Goal: Information Seeking & Learning: Learn about a topic

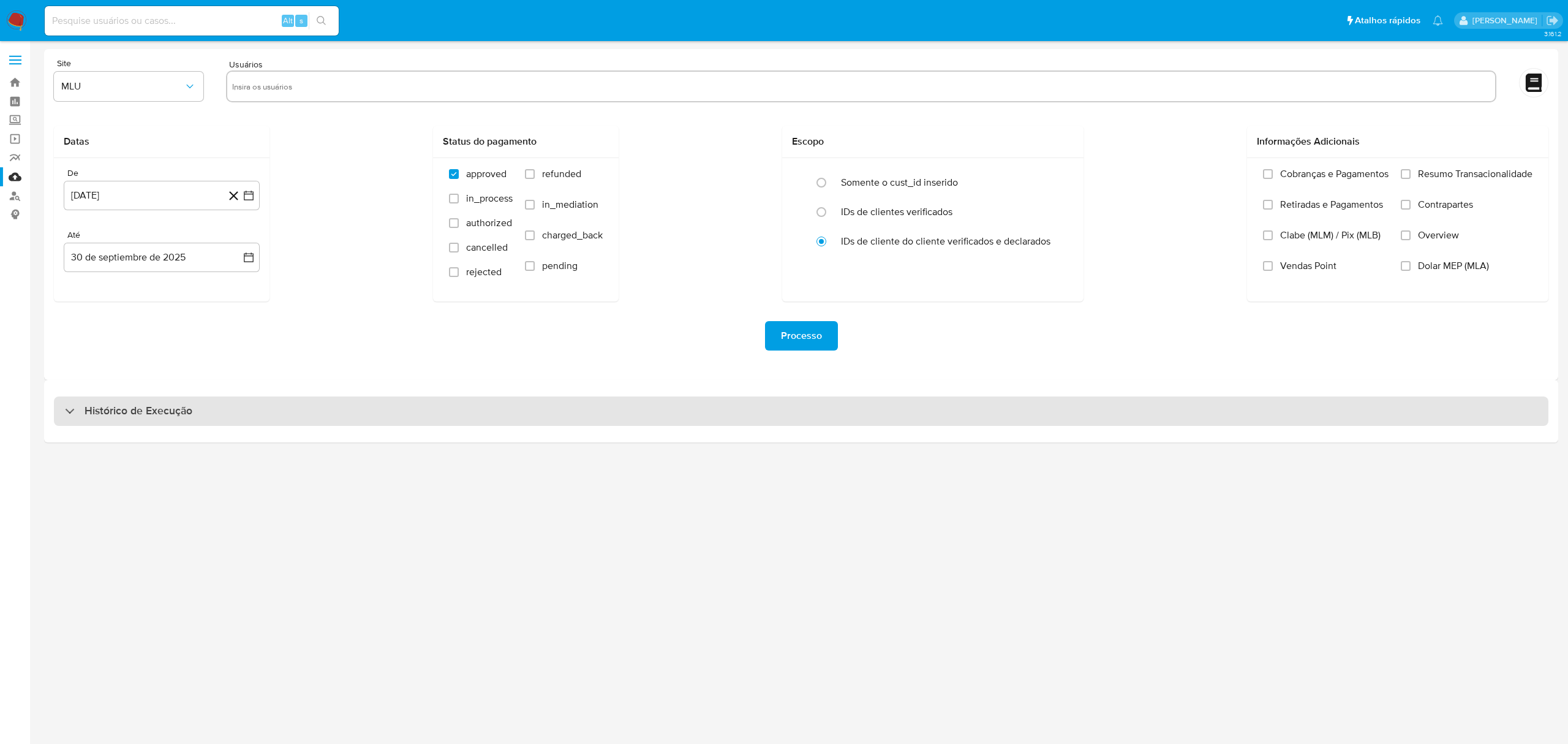
click at [100, 419] on div "Histórico de Execução" at bounding box center [801, 412] width 1494 height 30
select select "10"
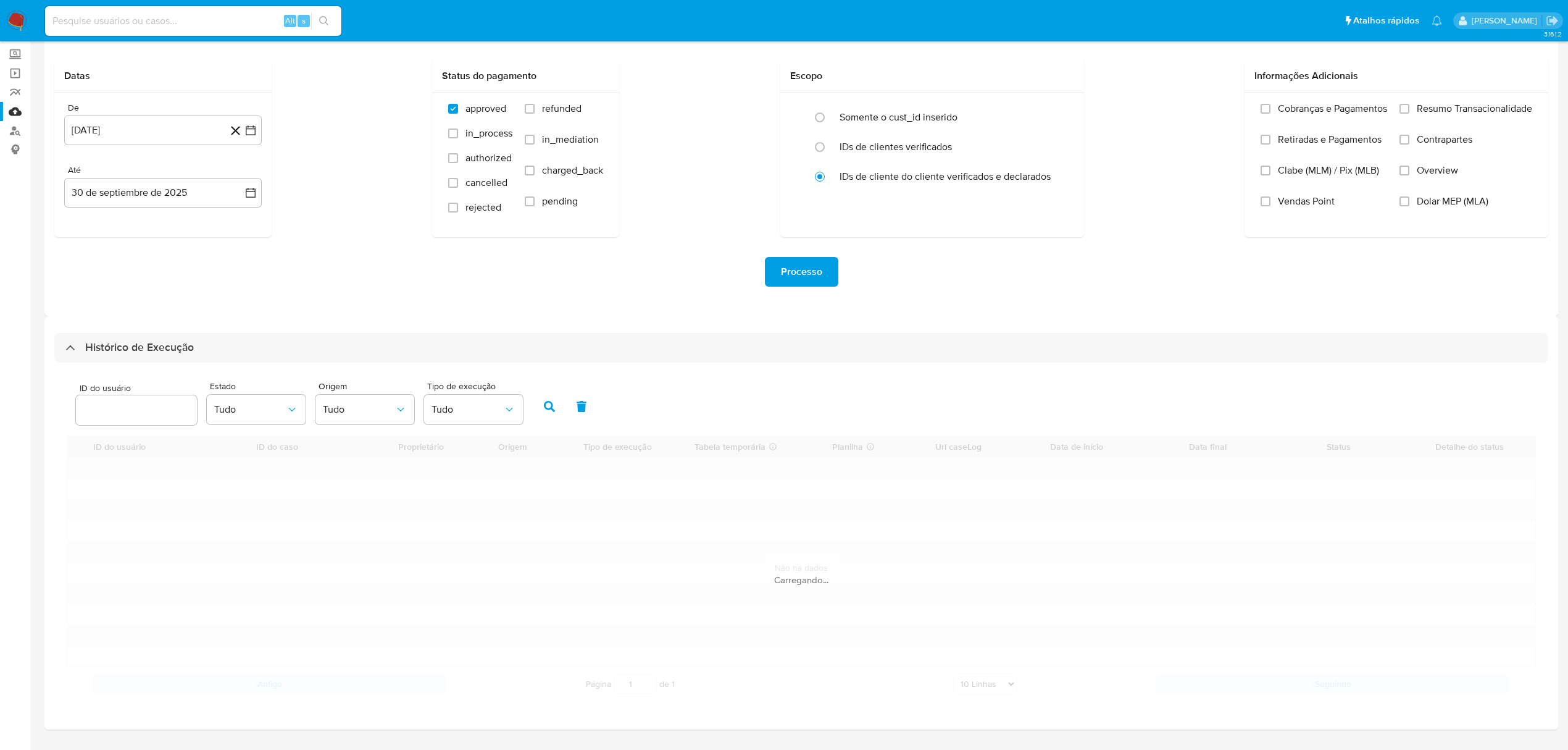
scroll to position [100, 0]
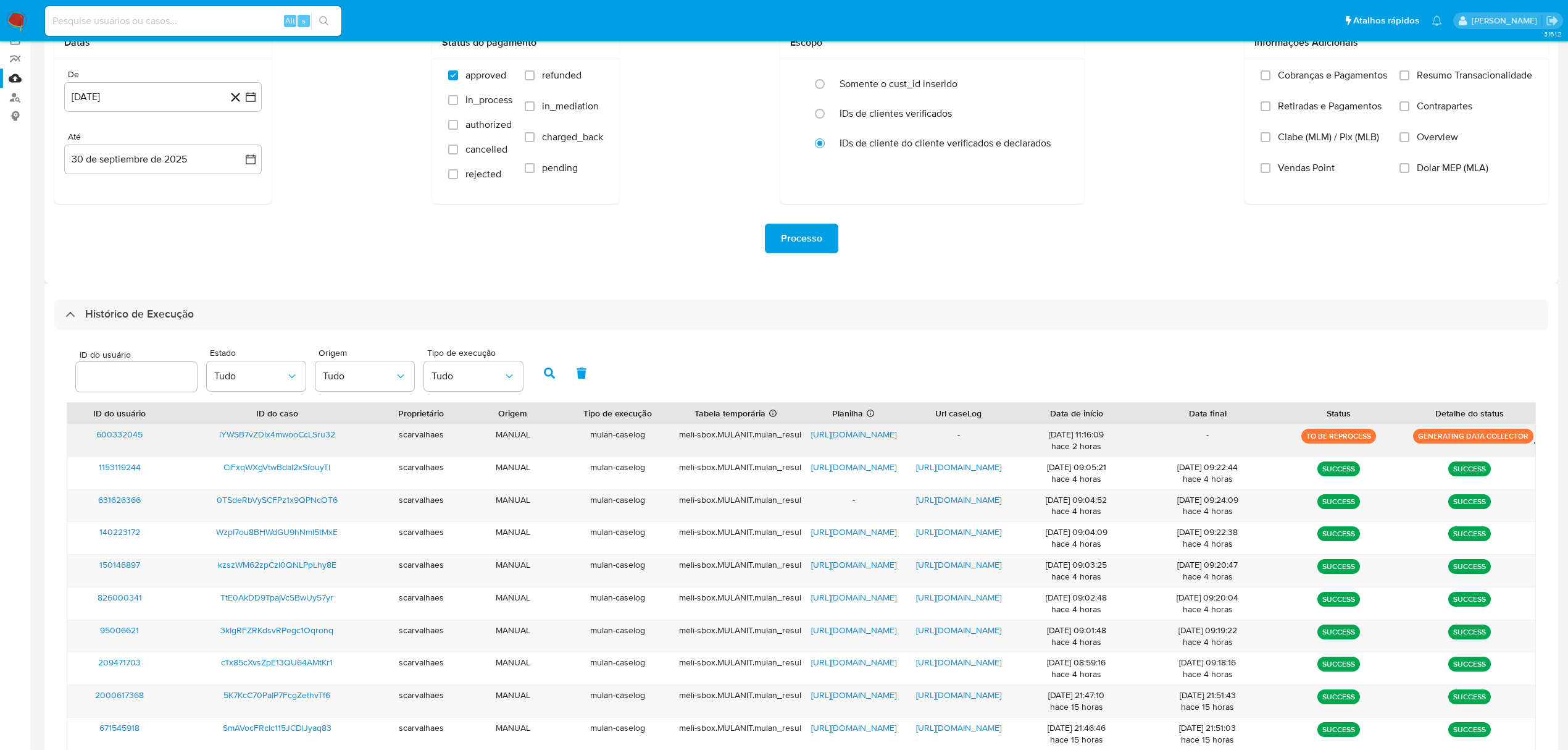
click at [833, 434] on span "https://docs.google.com/spreadsheets/d/10-lyoTVyP_Aijw13eFFeqpHJ9k0CQIYK1Xo8FSG…" at bounding box center [853, 434] width 85 height 12
click at [958, 436] on div "-" at bounding box center [959, 440] width 105 height 32
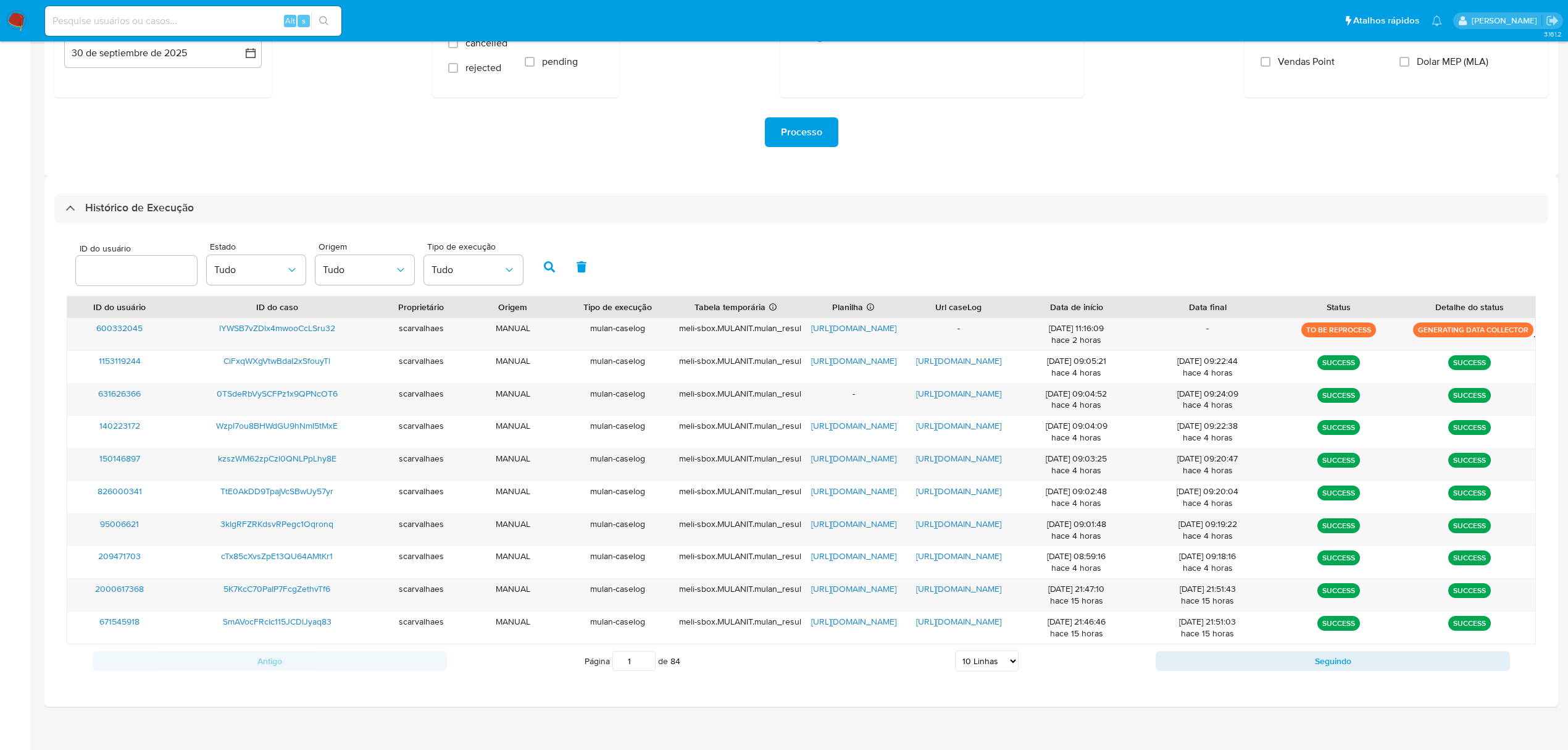
scroll to position [216, 0]
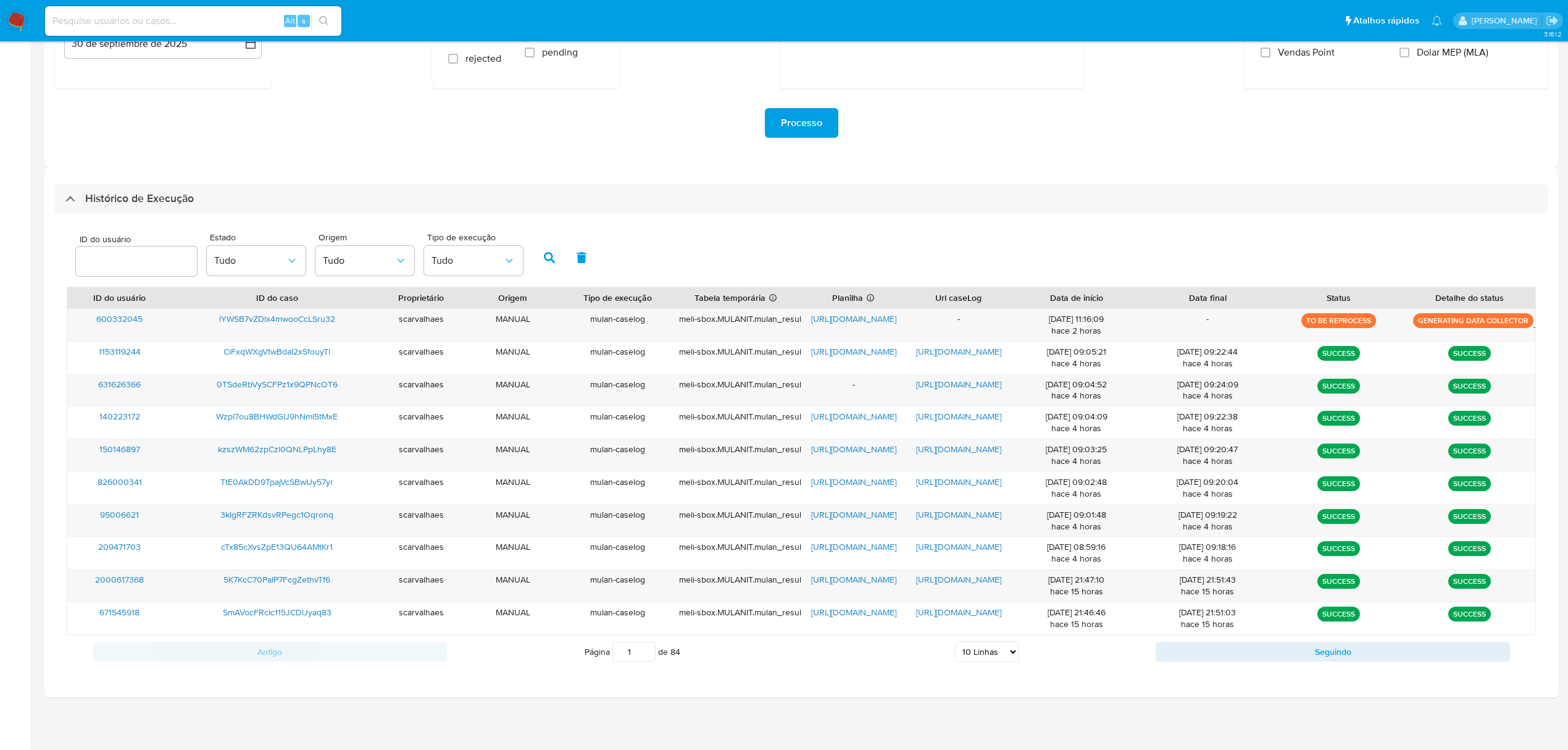
click at [1284, 223] on div "ID do usuário Estado Tudo Origem Tudo Tipo de execução Tudo ID do usuário ID do…" at bounding box center [801, 447] width 1494 height 467
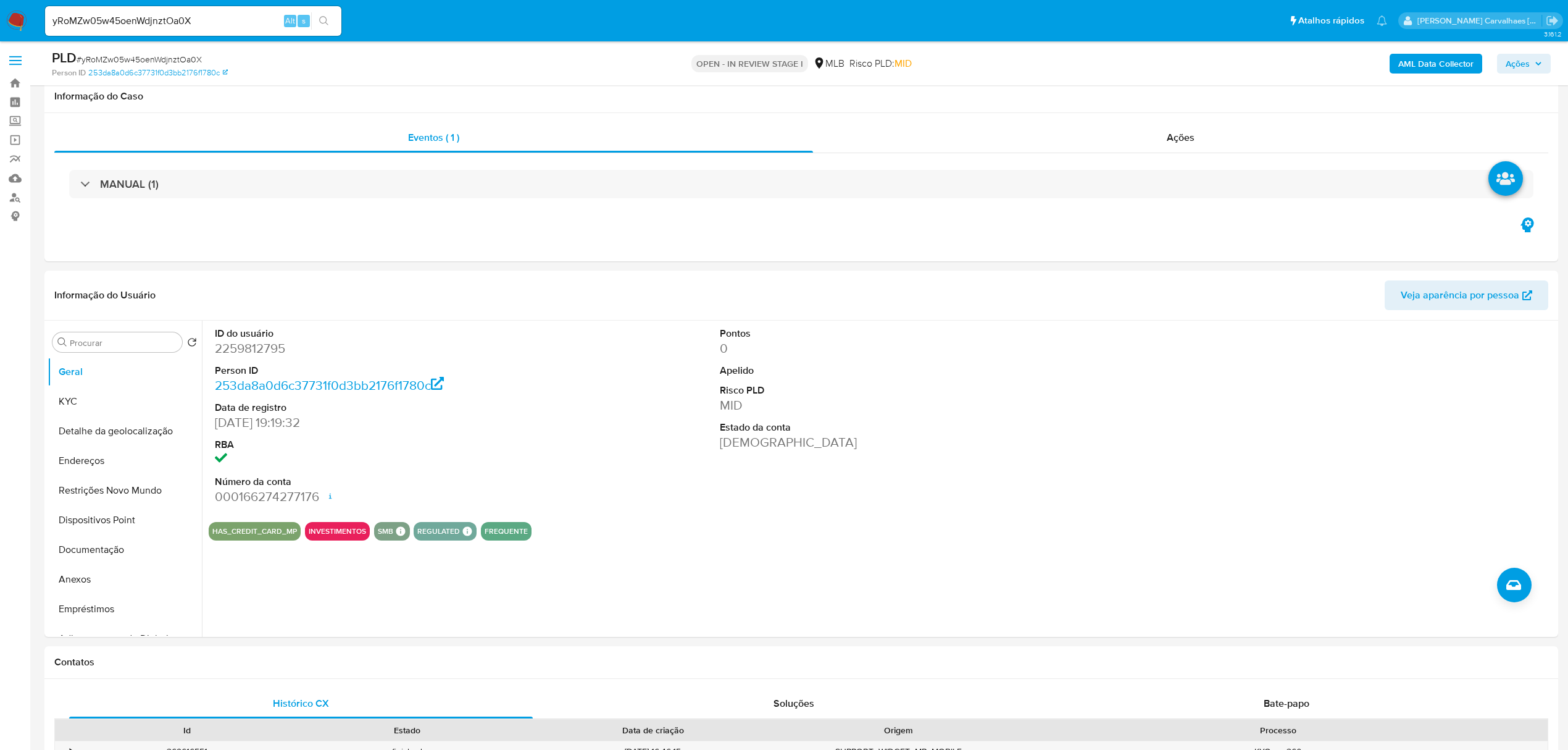
select select "10"
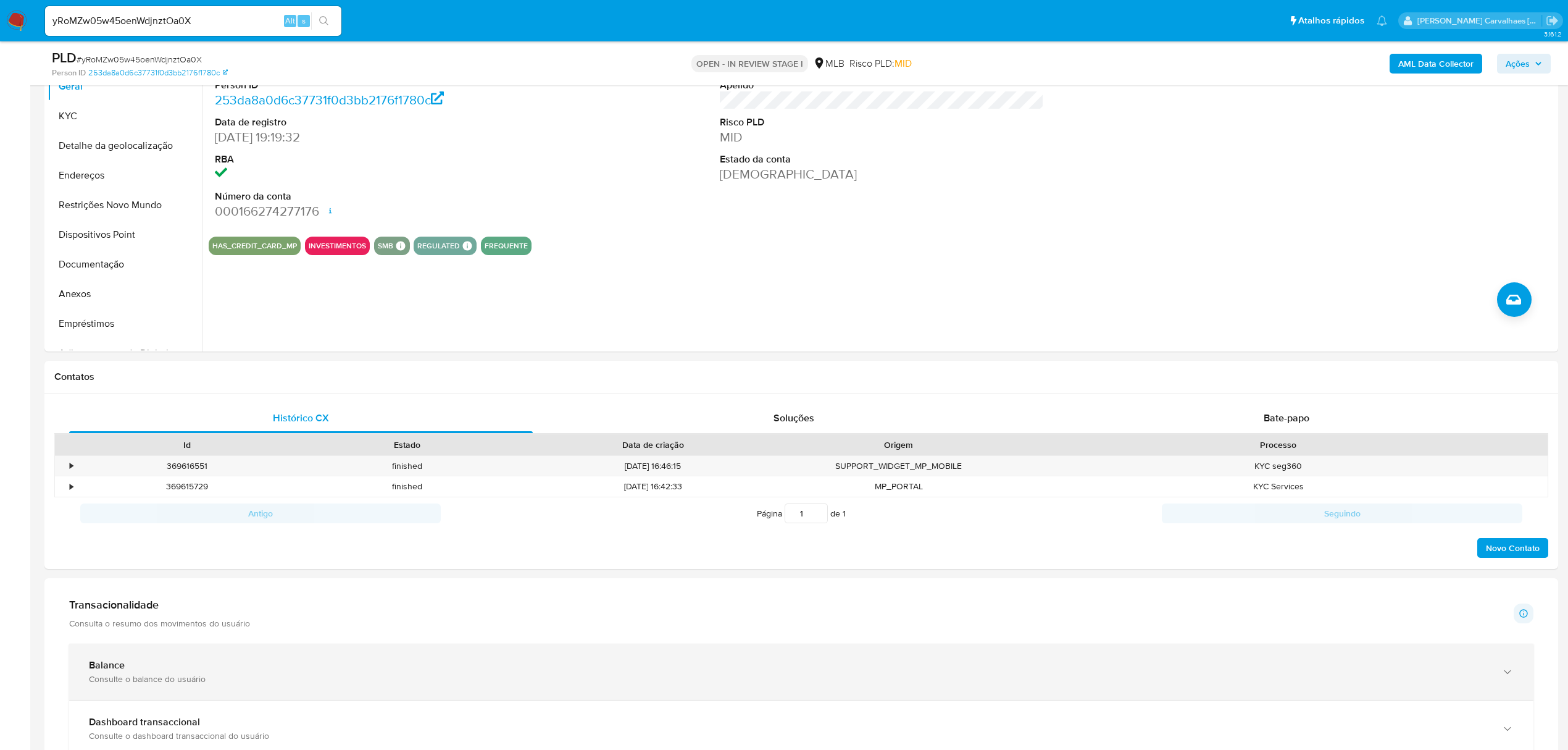
scroll to position [213, 0]
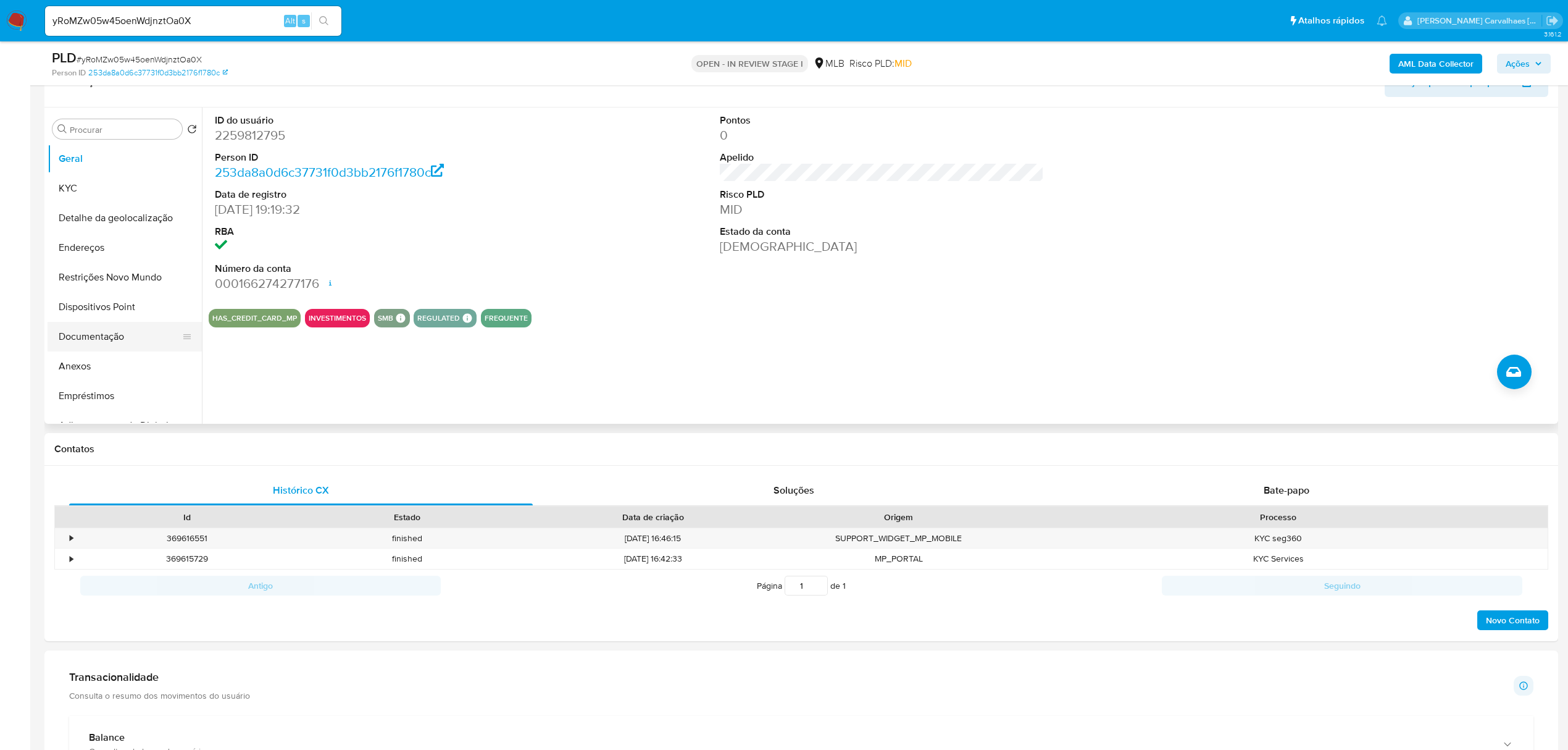
click at [99, 335] on button "Documentação" at bounding box center [120, 337] width 145 height 30
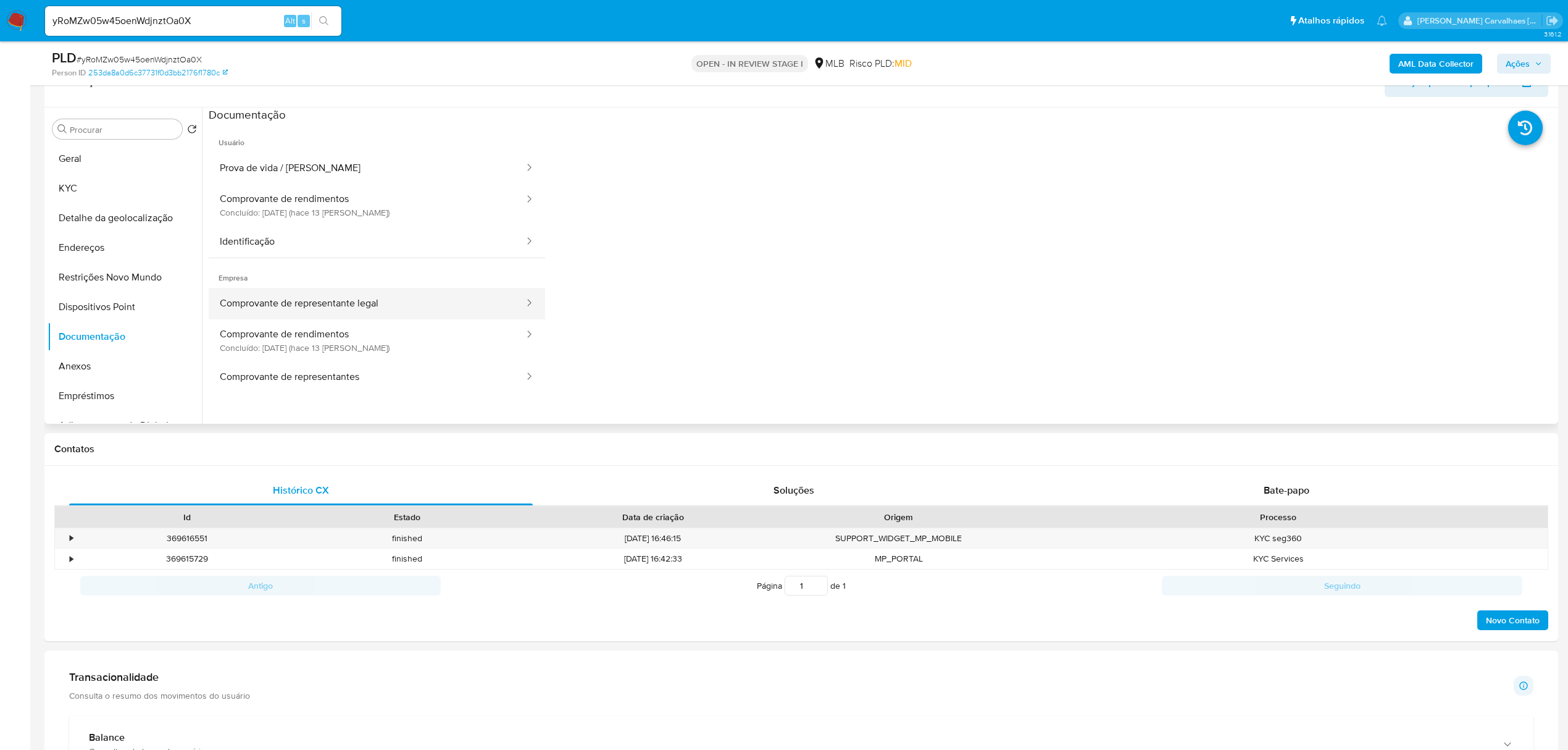
click at [345, 304] on button "Comprovante de representante legal" at bounding box center [366, 304] width 316 height 32
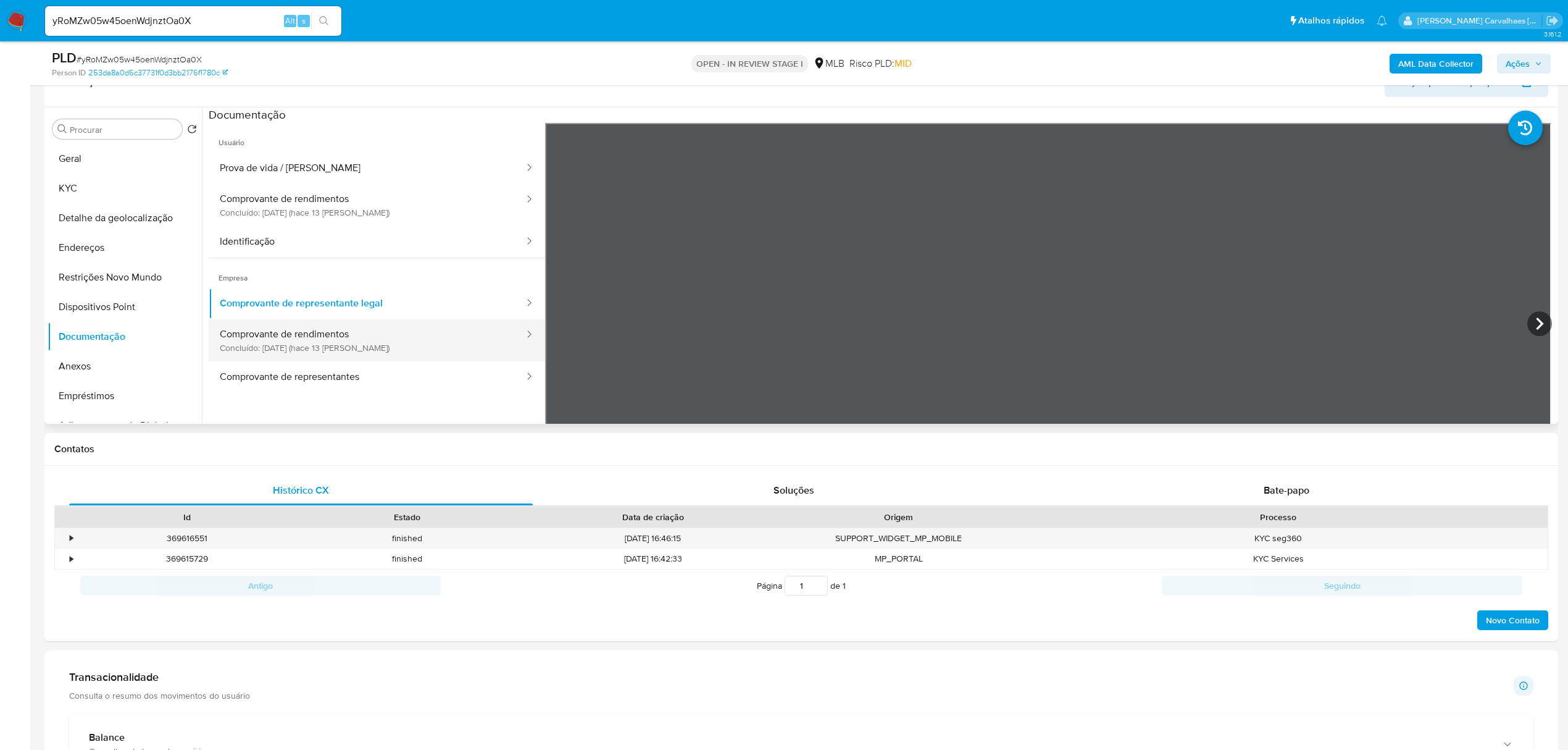
click at [297, 342] on button "Comprovante de rendimentos Concluído: 17/09/2025 (hace 13 días)" at bounding box center [366, 340] width 316 height 42
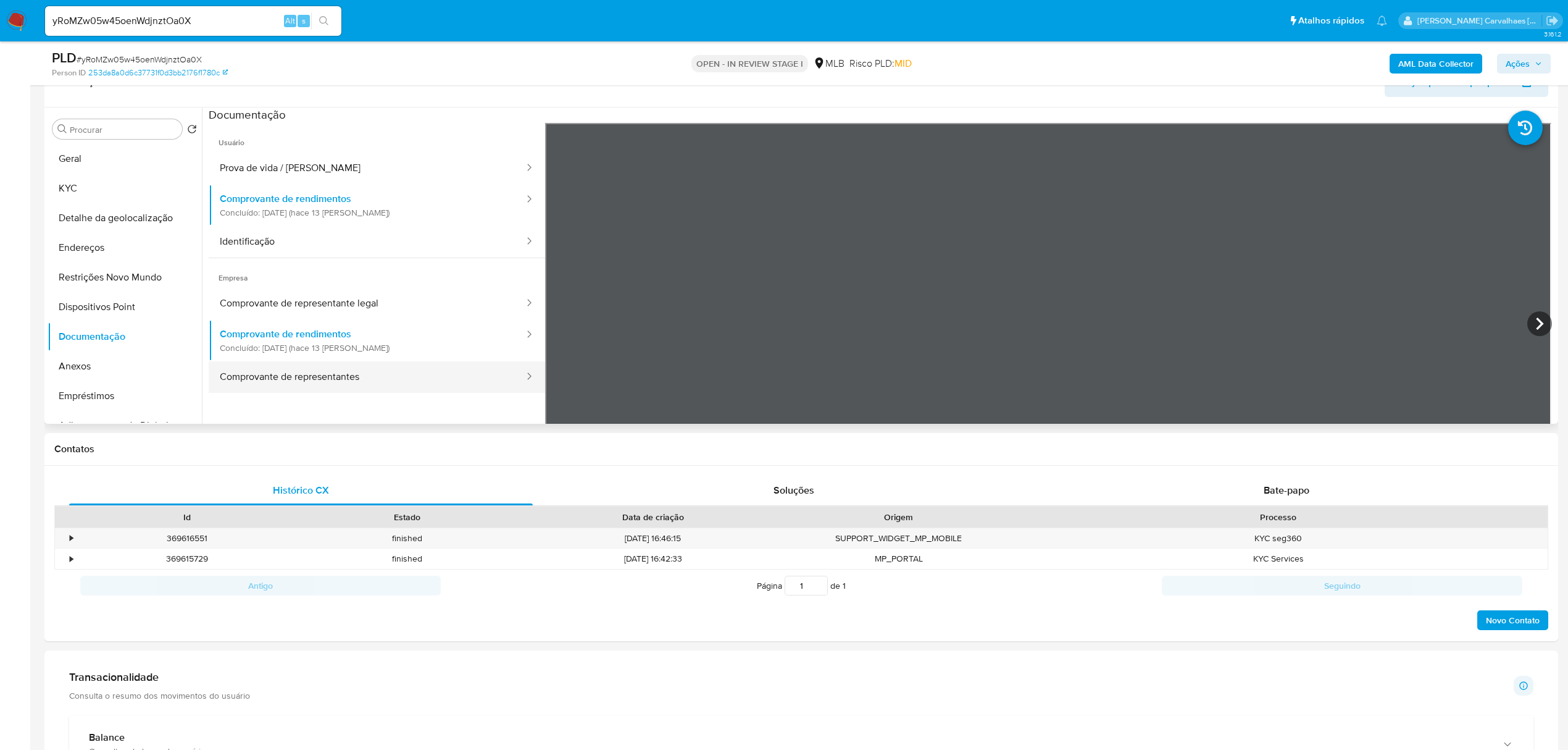
click at [288, 376] on button "Comprovante de representantes" at bounding box center [366, 377] width 316 height 32
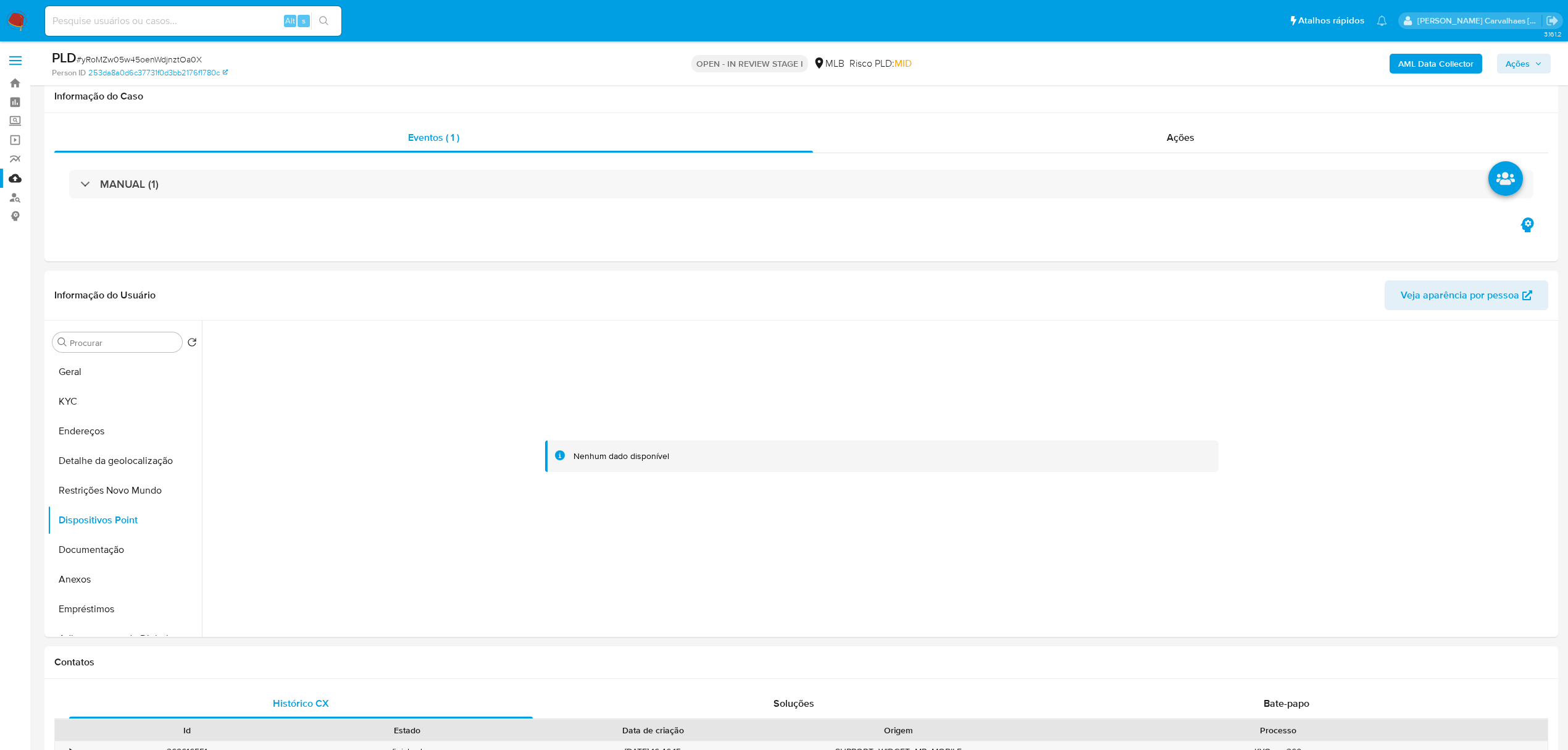
select select "10"
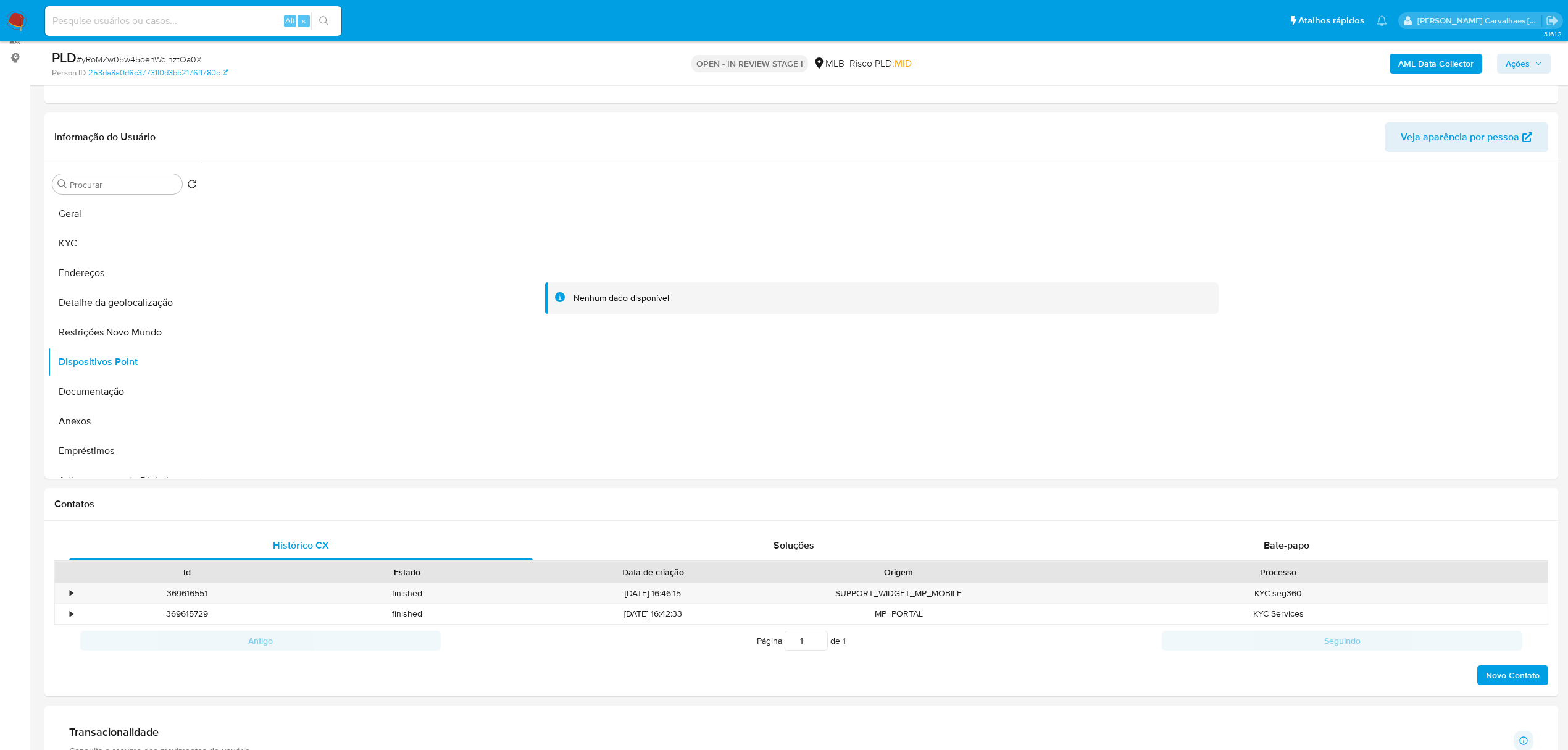
scroll to position [164, 0]
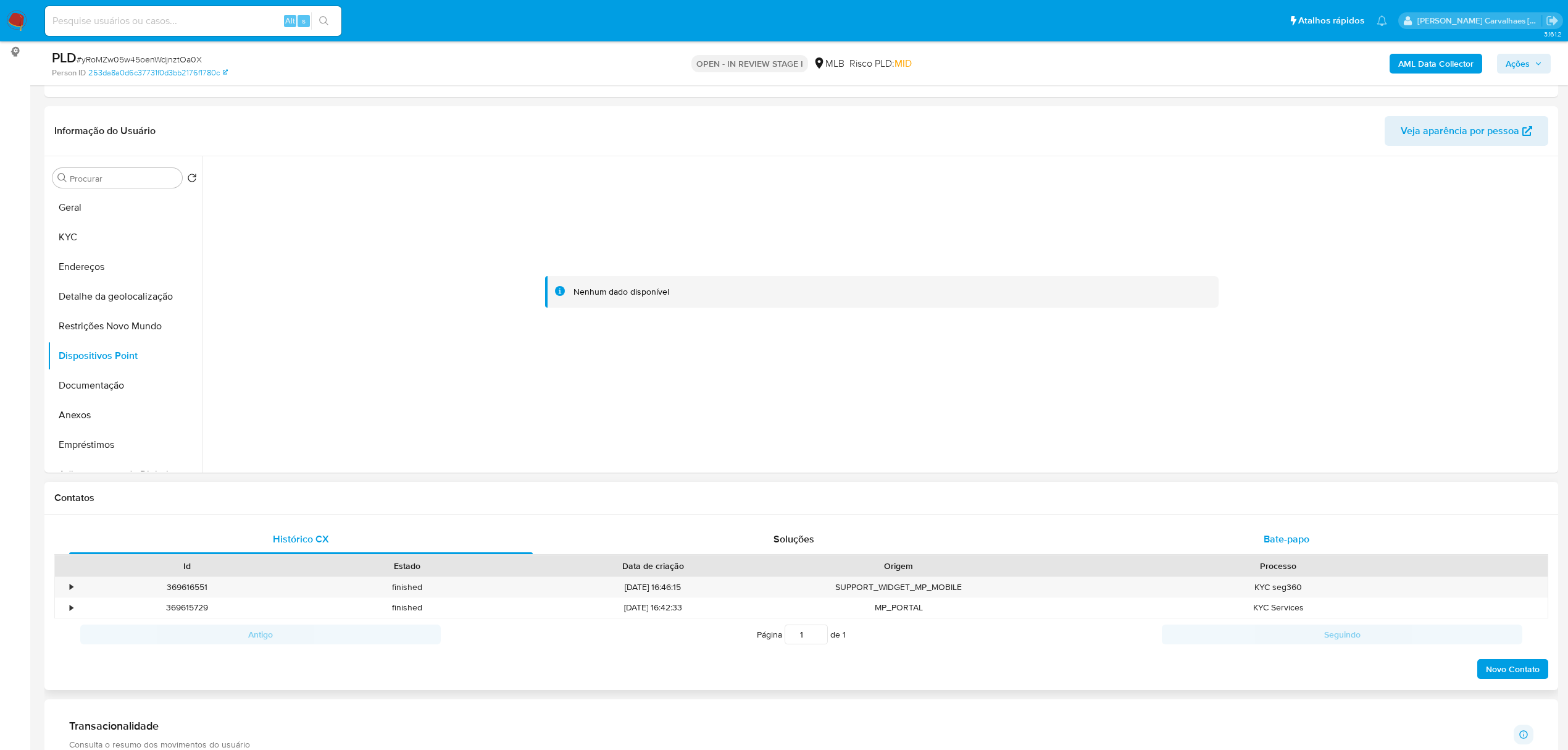
click at [1275, 533] on span "Bate-papo" at bounding box center [1286, 538] width 46 height 14
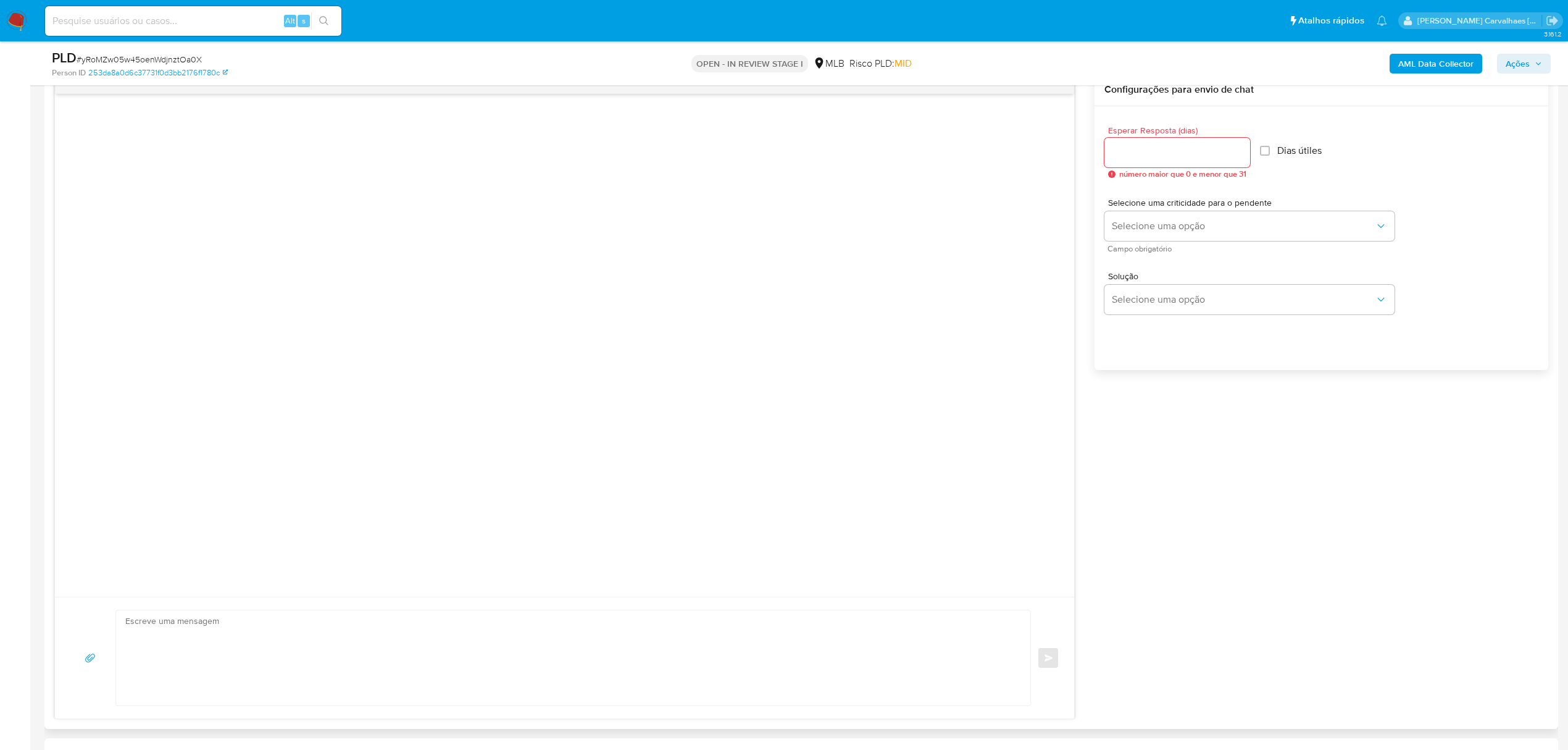
scroll to position [576, 0]
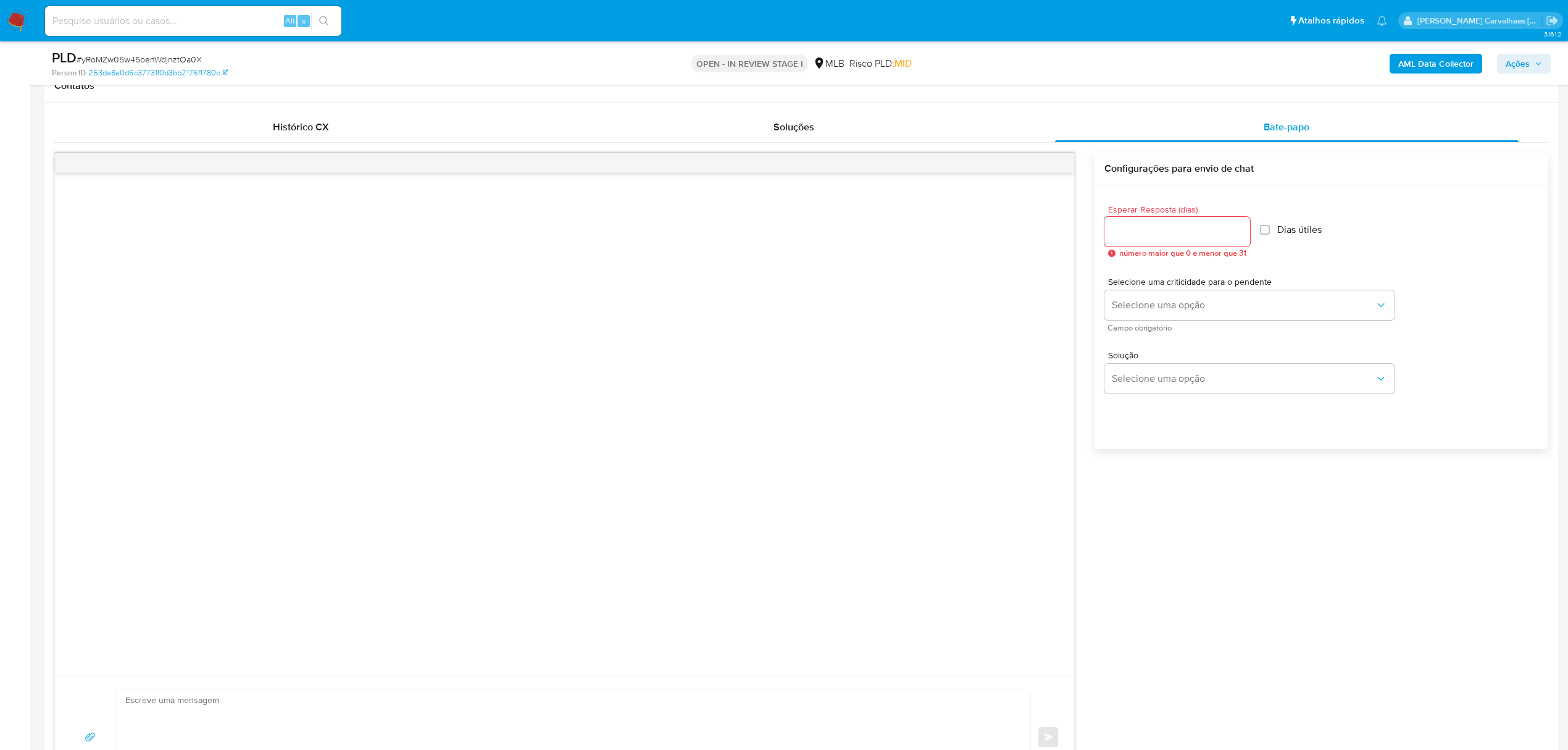
click at [1168, 237] on input "Esperar Resposta (dias)" at bounding box center [1177, 231] width 145 height 16
type input "3"
click at [830, 367] on div at bounding box center [565, 423] width 1019 height 502
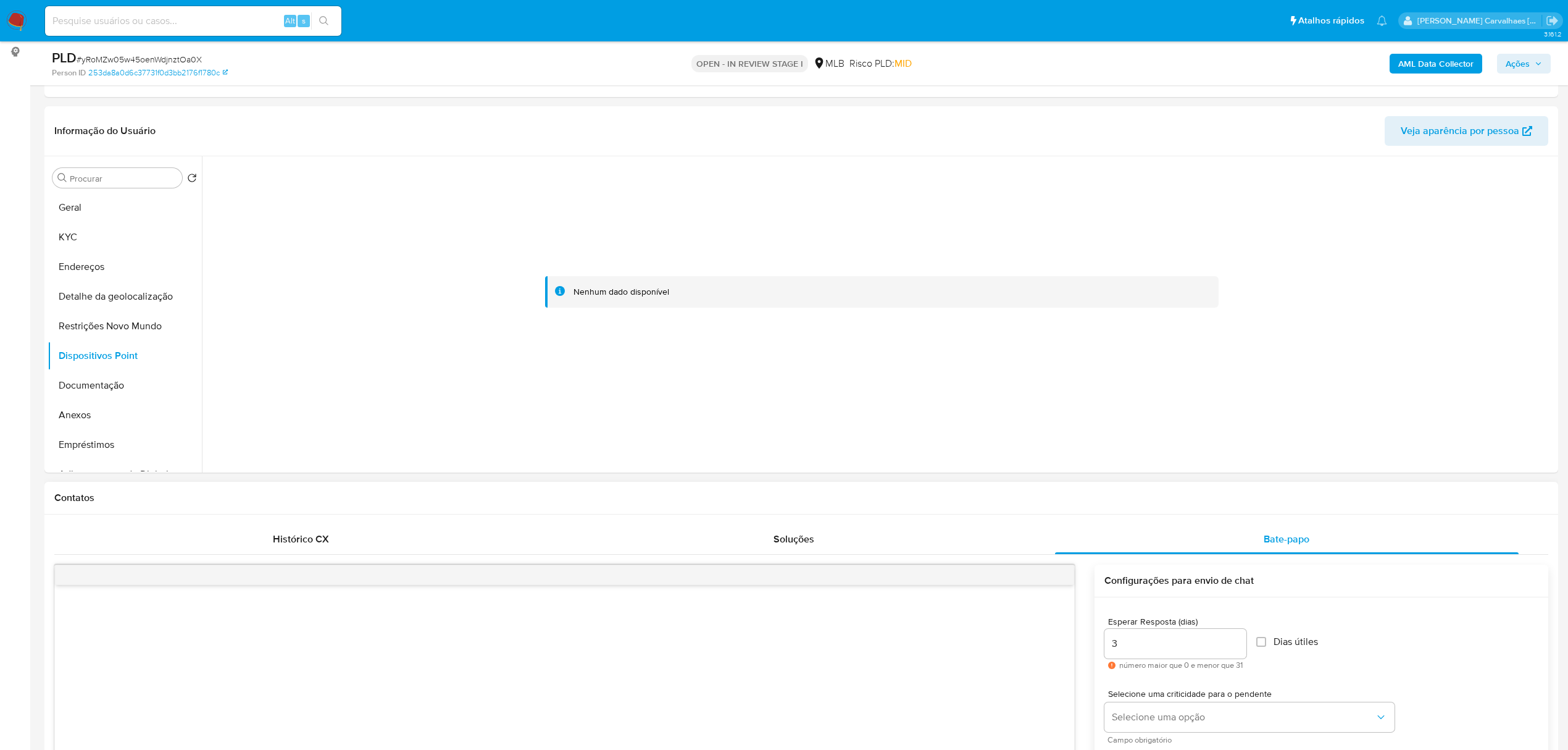
scroll to position [0, 0]
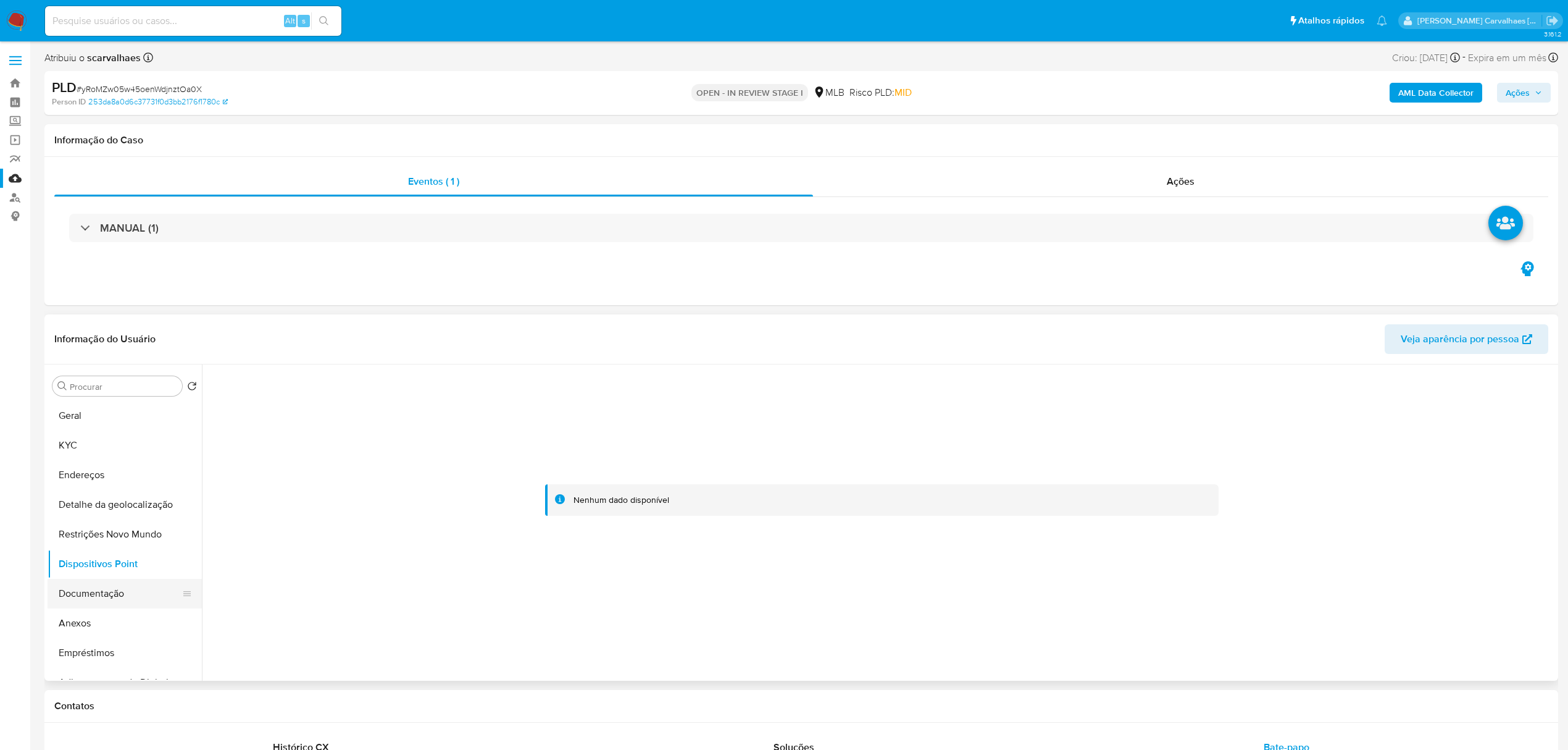
click at [99, 589] on button "Documentação" at bounding box center [120, 593] width 145 height 30
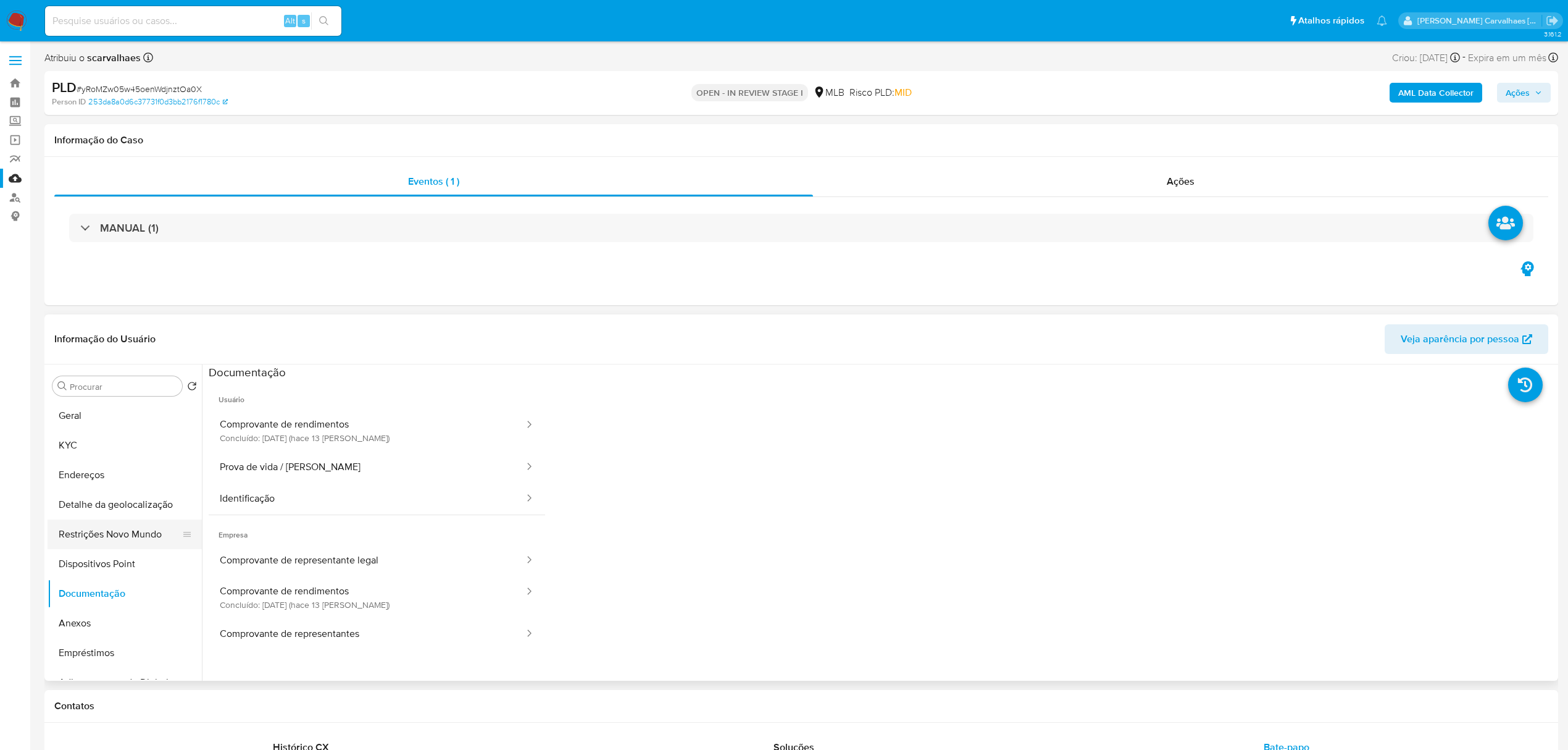
click at [133, 539] on button "Restrições Novo Mundo" at bounding box center [120, 534] width 145 height 30
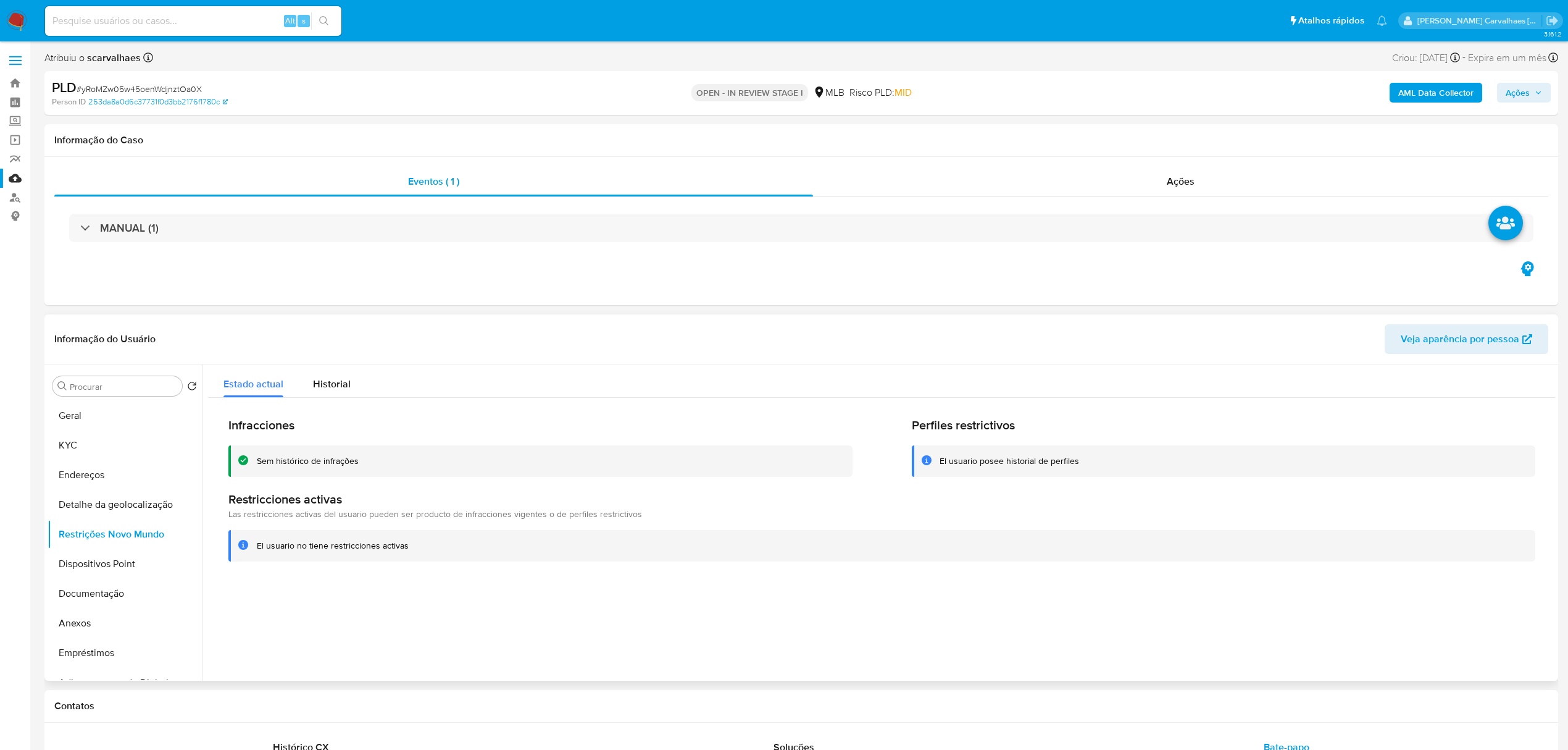
drag, startPoint x: 257, startPoint y: 459, endPoint x: 361, endPoint y: 458, distance: 104.0
click at [363, 458] on div "Sem histórico de infrações" at bounding box center [550, 461] width 586 height 11
drag, startPoint x: 255, startPoint y: 542, endPoint x: 402, endPoint y: 548, distance: 147.1
click at [410, 549] on div "El usuario no tiene restricciones activas" at bounding box center [881, 545] width 1307 height 32
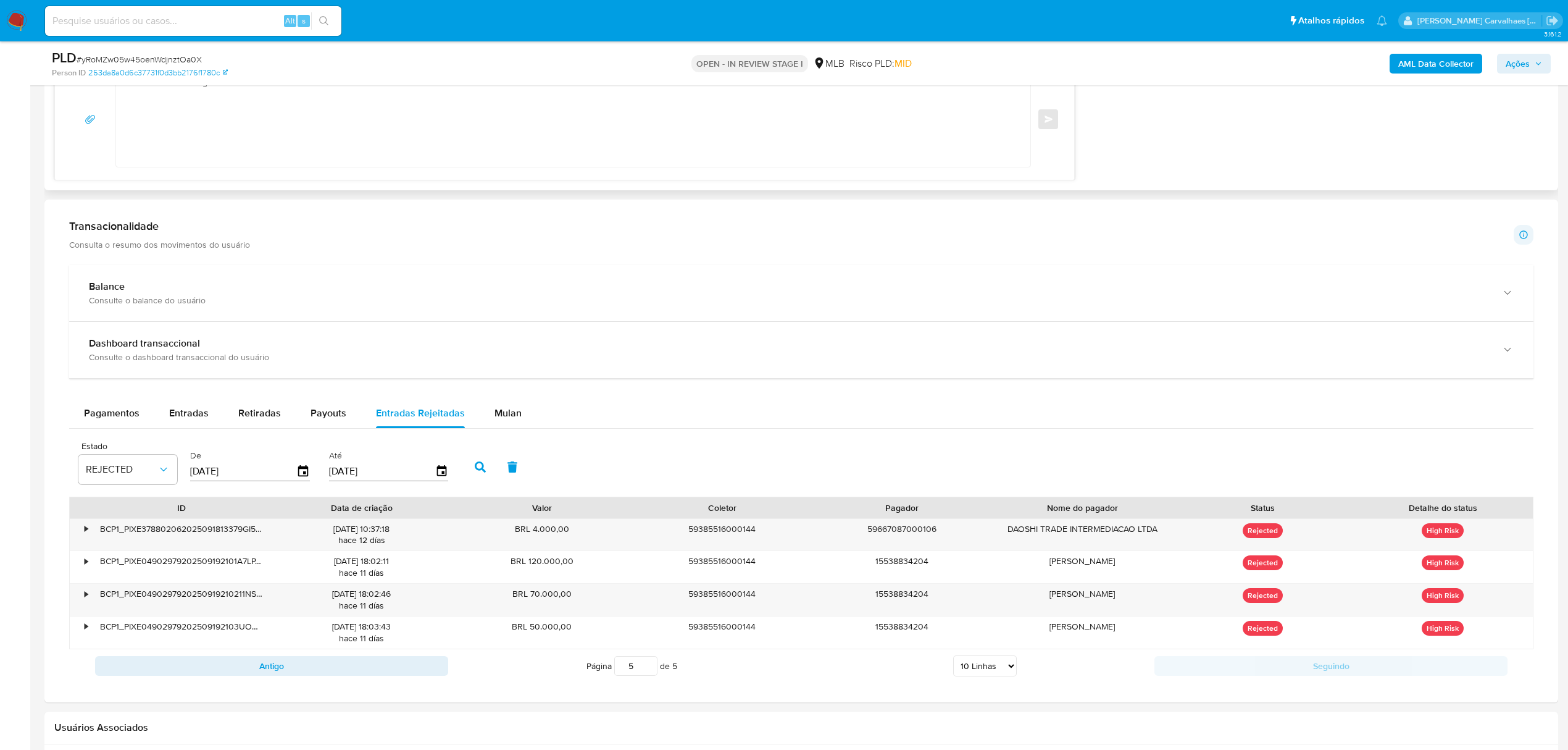
scroll to position [1400, 0]
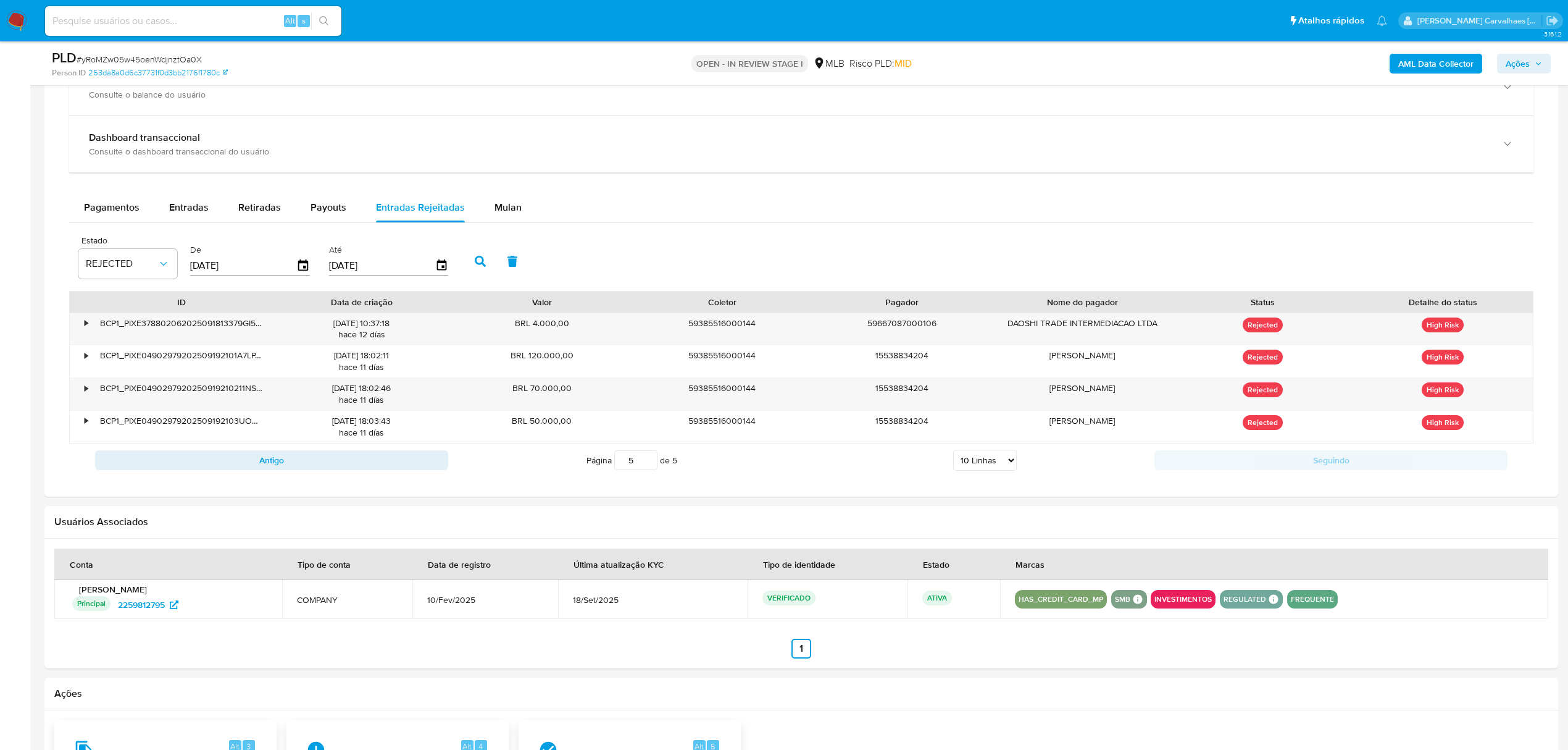
click at [714, 492] on div at bounding box center [800, 244] width 1514 height 502
click at [648, 469] on input "4" at bounding box center [636, 460] width 43 height 20
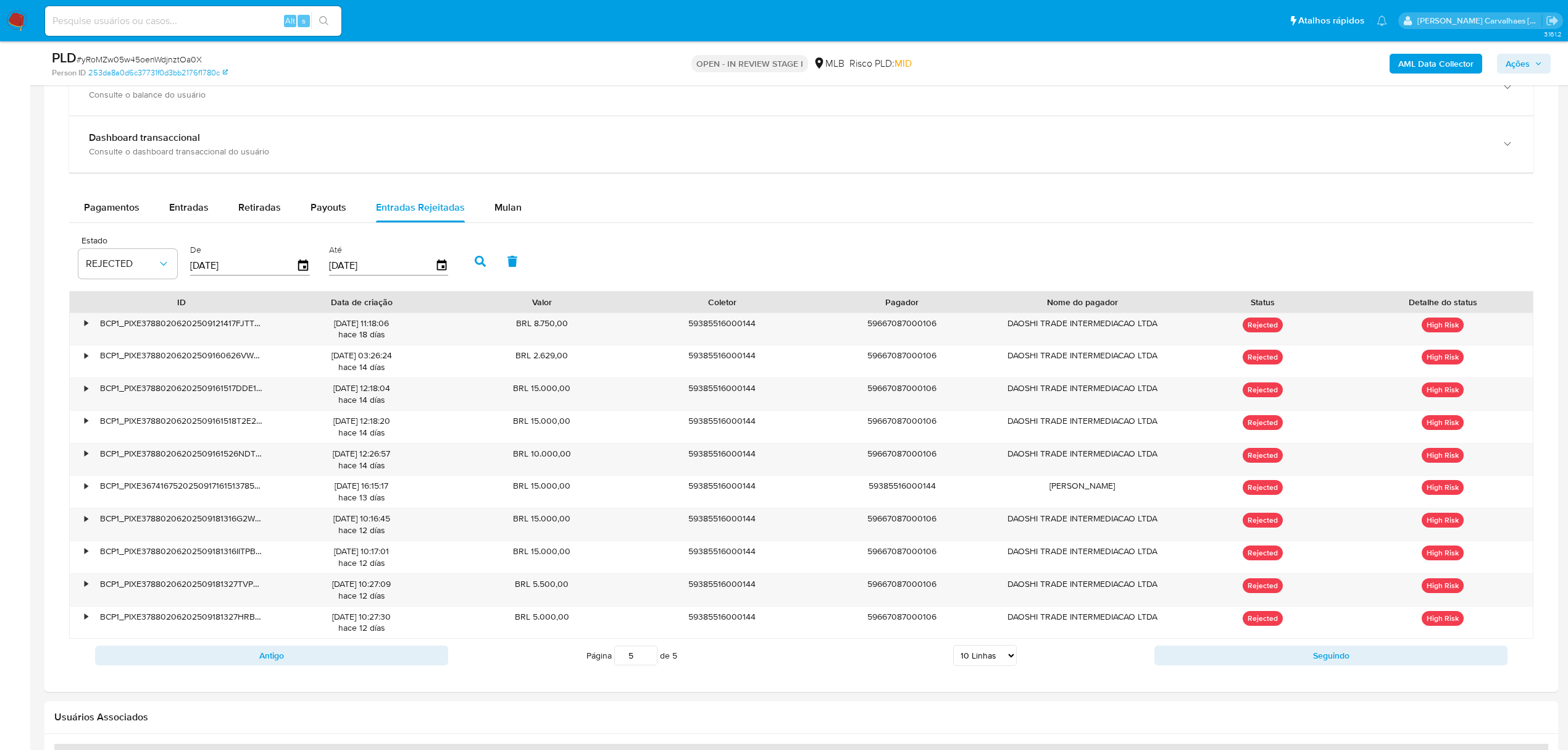
click at [645, 657] on input "5" at bounding box center [636, 654] width 43 height 20
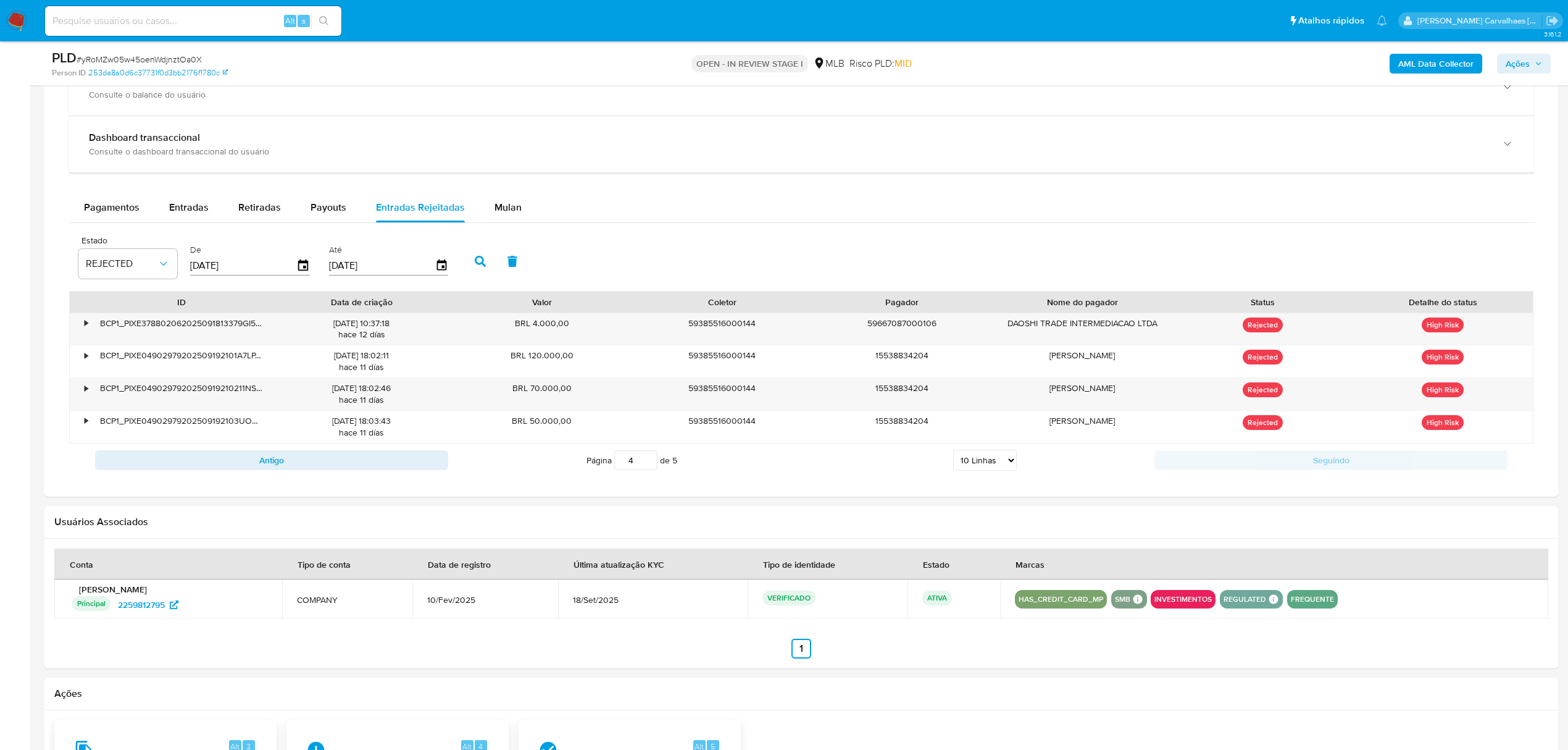
click at [649, 467] on input "4" at bounding box center [636, 460] width 43 height 20
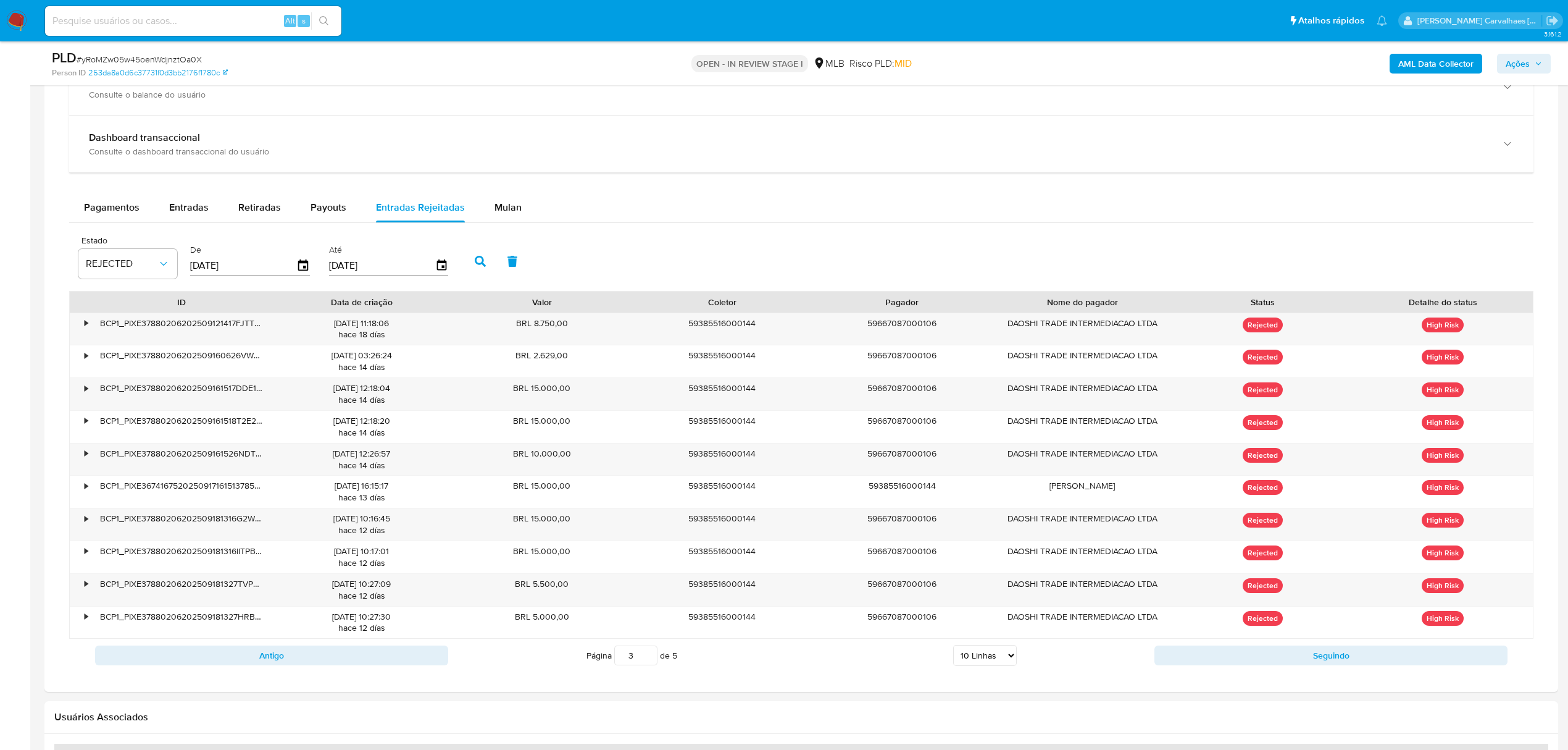
click at [647, 665] on input "3" at bounding box center [636, 654] width 43 height 20
click at [648, 654] on input "3" at bounding box center [636, 654] width 43 height 20
click at [647, 665] on input "2" at bounding box center [636, 654] width 43 height 20
click at [647, 665] on input "1" at bounding box center [636, 654] width 43 height 20
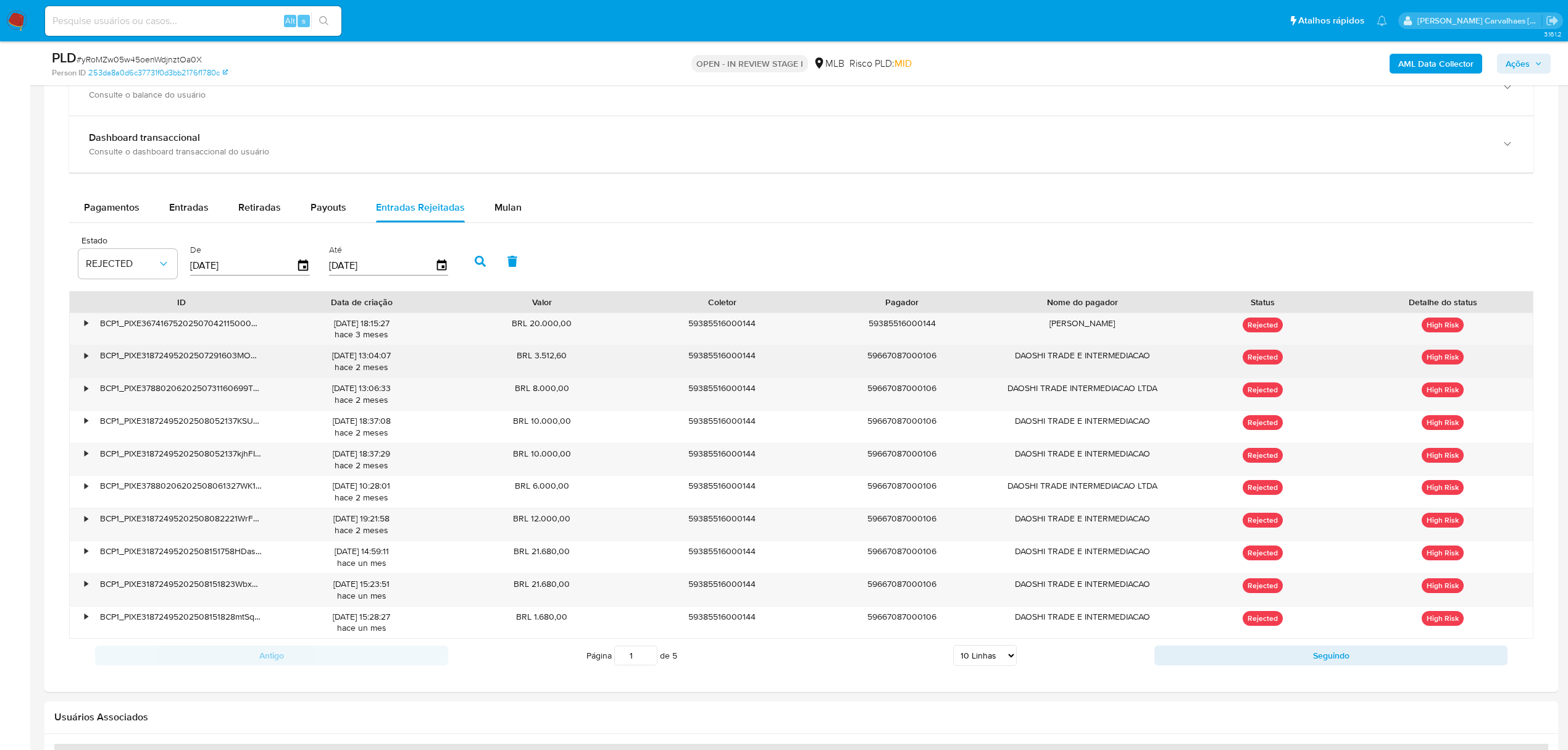
click at [1069, 352] on div "DAOSHI TRADE E INTERMEDIACAO" at bounding box center [1082, 361] width 180 height 32
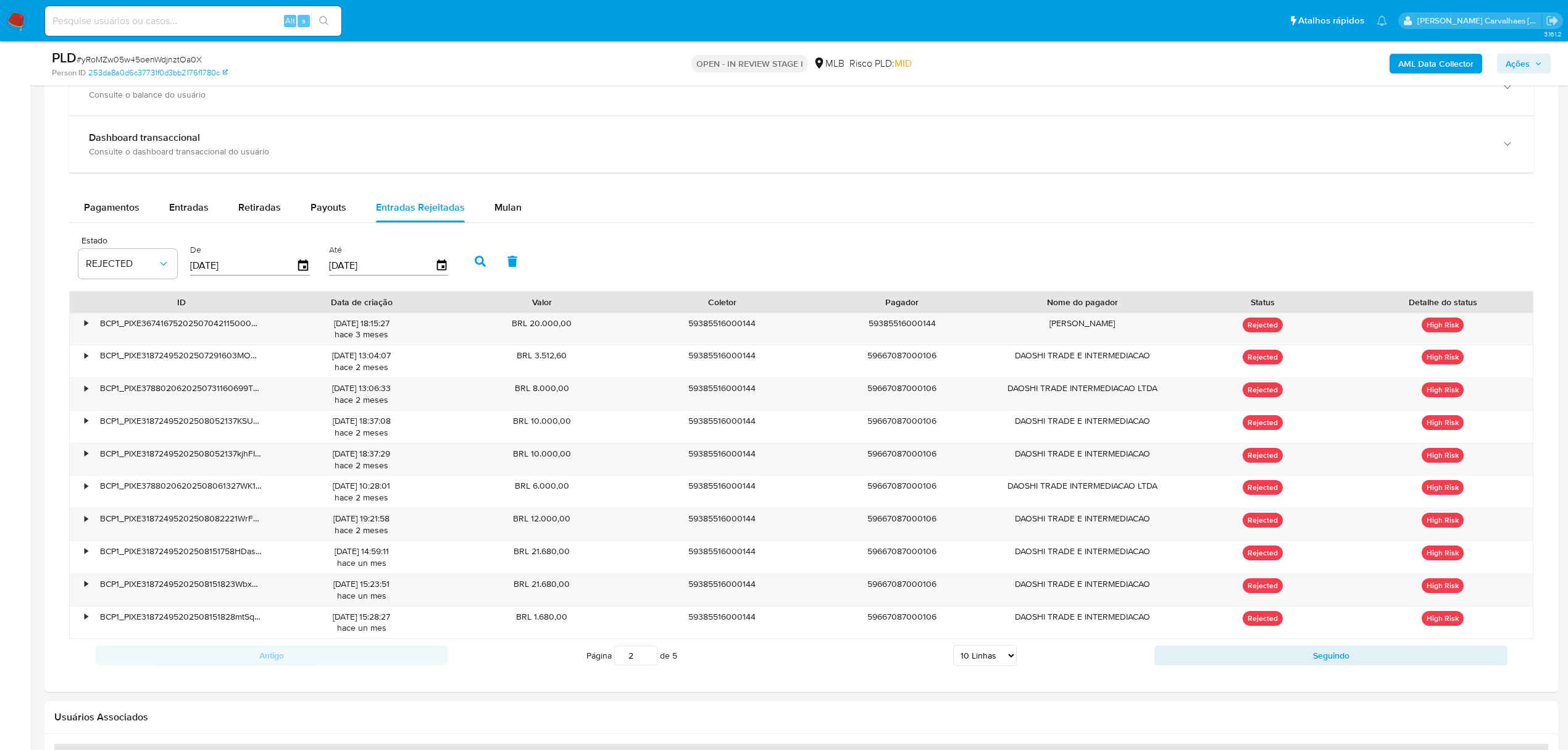
click at [645, 657] on input "2" at bounding box center [636, 654] width 43 height 20
click at [645, 657] on input "3" at bounding box center [636, 654] width 43 height 20
click at [645, 657] on input "4" at bounding box center [636, 654] width 43 height 20
type input "5"
click at [645, 657] on input "5" at bounding box center [636, 654] width 43 height 20
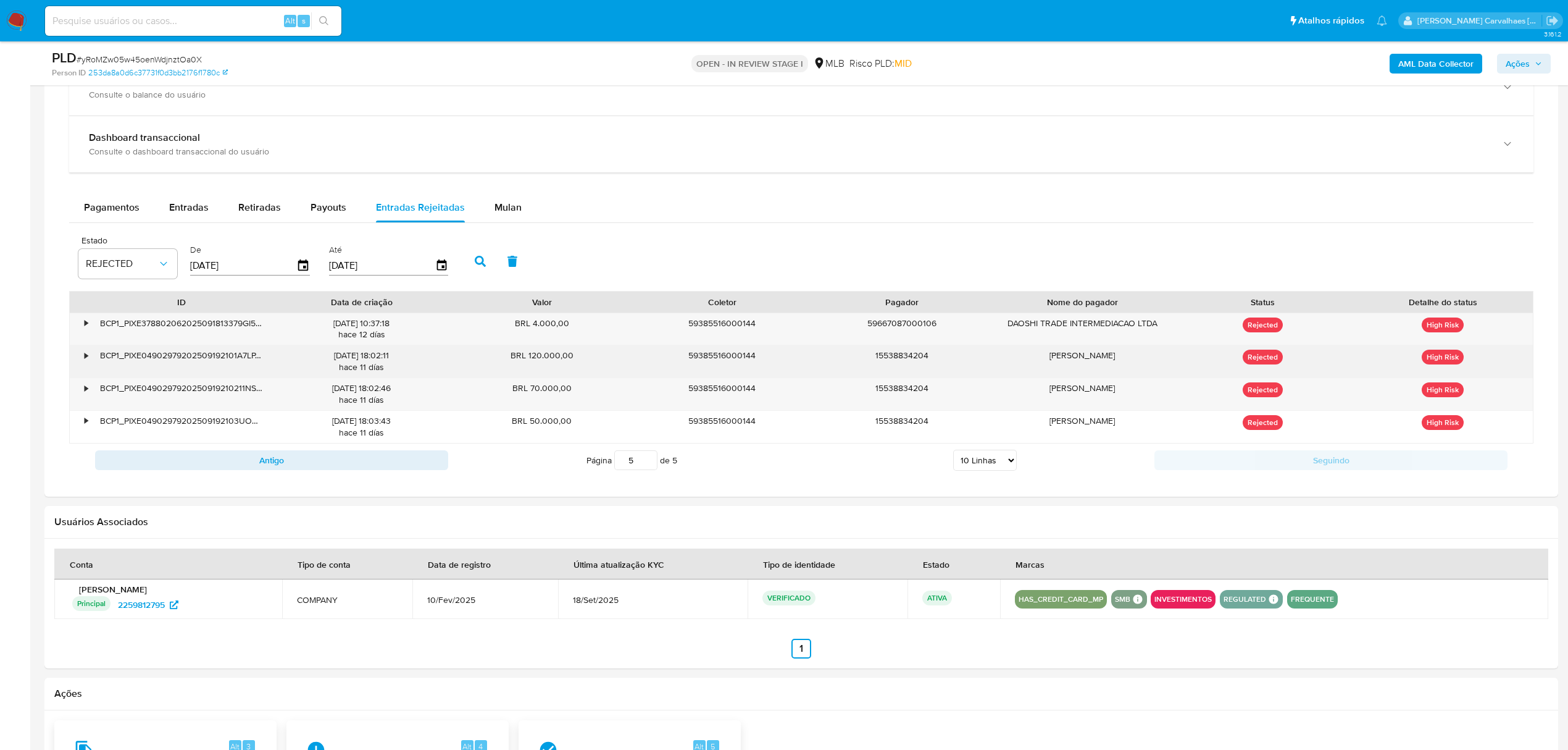
click at [83, 360] on div "•" at bounding box center [80, 361] width 22 height 32
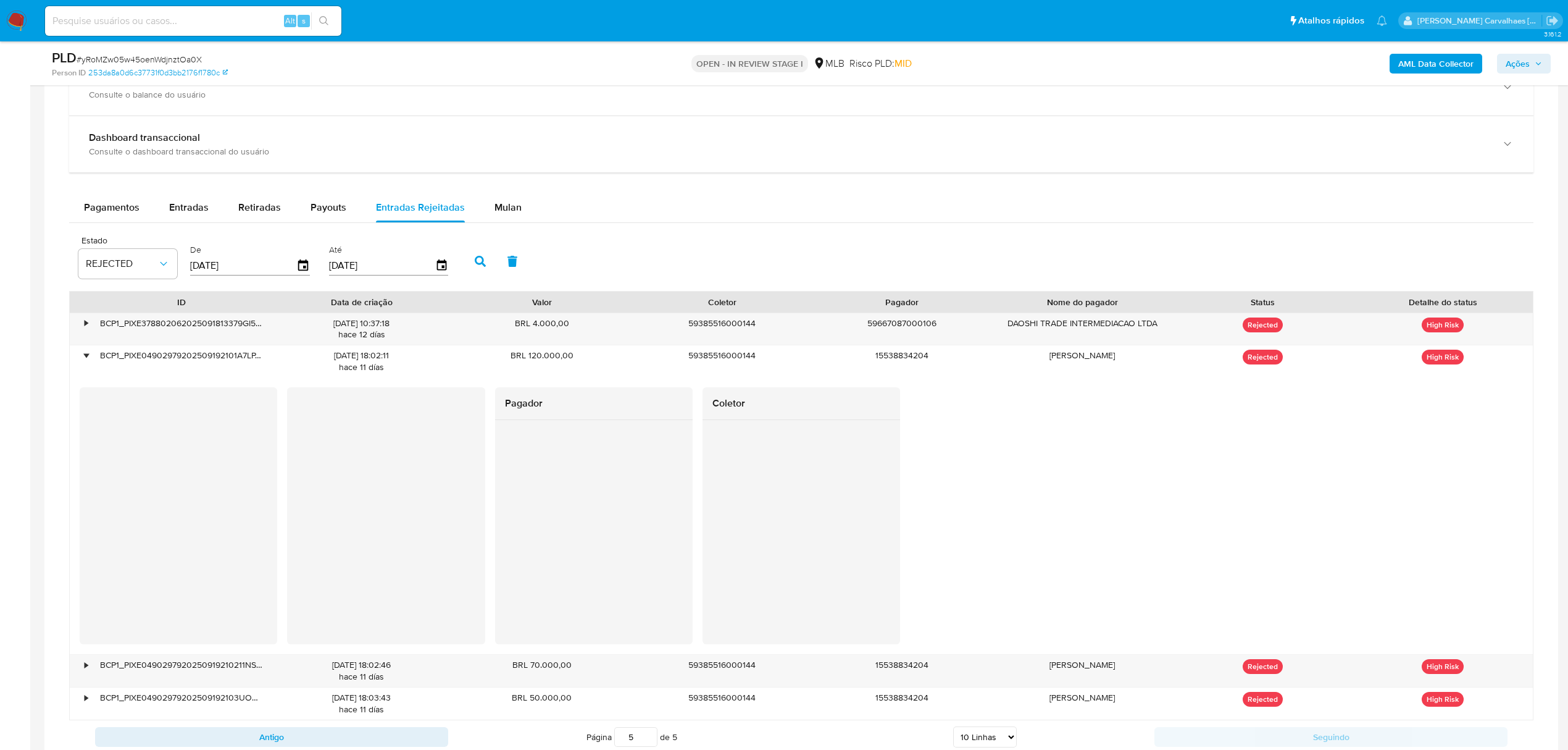
click at [573, 497] on div at bounding box center [594, 531] width 198 height 224
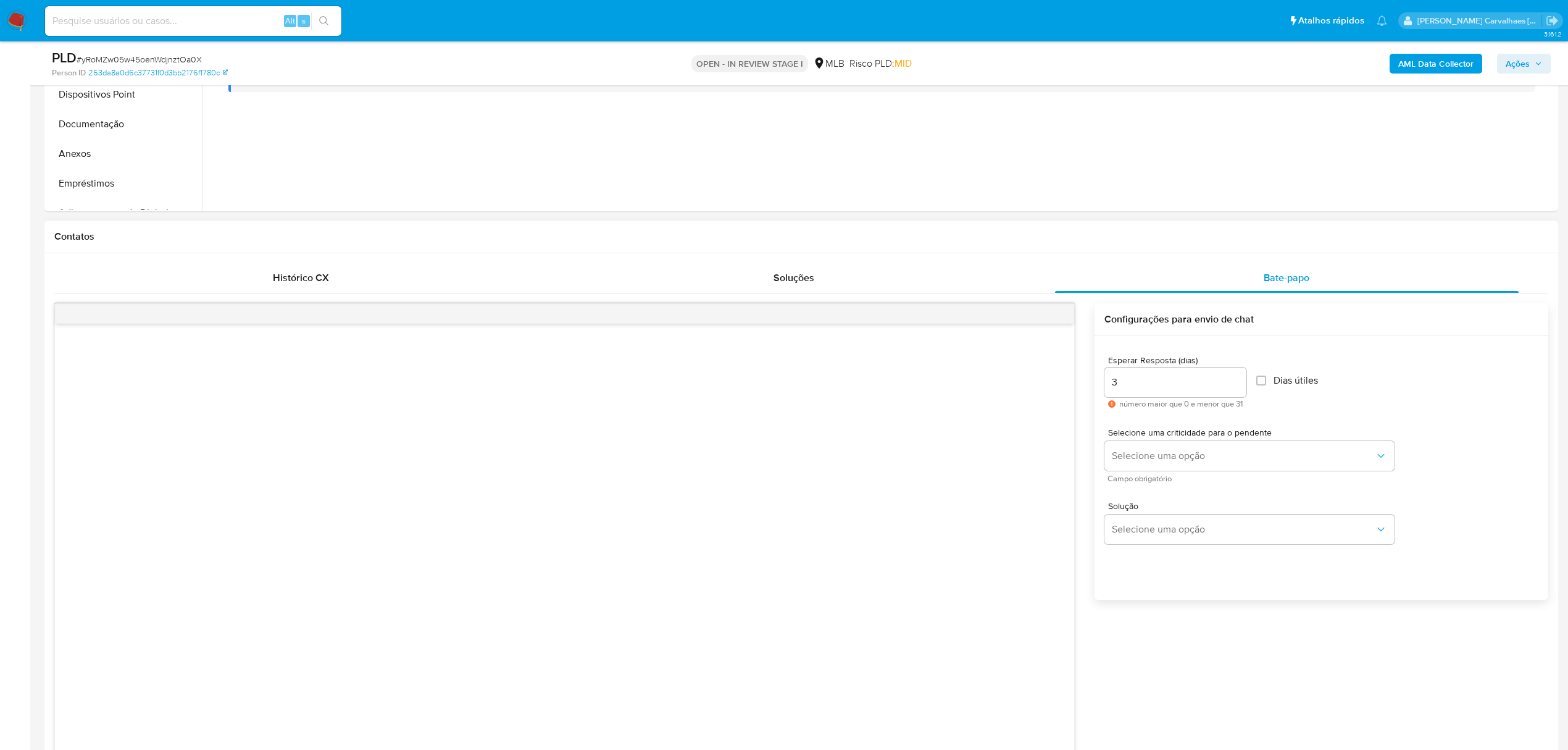
scroll to position [82, 0]
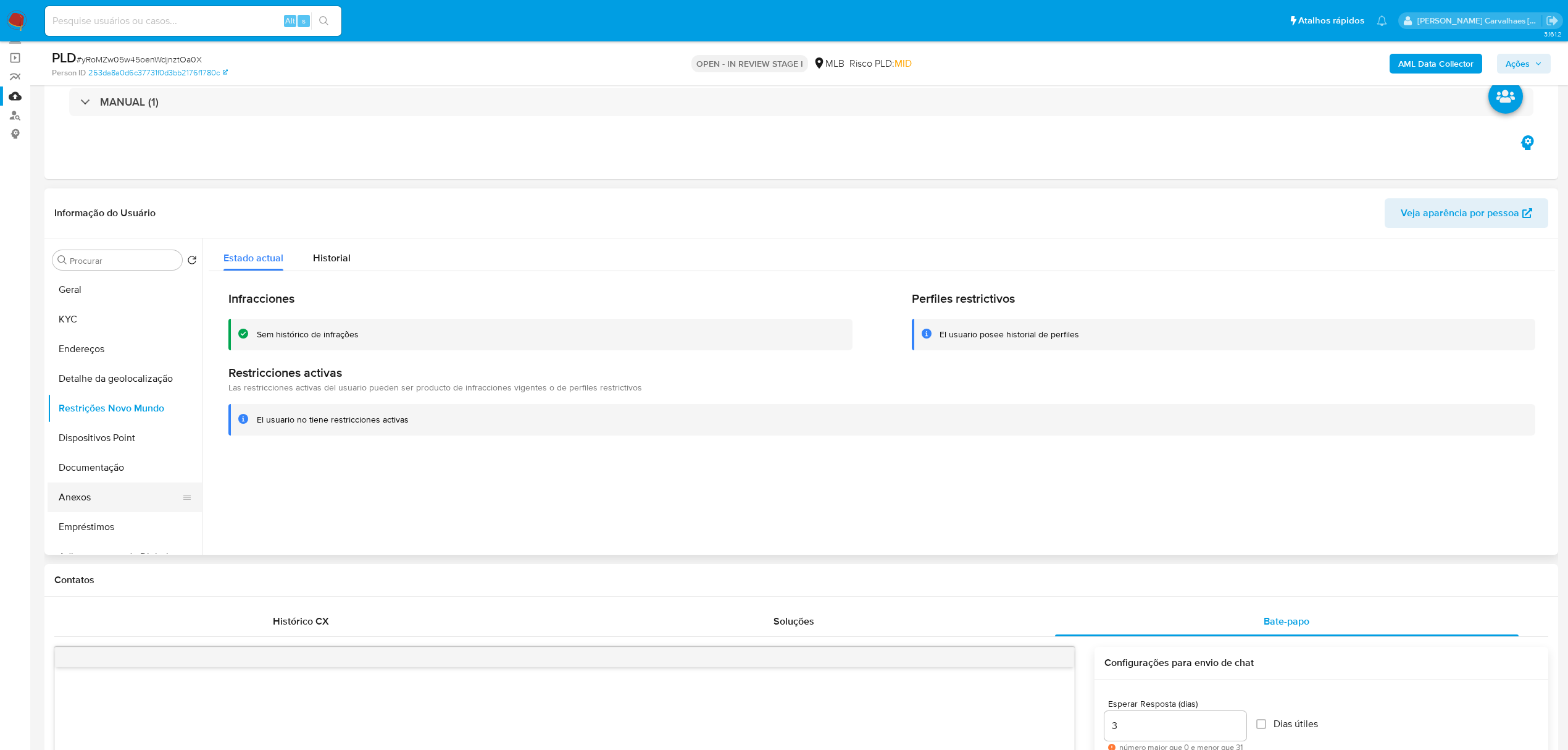
click at [84, 496] on button "Anexos" at bounding box center [120, 497] width 145 height 30
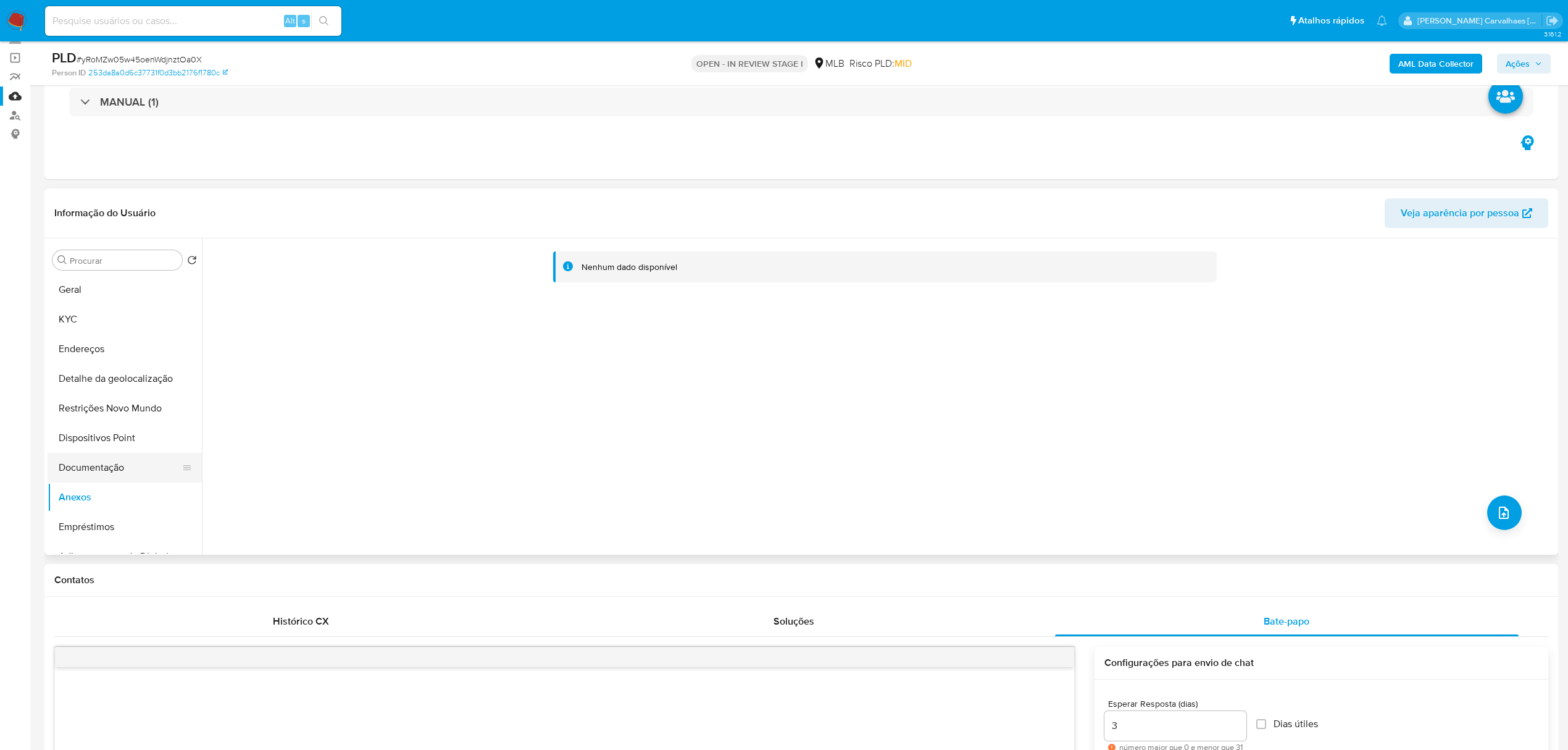
click at [86, 472] on button "Documentação" at bounding box center [120, 467] width 145 height 30
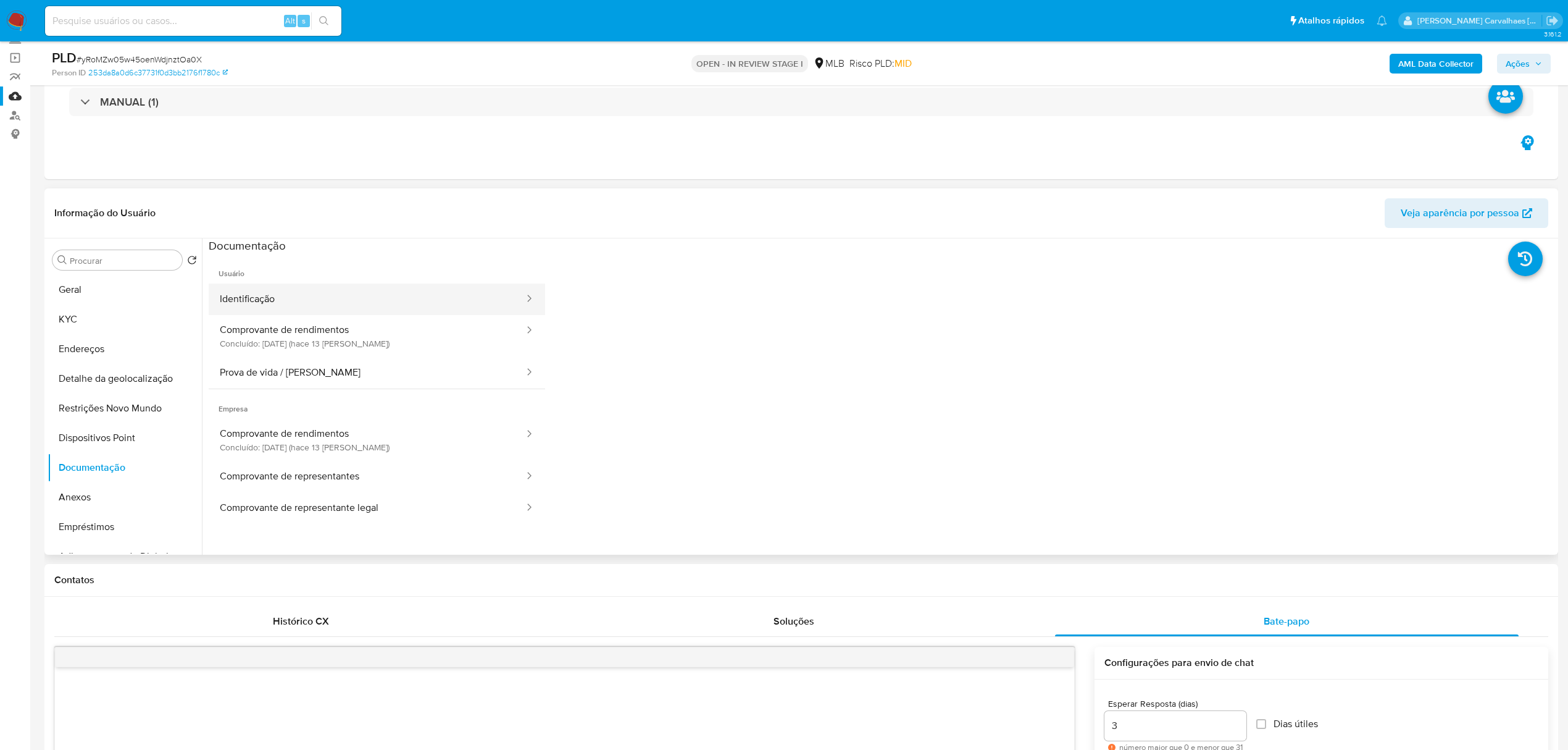
click at [299, 293] on button "Identificação" at bounding box center [366, 299] width 316 height 32
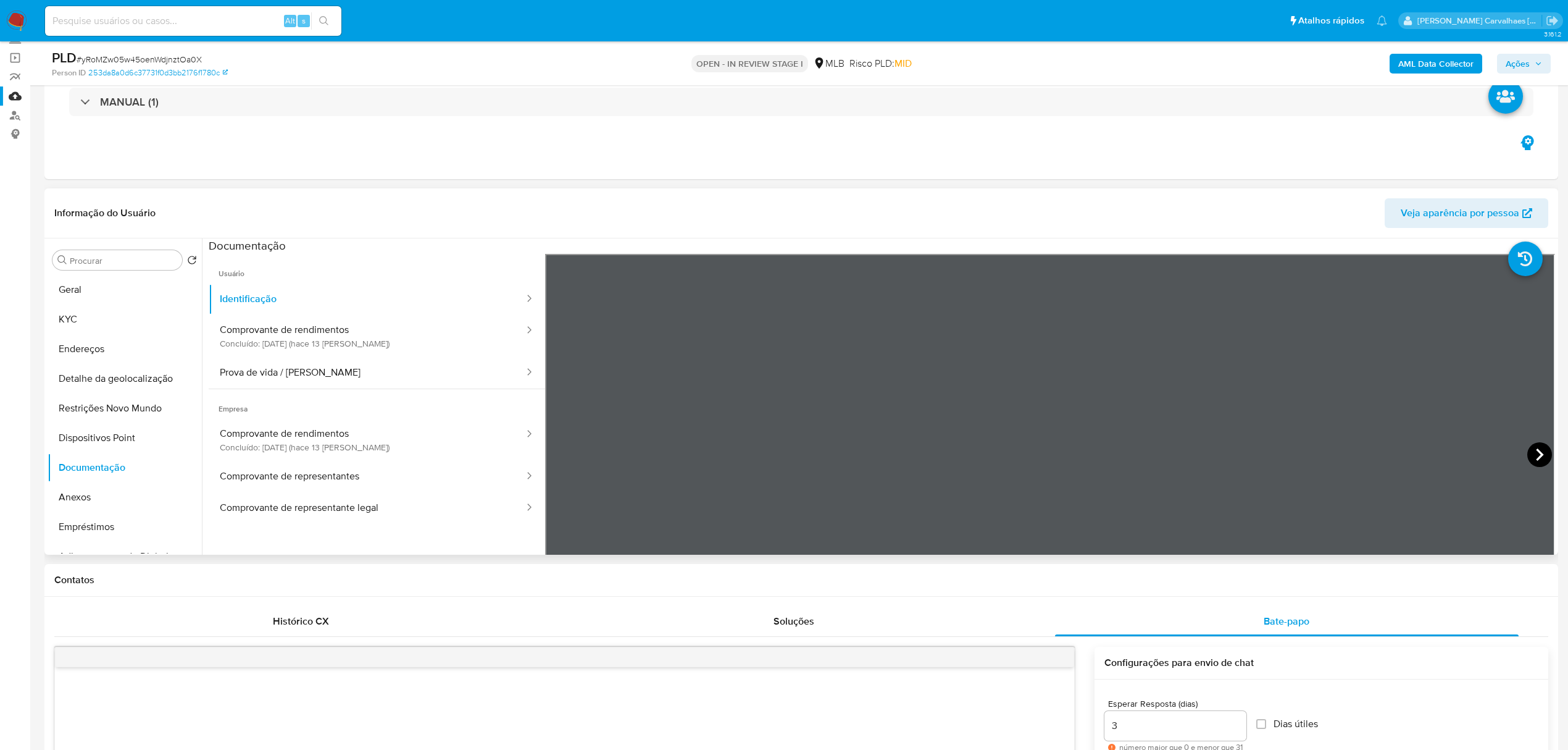
click at [1536, 458] on icon at bounding box center [1540, 454] width 8 height 12
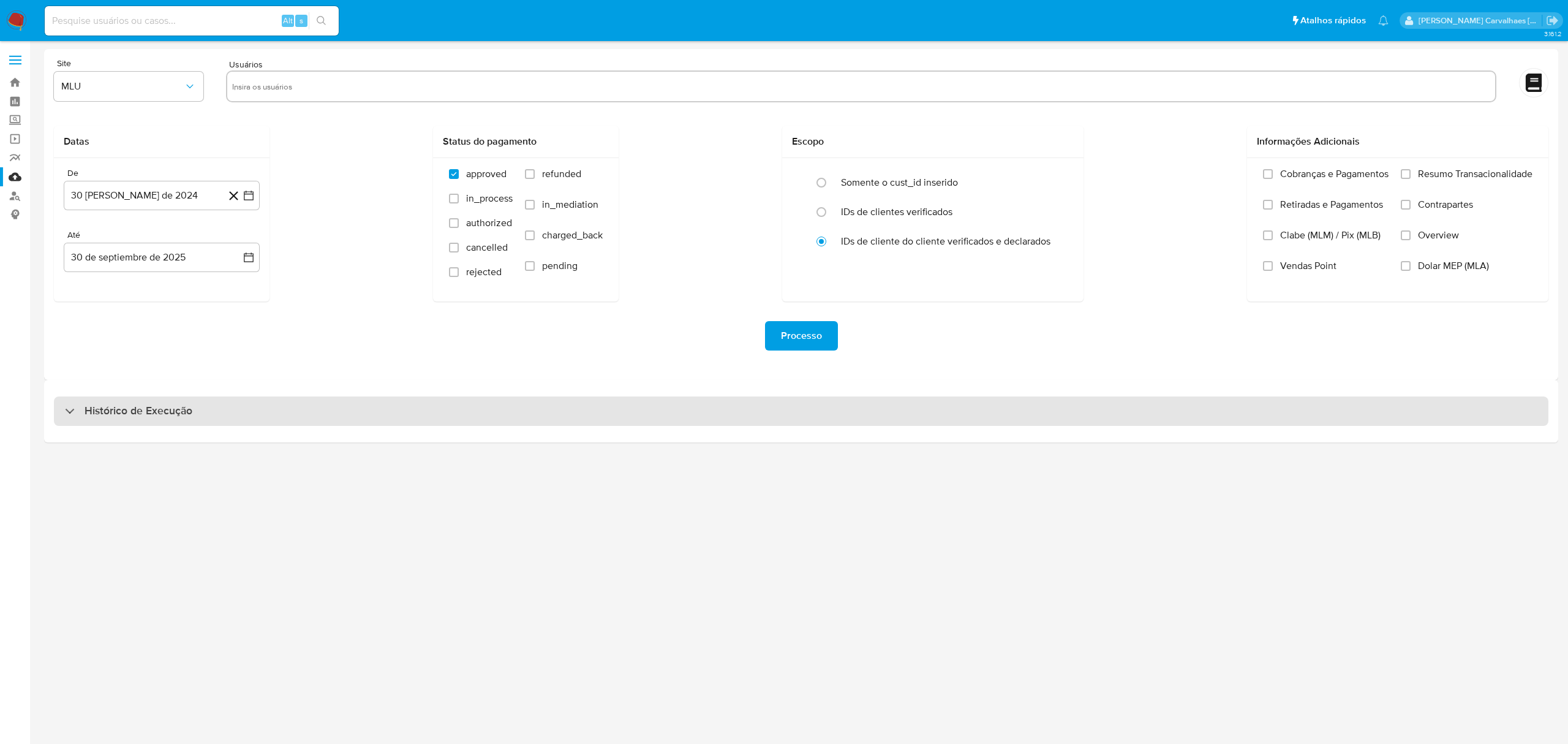
click at [109, 412] on h3 "Histórico de Execução" at bounding box center [139, 411] width 108 height 15
select select "10"
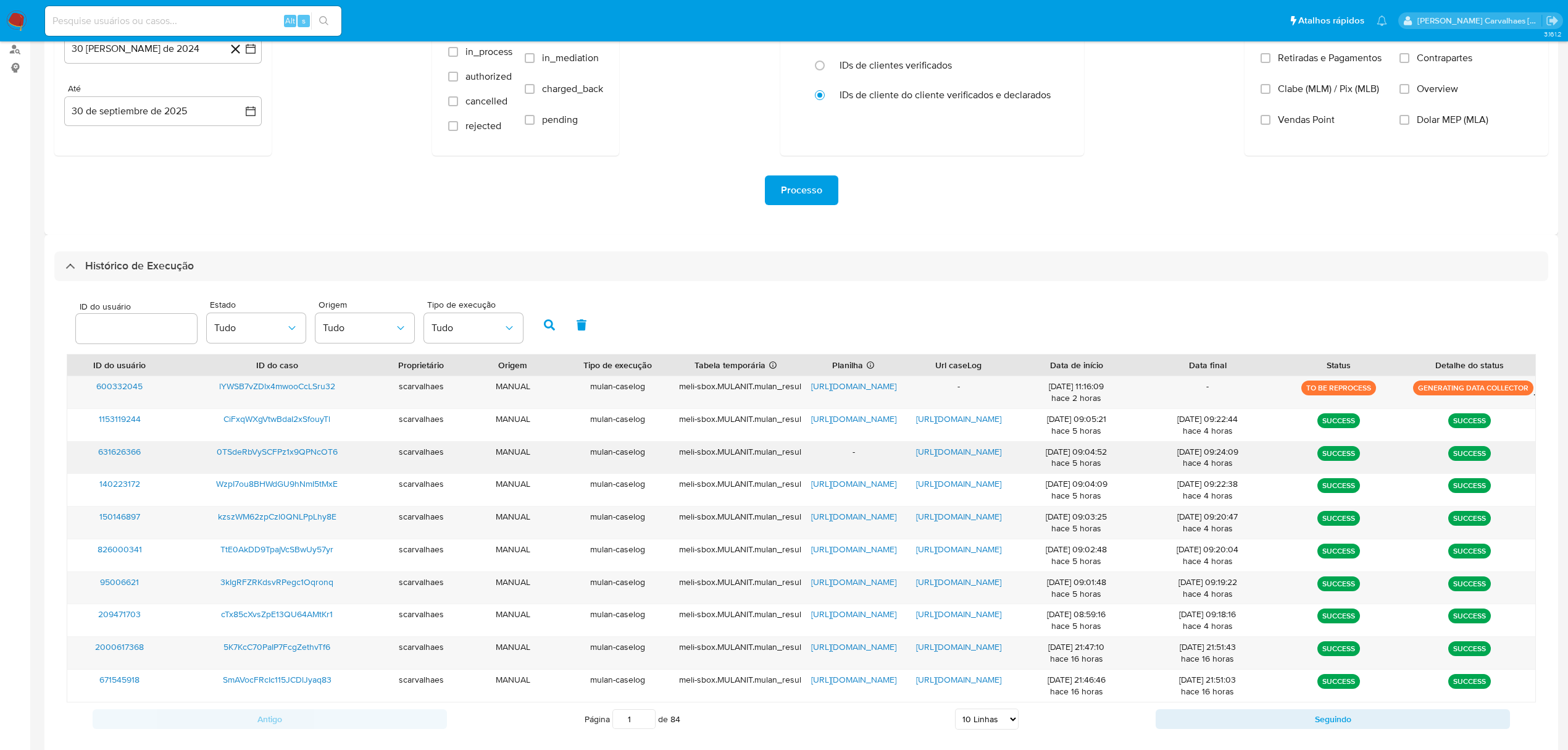
scroll to position [216, 0]
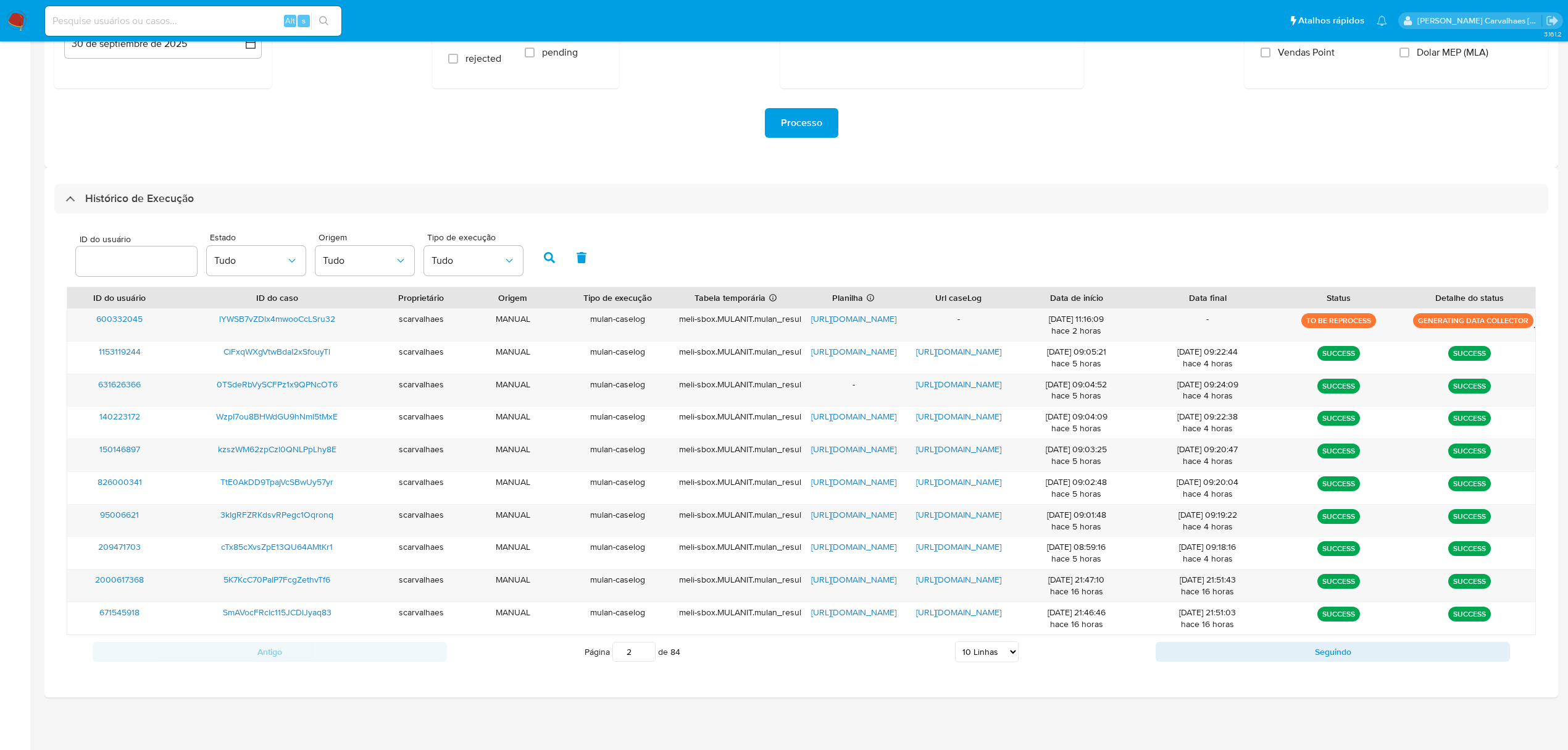
click at [645, 650] on input "2" at bounding box center [634, 651] width 43 height 20
type input "2"
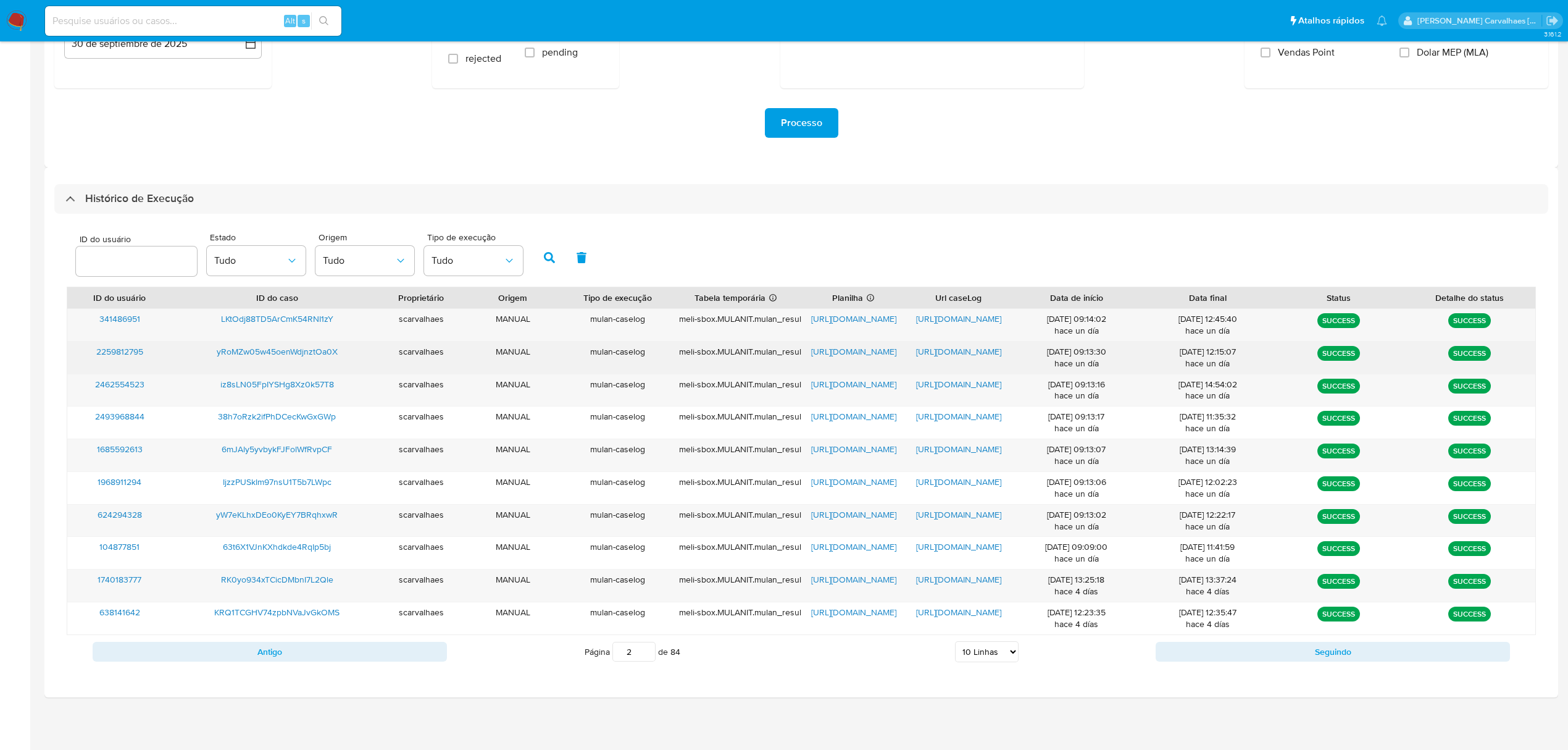
click at [840, 351] on span "https://docs.google.com/spreadsheets/d/1npnshA0QoMeBI2ig3a9cwmcG0q0r36NTu5PCABt…" at bounding box center [853, 351] width 85 height 12
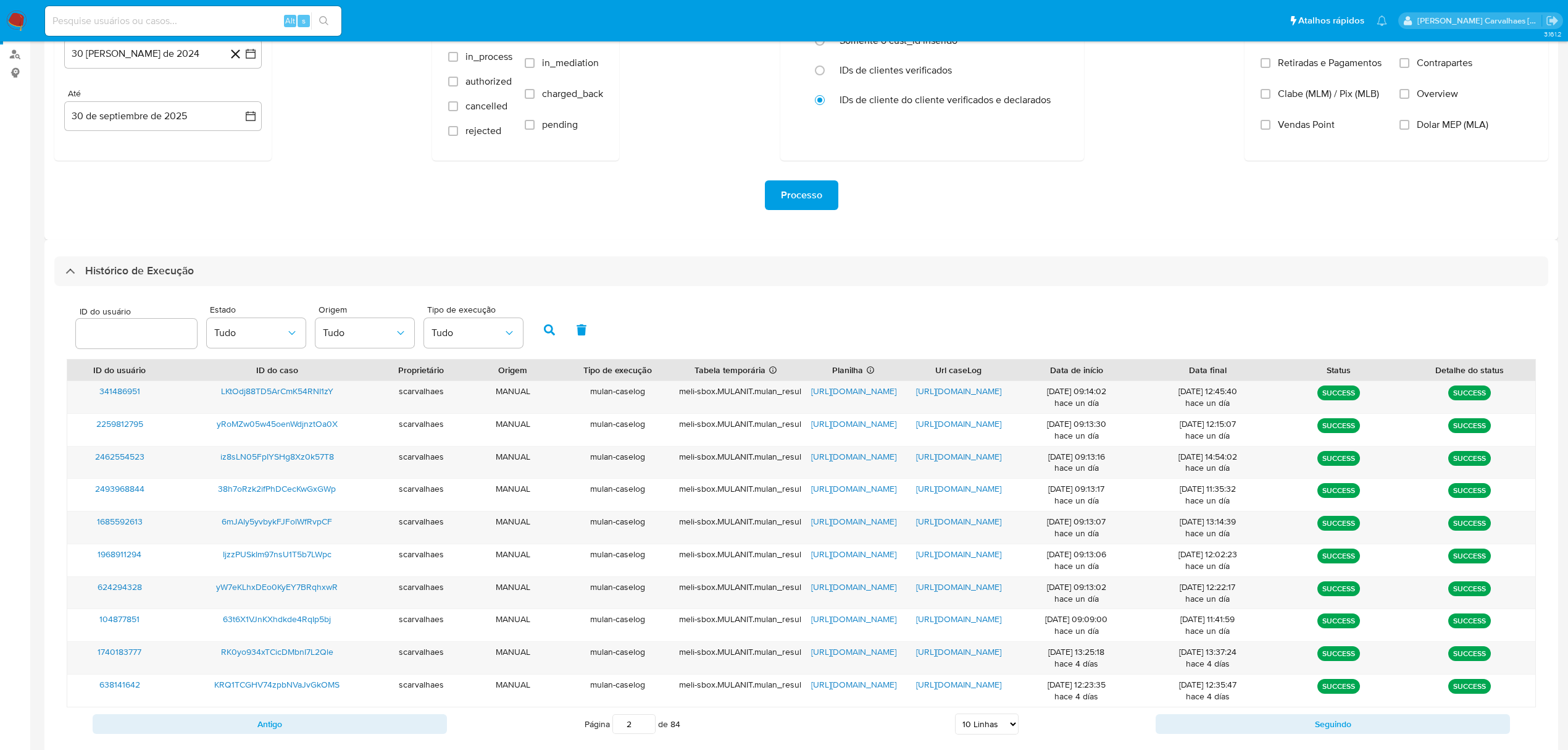
scroll to position [0, 0]
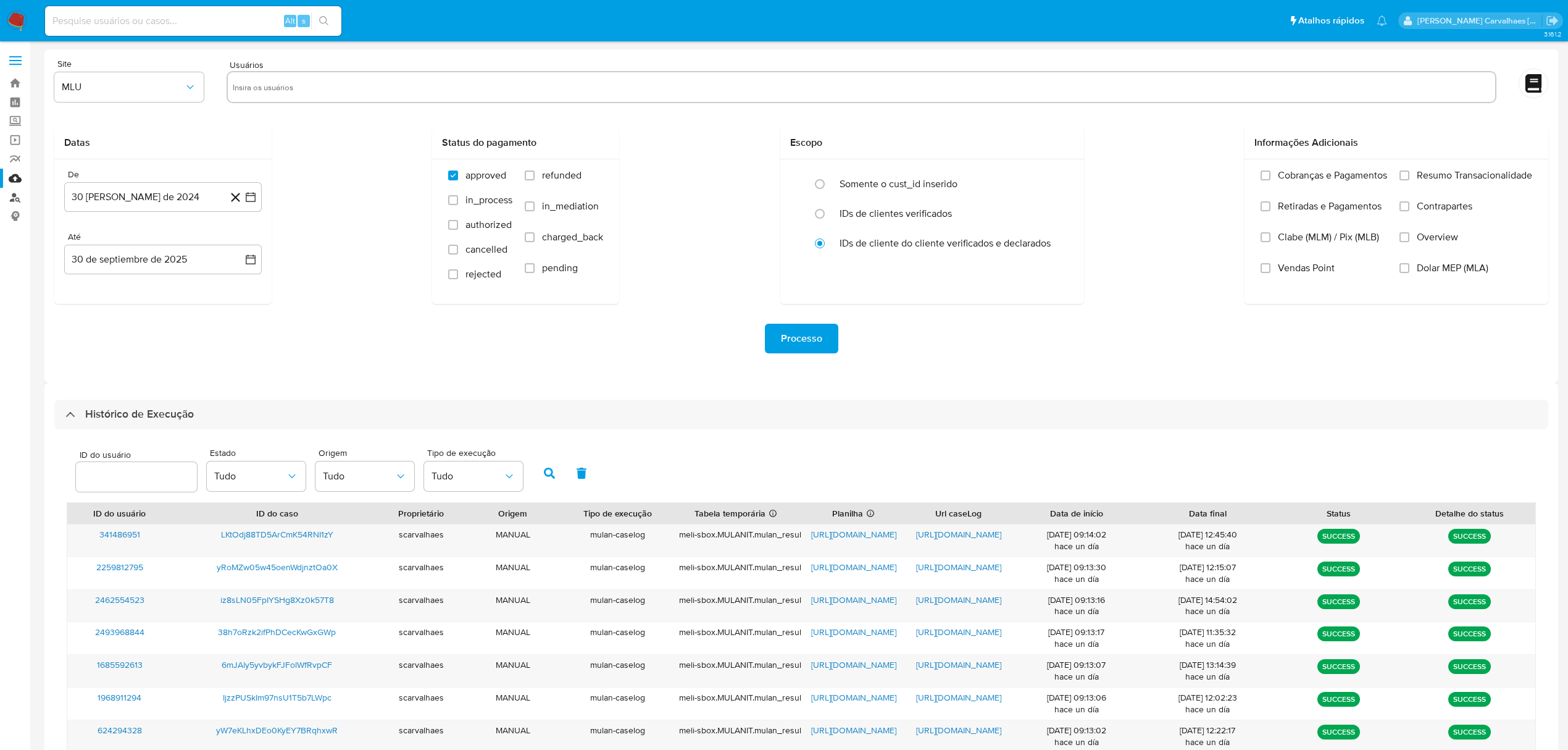
click at [15, 198] on link "Localizador de pessoas" at bounding box center [73, 197] width 147 height 19
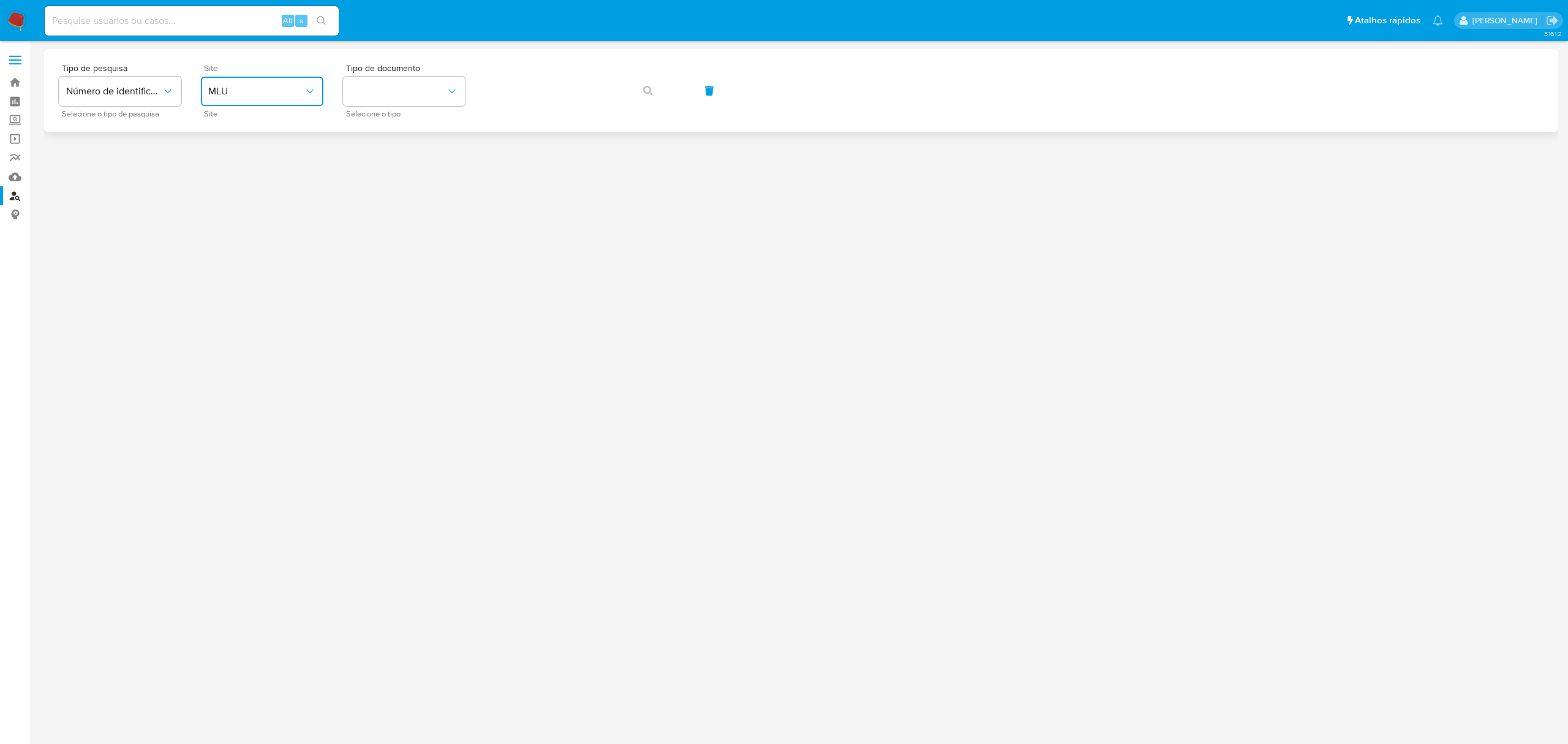
click at [303, 87] on span "MLU" at bounding box center [256, 90] width 96 height 12
click at [233, 179] on div "MLB" at bounding box center [259, 183] width 101 height 30
click at [389, 96] on button "identificationType" at bounding box center [404, 91] width 123 height 30
click at [379, 166] on div "CPF CPF" at bounding box center [400, 171] width 101 height 42
click at [647, 88] on icon "button" at bounding box center [648, 90] width 10 height 10
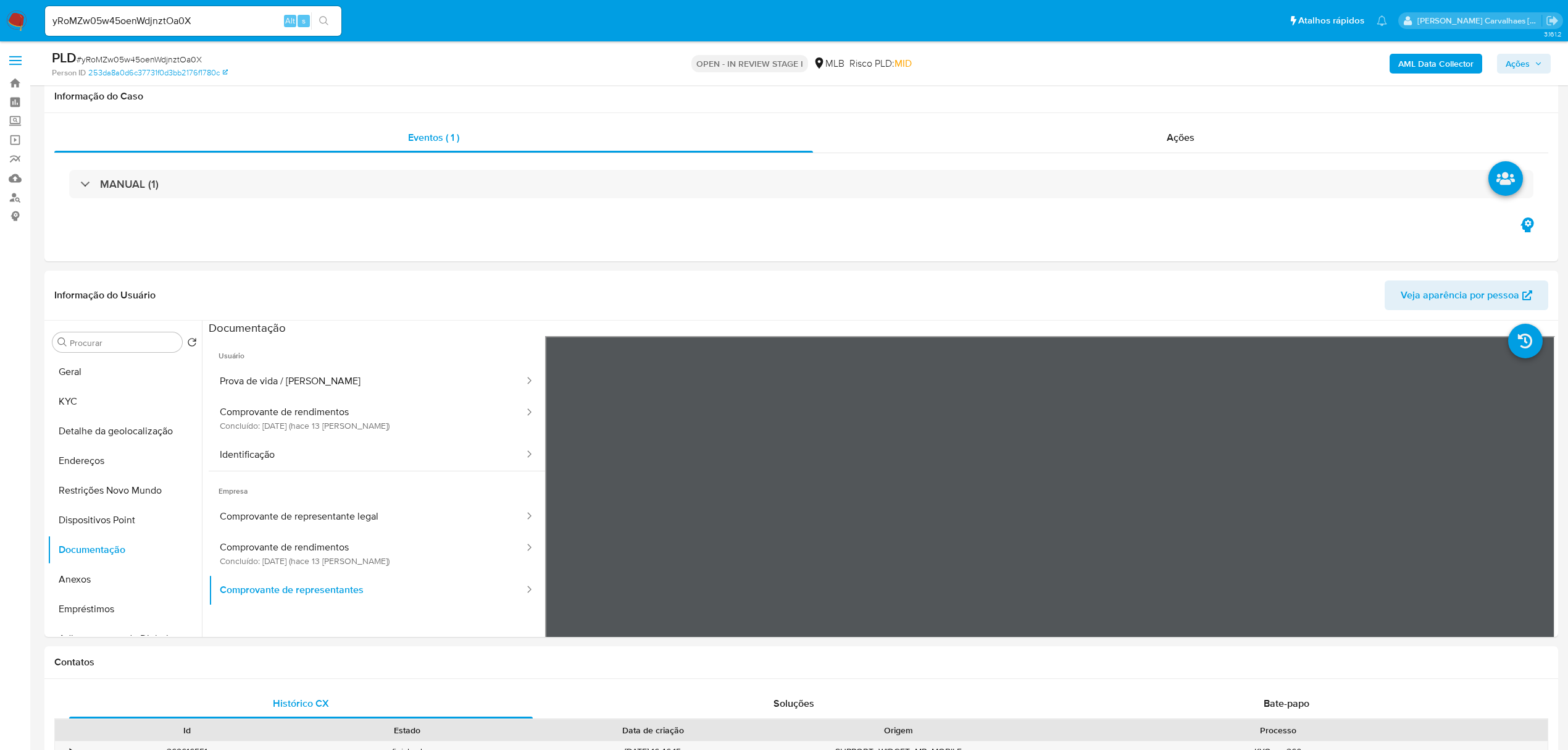
select select "10"
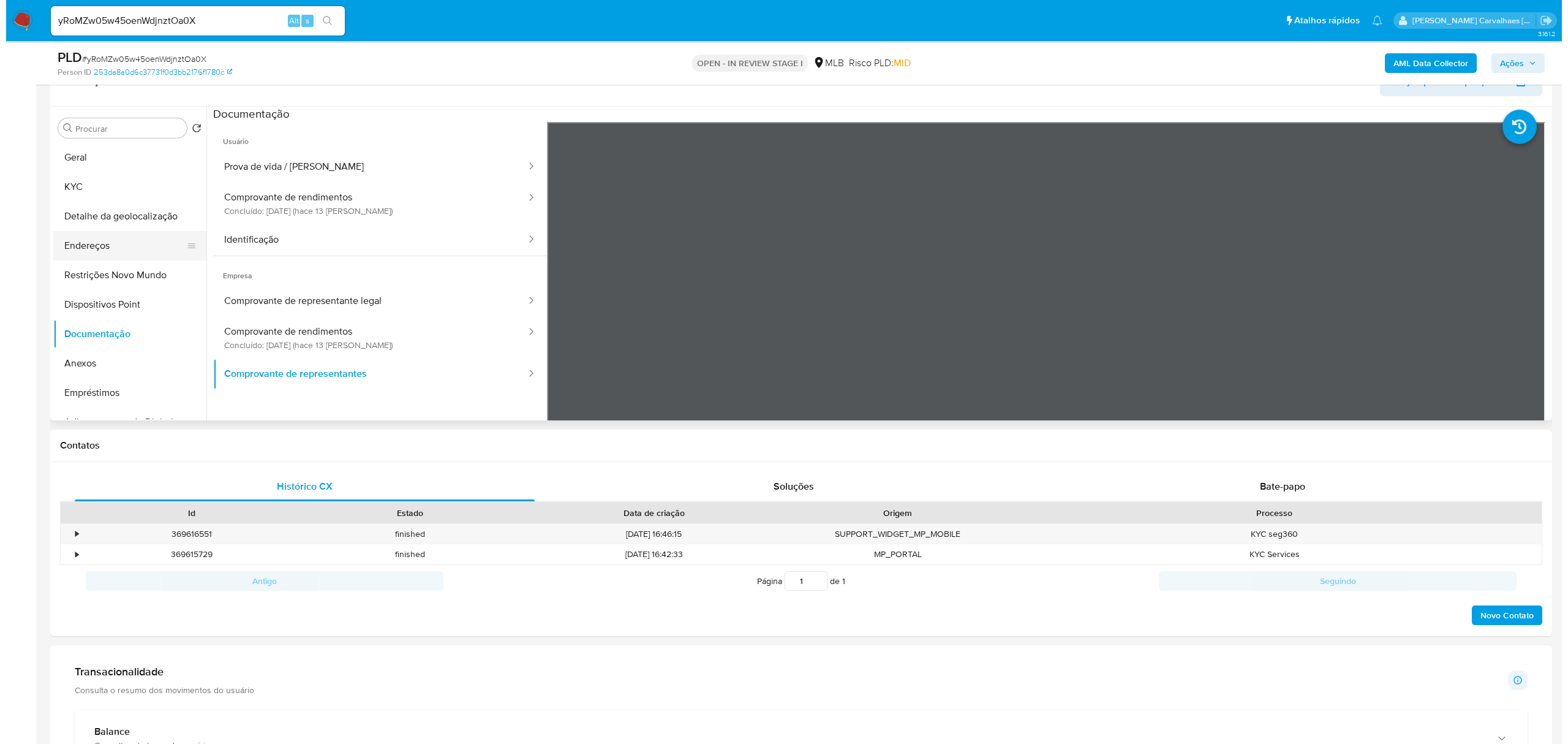
scroll to position [211, 0]
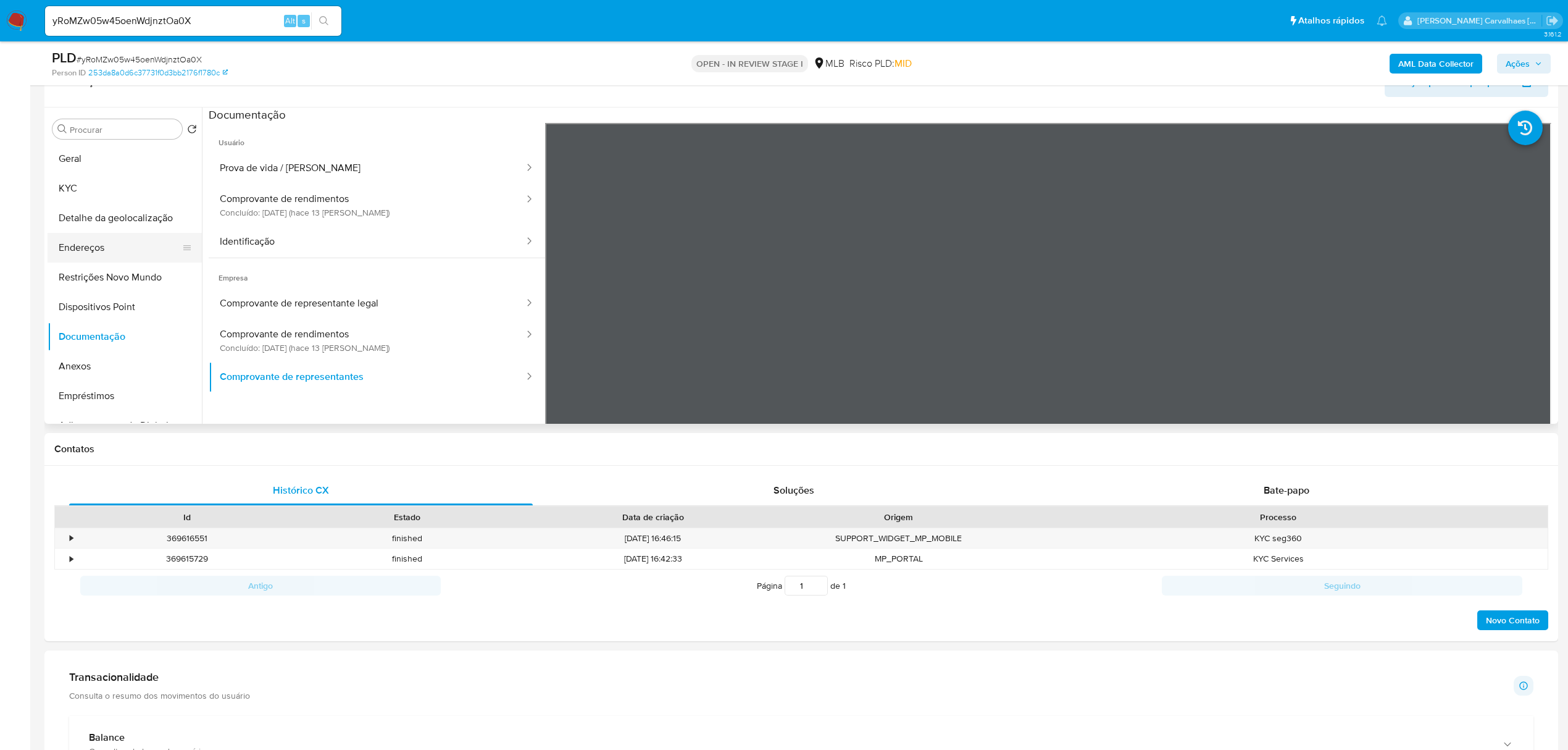
click at [97, 246] on button "Endereços" at bounding box center [120, 248] width 145 height 30
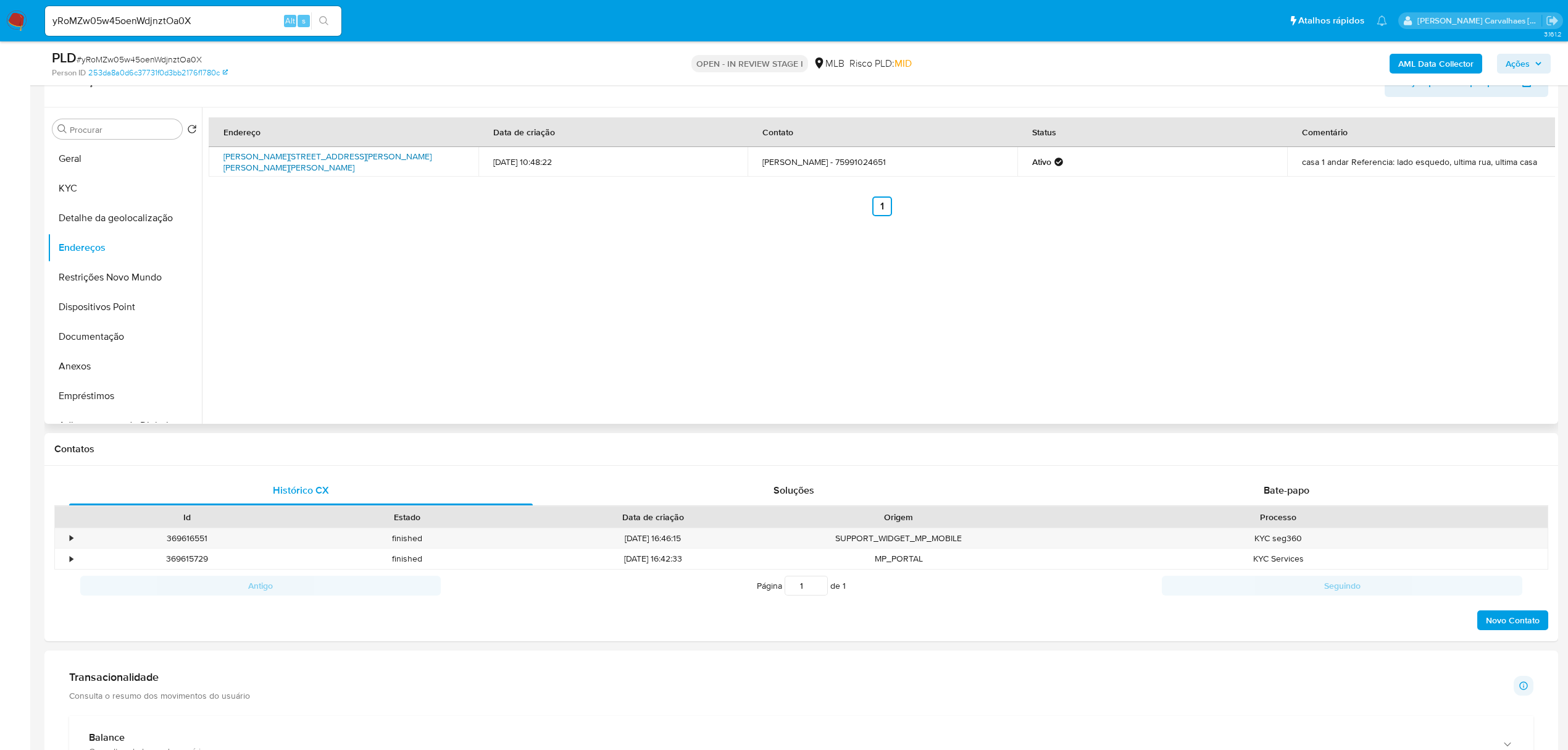
click at [292, 161] on link "Rua Manoel Francisco Dos Santos 18, Conceição Do Coité, Bahia, 48730000, Brasil…" at bounding box center [327, 161] width 208 height 23
click at [94, 364] on button "Anexos" at bounding box center [120, 366] width 145 height 30
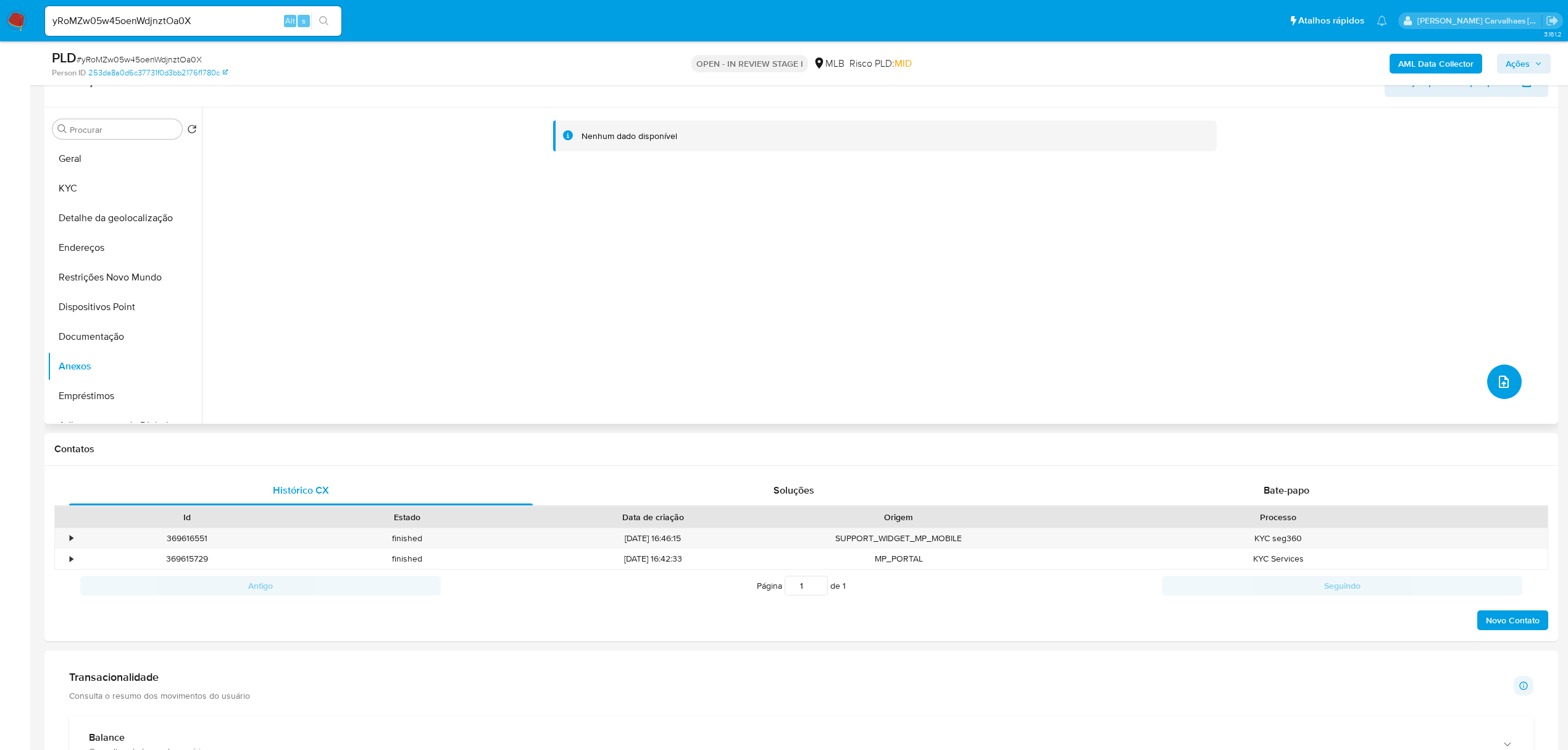
click at [1499, 375] on icon "upload-file" at bounding box center [1504, 382] width 15 height 15
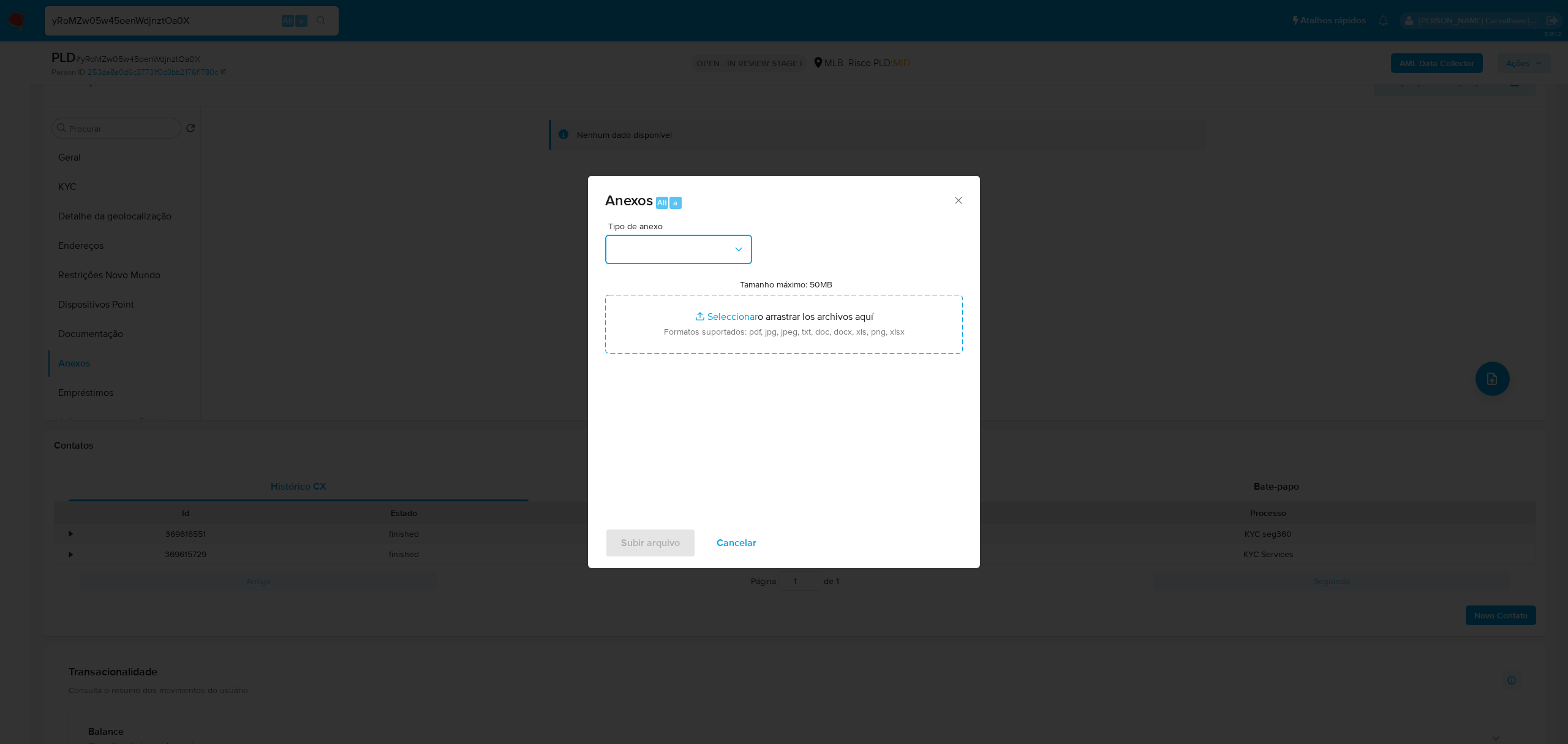
click at [641, 238] on button "button" at bounding box center [679, 250] width 147 height 30
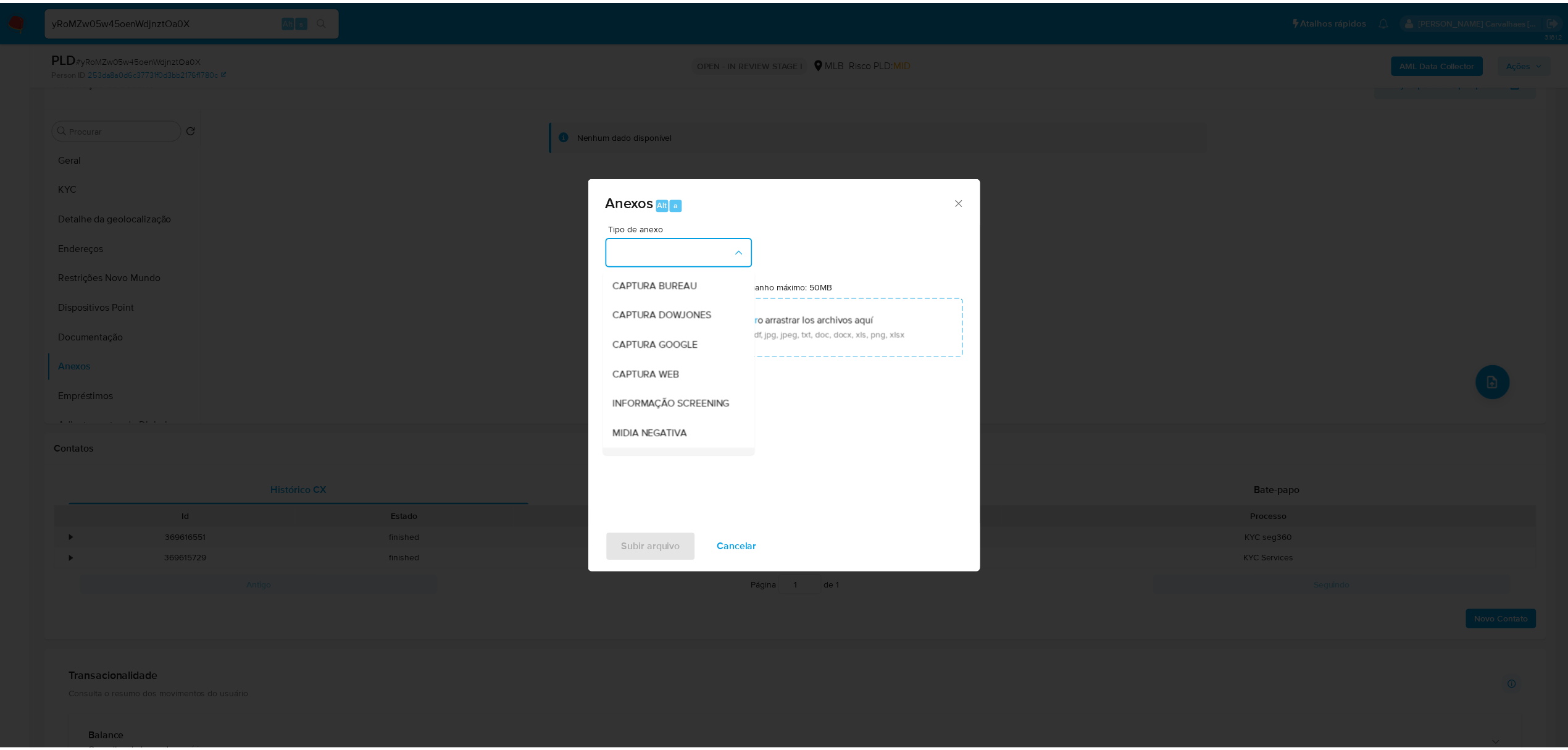
scroll to position [164, 0]
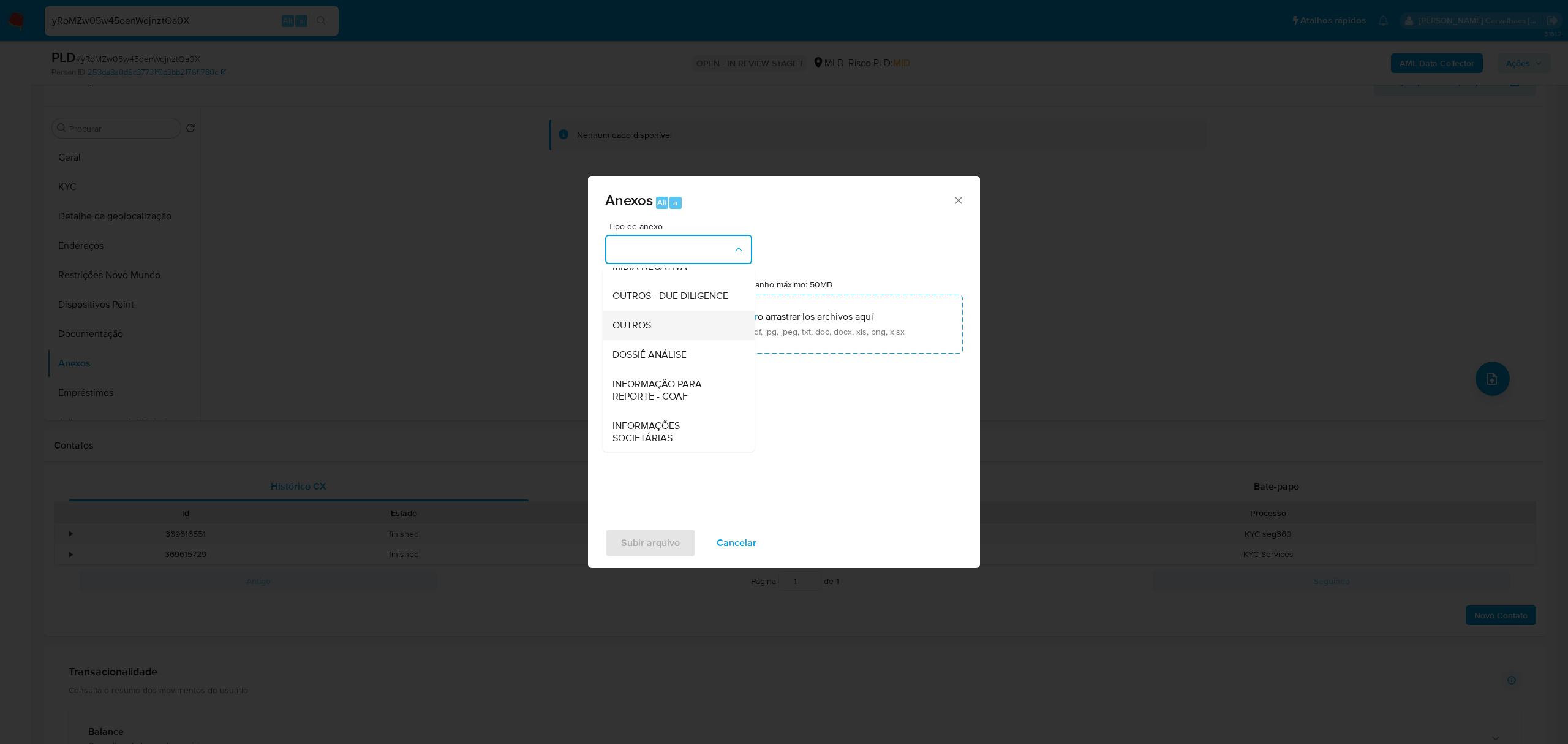
click at [645, 340] on div "OUTROS" at bounding box center [675, 326] width 125 height 30
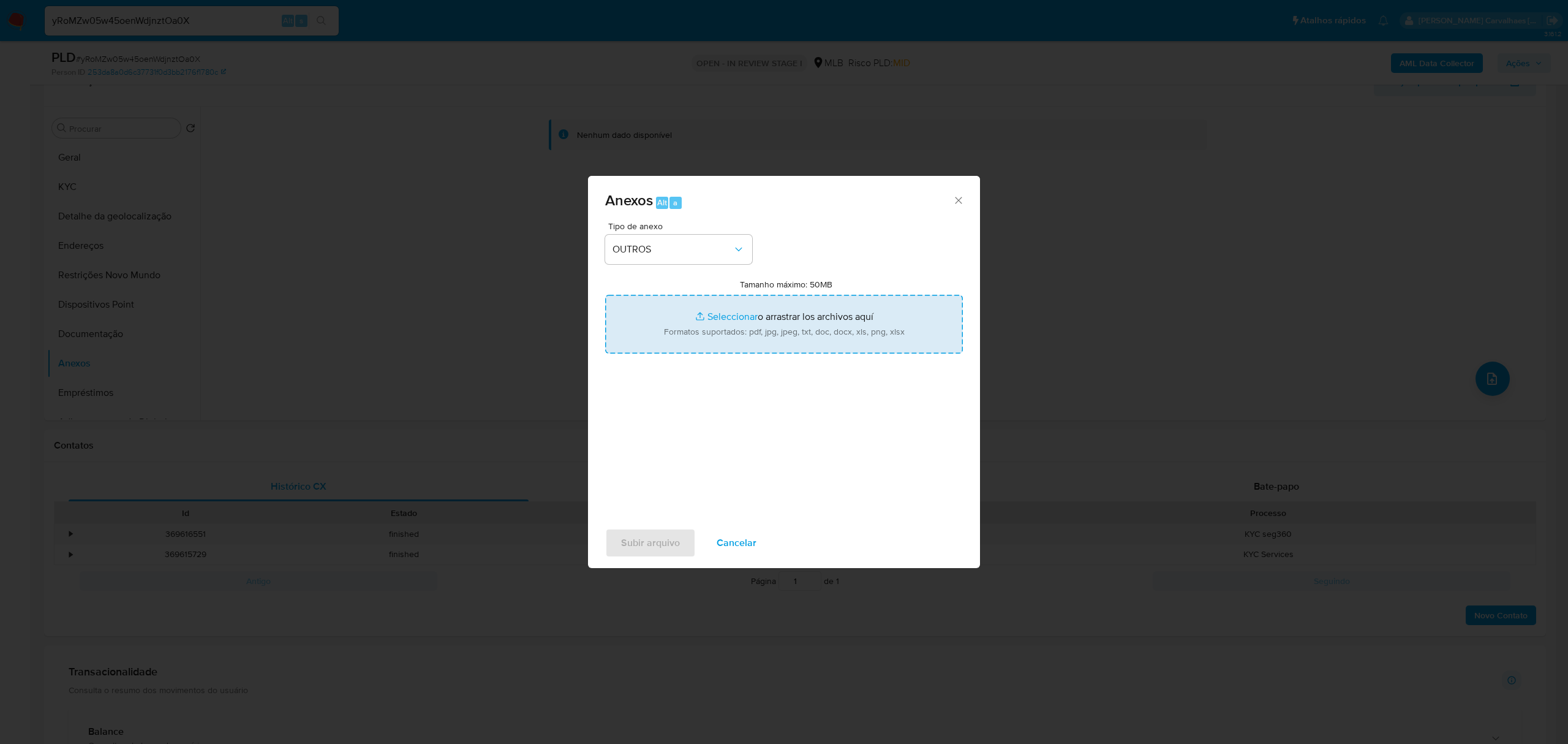
click at [718, 315] on input "Tamanho máximo: 50MB Seleccionar archivos" at bounding box center [784, 323] width 358 height 59
type input "C:\fakepath\SAR - xxxxx- CNPJ 59385516000144 - L S ZUBA.pdf"
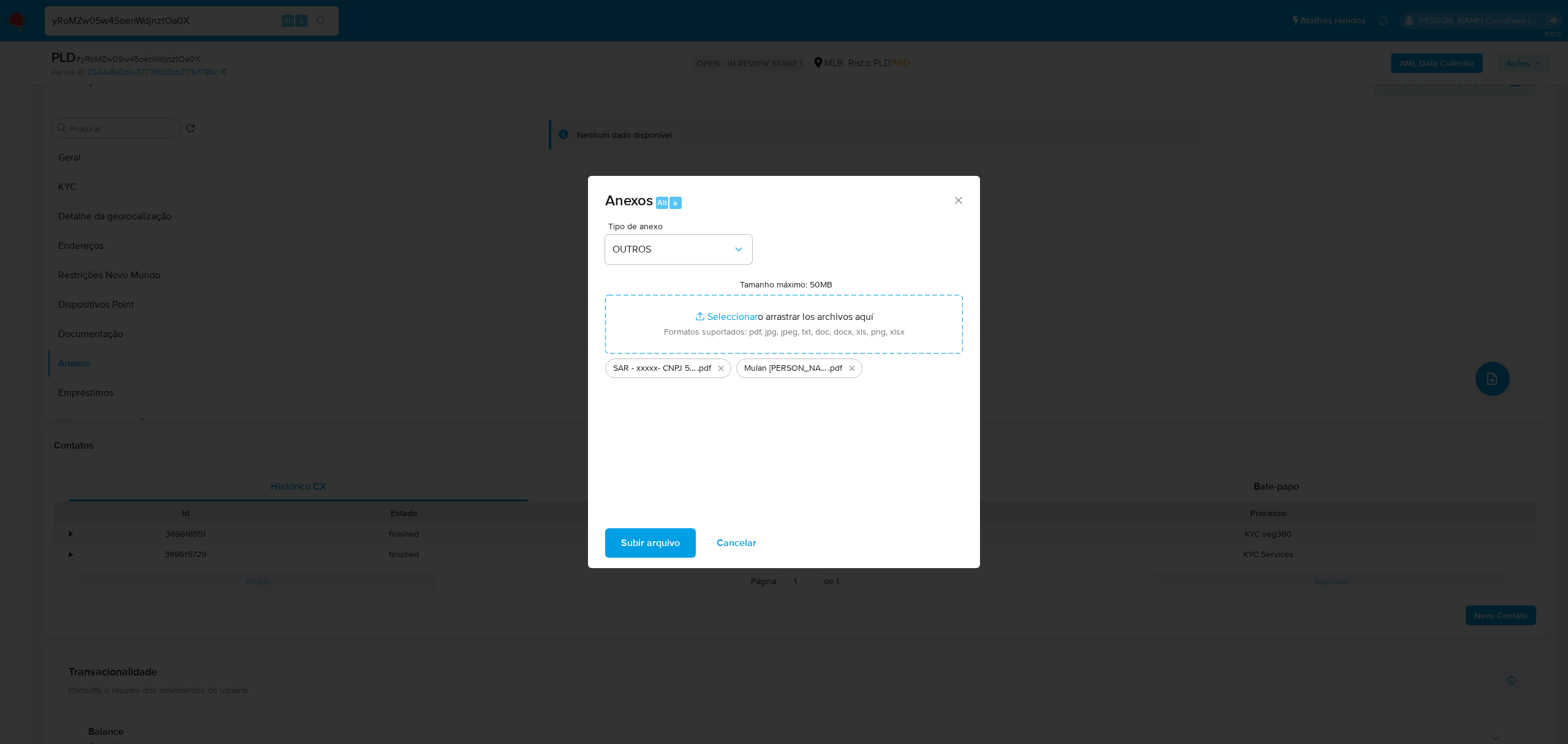
click at [644, 548] on span "Subir arquivo" at bounding box center [650, 542] width 59 height 27
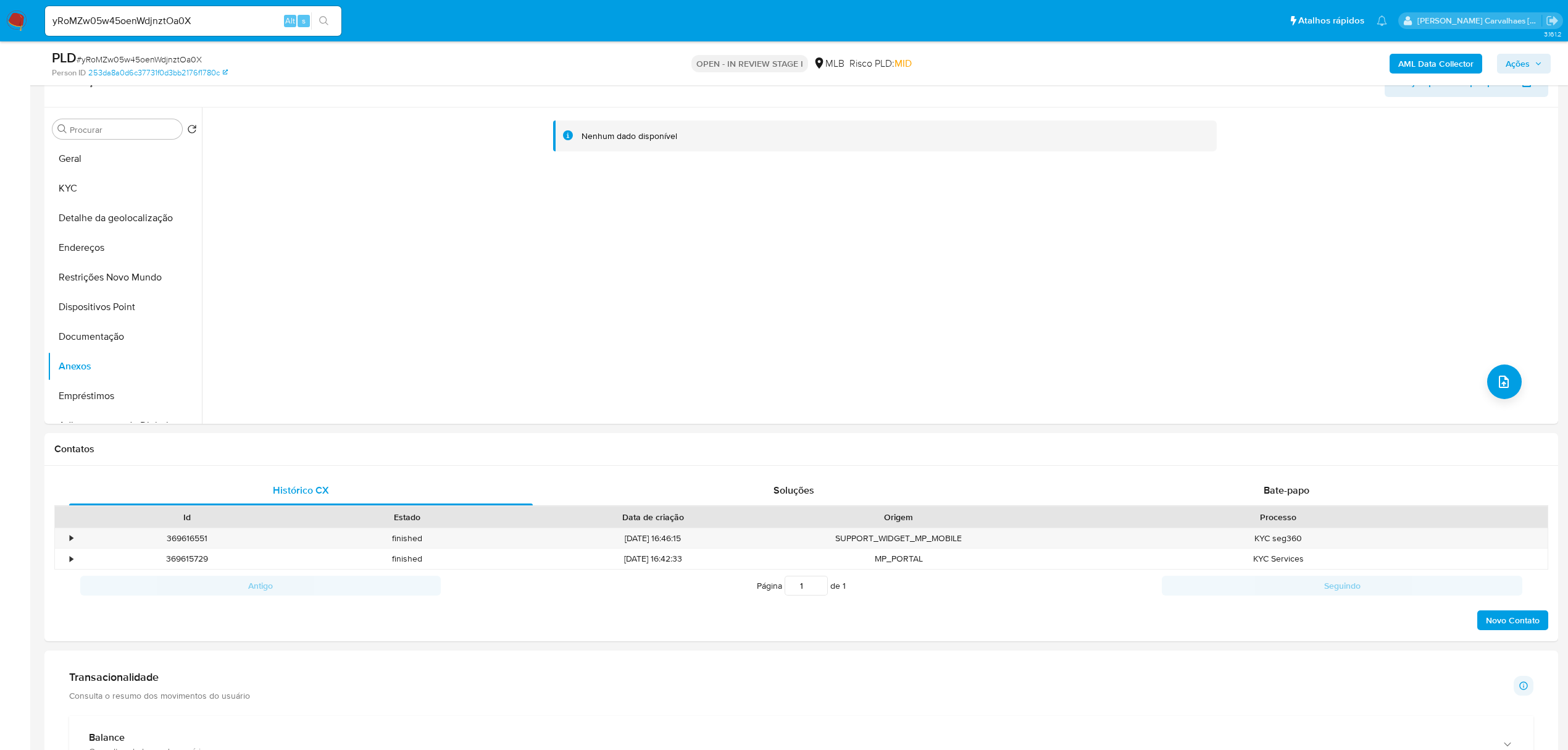
click at [1532, 62] on span "Ações" at bounding box center [1523, 64] width 37 height 17
click at [1168, 101] on span "Resolução do caso" at bounding box center [1165, 101] width 84 height 14
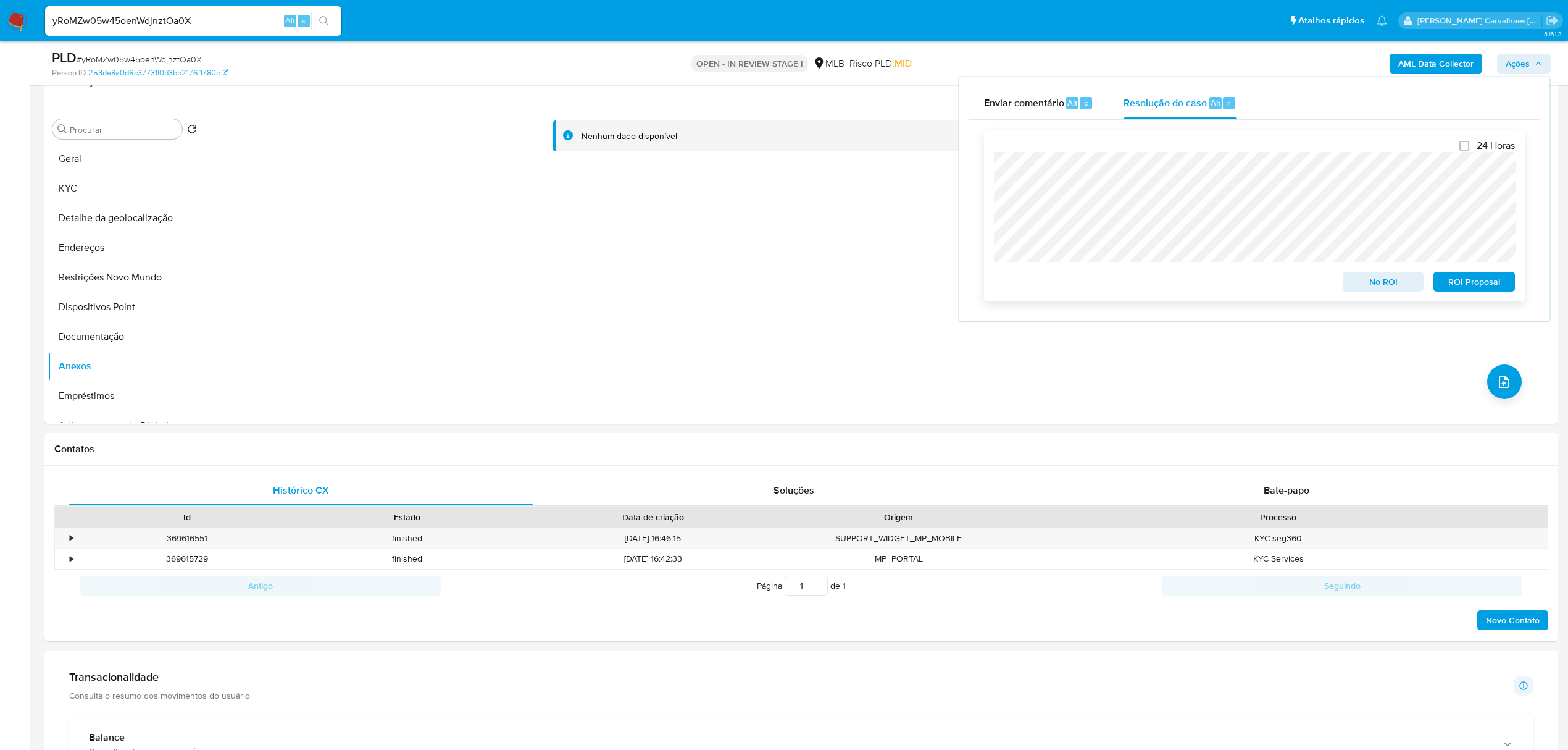
click at [1471, 278] on span "ROI Proposal" at bounding box center [1474, 282] width 64 height 17
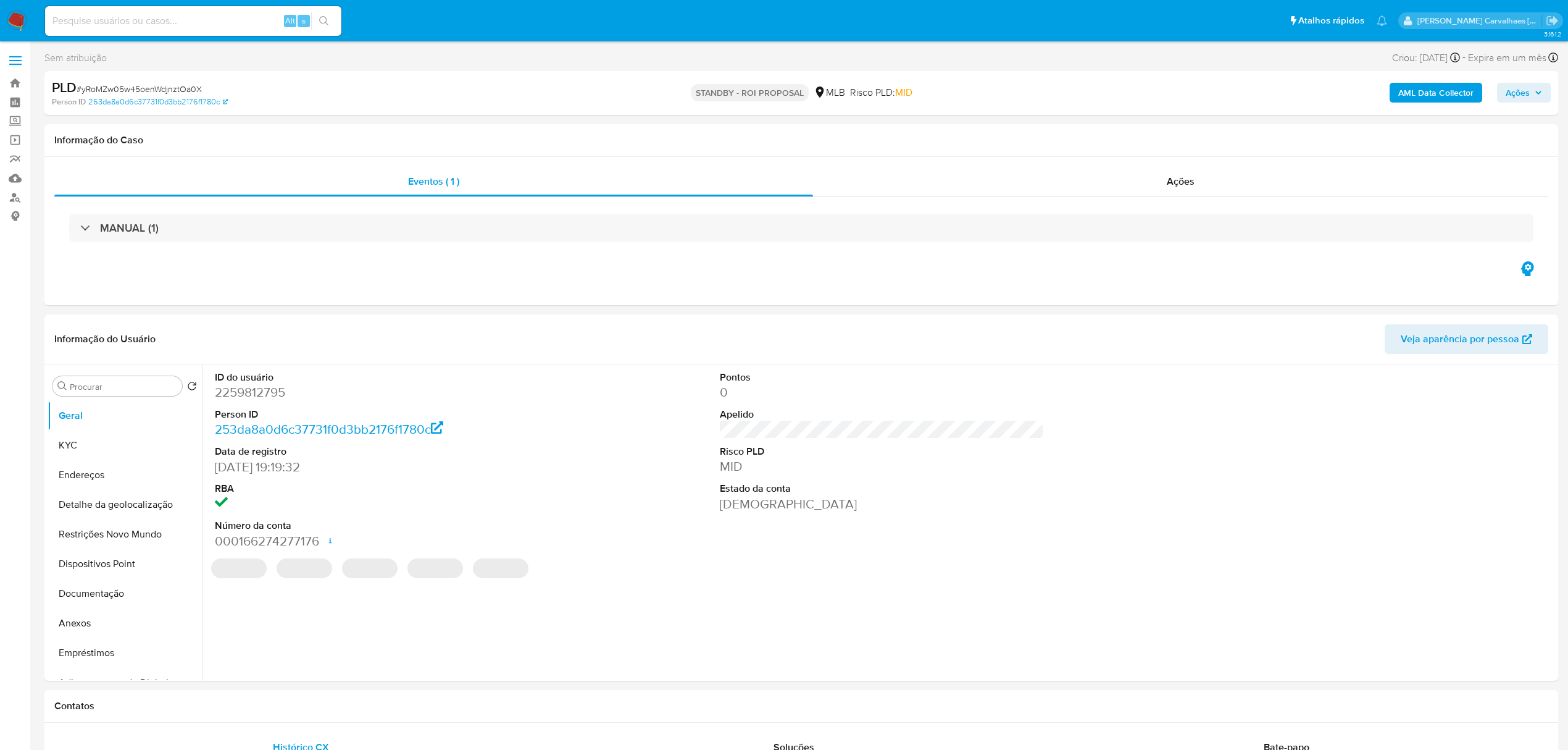
select select "10"
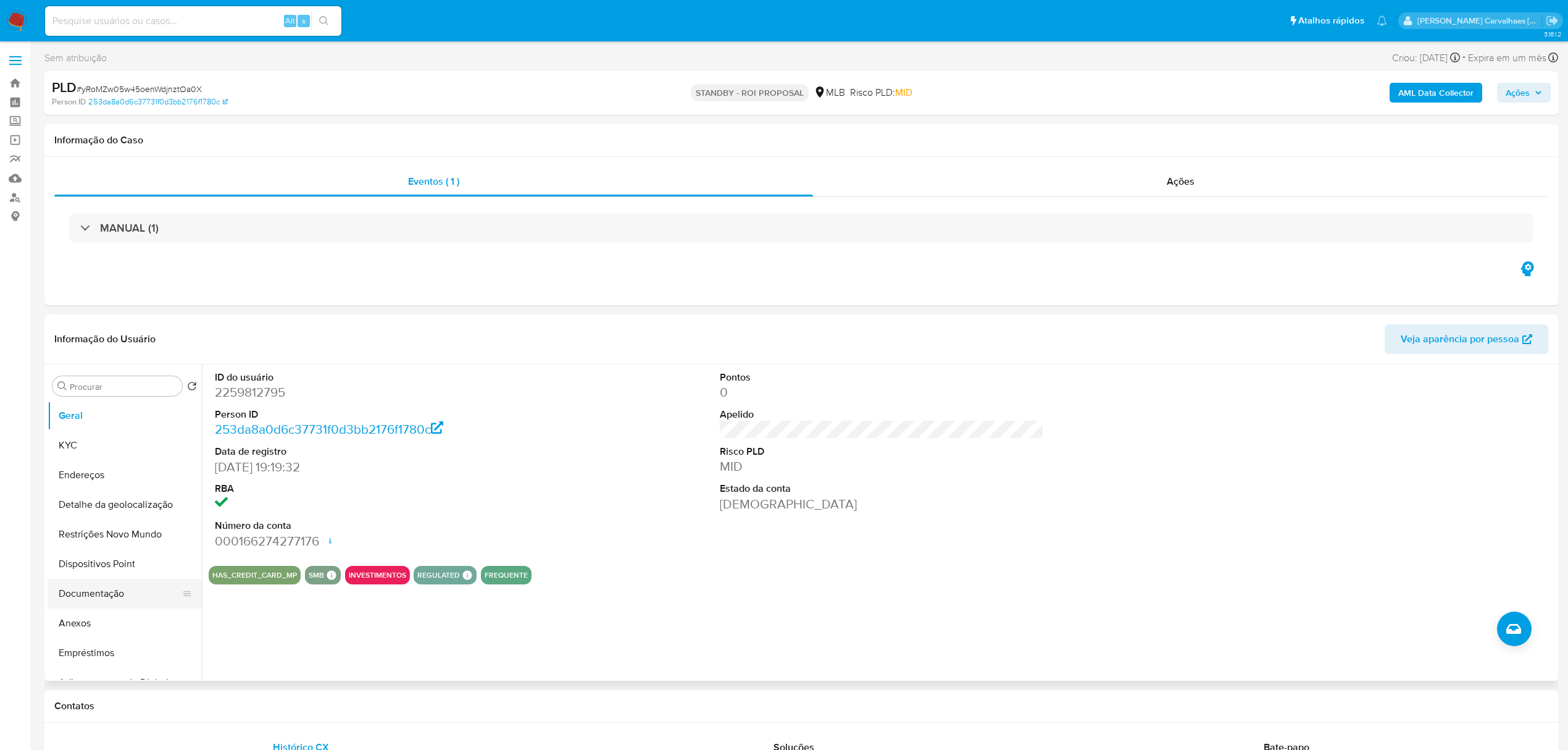
click at [116, 598] on button "Documentação" at bounding box center [120, 593] width 145 height 30
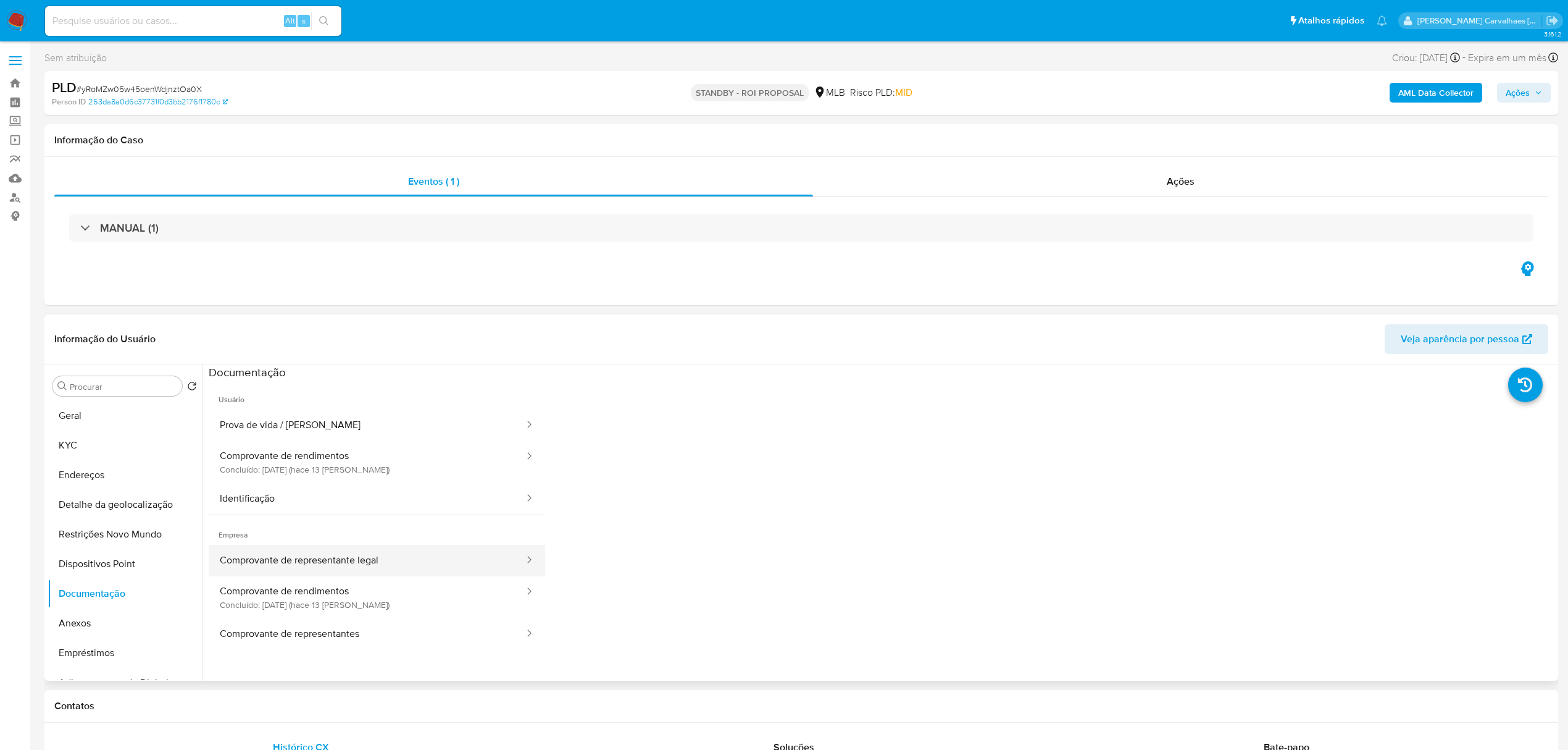
click at [416, 569] on button "Comprovante de representante legal" at bounding box center [366, 560] width 316 height 32
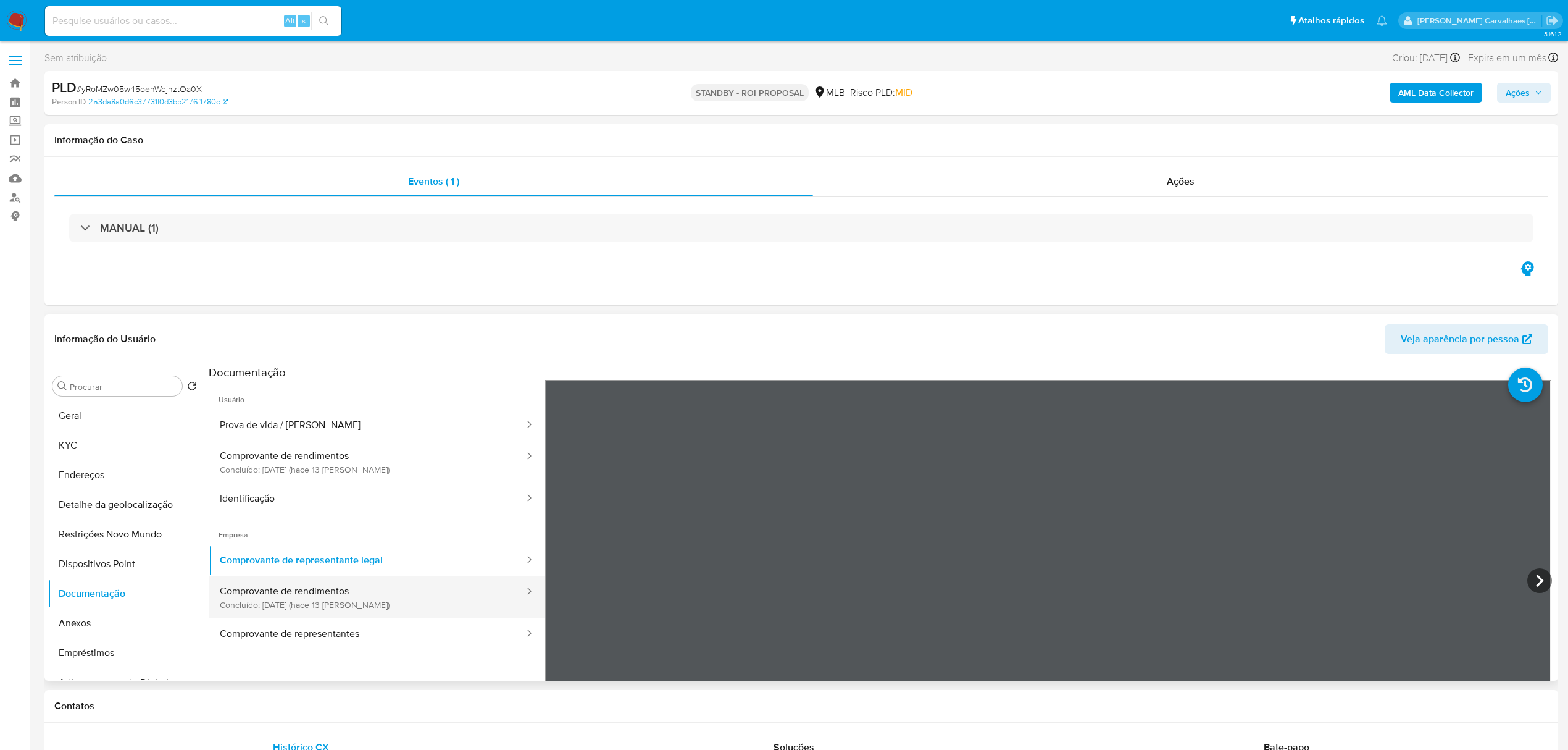
click at [306, 607] on button "Comprovante de rendimentos Concluído: [DATE] (hace 13 [PERSON_NAME])" at bounding box center [366, 597] width 316 height 42
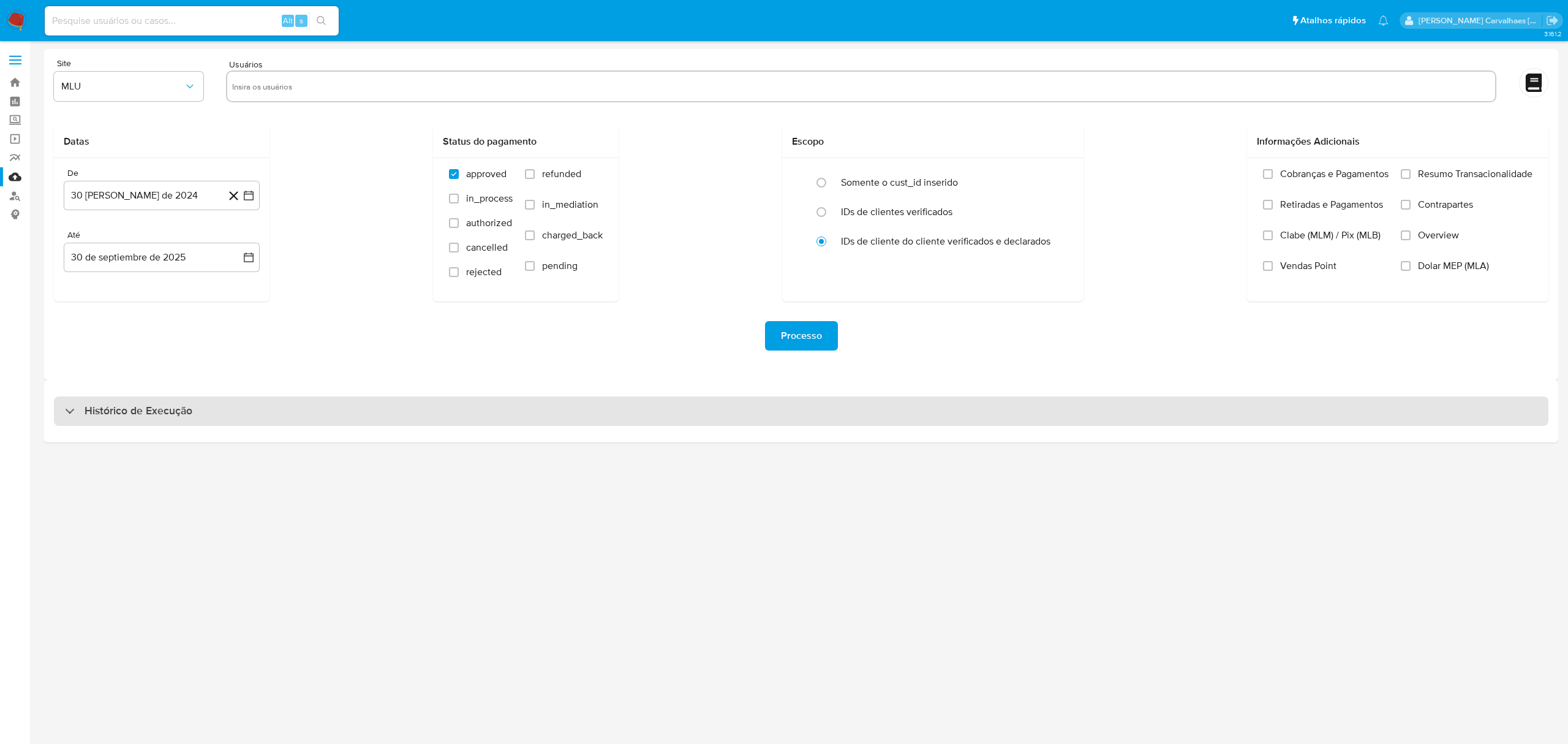
click at [112, 414] on h3 "Histórico de Execução" at bounding box center [139, 411] width 108 height 15
select select "10"
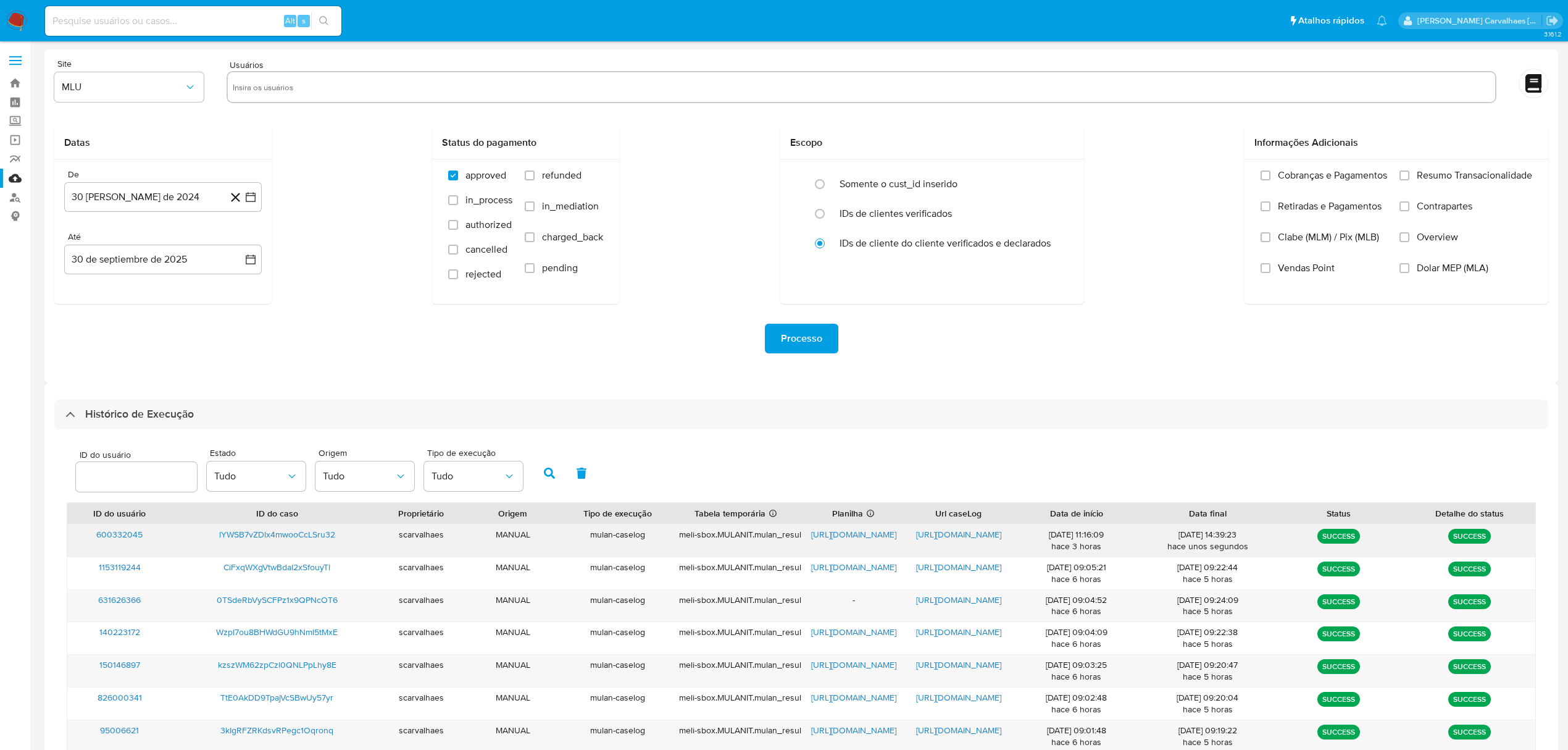
click at [966, 532] on span "[URL][DOMAIN_NAME]" at bounding box center [958, 533] width 85 height 12
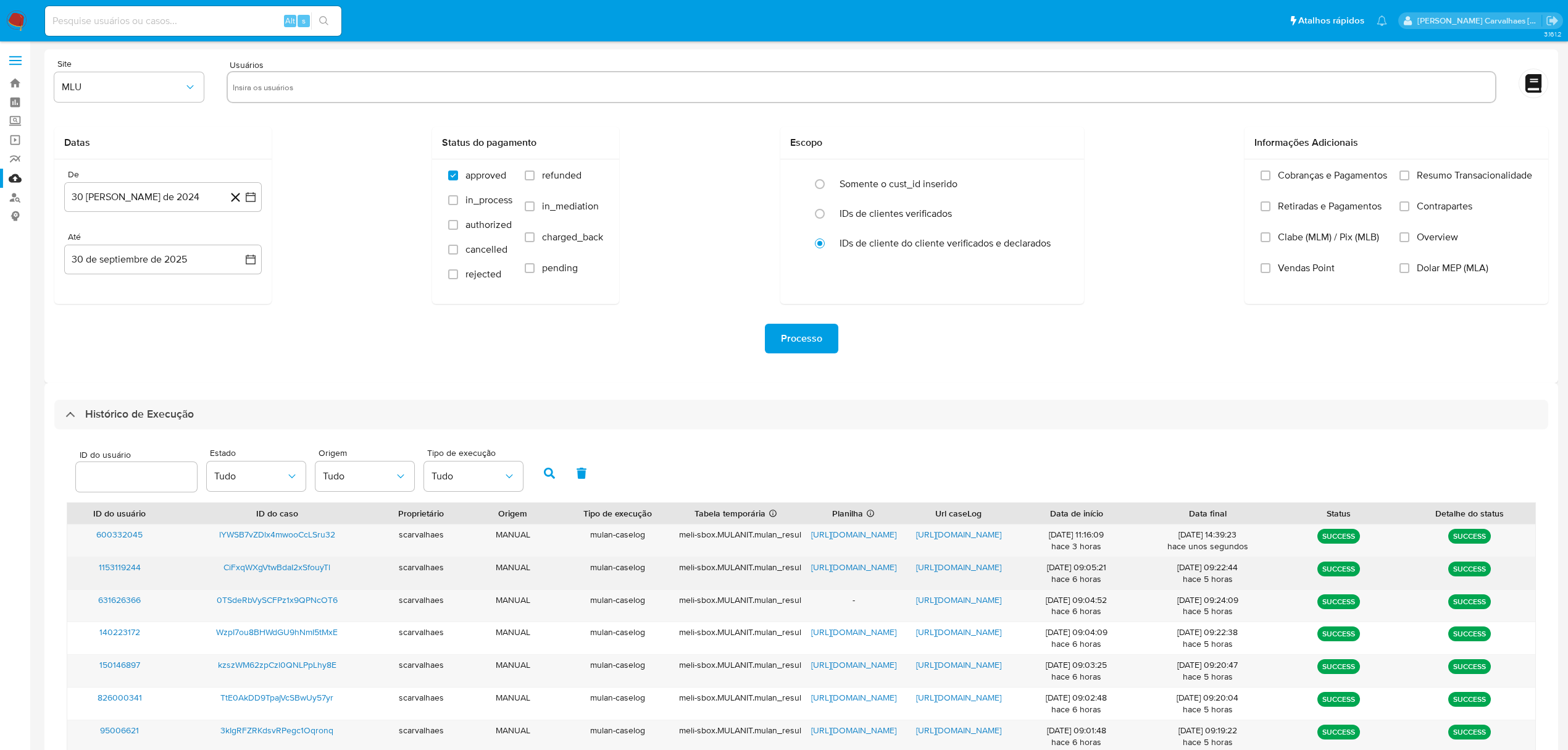
click at [942, 569] on span "[URL][DOMAIN_NAME]" at bounding box center [958, 566] width 85 height 12
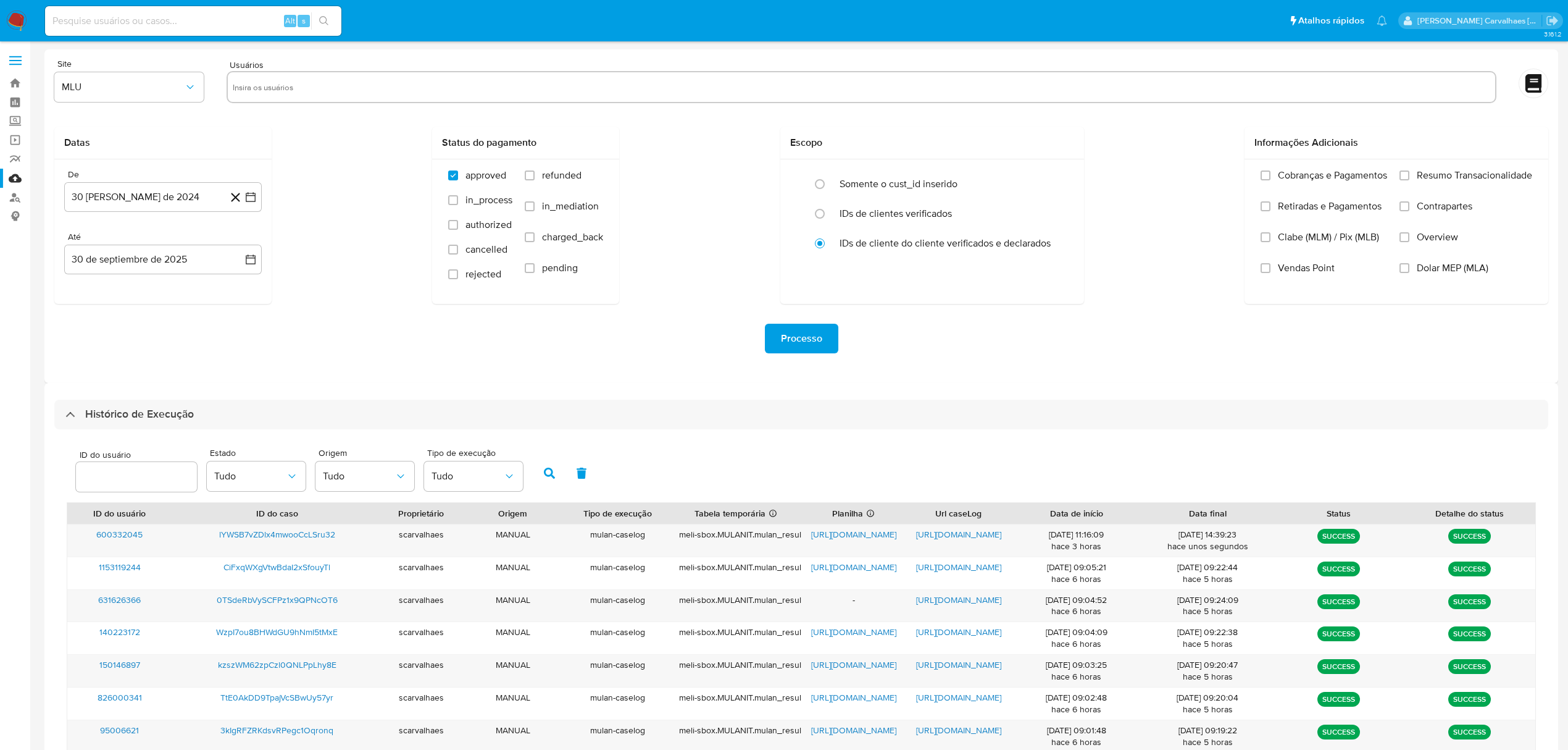
click at [124, 30] on div "Alt s" at bounding box center [193, 22] width 297 height 30
click at [125, 21] on input at bounding box center [193, 21] width 297 height 16
paste input "CiFxqWXgVtwBdaI2xSfouyTl"
type input "CiFxqWXgVtwBdaI2xSfouyTl"
click at [317, 24] on button "search-icon" at bounding box center [324, 21] width 25 height 17
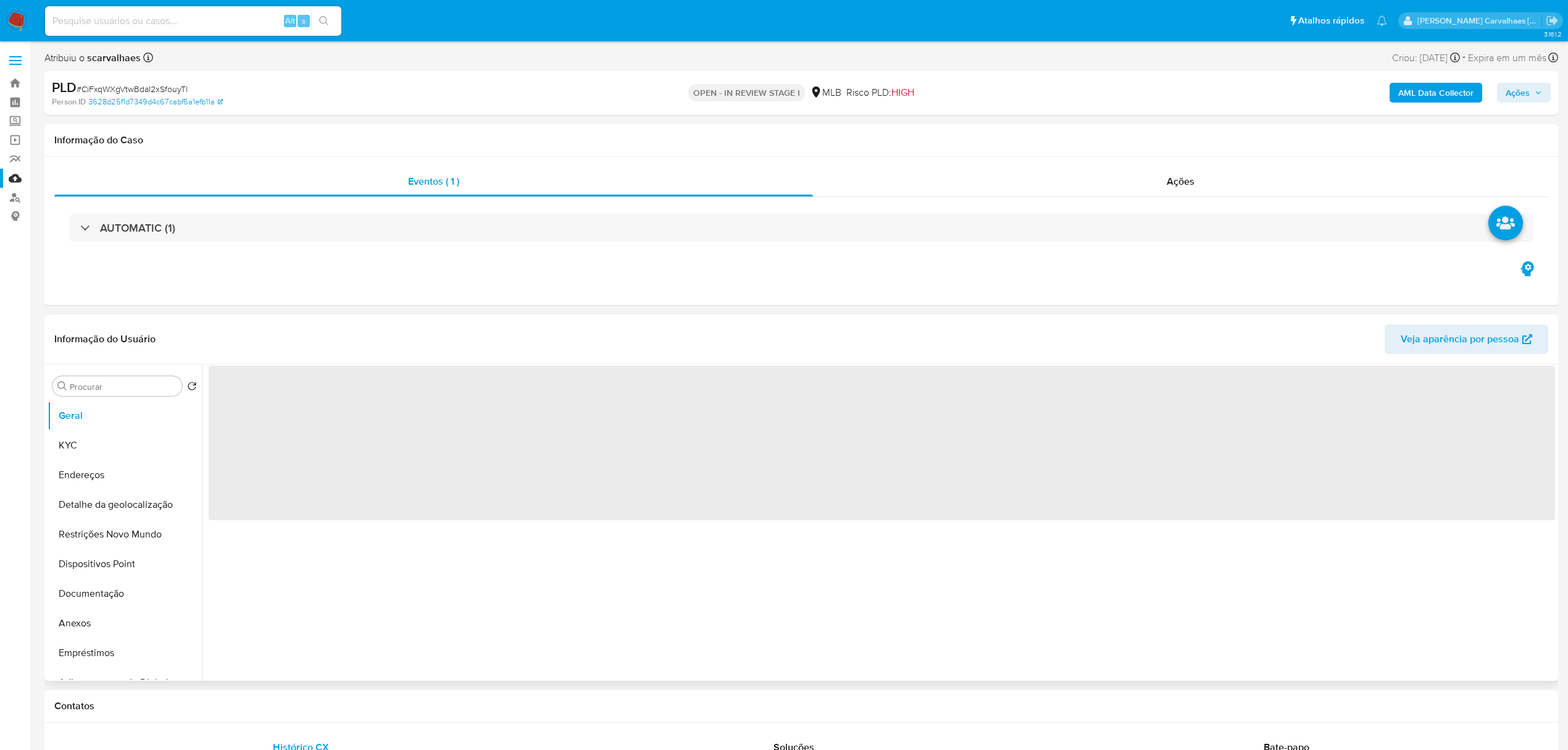
select select "10"
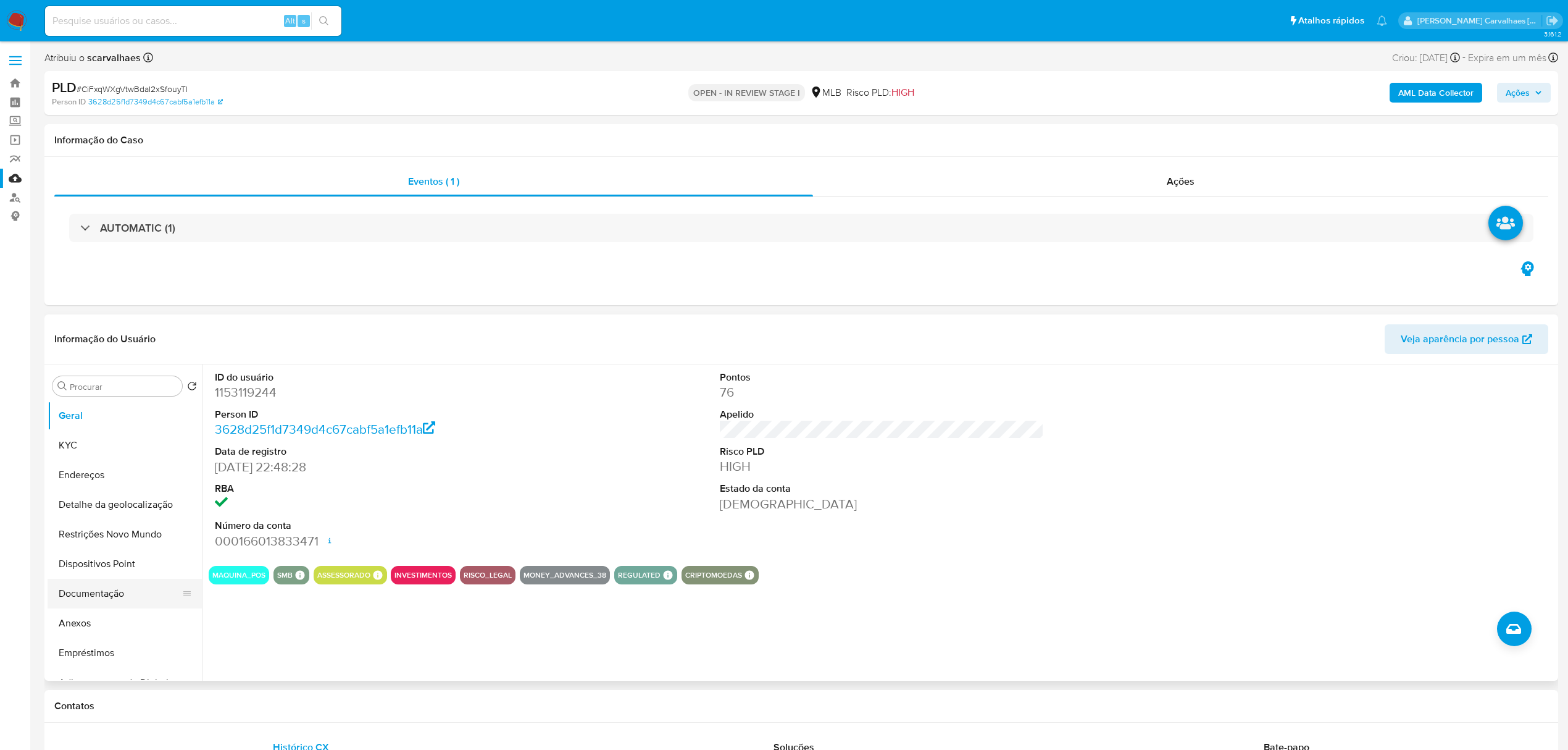
click at [110, 589] on button "Documentação" at bounding box center [120, 593] width 145 height 30
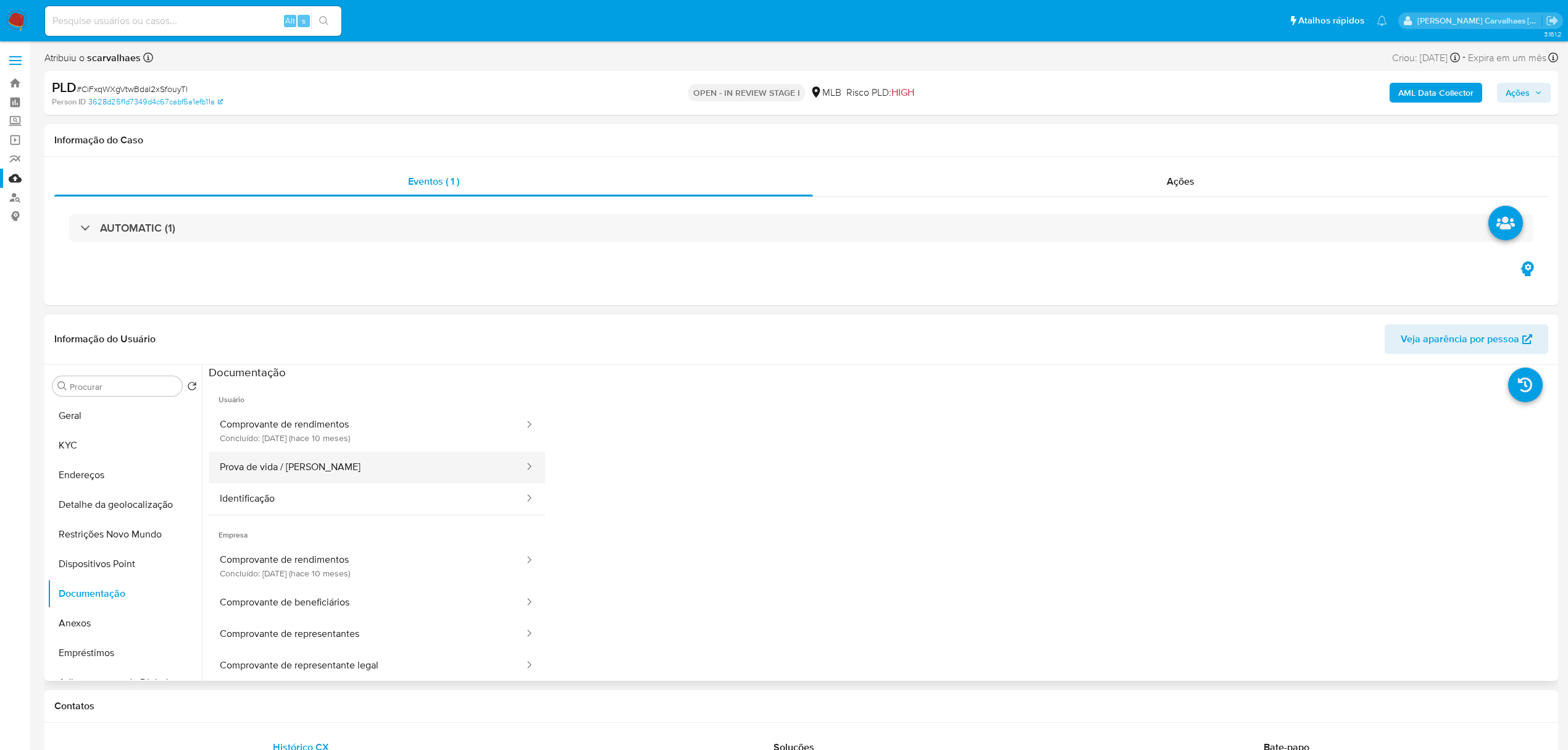
click at [327, 463] on button "Prova de vida / Selfie" at bounding box center [366, 467] width 316 height 32
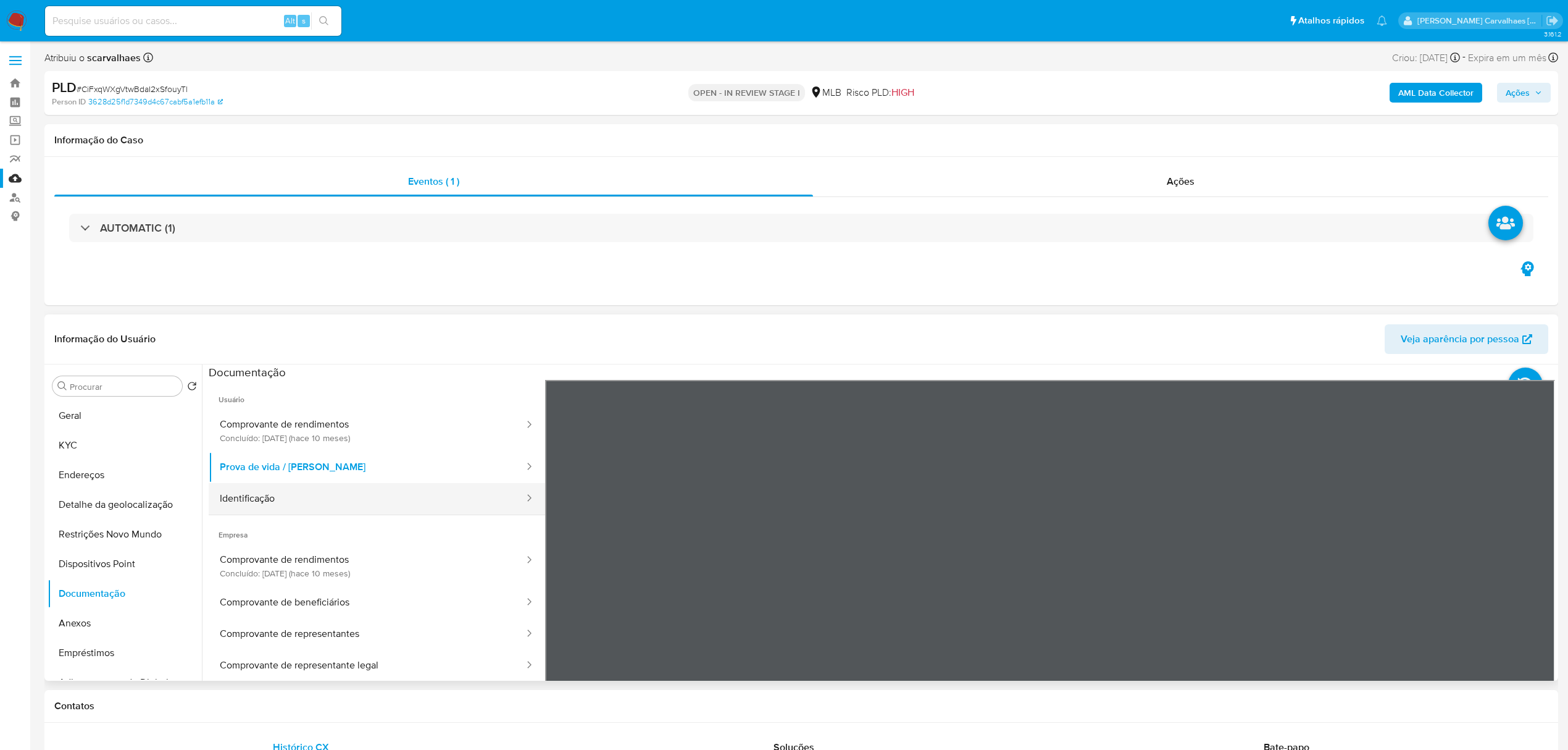
click at [325, 494] on button "Identificação" at bounding box center [366, 498] width 316 height 32
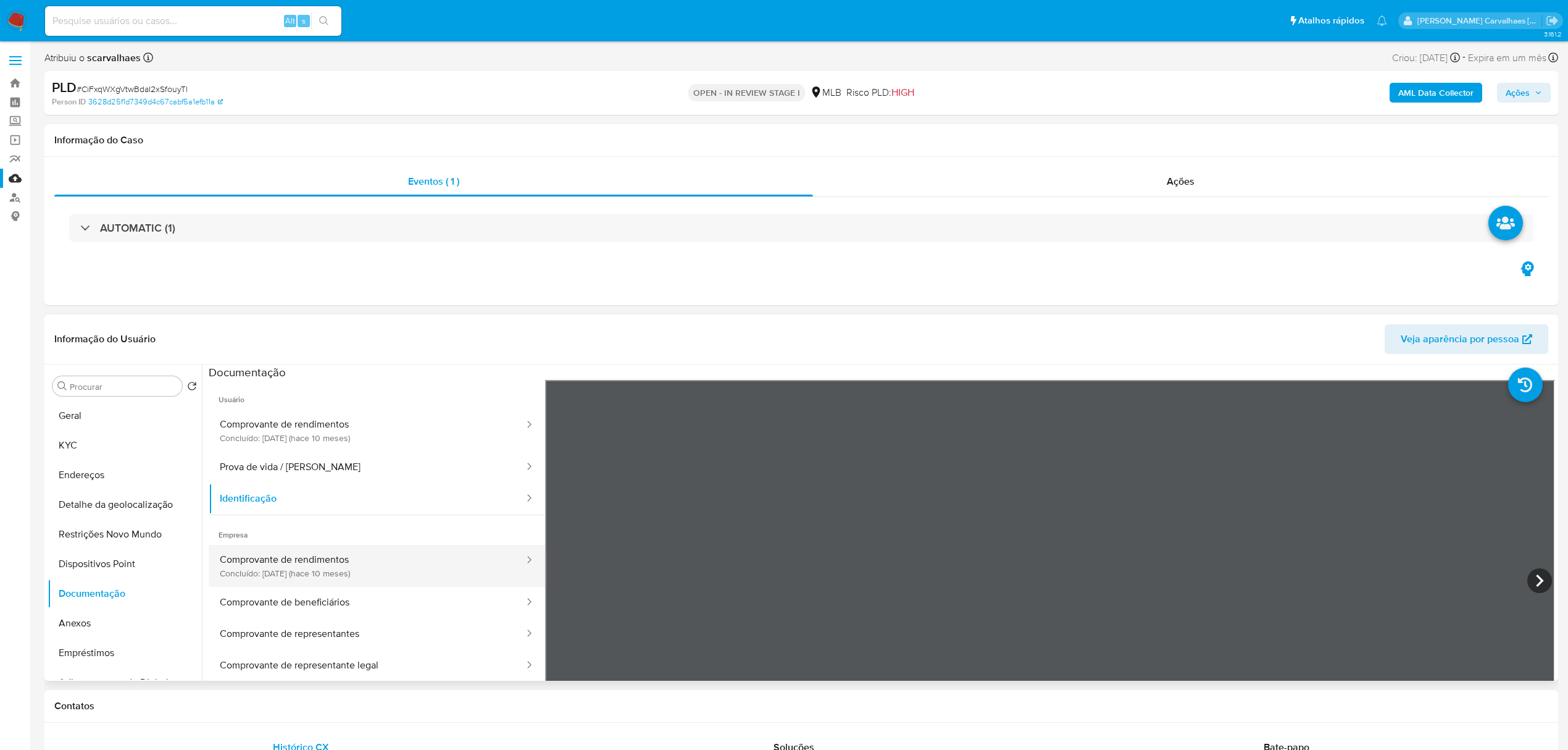
click at [331, 567] on button "Comprovante de rendimentos Concluído: 12/12/2024 (hace 10 meses)" at bounding box center [366, 565] width 316 height 42
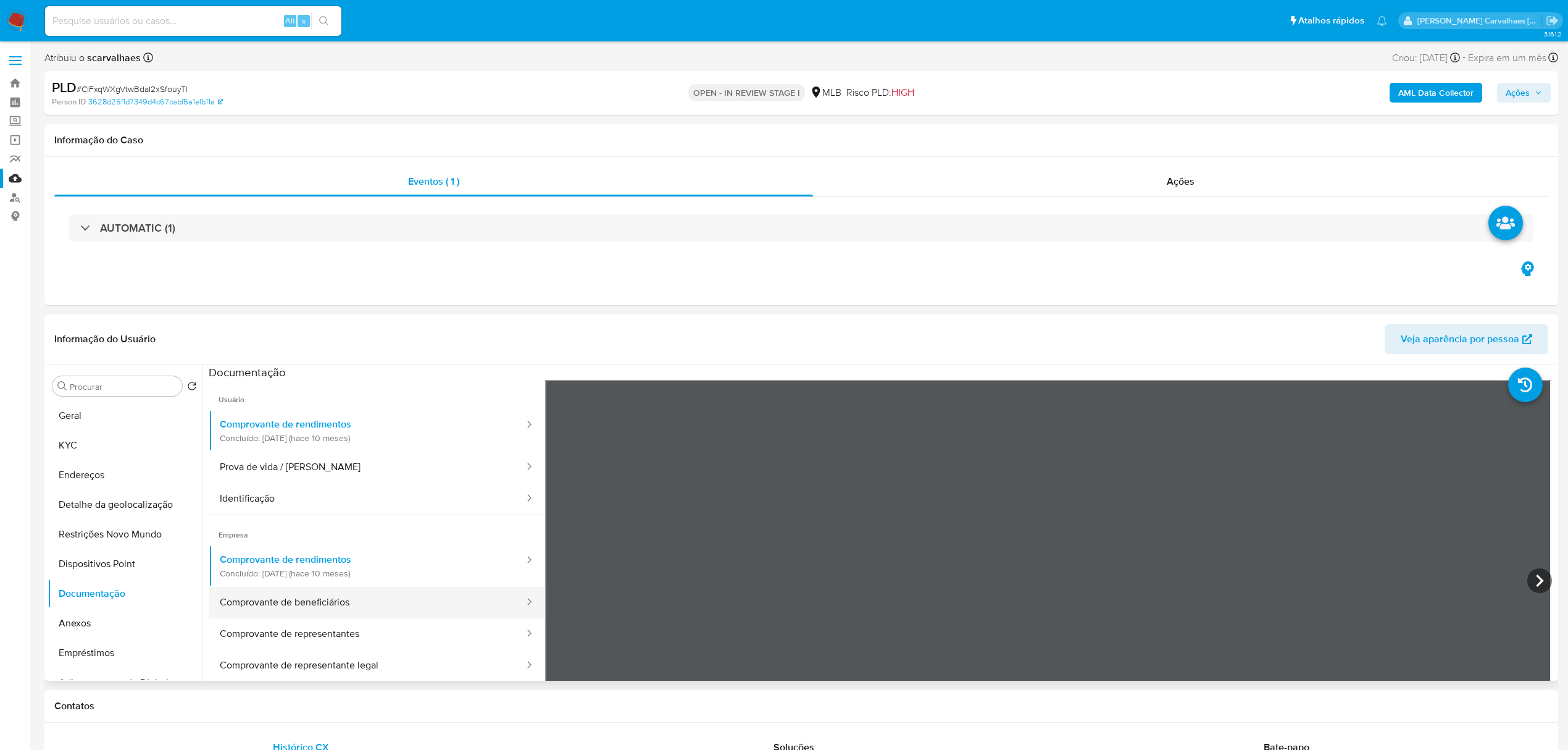
click at [335, 604] on button "Comprovante de beneficiários" at bounding box center [366, 603] width 316 height 32
click at [114, 411] on button "Geral" at bounding box center [120, 416] width 145 height 30
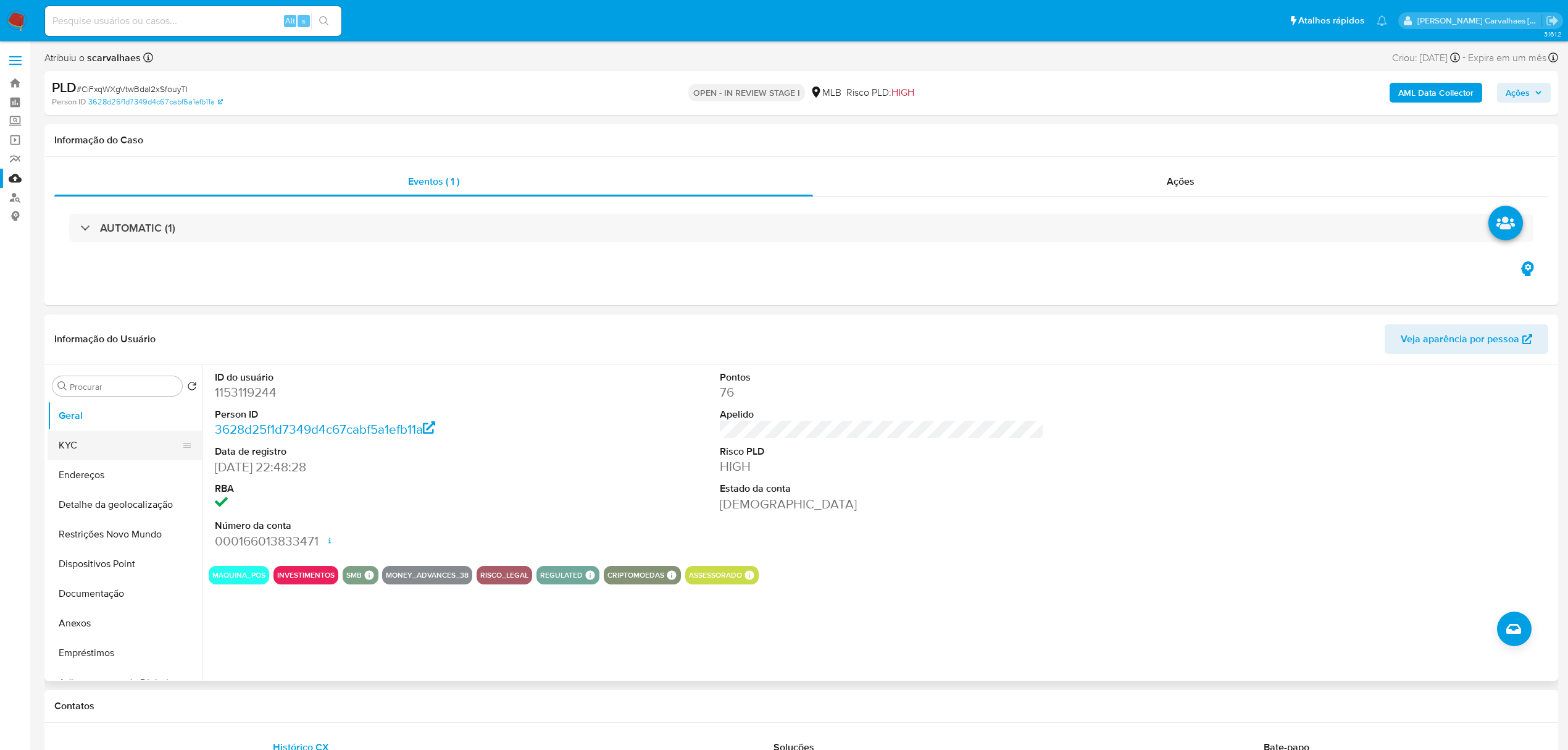
click at [92, 442] on button "KYC" at bounding box center [120, 445] width 145 height 30
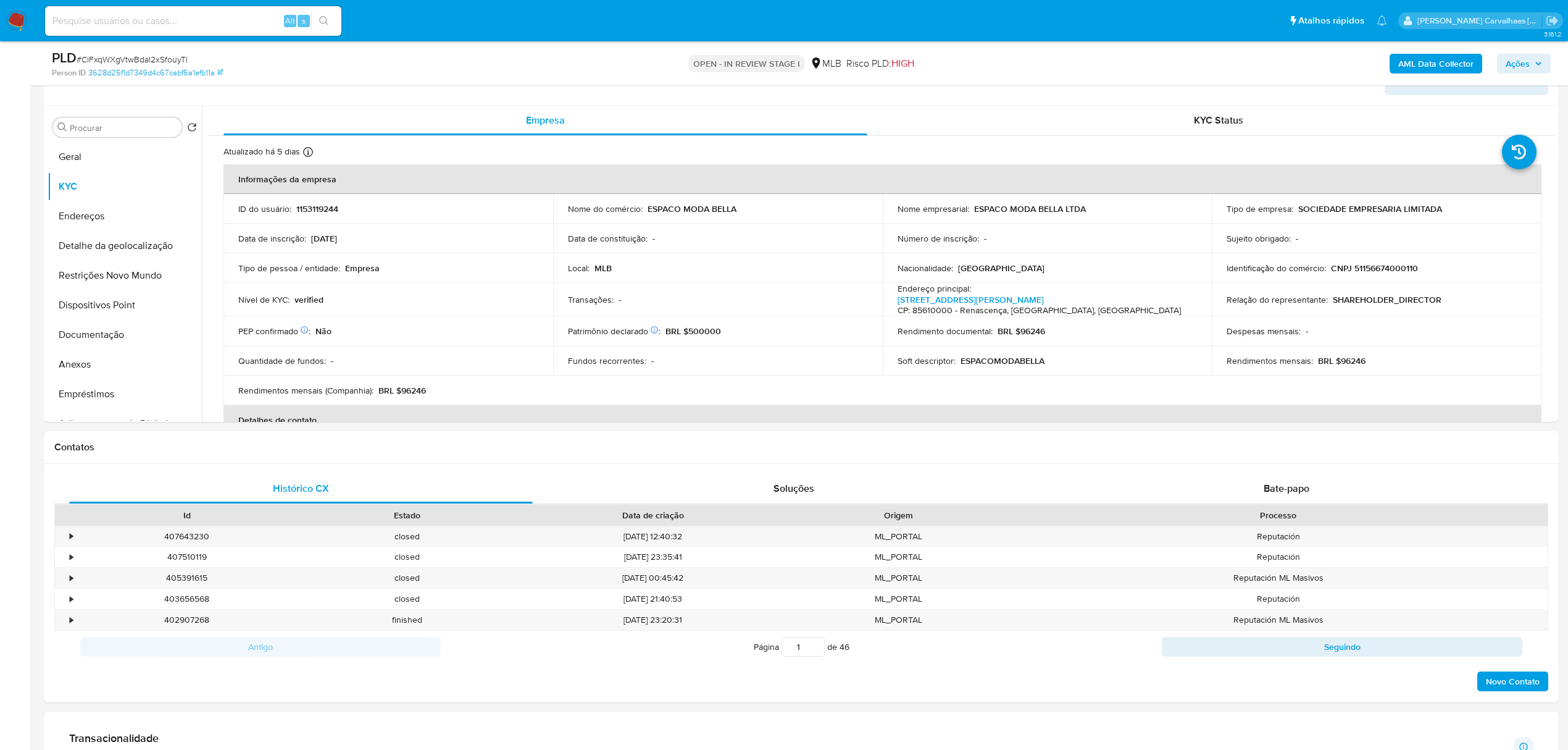
scroll to position [222, 0]
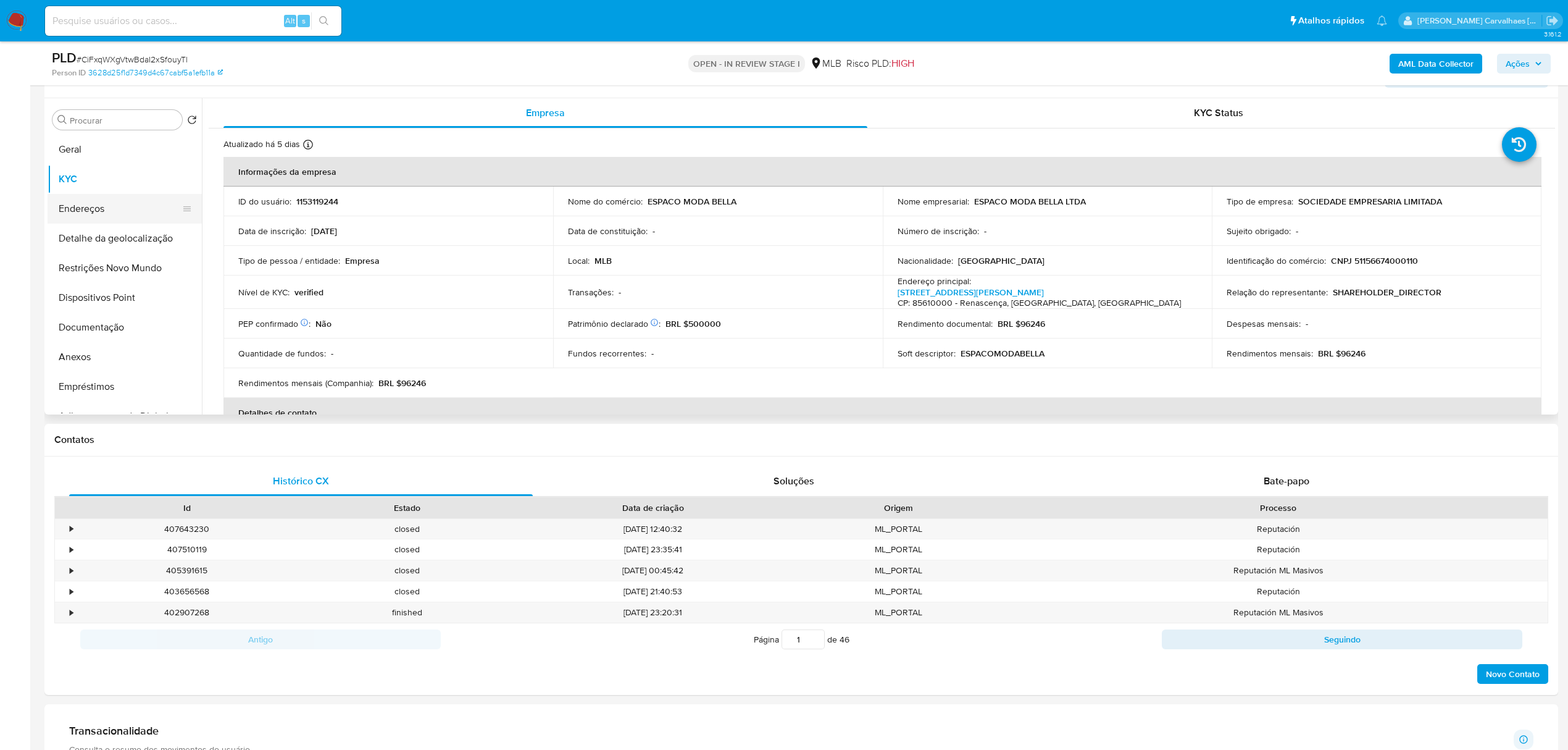
click at [114, 210] on button "Endereços" at bounding box center [120, 209] width 145 height 30
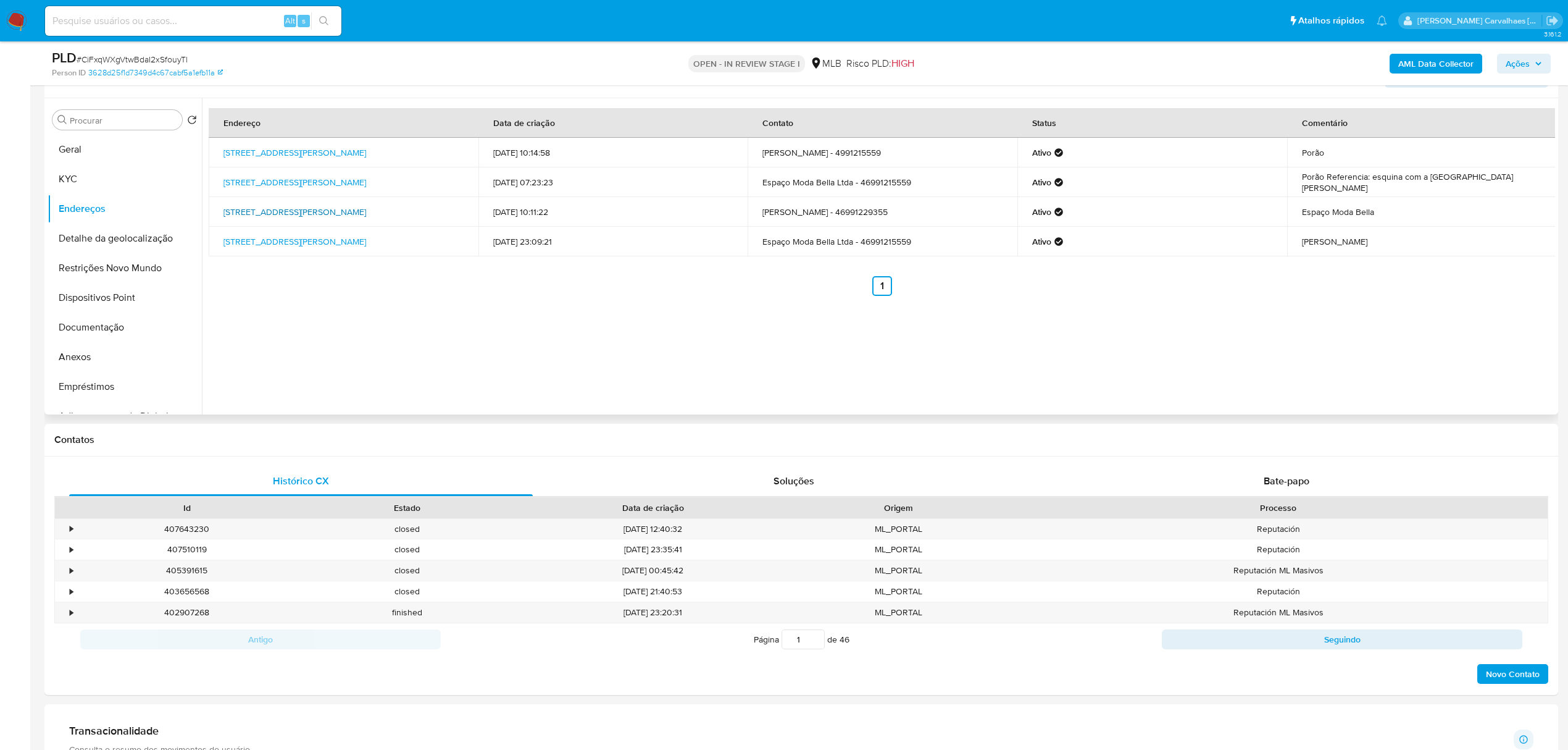
click at [326, 206] on link "Rua Epitácio Pessoa 130, Renascença, Paraná, 85610019, Brasil 130" at bounding box center [295, 211] width 143 height 12
click at [324, 210] on link "Rua Epitácio Pessoa 130, Renascença, Paraná, 85610019, Brasil 130" at bounding box center [295, 211] width 143 height 12
click at [119, 246] on button "Detalhe da geolocalização" at bounding box center [120, 238] width 145 height 30
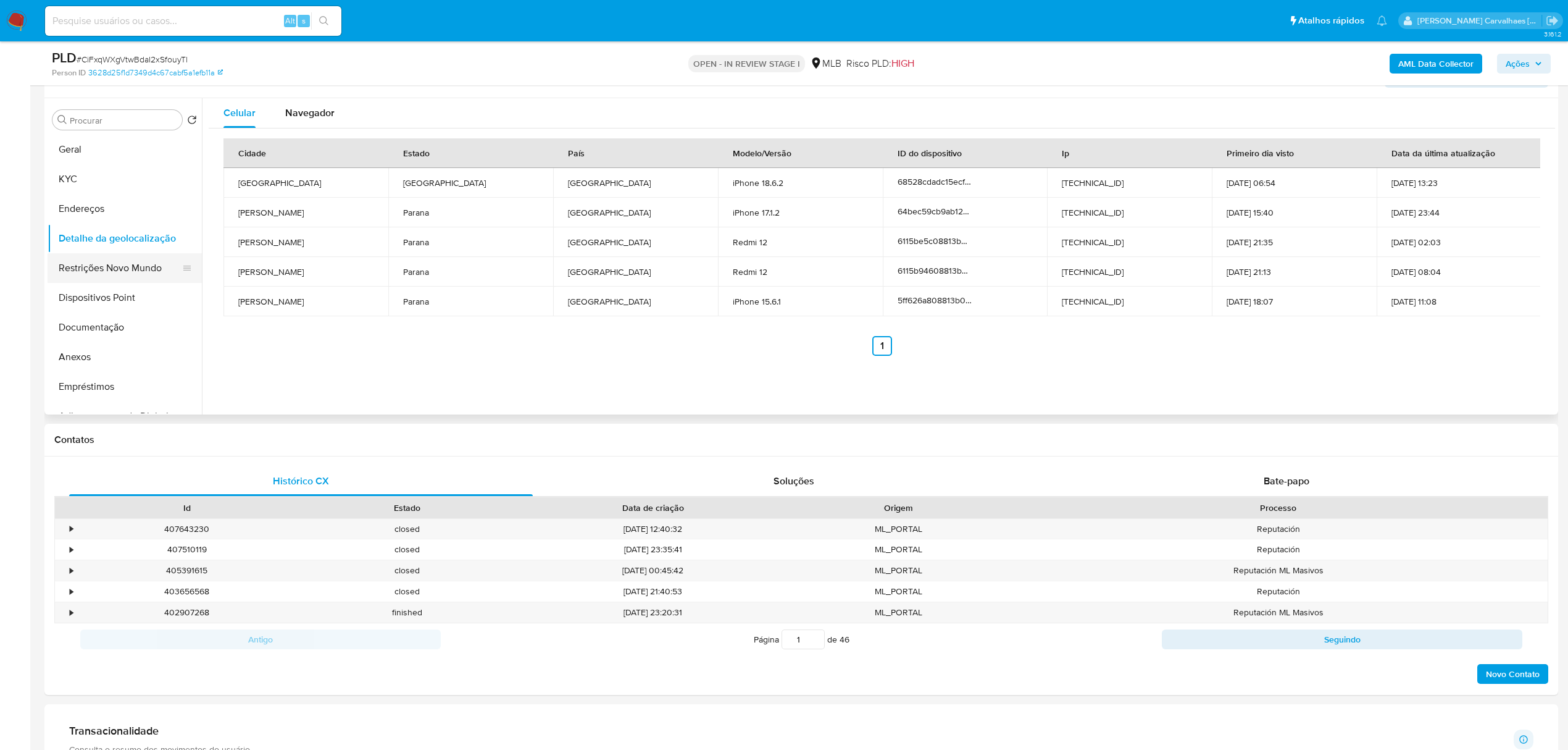
click at [95, 268] on button "Restrições Novo Mundo" at bounding box center [120, 268] width 145 height 30
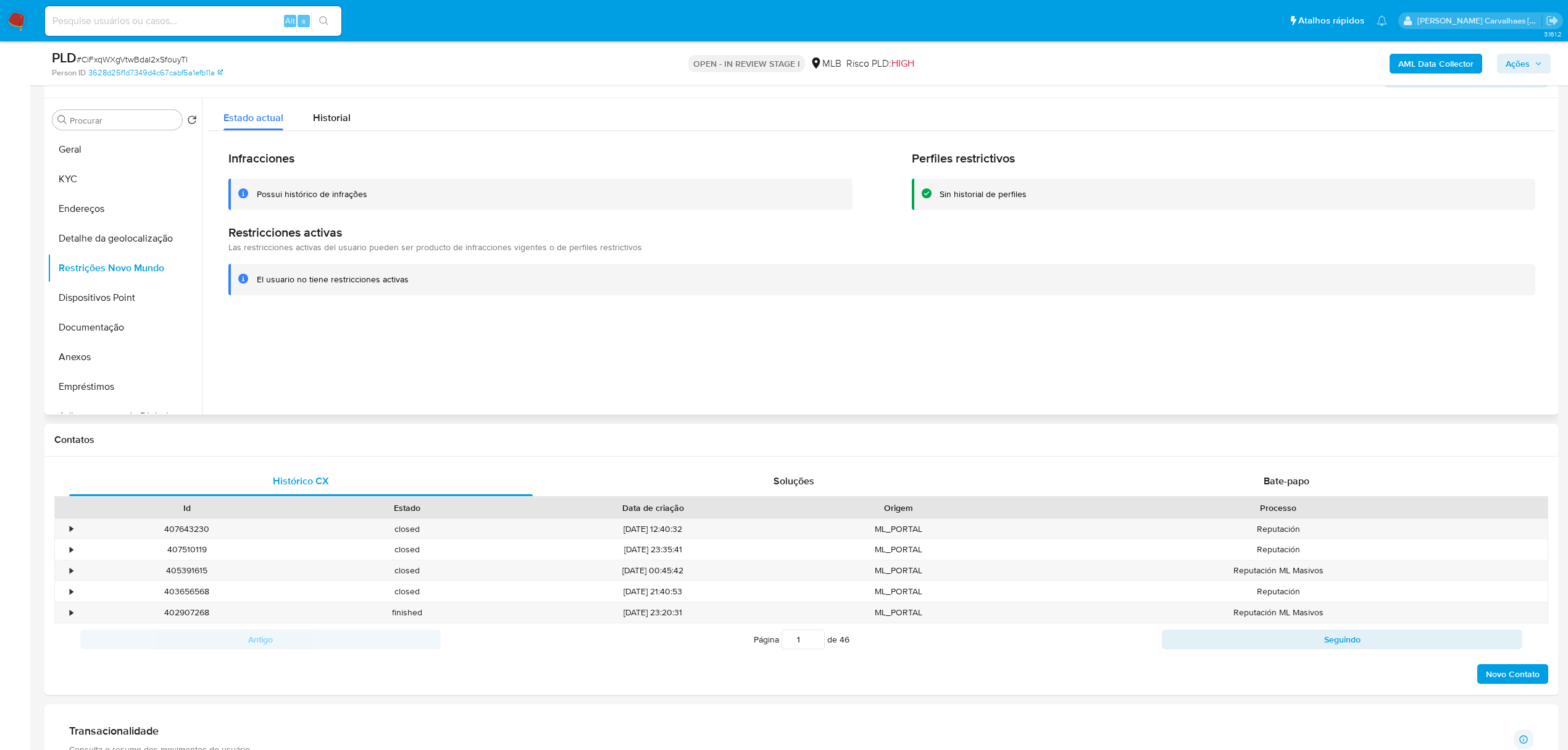
drag, startPoint x: 332, startPoint y: 115, endPoint x: 359, endPoint y: 275, distance: 162.3
click at [335, 115] on span "Historial" at bounding box center [332, 117] width 38 height 14
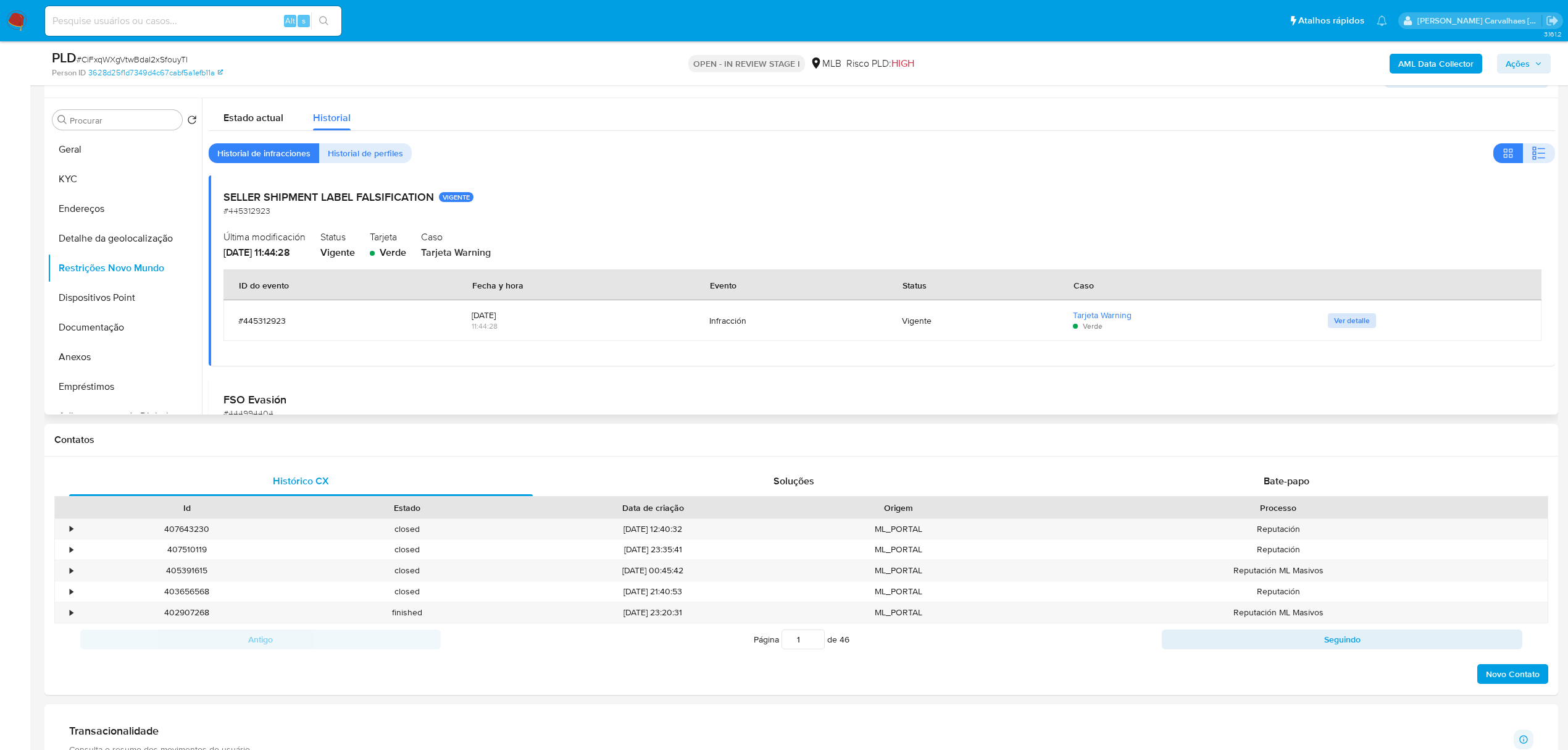
click at [1334, 322] on span "Ver detalle" at bounding box center [1352, 320] width 36 height 12
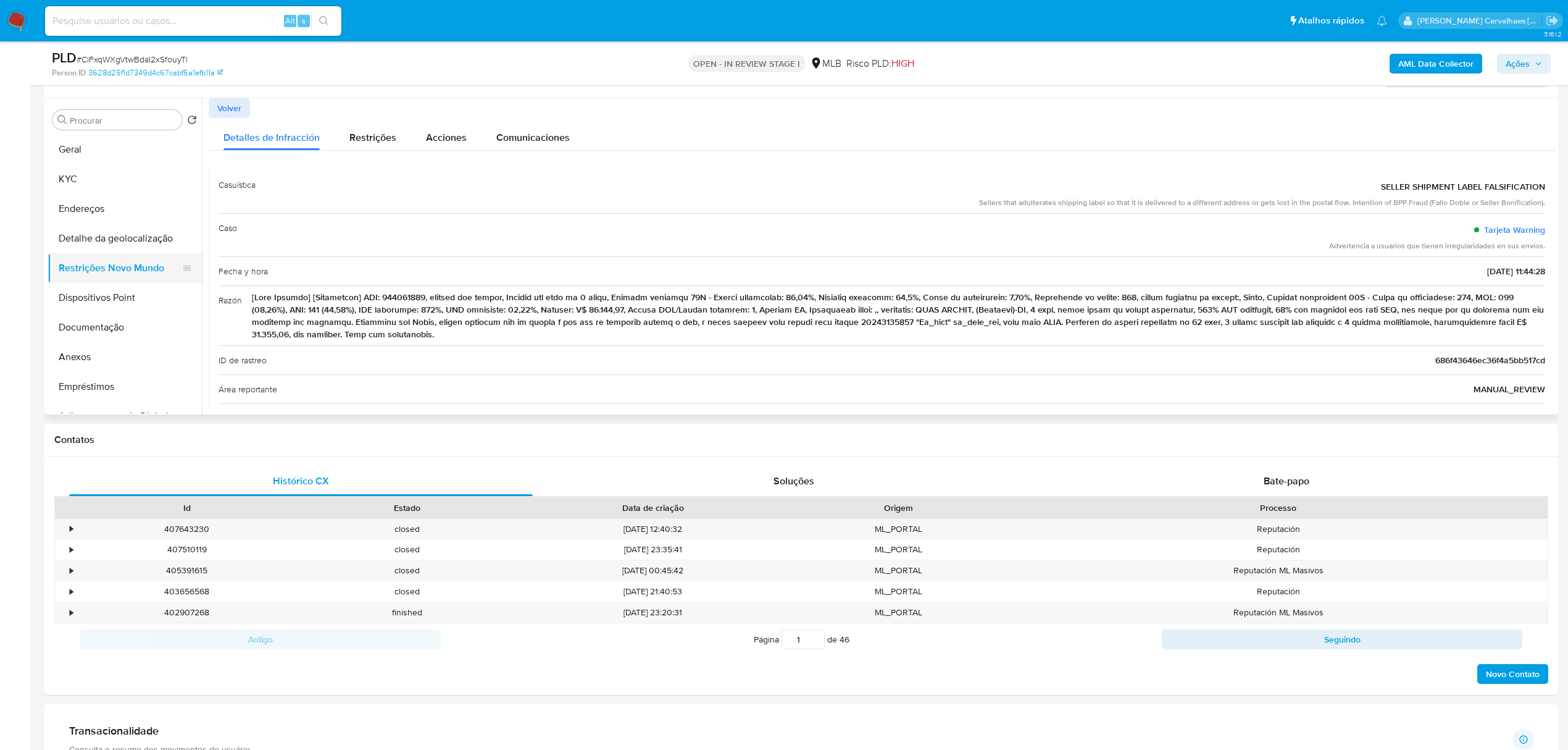
drag, startPoint x: 112, startPoint y: 293, endPoint x: 190, endPoint y: 277, distance: 79.6
click at [114, 293] on button "Dispositivos Point" at bounding box center [125, 298] width 154 height 30
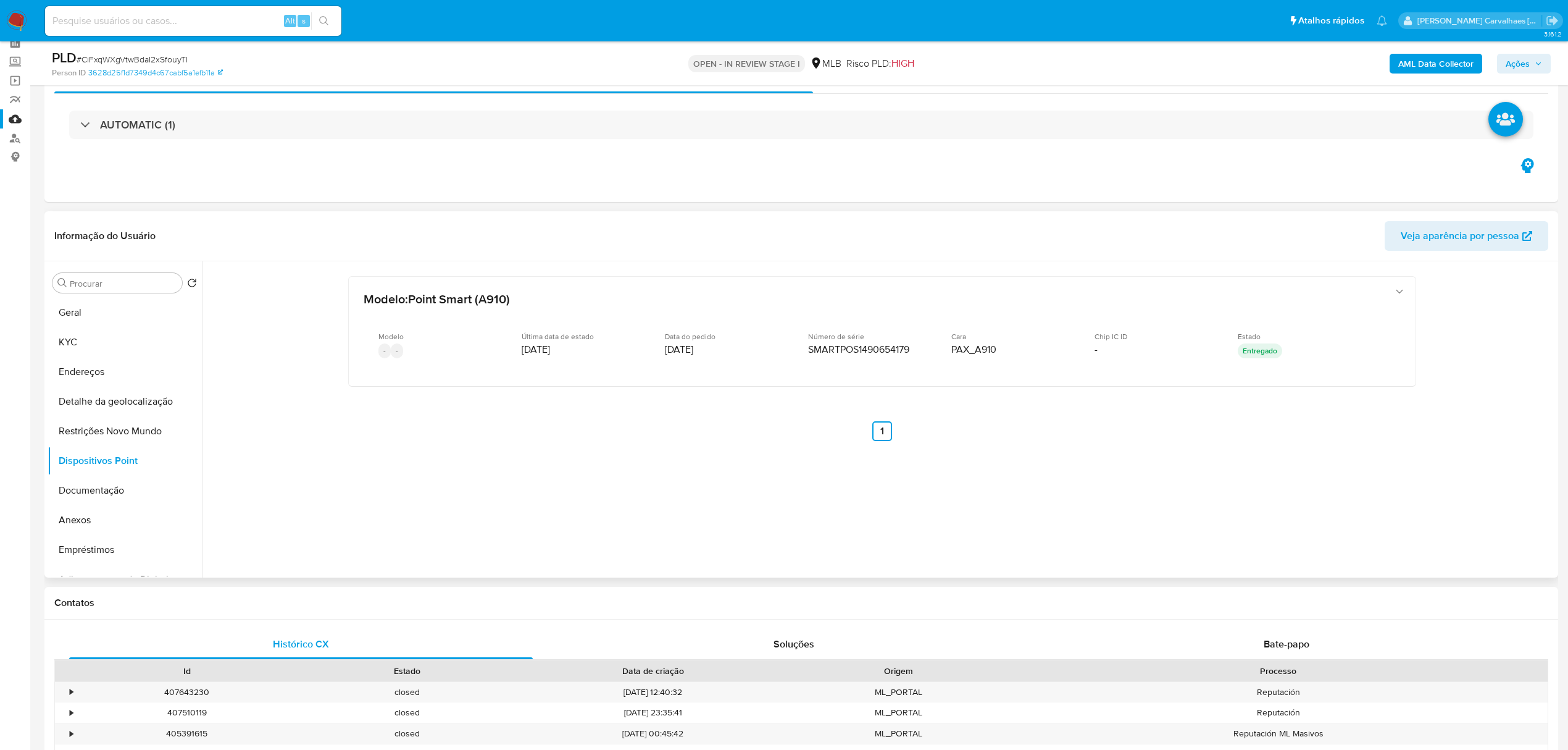
scroll to position [57, 0]
click at [79, 314] on button "Geral" at bounding box center [120, 314] width 145 height 30
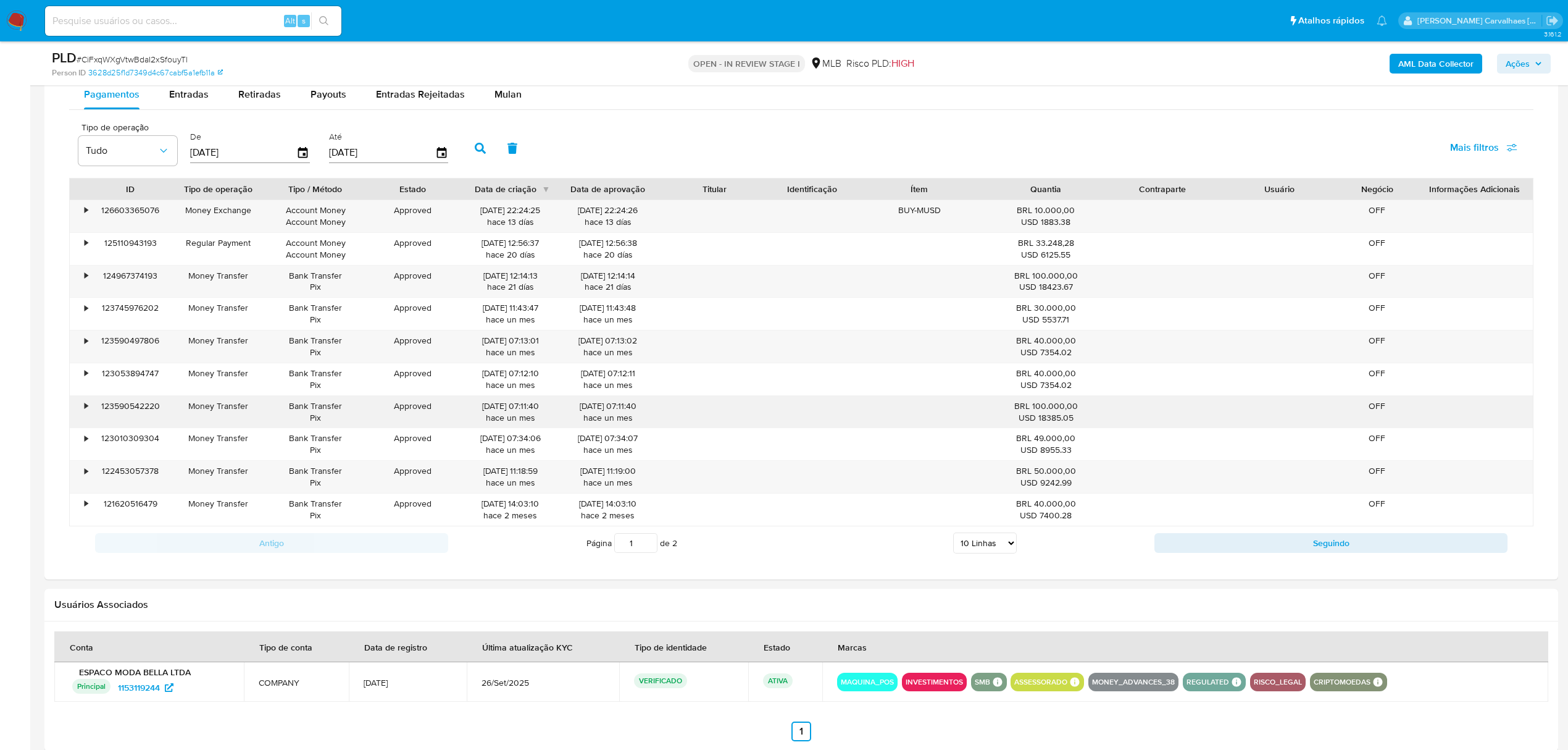
scroll to position [963, 0]
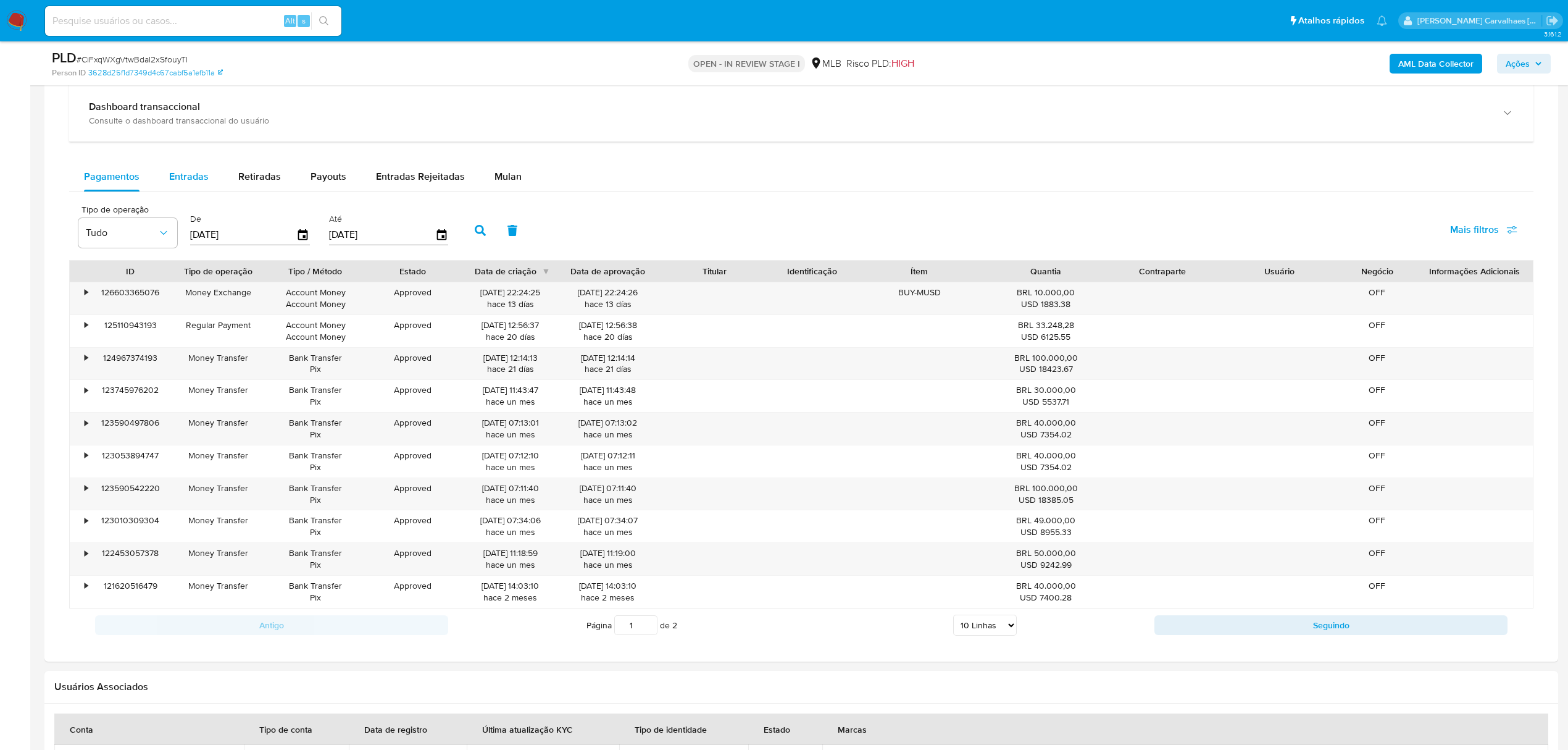
click at [191, 183] on span "Entradas" at bounding box center [189, 176] width 39 height 14
select select "10"
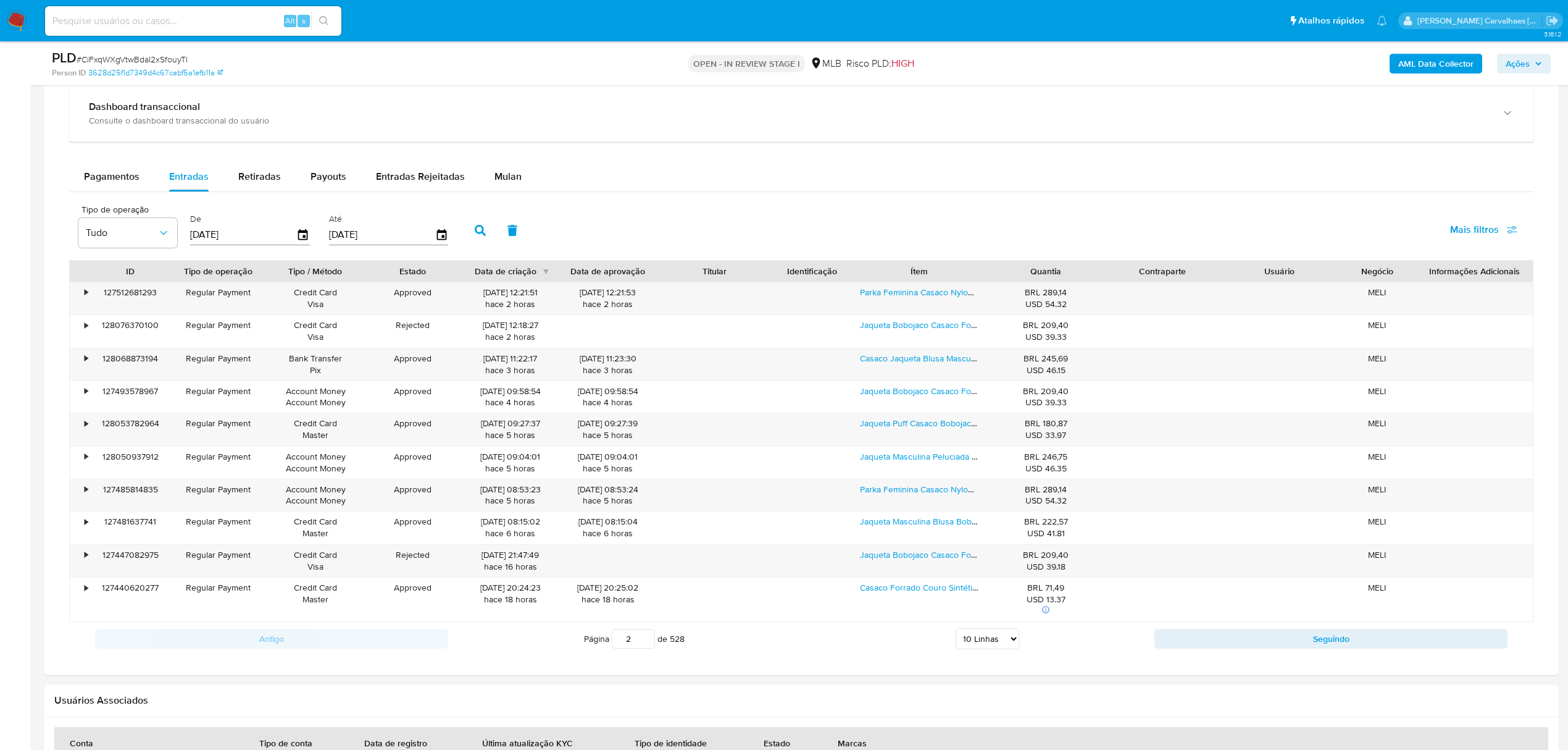
click at [642, 641] on input "2" at bounding box center [633, 638] width 43 height 20
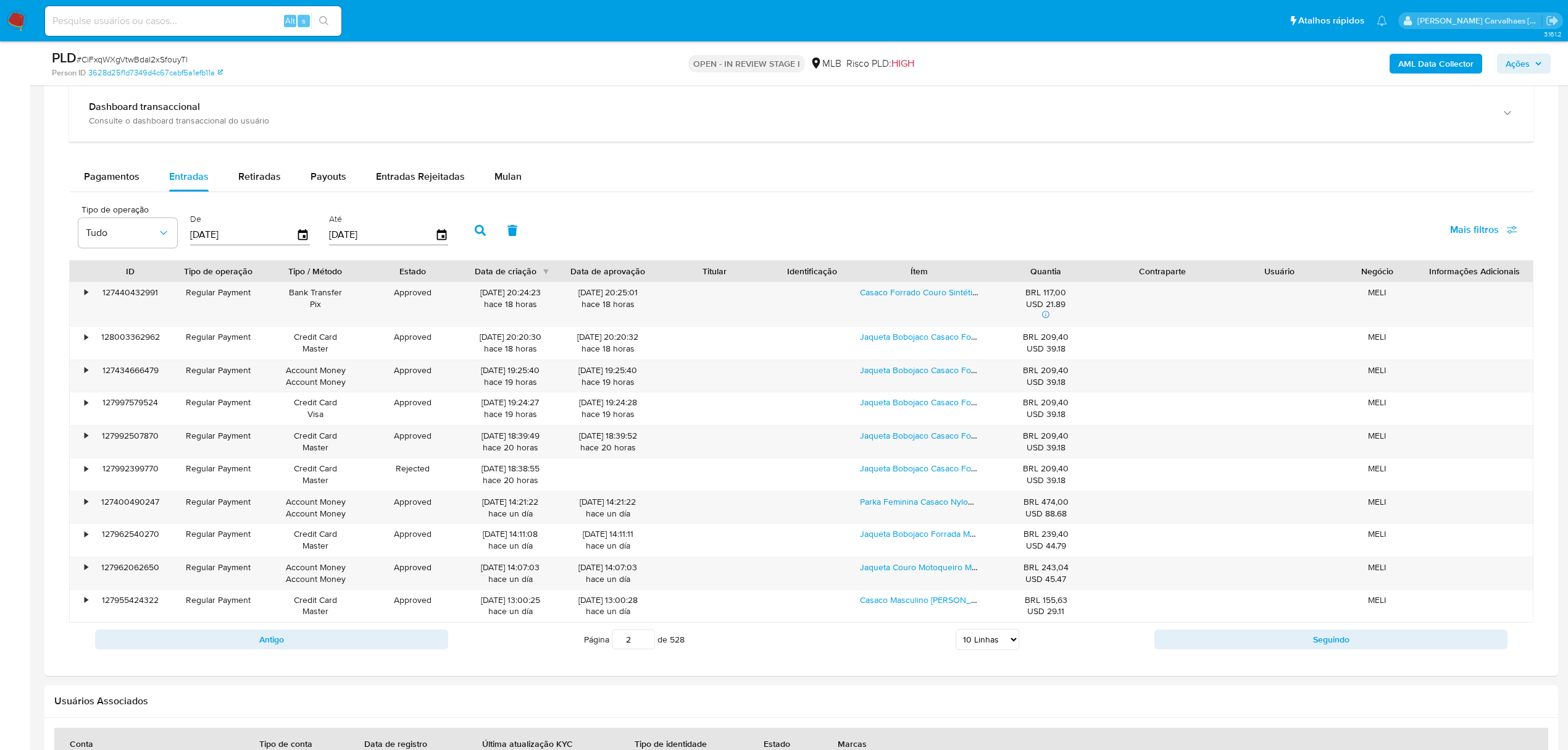
click at [641, 637] on input "2" at bounding box center [633, 638] width 43 height 20
click at [645, 641] on input "3" at bounding box center [633, 638] width 43 height 20
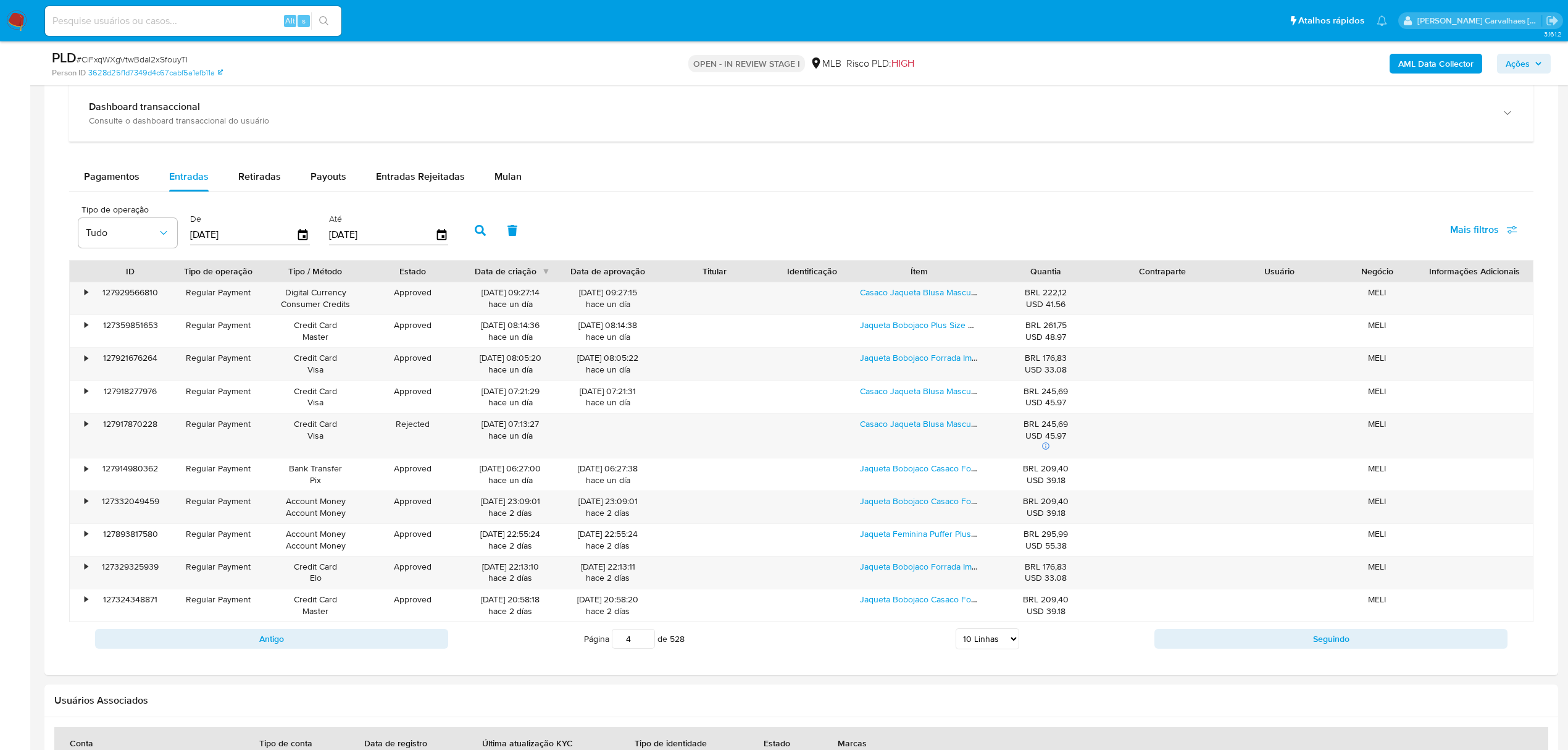
click at [645, 641] on input "4" at bounding box center [633, 638] width 43 height 20
type input "4"
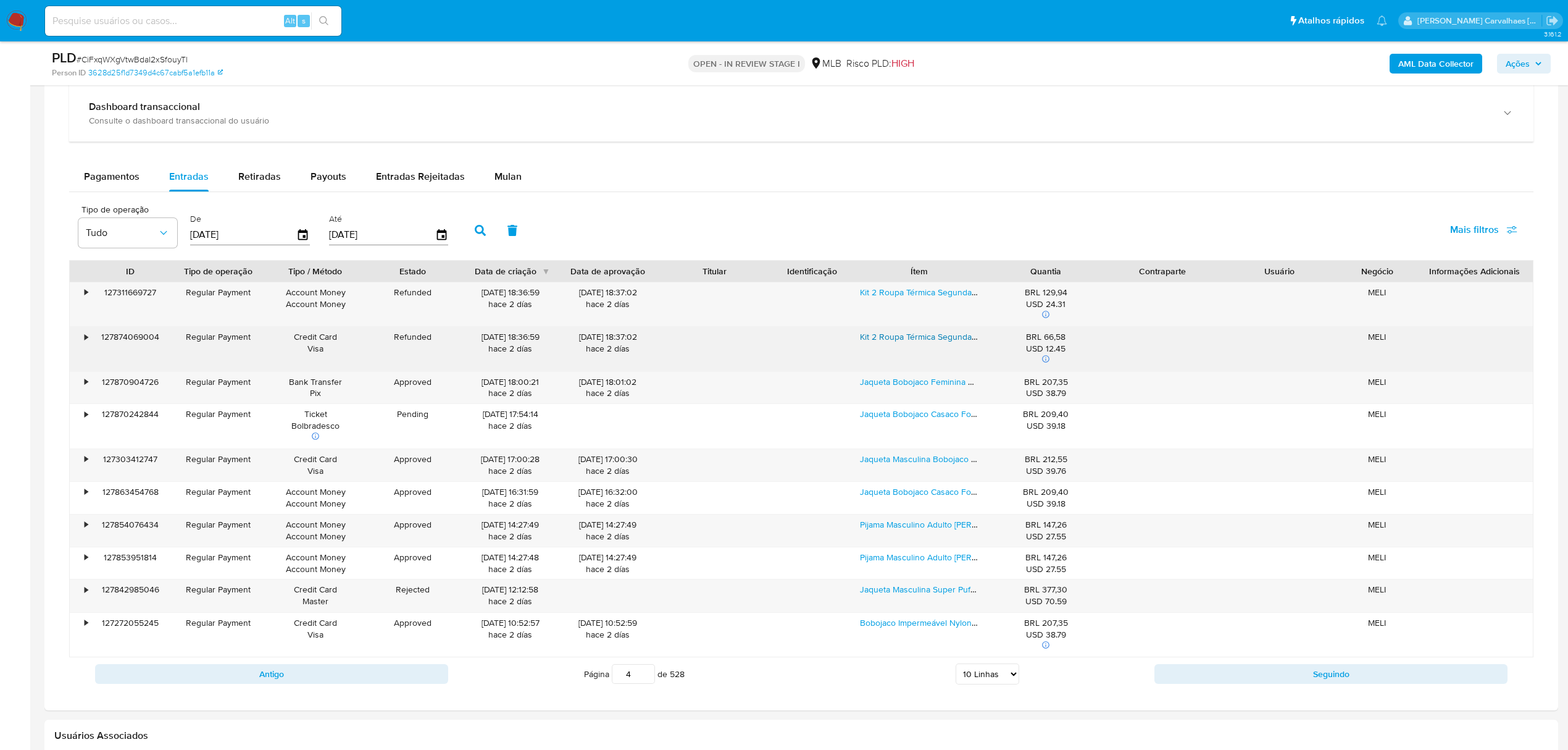
click at [909, 335] on link "Kit 2 Roupa Térmica Segunda Pele Calça Blusa Inverno Europa" at bounding box center [1006, 336] width 294 height 12
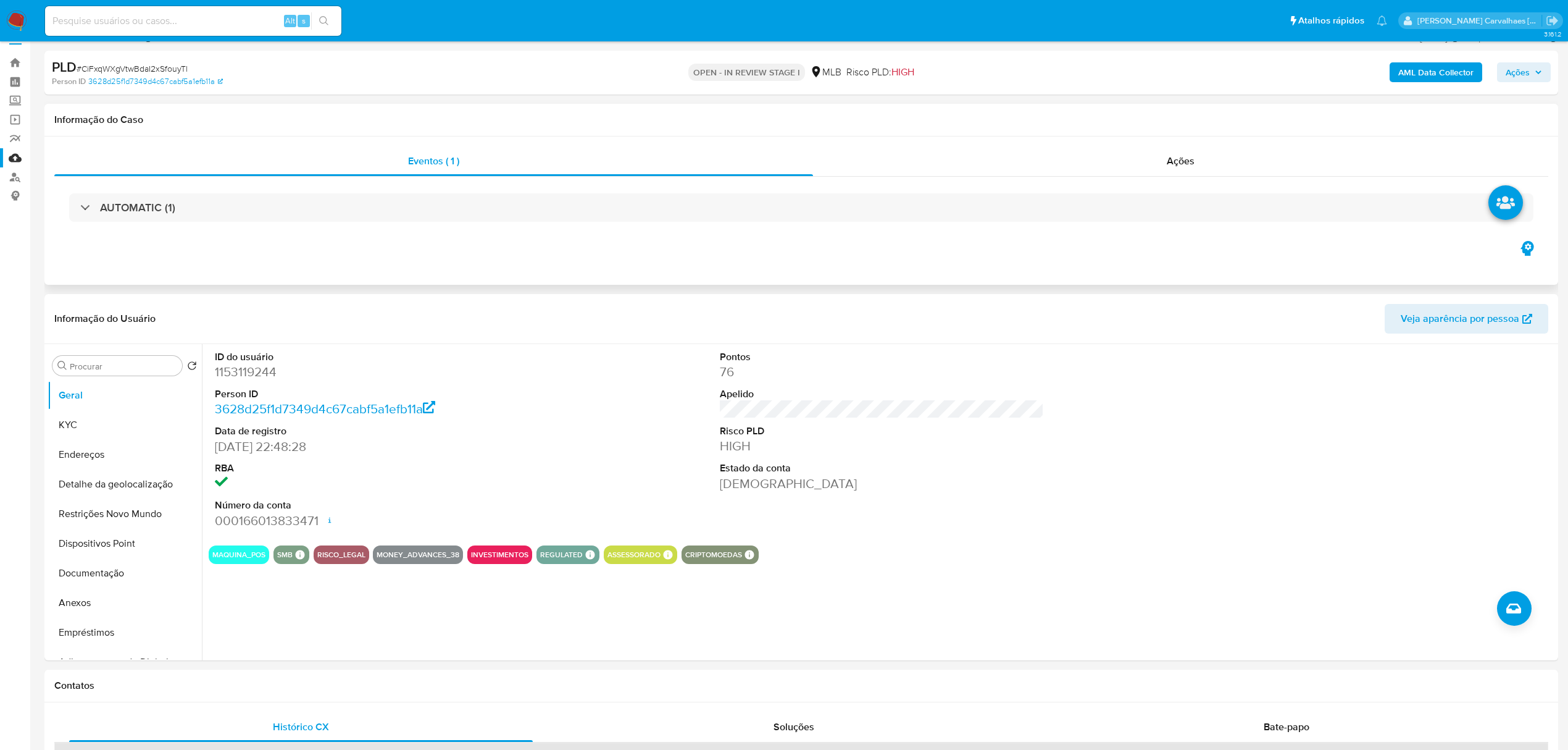
scroll to position [0, 0]
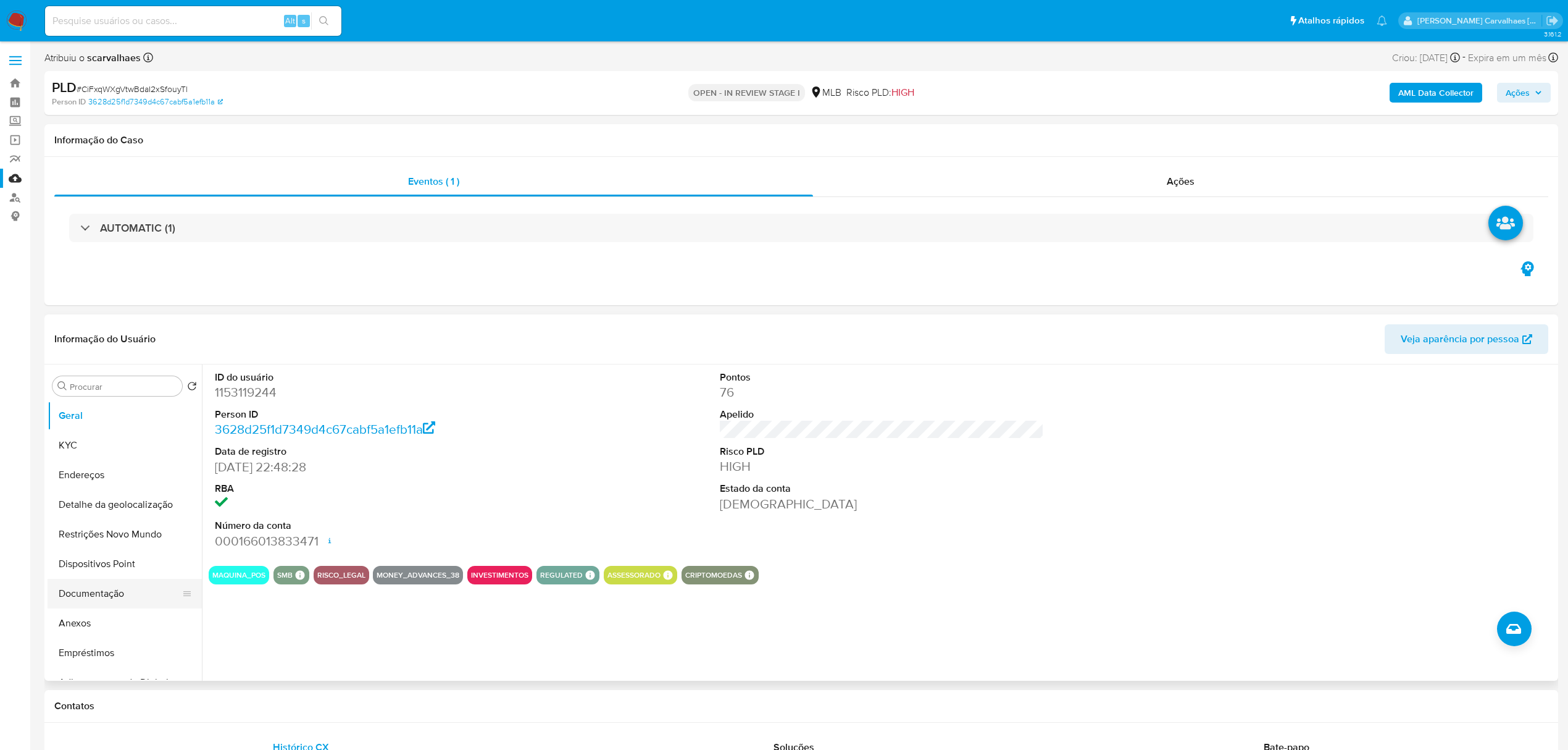
click at [109, 596] on button "Documentação" at bounding box center [120, 593] width 145 height 30
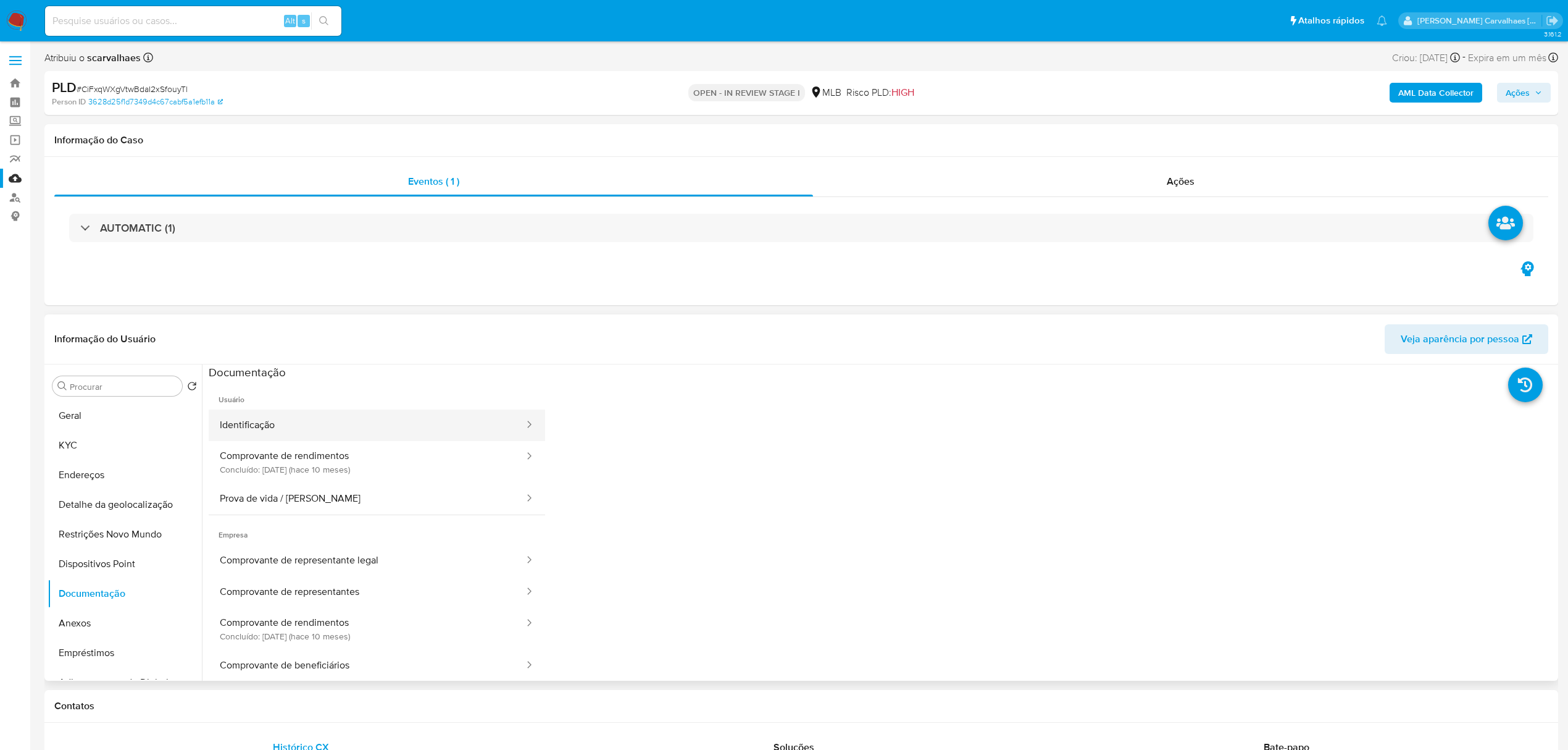
click at [297, 426] on button "Identificação" at bounding box center [366, 425] width 316 height 32
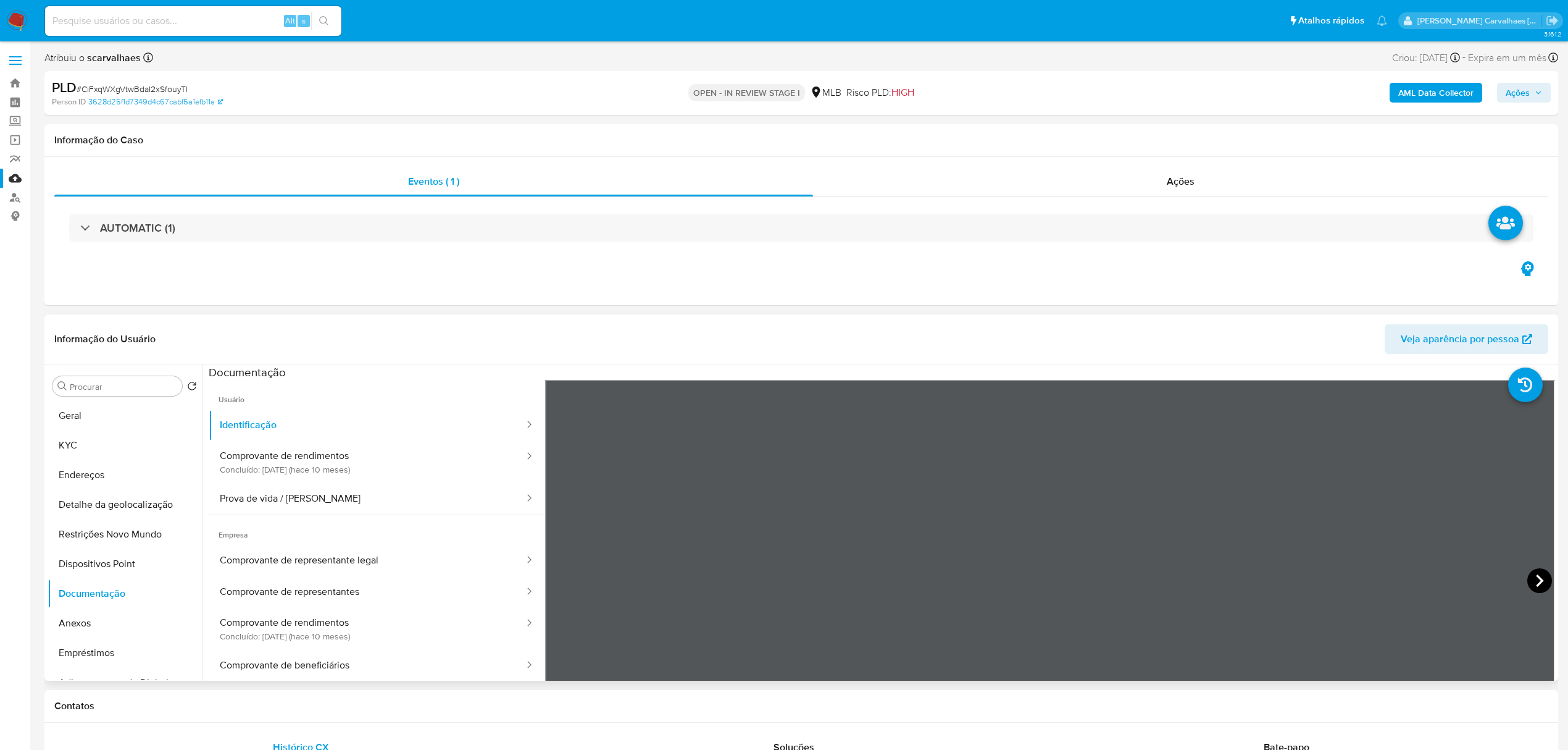
click at [1536, 575] on icon at bounding box center [1539, 580] width 24 height 24
click at [560, 576] on icon at bounding box center [560, 580] width 8 height 12
click at [282, 495] on button "Prova de vida / [PERSON_NAME]" at bounding box center [366, 498] width 316 height 32
click at [294, 418] on button "Identificação" at bounding box center [366, 425] width 316 height 32
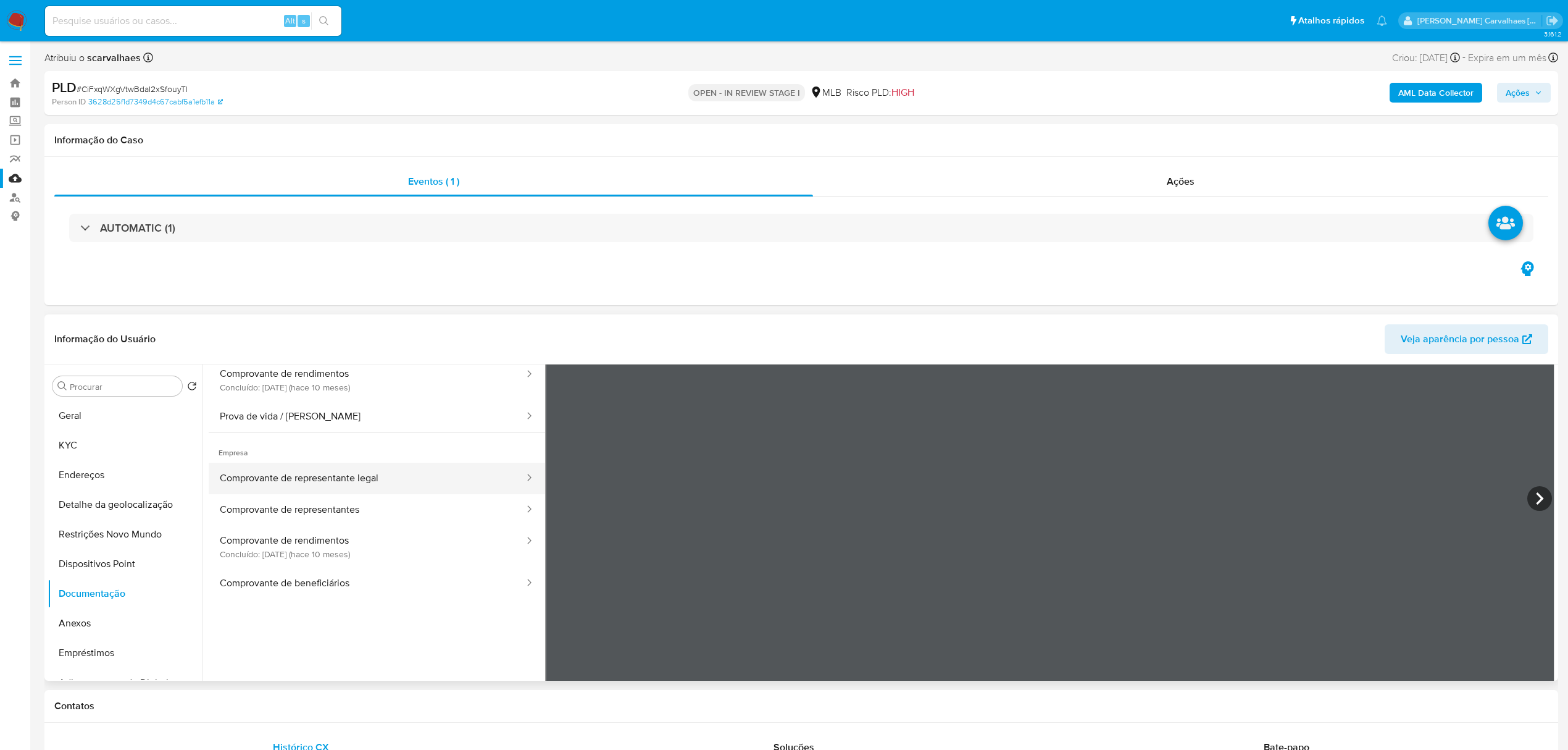
click at [336, 473] on button "Comprovante de representante legal" at bounding box center [366, 479] width 316 height 32
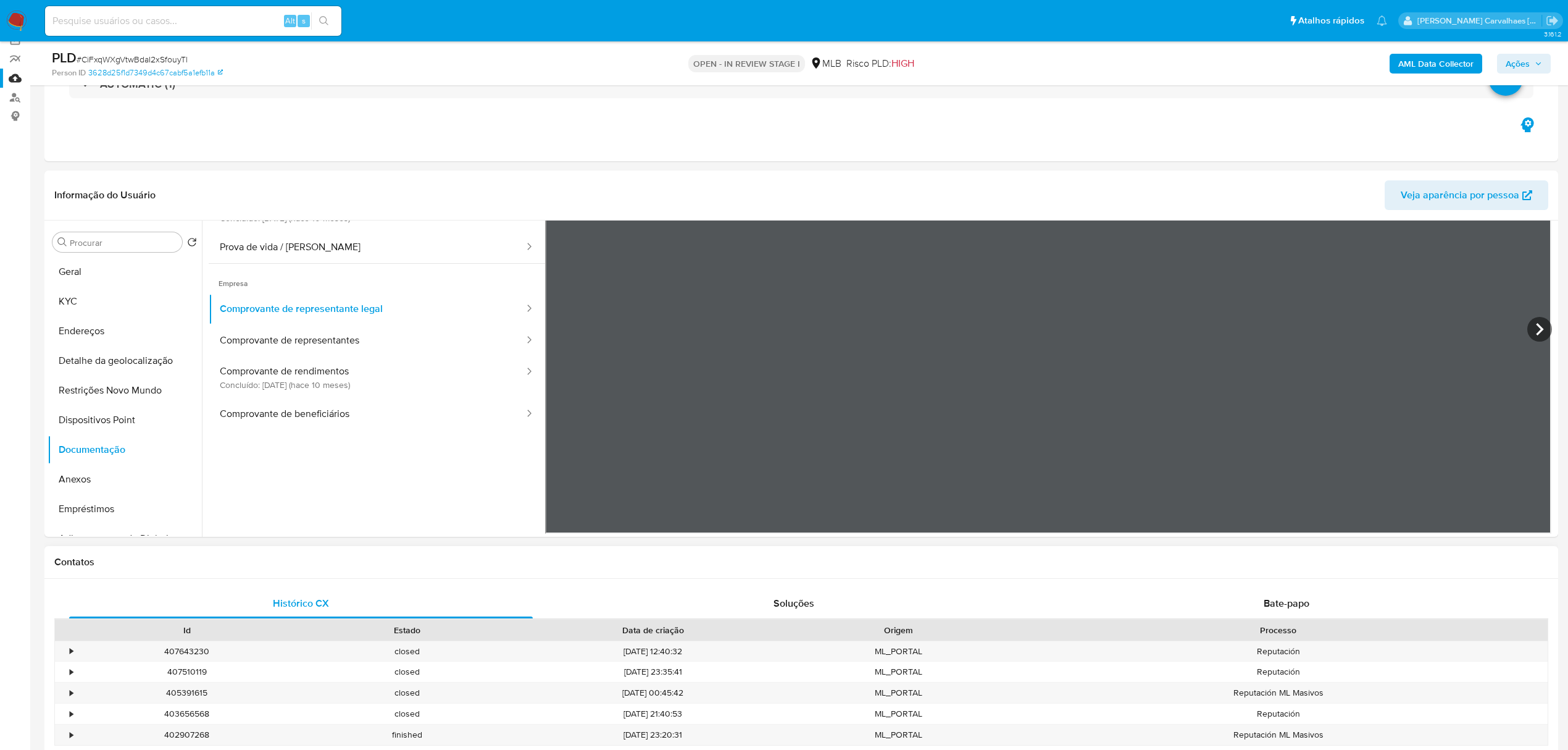
scroll to position [164, 0]
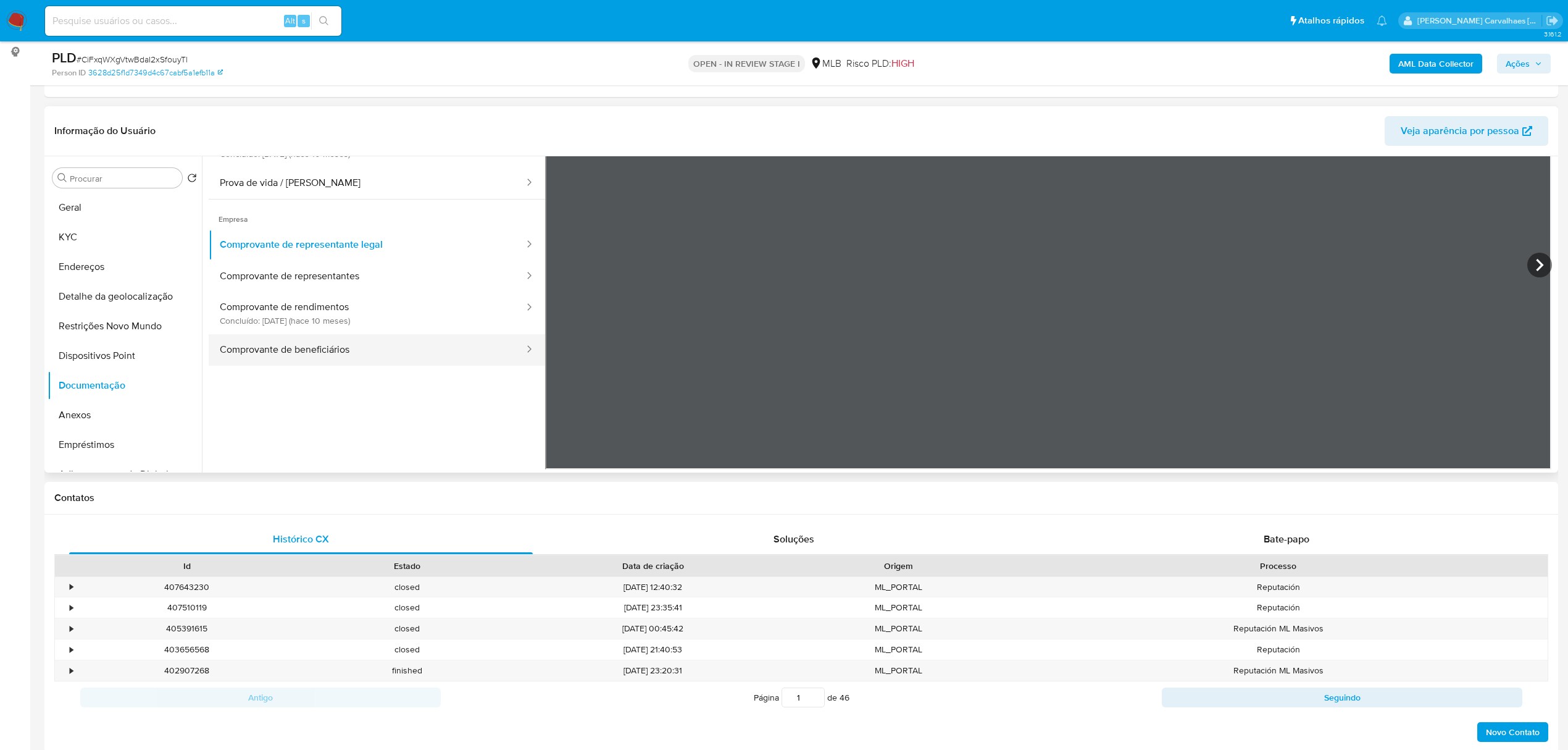
click at [329, 346] on button "Comprovante de beneficiários" at bounding box center [366, 350] width 316 height 32
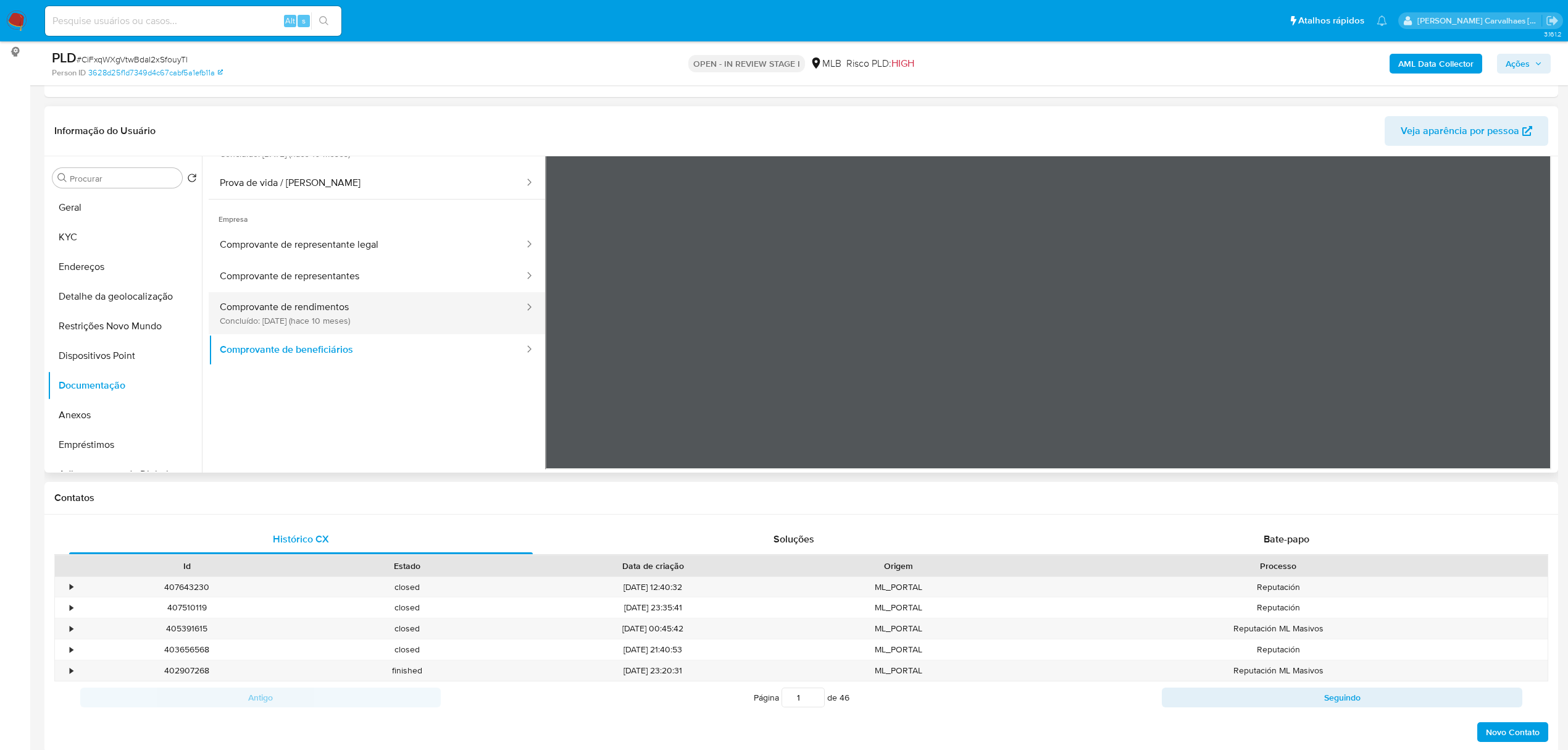
click at [266, 310] on button "Comprovante de rendimentos Concluído: 12/12/2024 (hace 10 meses)" at bounding box center [366, 313] width 316 height 42
click at [361, 277] on button "Comprovante de representantes" at bounding box center [366, 277] width 316 height 32
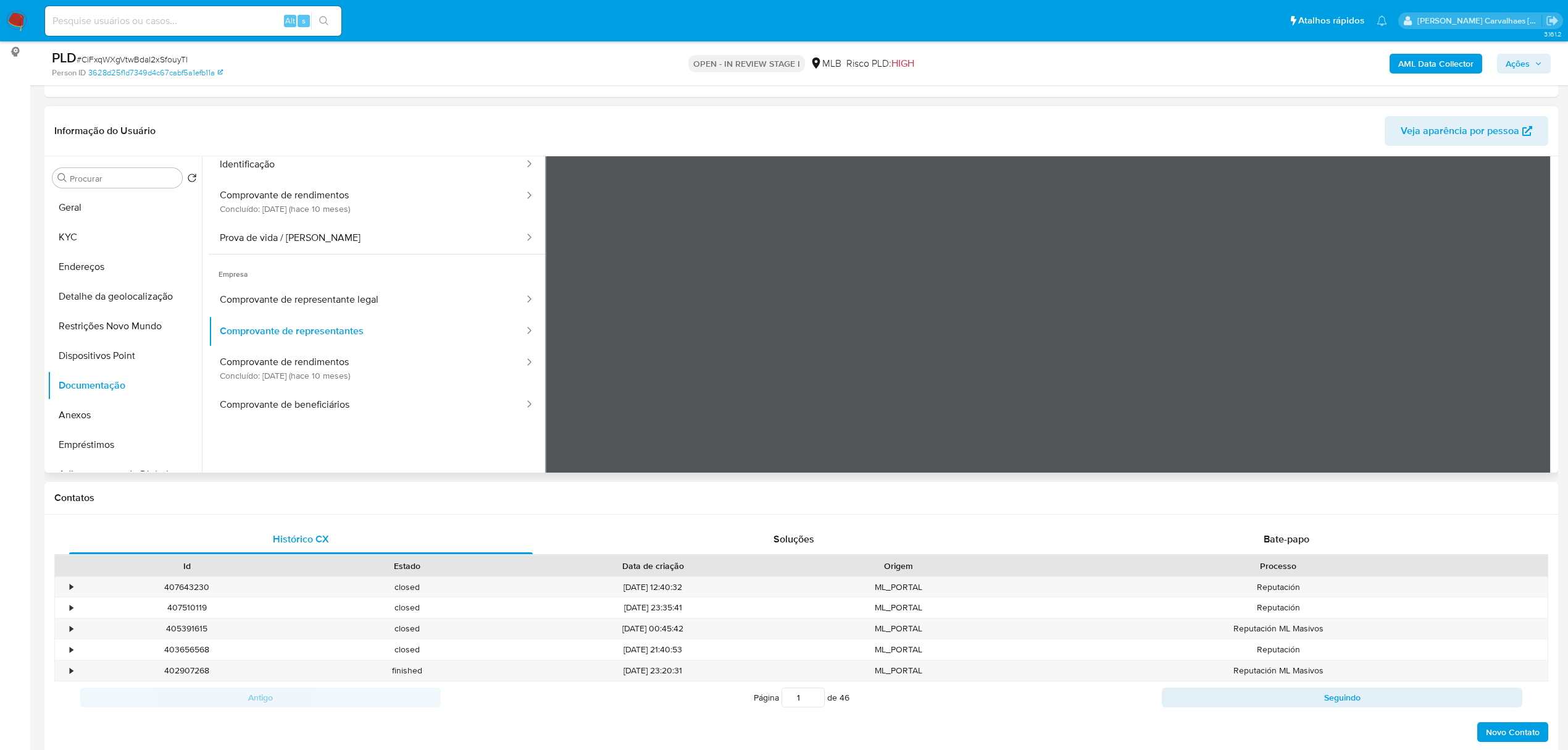
scroll to position [25, 0]
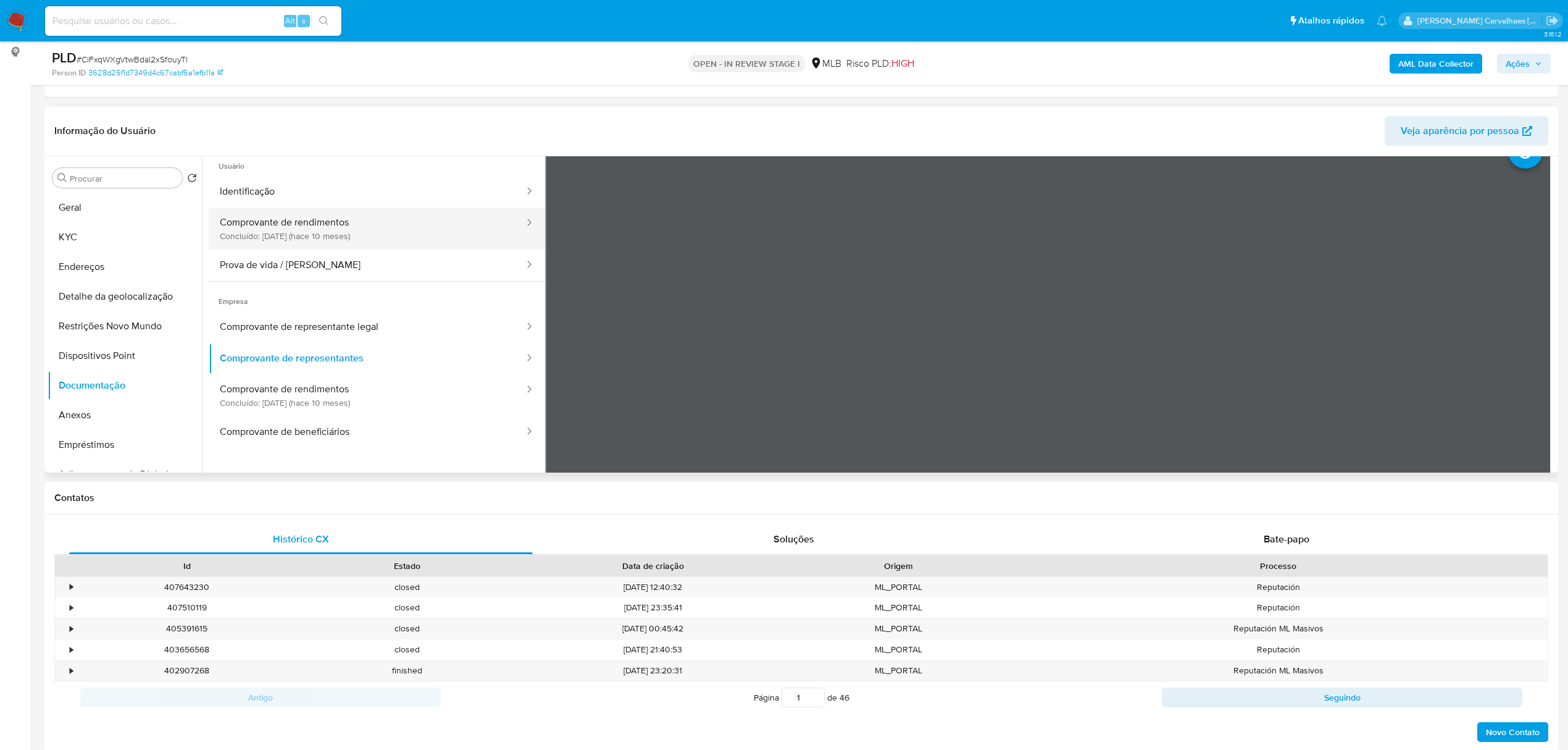
click at [302, 236] on button "Comprovante de rendimentos Concluído: 12/12/2024 (hace 10 meses)" at bounding box center [366, 228] width 316 height 42
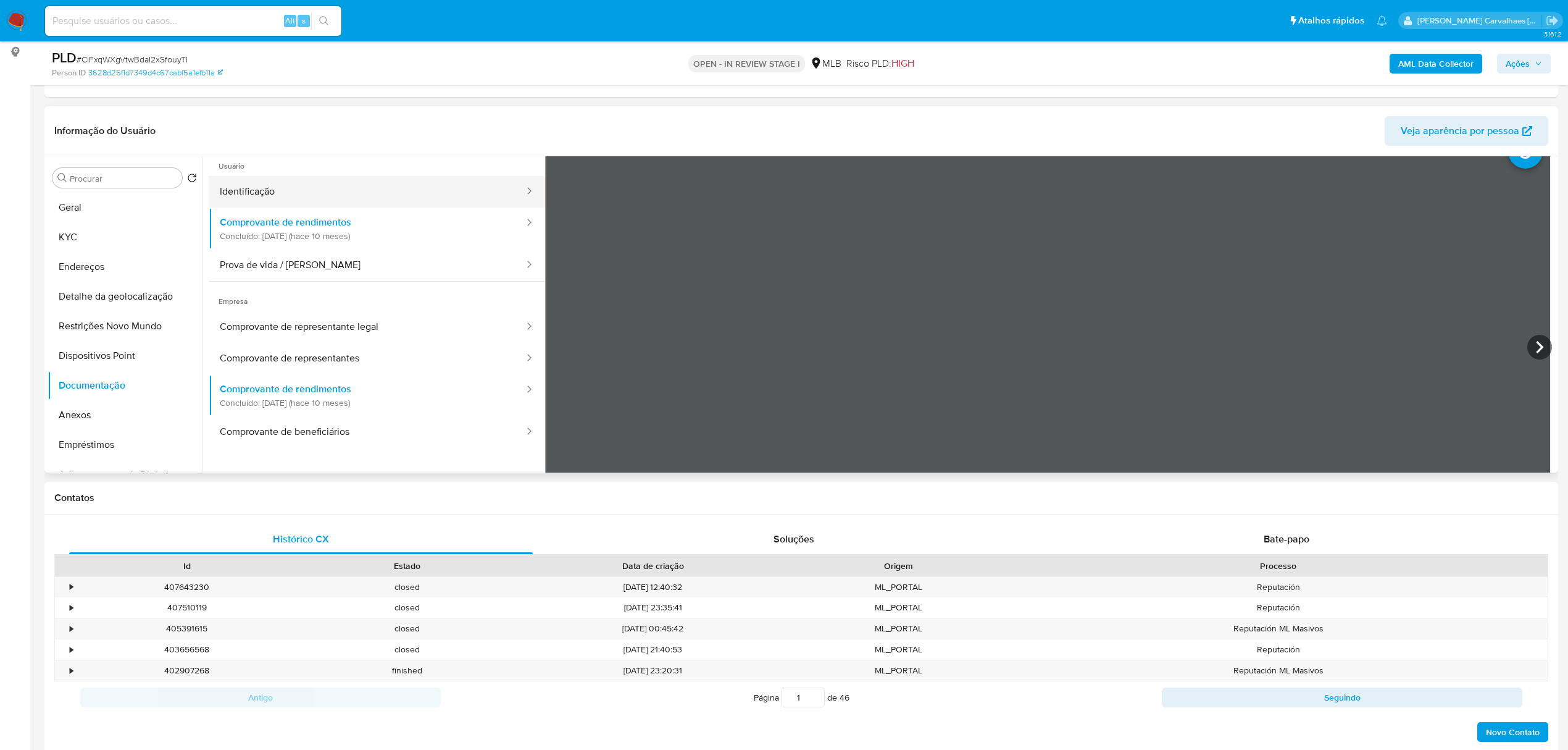
click at [297, 200] on button "Identificação" at bounding box center [366, 191] width 316 height 32
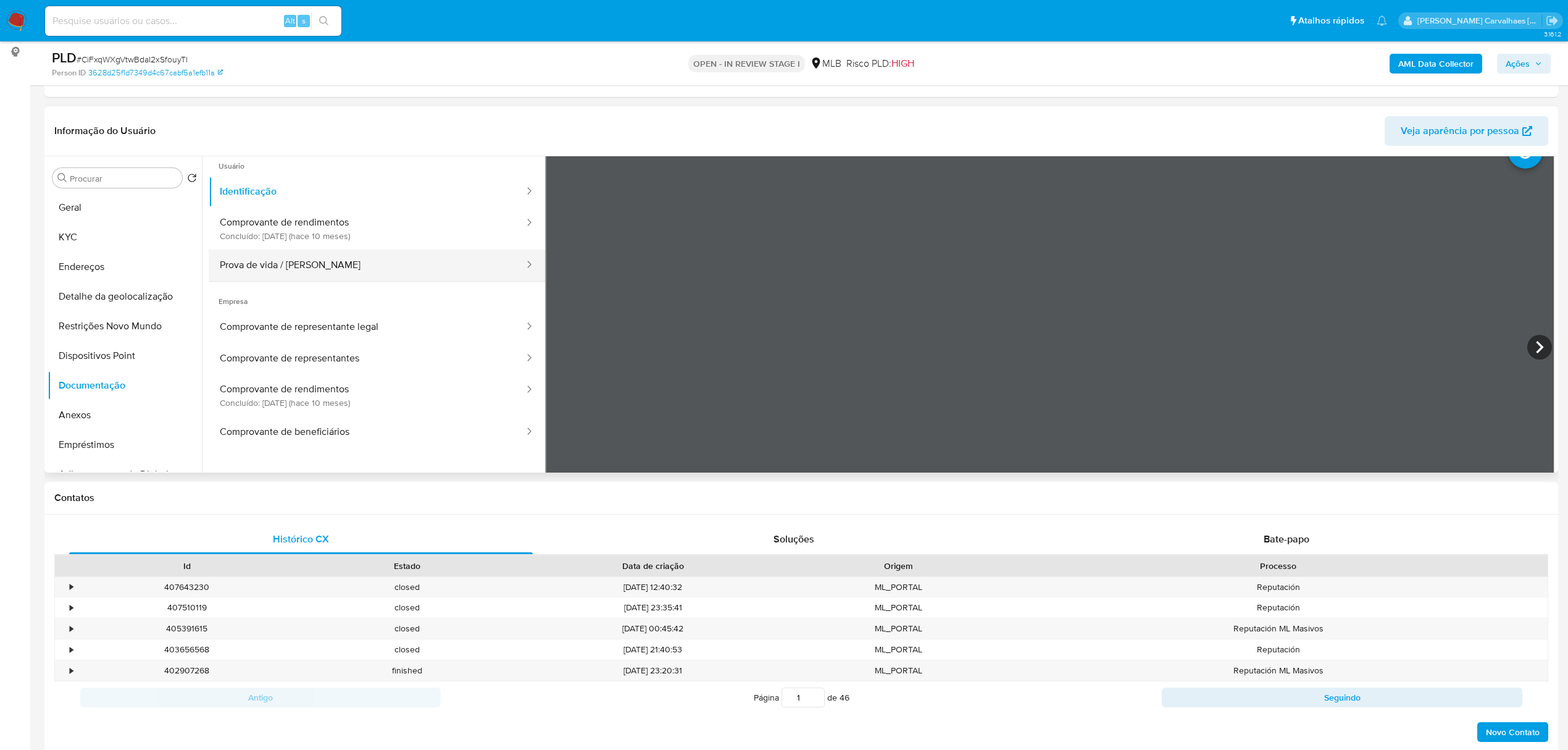
click at [365, 266] on button "Prova de vida / Selfie" at bounding box center [366, 266] width 316 height 32
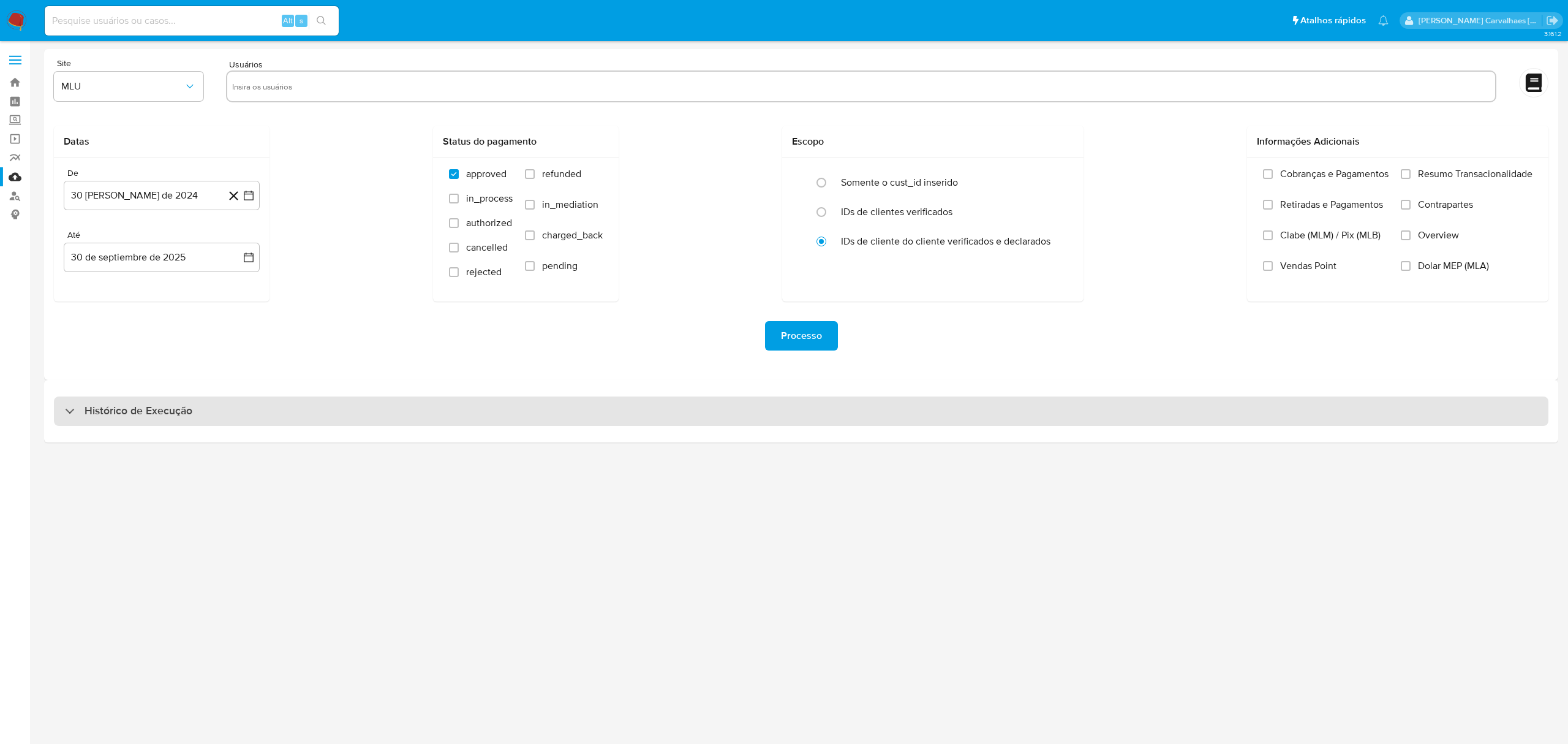
click at [121, 411] on h3 "Histórico de Execução" at bounding box center [139, 411] width 108 height 15
select select "10"
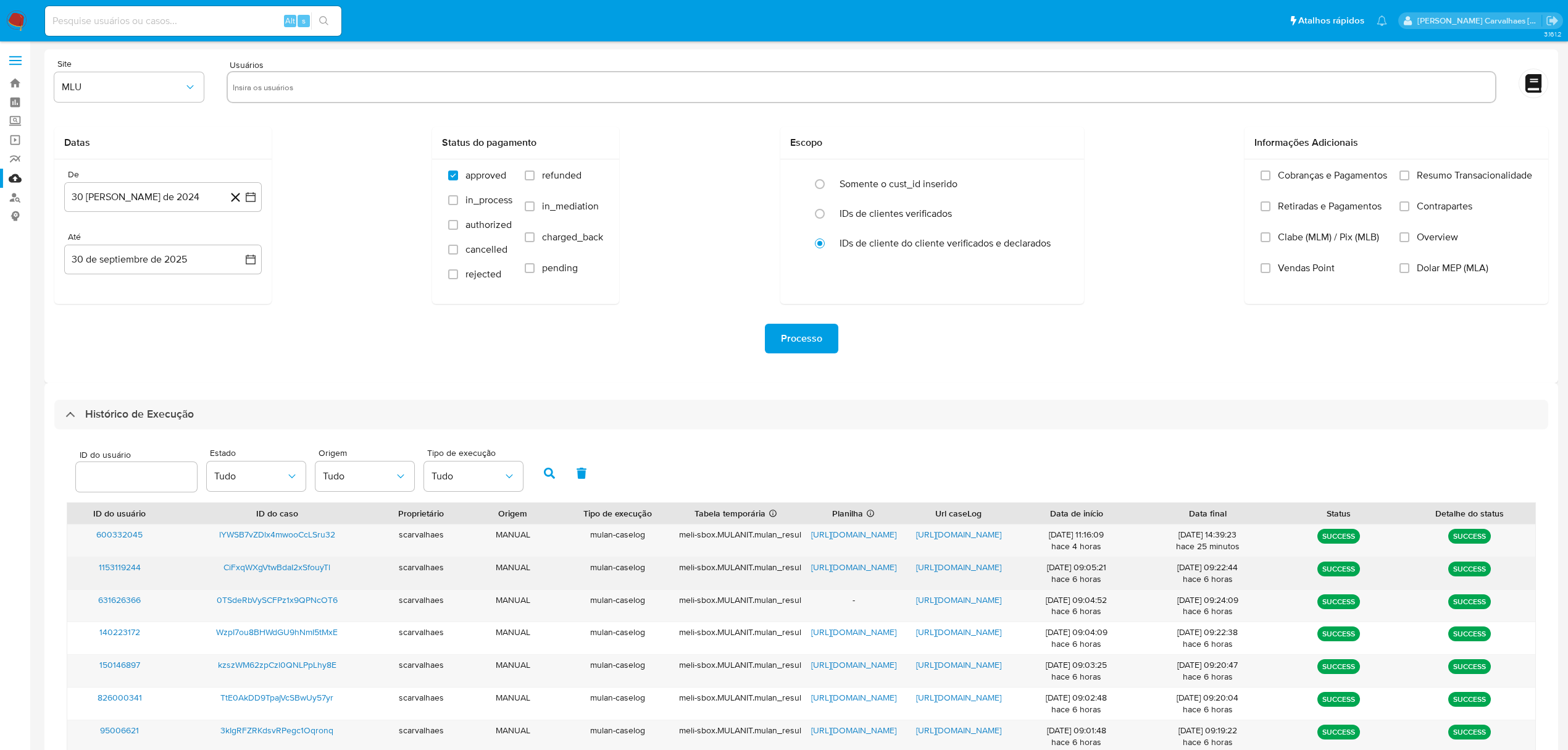
click at [830, 564] on span "https://docs.google.com/spreadsheets/d/17BgA7oZZ_6vgb_oX3qpbWllYbzlZU6Qt1YhpAMi…" at bounding box center [853, 566] width 85 height 12
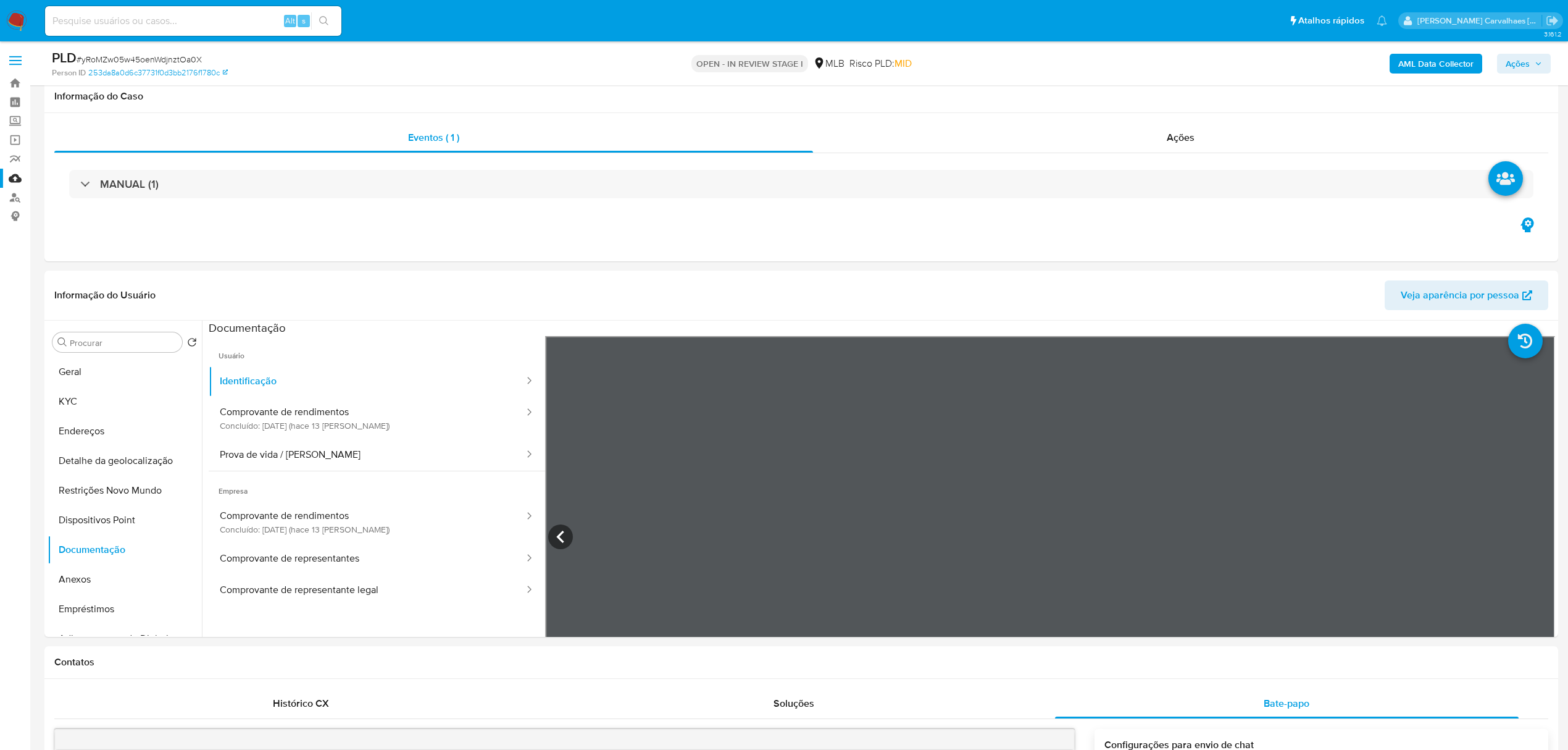
select select "10"
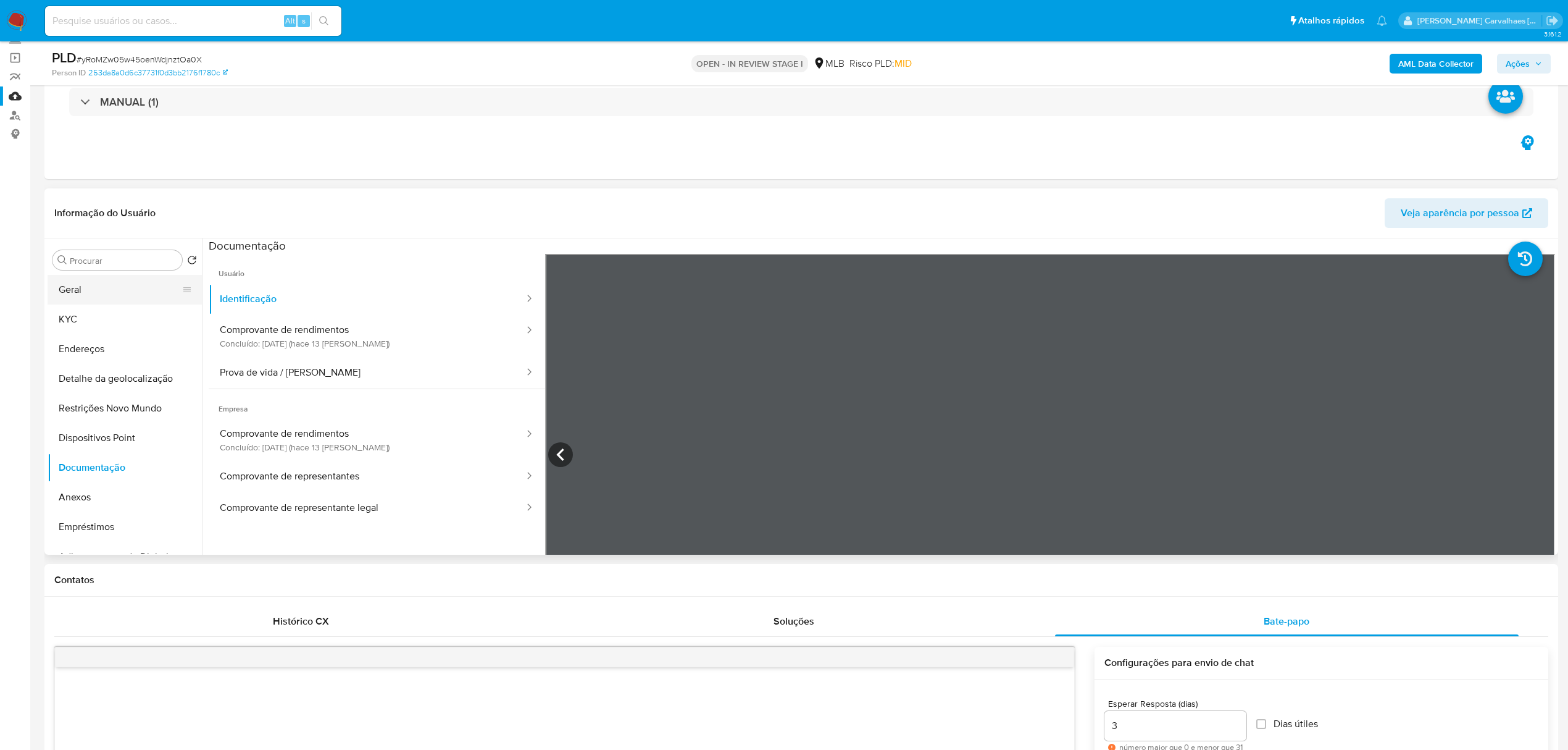
click at [95, 283] on button "Geral" at bounding box center [120, 290] width 145 height 30
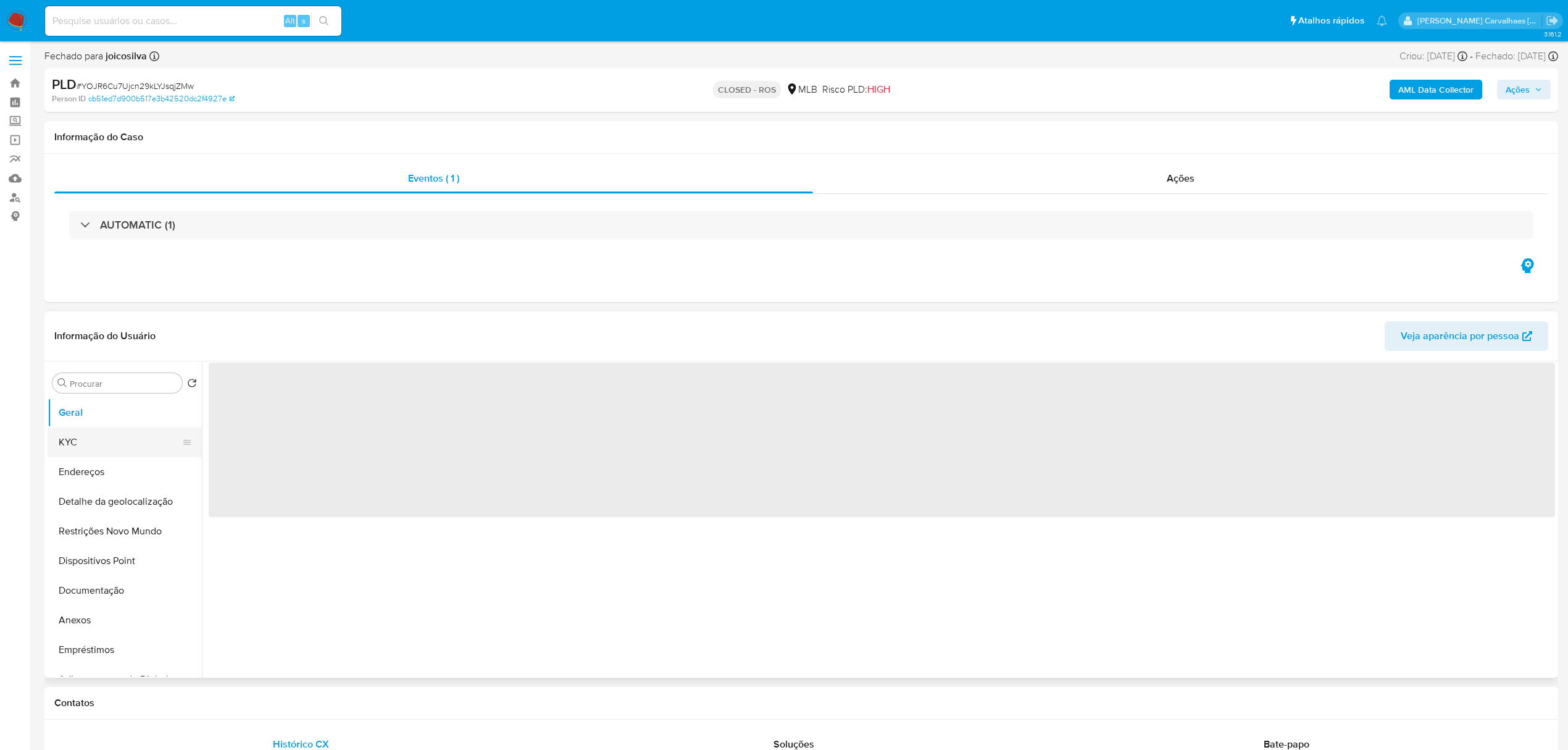
select select "10"
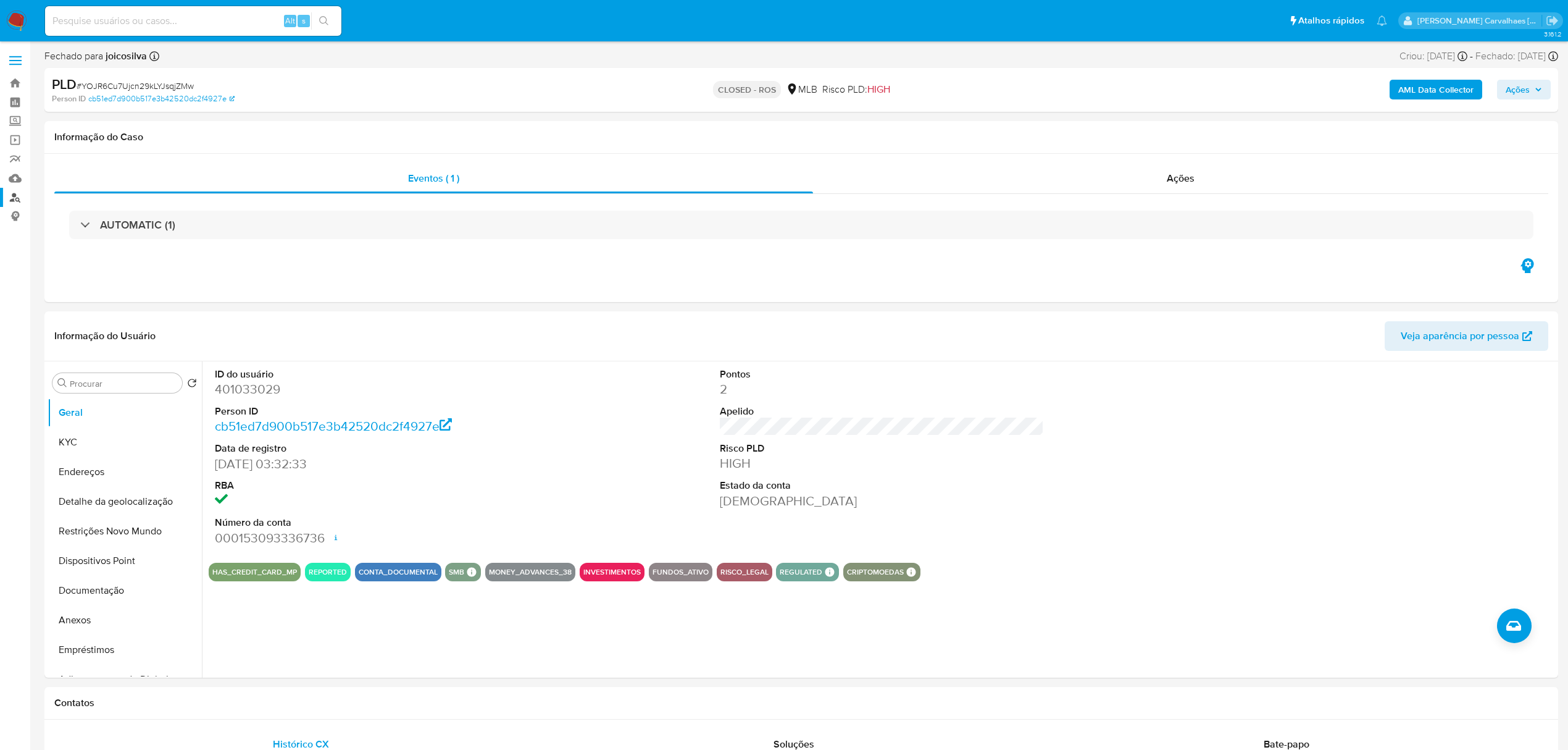
click at [8, 201] on link "Localizador de pessoas" at bounding box center [73, 197] width 147 height 19
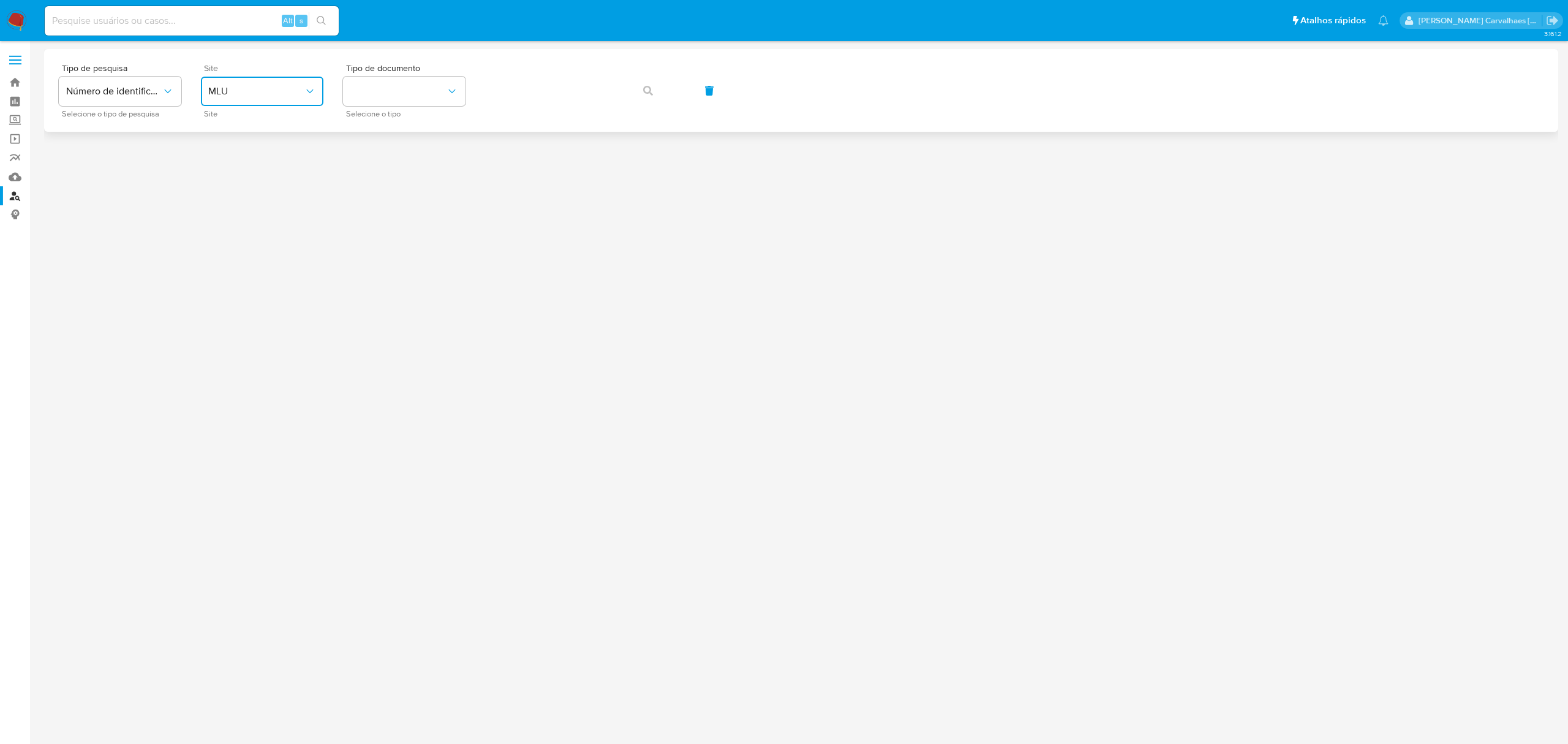
click at [310, 79] on button "MLU" at bounding box center [263, 91] width 123 height 30
click at [253, 182] on div "MLB" at bounding box center [259, 183] width 101 height 30
click at [402, 81] on button "identificationType" at bounding box center [404, 91] width 123 height 30
click at [385, 128] on div "CNPJ CNPJ" at bounding box center [400, 130] width 101 height 42
click at [647, 89] on icon "button" at bounding box center [648, 90] width 10 height 10
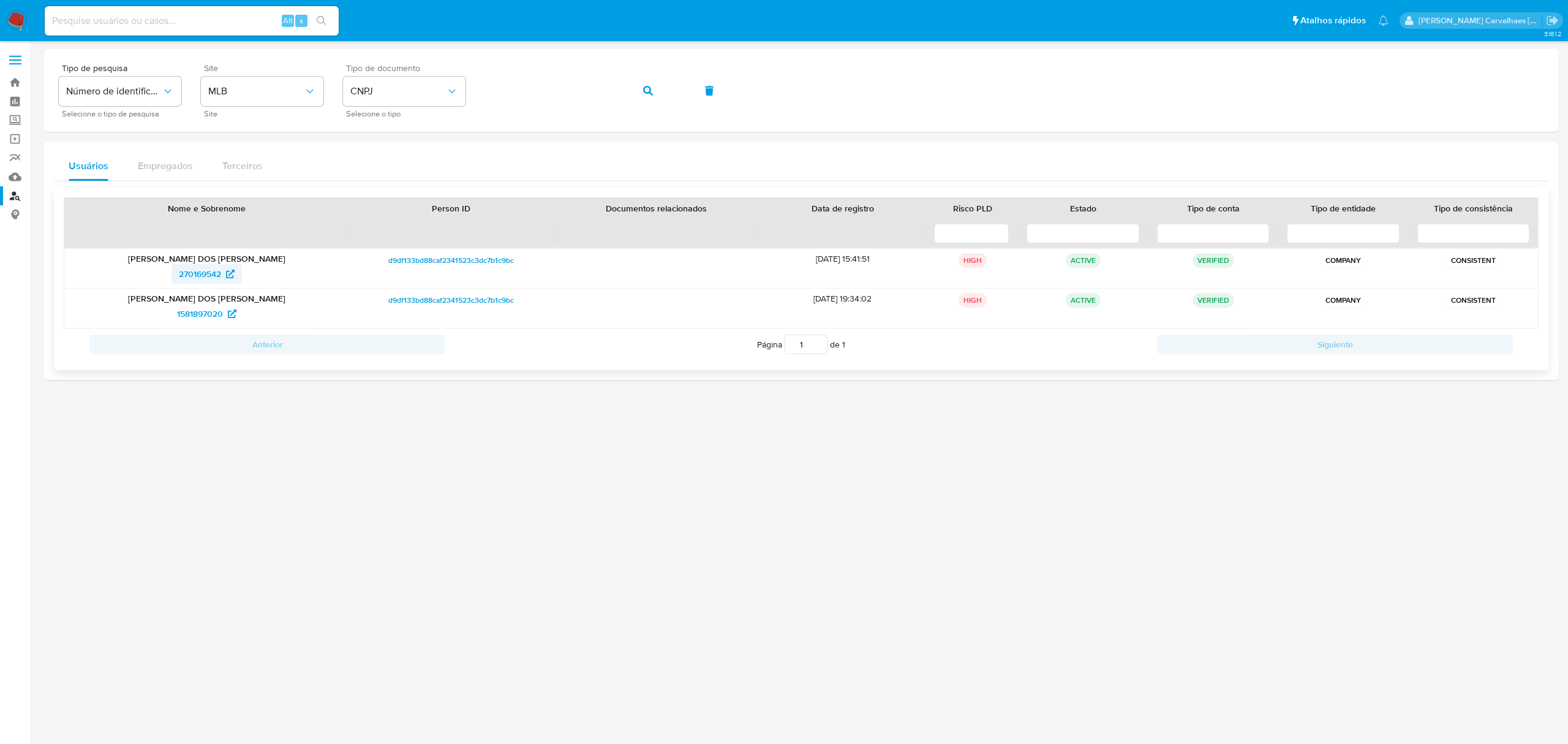
click at [214, 277] on span "270169542" at bounding box center [199, 274] width 42 height 20
click at [198, 316] on span "1581897020" at bounding box center [199, 313] width 46 height 20
click at [195, 273] on span "270169542" at bounding box center [199, 274] width 42 height 20
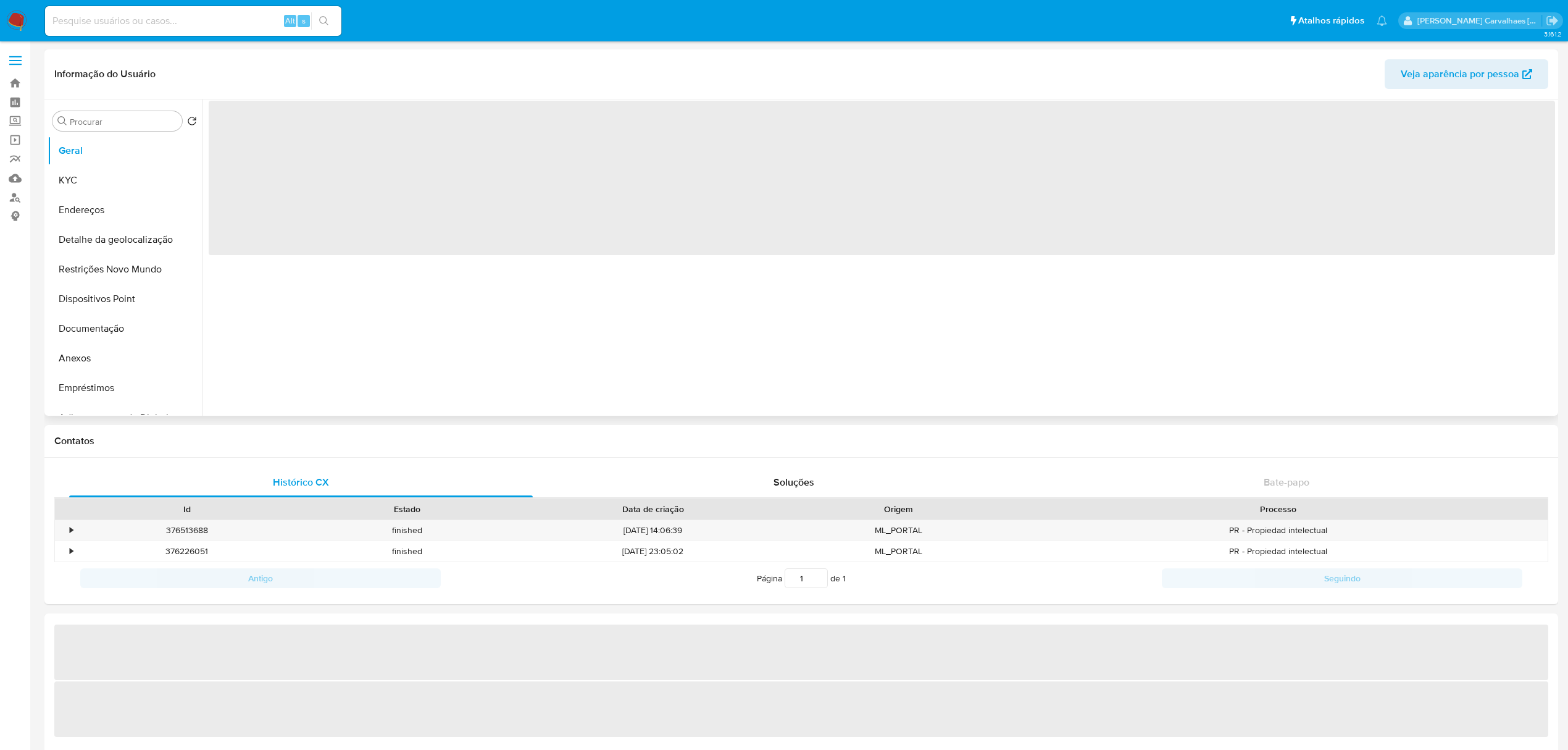
select select "10"
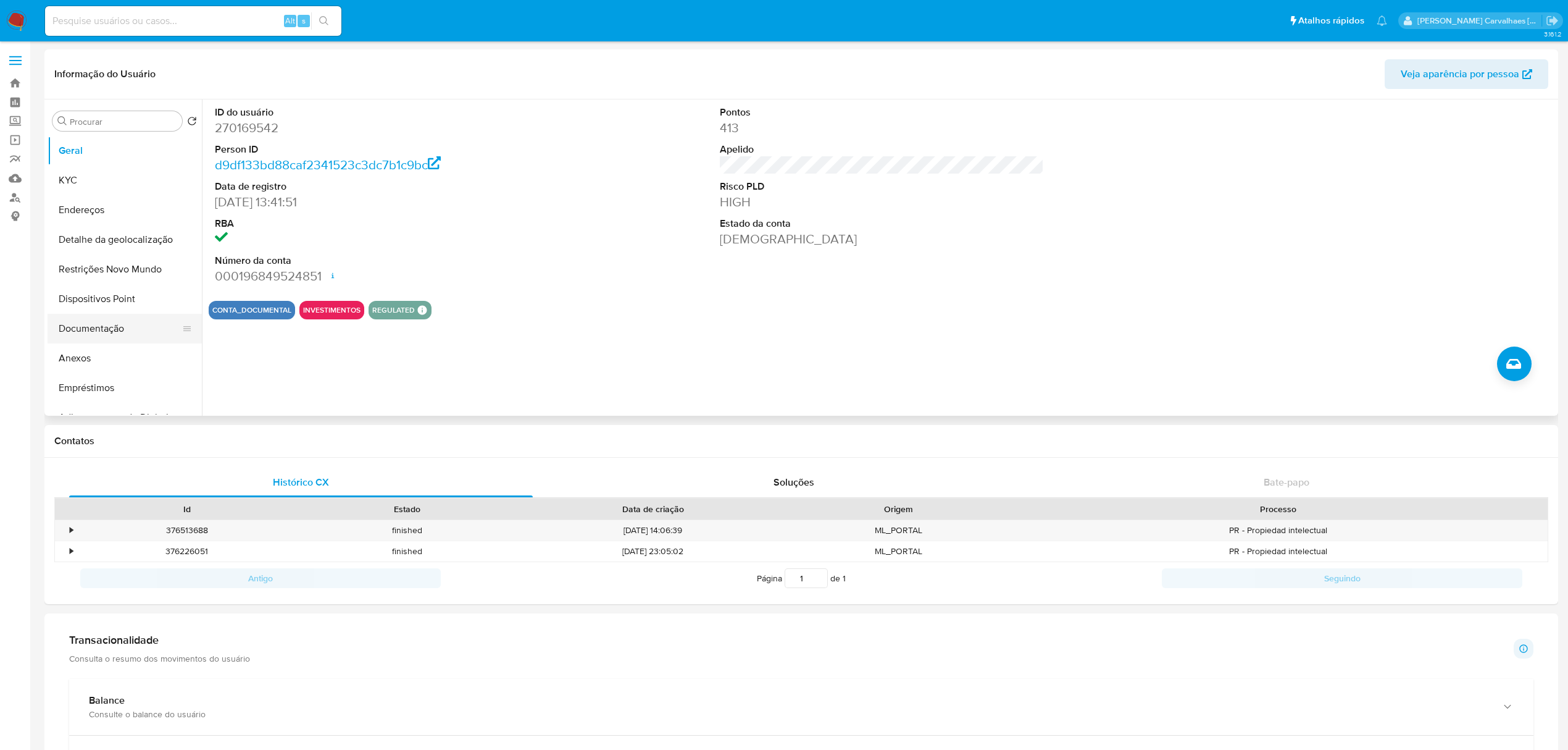
click at [89, 337] on button "Documentação" at bounding box center [120, 329] width 145 height 30
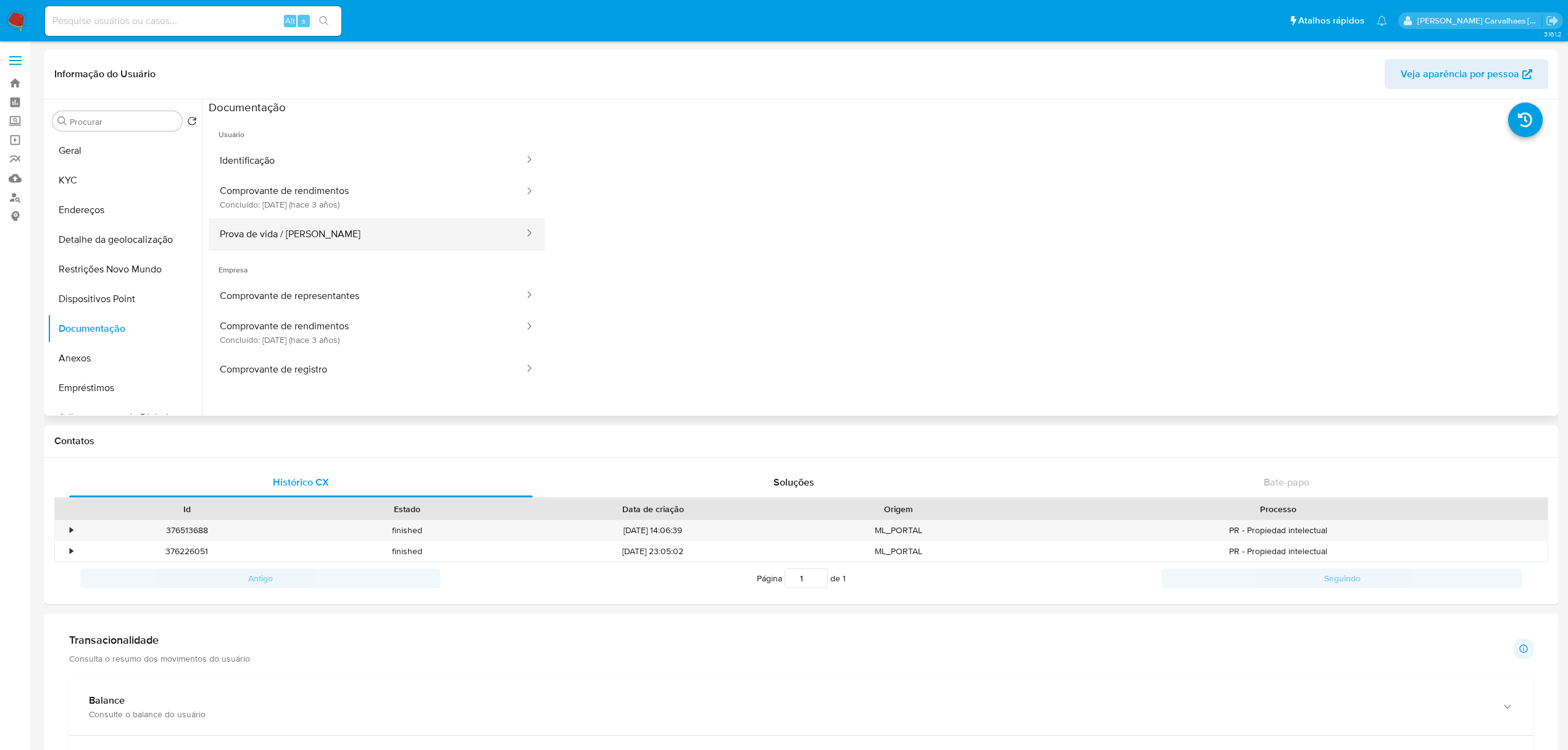
click at [371, 238] on button "Prova de vida / [PERSON_NAME]" at bounding box center [366, 234] width 316 height 32
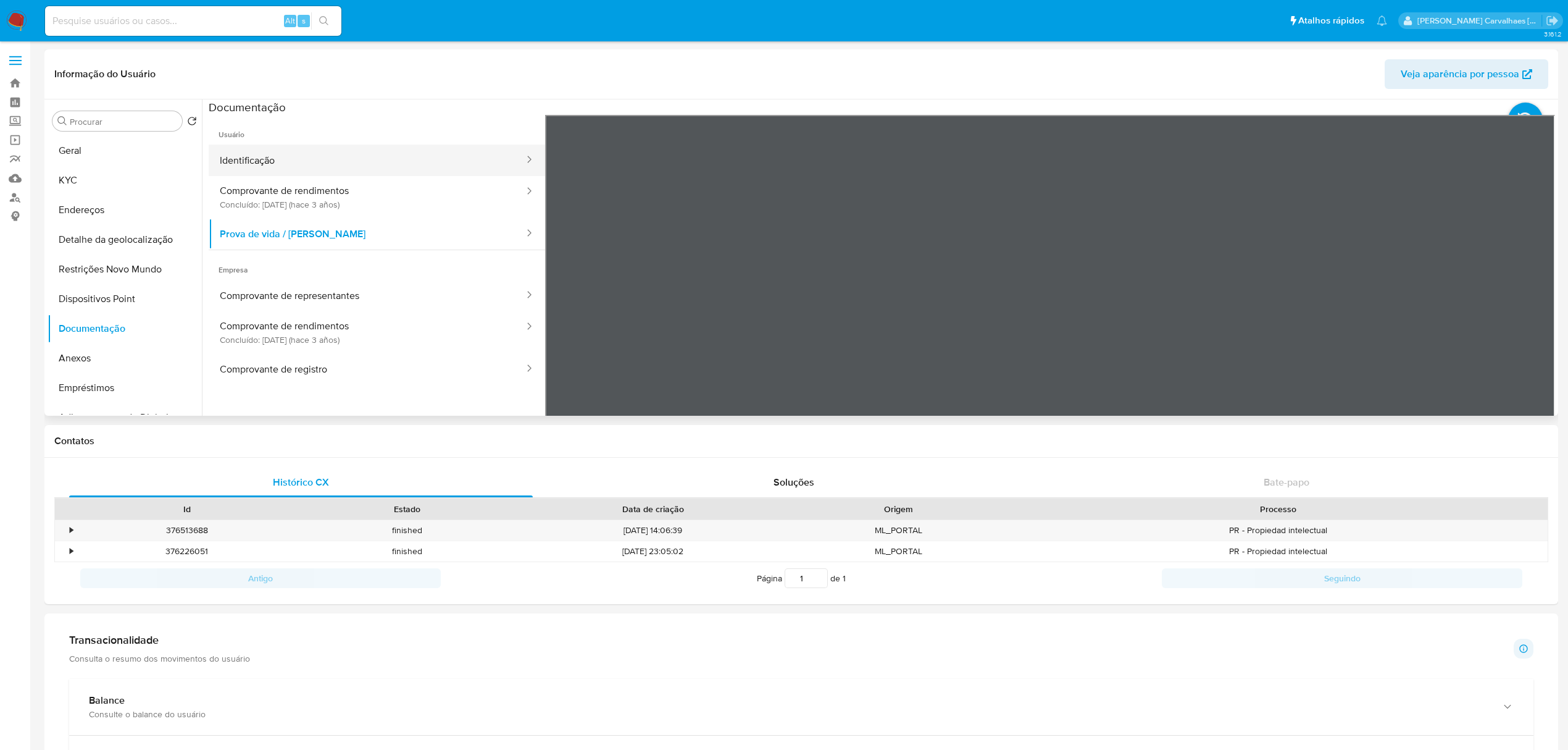
click at [304, 163] on button "Identificação" at bounding box center [366, 161] width 316 height 32
click at [312, 295] on button "Comprovante de representantes" at bounding box center [366, 296] width 316 height 32
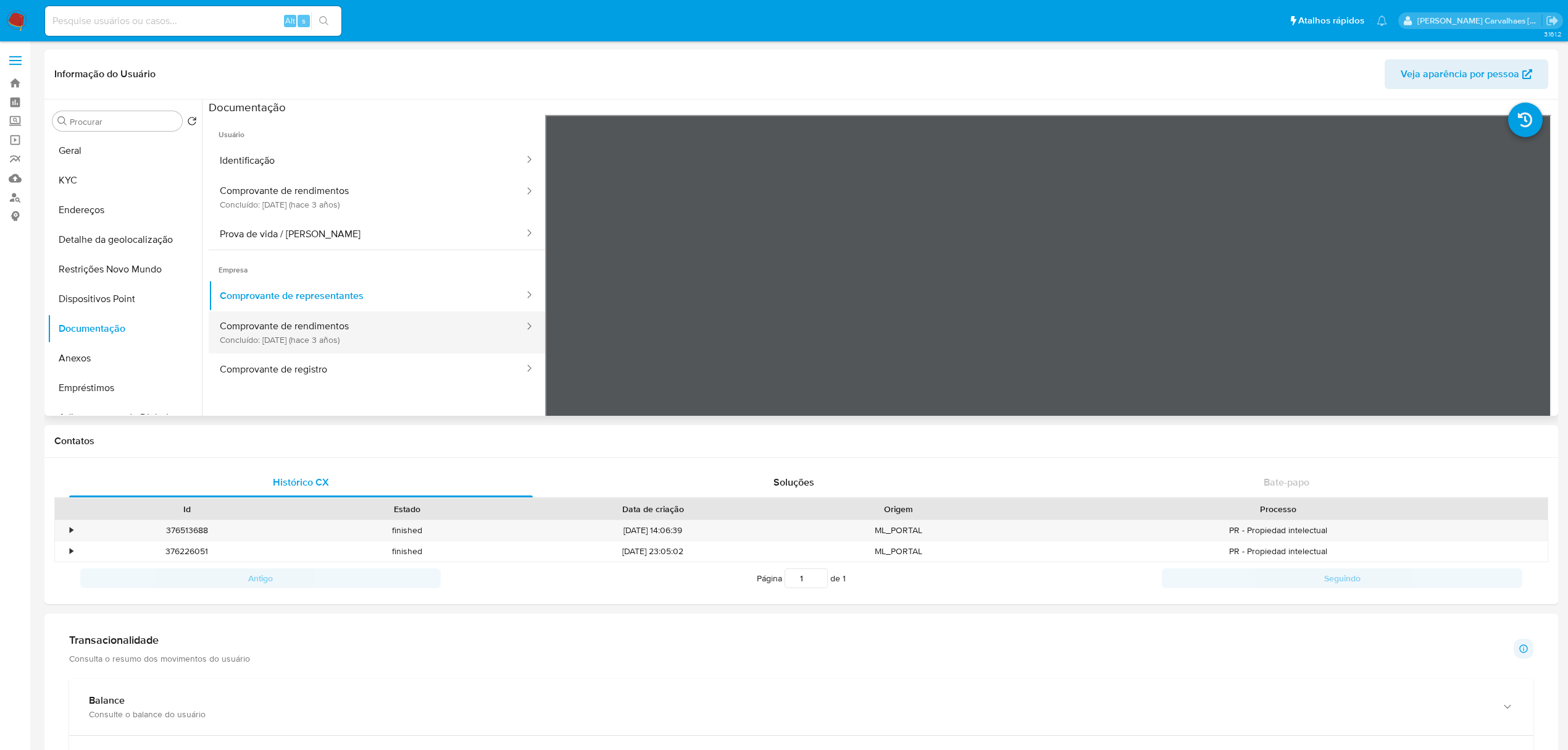
click at [312, 338] on button "Comprovante de rendimentos Concluído: [DATE] (hace 3 años)" at bounding box center [366, 332] width 316 height 42
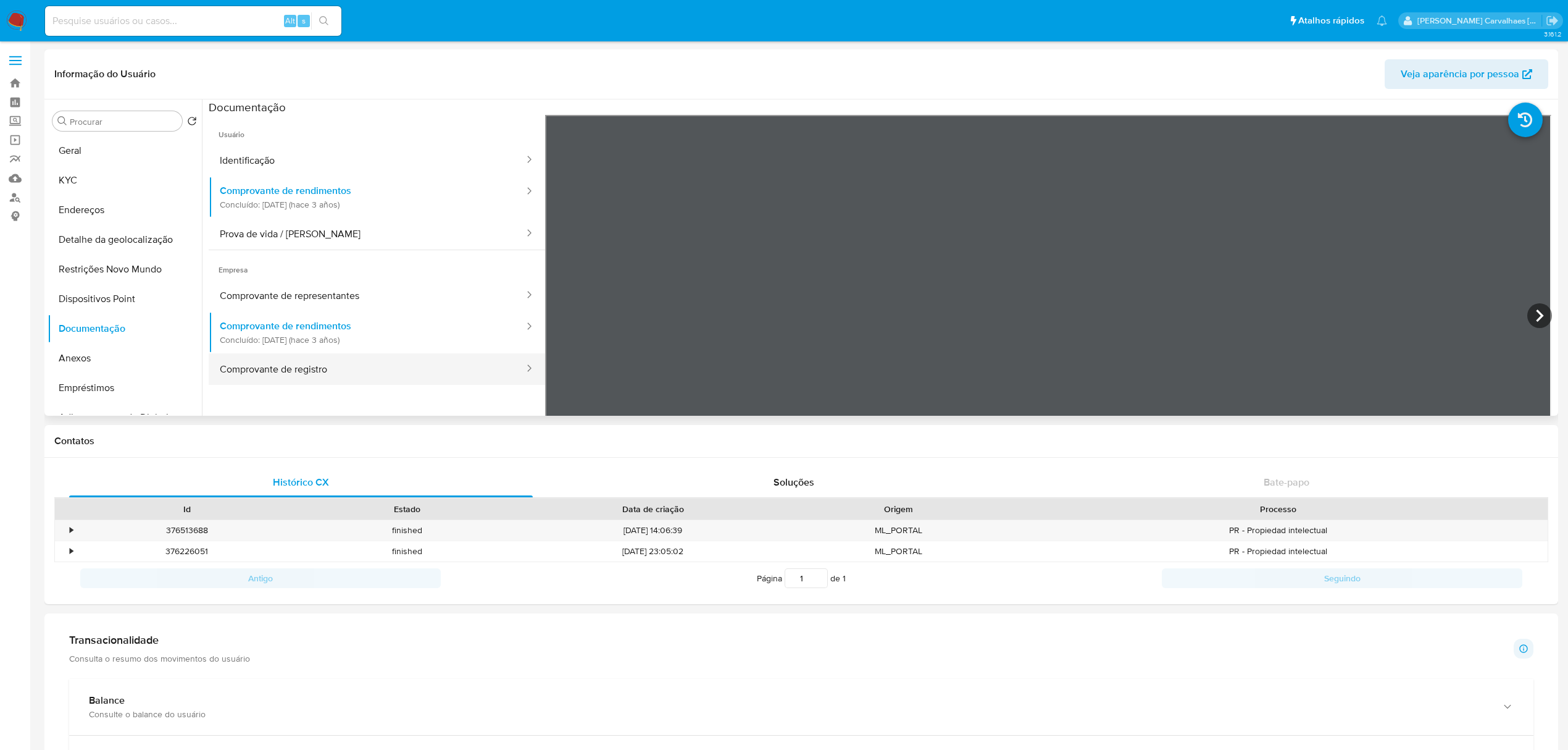
click at [324, 364] on button "Comprovante de registro" at bounding box center [366, 369] width 316 height 32
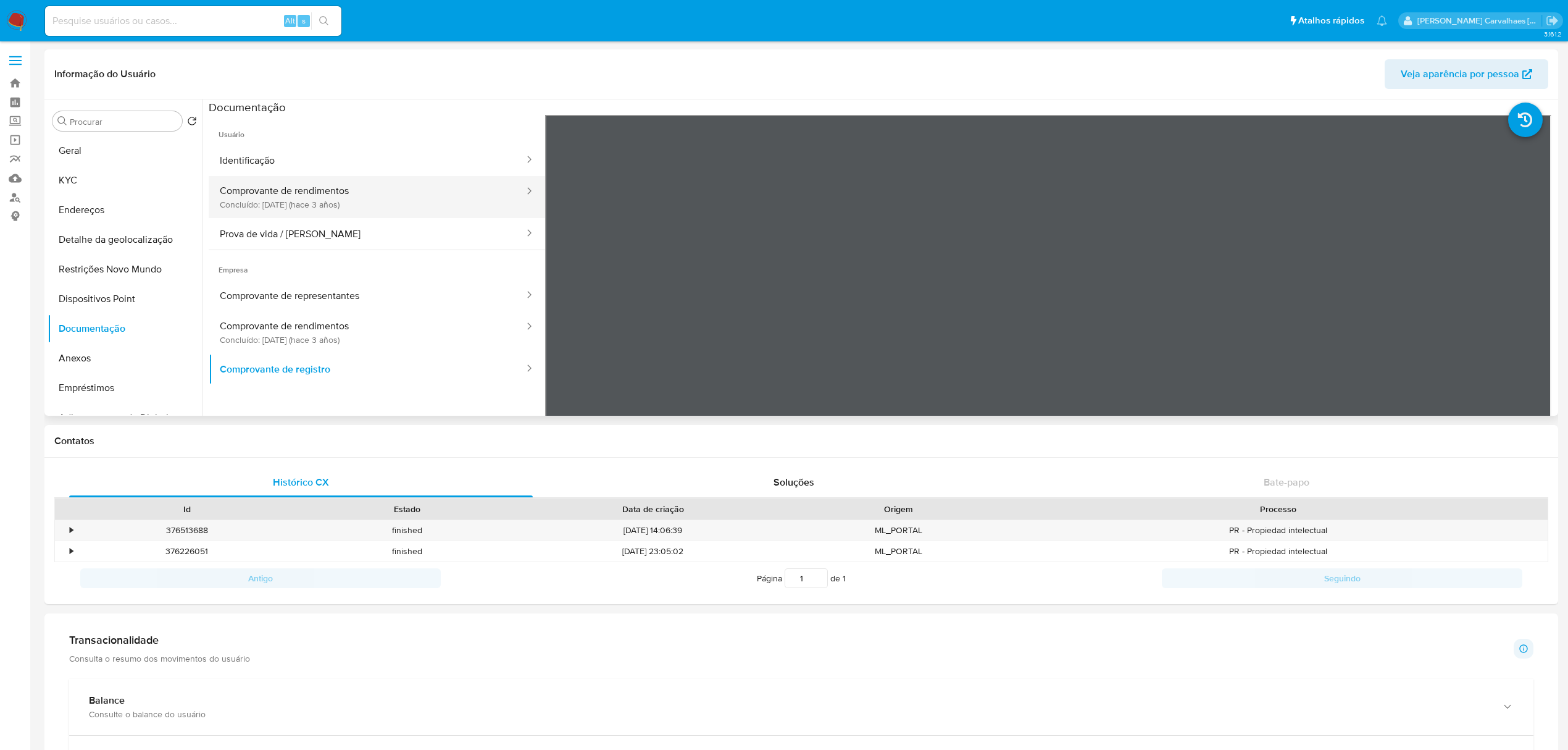
click at [297, 203] on button "Comprovante de rendimentos Concluído: [DATE] (hace 3 años)" at bounding box center [366, 196] width 316 height 42
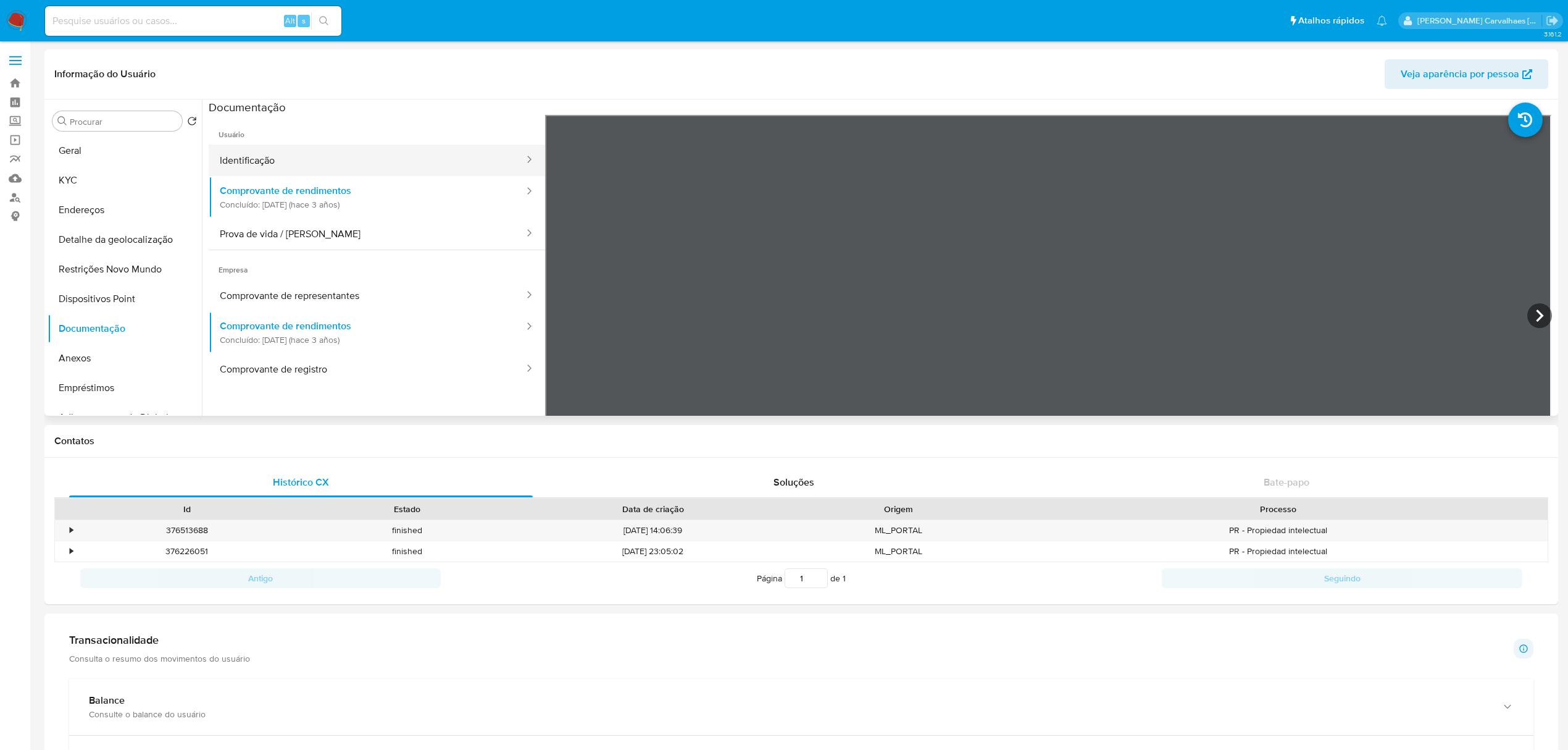
click at [295, 156] on button "Identificação" at bounding box center [366, 161] width 316 height 32
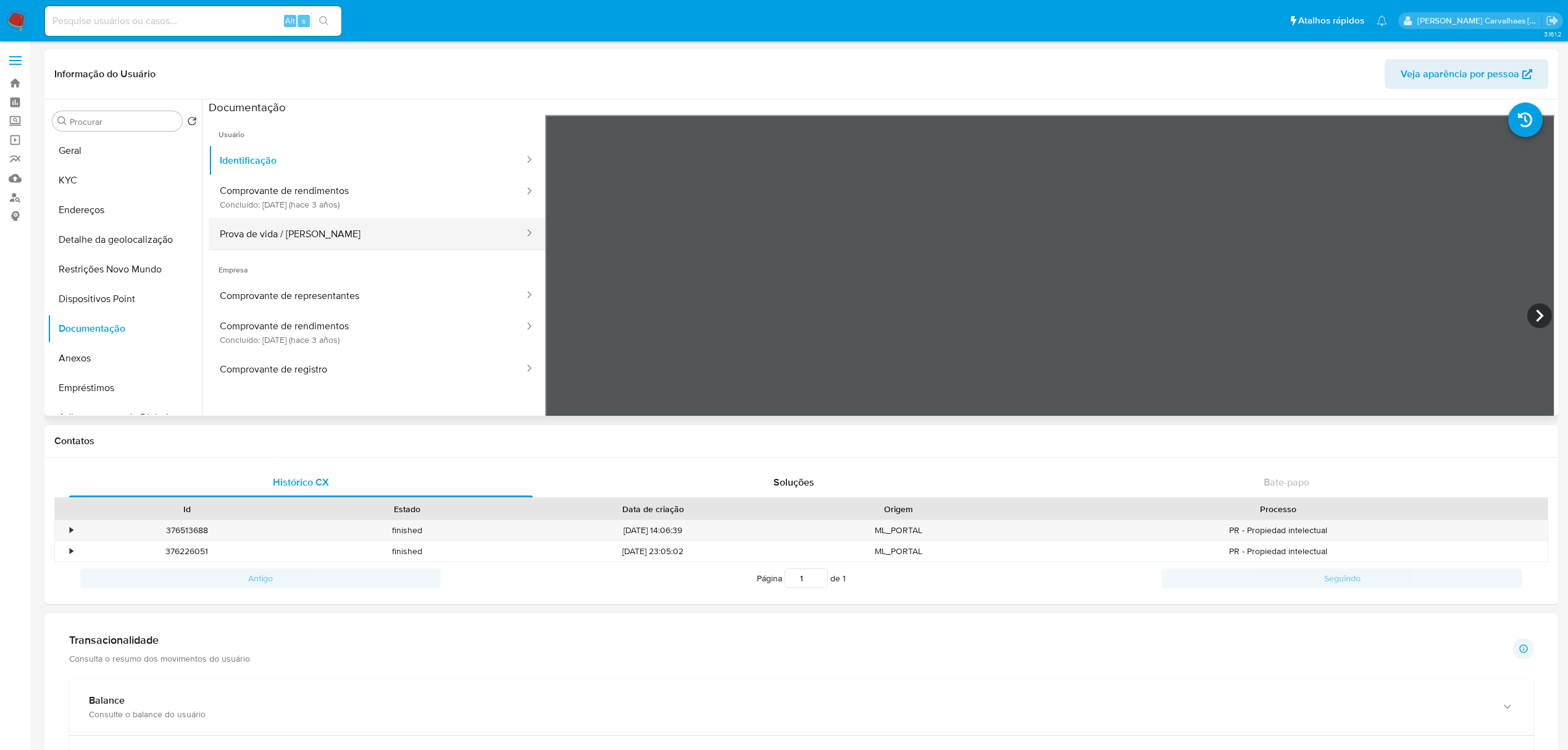
click at [291, 234] on button "Prova de vida / [PERSON_NAME]" at bounding box center [366, 234] width 316 height 32
click at [280, 159] on button "Identificação" at bounding box center [366, 161] width 316 height 32
click at [17, 200] on link "Localizador de pessoas" at bounding box center [73, 197] width 147 height 19
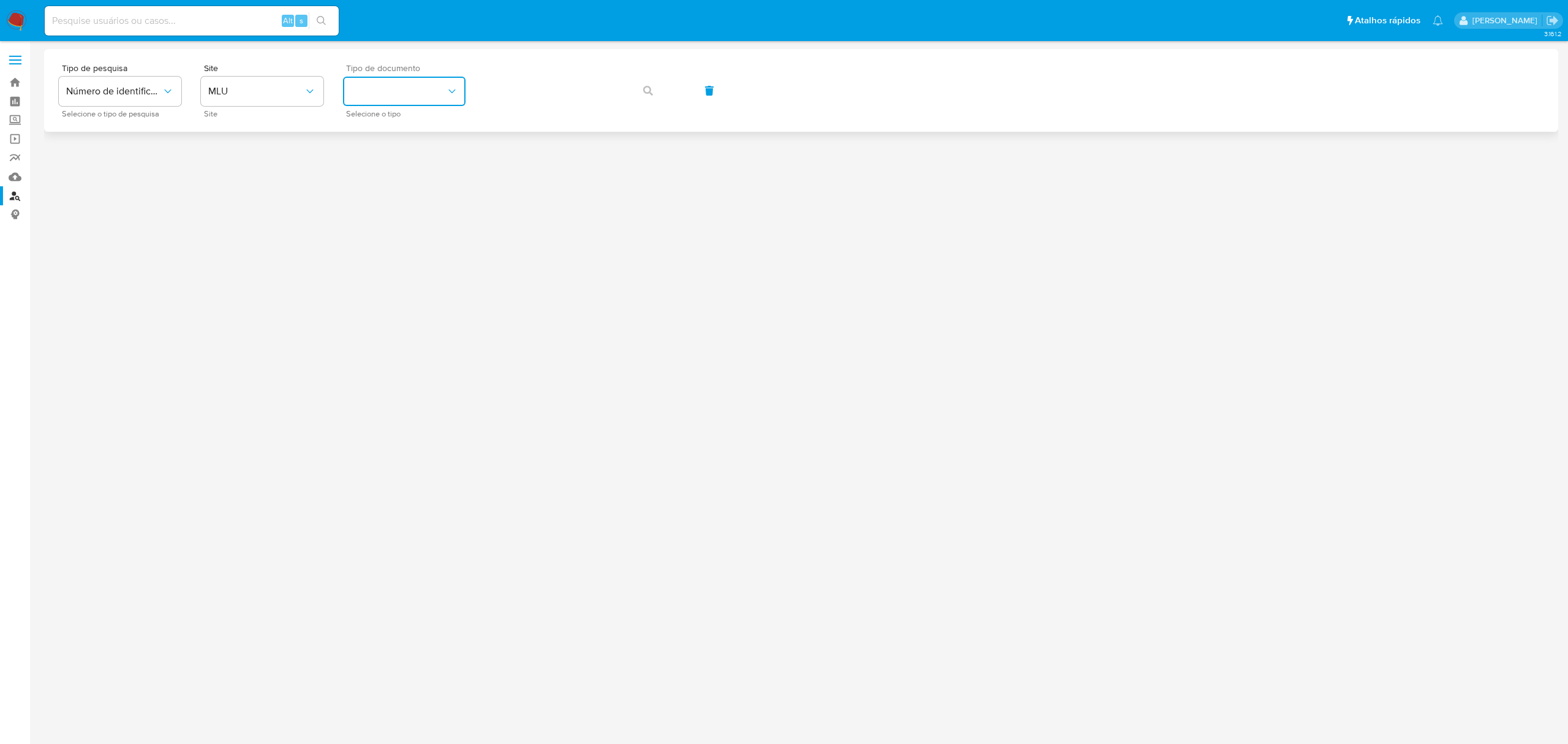
click at [412, 96] on button "identificationType" at bounding box center [404, 91] width 123 height 30
click at [294, 93] on span "MLU" at bounding box center [256, 90] width 96 height 12
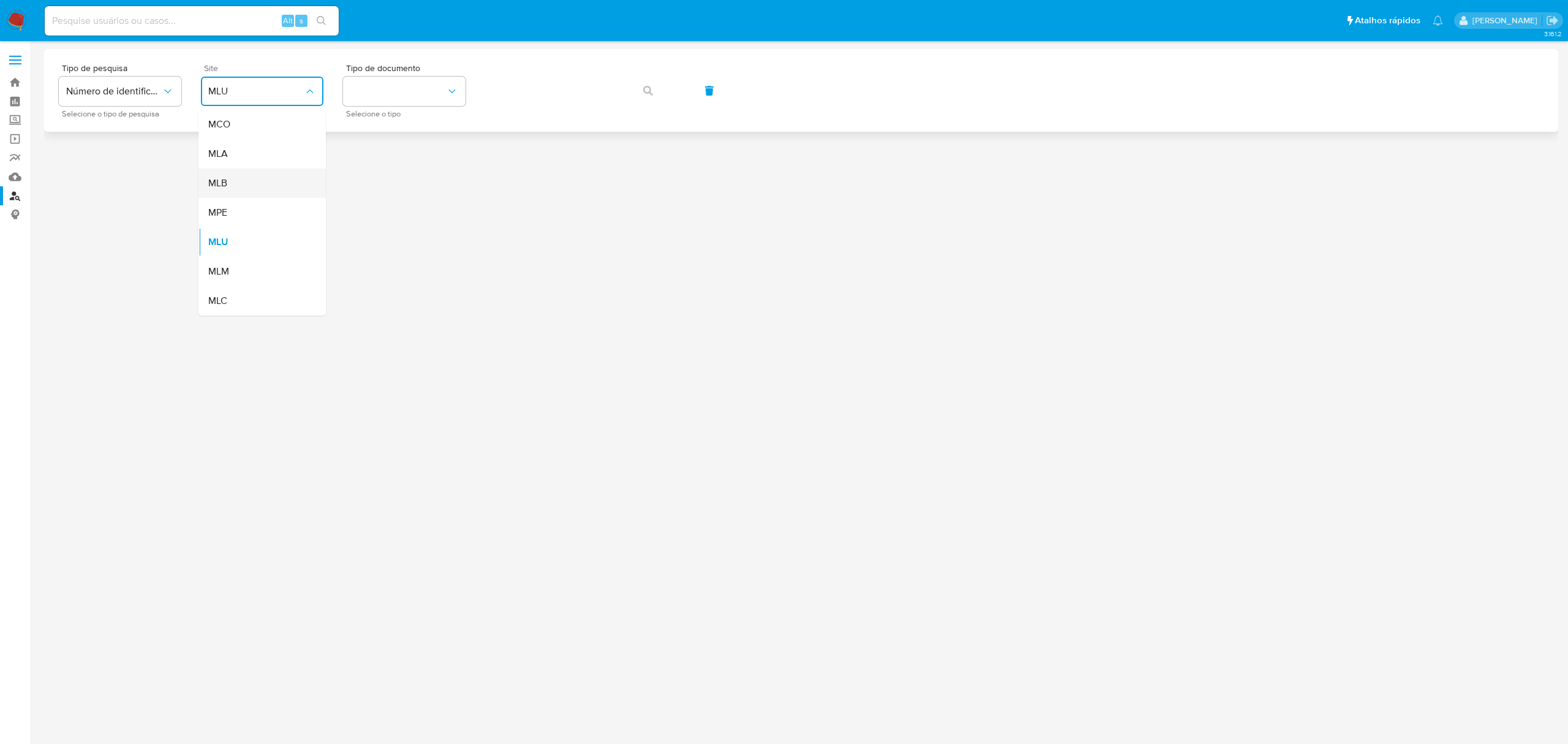
click at [249, 183] on div "MLB" at bounding box center [259, 183] width 101 height 30
click at [417, 90] on button "identificationType" at bounding box center [404, 91] width 123 height 30
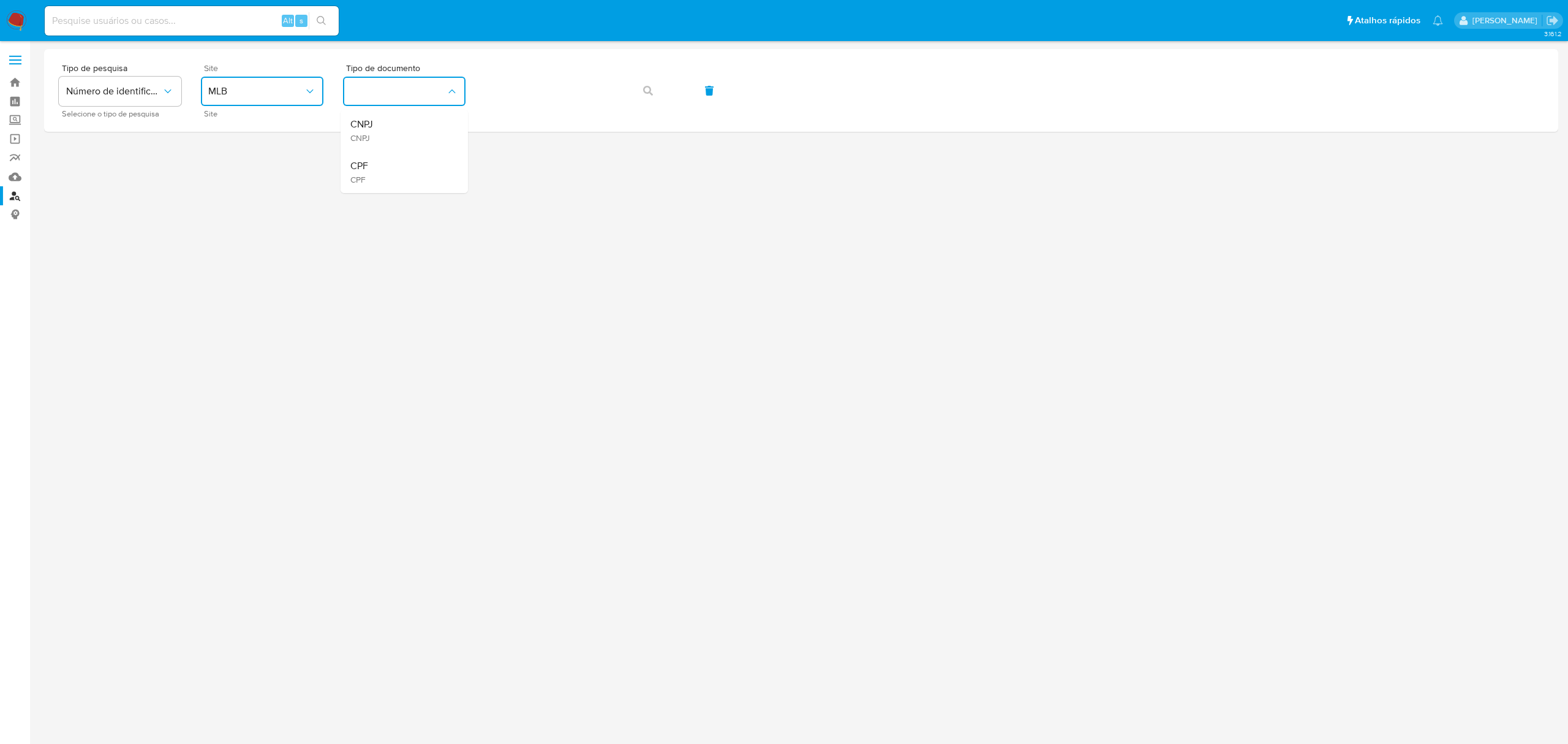
click at [395, 164] on div "CPF CPF" at bounding box center [400, 171] width 101 height 42
click at [640, 88] on button "button" at bounding box center [648, 91] width 42 height 30
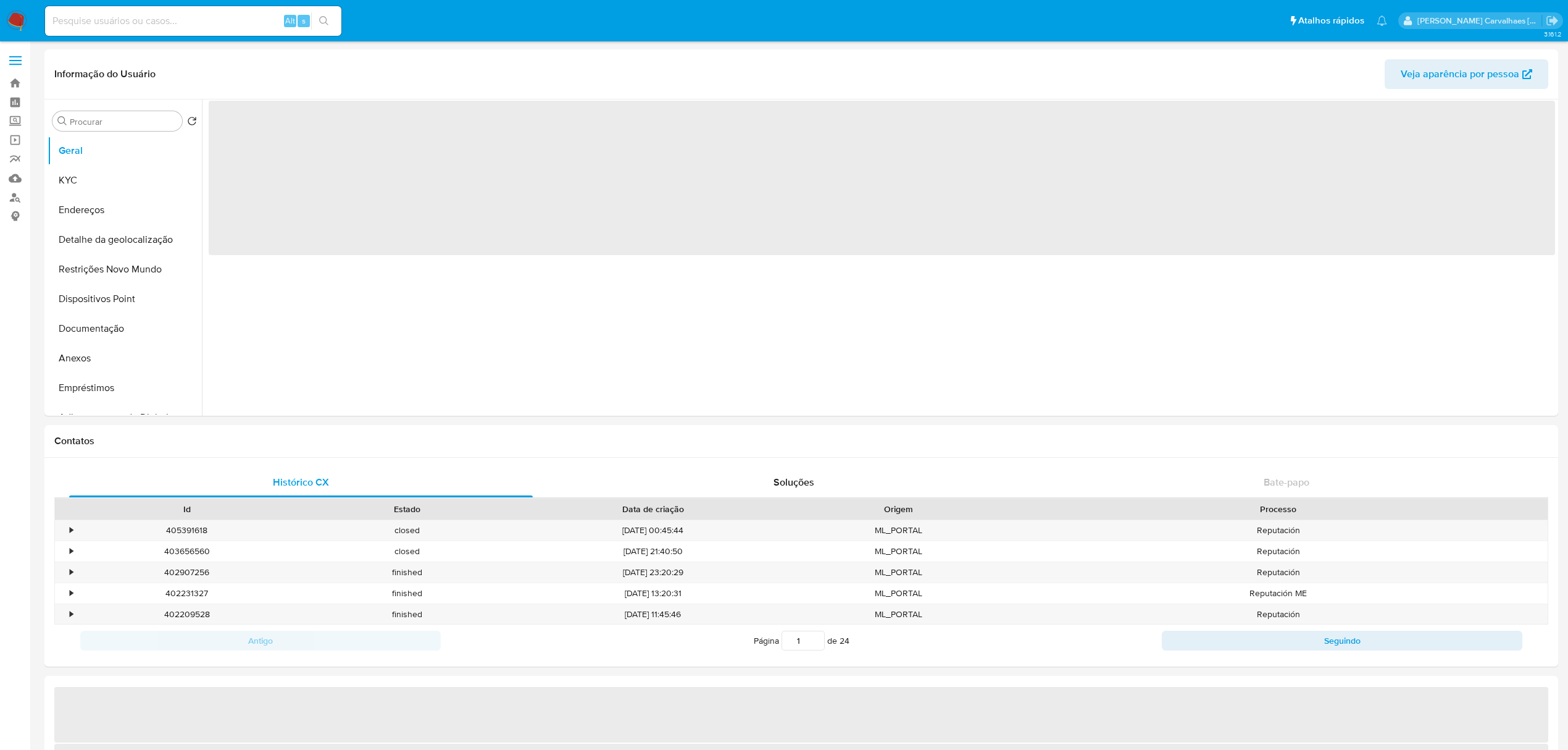
select select "10"
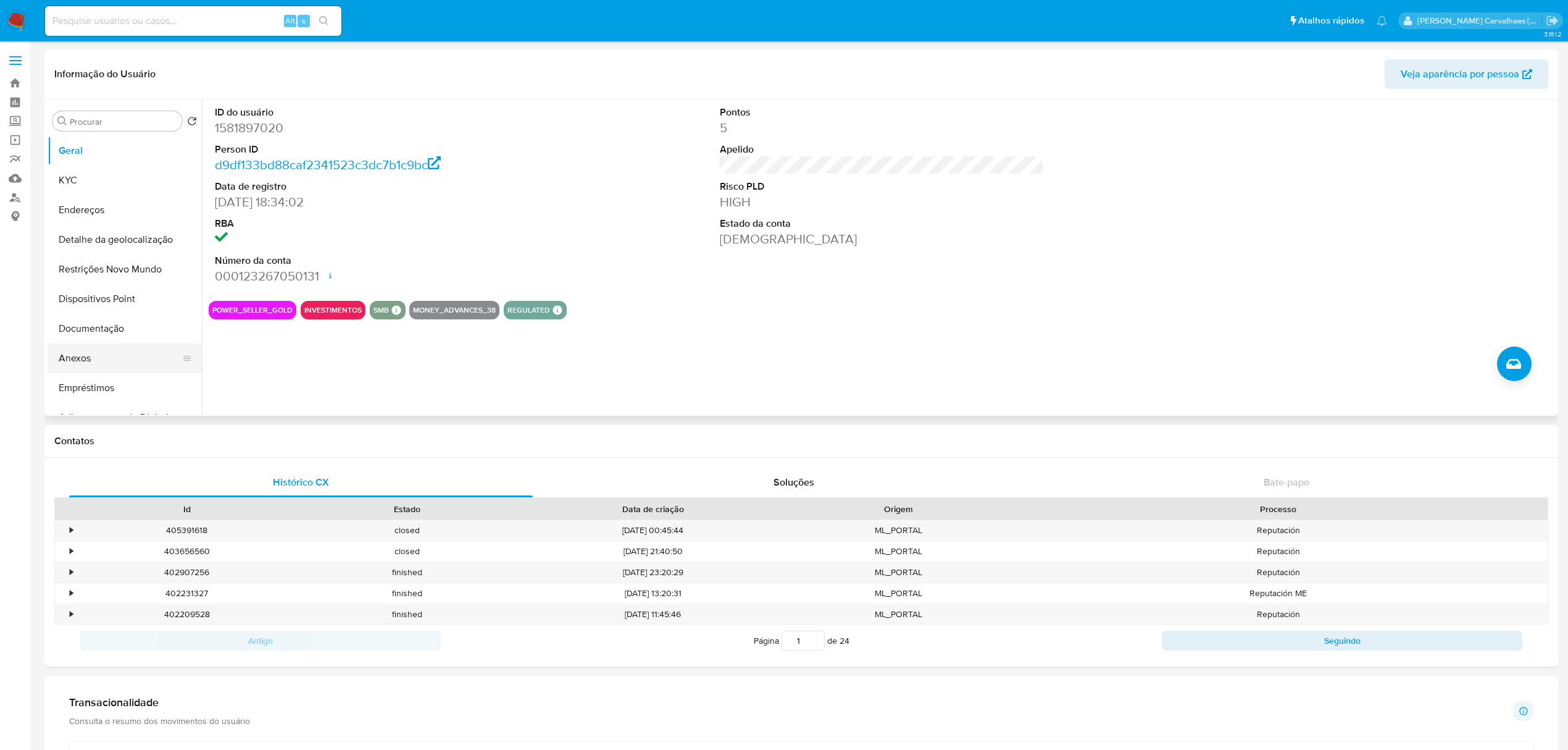
click at [97, 359] on button "Anexos" at bounding box center [120, 359] width 145 height 30
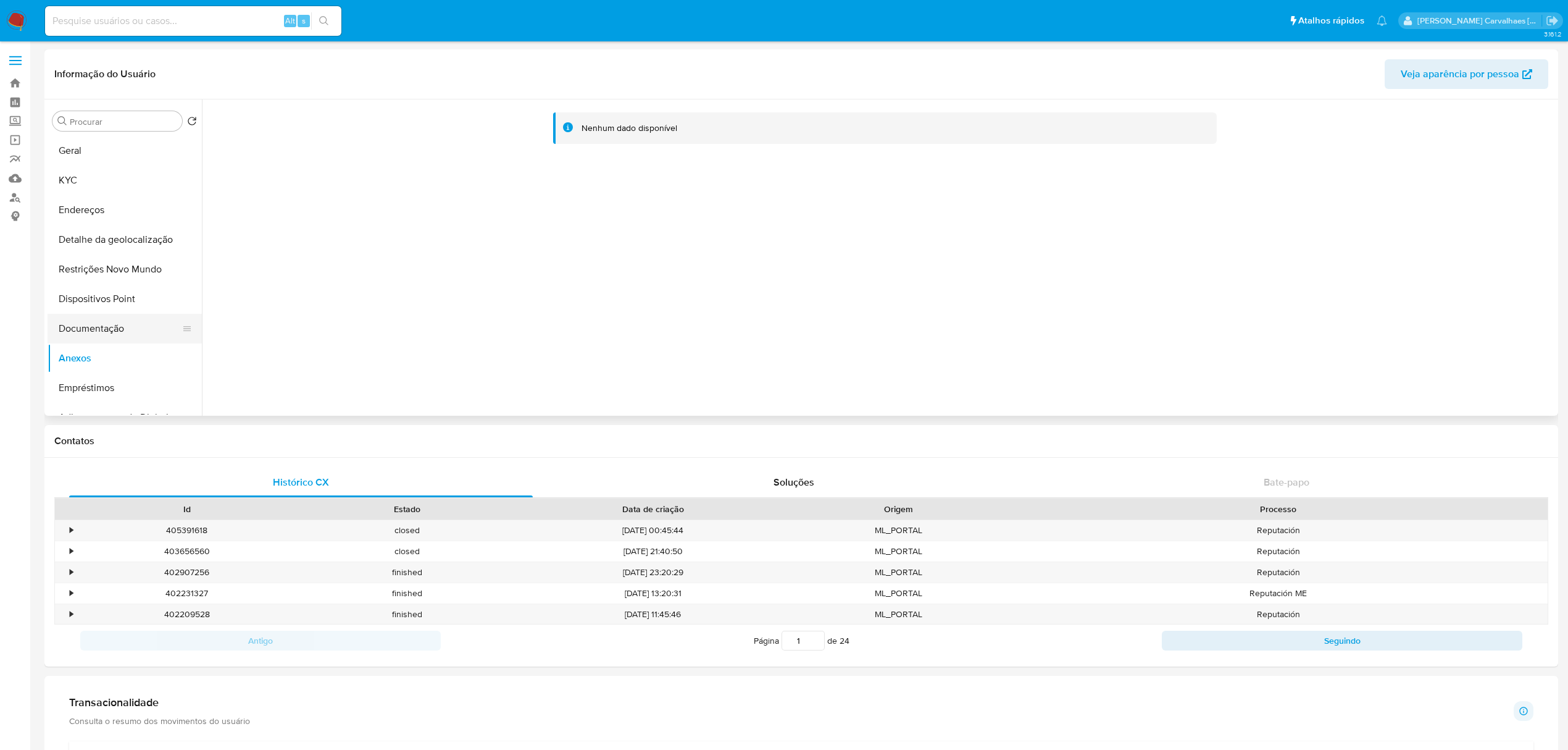
drag, startPoint x: 107, startPoint y: 325, endPoint x: 121, endPoint y: 326, distance: 14.0
click at [109, 326] on button "Documentação" at bounding box center [120, 329] width 145 height 30
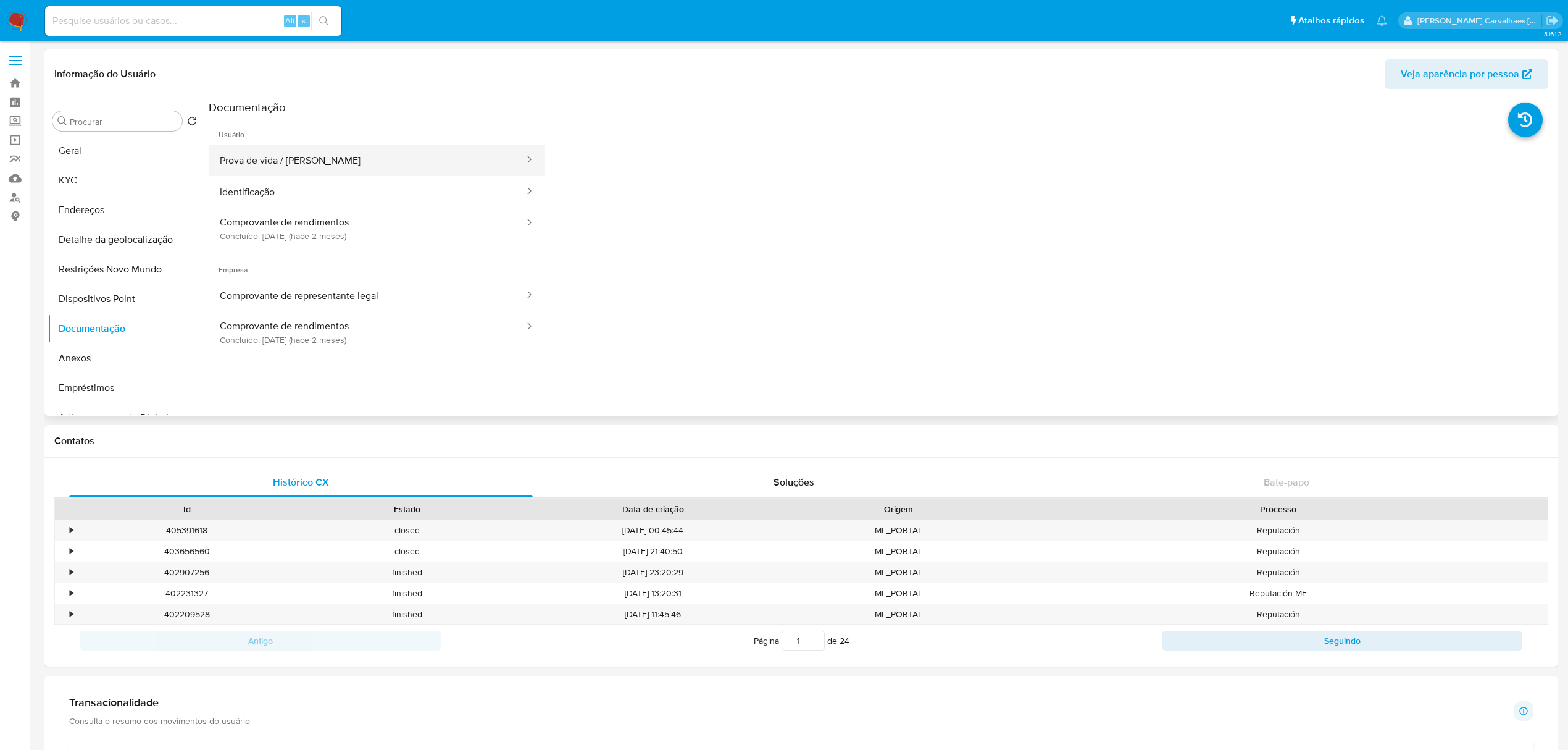
click at [287, 165] on button "Prova de vida / [PERSON_NAME]" at bounding box center [366, 161] width 316 height 32
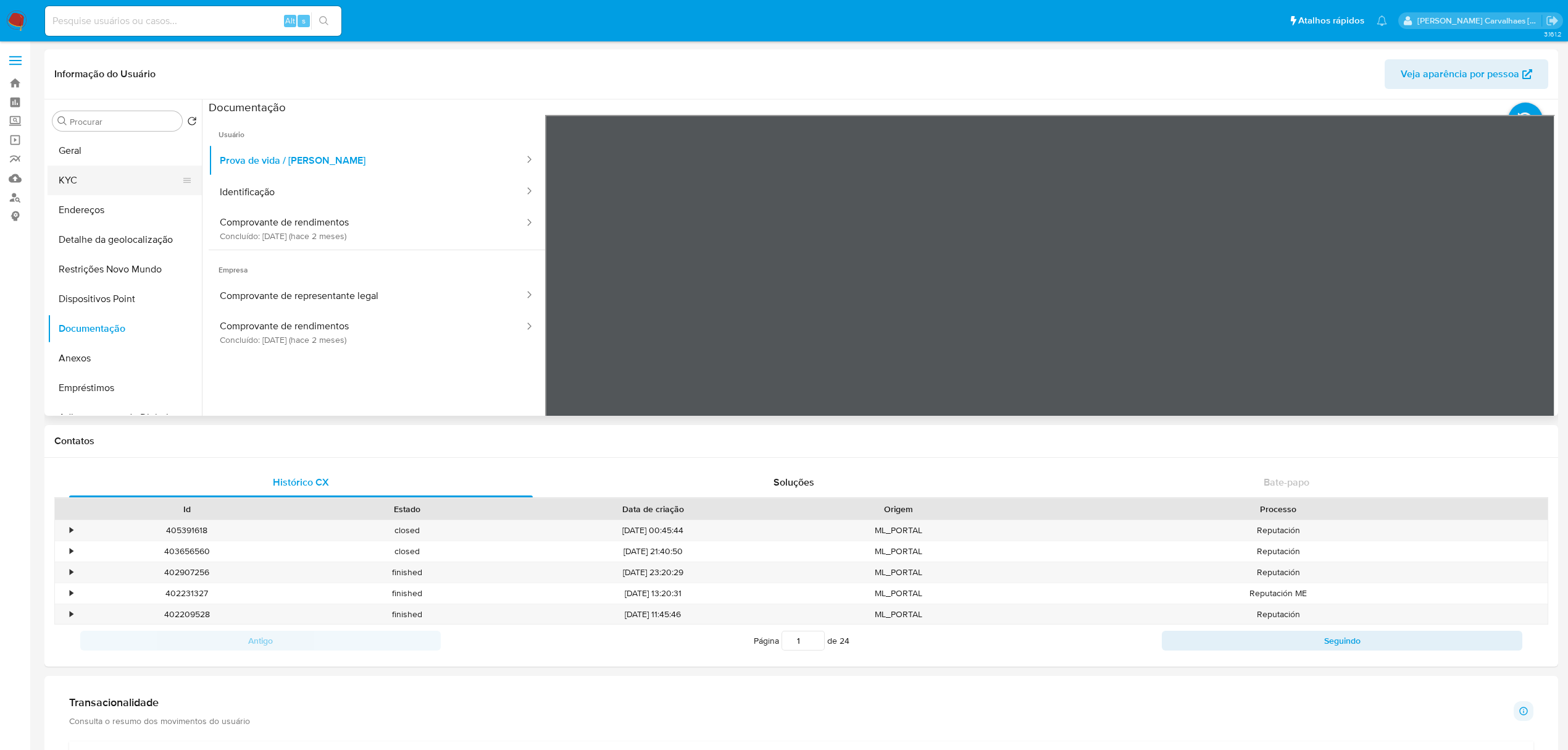
click at [75, 181] on button "KYC" at bounding box center [120, 180] width 145 height 30
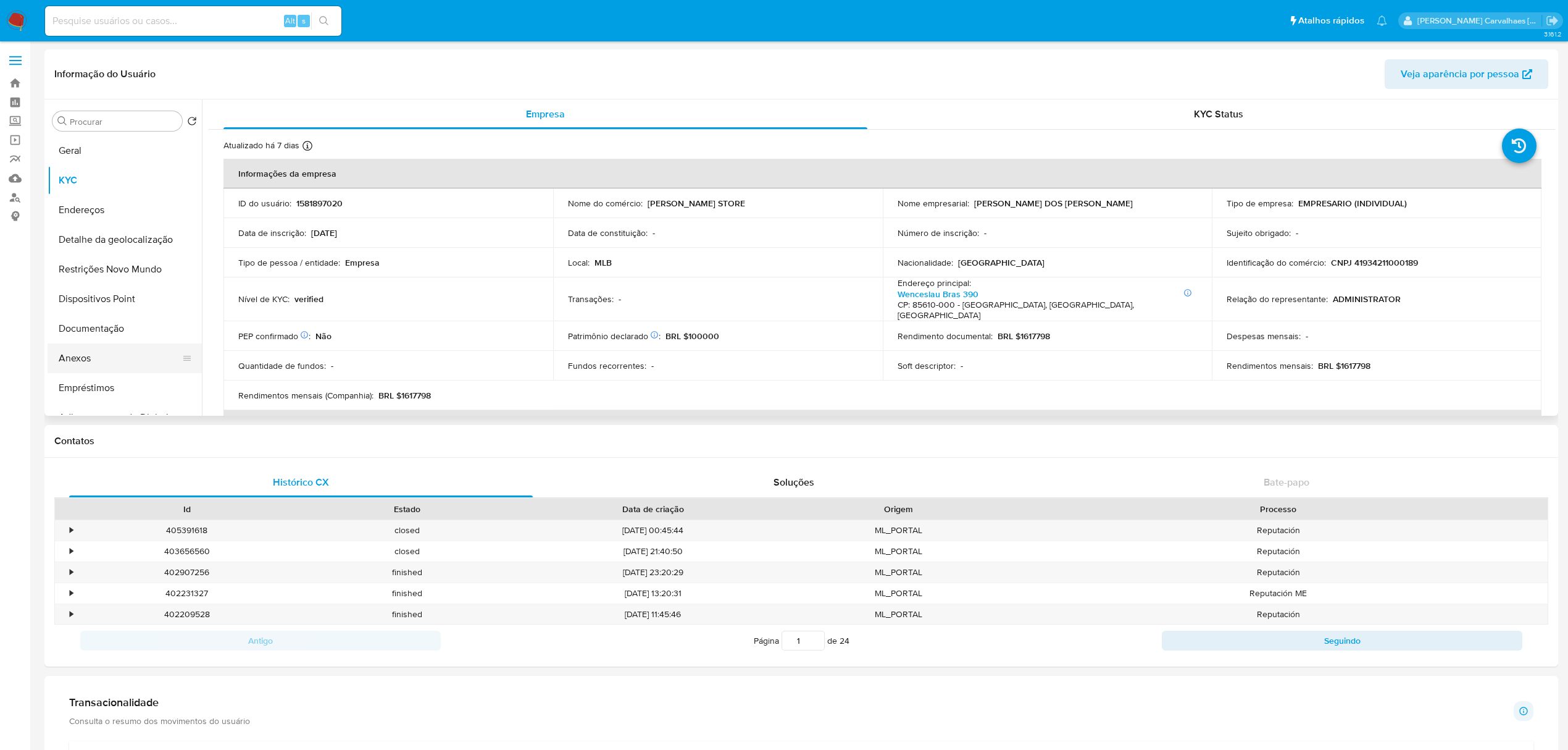
scroll to position [82, 0]
click at [107, 246] on button "Documentação" at bounding box center [120, 247] width 145 height 30
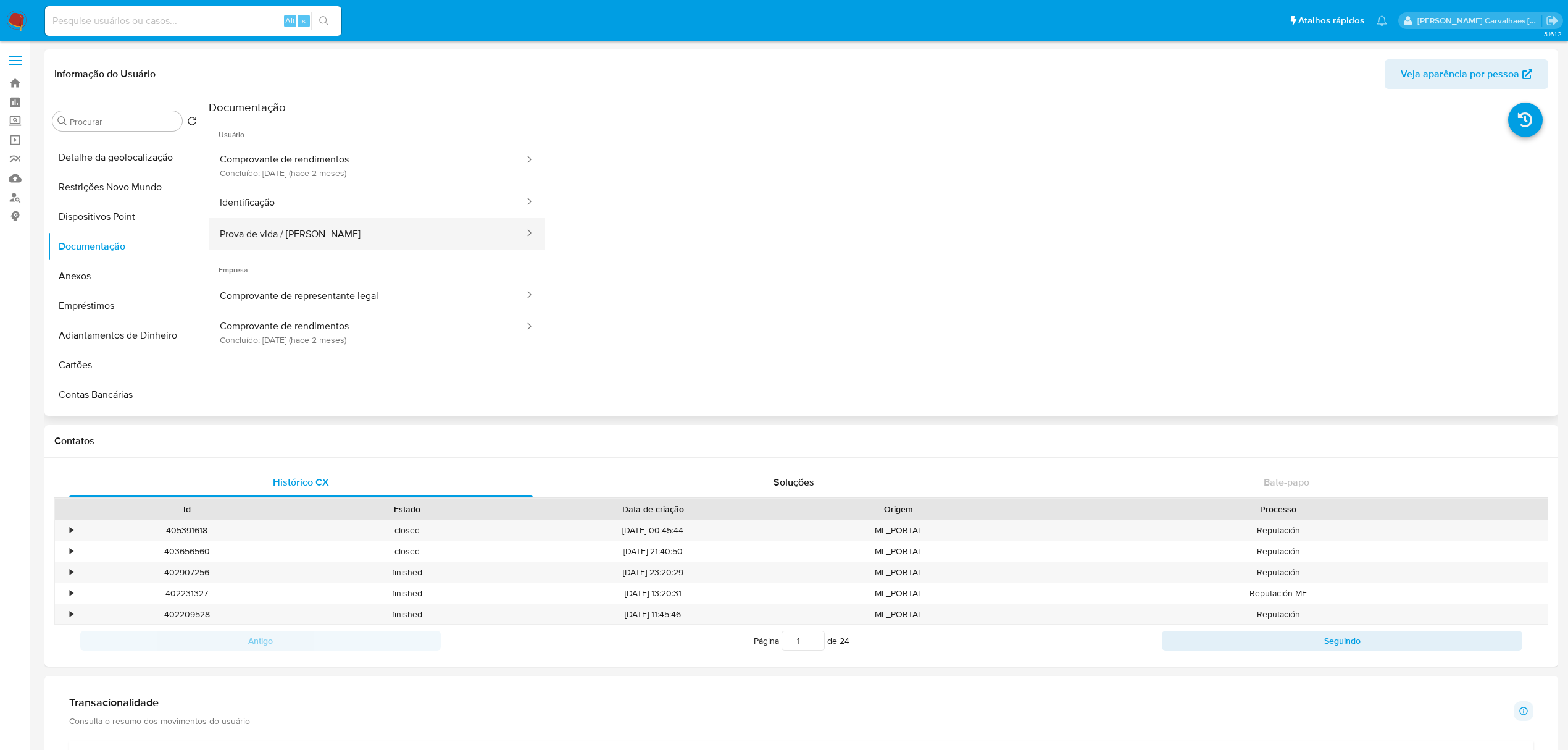
click at [318, 230] on button "Prova de vida / [PERSON_NAME]" at bounding box center [366, 234] width 316 height 32
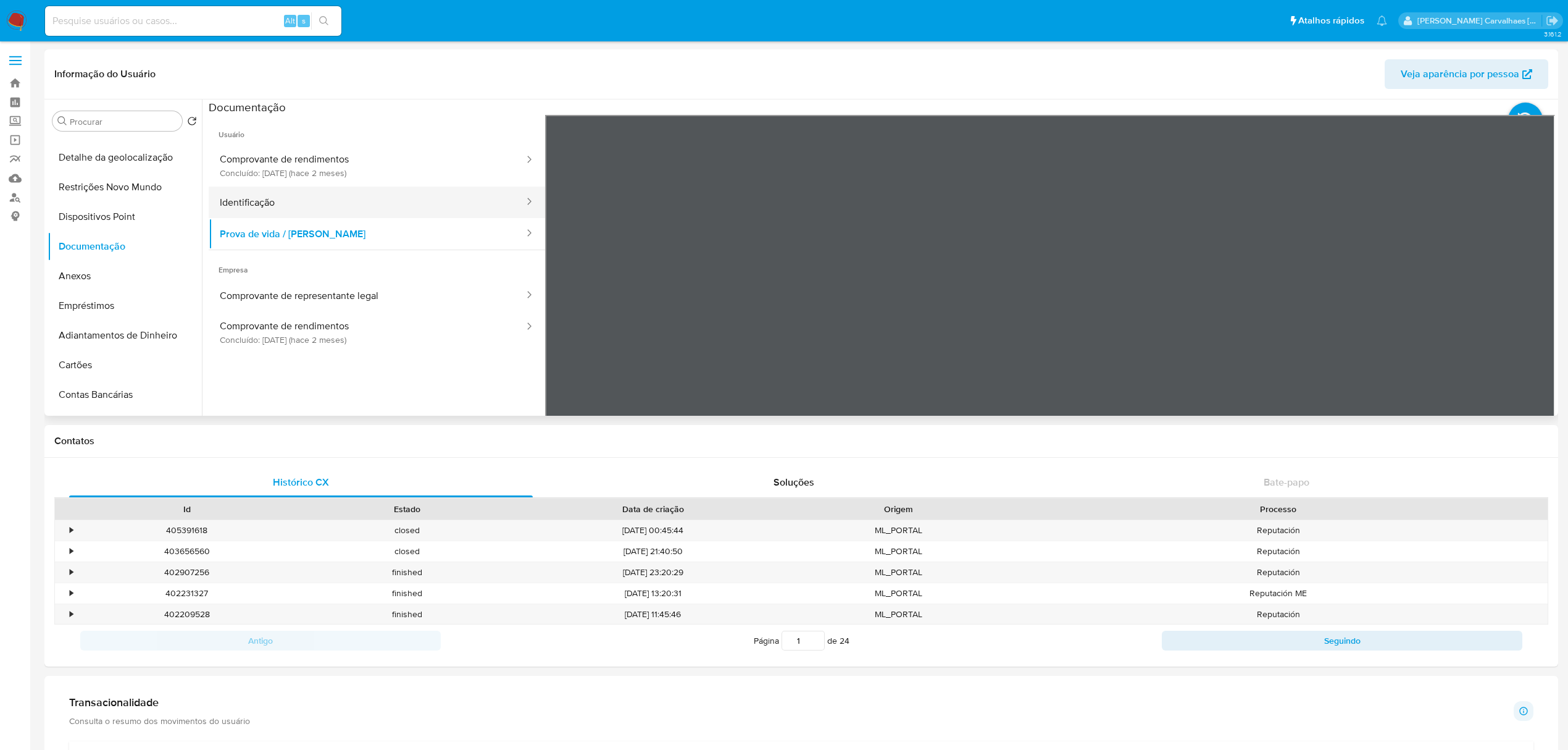
click at [304, 196] on button "Identificação" at bounding box center [366, 203] width 316 height 32
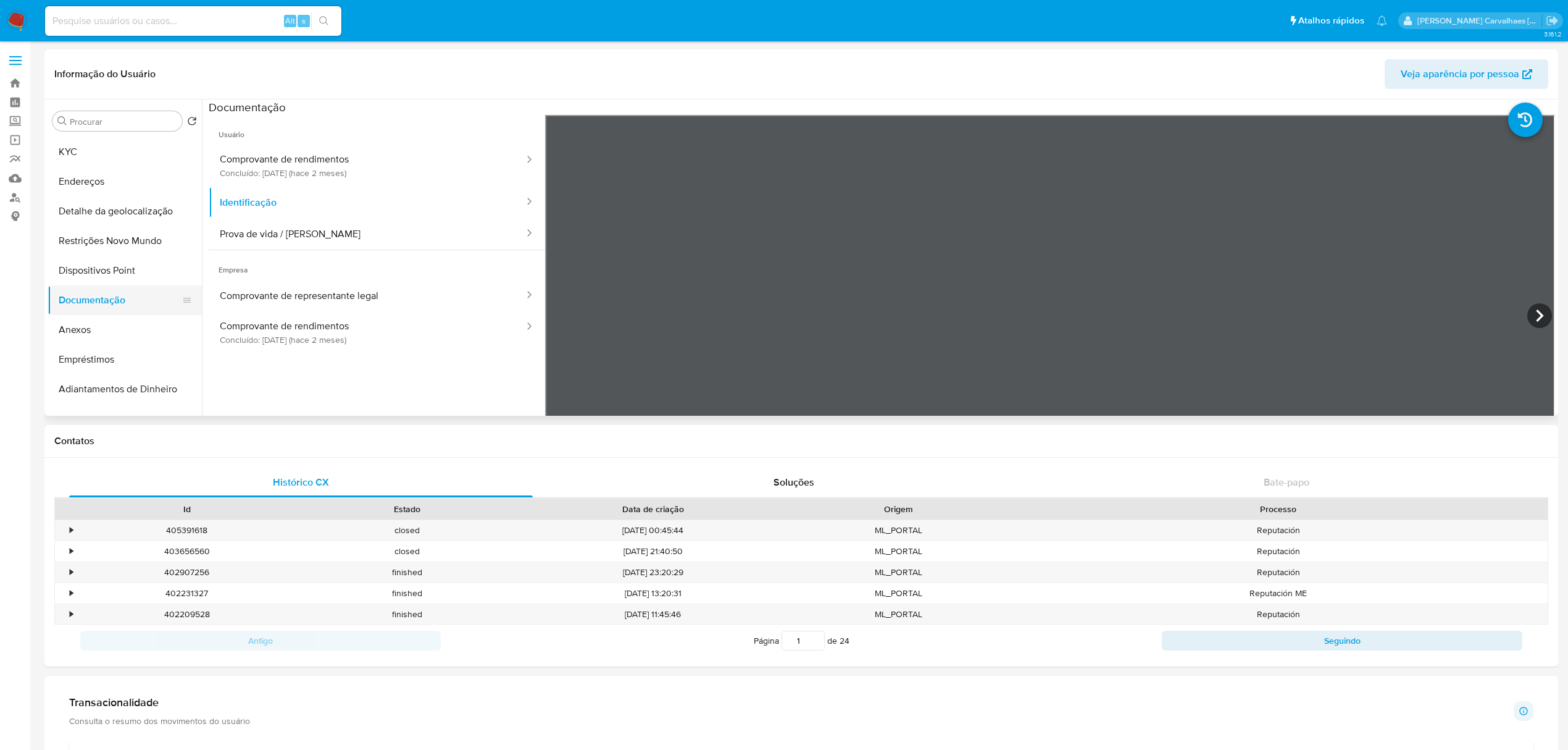
scroll to position [0, 0]
click at [331, 294] on button "Comprovante de representante legal" at bounding box center [366, 296] width 316 height 32
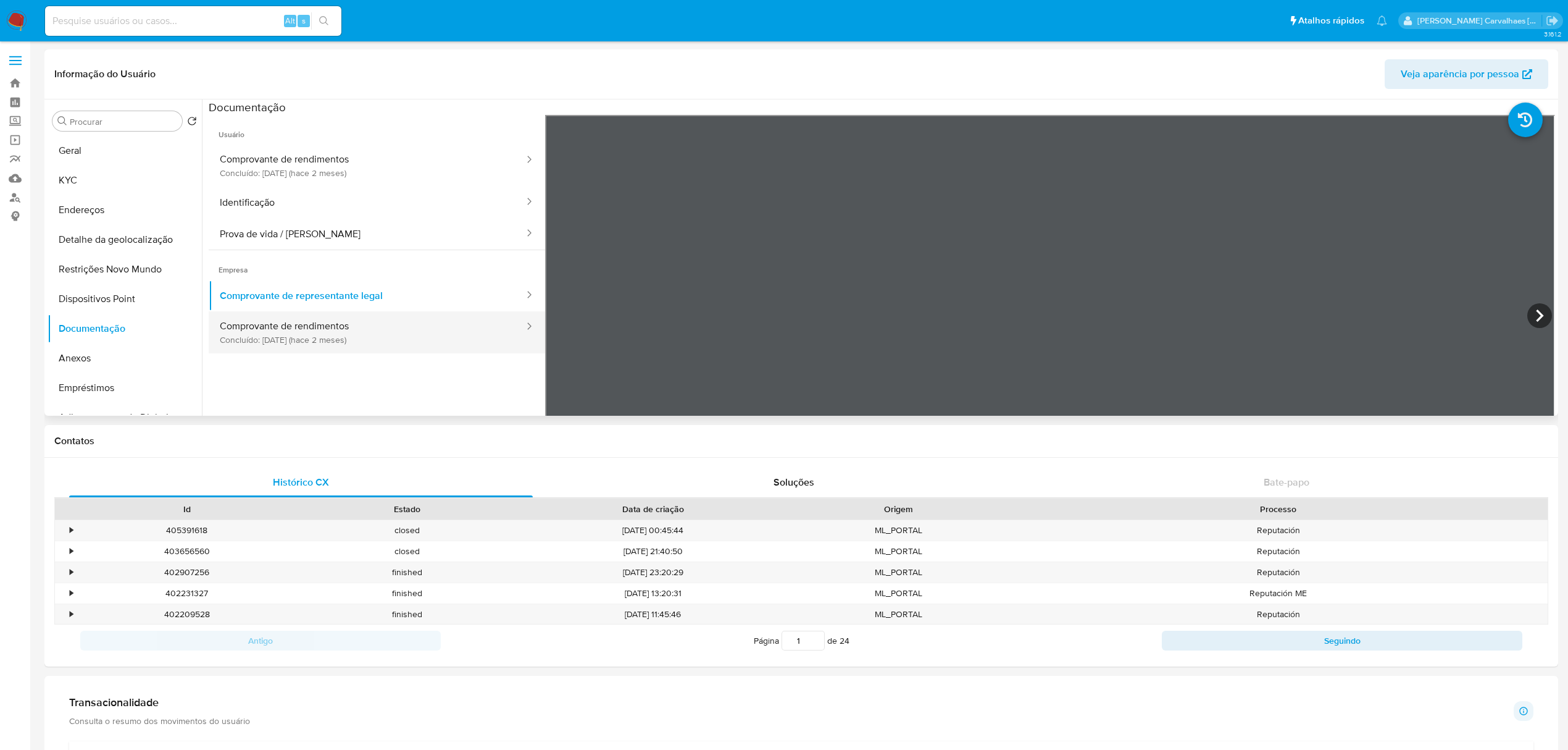
click at [337, 331] on button "Comprovante de rendimentos Concluído: [DATE] (hace 2 meses)" at bounding box center [366, 332] width 316 height 42
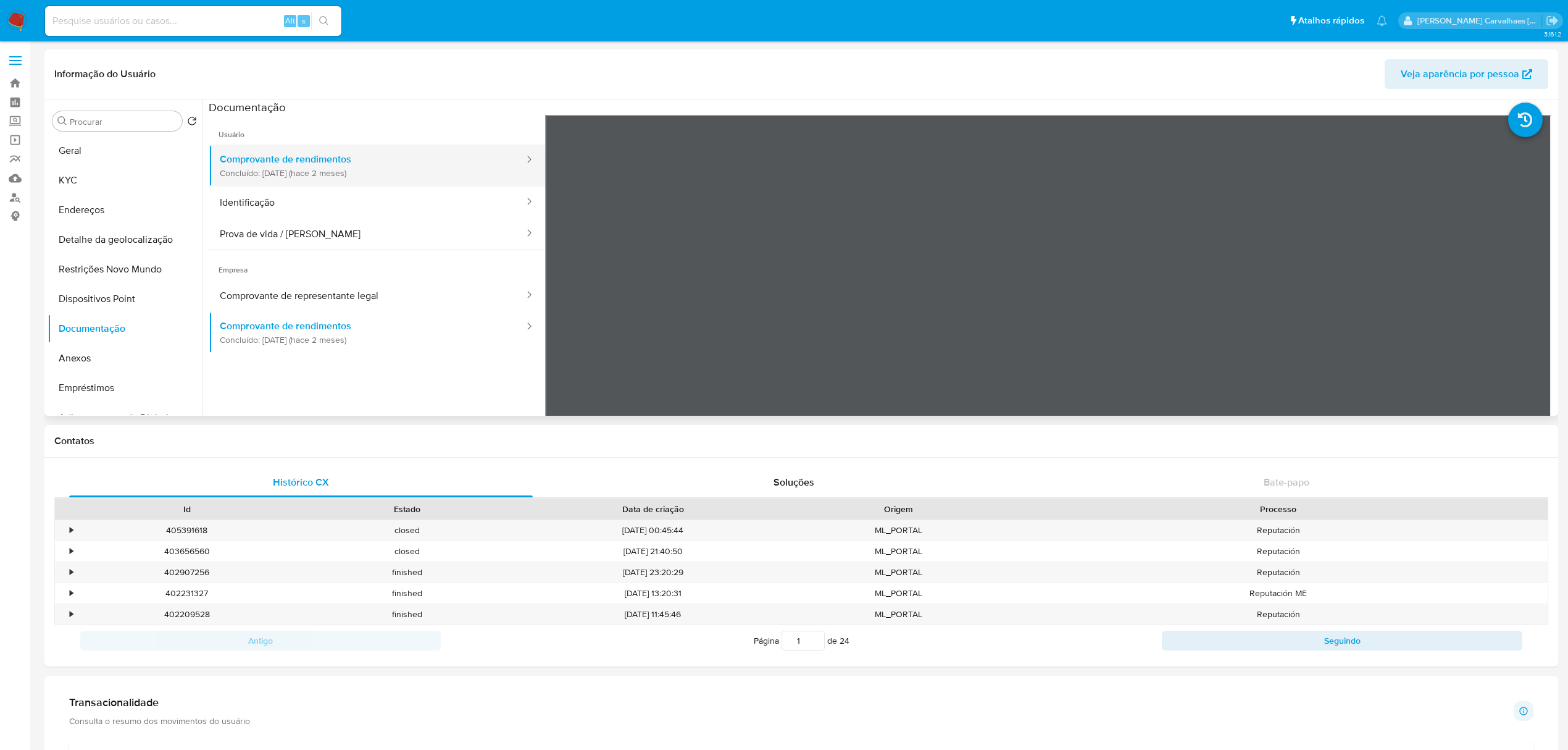
click at [285, 163] on button "Comprovante de rendimentos Concluído: [DATE] (hace 2 meses)" at bounding box center [366, 165] width 316 height 42
click at [287, 161] on button "Comprovante de rendimentos Concluído: [DATE] (hace 2 meses)" at bounding box center [366, 165] width 316 height 42
click at [301, 153] on button "Comprovante de rendimentos Concluído: [DATE] (hace 2 meses)" at bounding box center [366, 165] width 316 height 42
click at [83, 176] on button "KYC" at bounding box center [120, 180] width 145 height 30
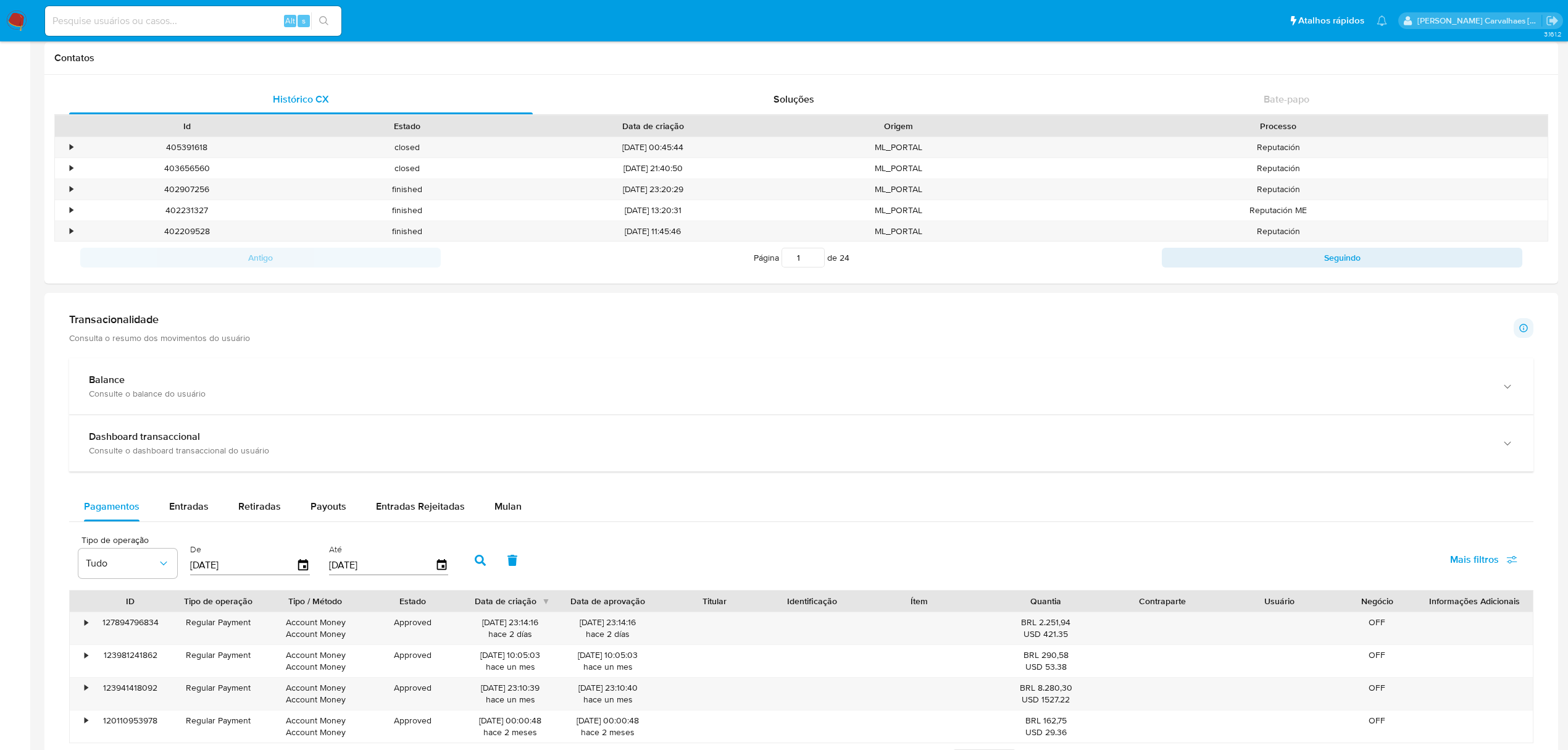
scroll to position [411, 0]
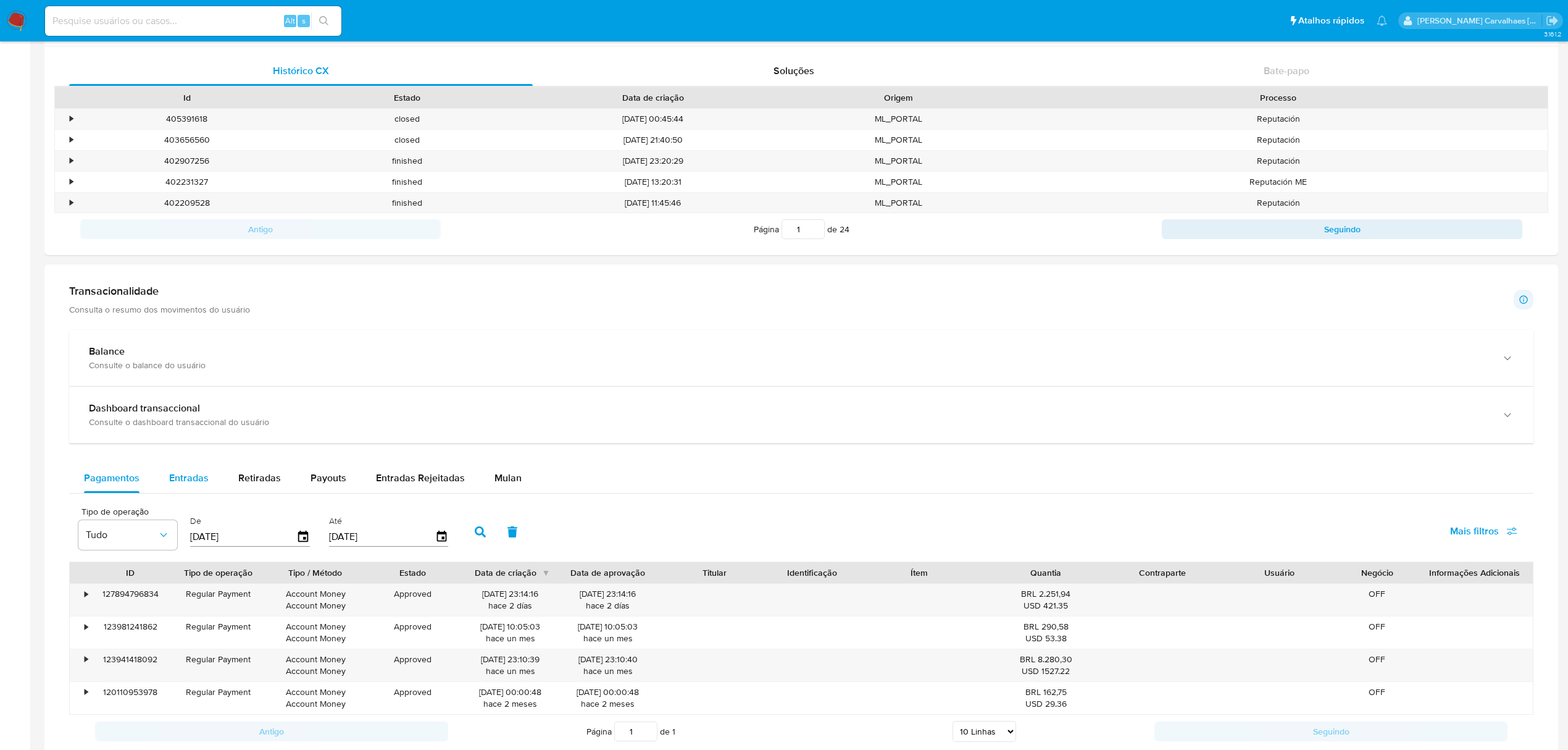
click at [198, 477] on span "Entradas" at bounding box center [189, 477] width 39 height 14
select select "10"
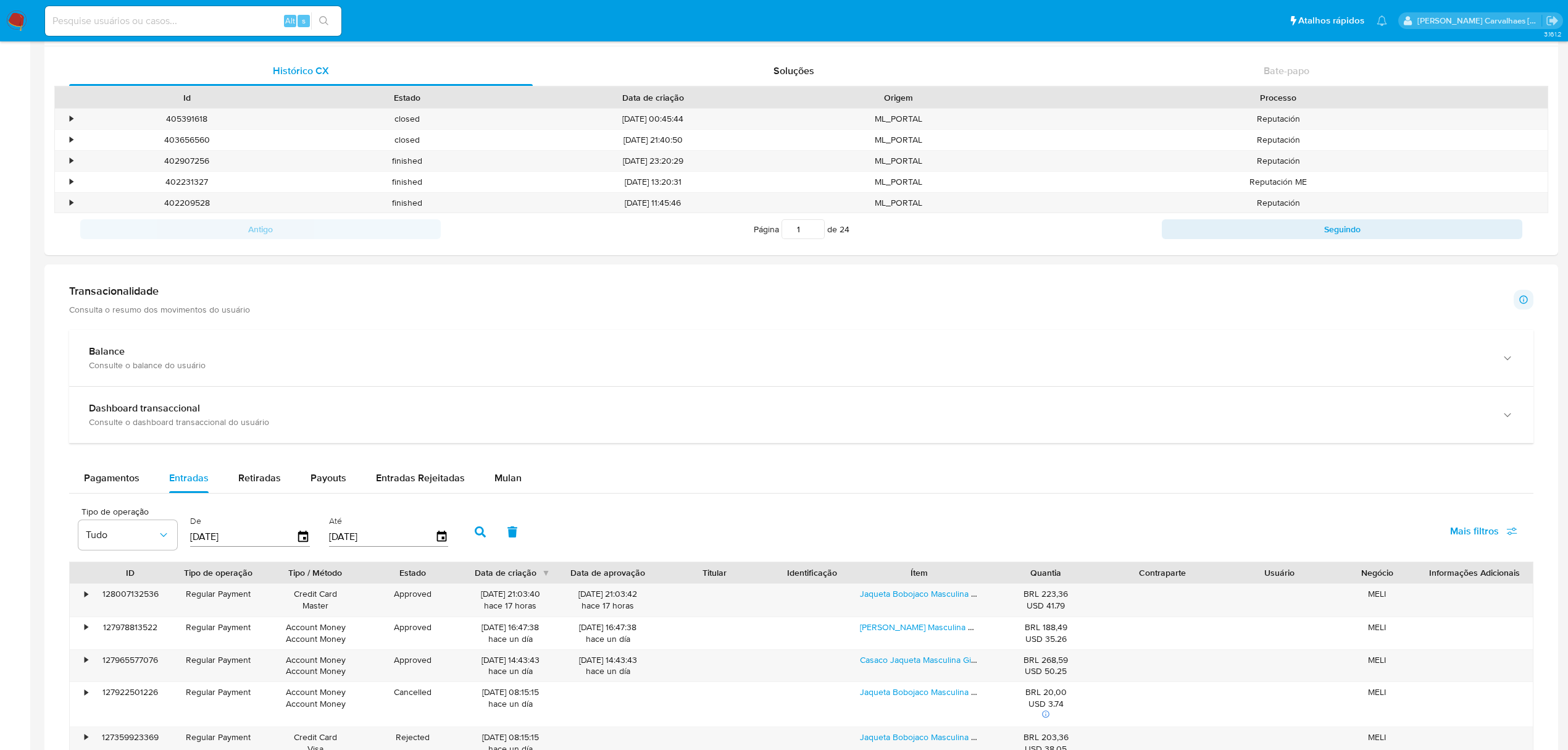
scroll to position [494, 0]
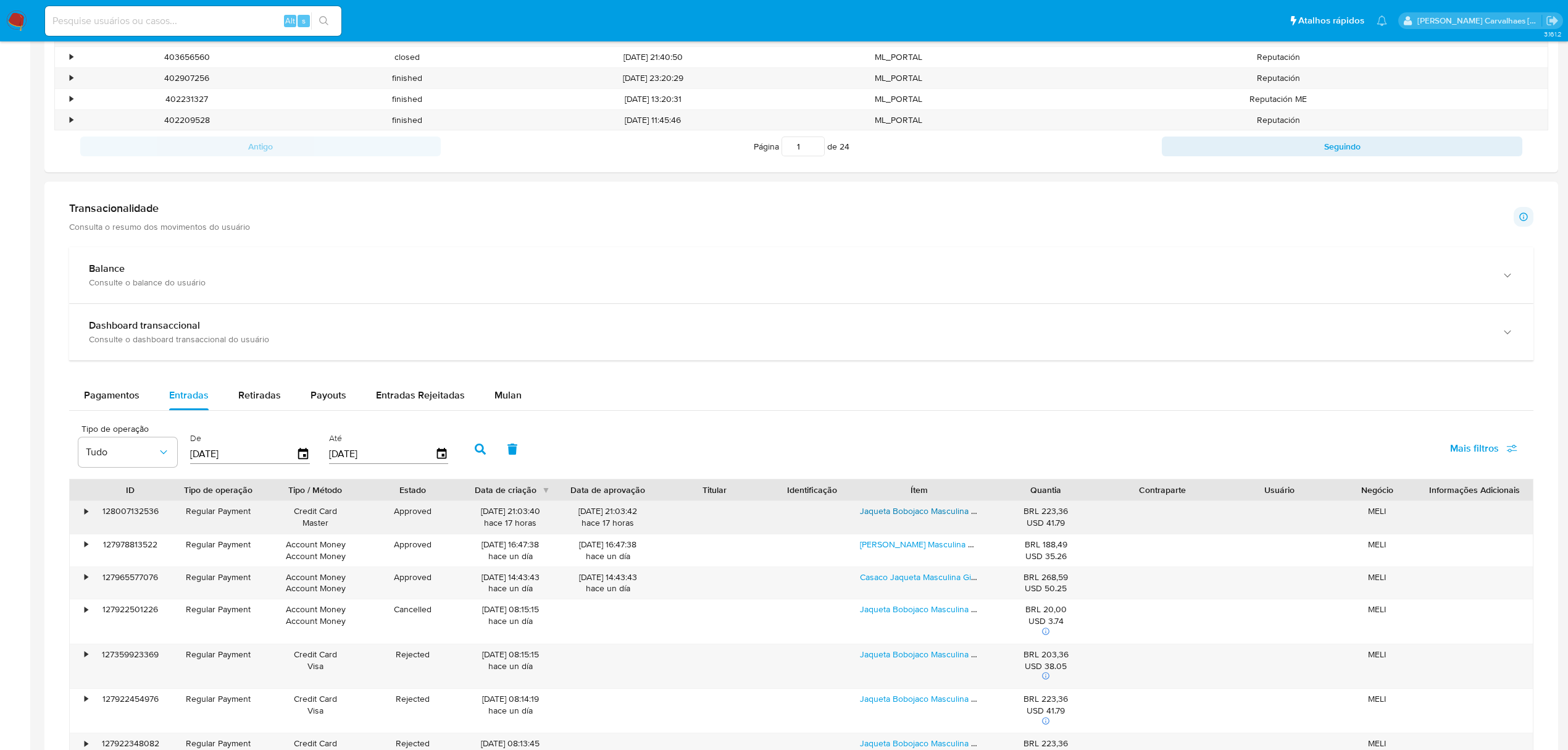
click at [883, 514] on link "Jaqueta Bobojaco Masculina Impermeável Grossa Frio Intenso" at bounding box center [978, 510] width 237 height 12
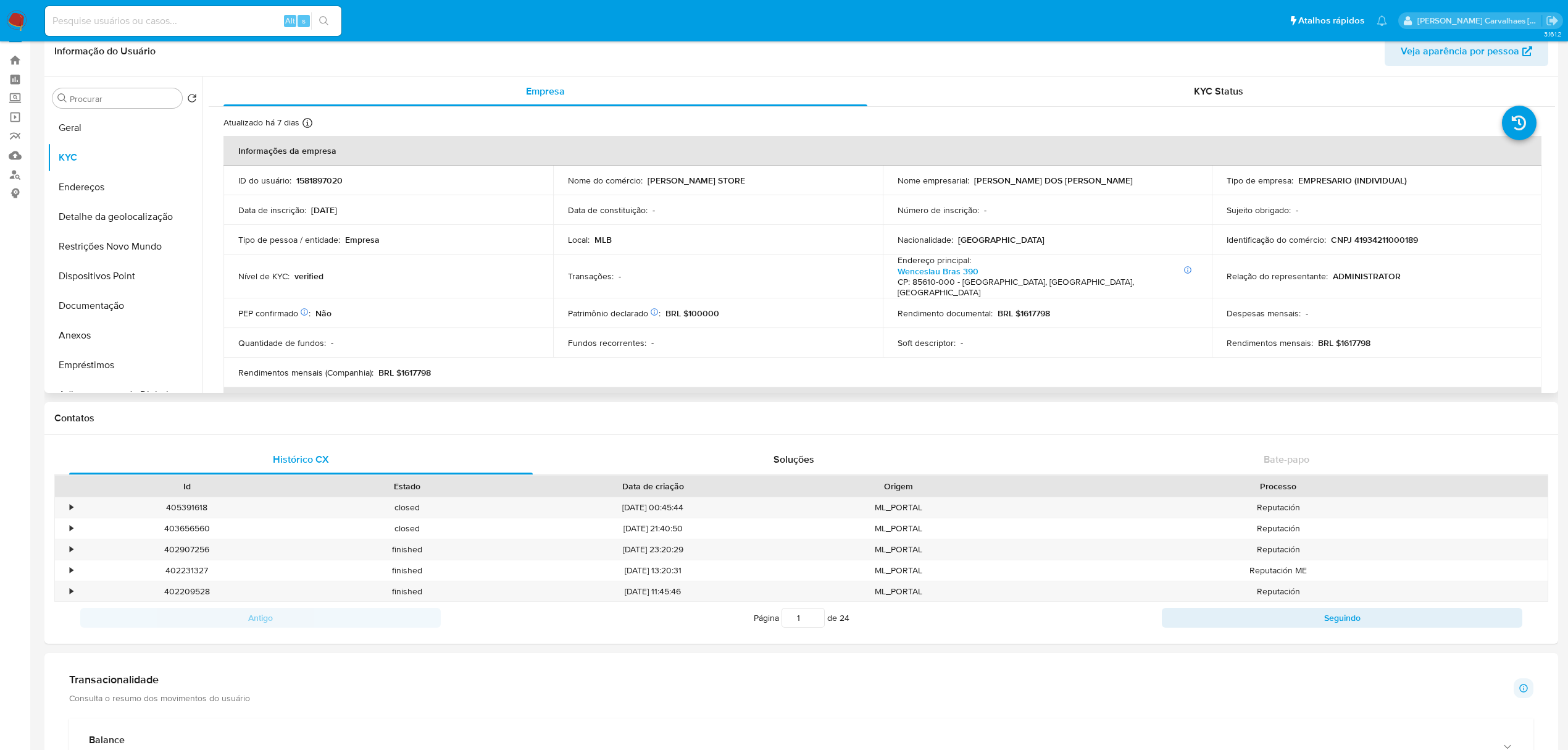
scroll to position [0, 0]
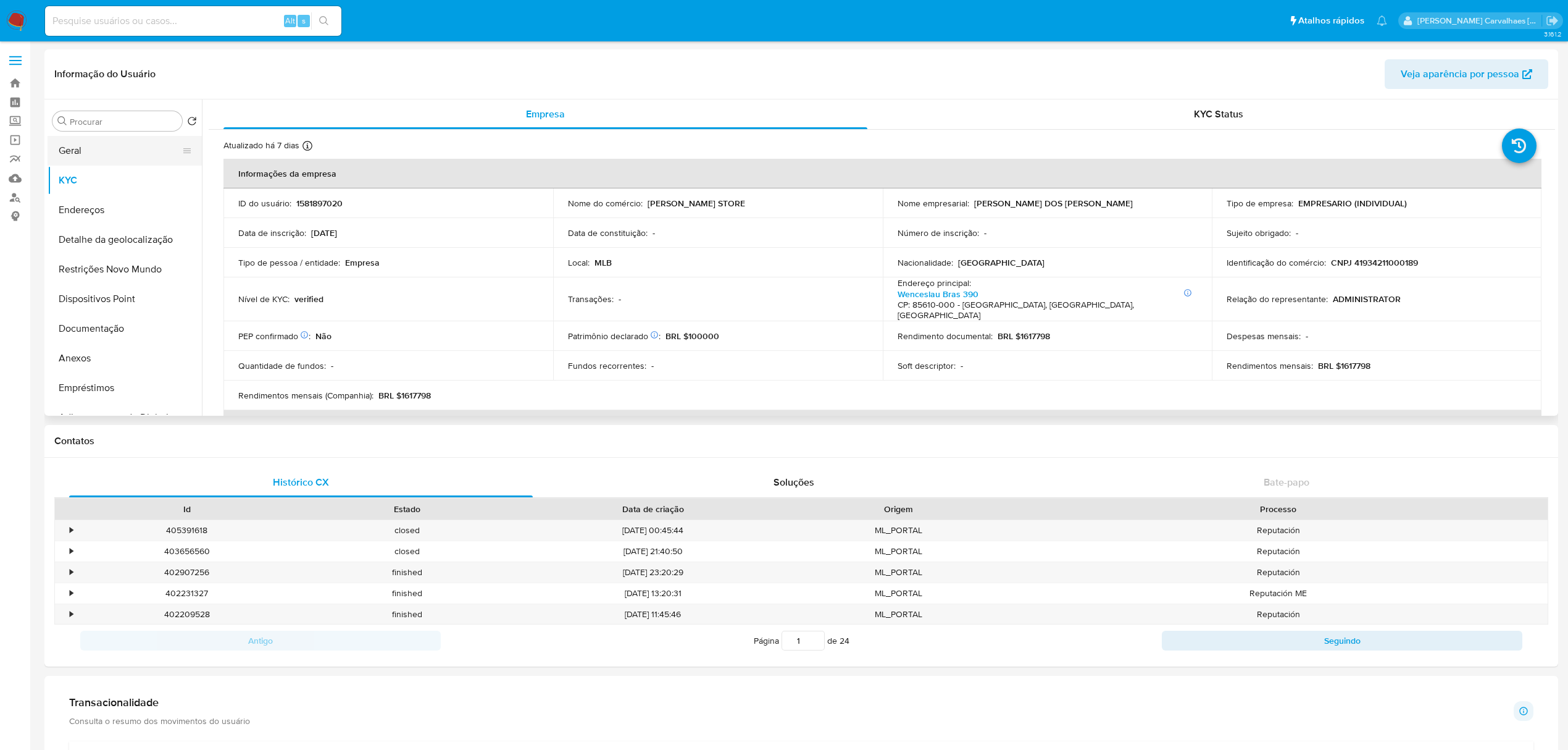
click at [90, 149] on button "Geral" at bounding box center [120, 151] width 145 height 30
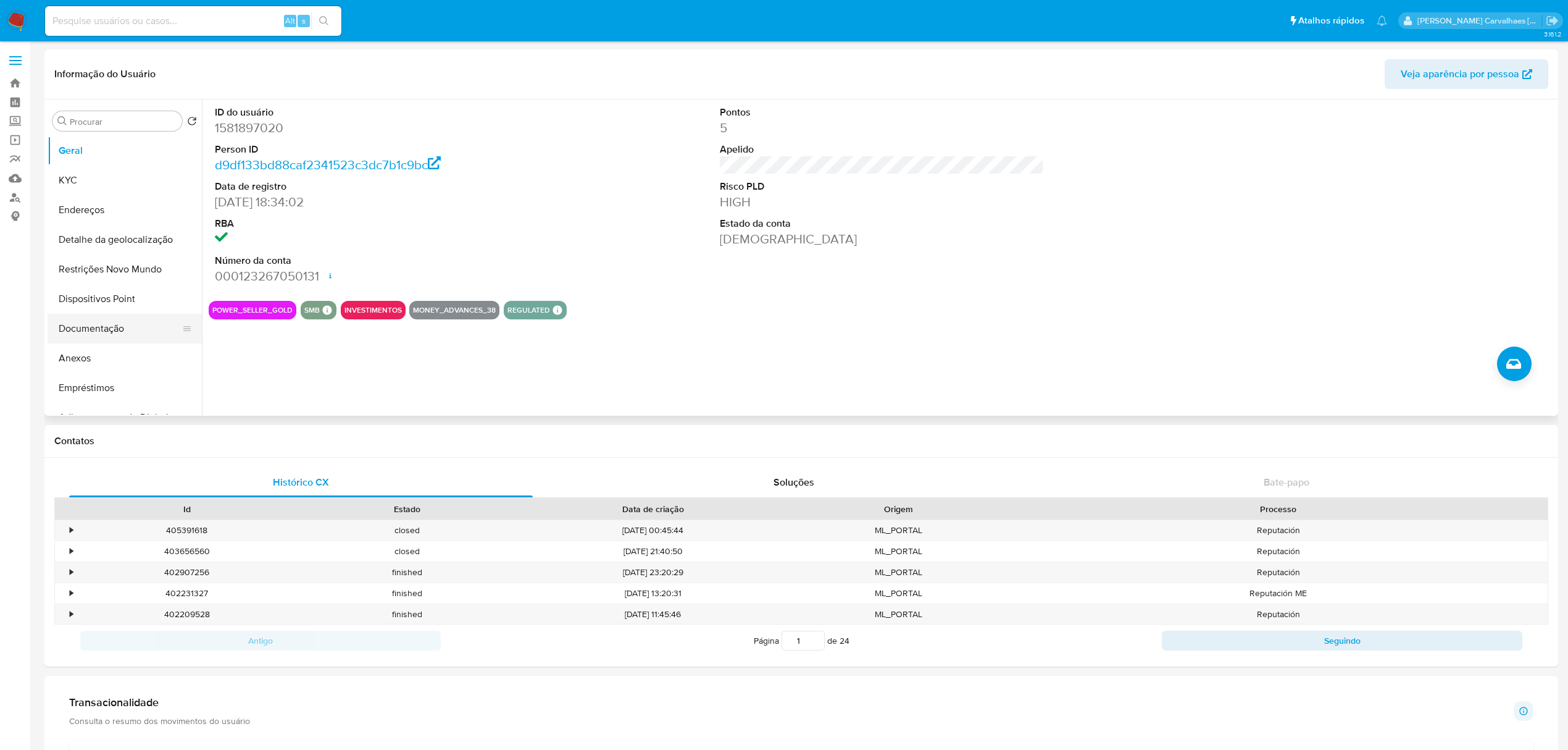
click at [102, 329] on button "Documentação" at bounding box center [120, 329] width 145 height 30
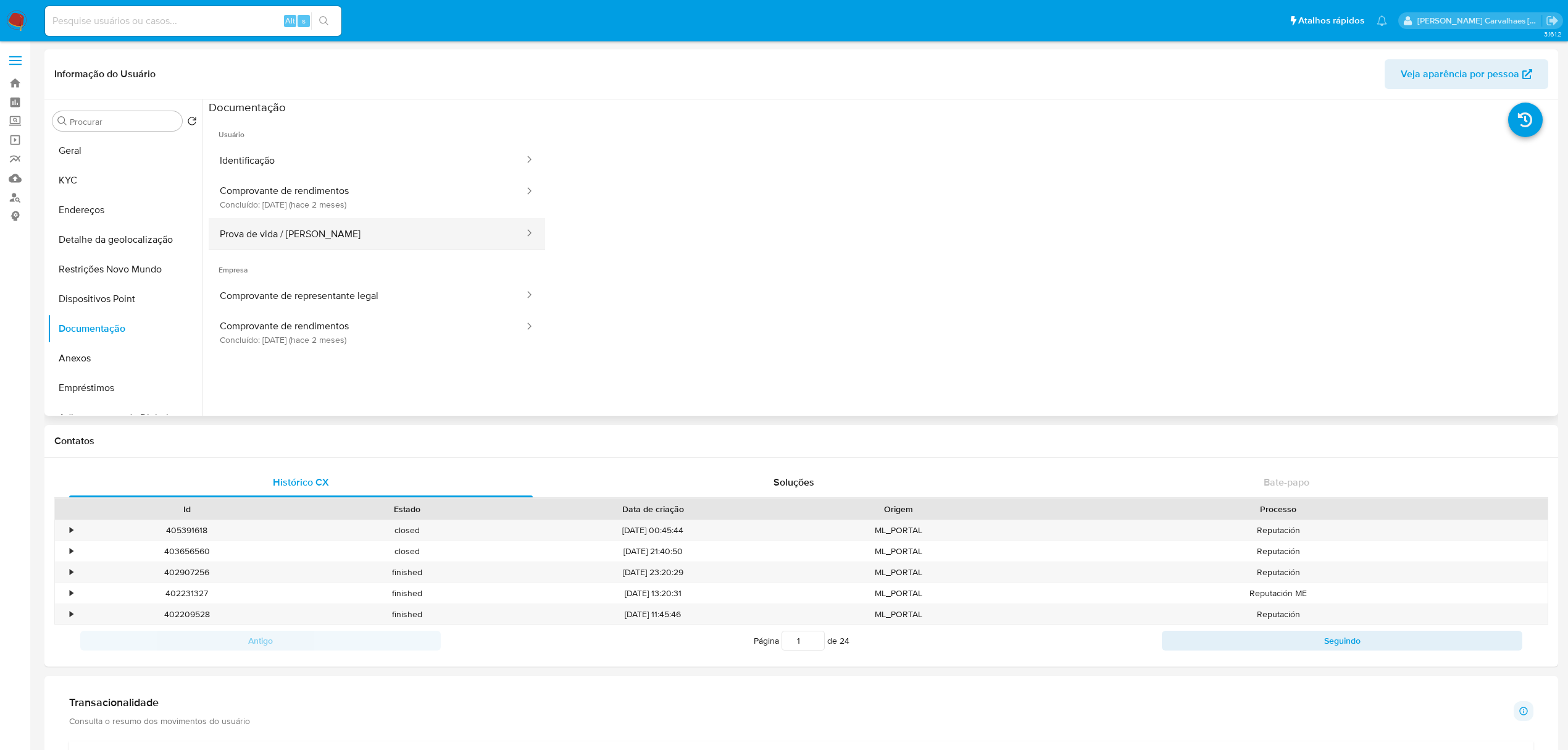
click at [352, 236] on button "Prova de vida / [PERSON_NAME]" at bounding box center [366, 234] width 316 height 32
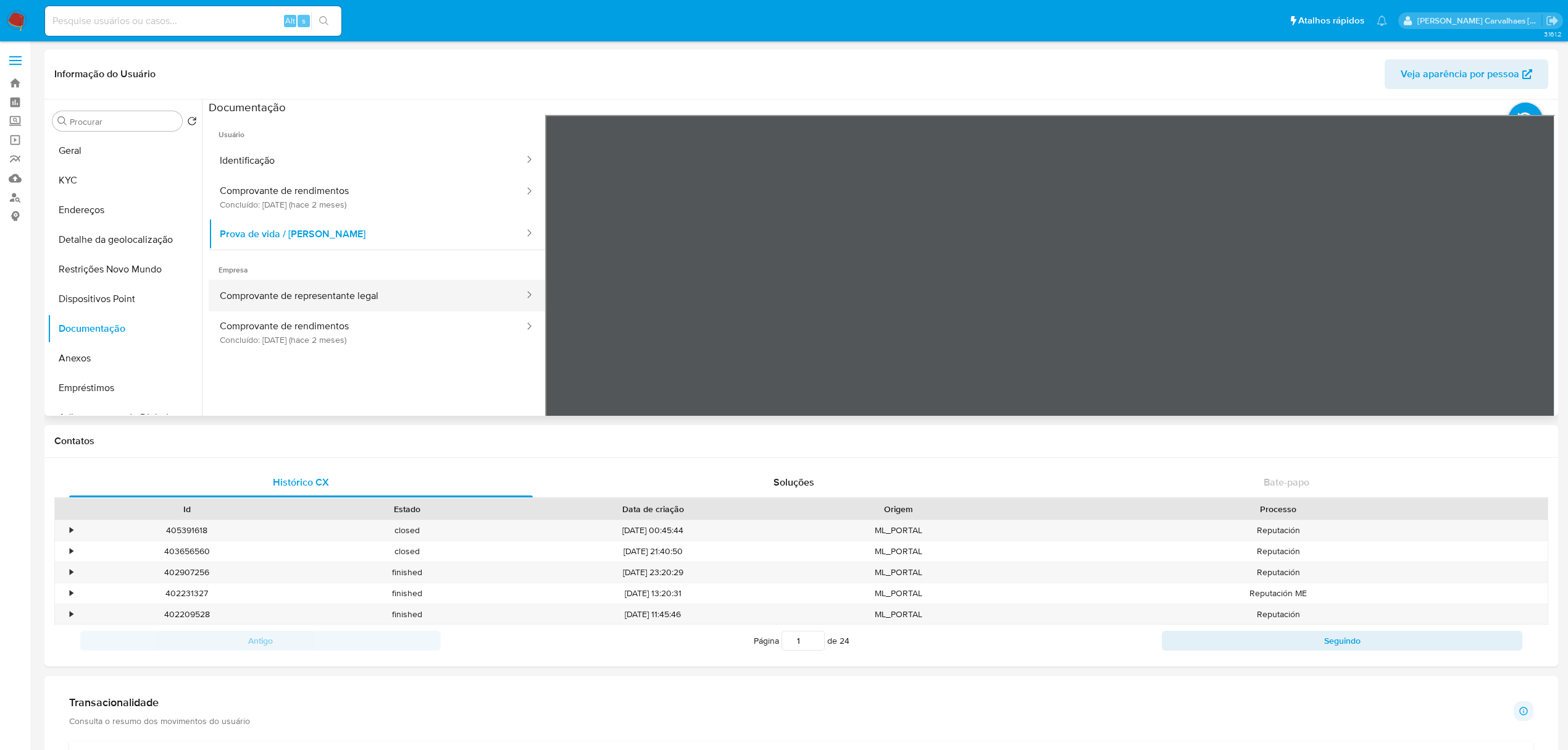
click at [316, 294] on button "Comprovante de representante legal" at bounding box center [366, 296] width 316 height 32
click at [346, 331] on button "Comprovante de rendimentos Concluído: 31/07/2025 (hace 2 meses)" at bounding box center [366, 332] width 316 height 42
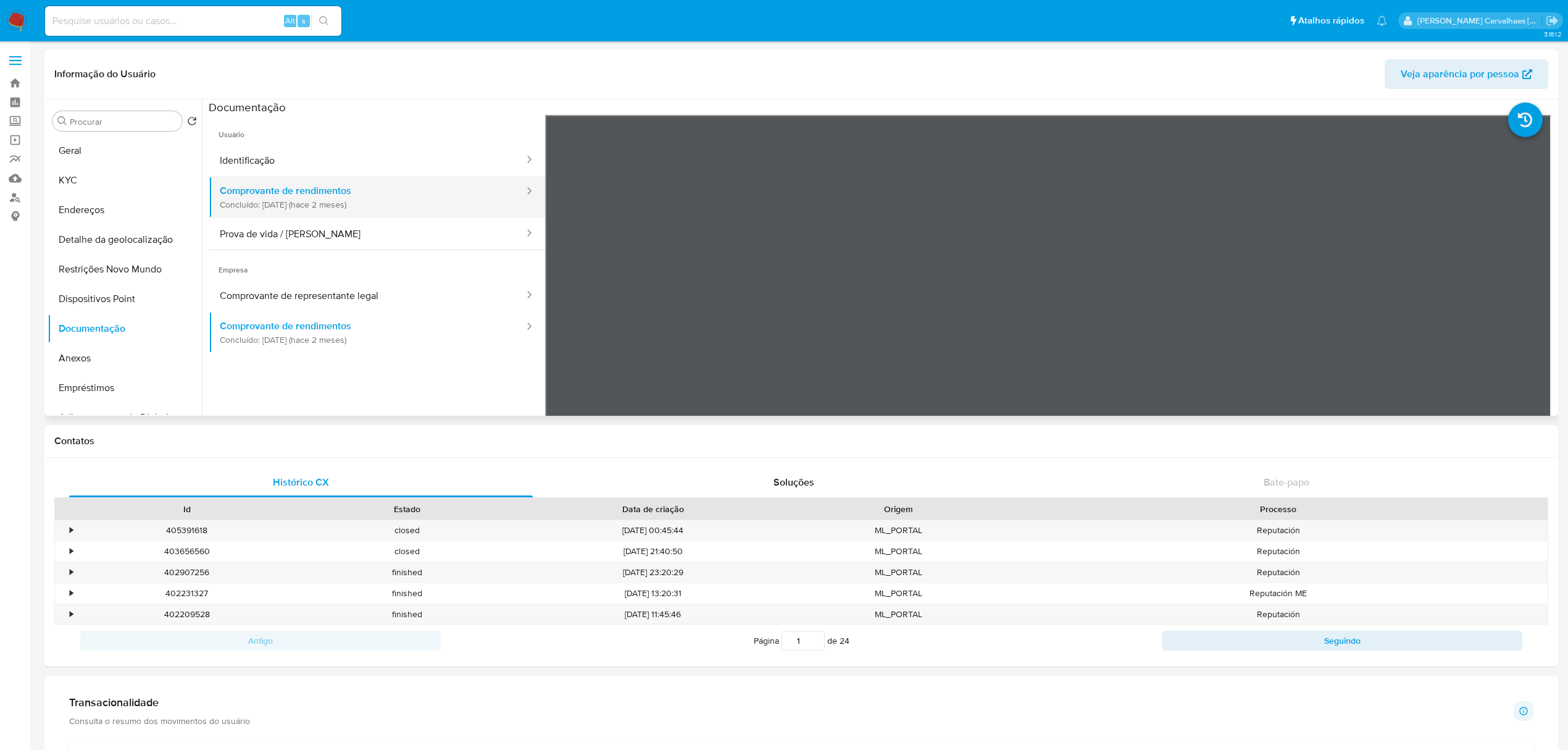
click at [319, 192] on button "Comprovante de rendimentos Concluído: 31/07/2025 (hace 2 meses)" at bounding box center [366, 196] width 316 height 42
click at [105, 357] on button "Anexos" at bounding box center [120, 359] width 145 height 30
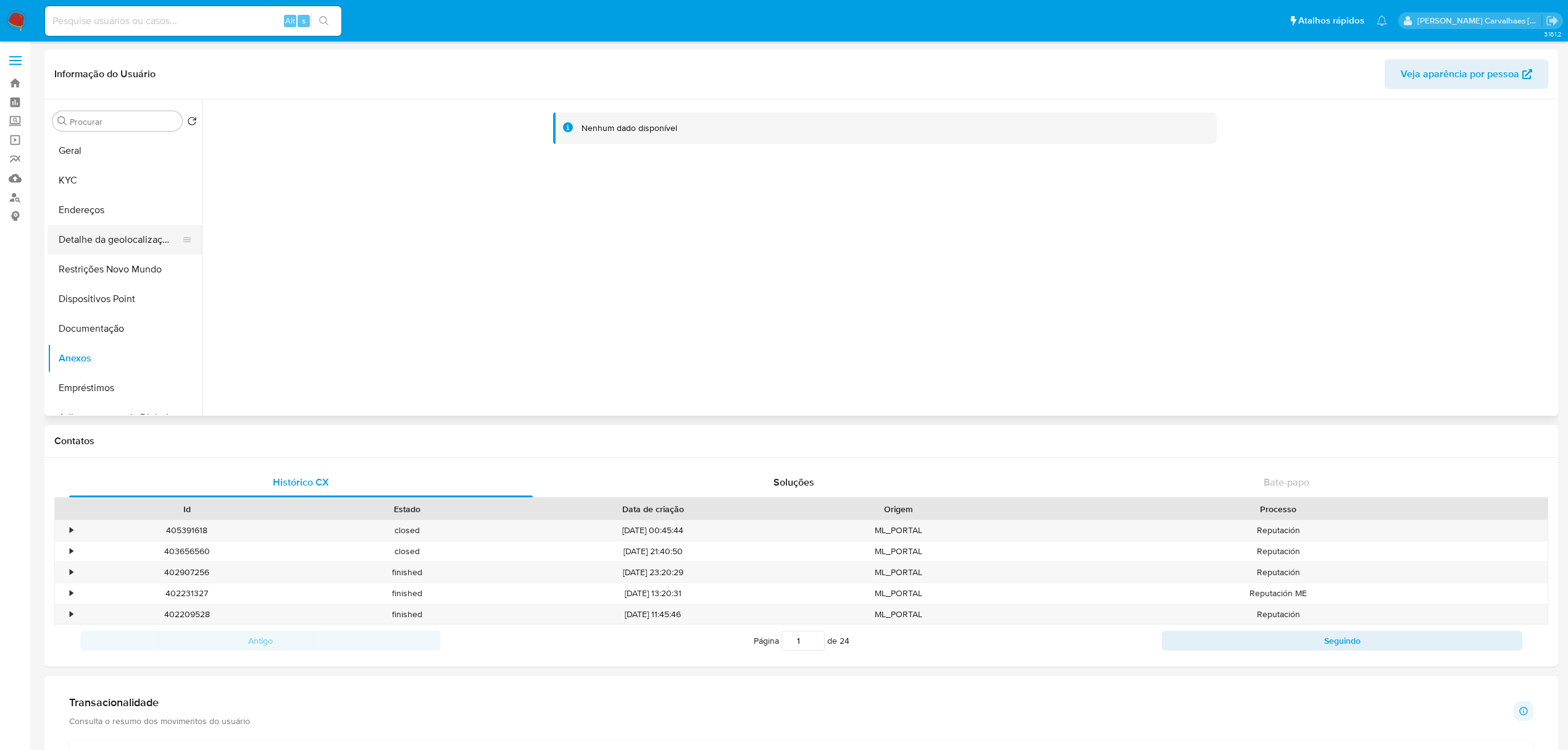
click at [147, 247] on button "Detalhe da geolocalização" at bounding box center [120, 239] width 145 height 30
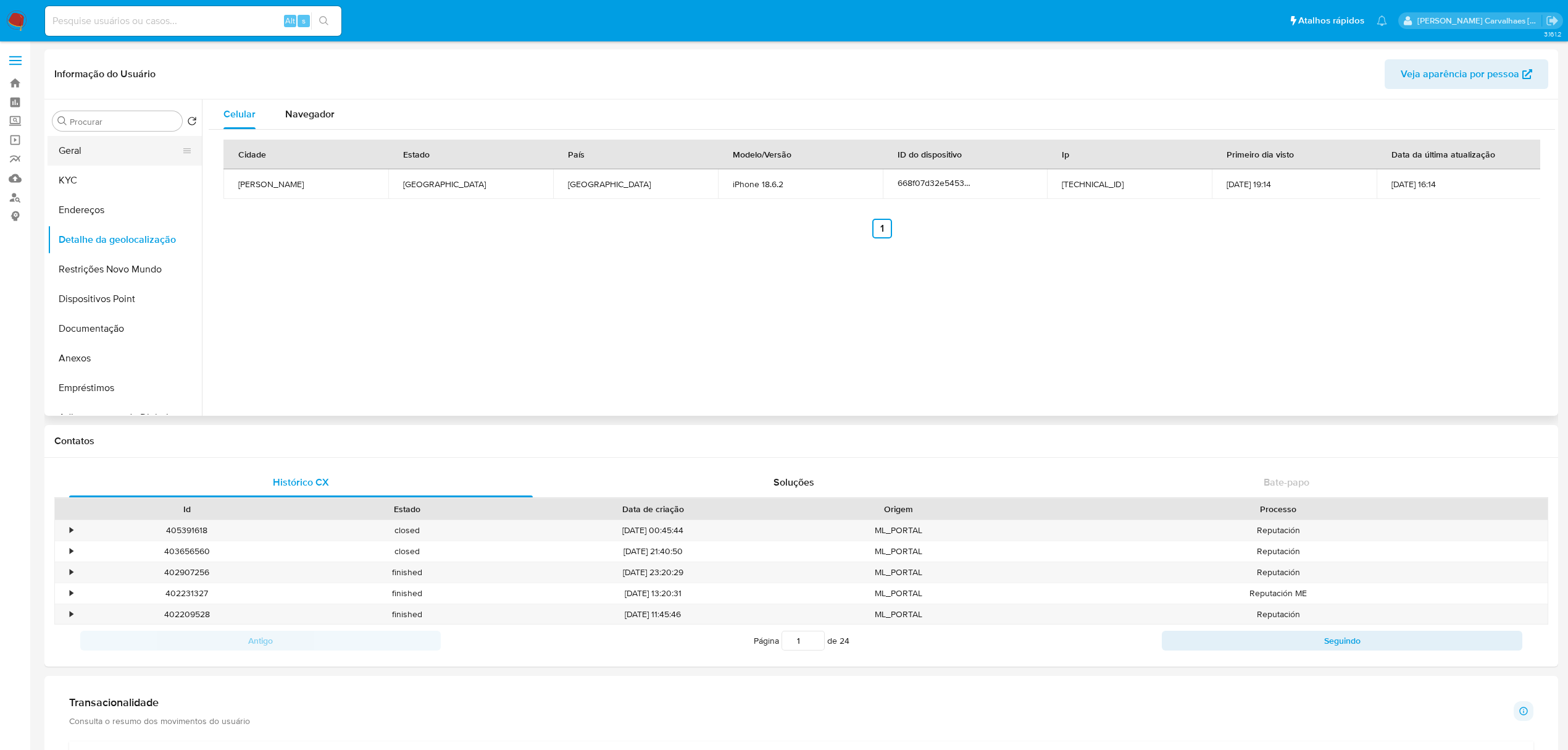
click at [83, 151] on button "Geral" at bounding box center [120, 151] width 145 height 30
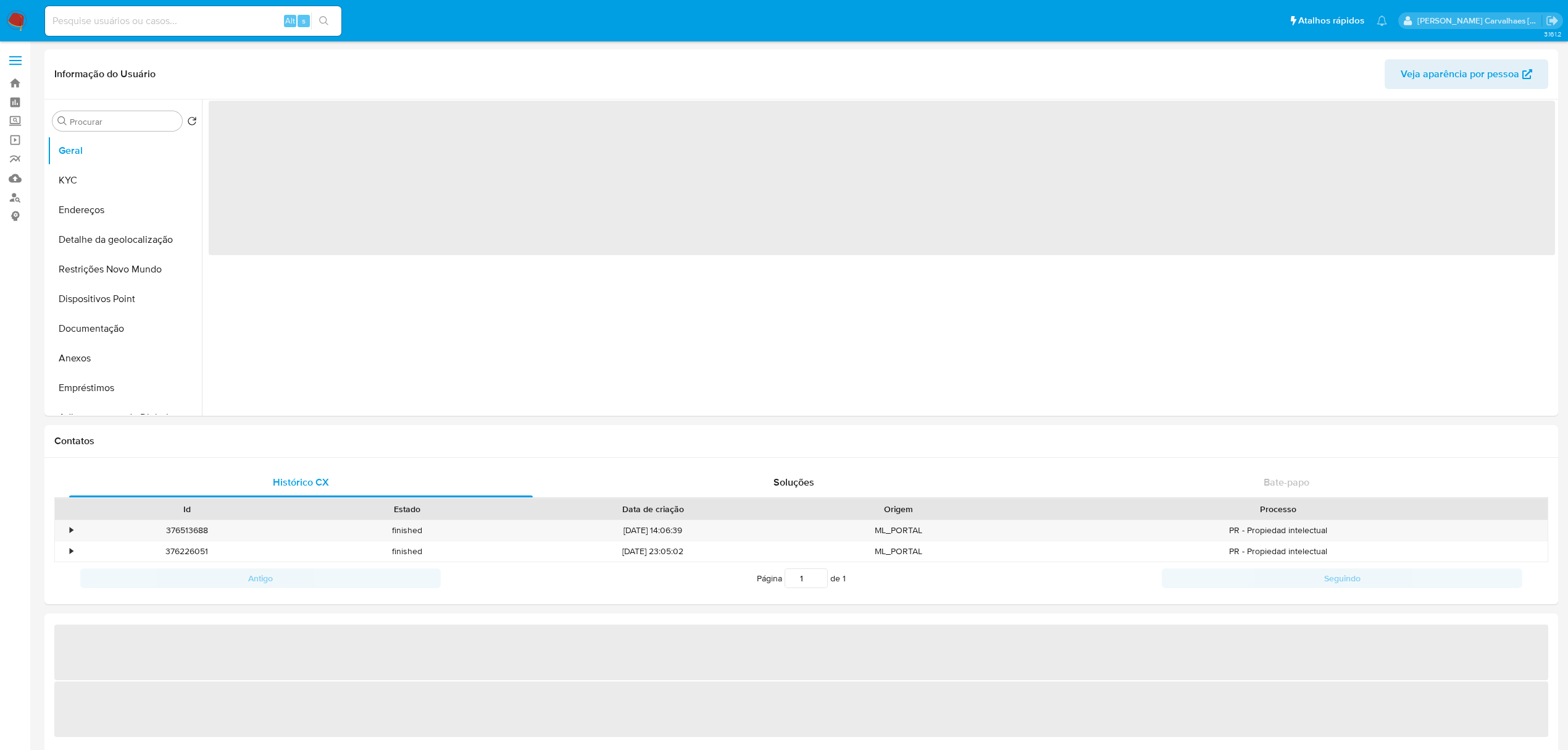
select select "10"
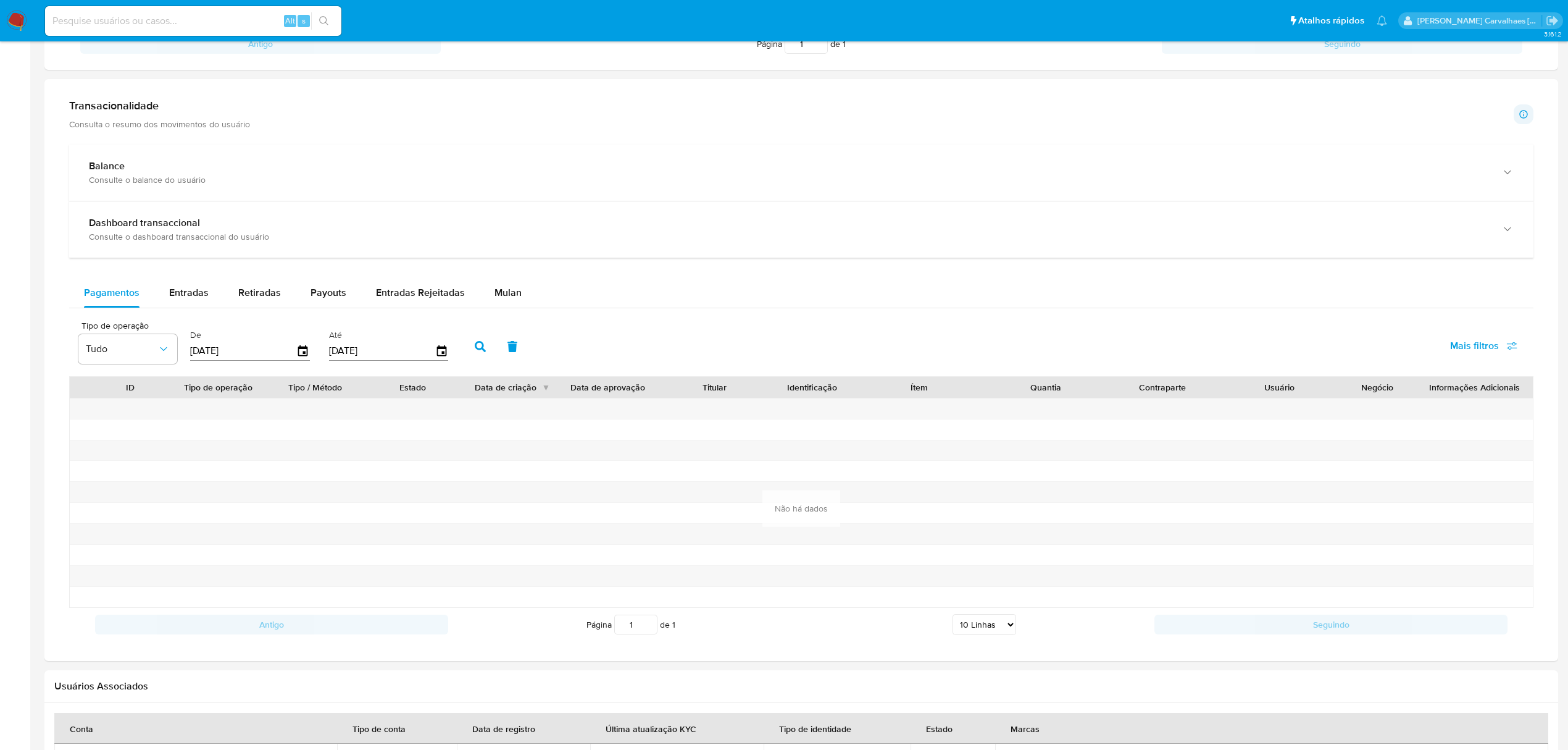
scroll to position [576, 0]
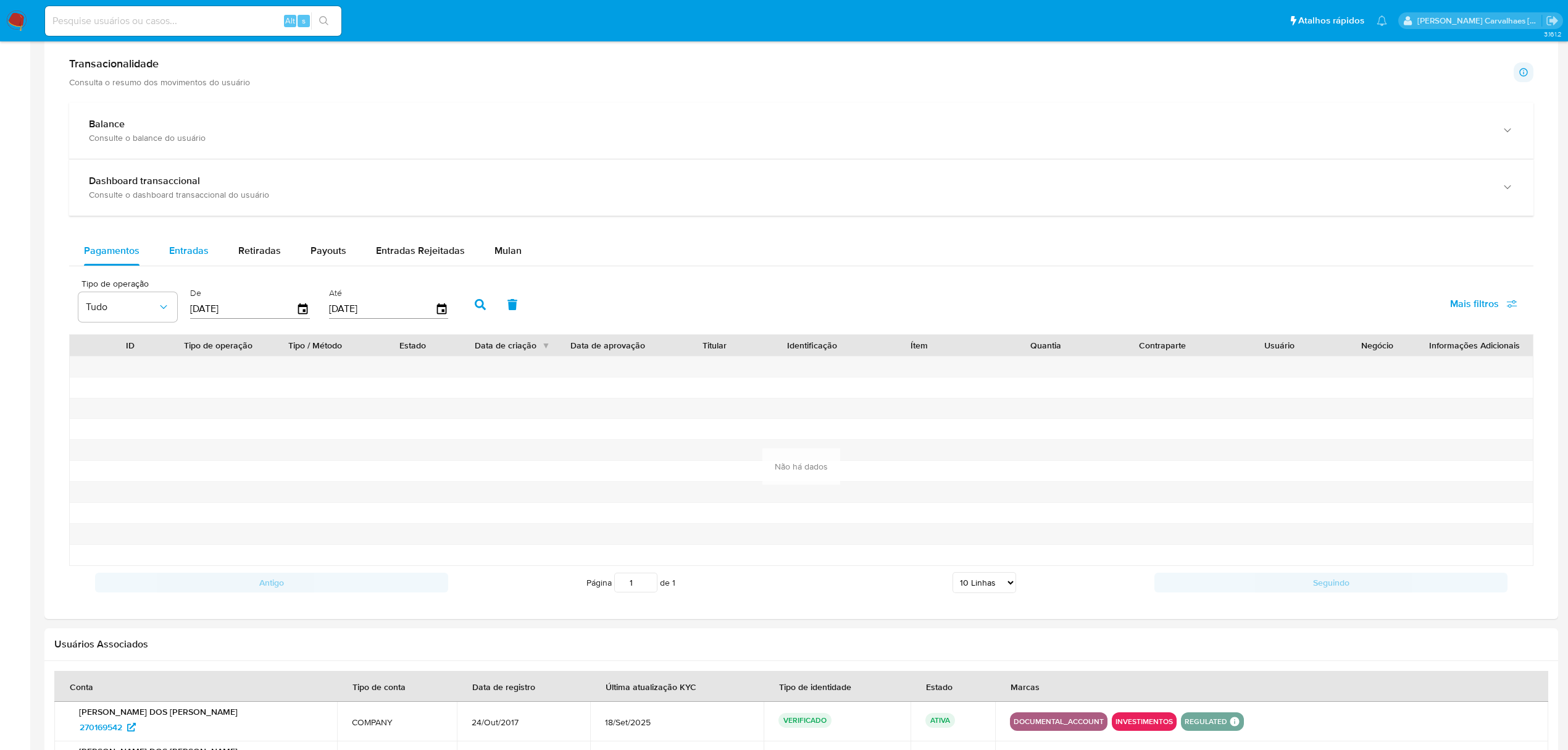
click at [188, 255] on span "Entradas" at bounding box center [189, 250] width 39 height 14
select select "10"
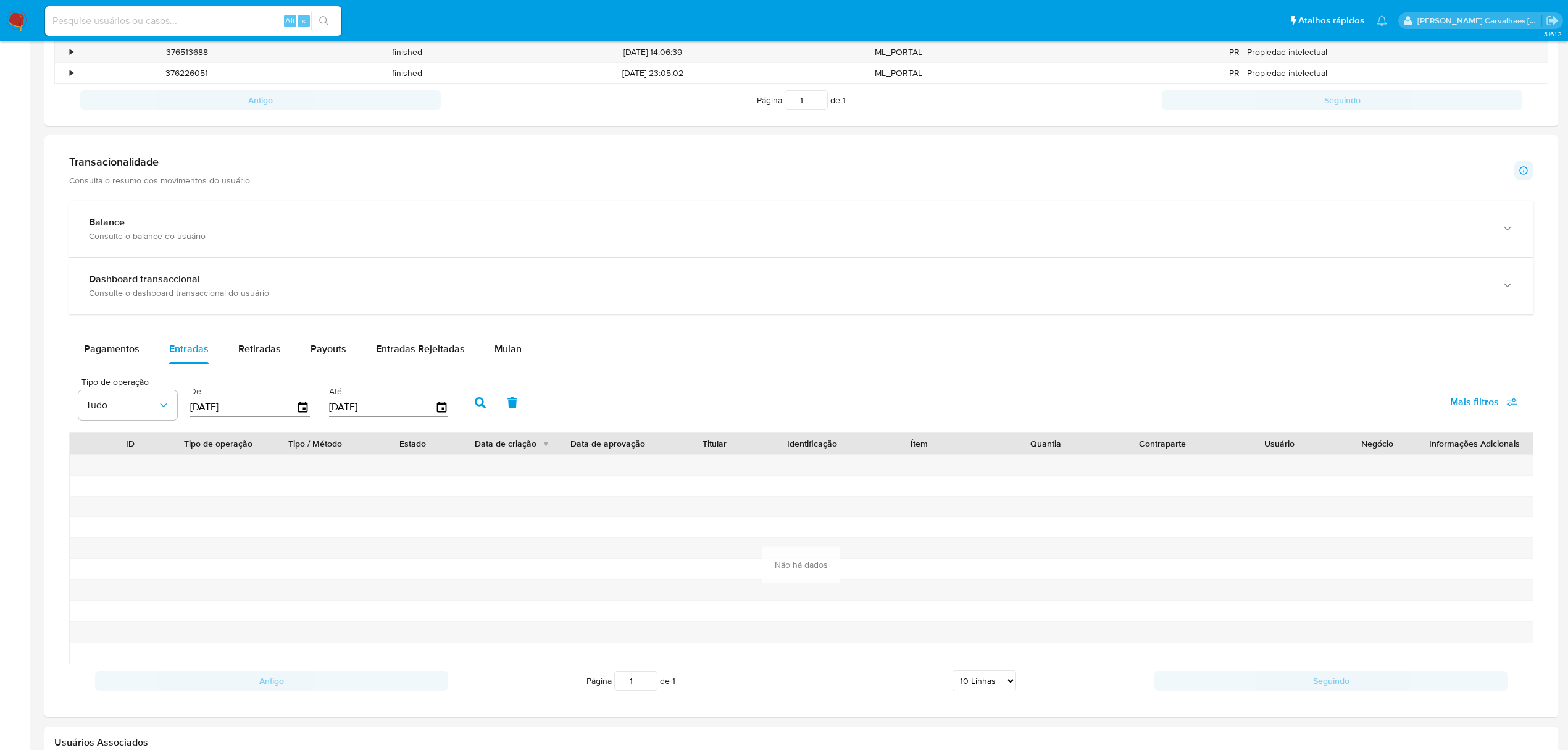
scroll to position [476, 0]
click at [322, 353] on span "Payouts" at bounding box center [328, 350] width 36 height 14
select select "10"
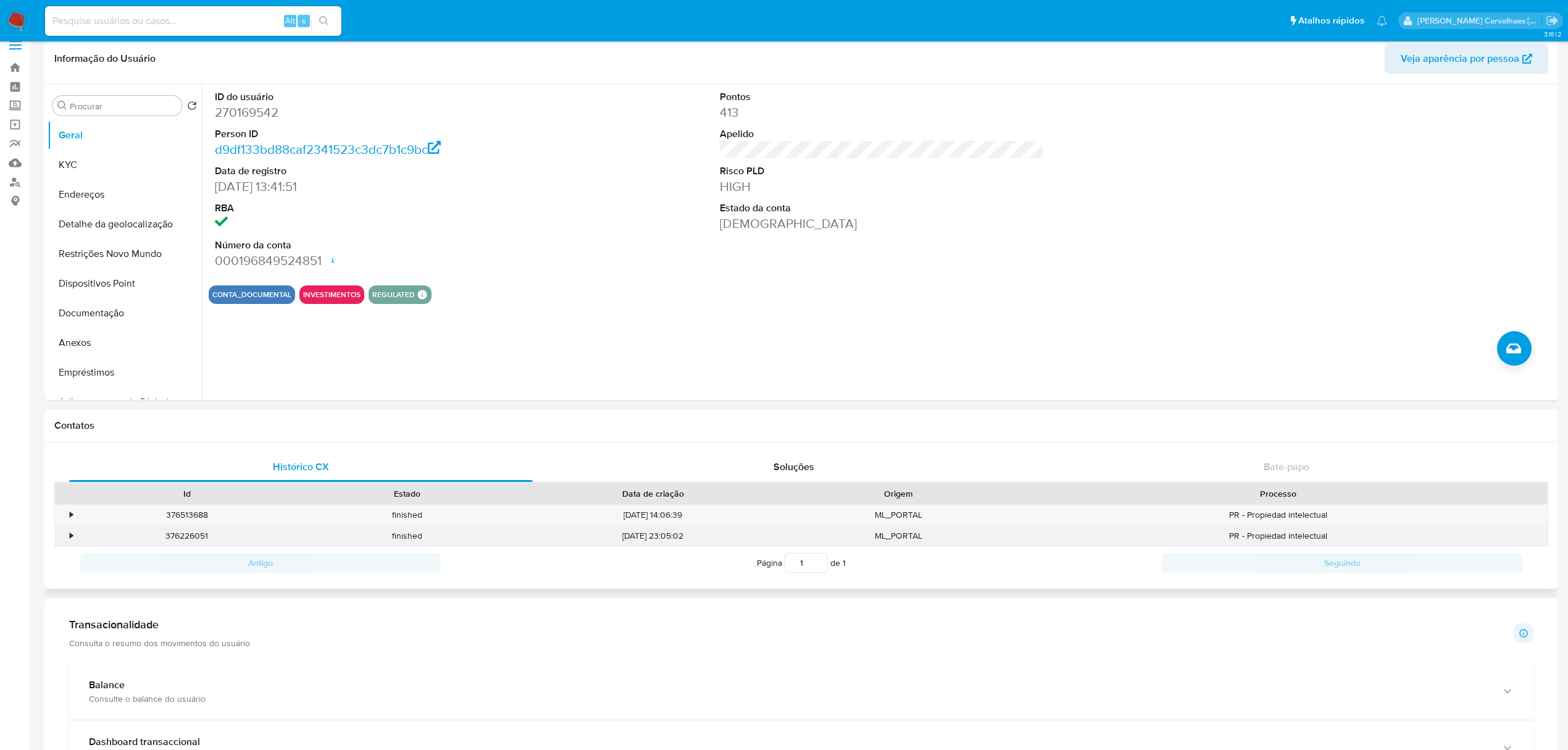
scroll to position [0, 0]
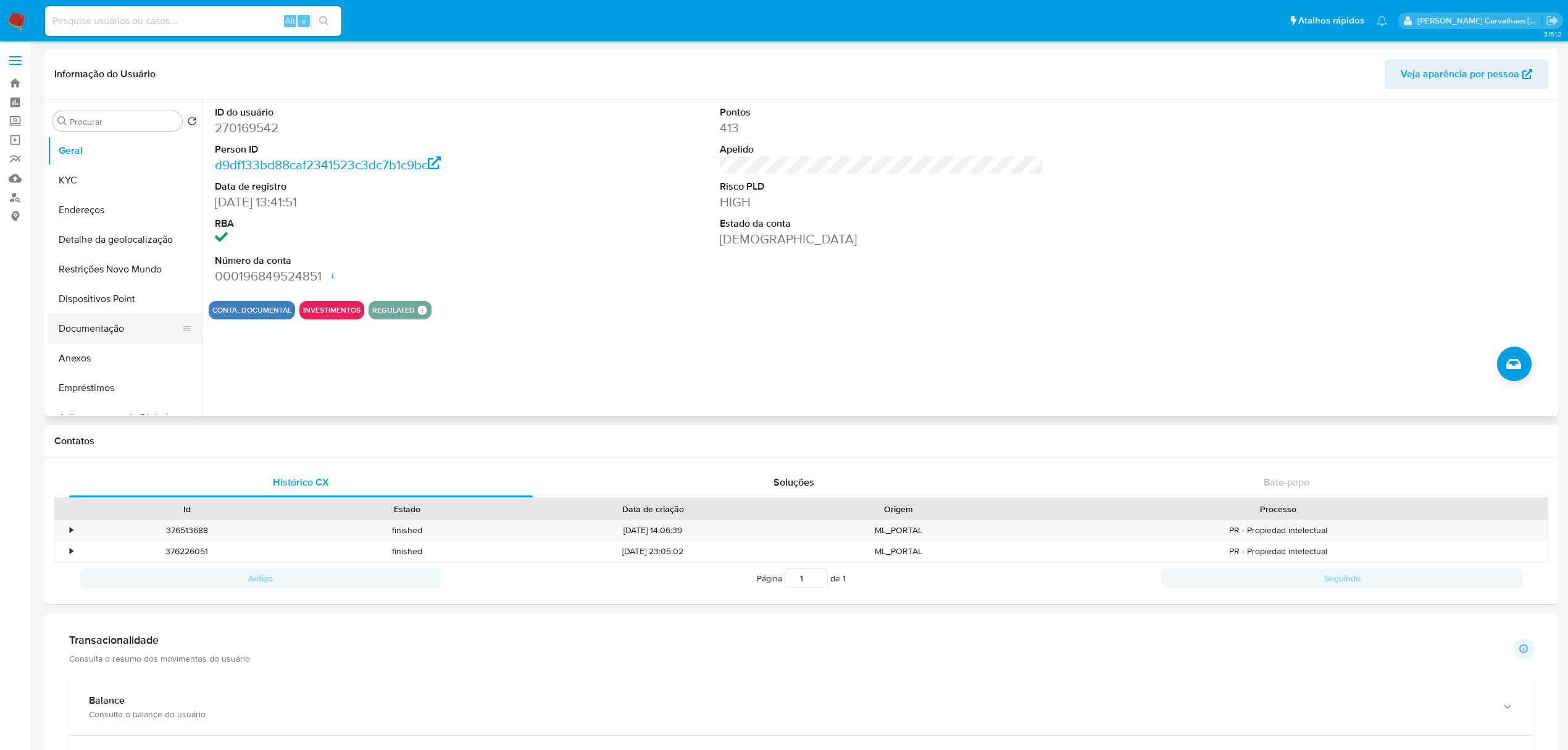
click at [84, 329] on button "Documentação" at bounding box center [120, 329] width 145 height 30
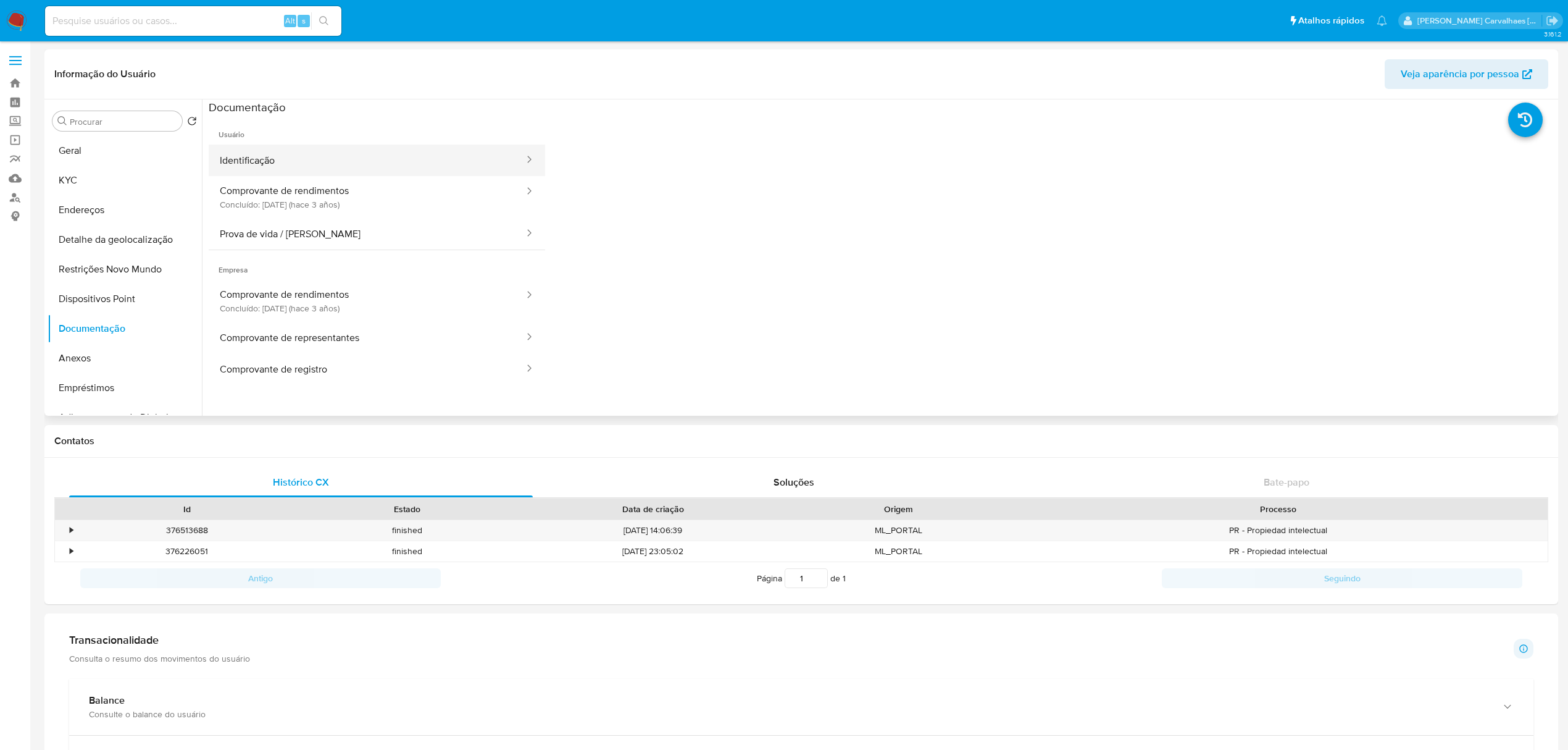
click at [289, 163] on button "Identificação" at bounding box center [366, 161] width 316 height 32
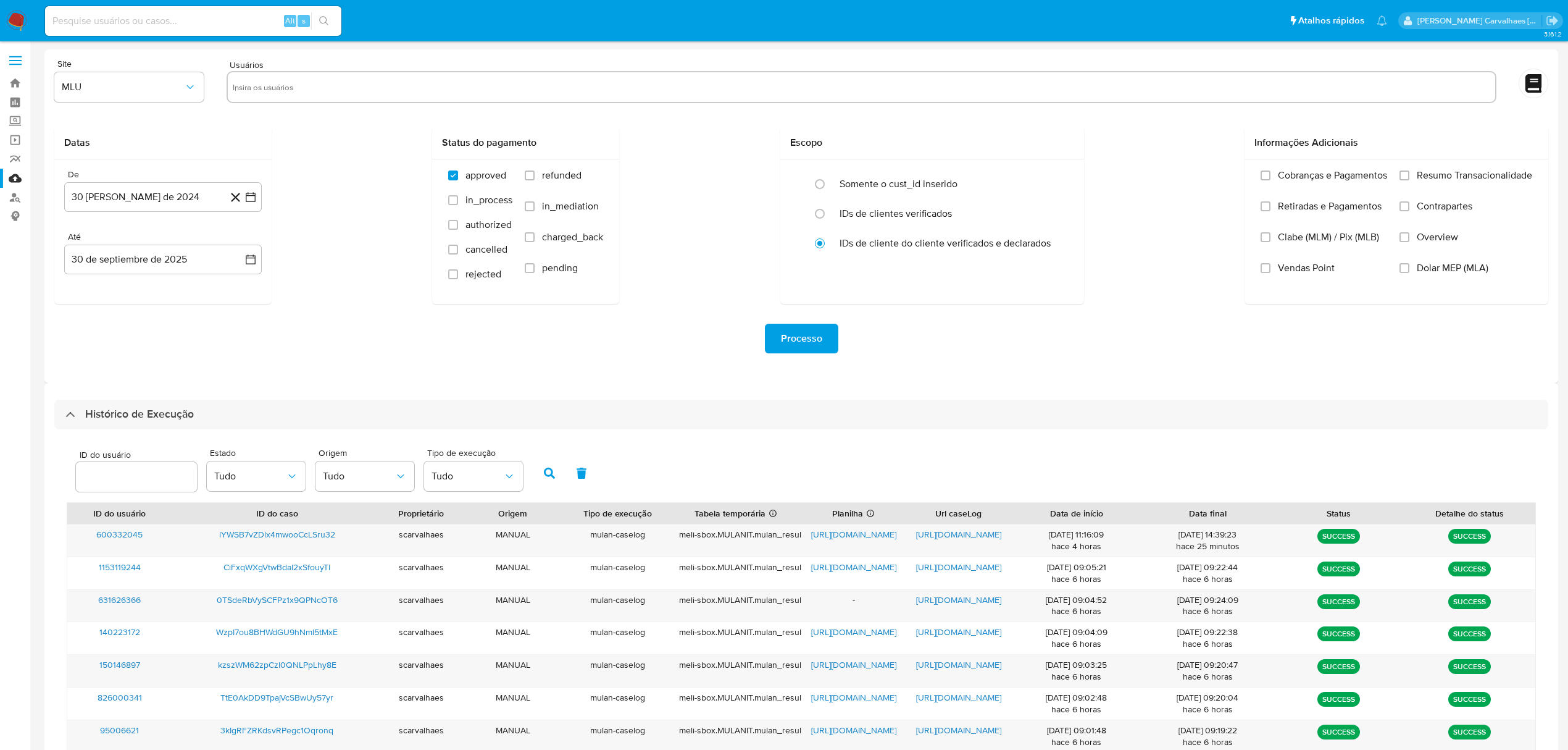
select select "10"
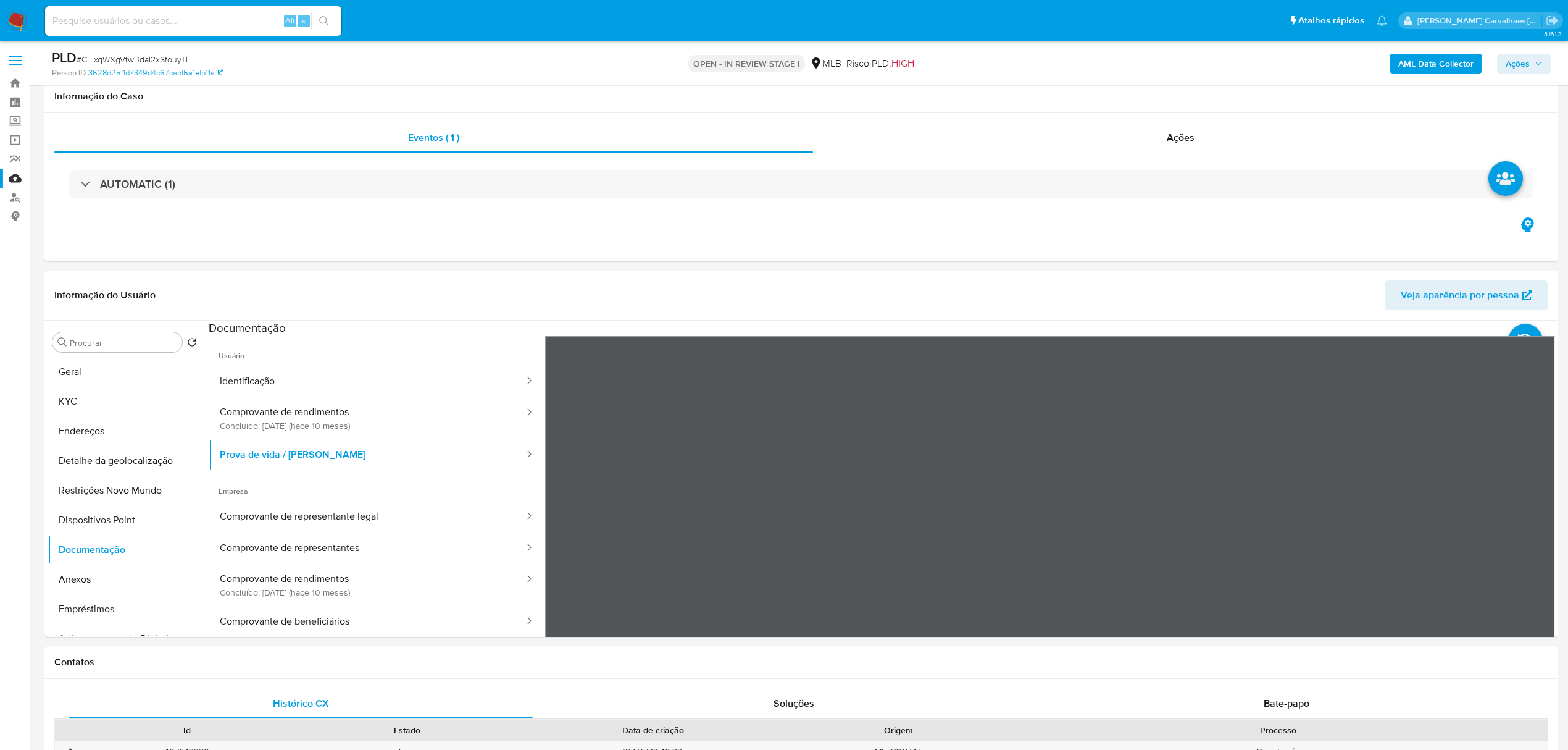
select select "10"
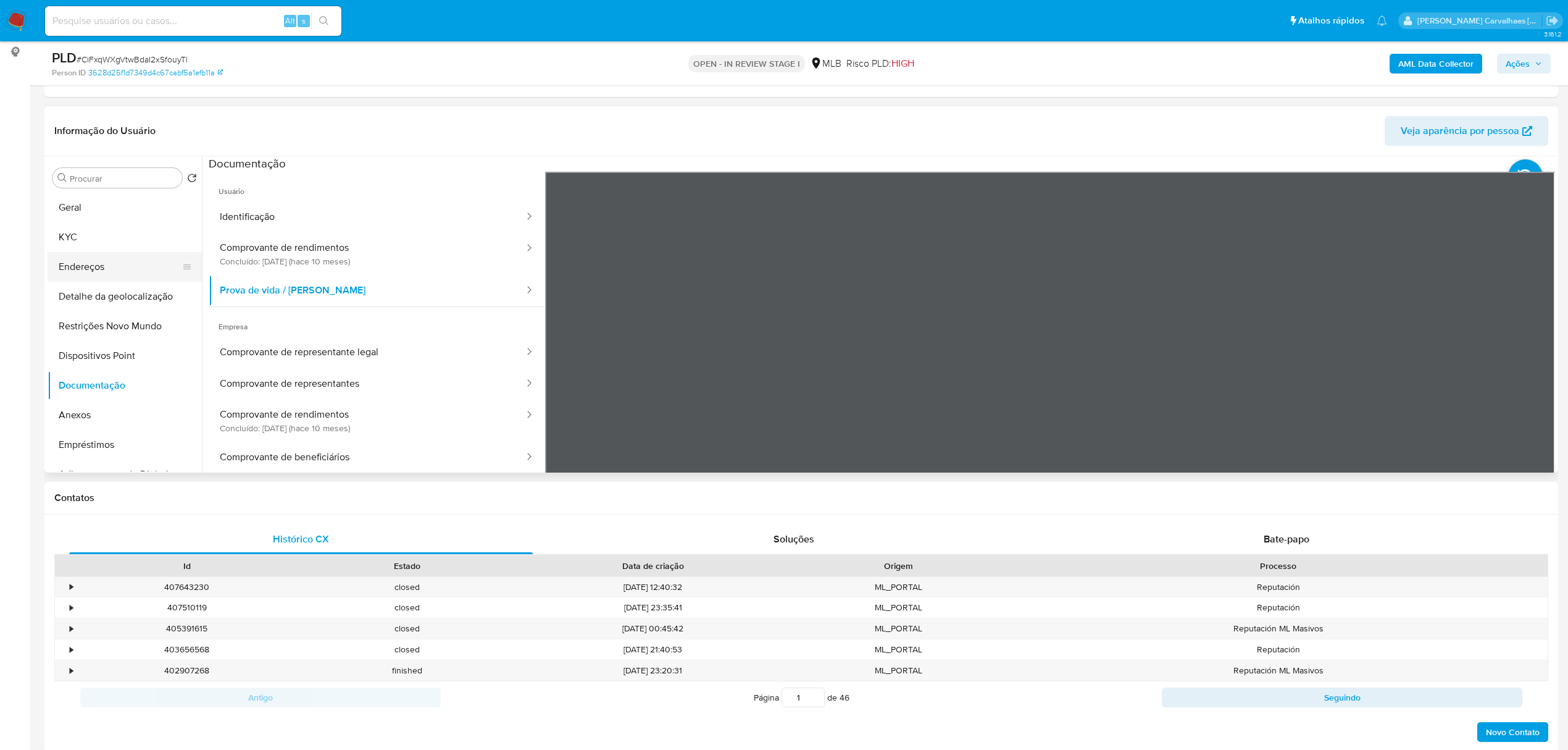
scroll to position [25, 0]
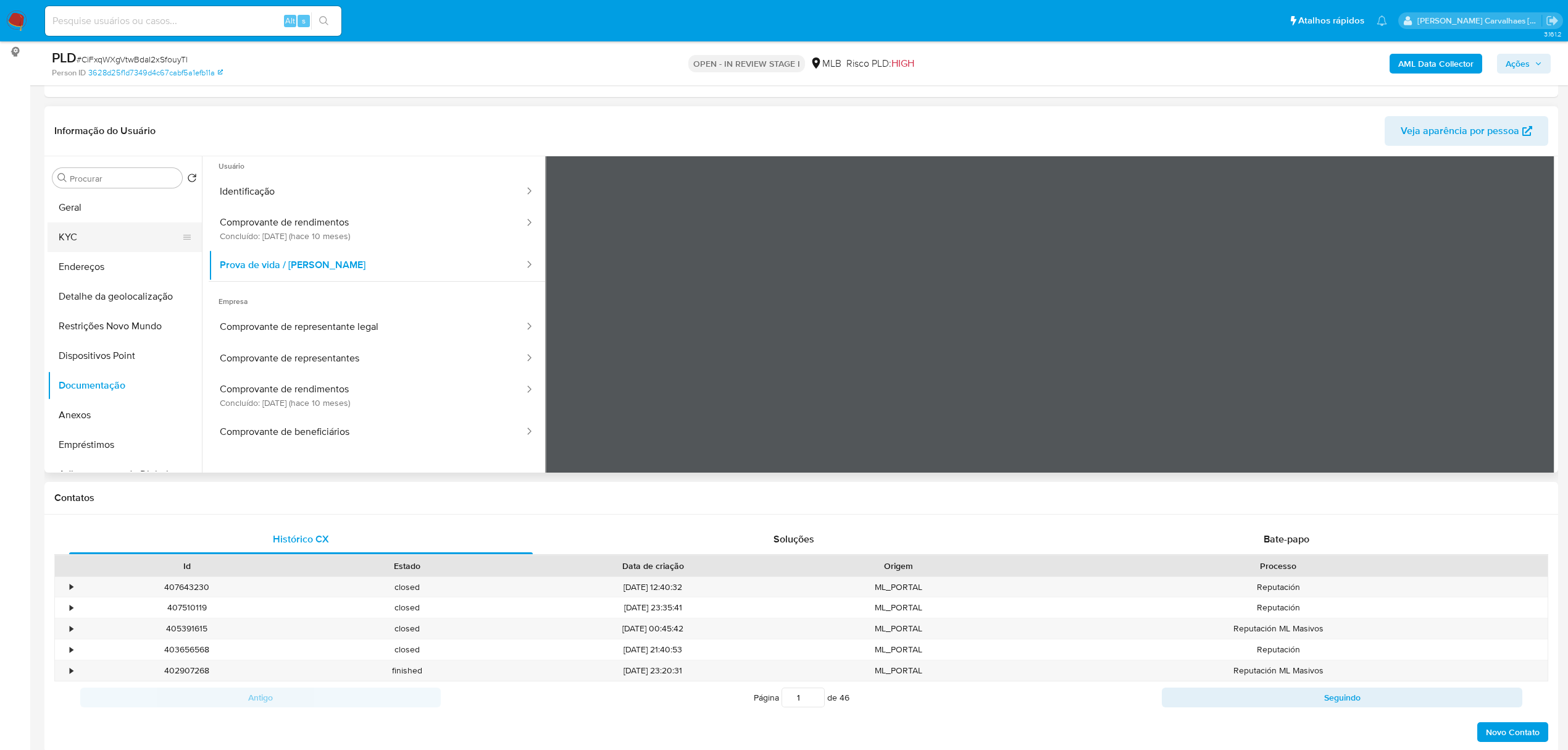
click at [87, 236] on button "KYC" at bounding box center [120, 237] width 145 height 30
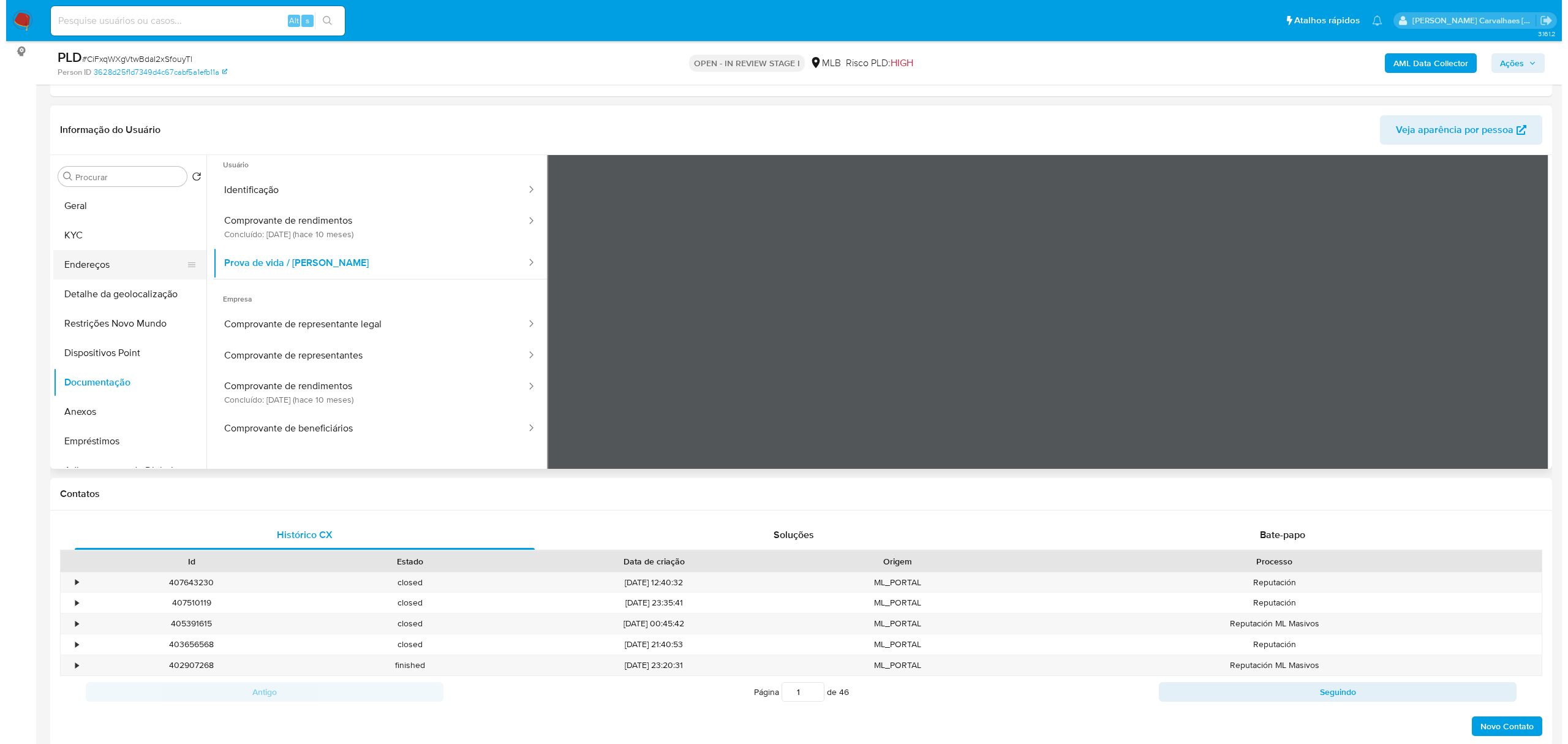
scroll to position [0, 0]
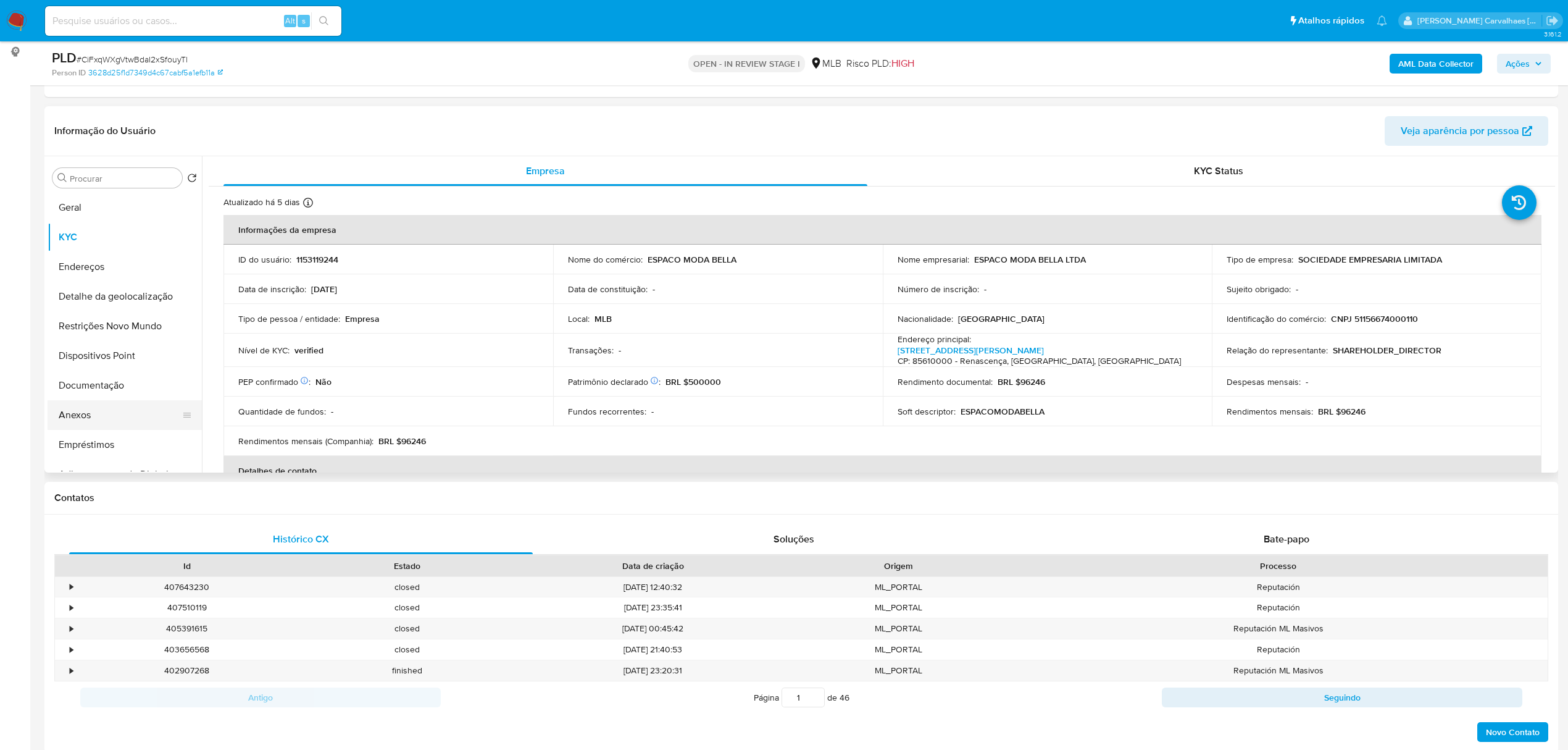
click at [89, 416] on button "Anexos" at bounding box center [120, 415] width 145 height 30
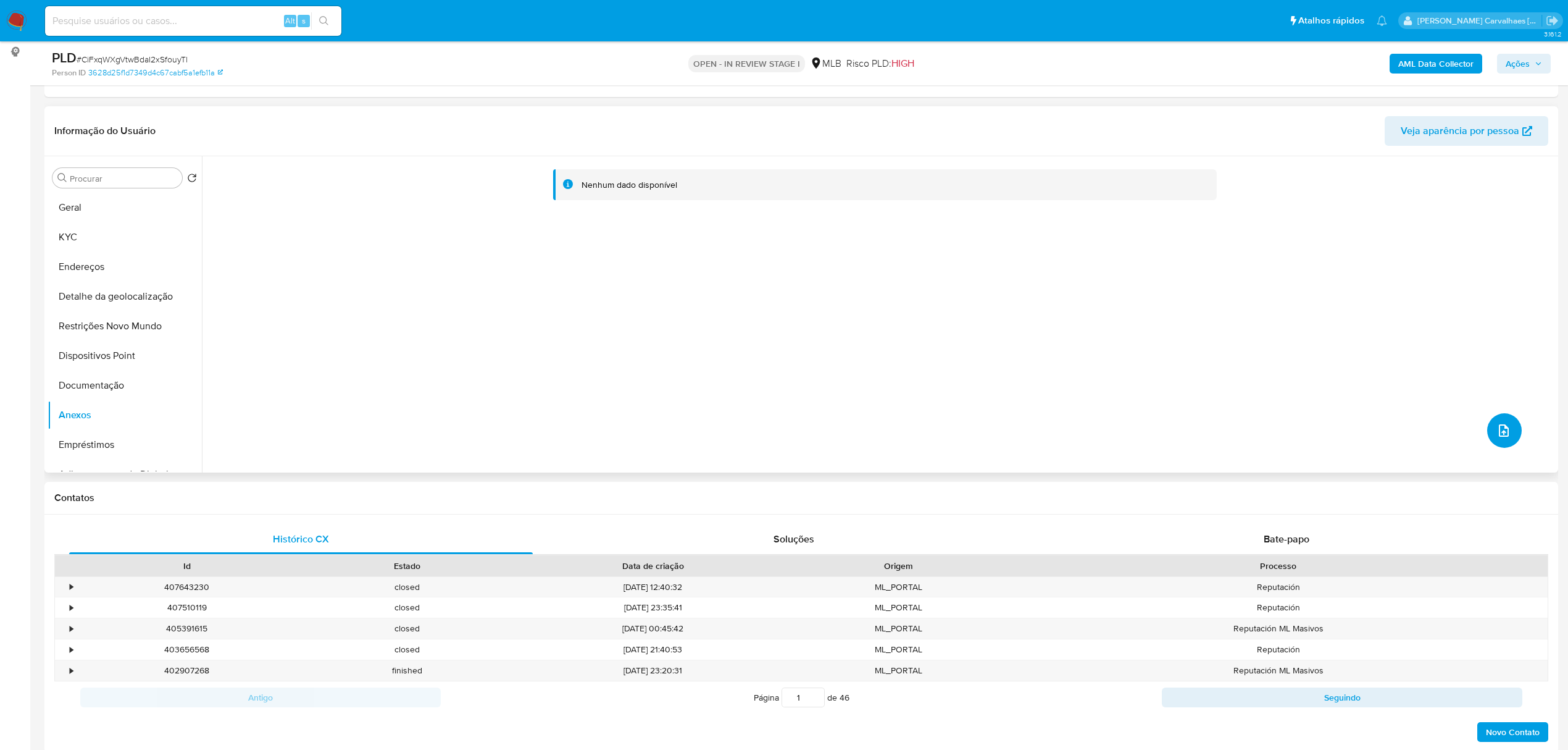
click at [1489, 431] on button "upload-file" at bounding box center [1504, 430] width 35 height 35
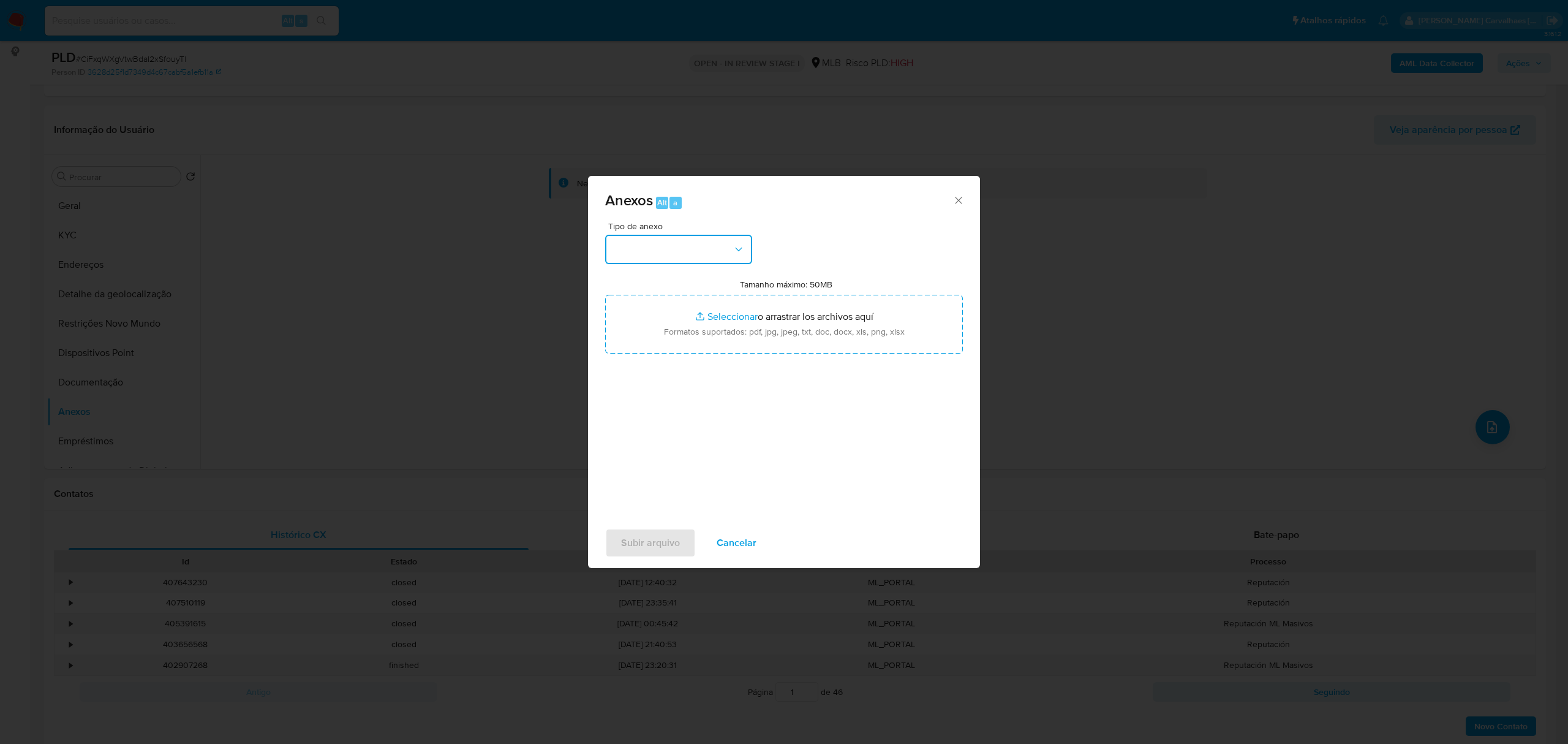
click at [702, 250] on button "button" at bounding box center [679, 250] width 147 height 30
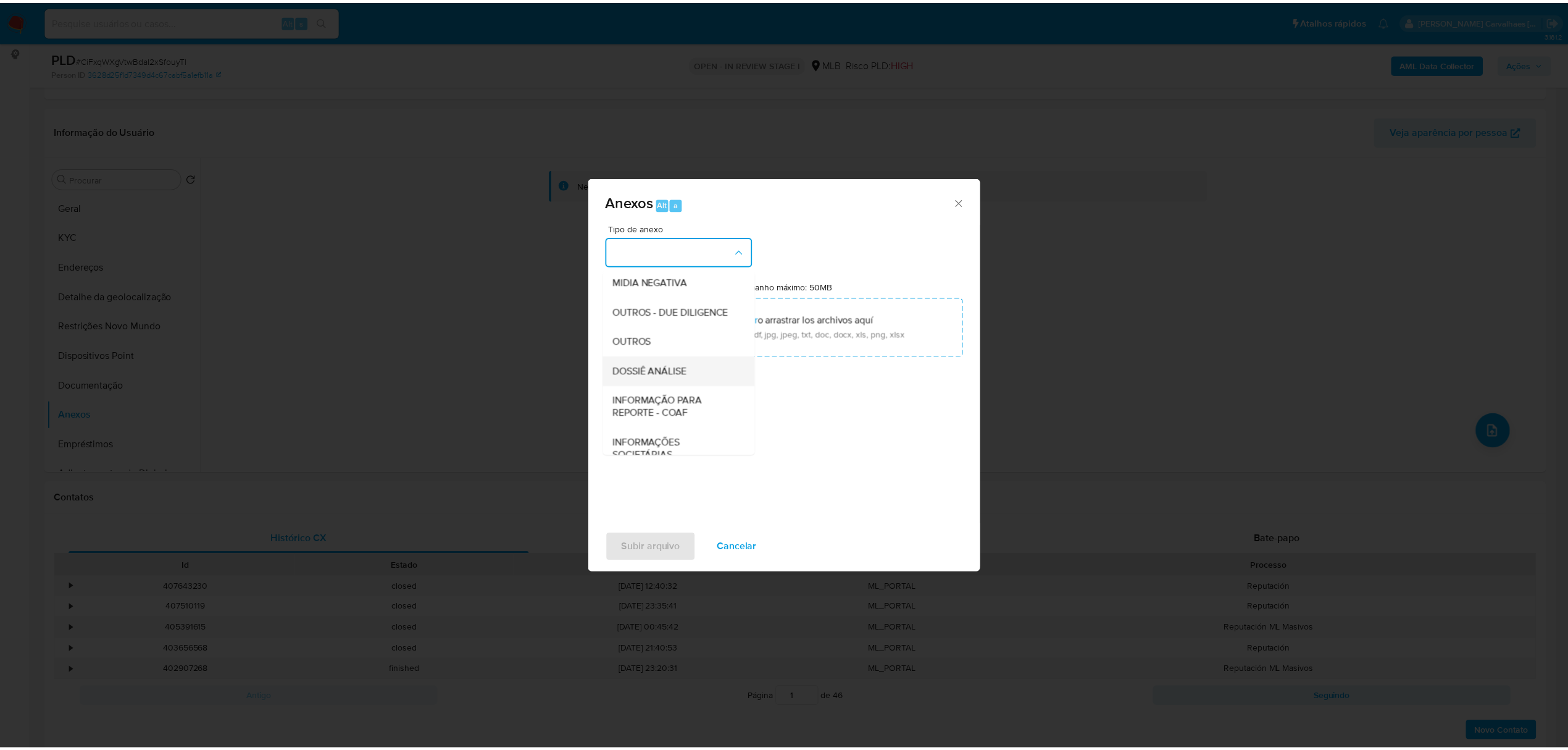
scroll to position [164, 0]
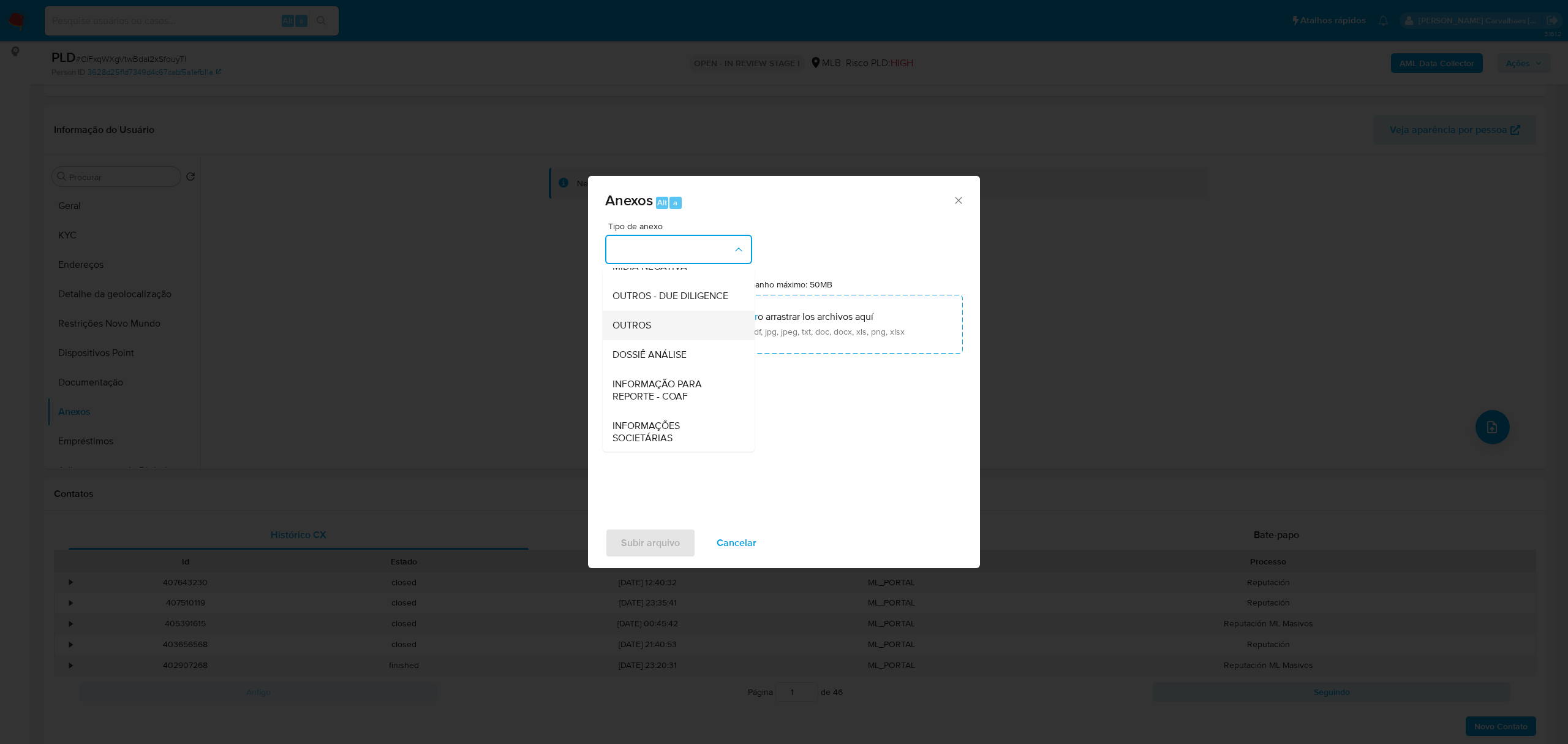
click at [626, 331] on span "OUTROS" at bounding box center [631, 325] width 38 height 12
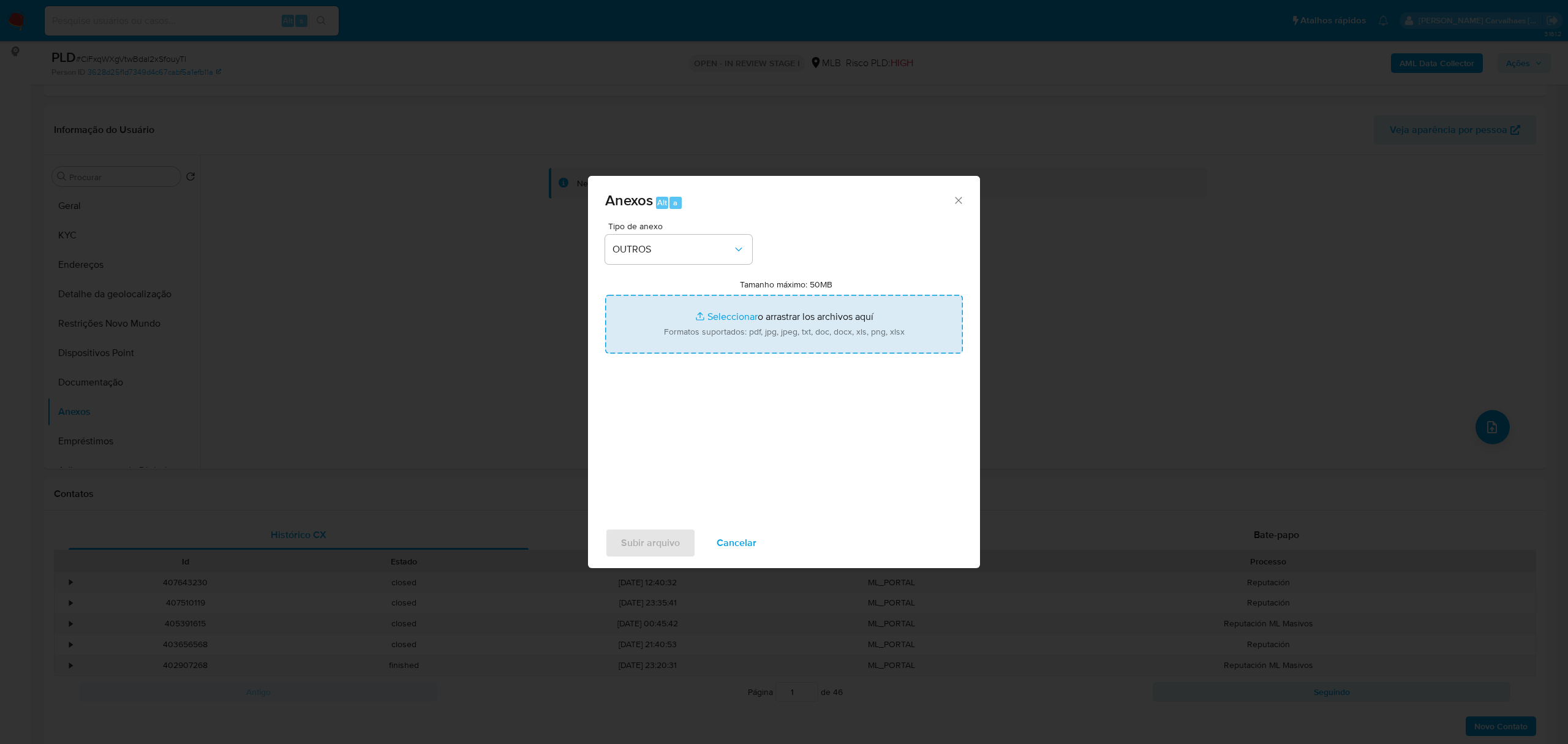
click at [709, 316] on input "Tamanho máximo: 50MB Seleccionar archivos" at bounding box center [784, 323] width 358 height 59
type input "C:\fakepath\SAR - xxxxx - CNPJ 51156674000110 - ESPACO MODA BELLA LTDA.pdf"
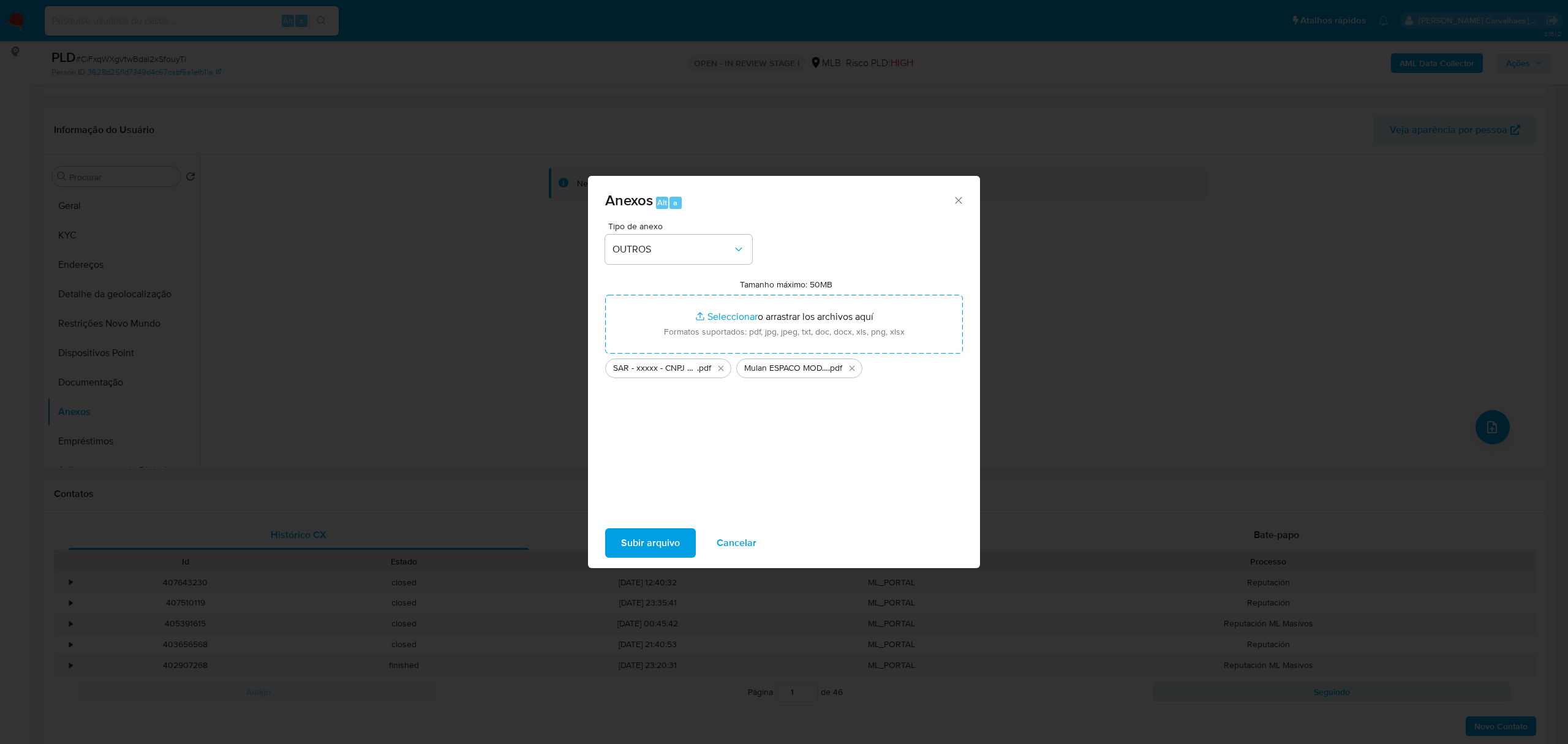
click at [630, 542] on span "Subir arquivo" at bounding box center [650, 542] width 59 height 27
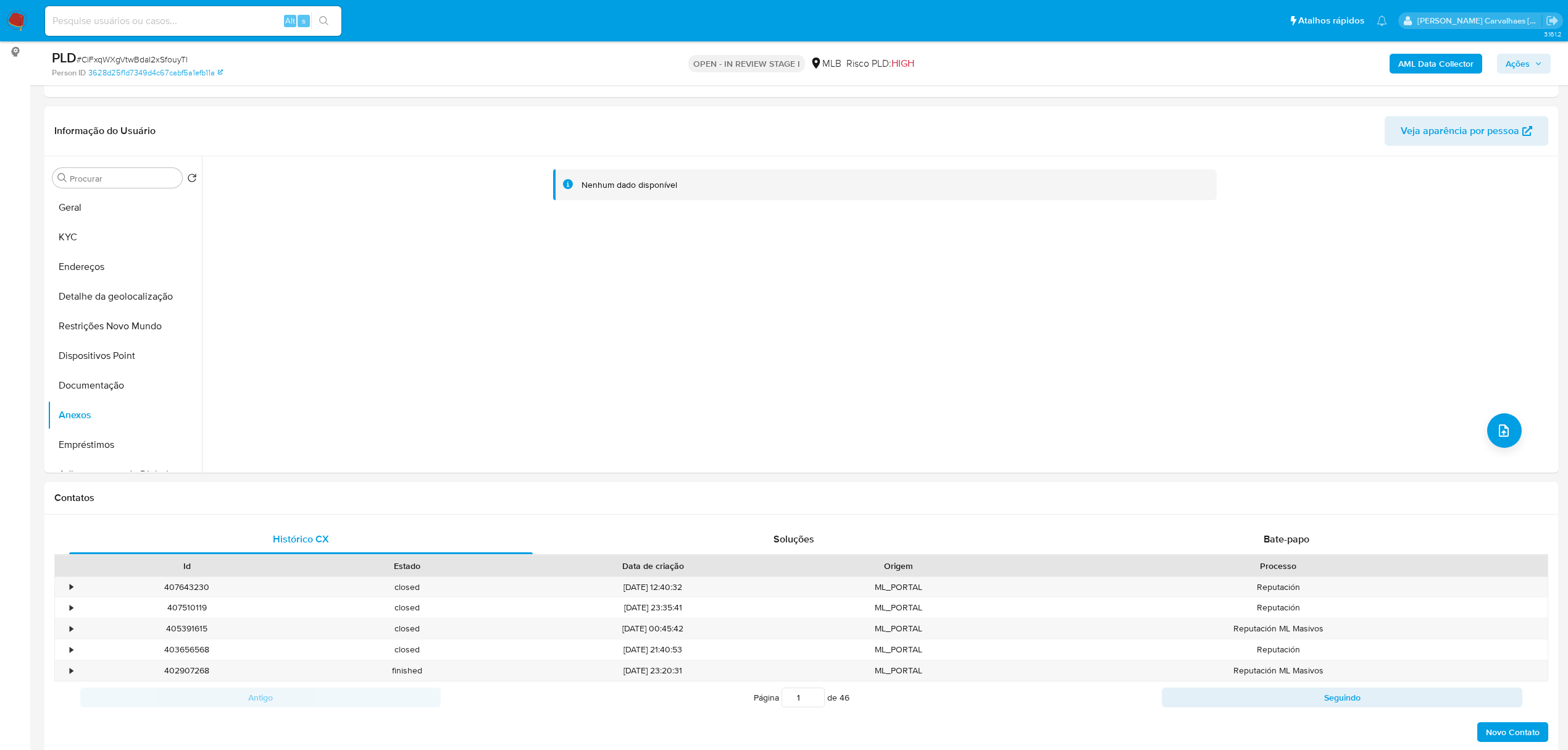
click at [1530, 62] on span "Ações" at bounding box center [1523, 64] width 37 height 17
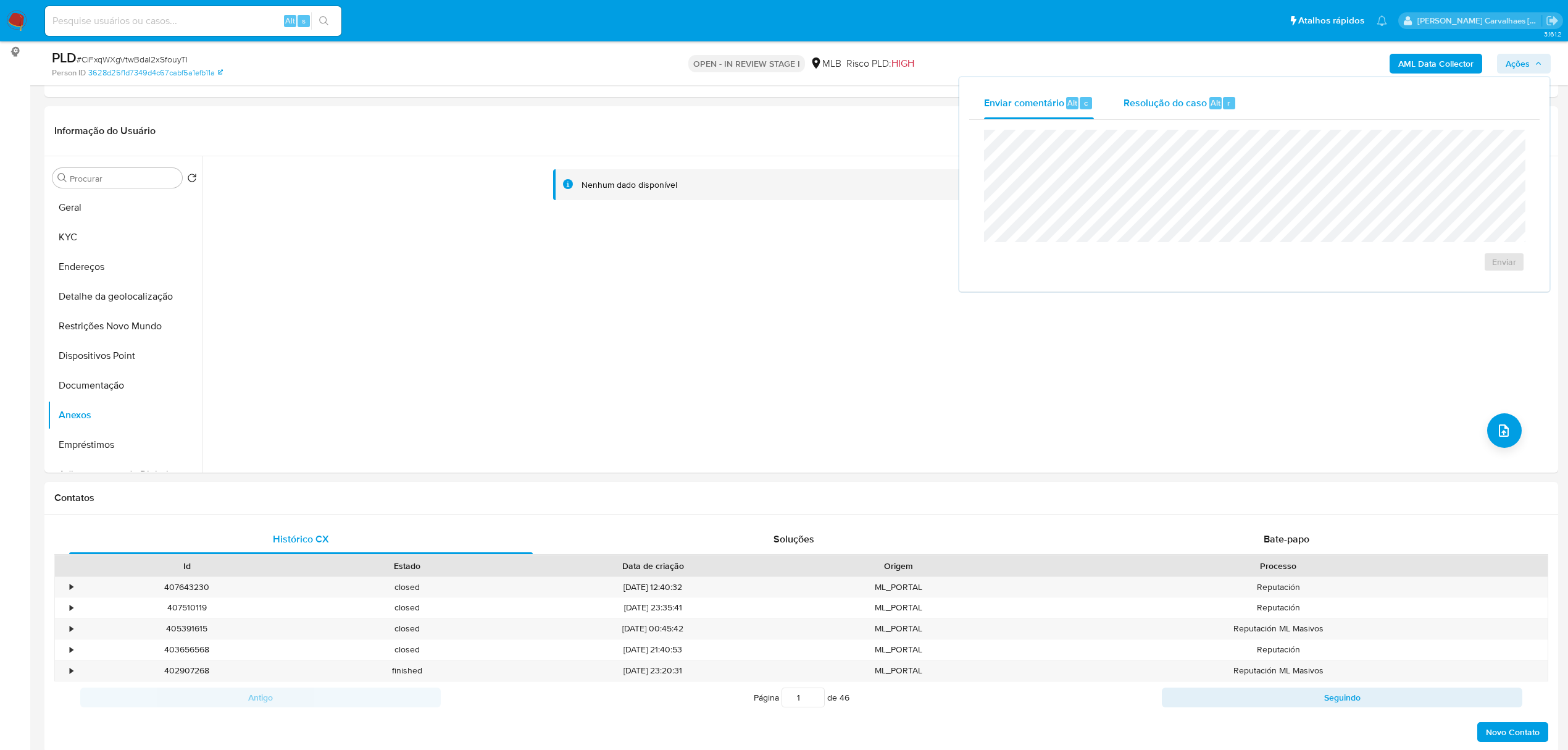
click at [1184, 104] on span "Resolução do caso" at bounding box center [1165, 101] width 84 height 14
click at [1457, 284] on span "ROI Proposal" at bounding box center [1474, 282] width 64 height 17
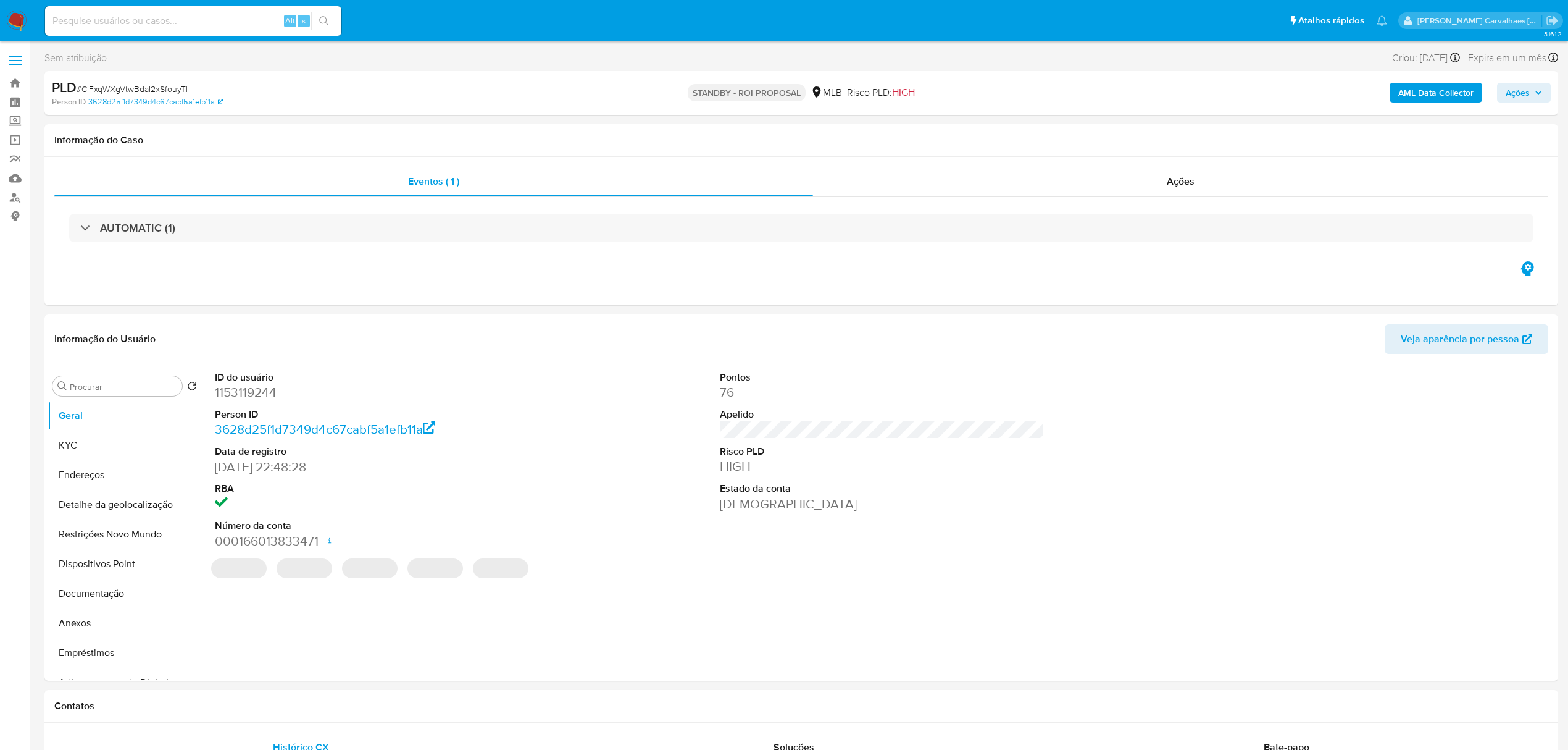
select select "10"
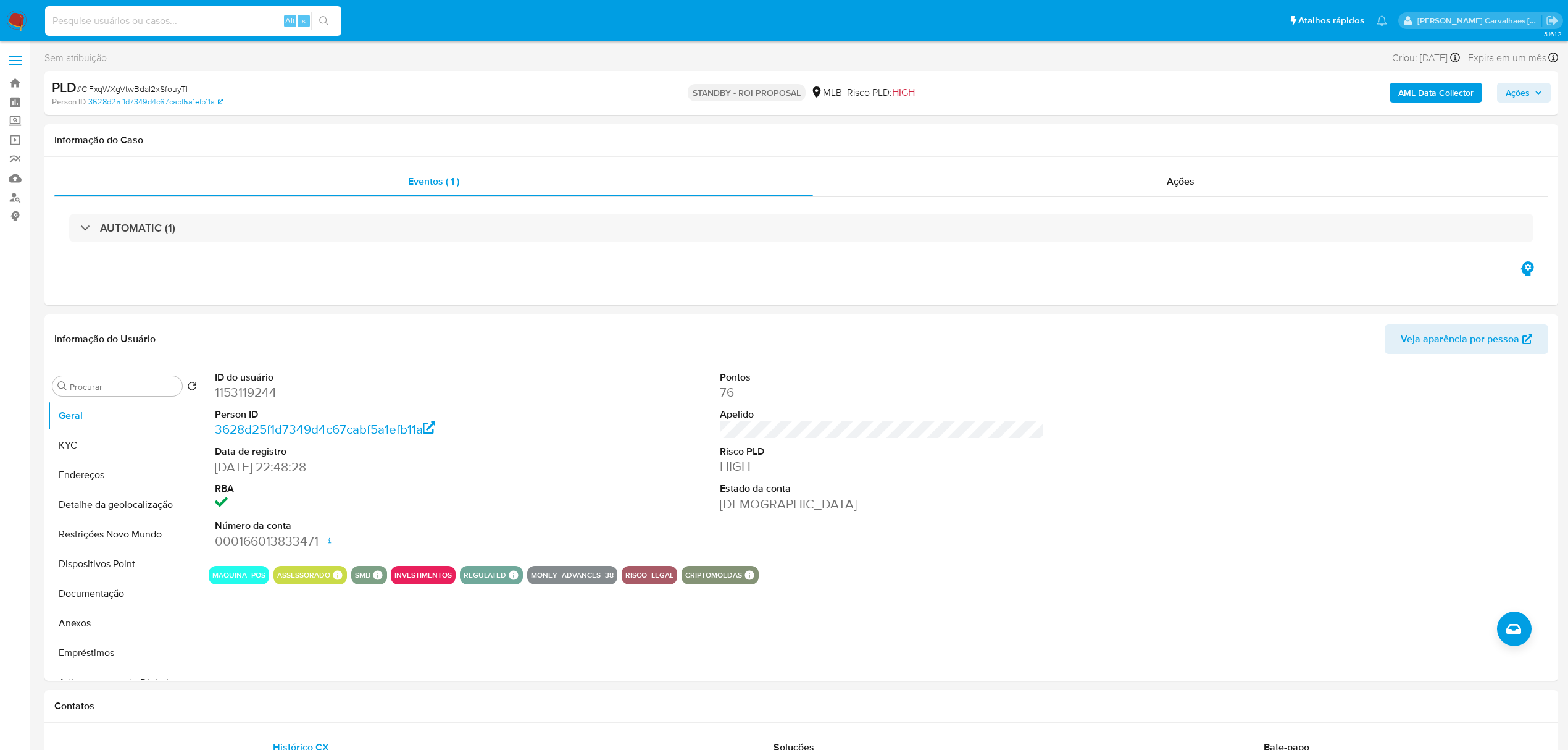
drag, startPoint x: 171, startPoint y: 15, endPoint x: 104, endPoint y: 21, distance: 67.3
click at [105, 21] on input at bounding box center [193, 21] width 297 height 16
drag, startPoint x: 75, startPoint y: 20, endPoint x: 60, endPoint y: 21, distance: 15.0
click at [60, 21] on input at bounding box center [193, 21] width 297 height 16
paste input "cTx85cXvsZpE13QU64AMtKr1"
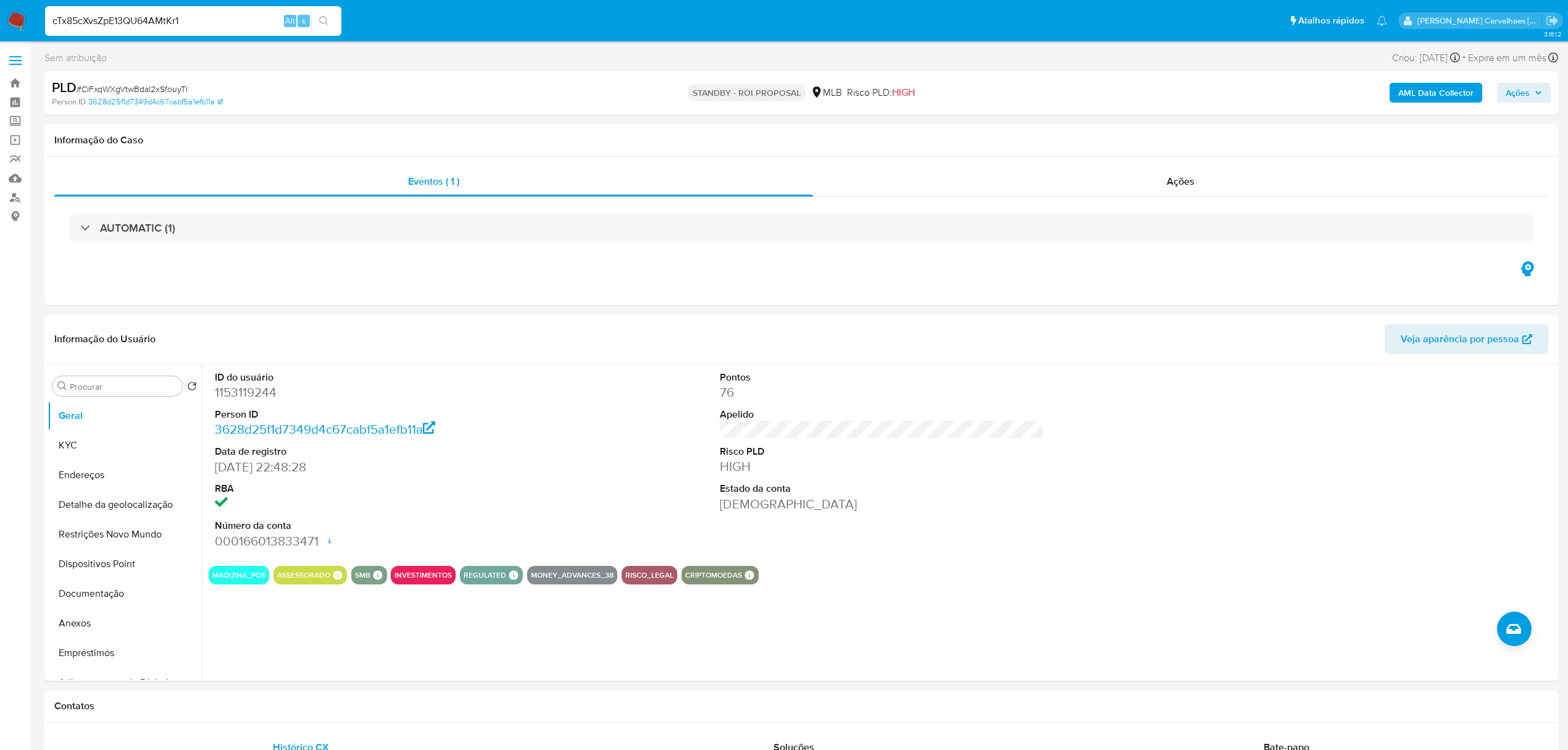
type input "cTx85cXvsZpE13QU64AMtKr1"
click at [325, 13] on button "search-icon" at bounding box center [324, 21] width 25 height 17
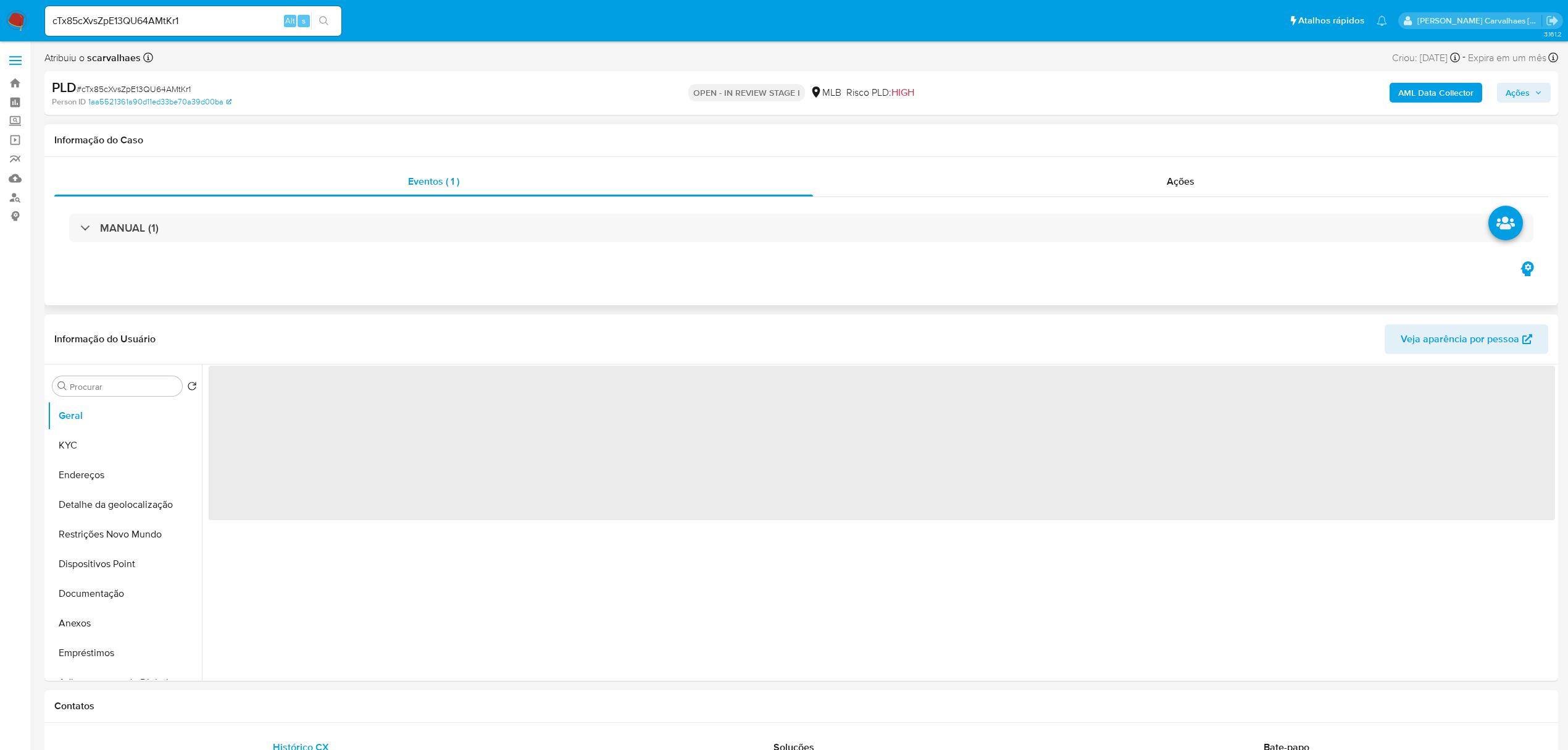
select select "10"
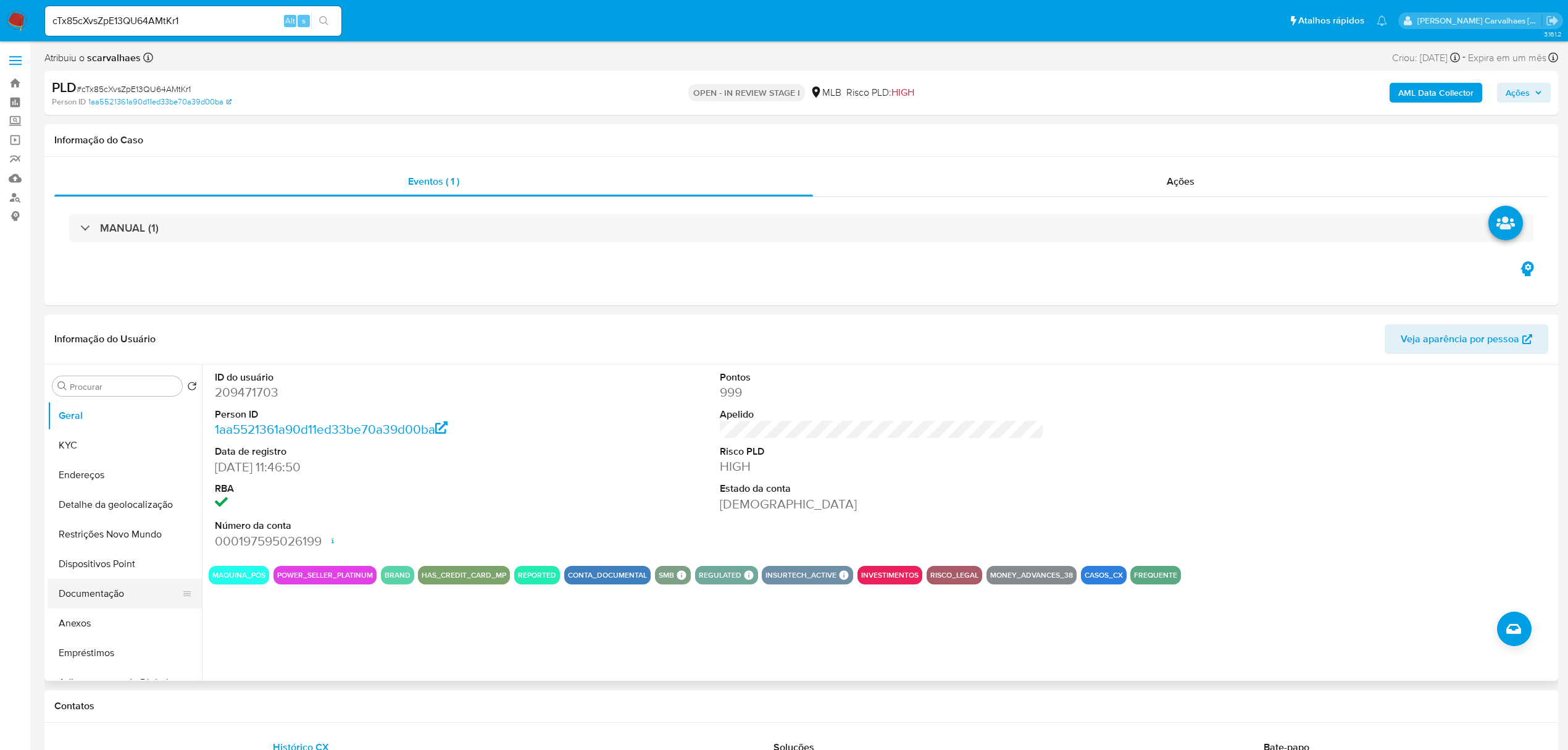
click at [98, 595] on button "Documentação" at bounding box center [120, 593] width 145 height 30
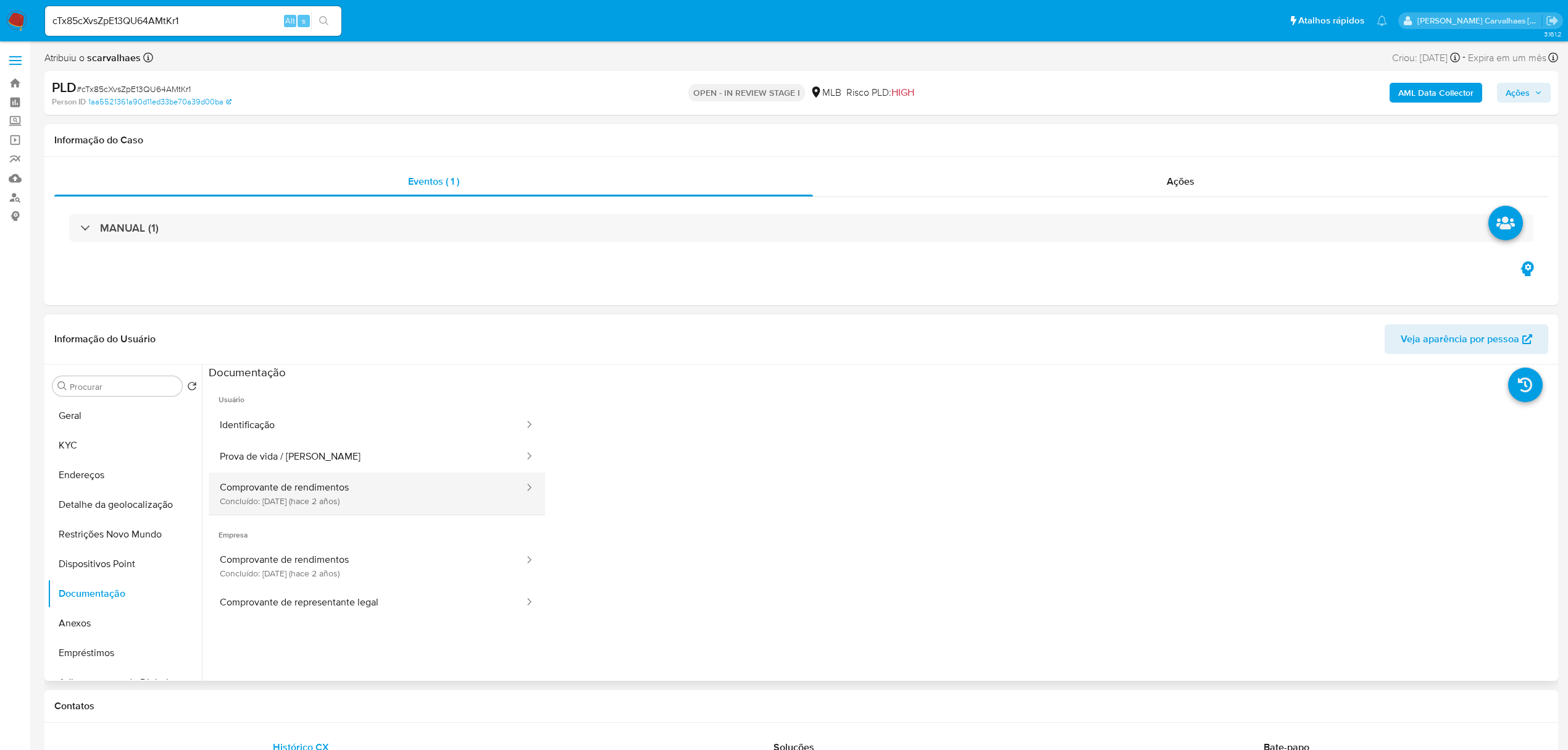
click at [392, 495] on button "Comprovante de rendimentos Concluído: [DATE] (hace 2 años)" at bounding box center [366, 493] width 316 height 42
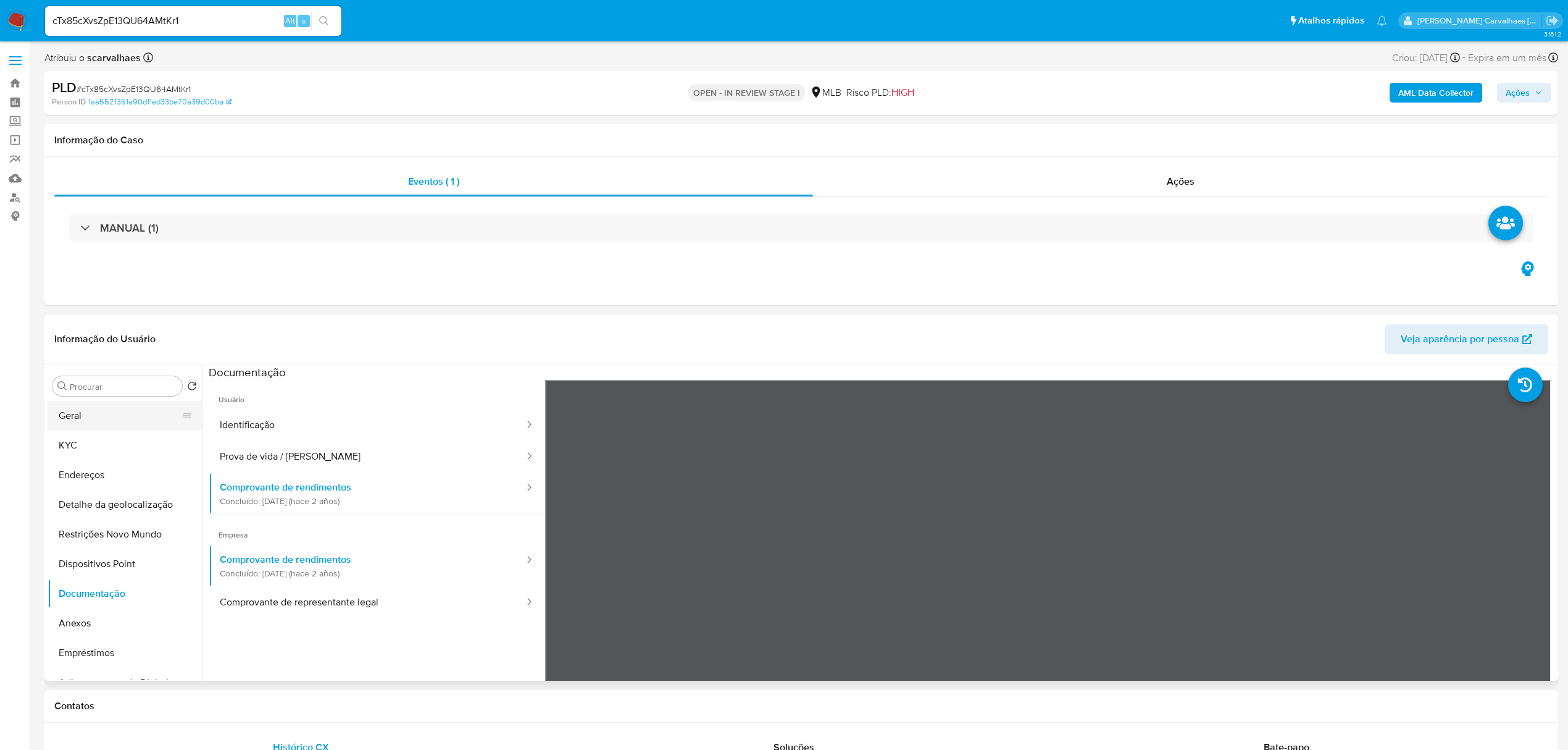
click at [83, 411] on button "Geral" at bounding box center [120, 416] width 145 height 30
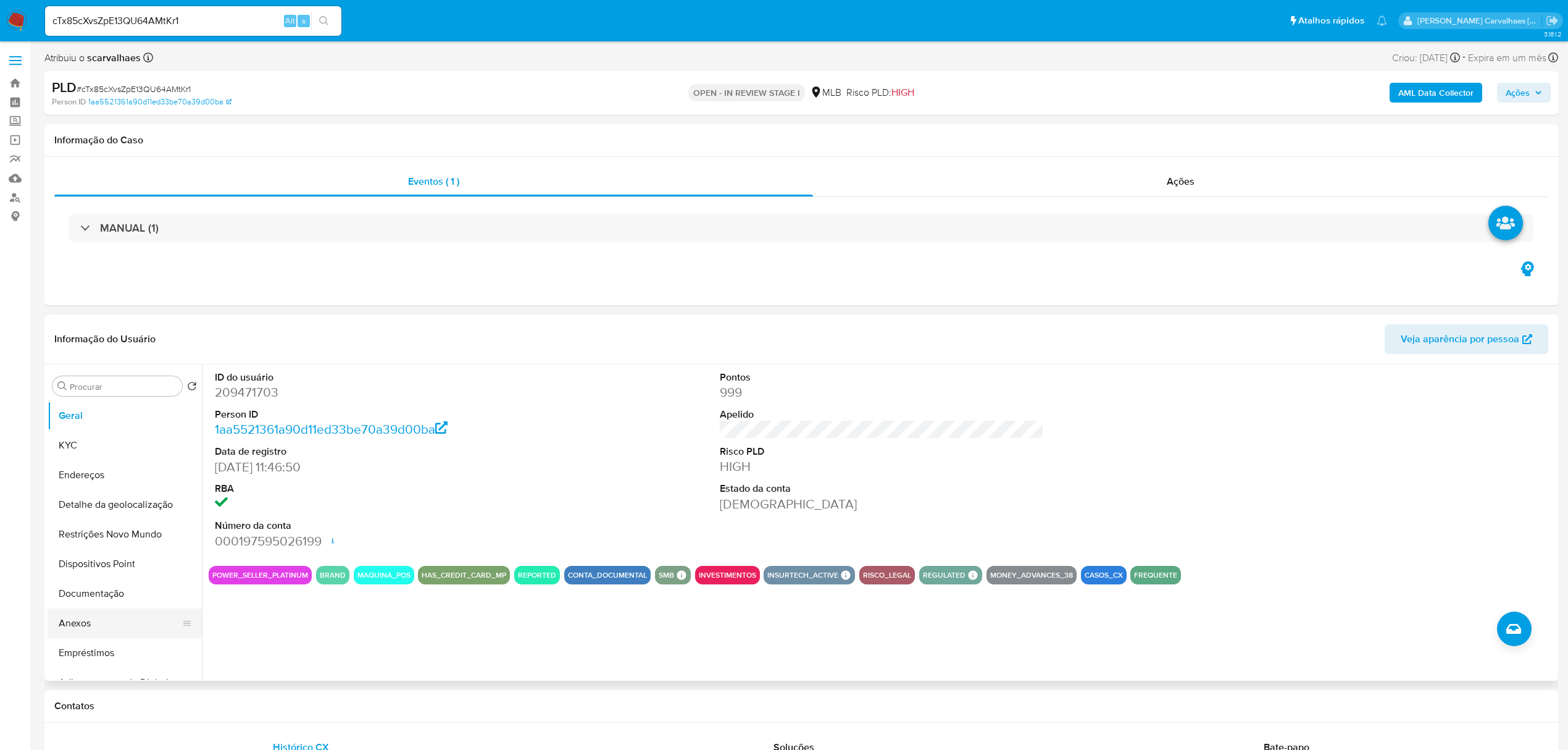
click at [80, 626] on button "Anexos" at bounding box center [120, 623] width 145 height 30
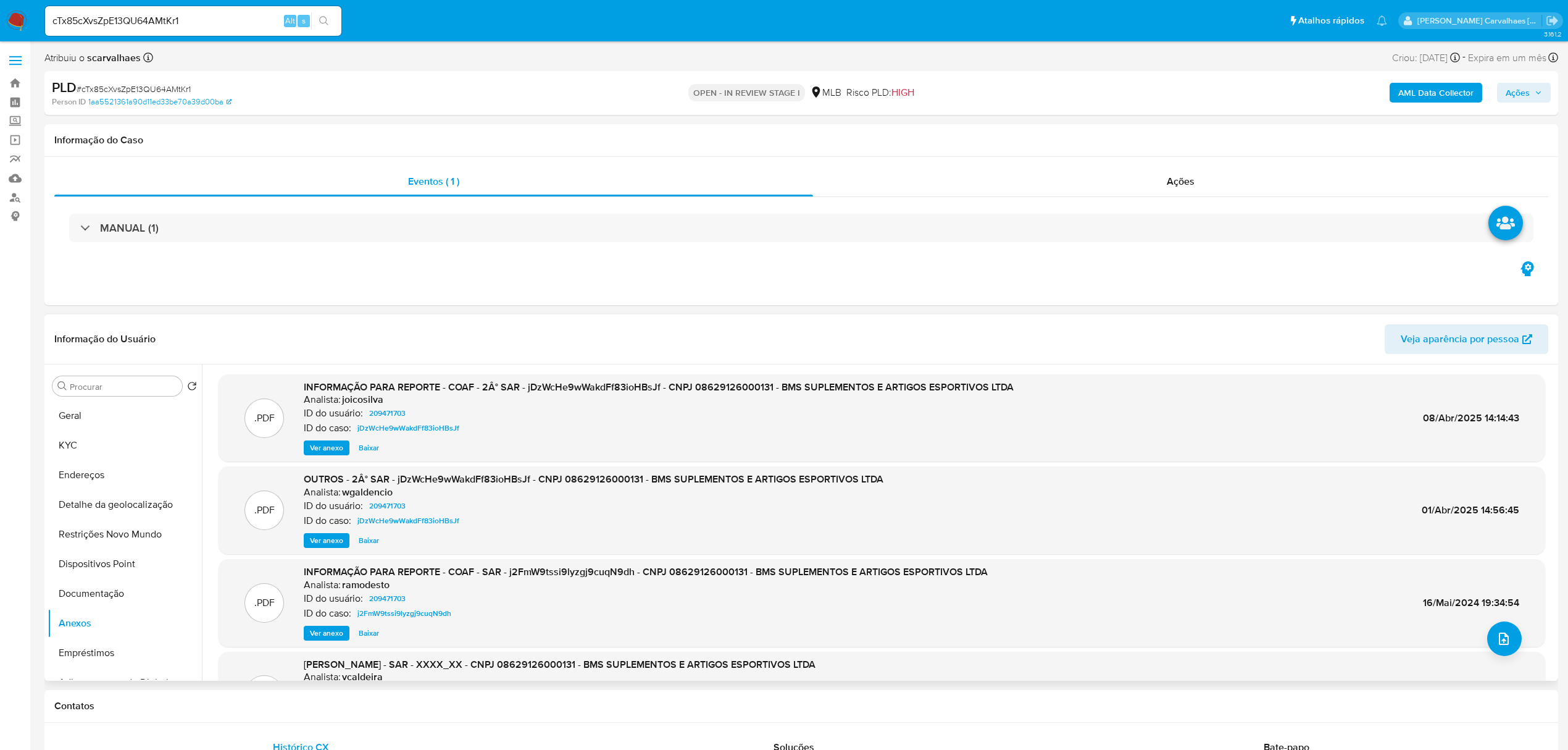
click at [337, 443] on span "Ver anexo" at bounding box center [327, 447] width 34 height 12
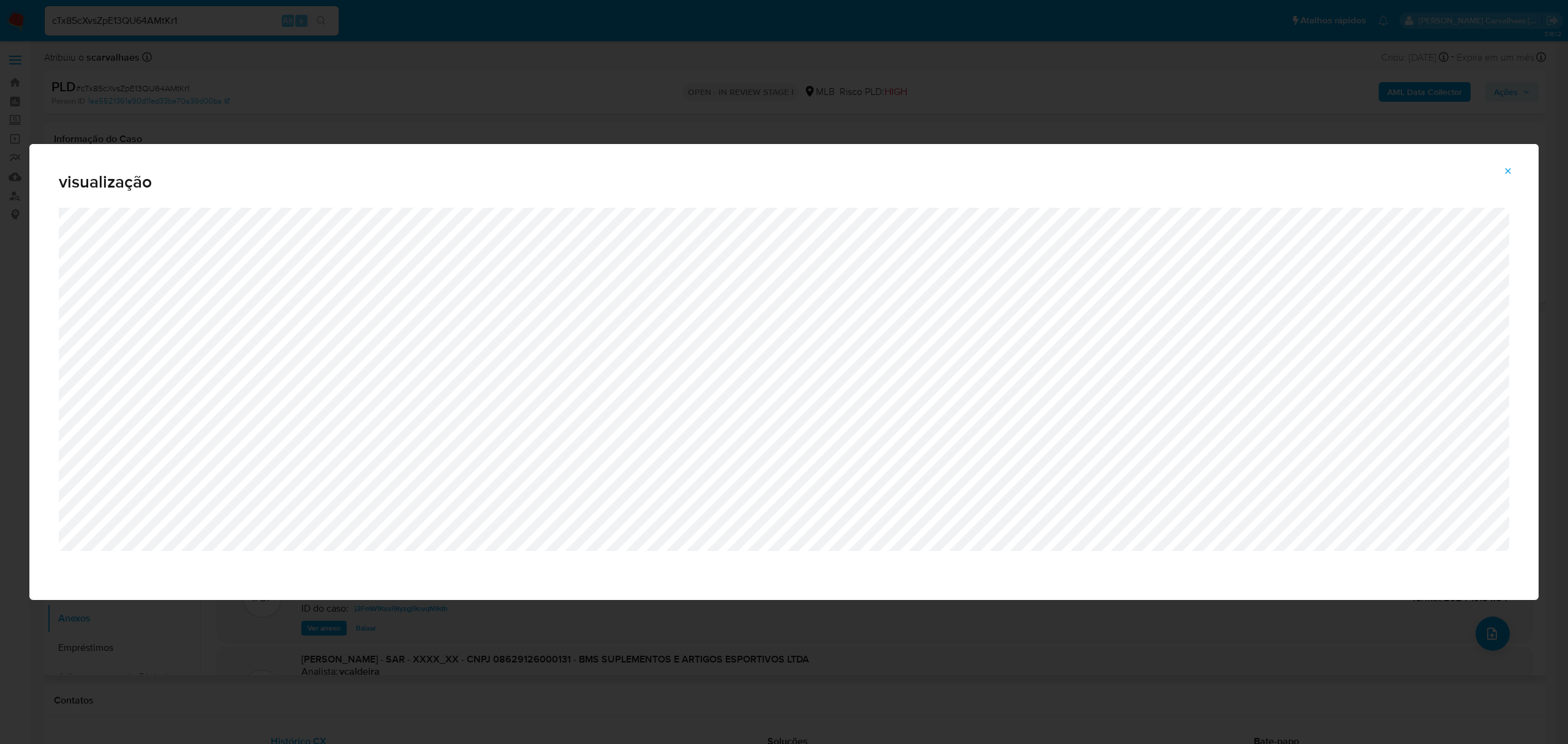
click at [1509, 167] on icon "Attachment preview" at bounding box center [1507, 170] width 10 height 10
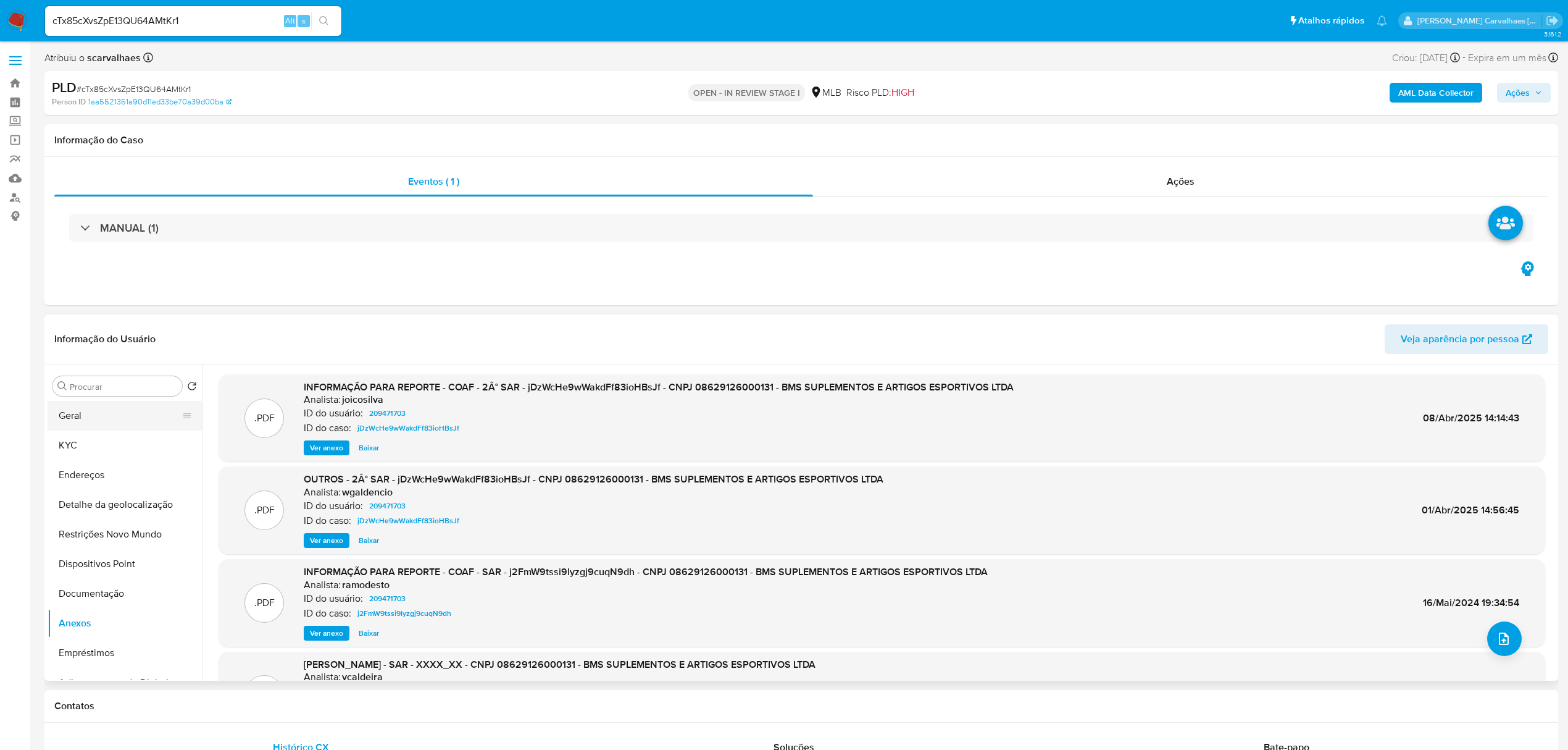
click at [79, 418] on button "Geral" at bounding box center [120, 416] width 145 height 30
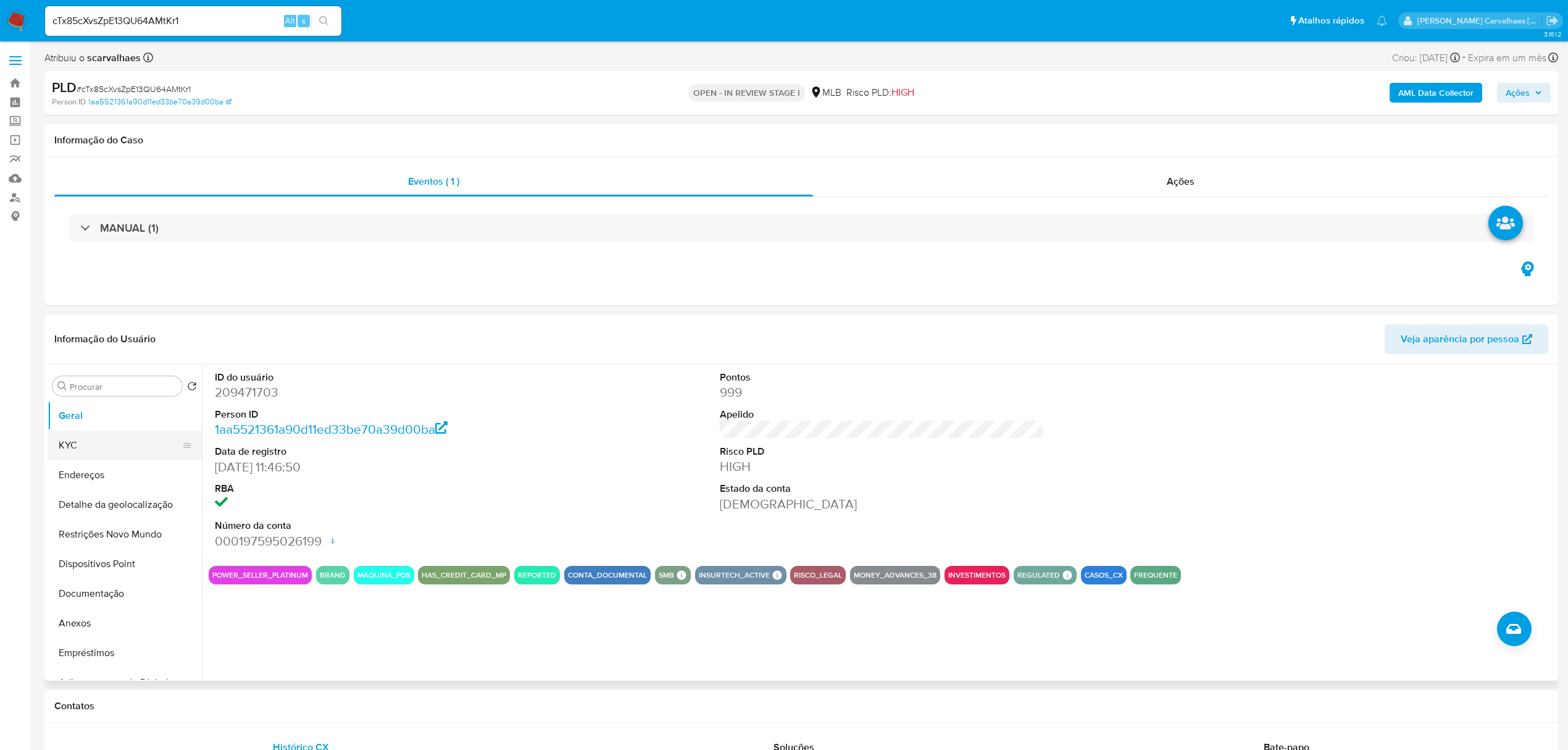
click at [114, 445] on button "KYC" at bounding box center [120, 445] width 145 height 30
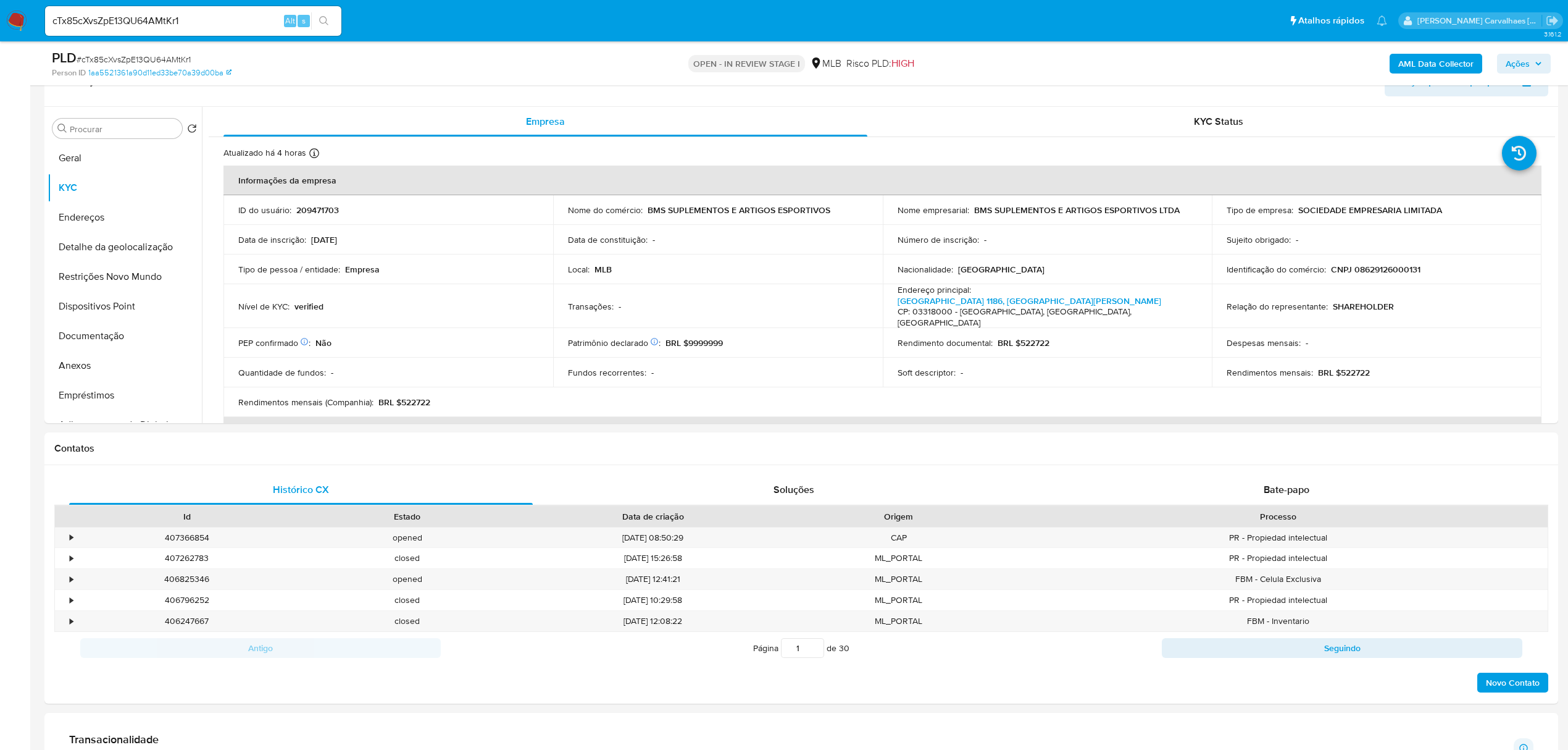
scroll to position [216, 0]
click at [80, 212] on button "Endereços" at bounding box center [120, 215] width 145 height 30
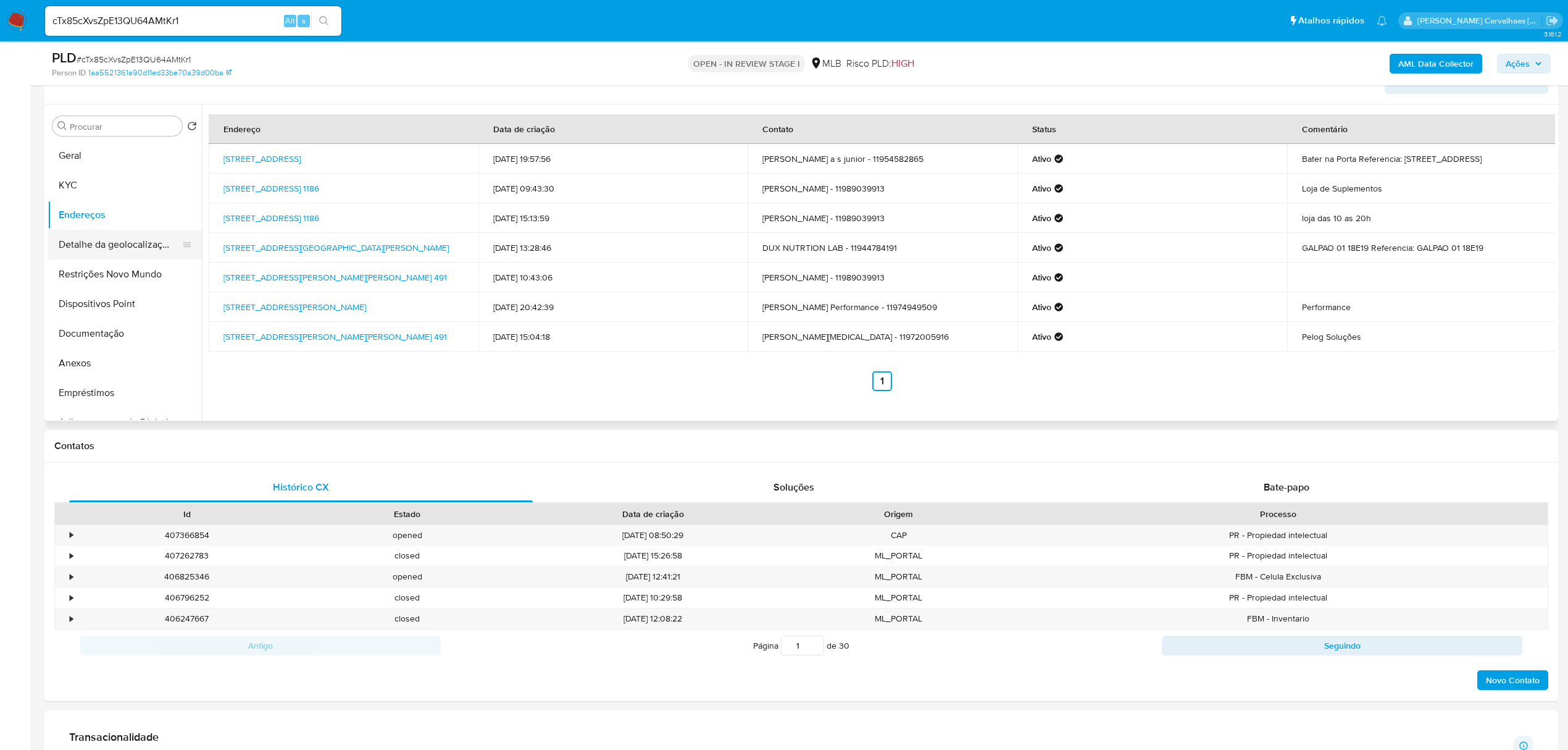
click at [126, 247] on button "Detalhe da geolocalização" at bounding box center [120, 245] width 145 height 30
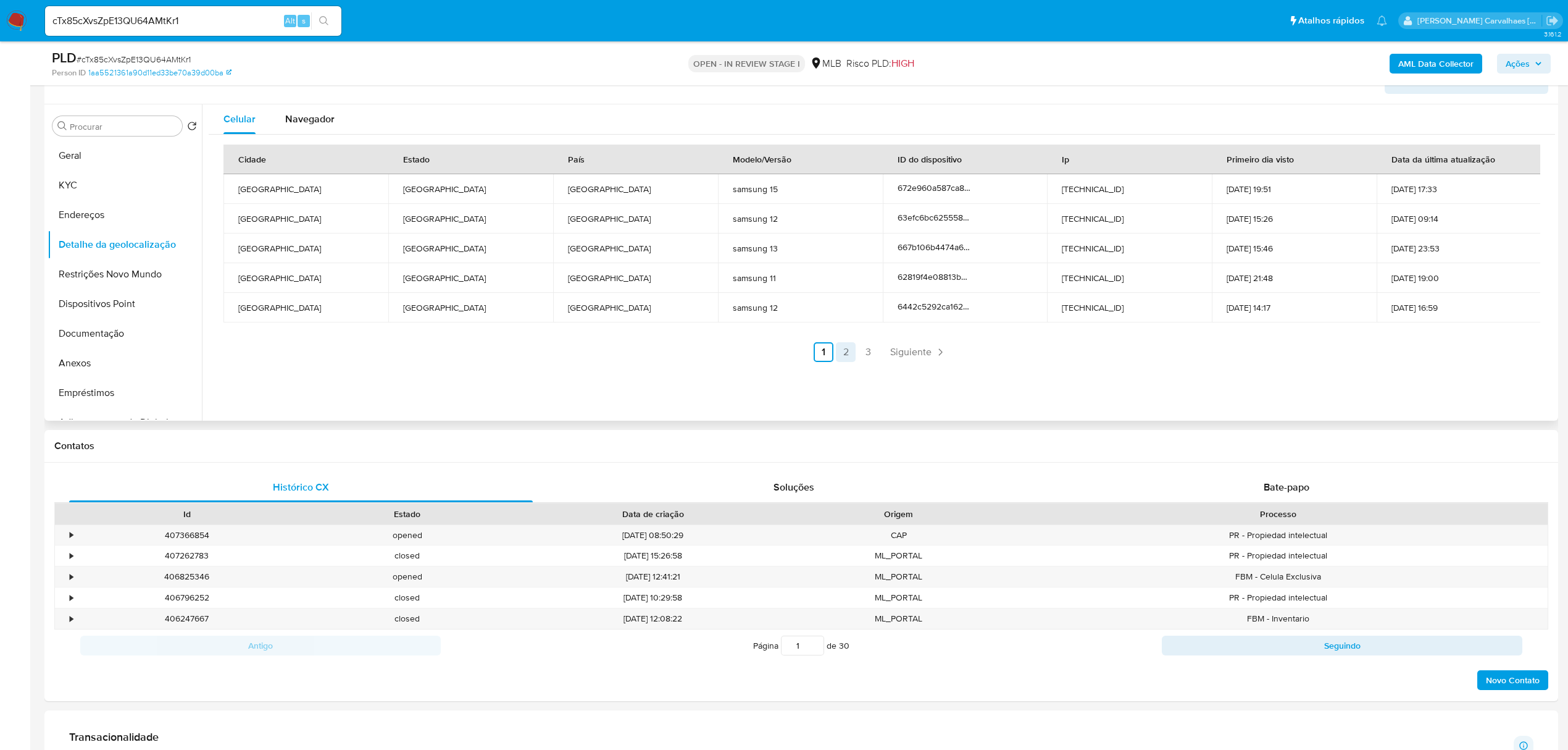
click at [841, 349] on link "2" at bounding box center [845, 351] width 20 height 20
click at [902, 363] on div "Cidade Estado País Modelo/Versão ID do dispositivo Ip Primeiro dia visto Data d…" at bounding box center [881, 253] width 1347 height 237
click at [895, 346] on link "3" at bounding box center [901, 351] width 20 height 20
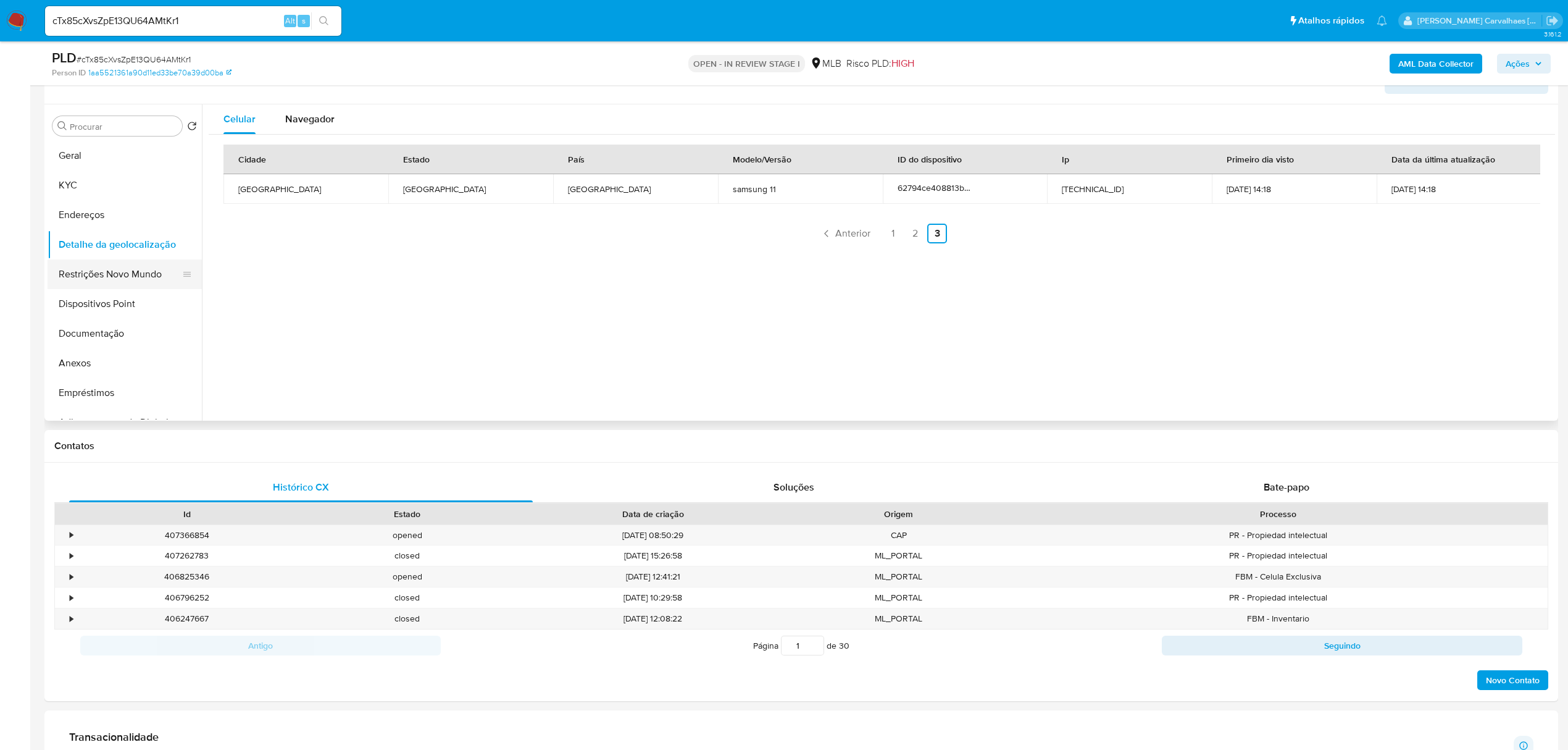
click at [98, 275] on button "Restrições Novo Mundo" at bounding box center [120, 274] width 145 height 30
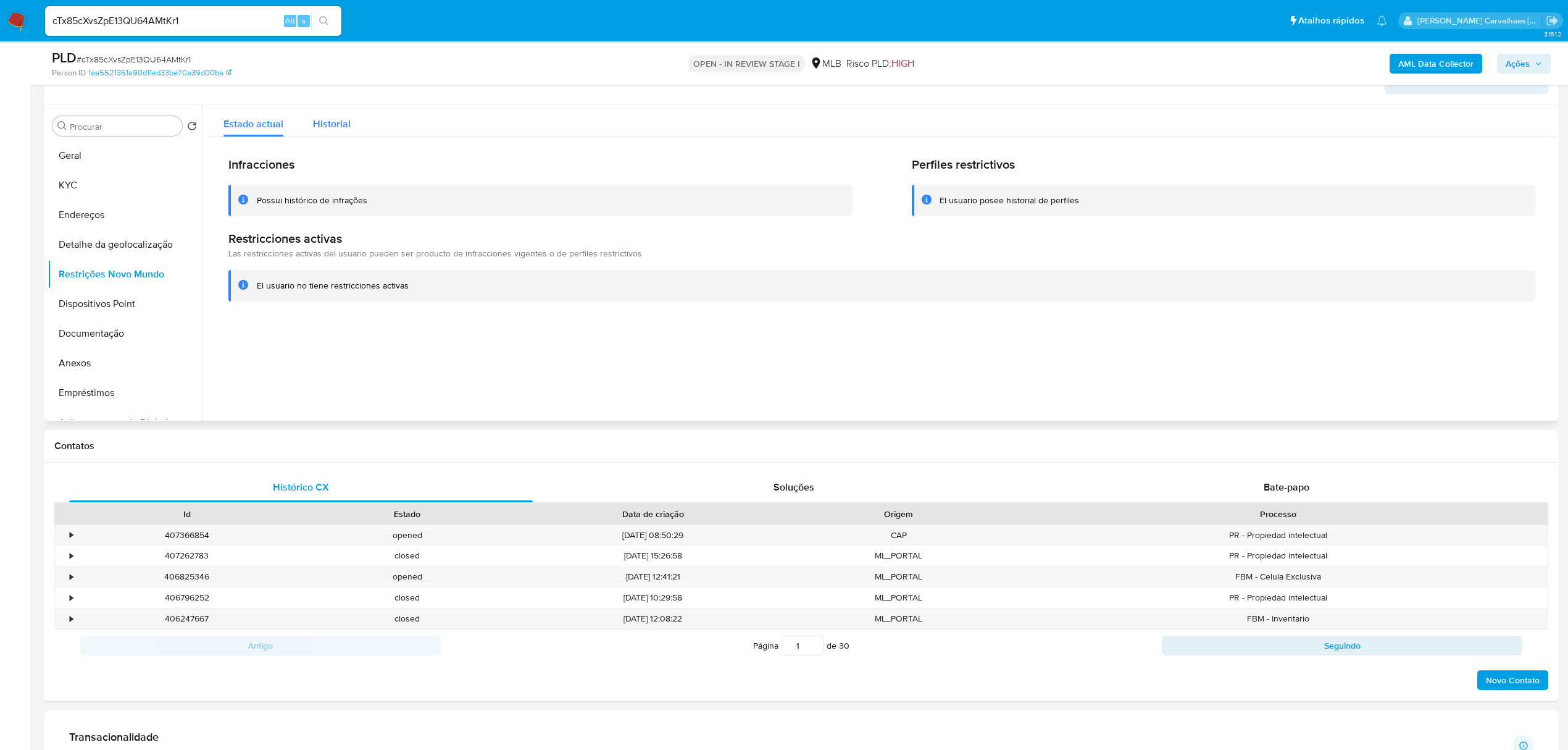
click at [326, 116] on span "Historial" at bounding box center [332, 123] width 38 height 14
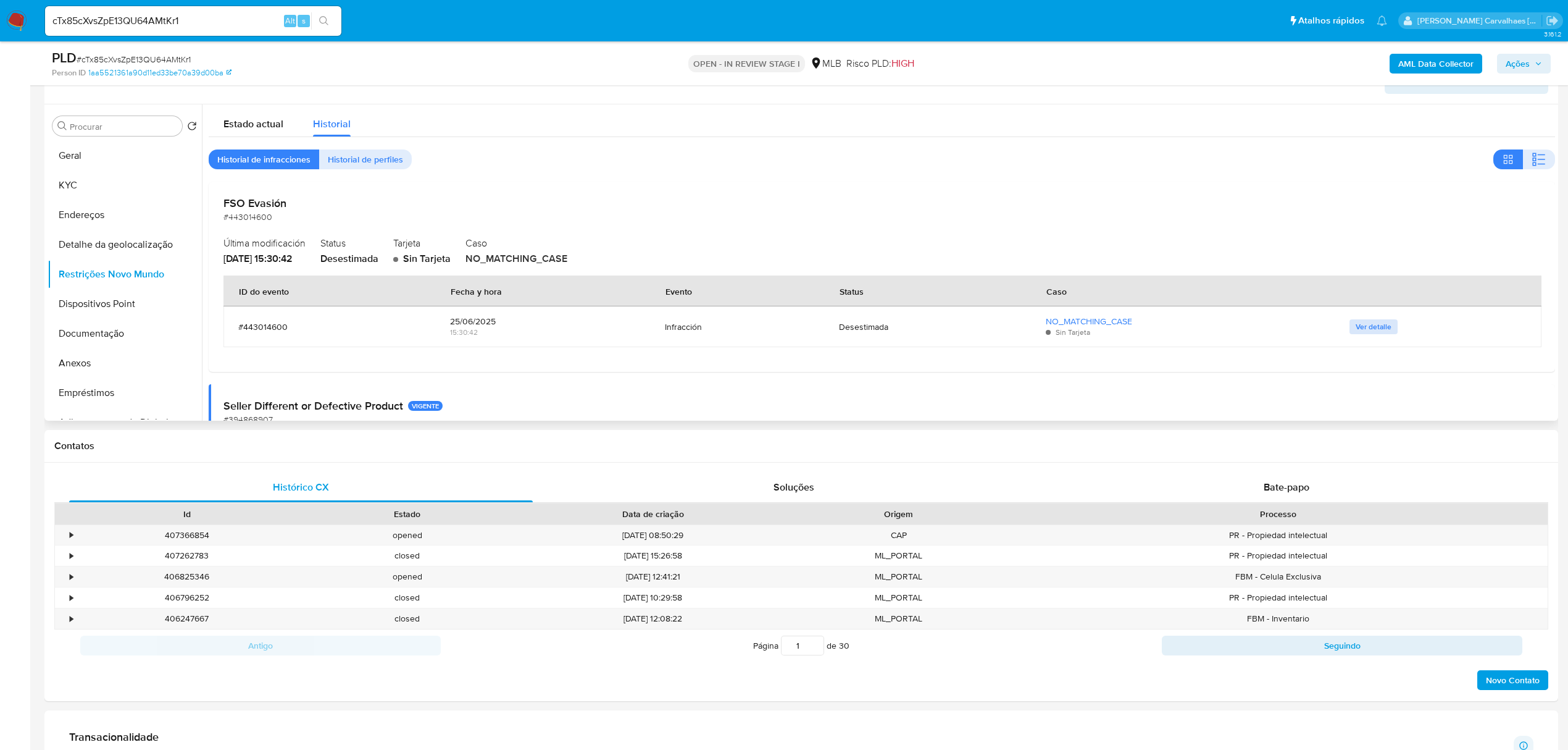
click at [1371, 320] on span "Ver detalle" at bounding box center [1374, 326] width 36 height 12
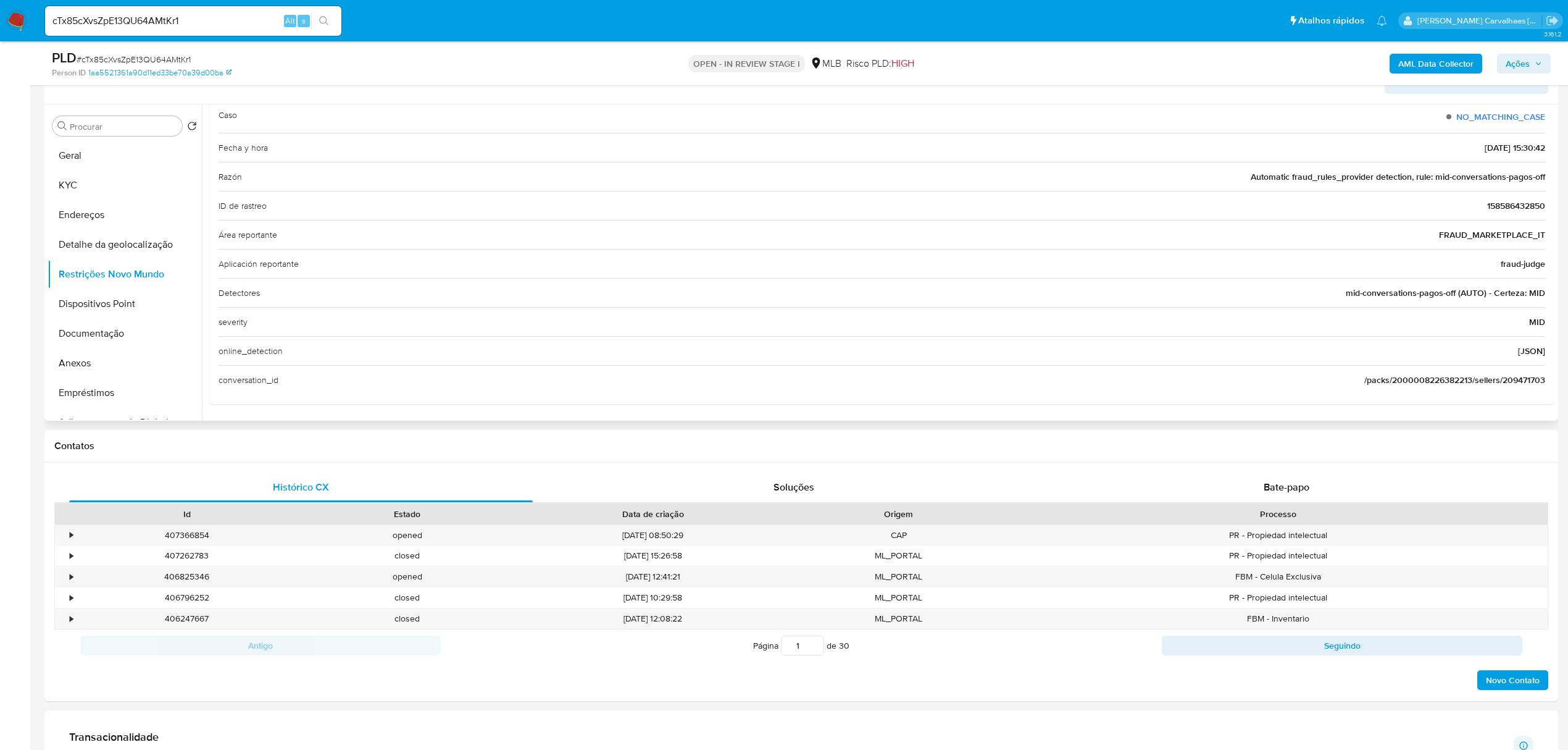
scroll to position [121, 0]
click at [98, 298] on button "Dispositivos Point" at bounding box center [120, 304] width 145 height 30
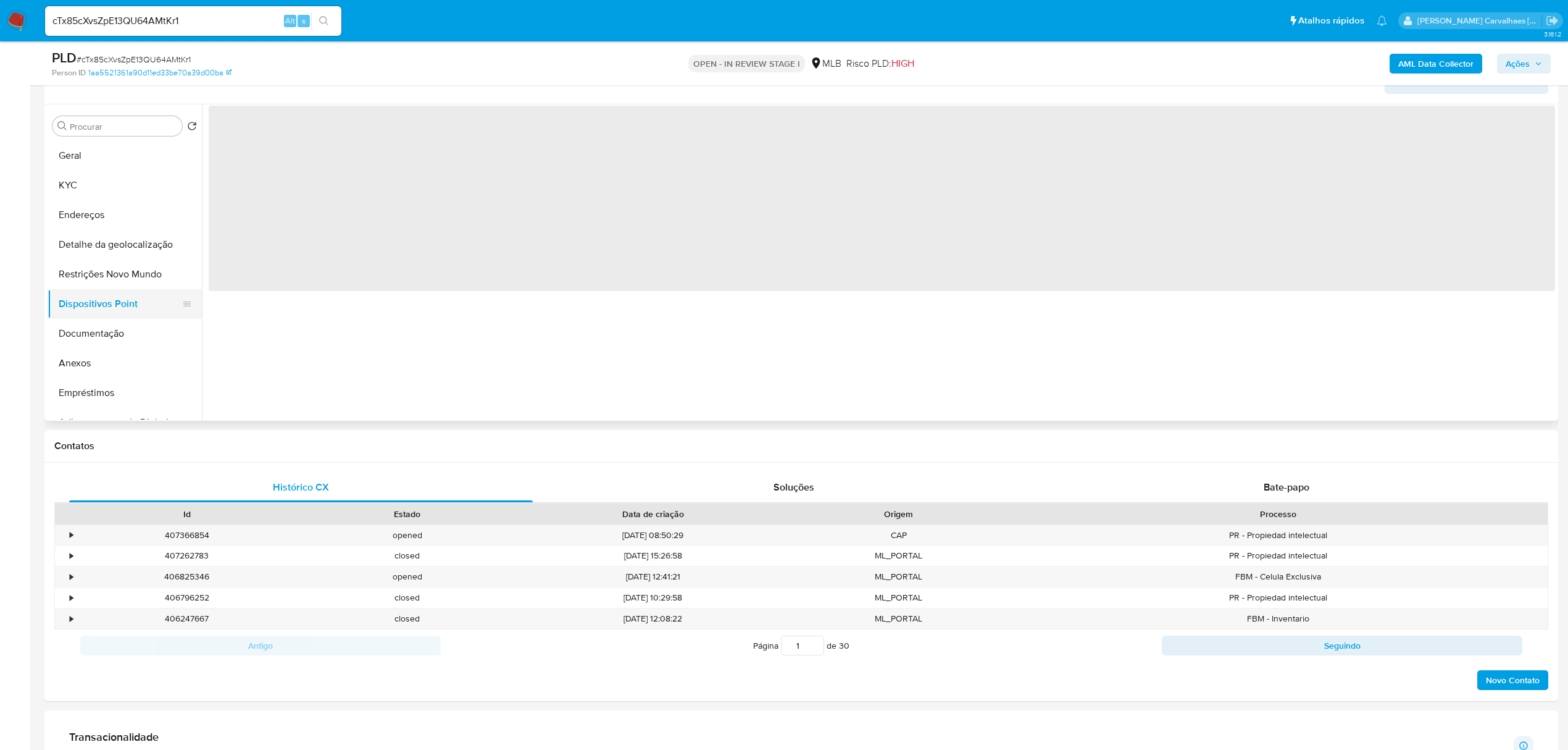
scroll to position [0, 0]
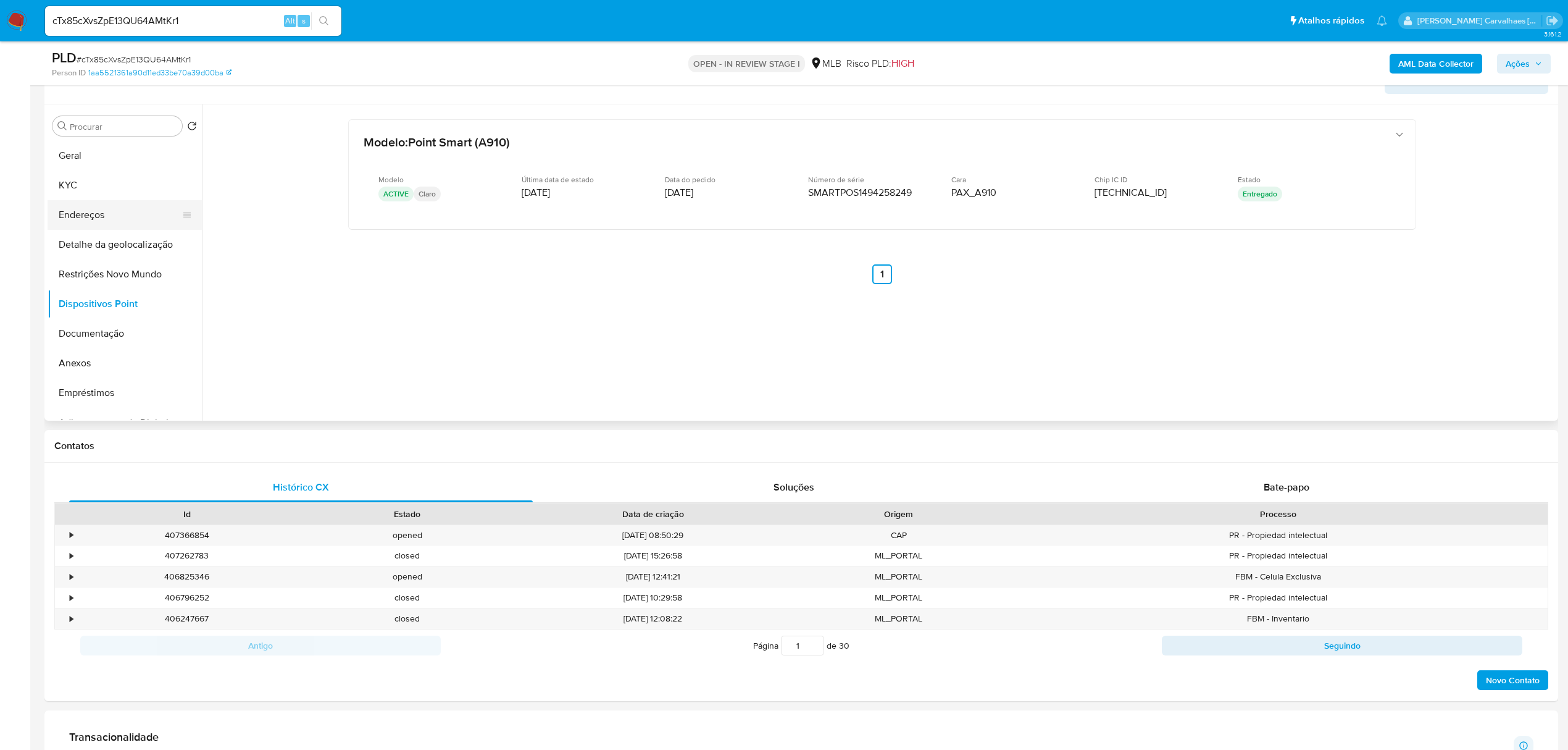
click at [94, 216] on button "Endereços" at bounding box center [120, 215] width 145 height 30
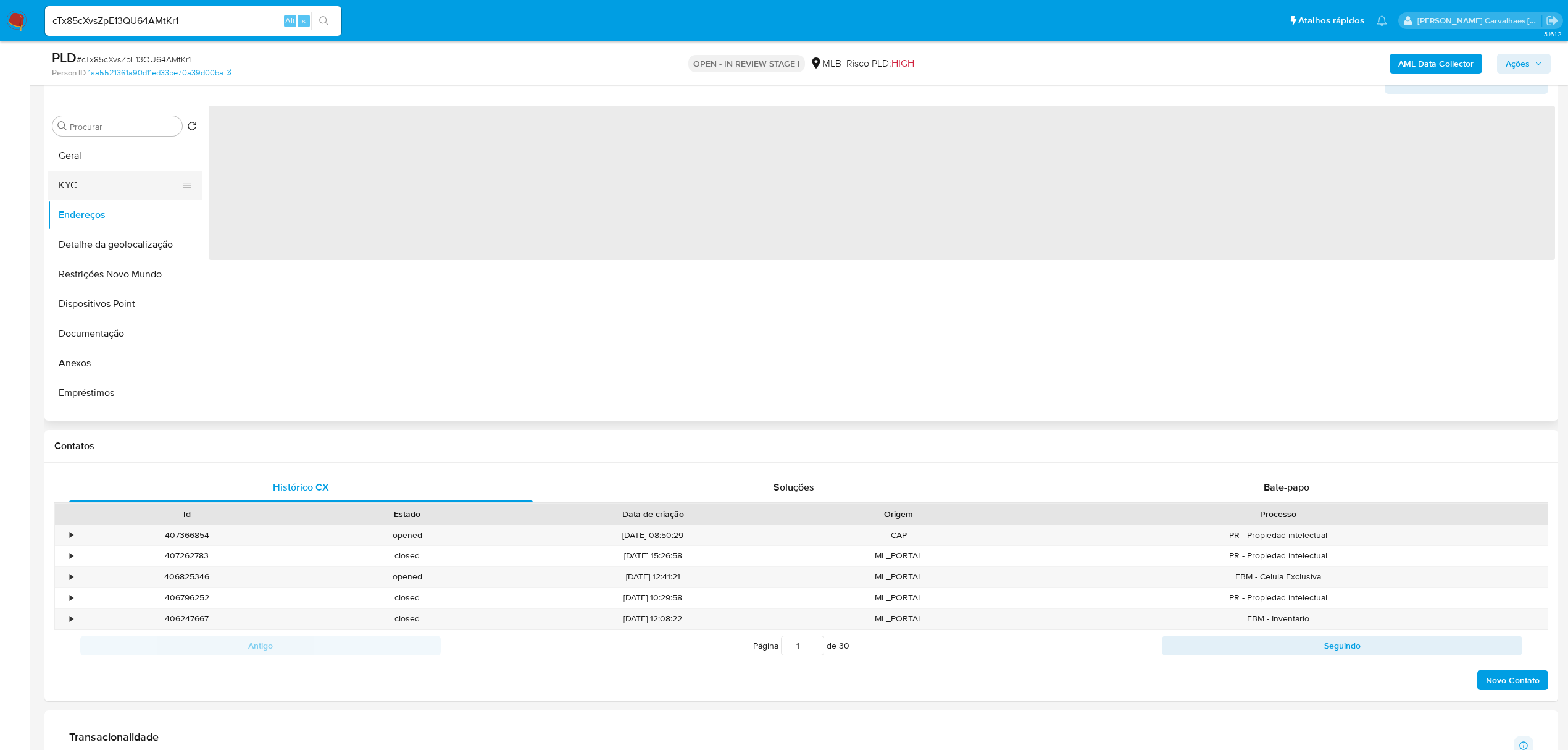
click at [74, 176] on button "KYC" at bounding box center [120, 186] width 145 height 30
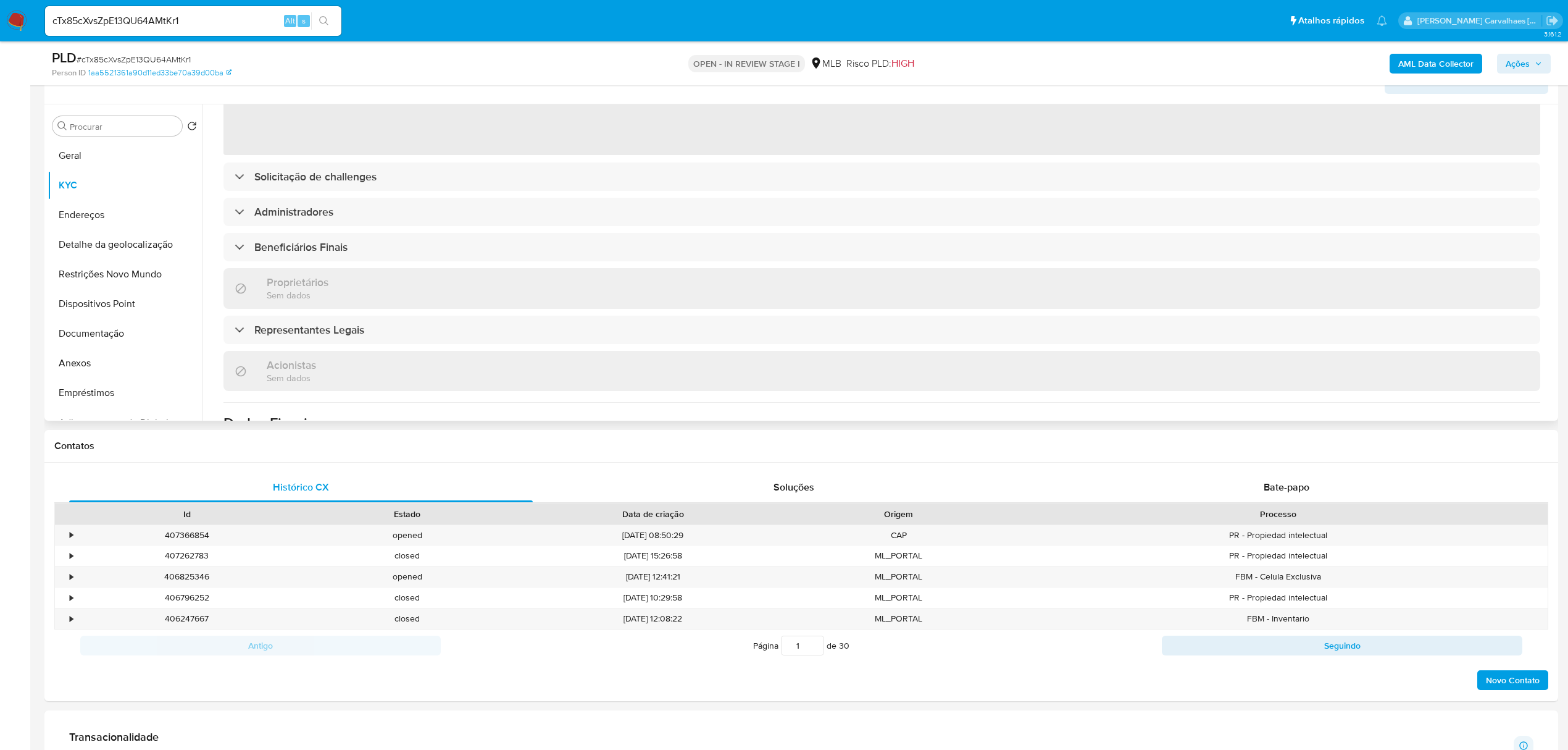
scroll to position [164, 0]
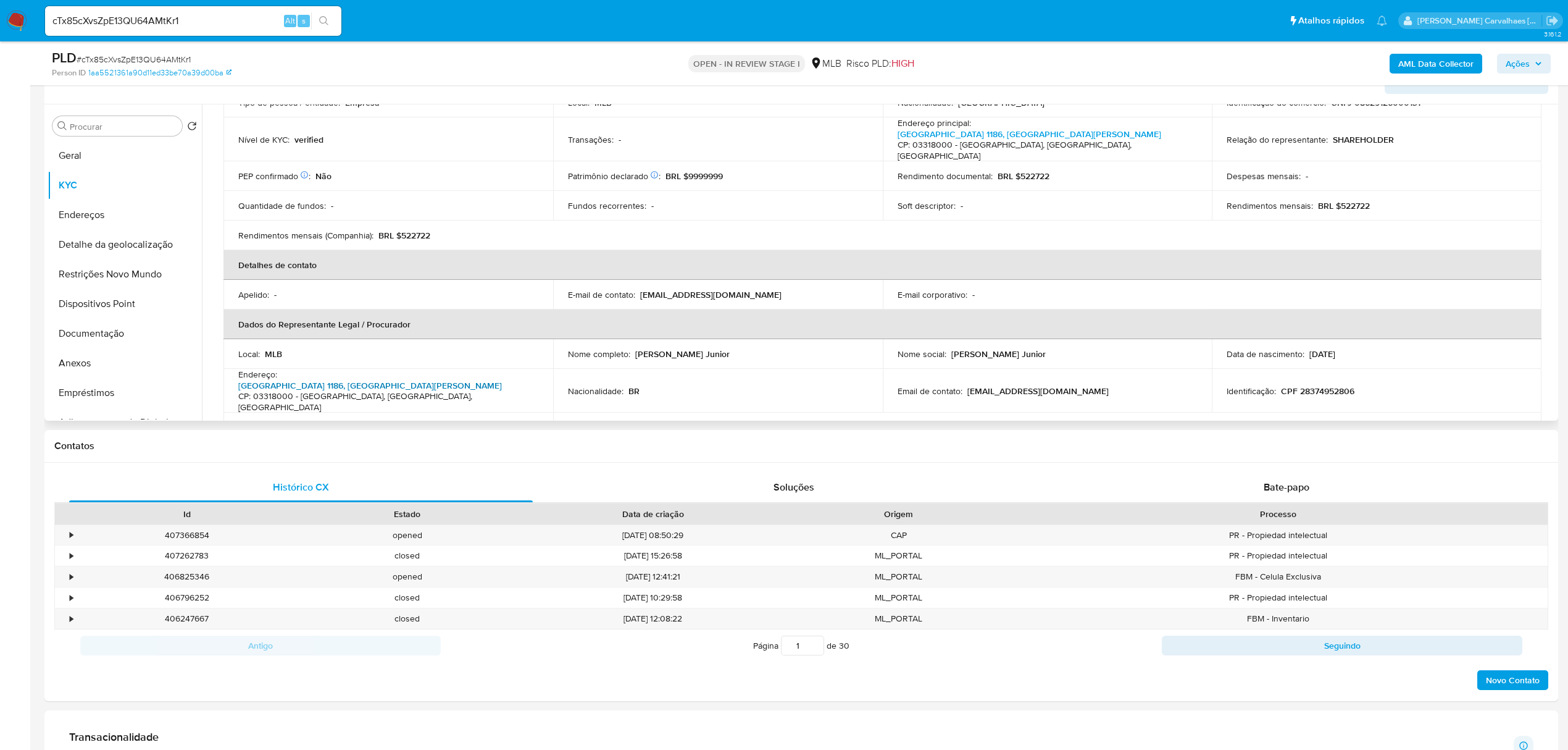
click at [447, 379] on link "Rua Serra De Bragança 1186, Vila Gomes Cardim" at bounding box center [370, 385] width 264 height 12
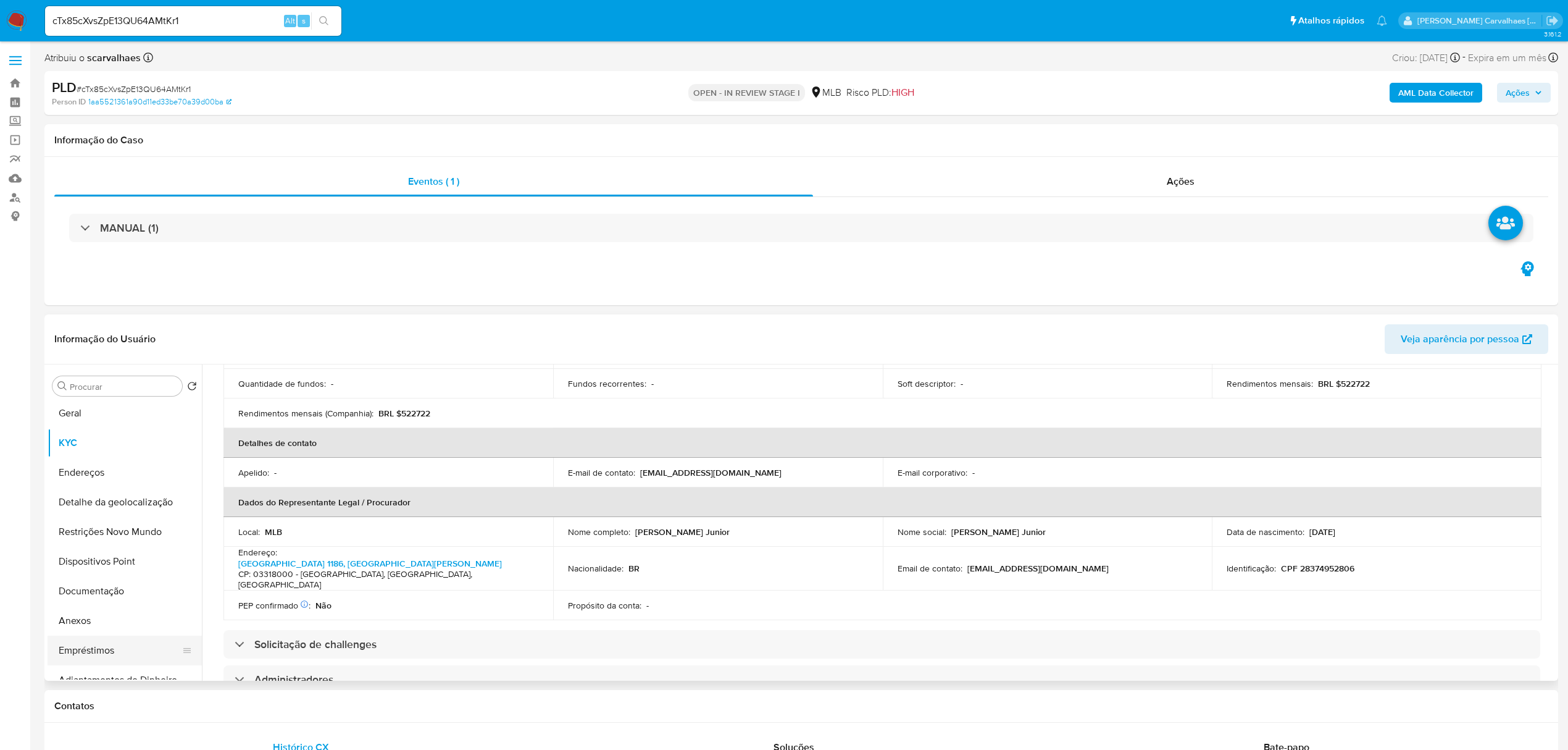
scroll to position [0, 0]
click at [84, 623] on button "Anexos" at bounding box center [120, 623] width 145 height 30
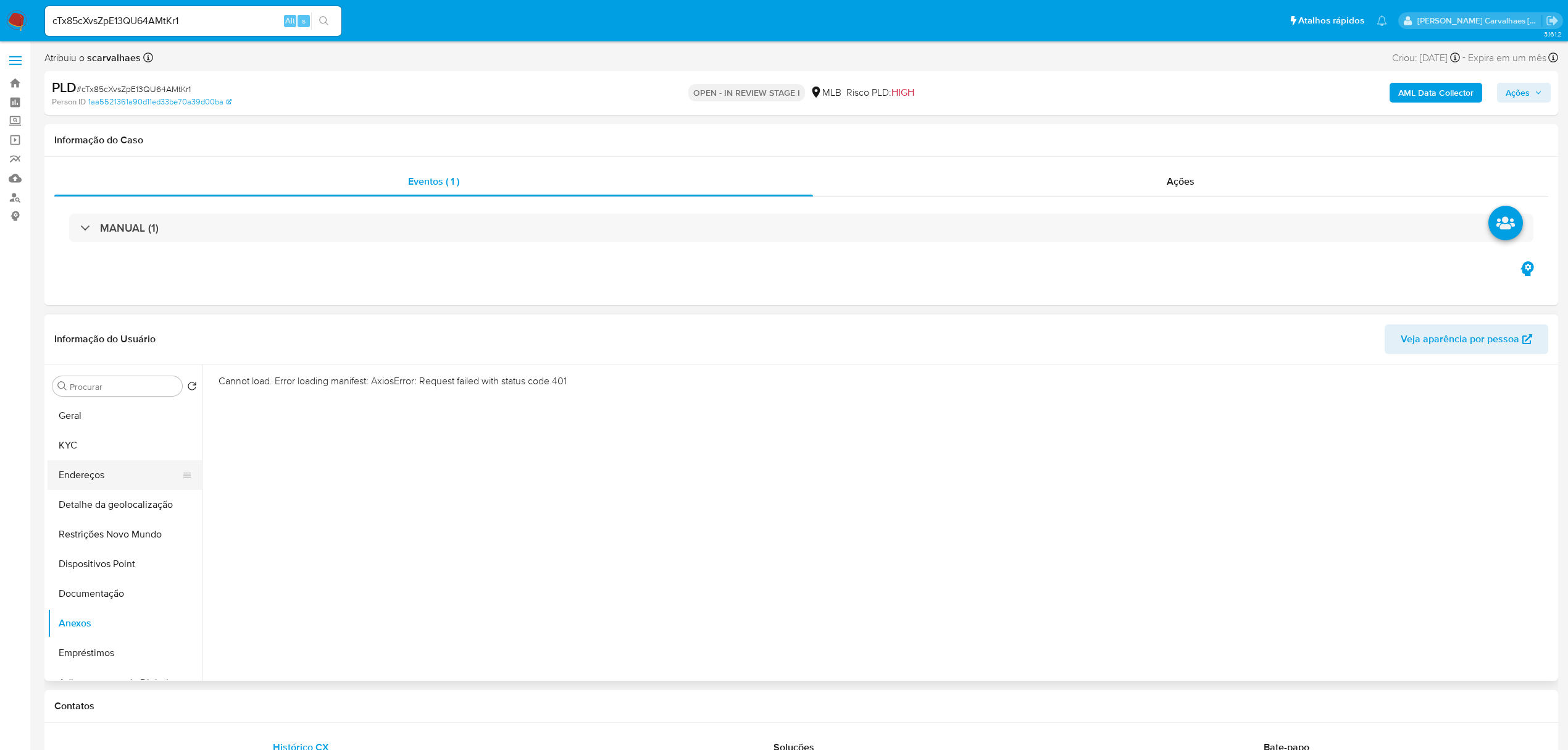
click at [98, 467] on button "Endereços" at bounding box center [120, 475] width 145 height 30
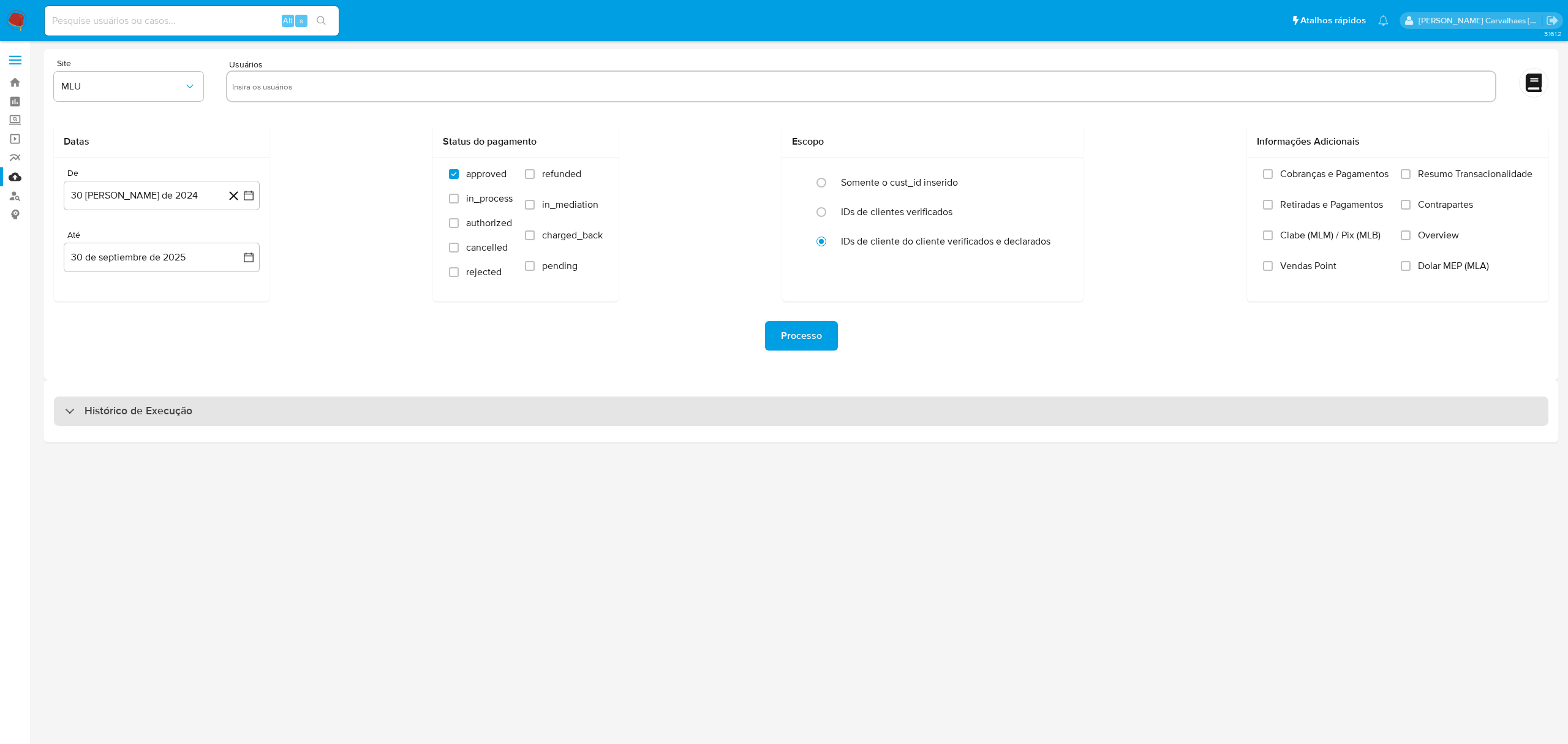
click at [66, 405] on div "Histórico de Execução" at bounding box center [128, 411] width 128 height 15
select select "10"
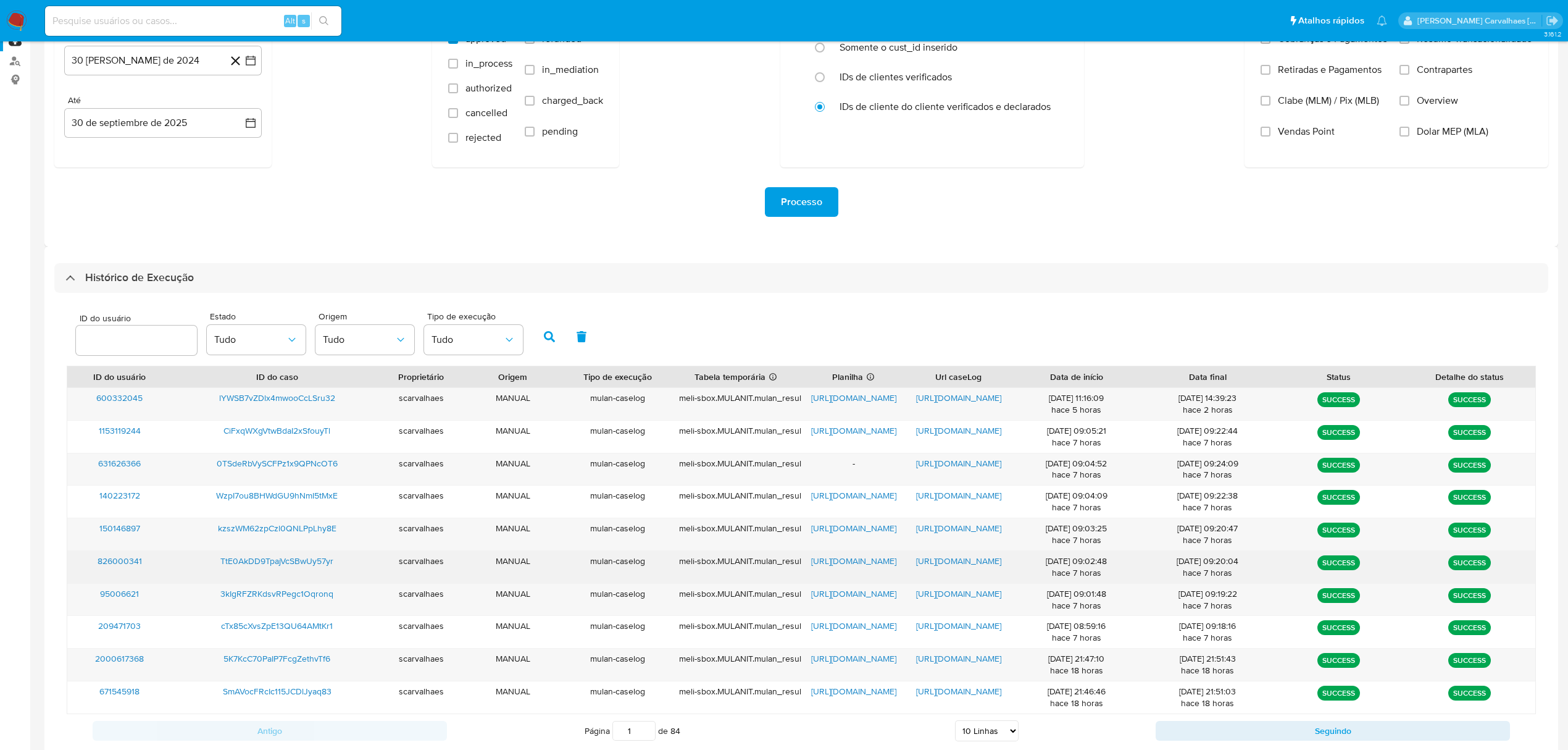
scroll to position [164, 0]
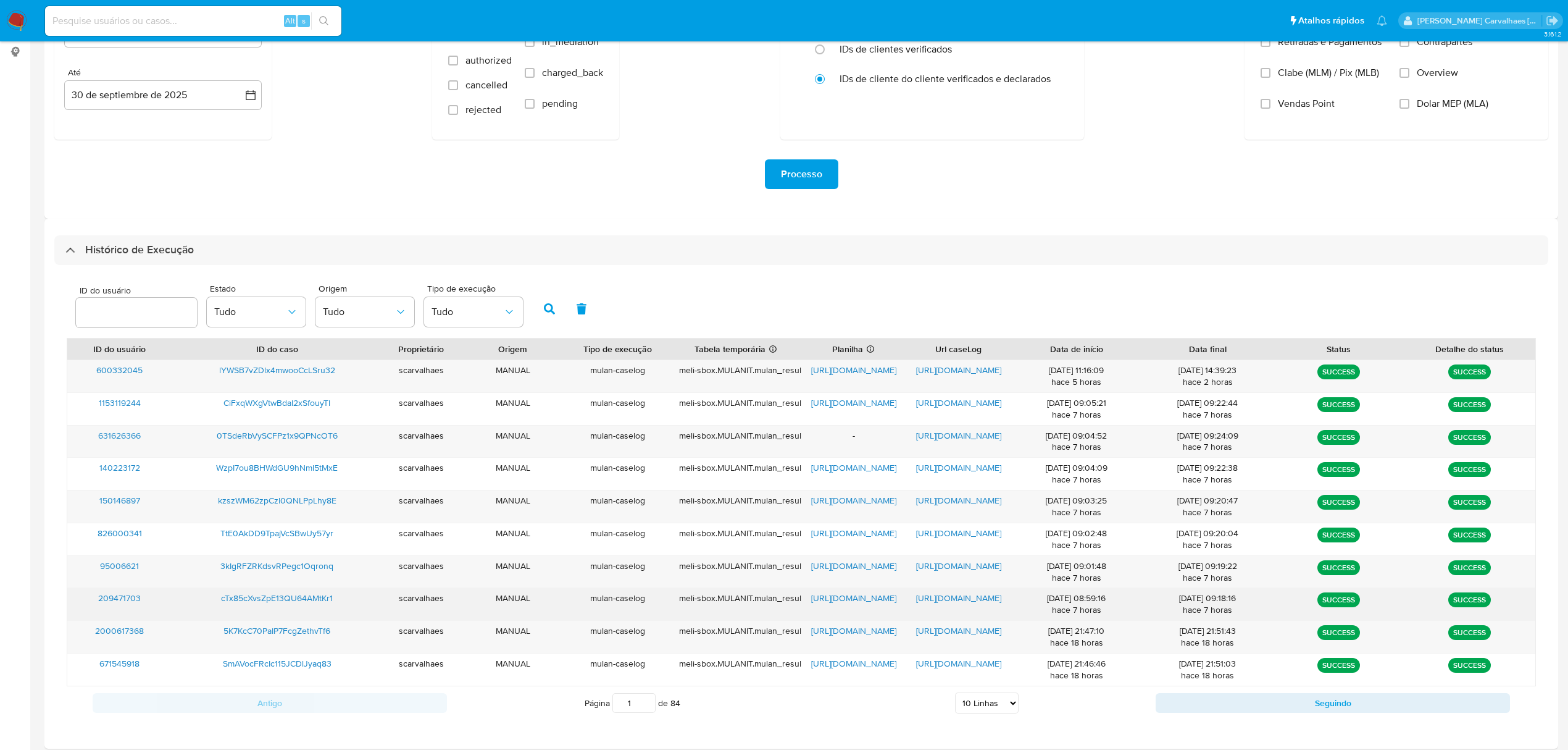
click at [961, 599] on span "[URL][DOMAIN_NAME]" at bounding box center [958, 597] width 85 height 12
click at [833, 604] on span "[URL][DOMAIN_NAME]" at bounding box center [853, 597] width 85 height 12
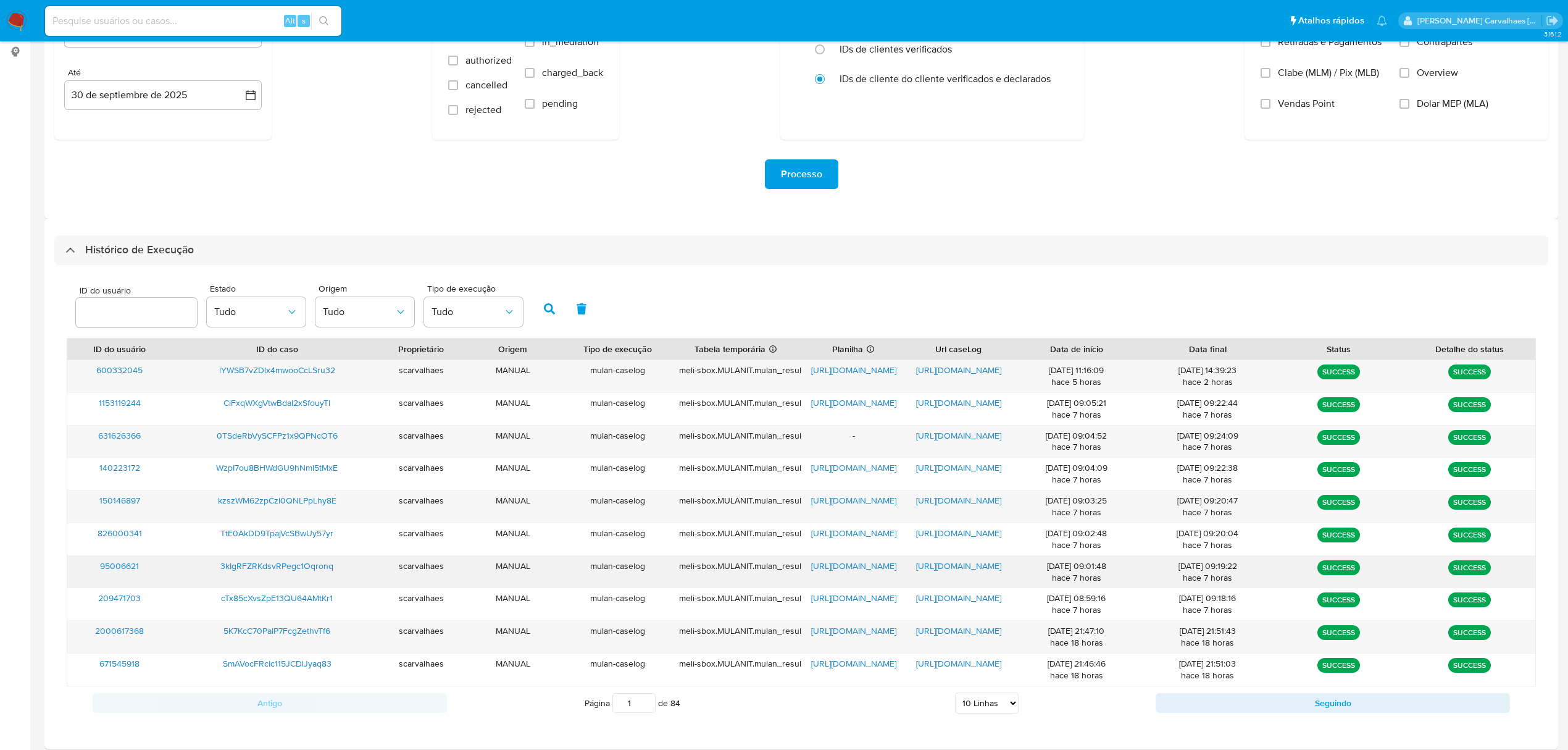
click at [969, 563] on span "[URL][DOMAIN_NAME]" at bounding box center [958, 565] width 85 height 12
click at [852, 564] on span "[URL][DOMAIN_NAME]" at bounding box center [853, 565] width 85 height 12
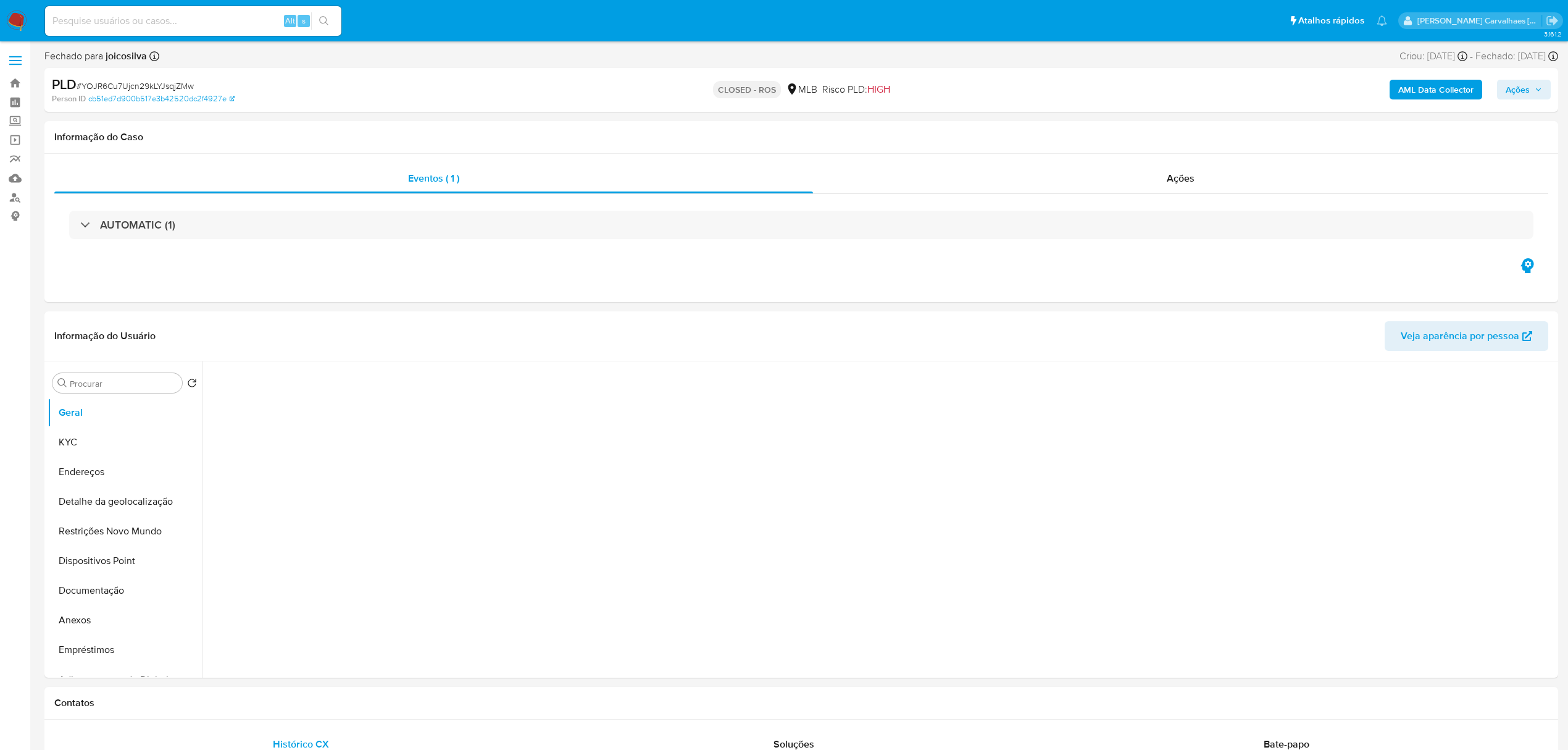
select select "10"
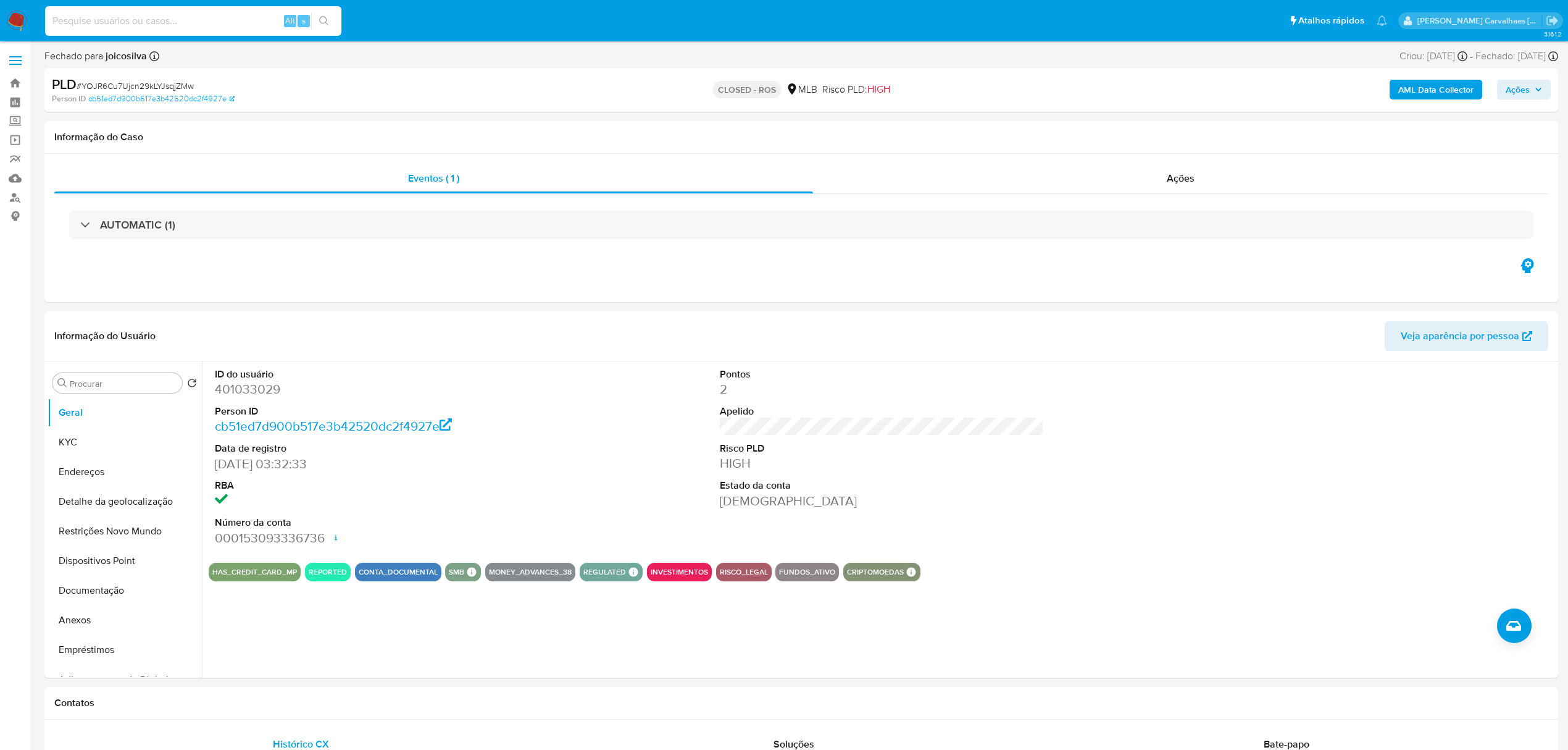
click at [81, 25] on input at bounding box center [193, 21] width 297 height 16
paste input "cTx85cXvsZpE13QU64AMtKr1"
type input "cTx85cXvsZpE13QU64AMtKr1"
click at [319, 17] on icon "search-icon" at bounding box center [324, 21] width 10 height 10
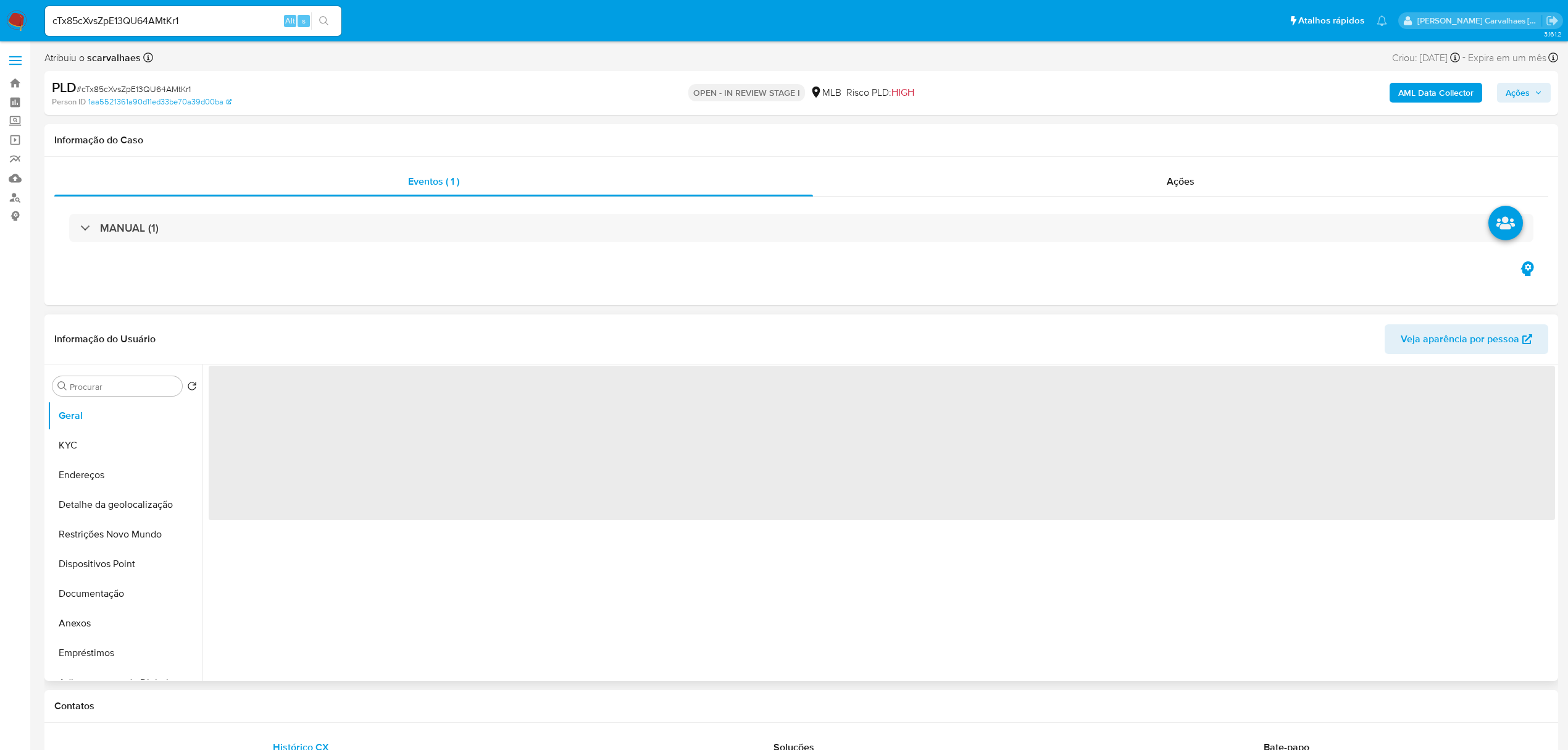
select select "10"
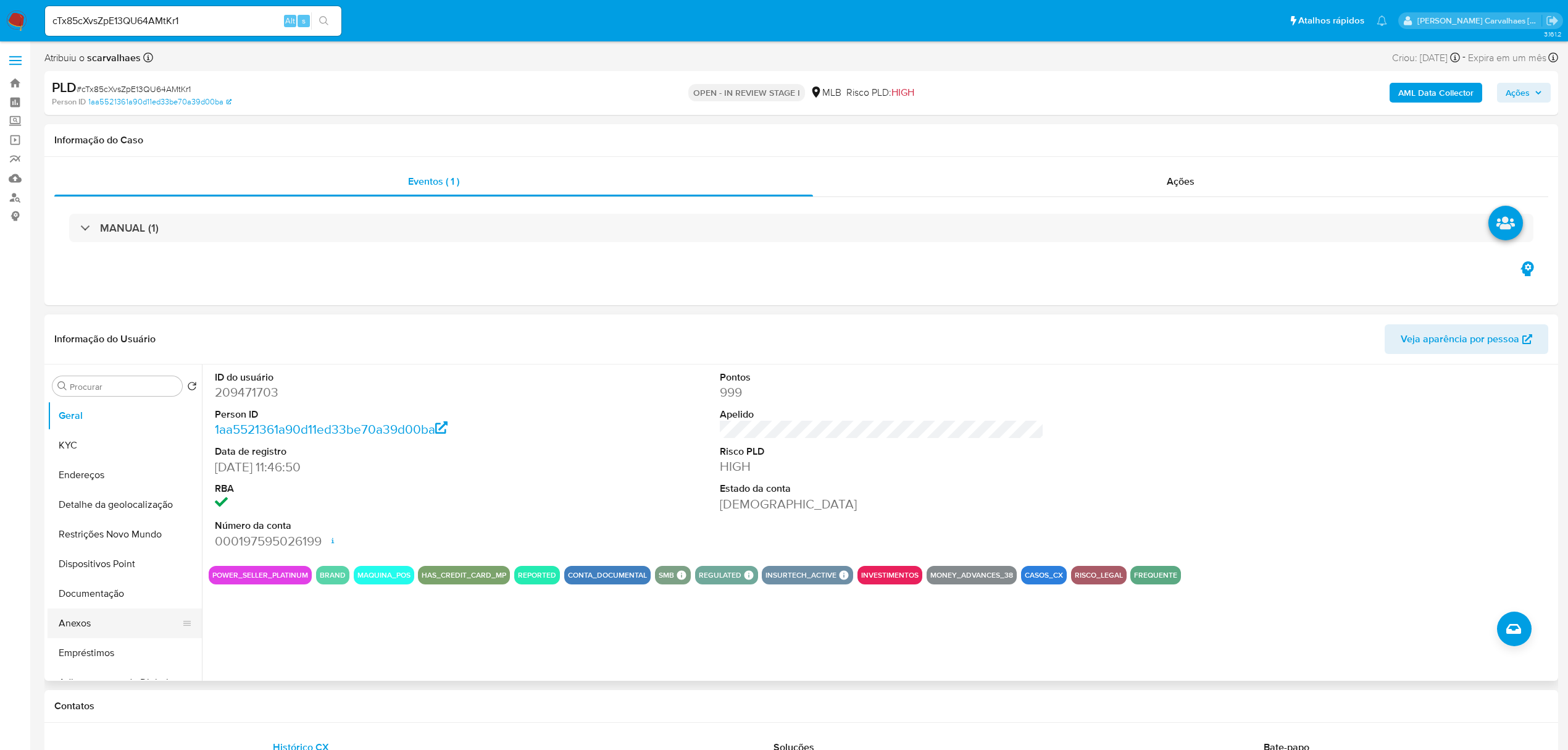
click at [100, 621] on button "Anexos" at bounding box center [120, 623] width 145 height 30
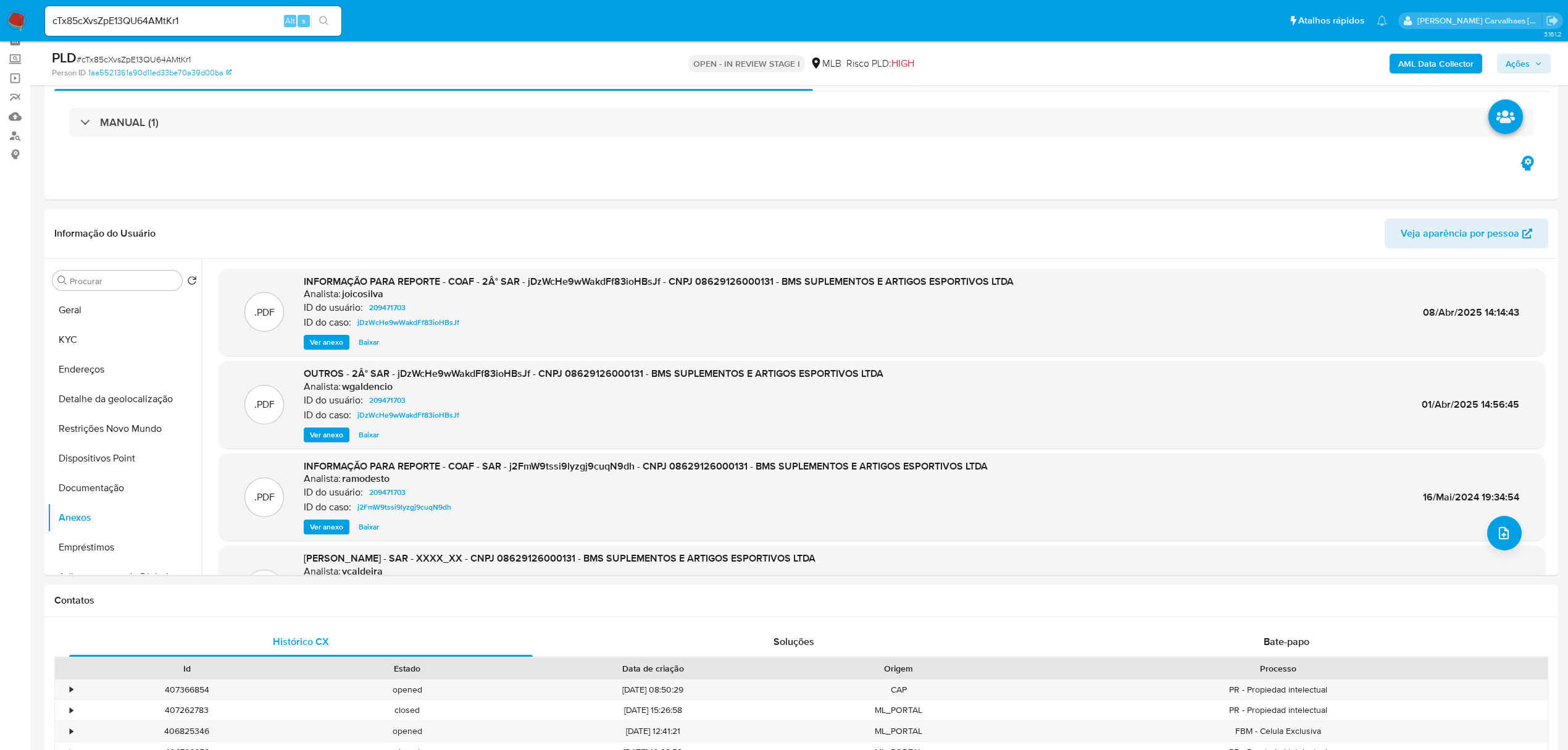
scroll to position [164, 0]
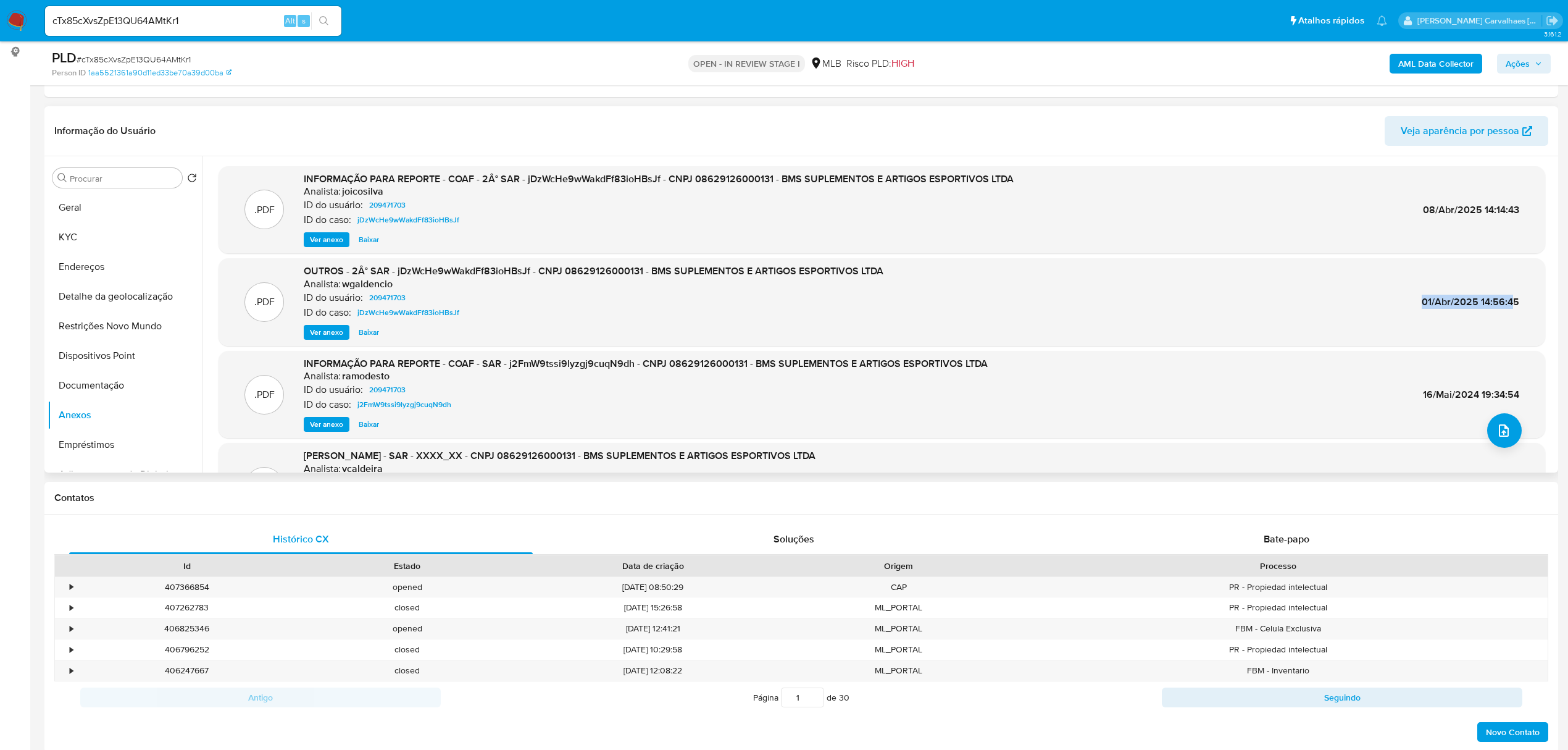
drag, startPoint x: 1418, startPoint y: 309, endPoint x: 1507, endPoint y: 305, distance: 89.1
click at [1507, 305] on span "01/Abr/2025 14:56:45" at bounding box center [1470, 301] width 98 height 14
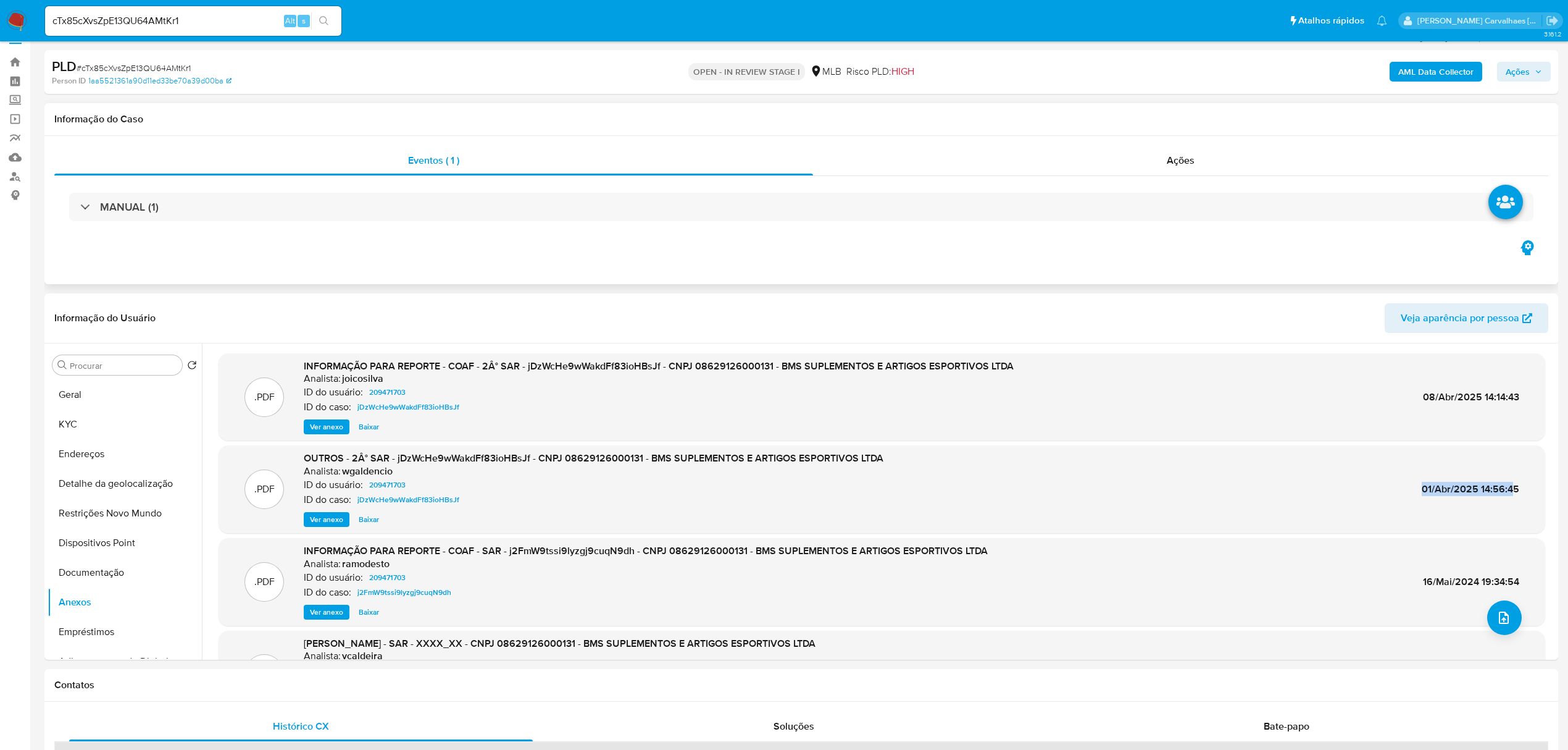
scroll to position [0, 0]
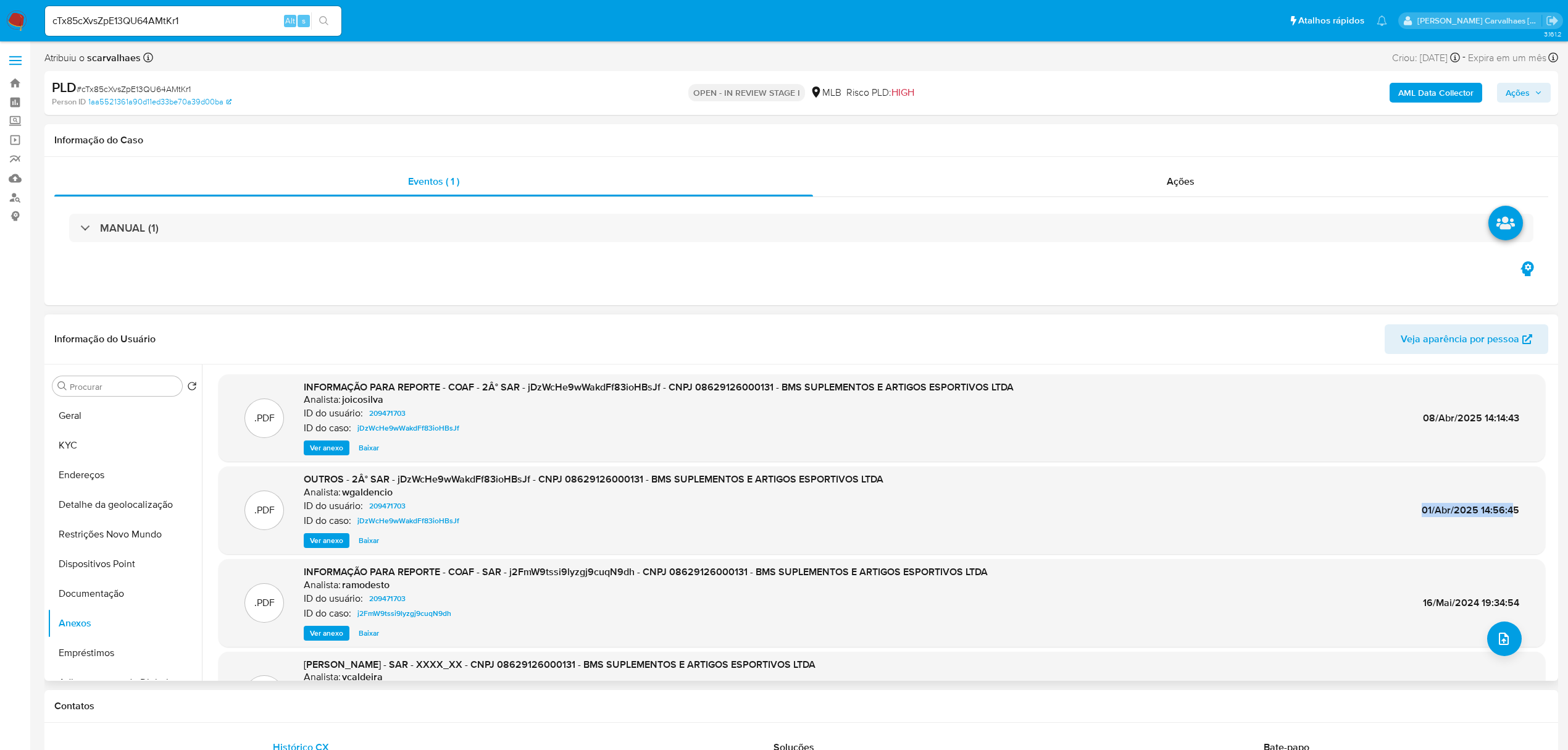
click at [324, 451] on span "Ver anexo" at bounding box center [327, 447] width 34 height 12
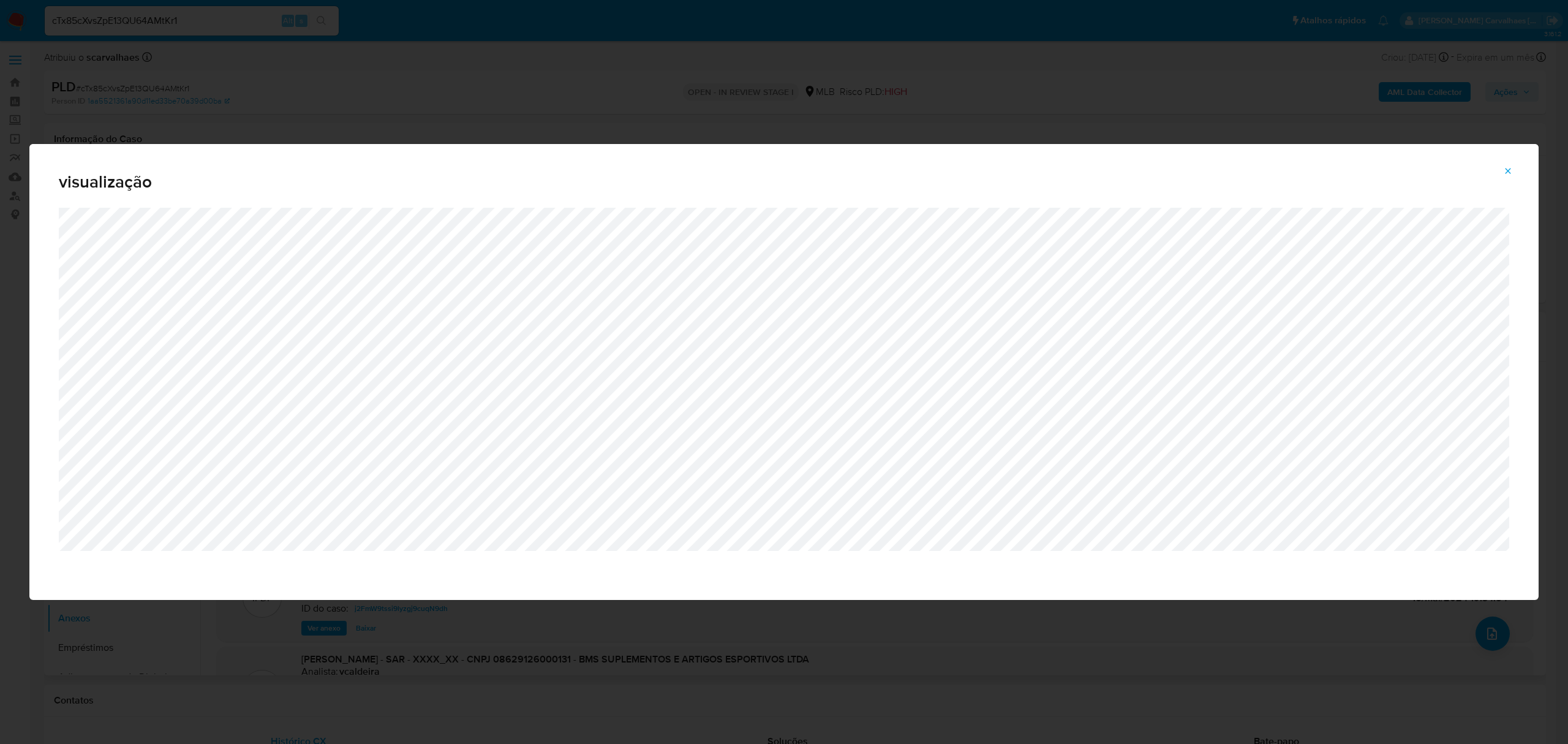
click at [1512, 168] on icon "Attachment preview" at bounding box center [1507, 170] width 10 height 10
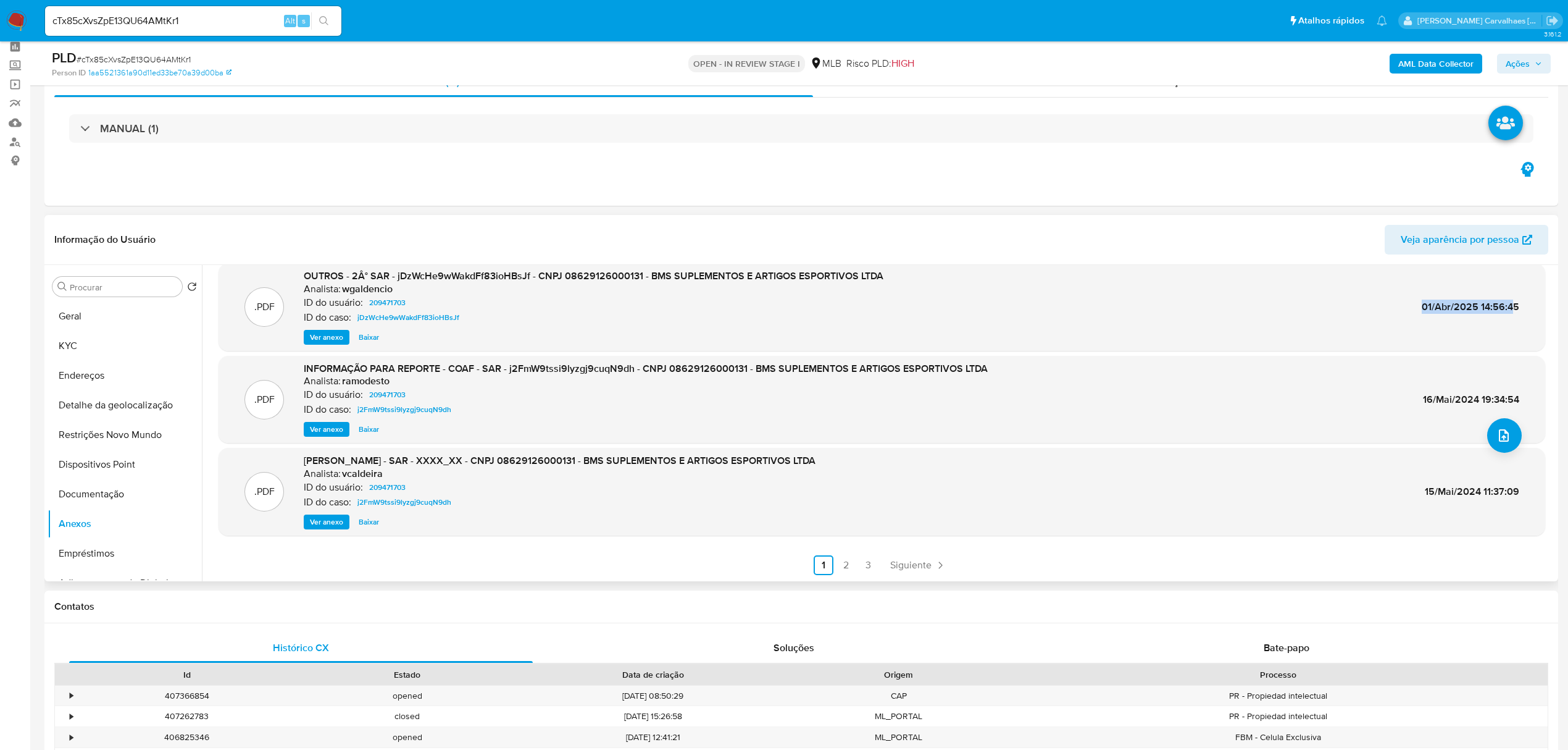
scroll to position [82, 0]
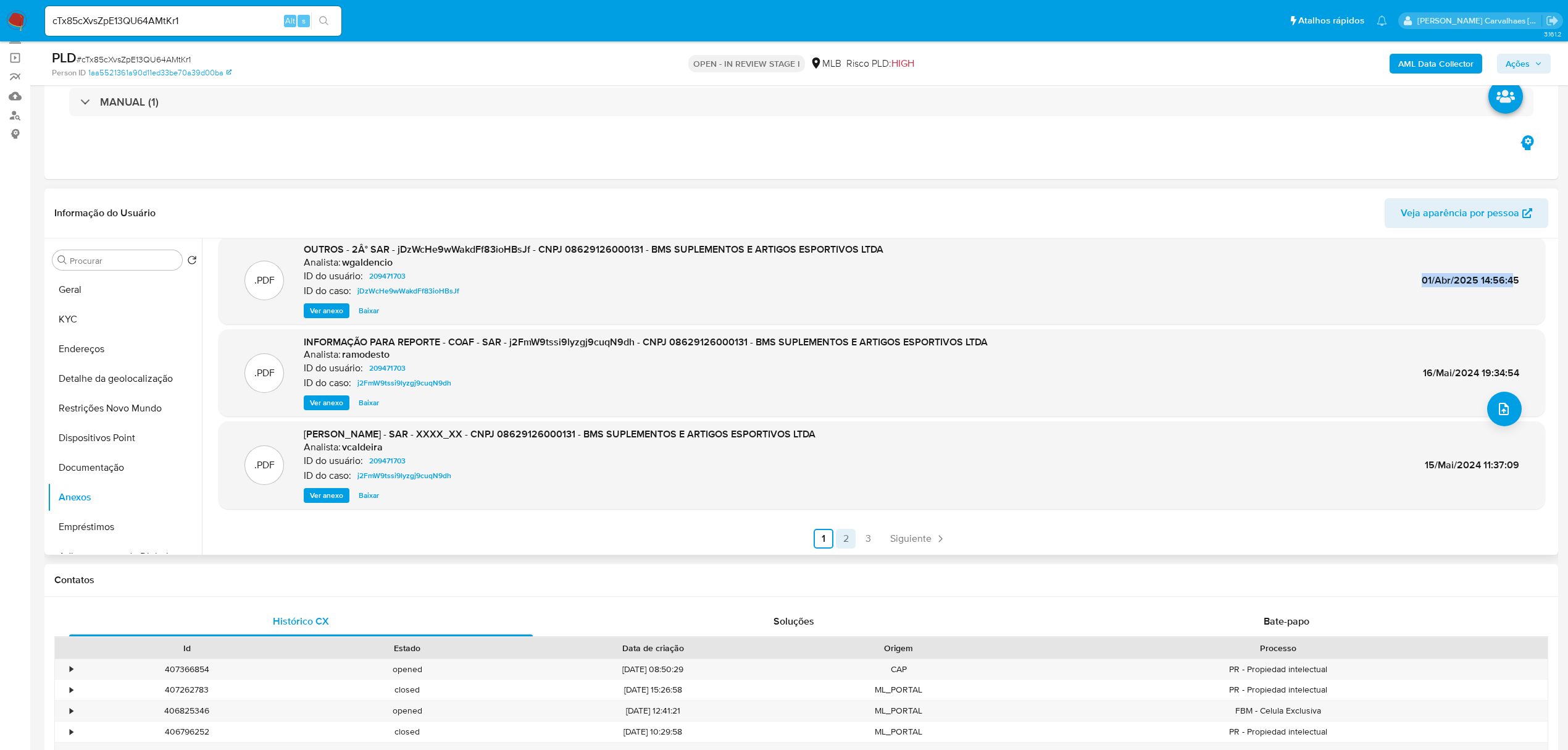
click at [843, 539] on link "2" at bounding box center [845, 538] width 20 height 20
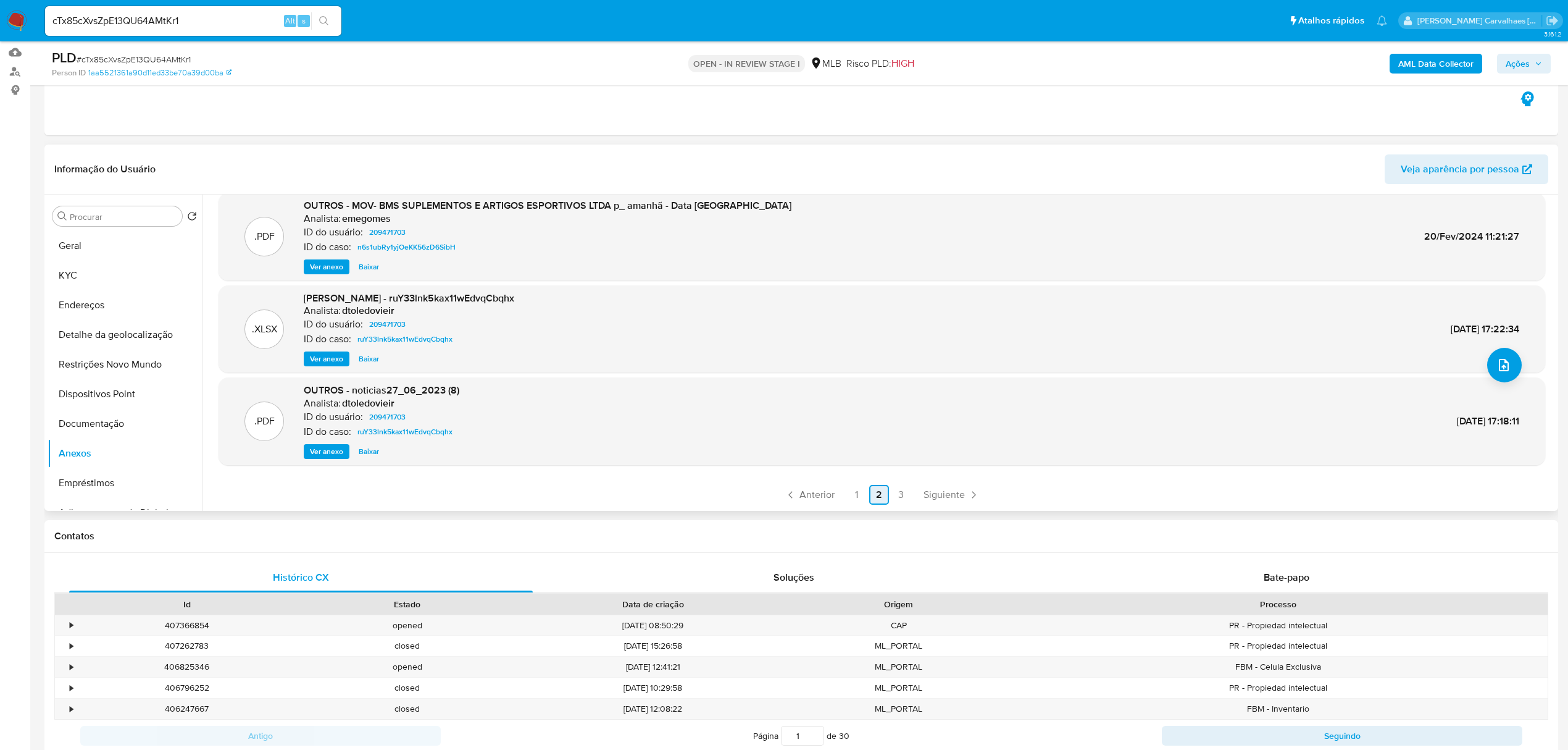
scroll to position [164, 0]
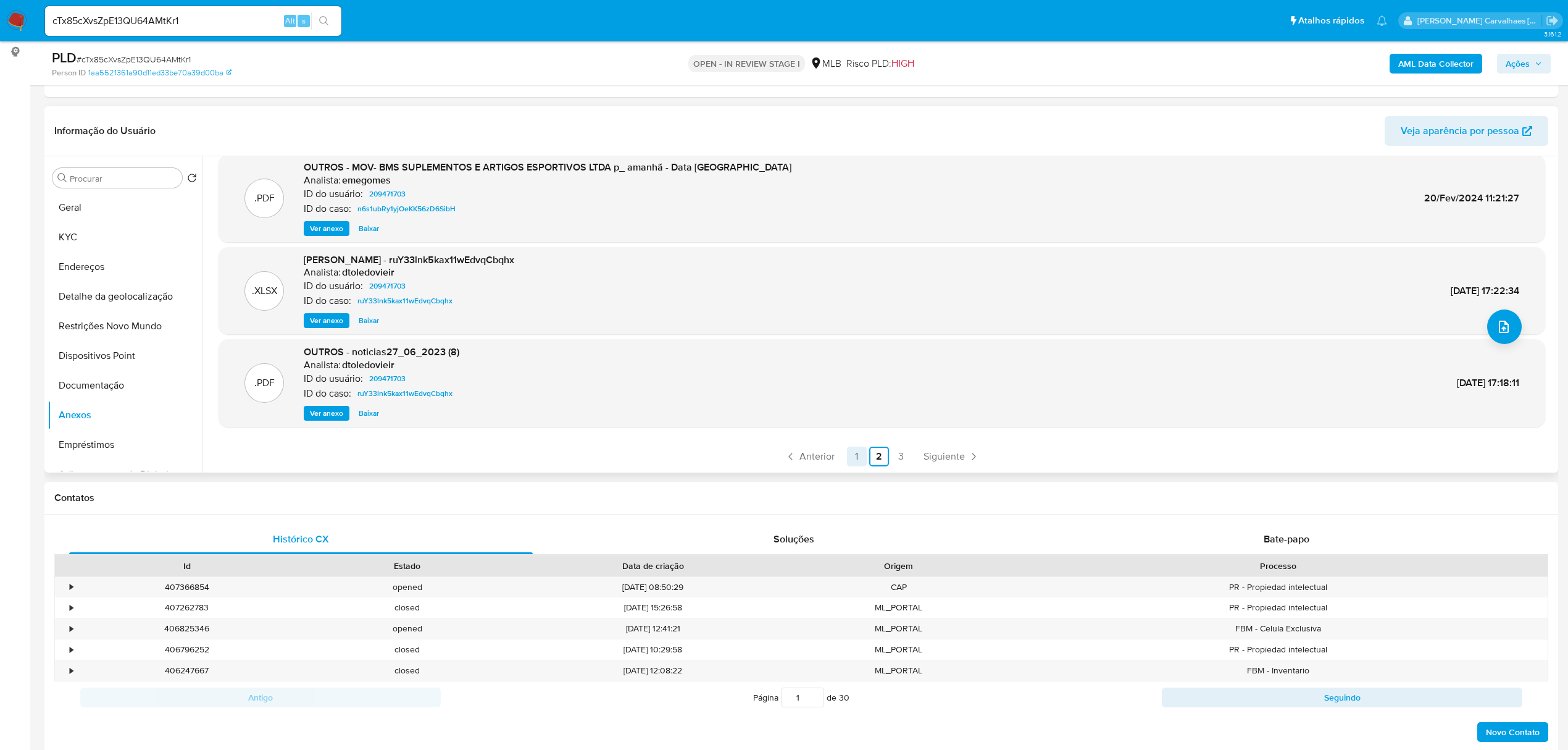
click at [853, 463] on link "1" at bounding box center [857, 456] width 20 height 20
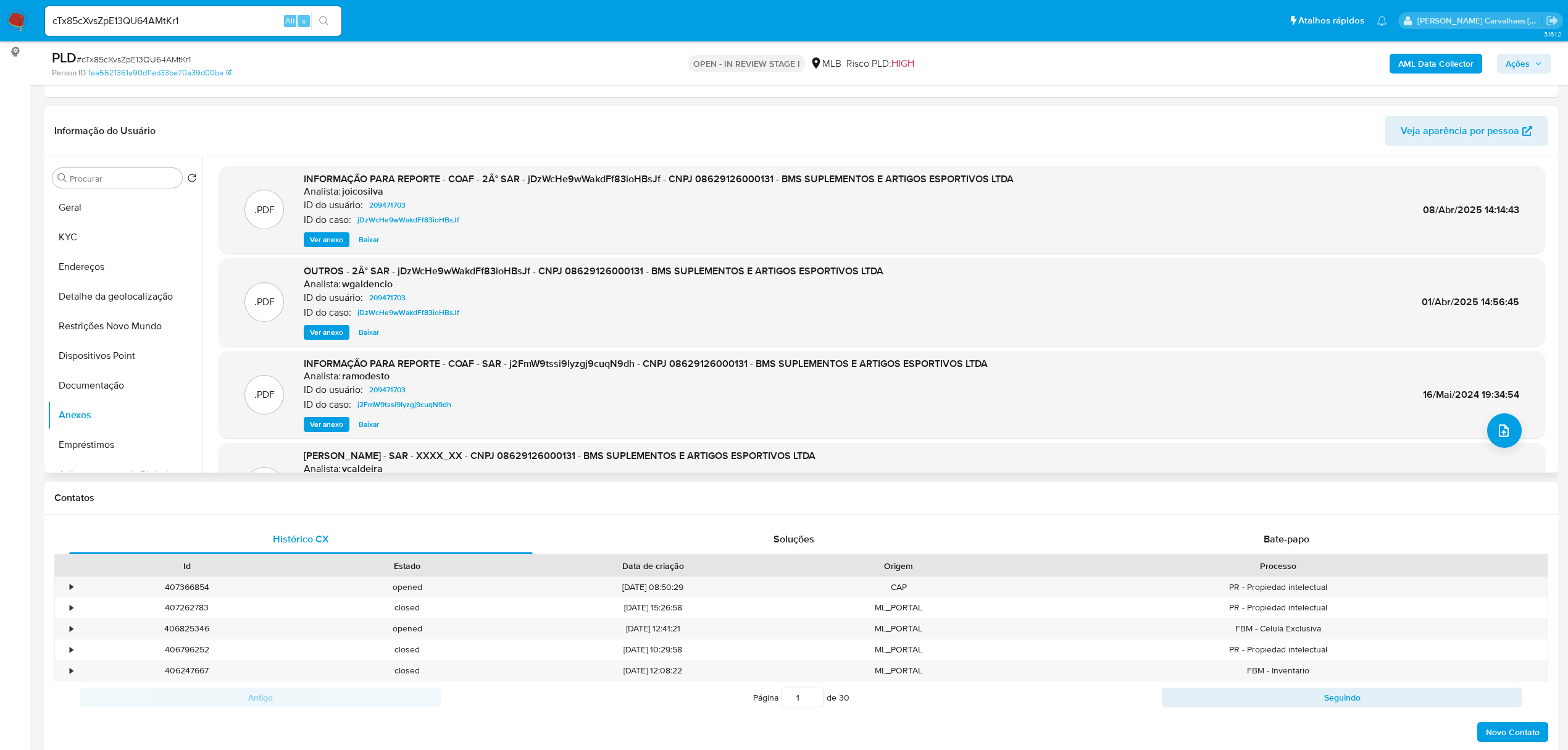
click at [329, 239] on span "Ver anexo" at bounding box center [327, 239] width 34 height 12
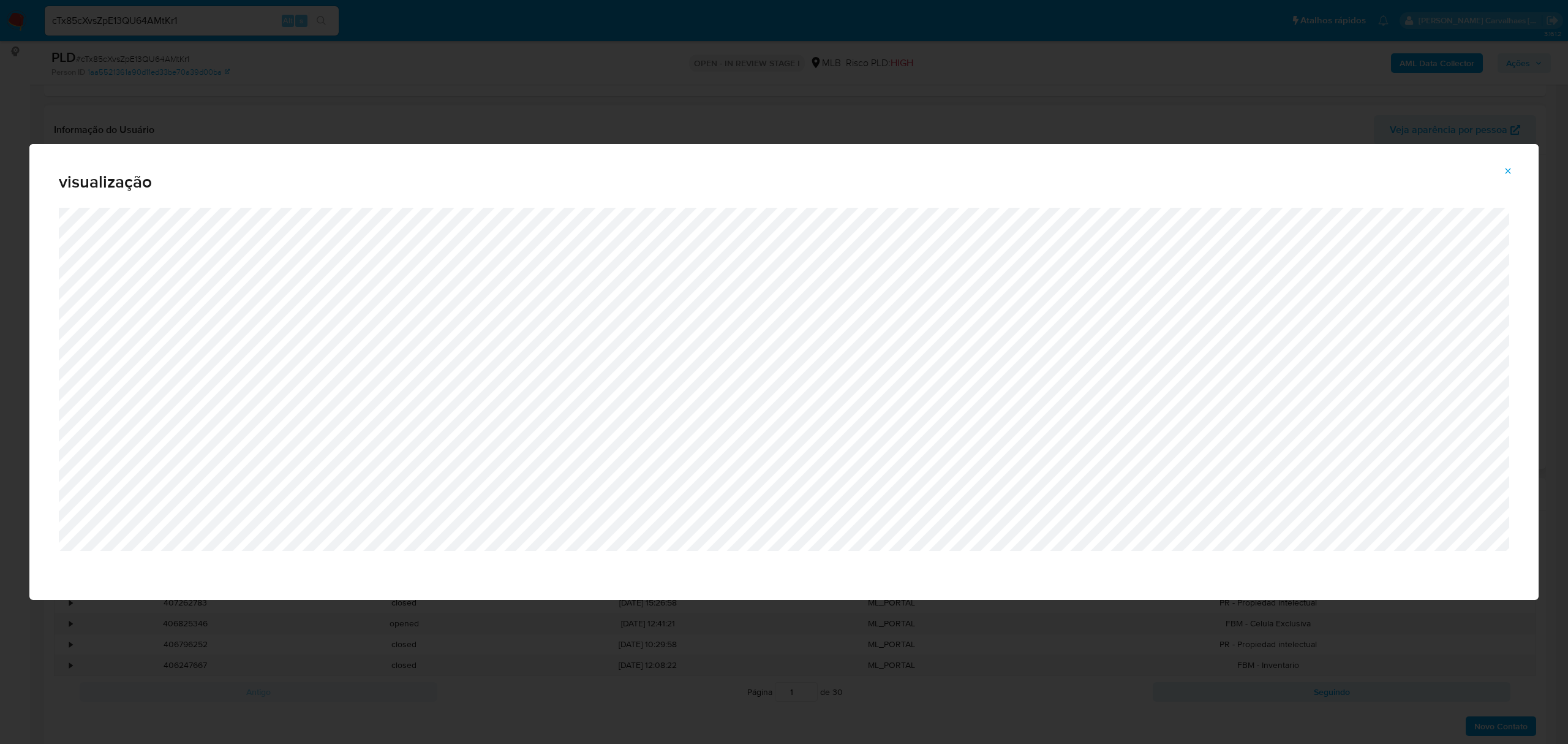
click at [1510, 168] on icon "Attachment preview" at bounding box center [1507, 170] width 10 height 10
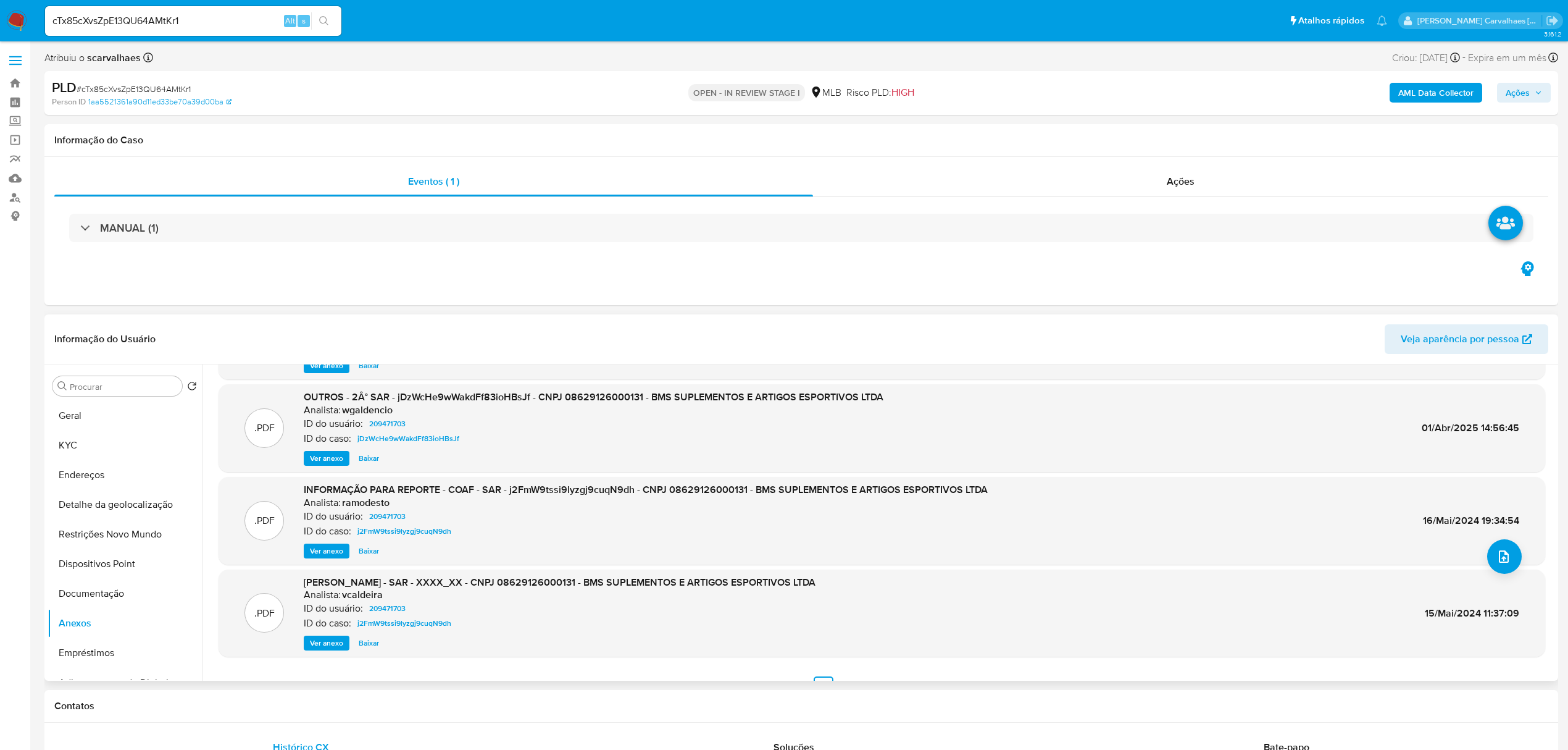
scroll to position [104, 0]
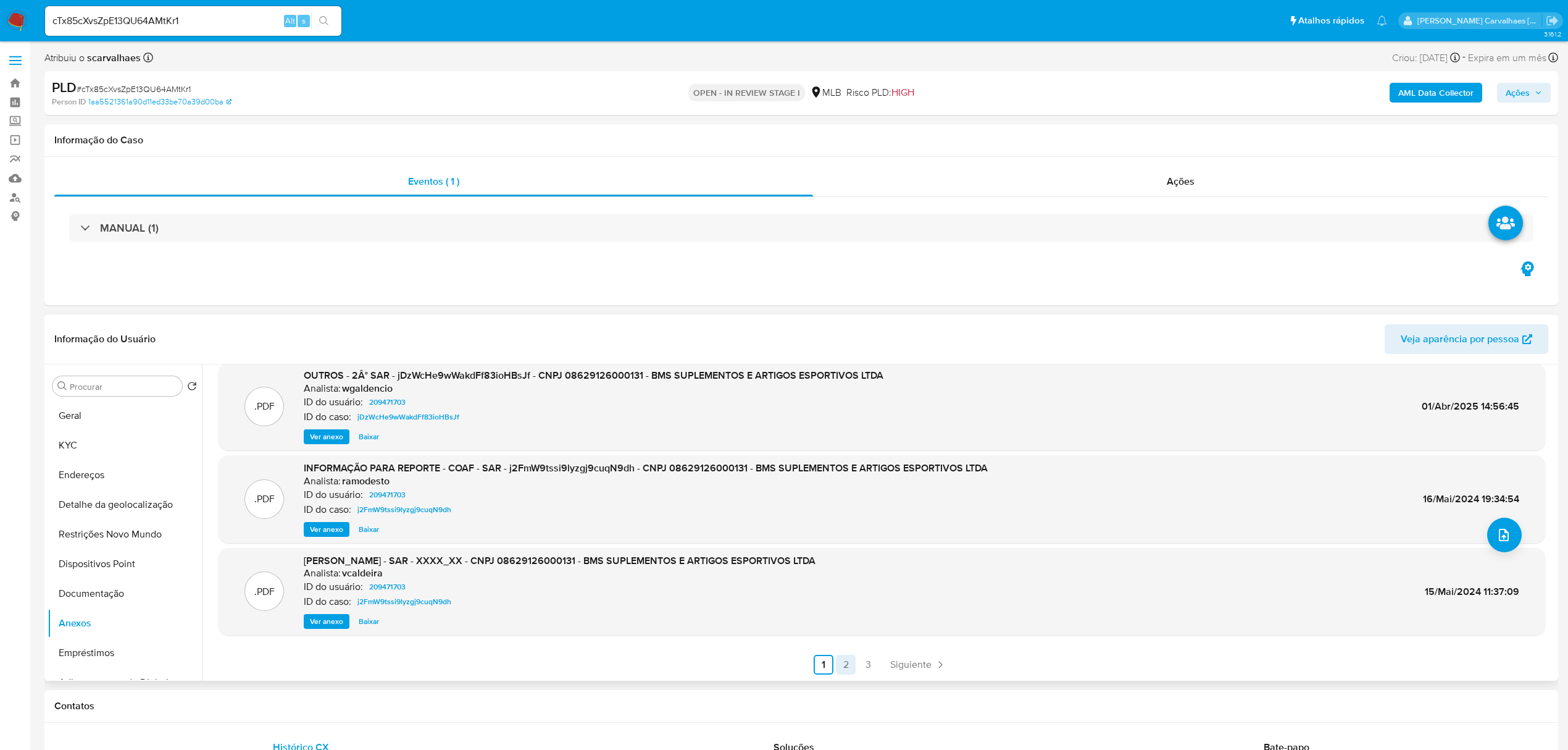
click at [841, 663] on link "2" at bounding box center [845, 664] width 20 height 20
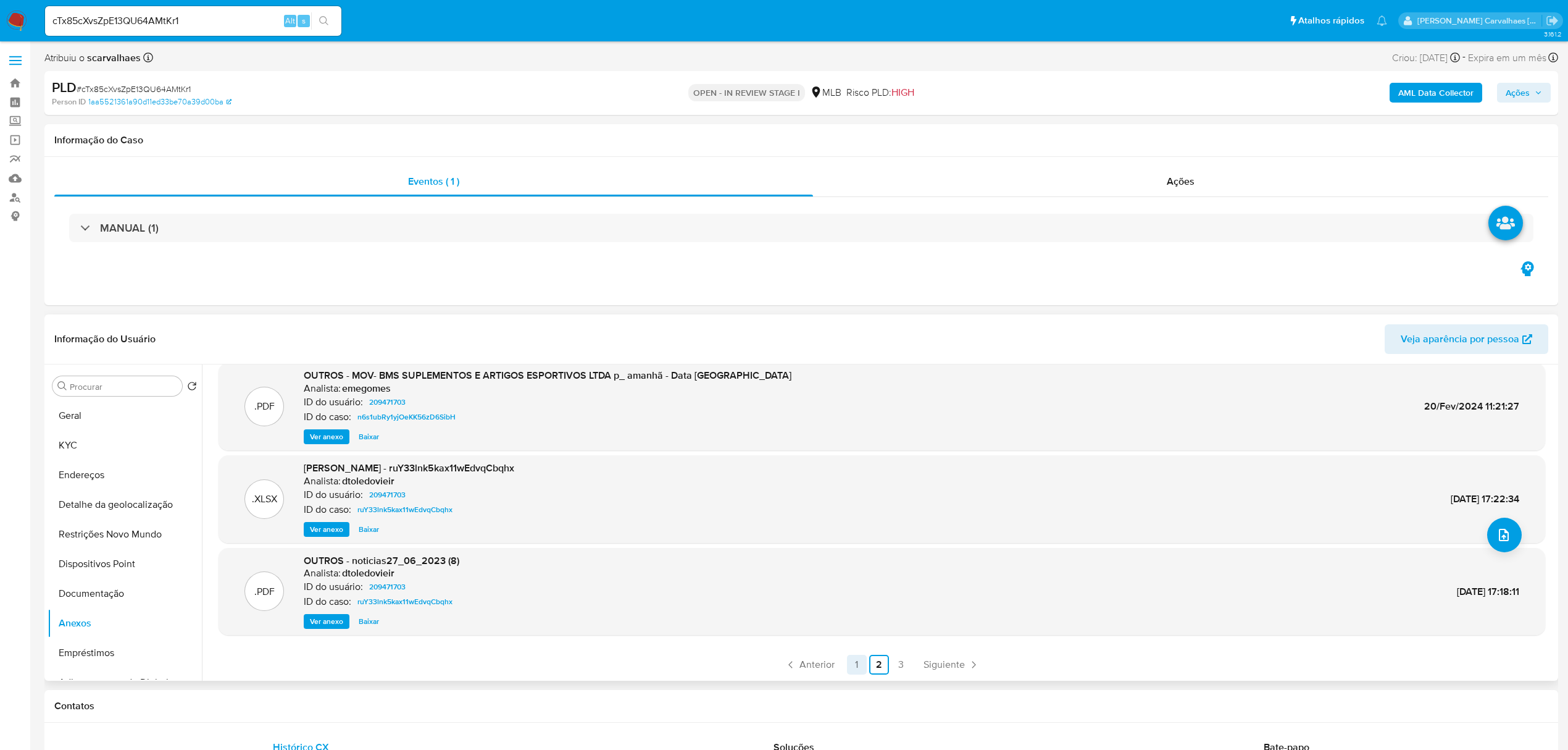
click at [855, 660] on link "1" at bounding box center [857, 664] width 20 height 20
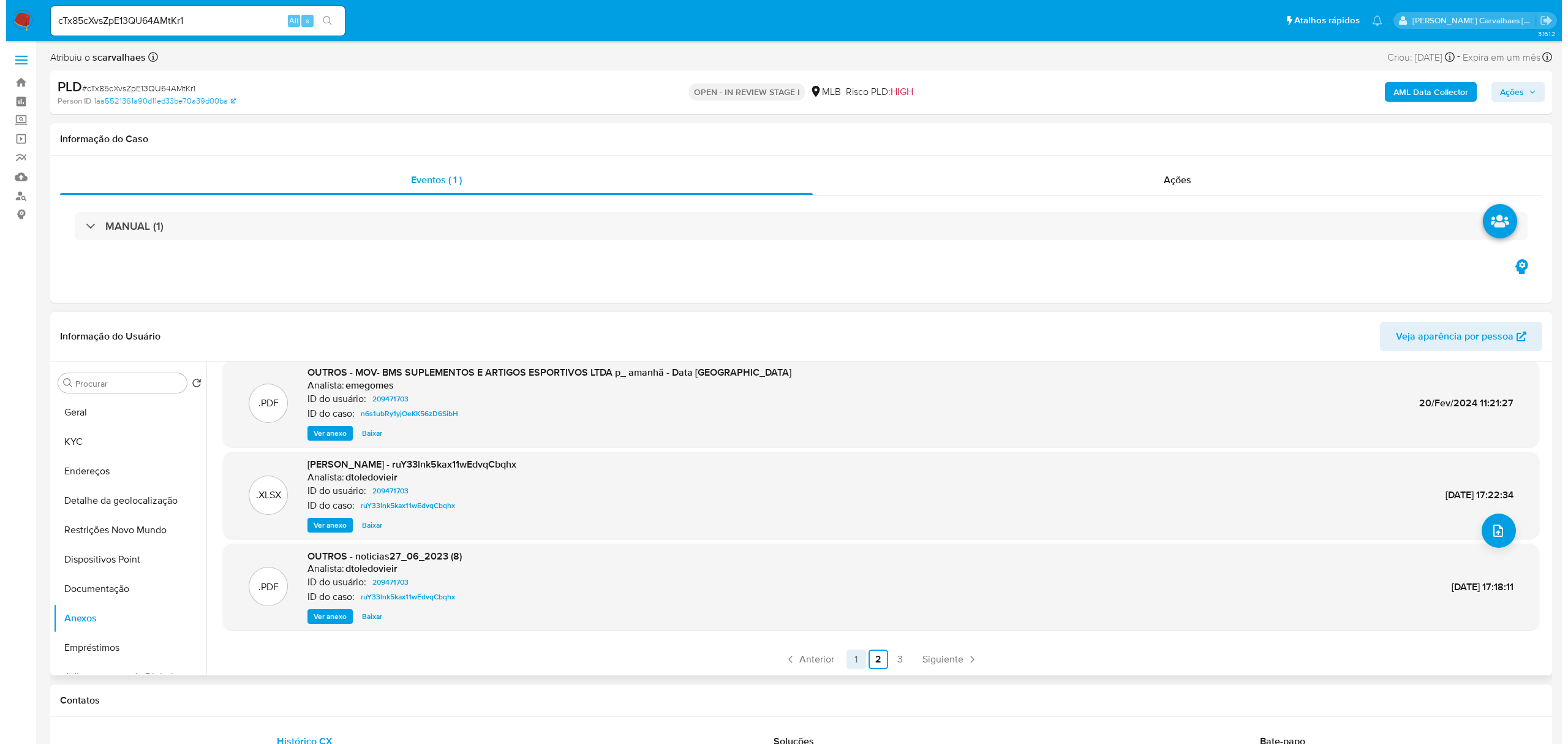
scroll to position [0, 0]
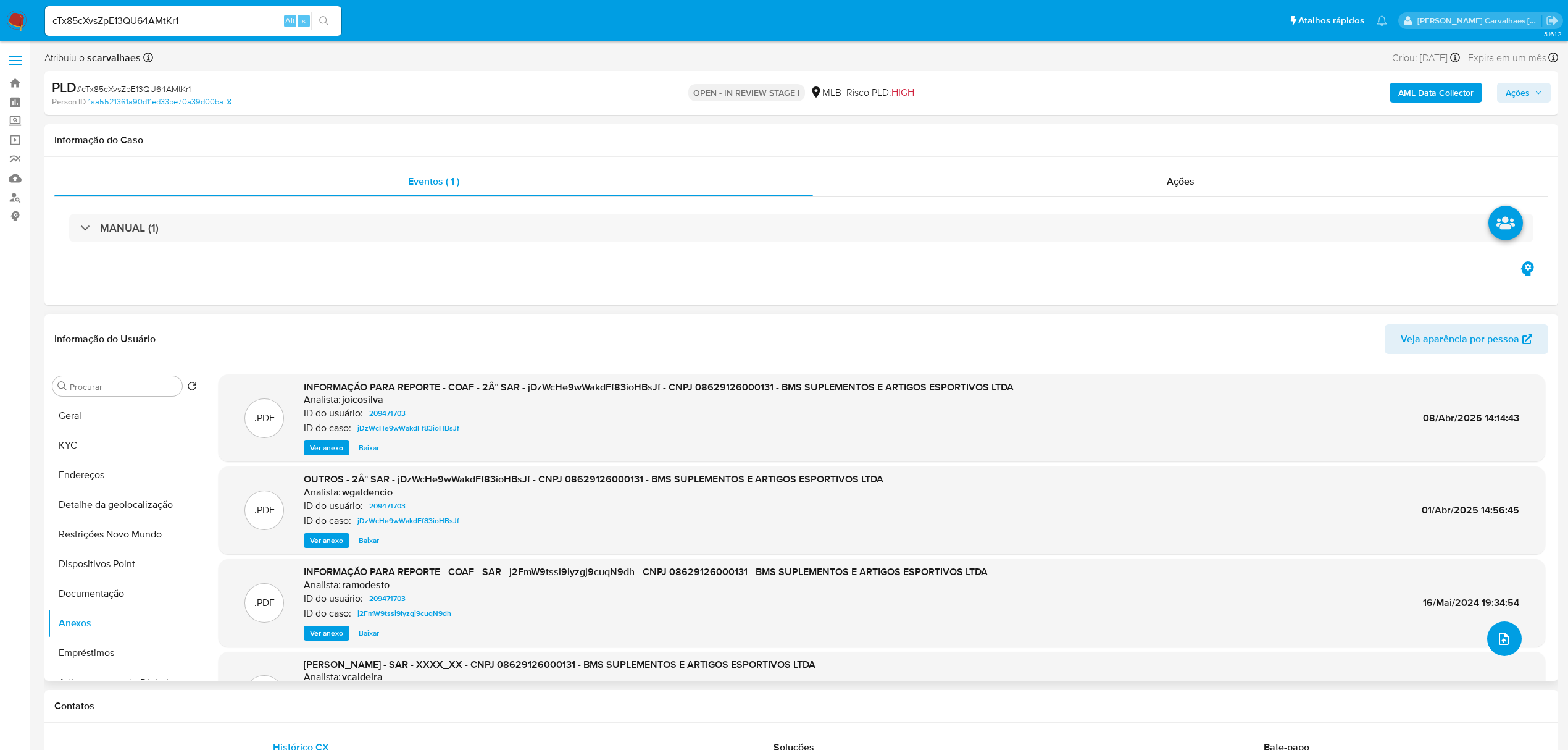
click at [1489, 638] on button "upload-file" at bounding box center [1504, 638] width 35 height 35
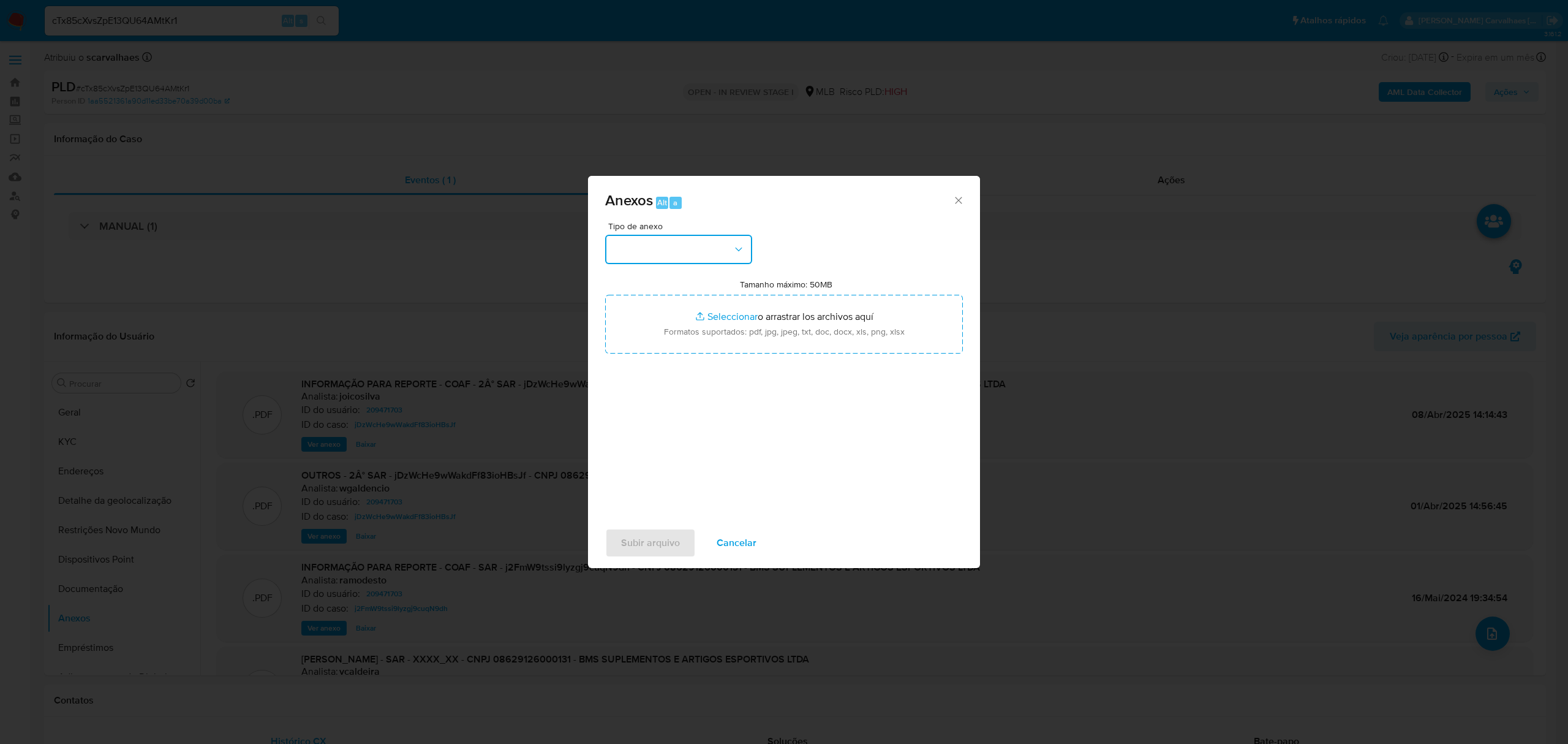
click at [670, 248] on button "button" at bounding box center [679, 250] width 147 height 30
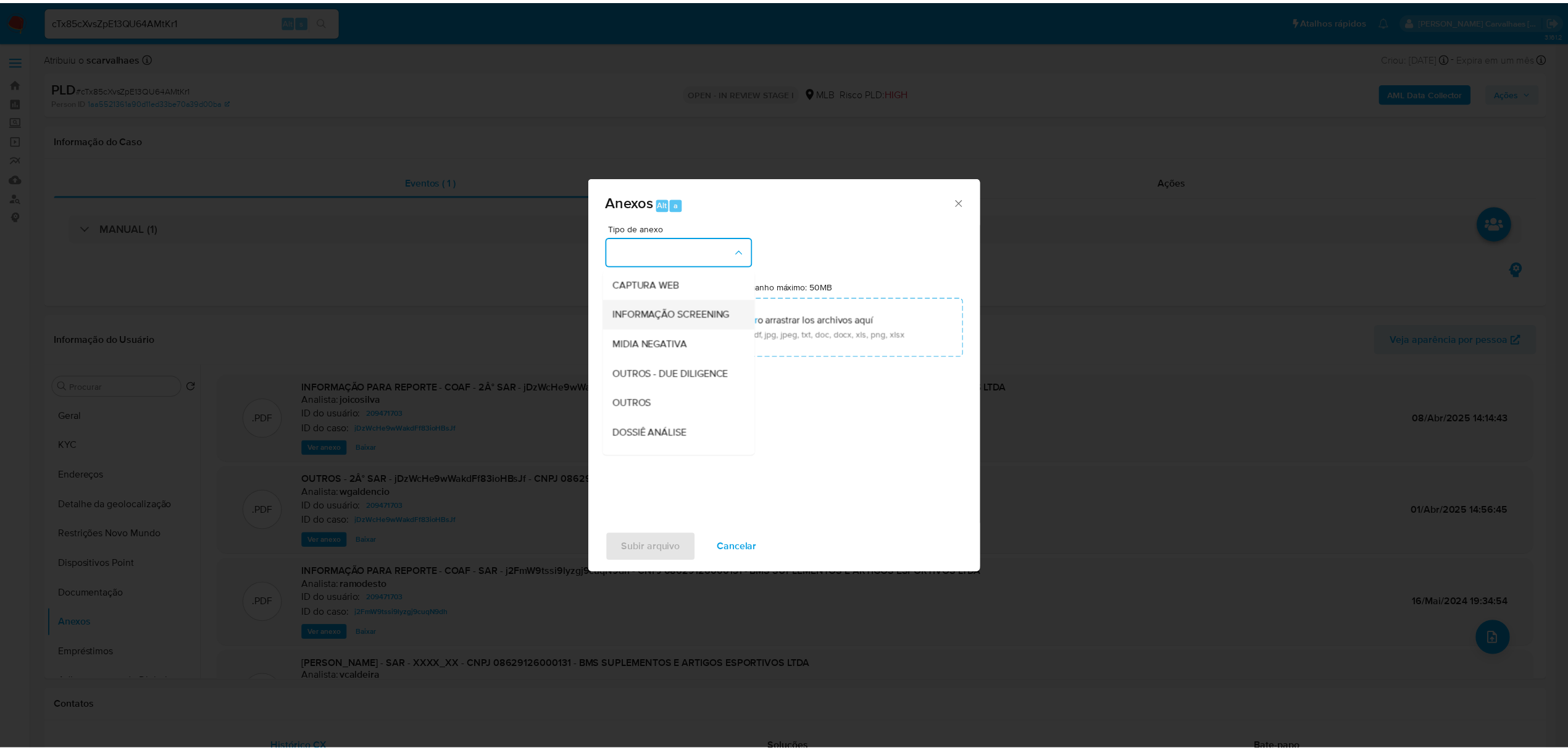
scroll to position [164, 0]
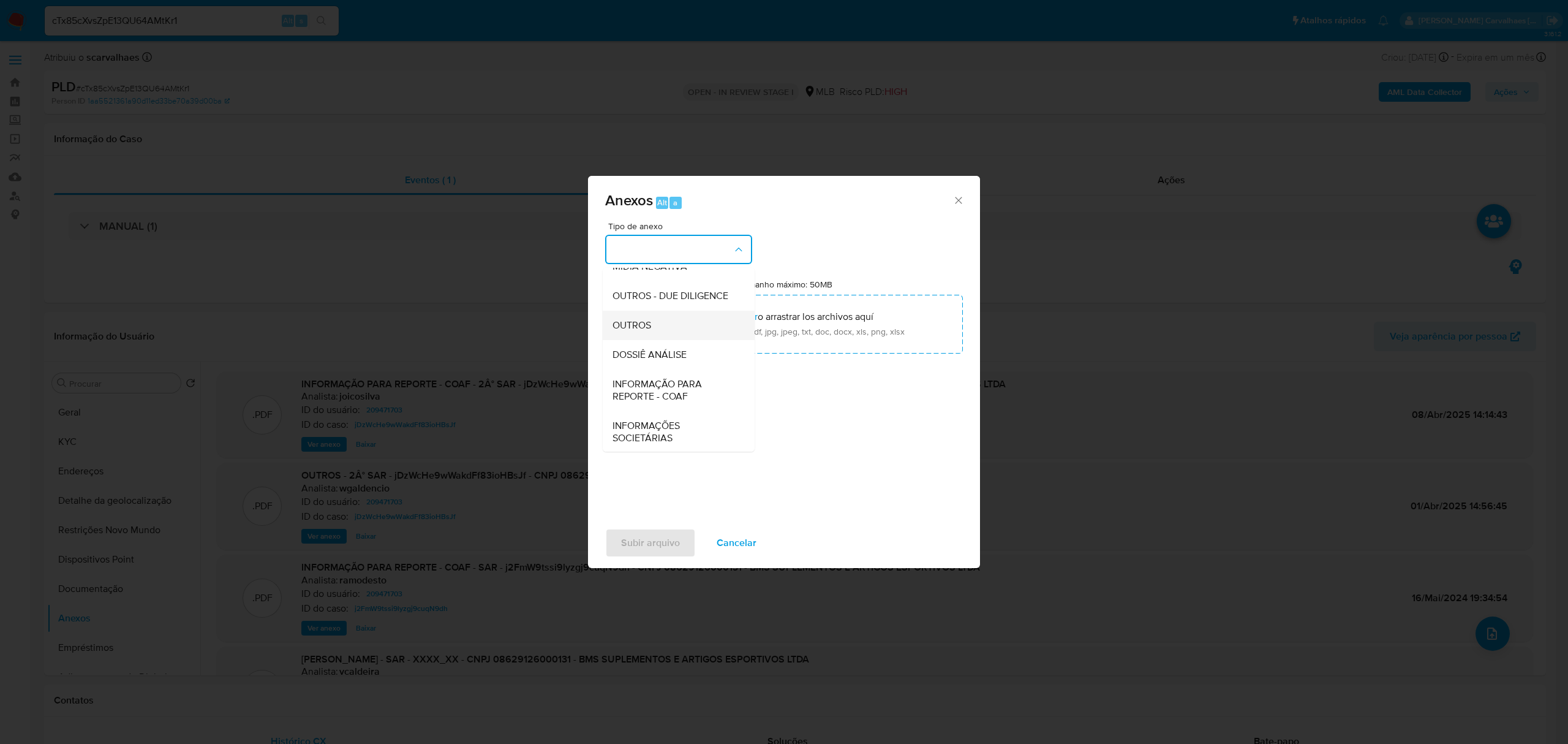
click at [621, 331] on span "OUTROS" at bounding box center [631, 325] width 38 height 12
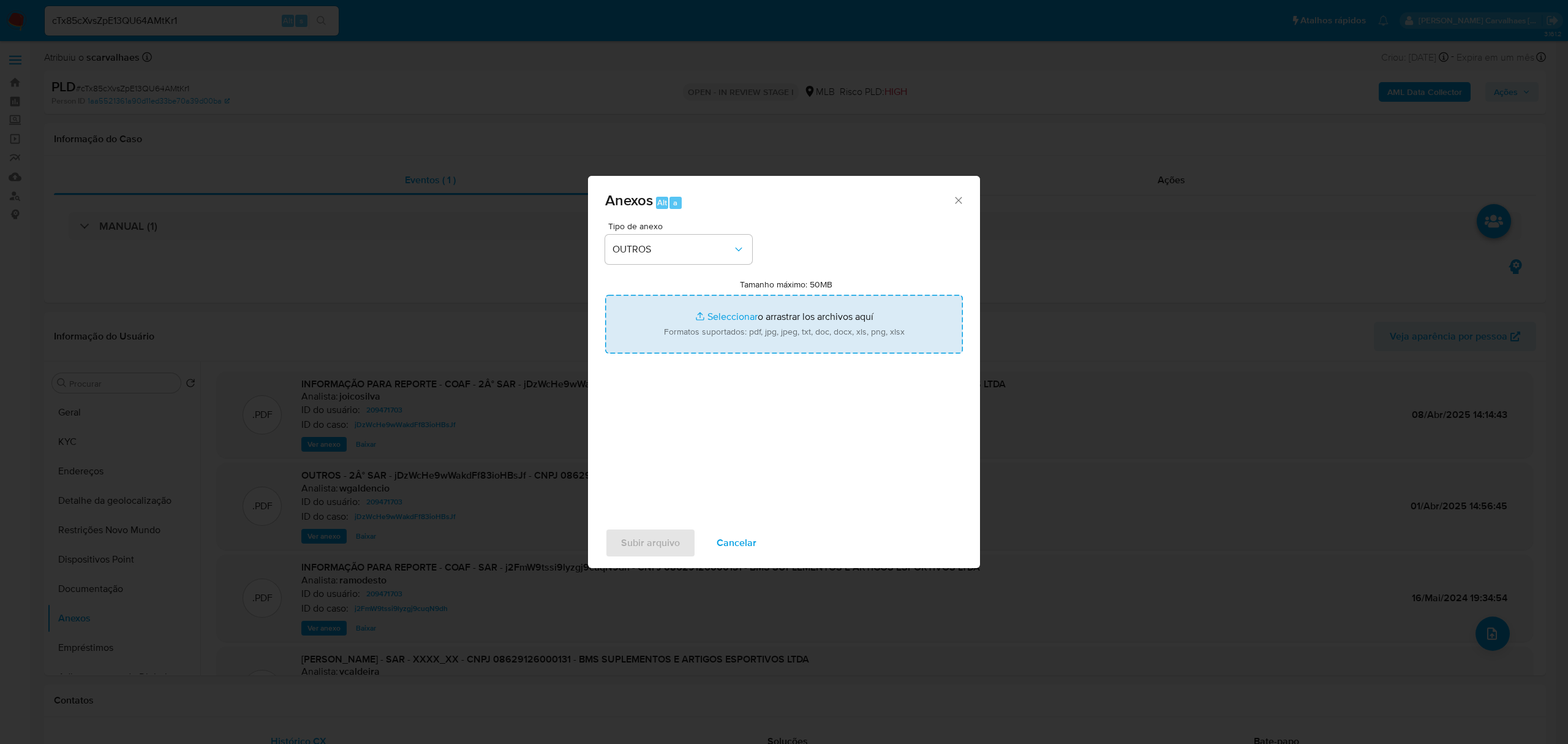
click at [721, 318] on input "Tamanho máximo: 50MB Seleccionar archivos" at bounding box center [784, 323] width 358 height 59
click at [722, 312] on input "Tamanho máximo: 50MB Seleccionar archivos" at bounding box center [784, 323] width 358 height 59
click at [723, 312] on input "Tamanho máximo: 50MB Seleccionar archivos" at bounding box center [784, 323] width 358 height 59
type input "C:\fakepath\Mulan BMS SUPLEMENTOS E ARTIGOS ESPORTIVOS LTDA209471703_2025_09_30…"
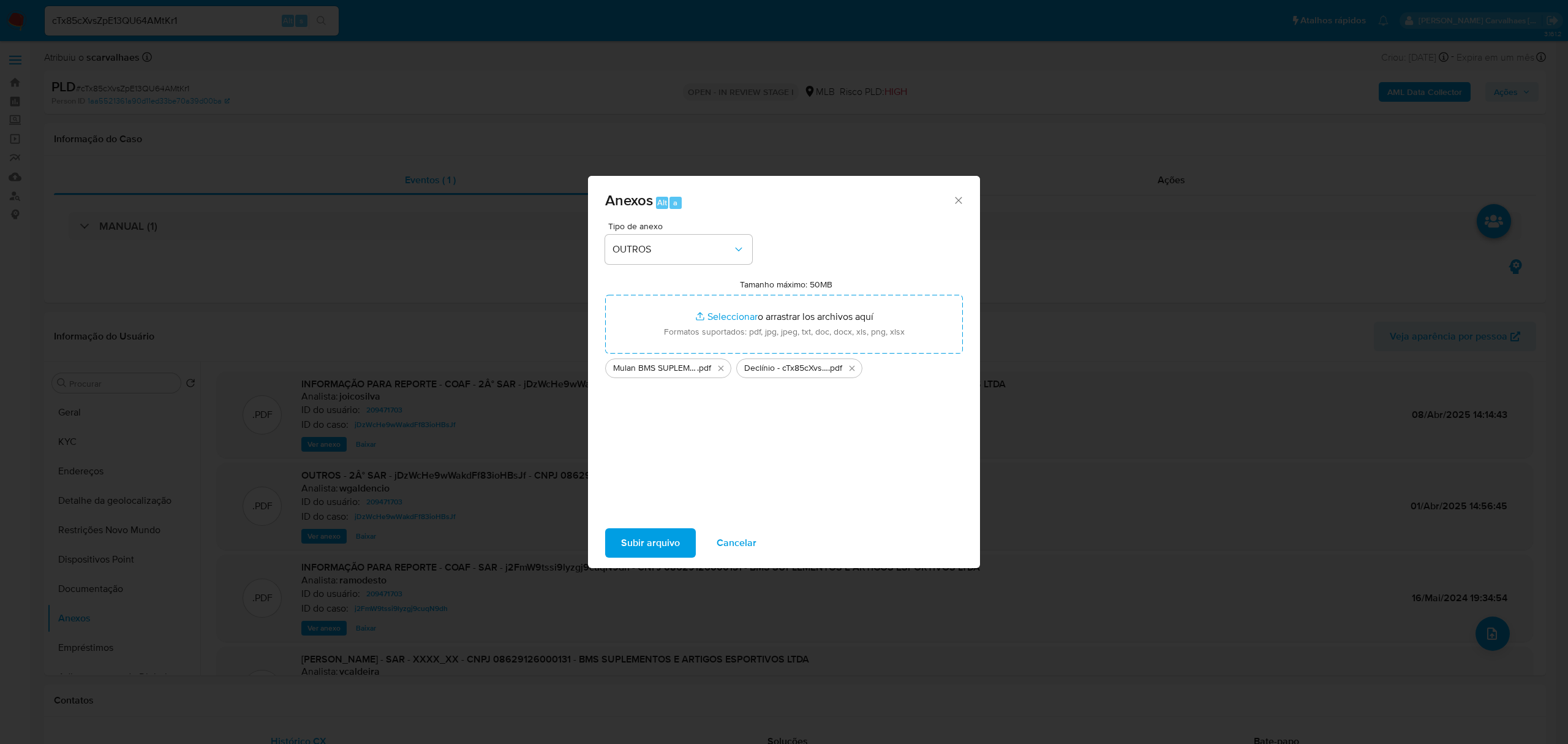
click at [657, 536] on span "Subir arquivo" at bounding box center [650, 542] width 59 height 27
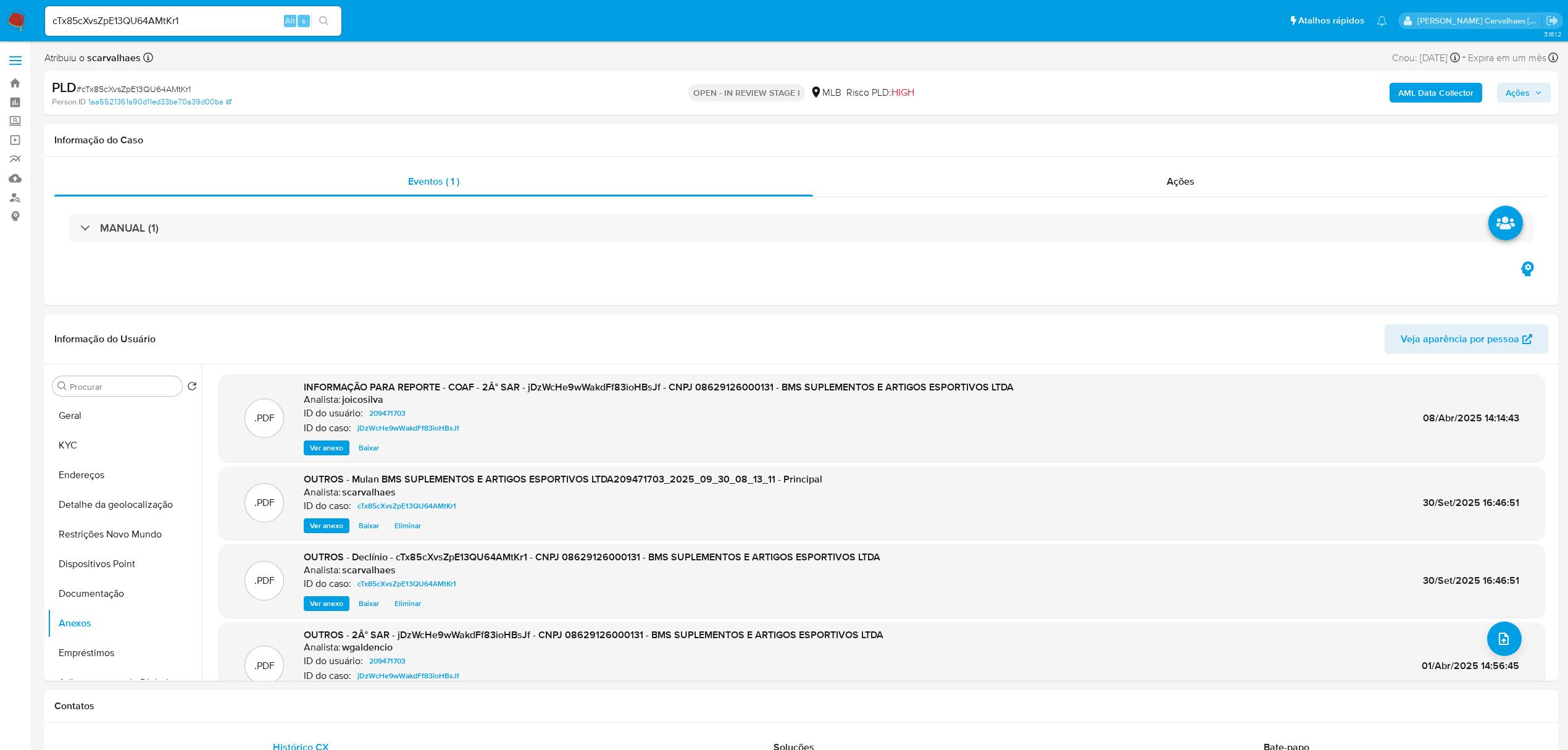
click at [1529, 95] on span "Ações" at bounding box center [1517, 92] width 24 height 20
click at [1176, 125] on span "Resolução do caso" at bounding box center [1165, 131] width 84 height 14
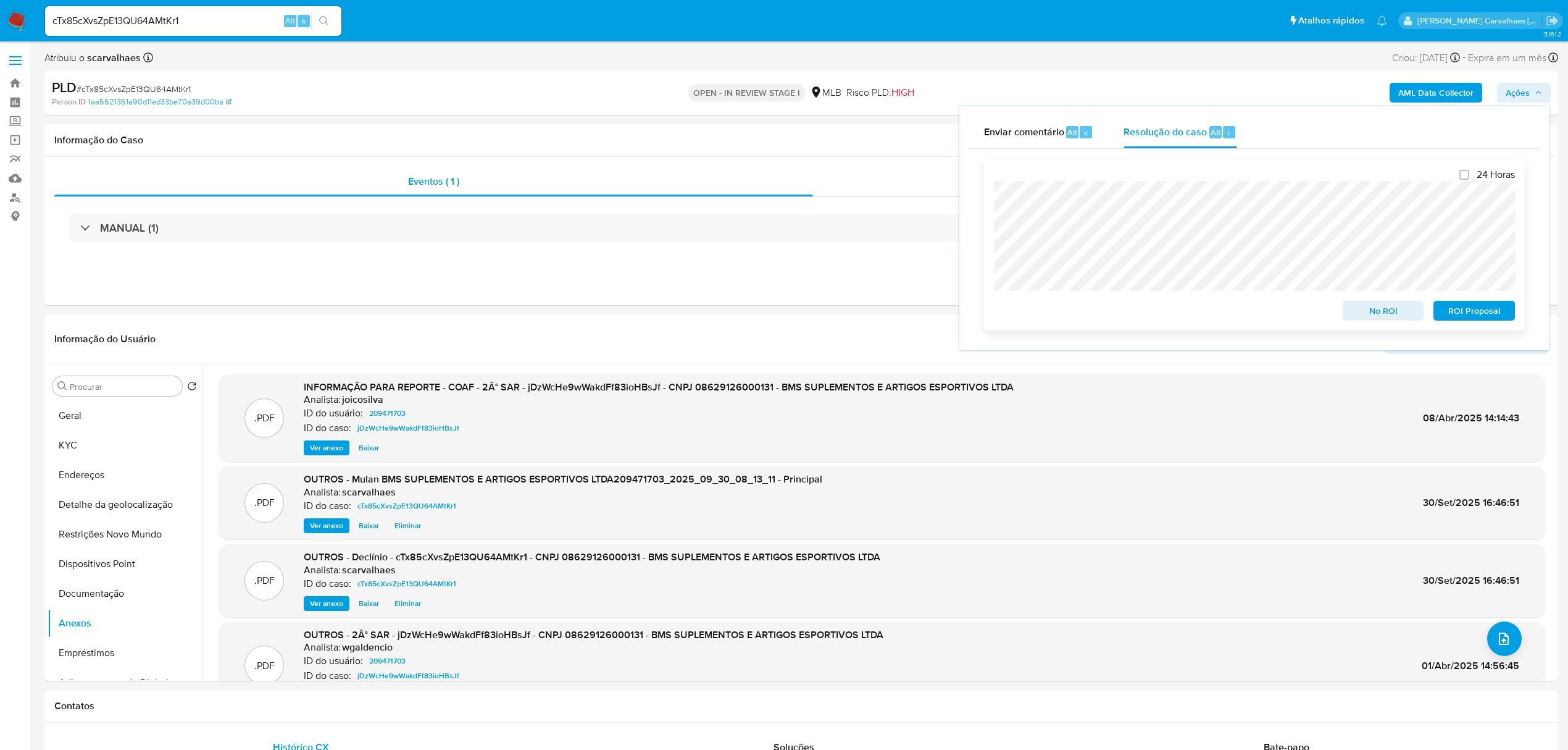
click at [1366, 314] on span "No ROI" at bounding box center [1383, 311] width 64 height 17
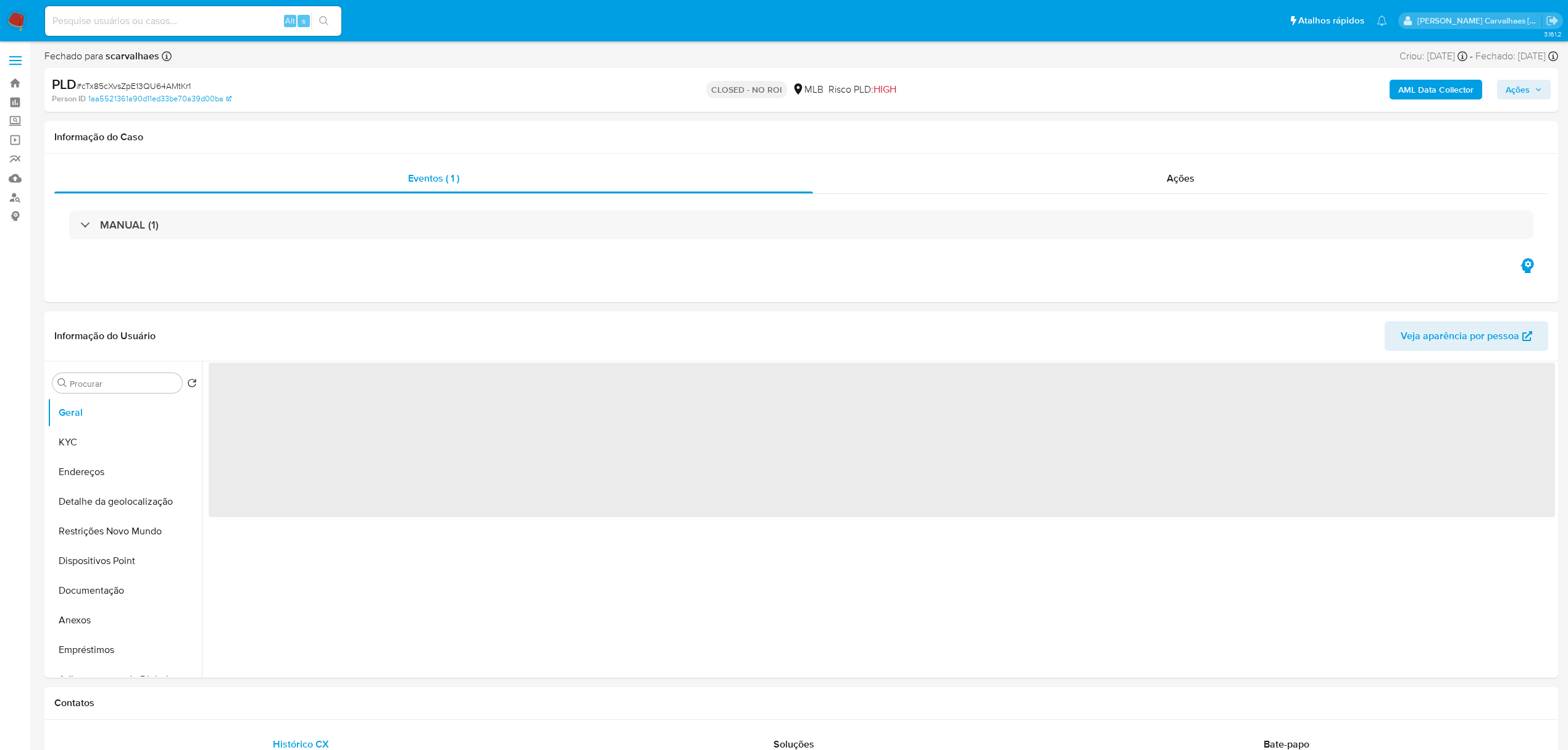
select select "10"
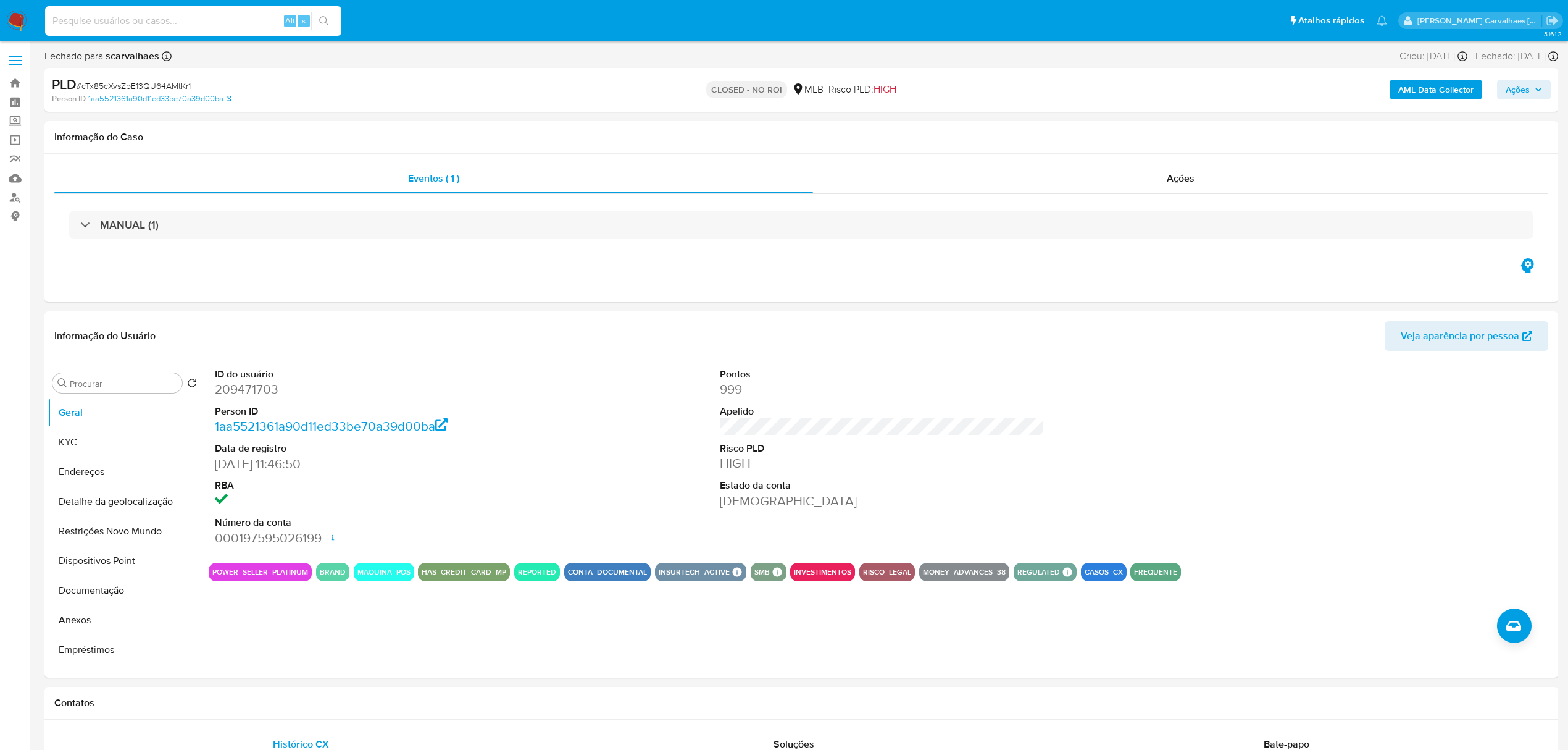
click at [149, 20] on input at bounding box center [193, 21] width 297 height 16
paste input "3kIgRFZRKdsvRPegc1Oqronq"
type input "3kIgRFZRKdsvRPegc1Oqronq"
click at [324, 16] on icon "search-icon" at bounding box center [324, 21] width 10 height 10
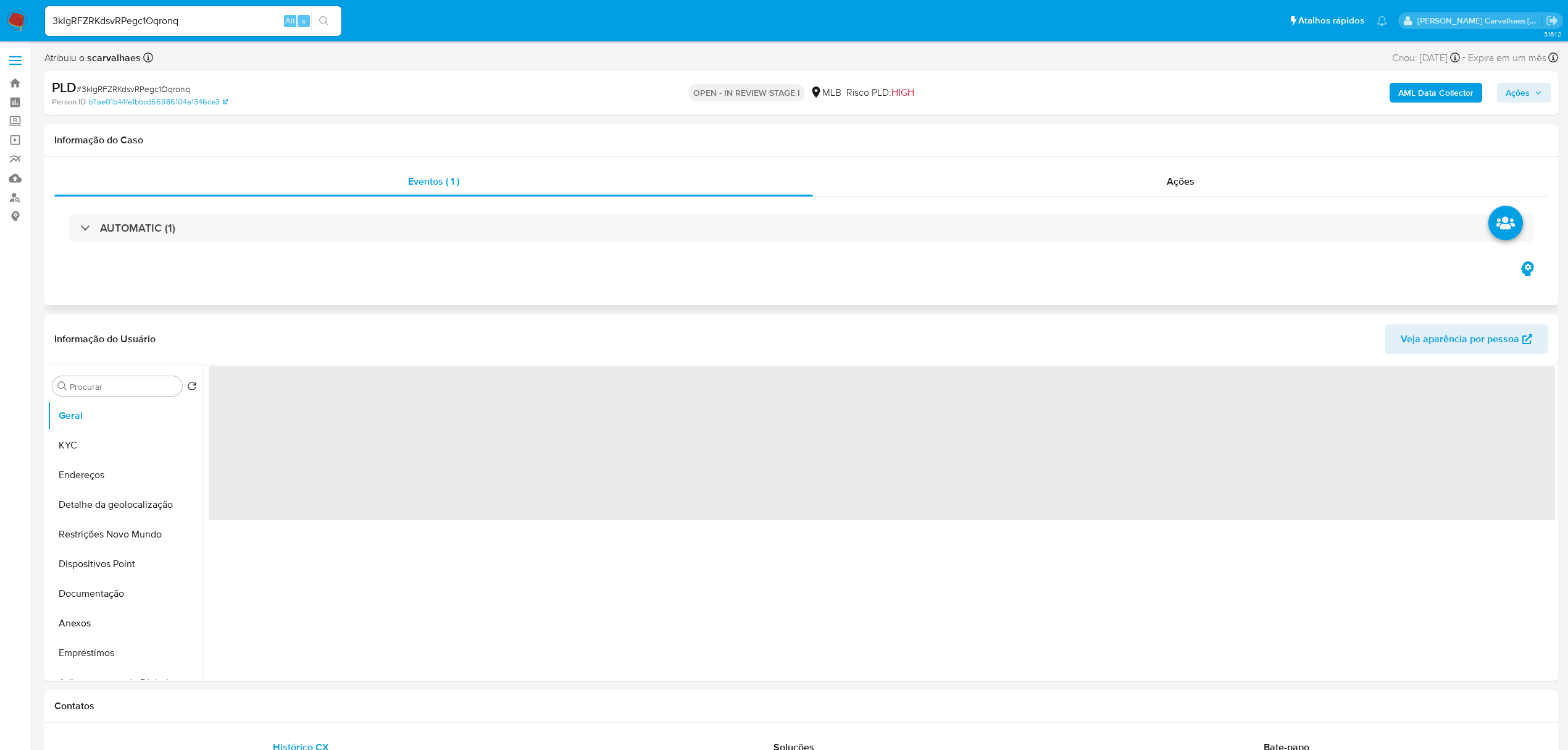
select select "10"
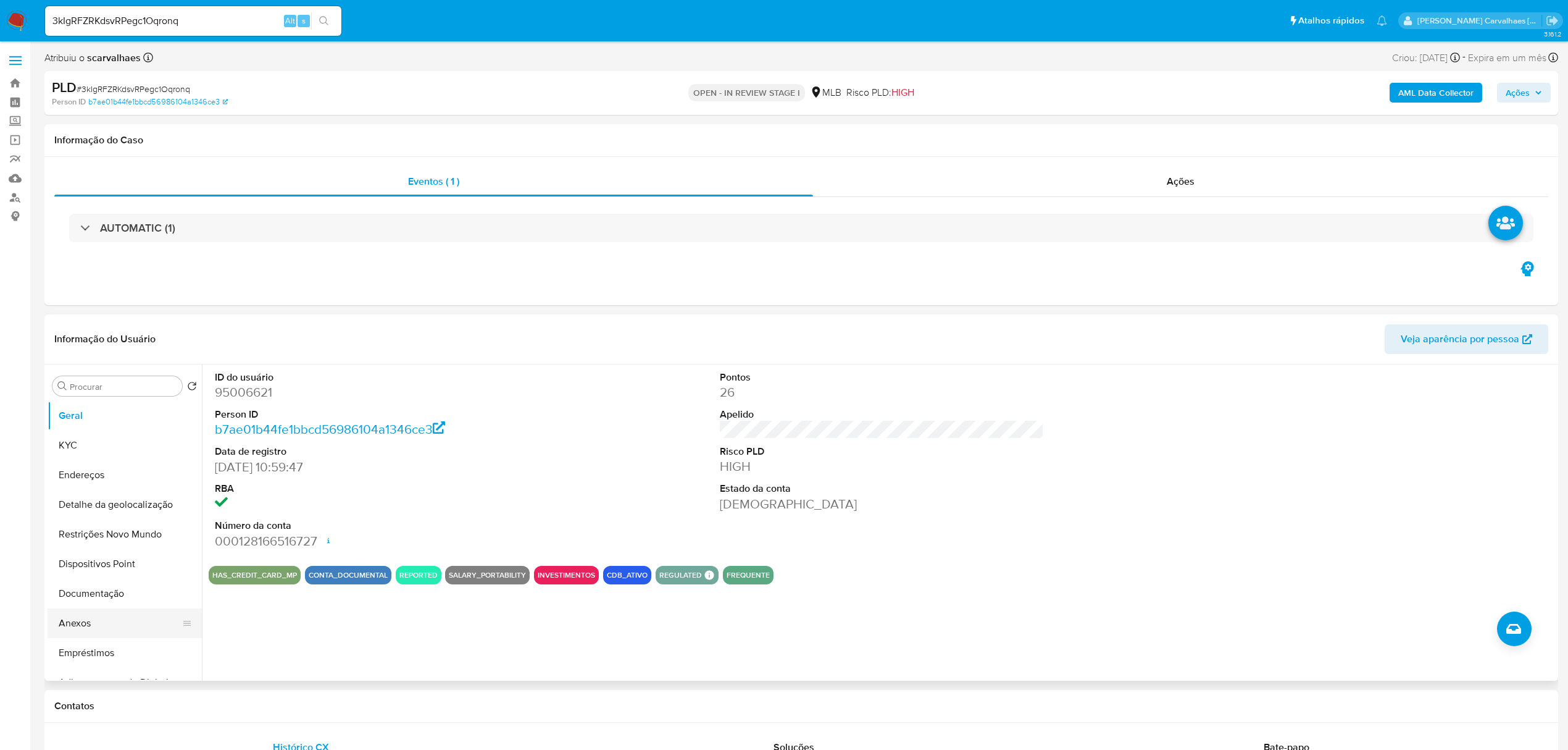
click at [87, 620] on button "Anexos" at bounding box center [120, 623] width 145 height 30
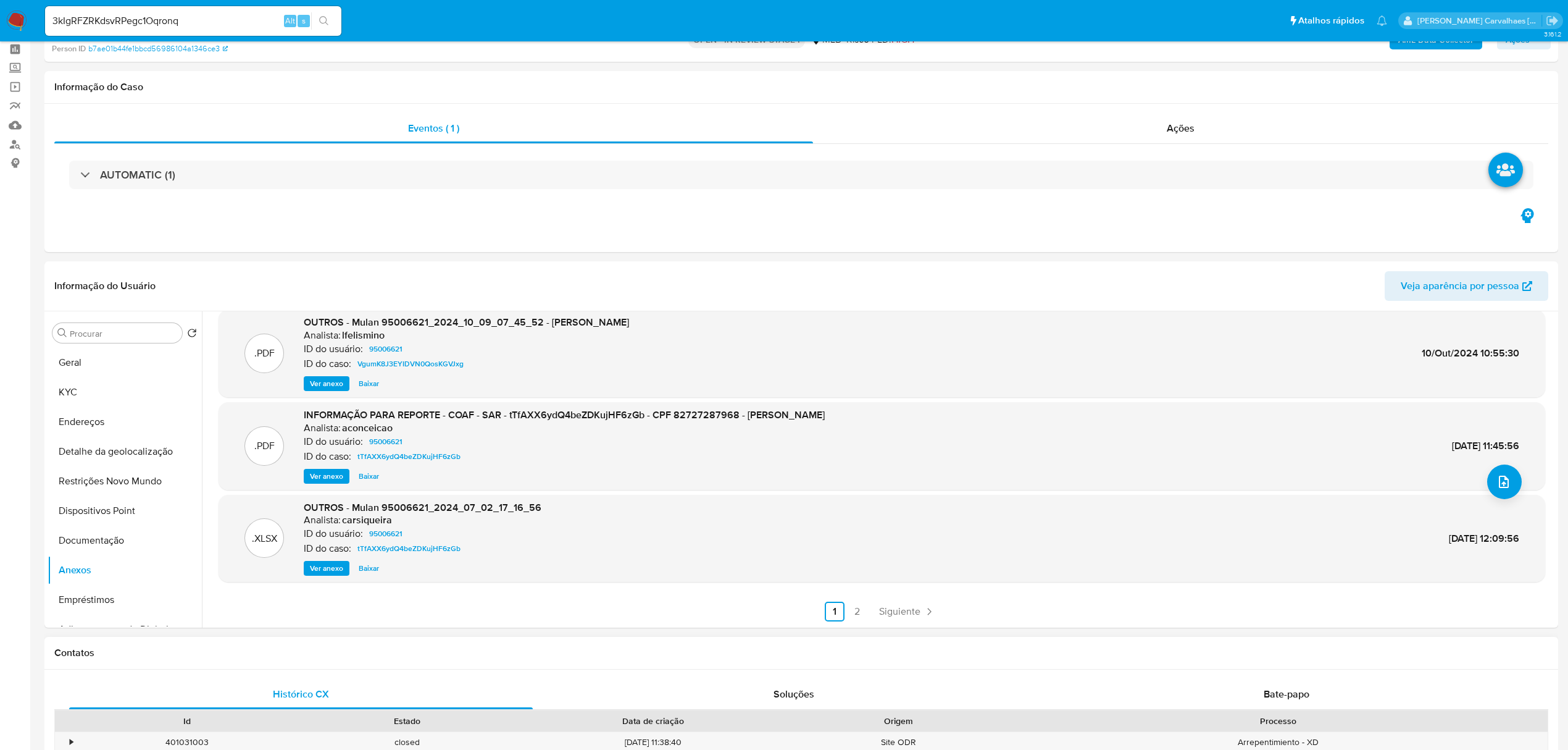
scroll to position [82, 0]
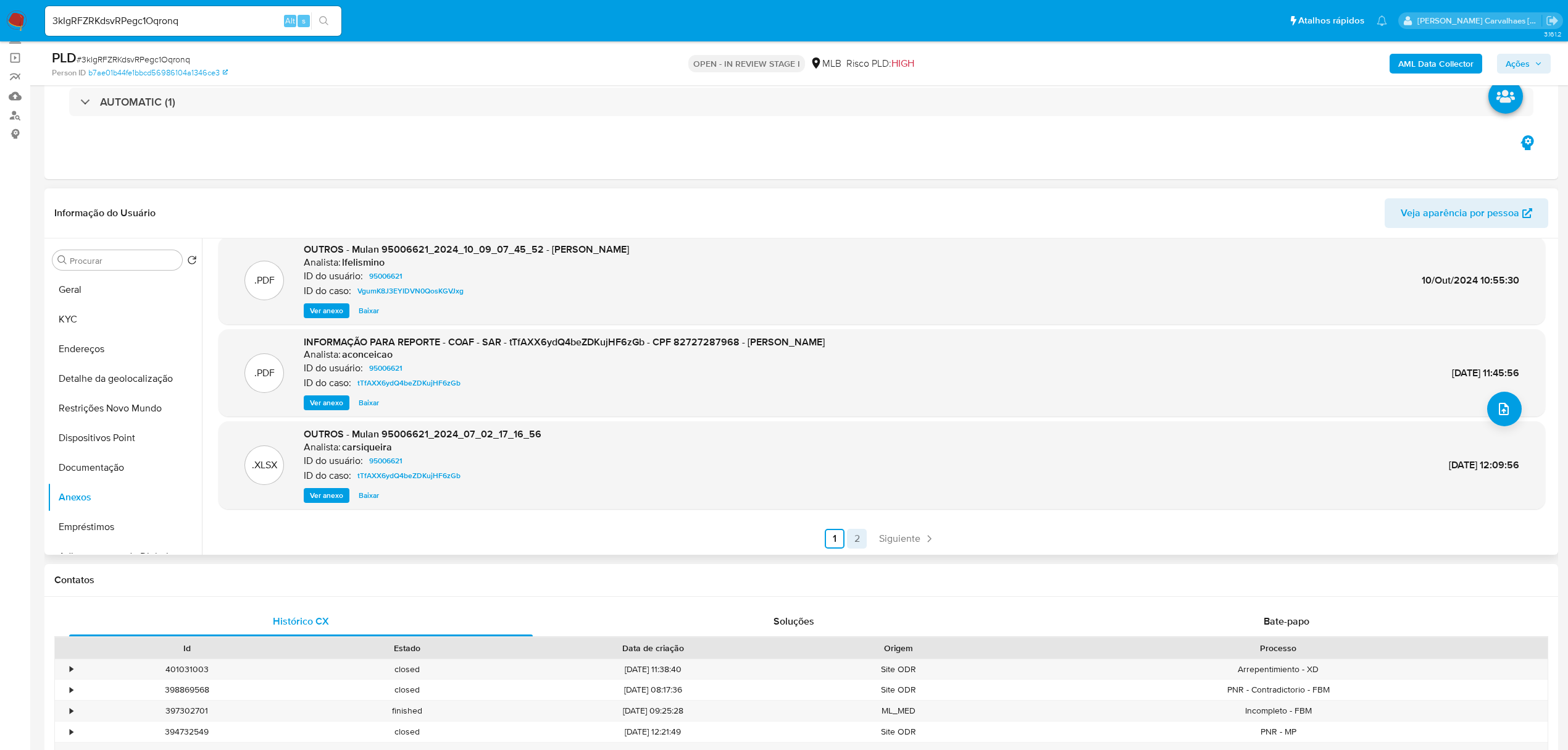
click at [857, 536] on link "2" at bounding box center [857, 538] width 20 height 20
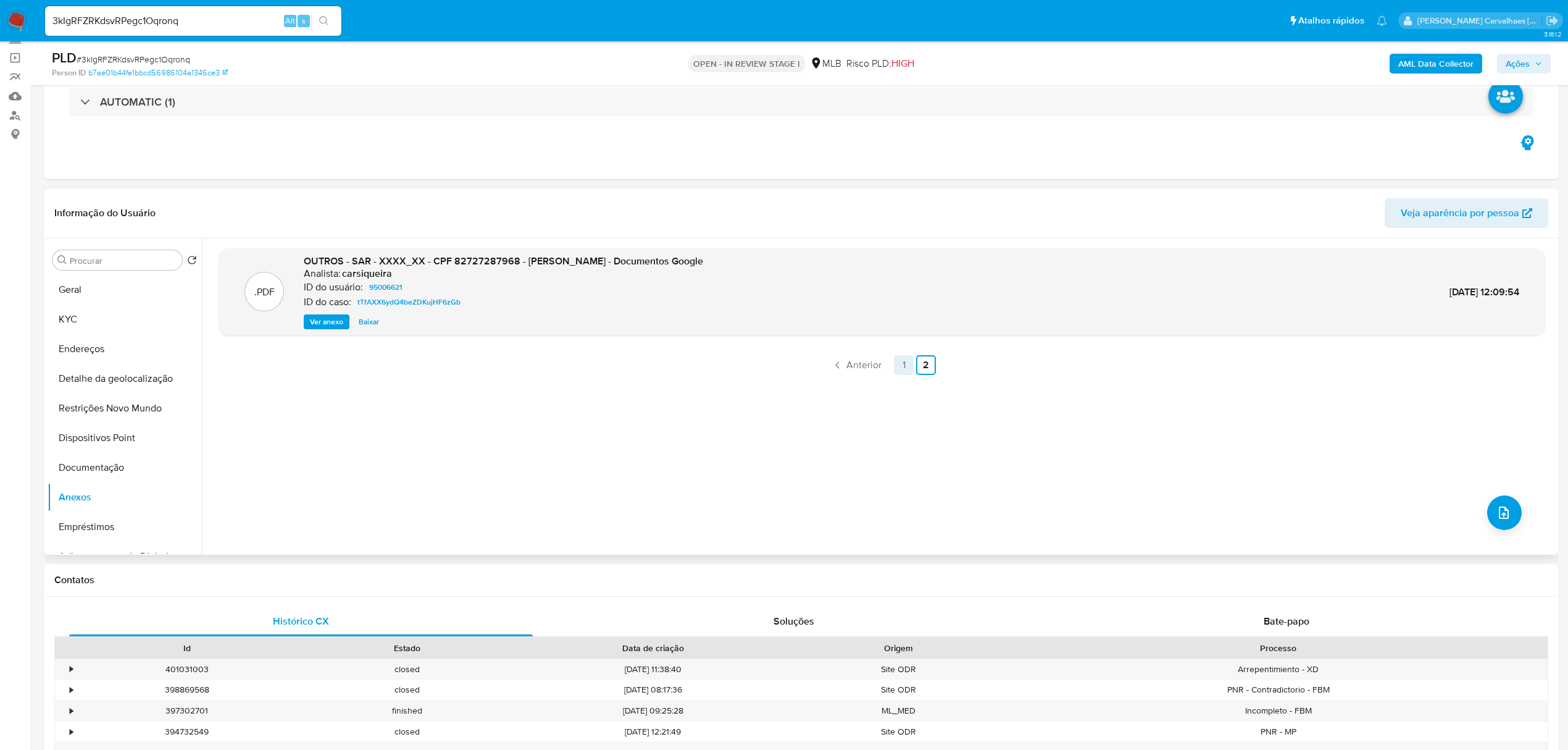
click at [896, 369] on link "1" at bounding box center [904, 364] width 20 height 20
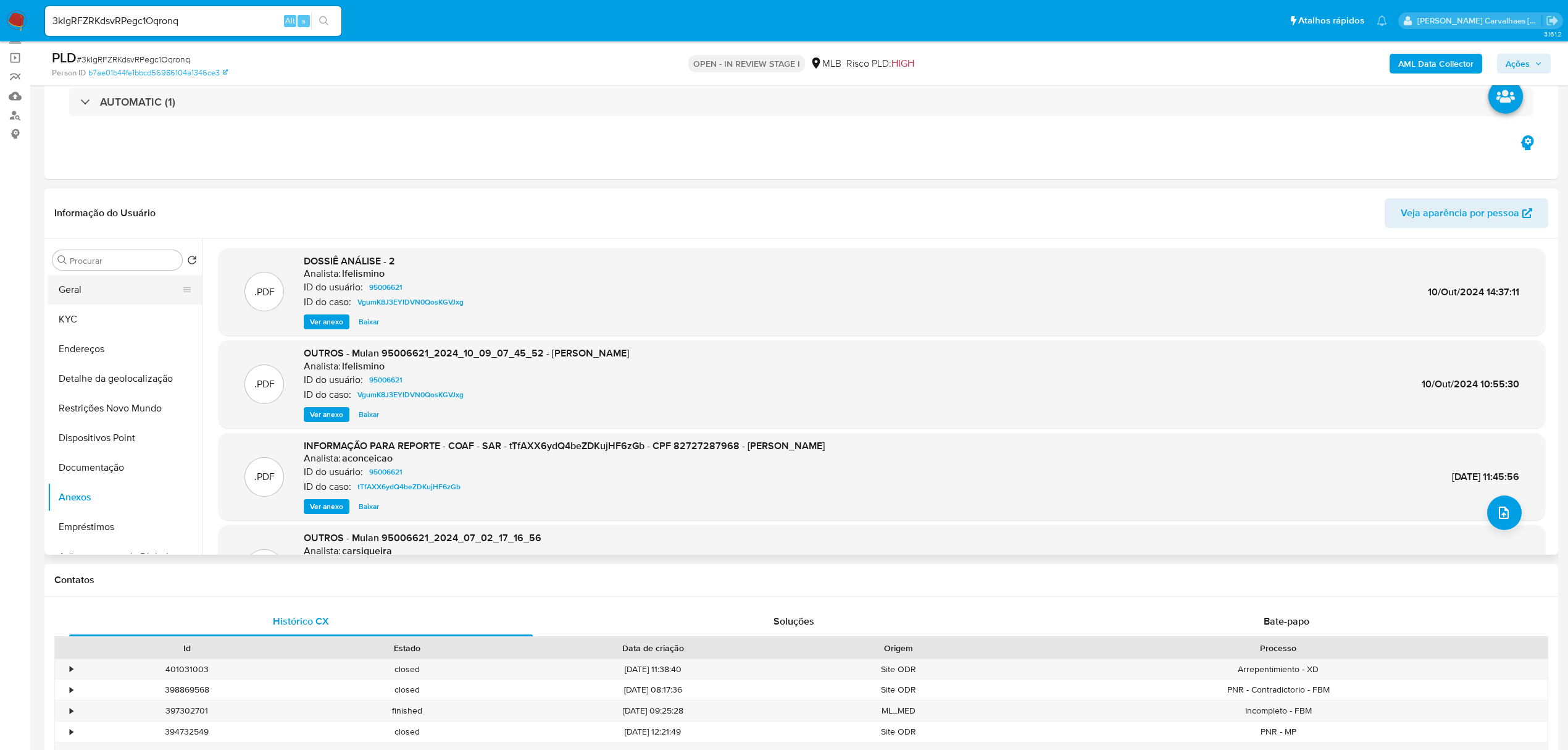
click at [65, 290] on button "Geral" at bounding box center [120, 290] width 145 height 30
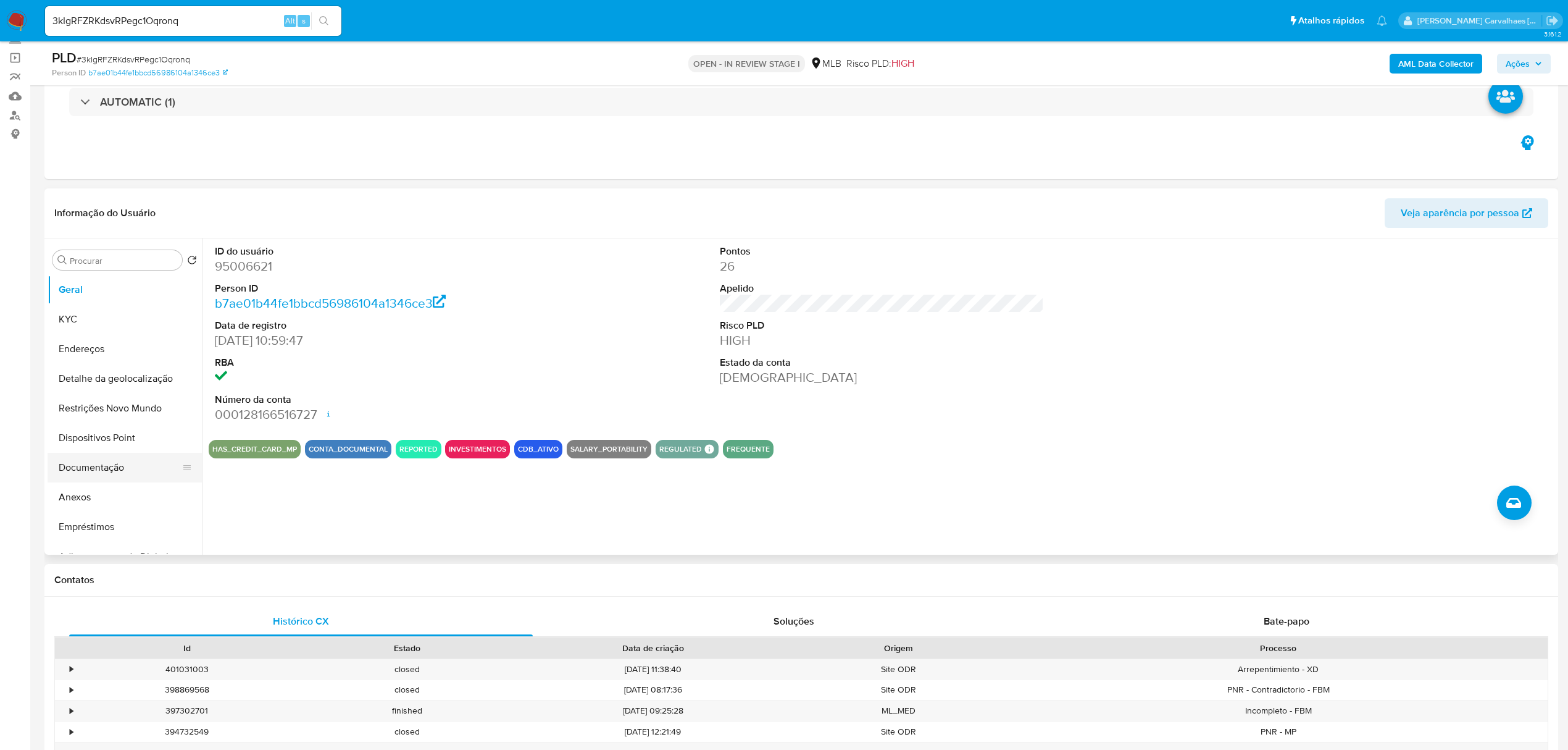
click at [111, 469] on button "Documentação" at bounding box center [120, 467] width 145 height 30
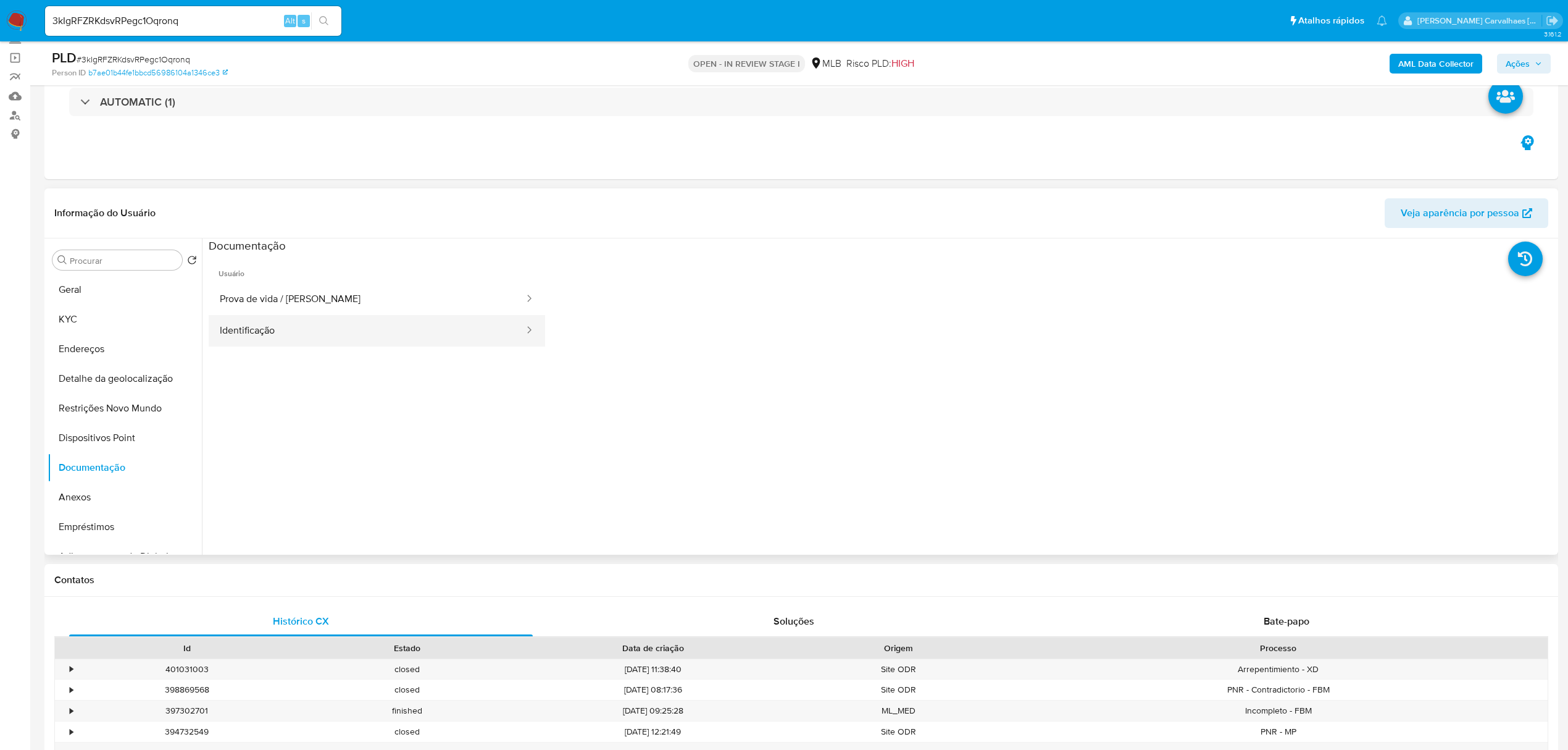
click at [357, 324] on button "Identificação" at bounding box center [366, 330] width 316 height 32
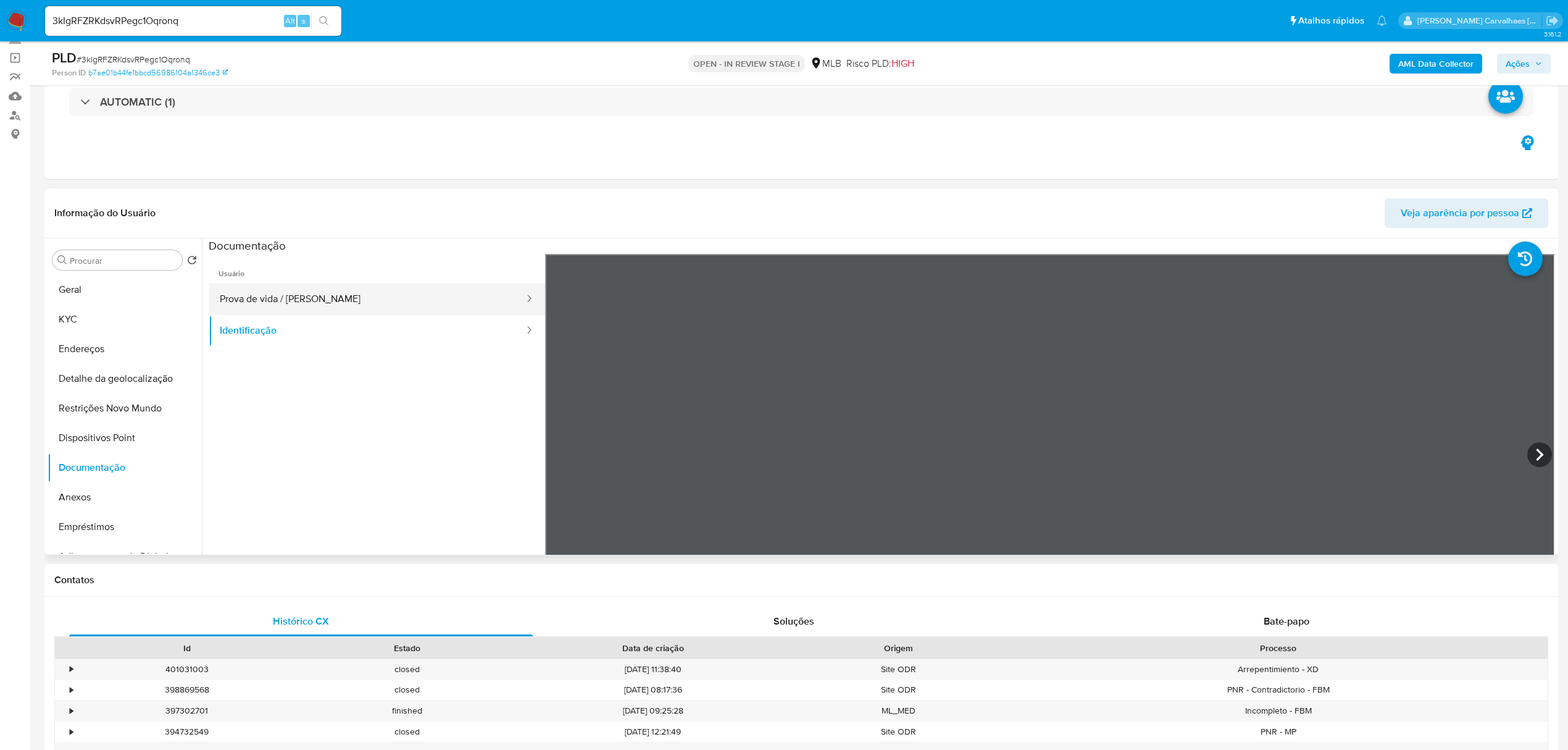
click at [322, 300] on button "Prova de vida / Selfie" at bounding box center [366, 299] width 316 height 32
click at [125, 345] on button "Endereços" at bounding box center [120, 349] width 145 height 30
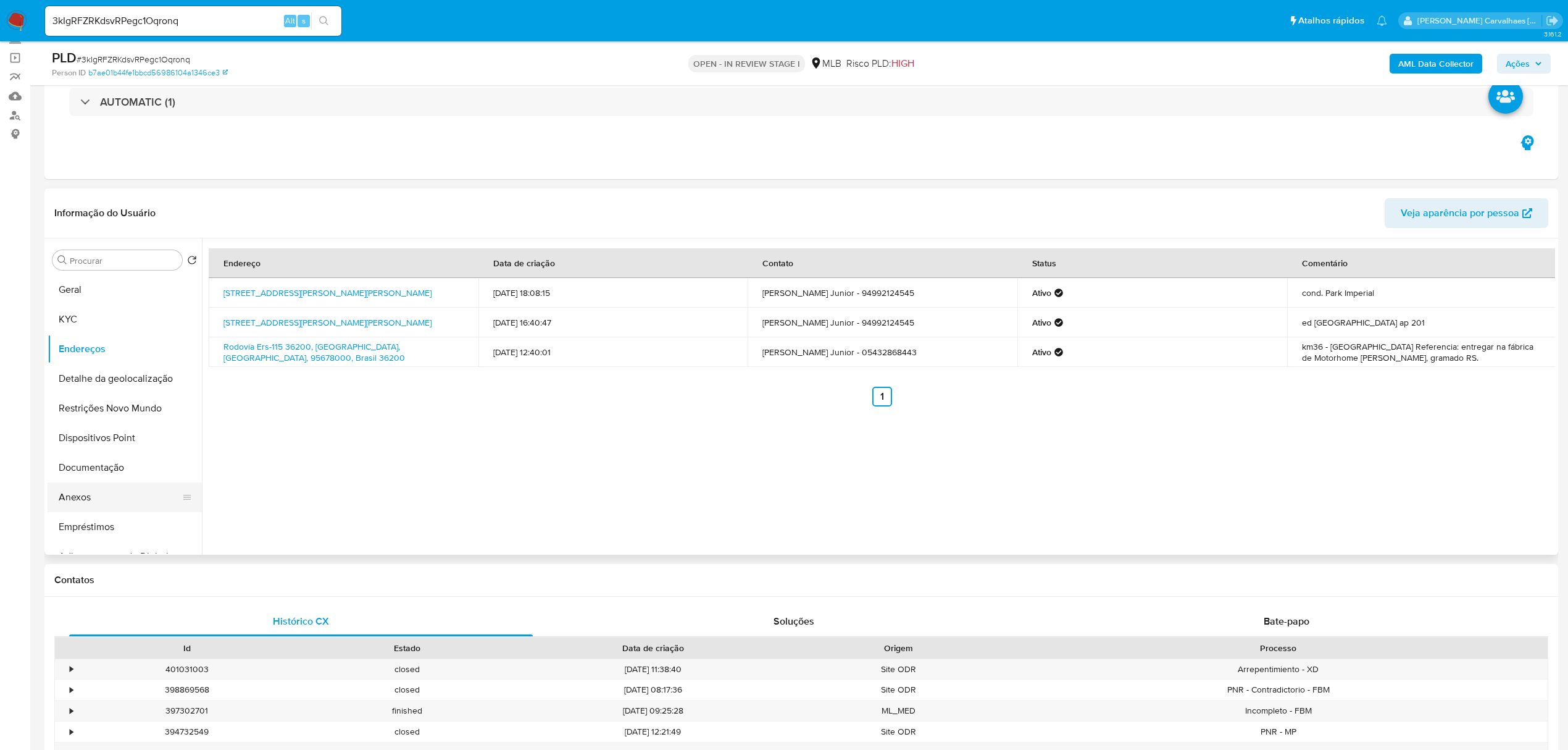
click at [107, 494] on button "Anexos" at bounding box center [120, 497] width 145 height 30
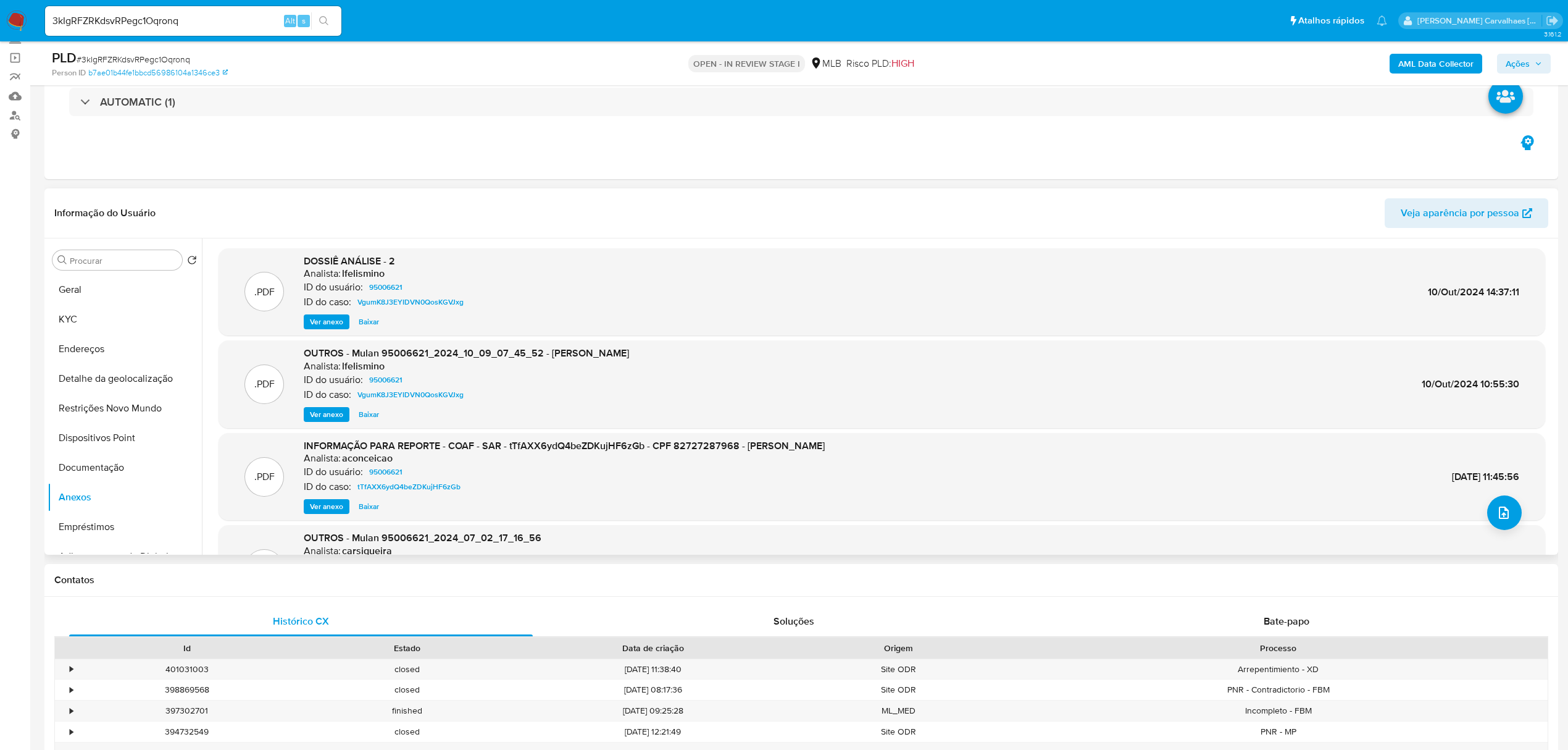
click at [332, 502] on span "Ver anexo" at bounding box center [327, 506] width 34 height 12
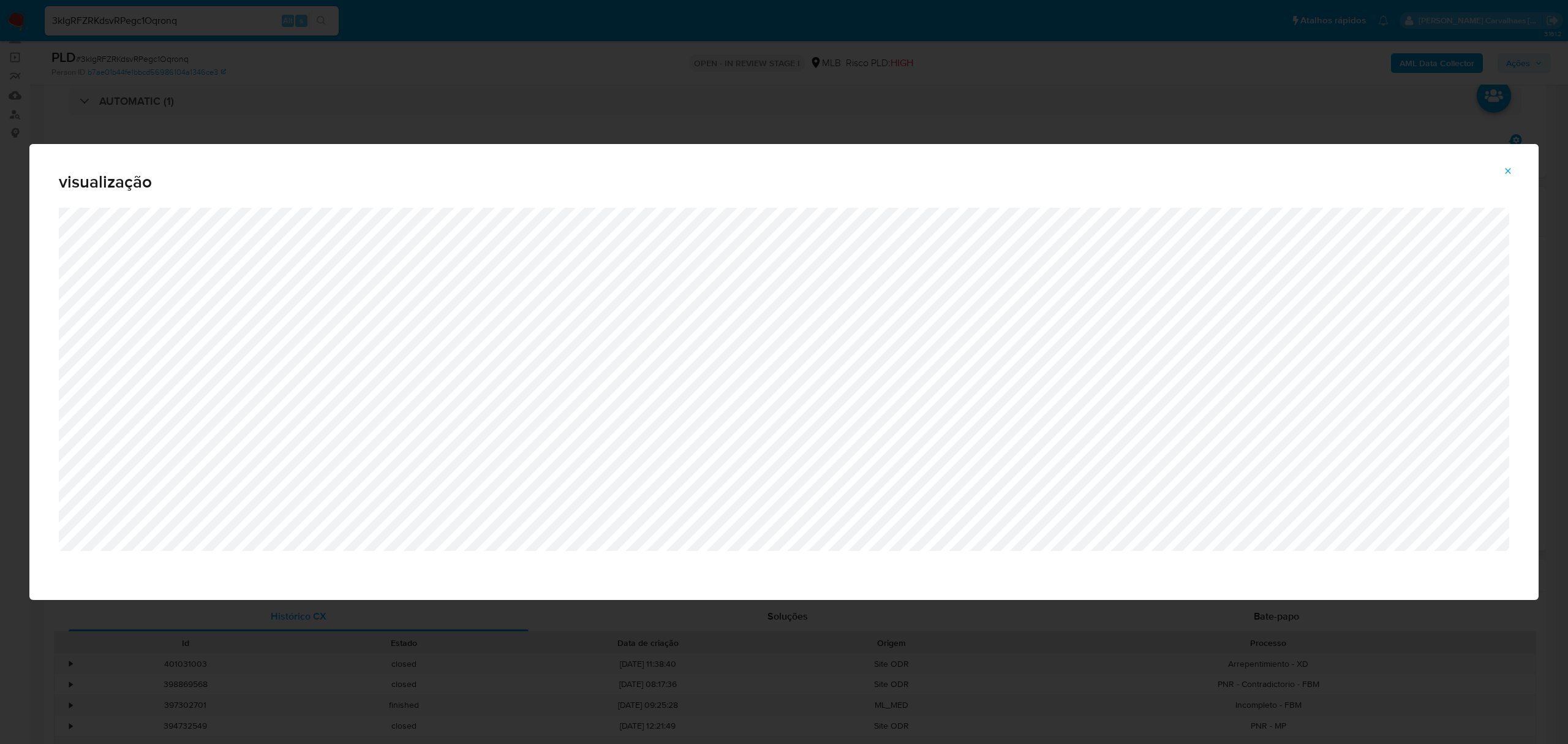
click at [1514, 166] on button "Attachment preview" at bounding box center [1507, 170] width 27 height 20
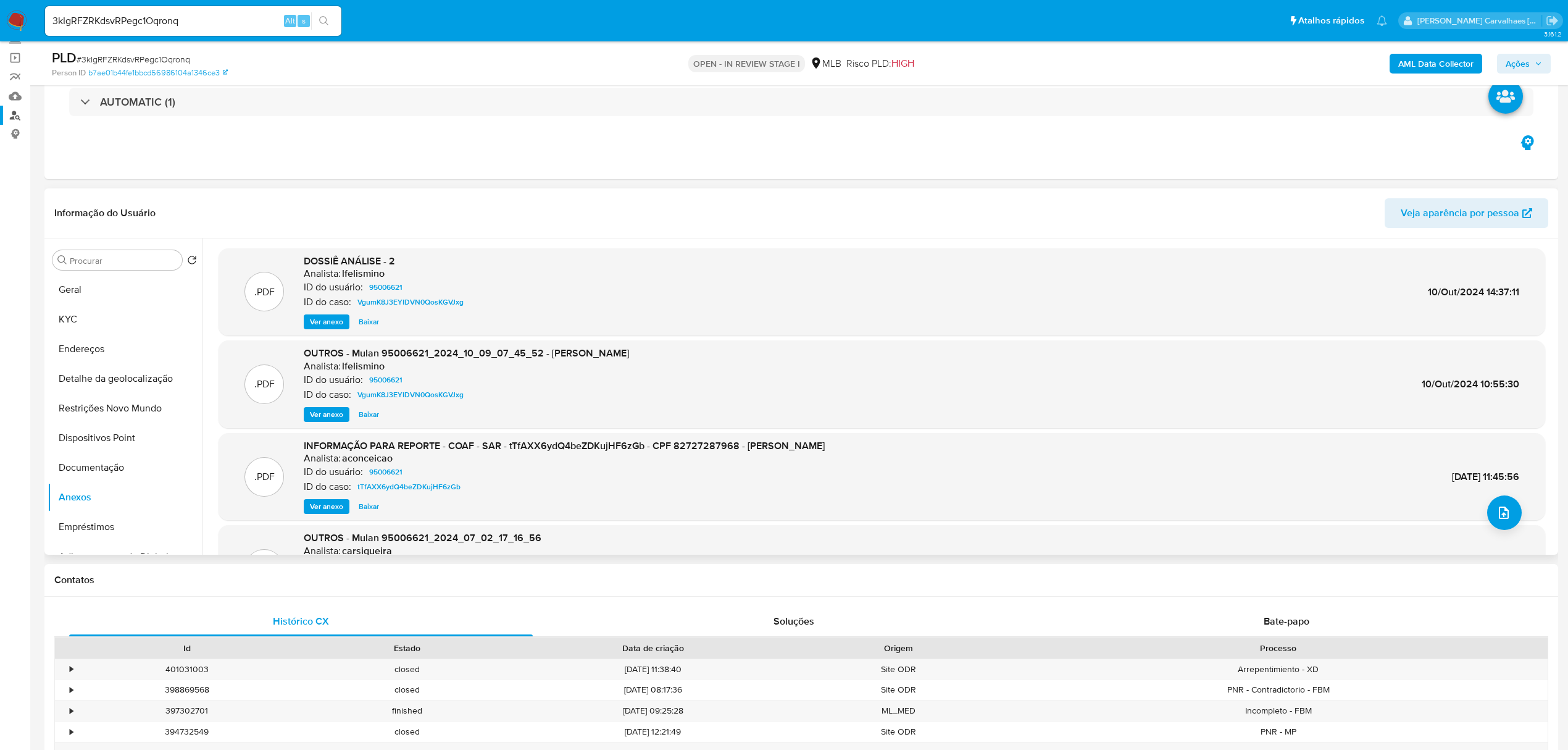
click at [15, 116] on link "Localizador de pessoas" at bounding box center [73, 115] width 147 height 19
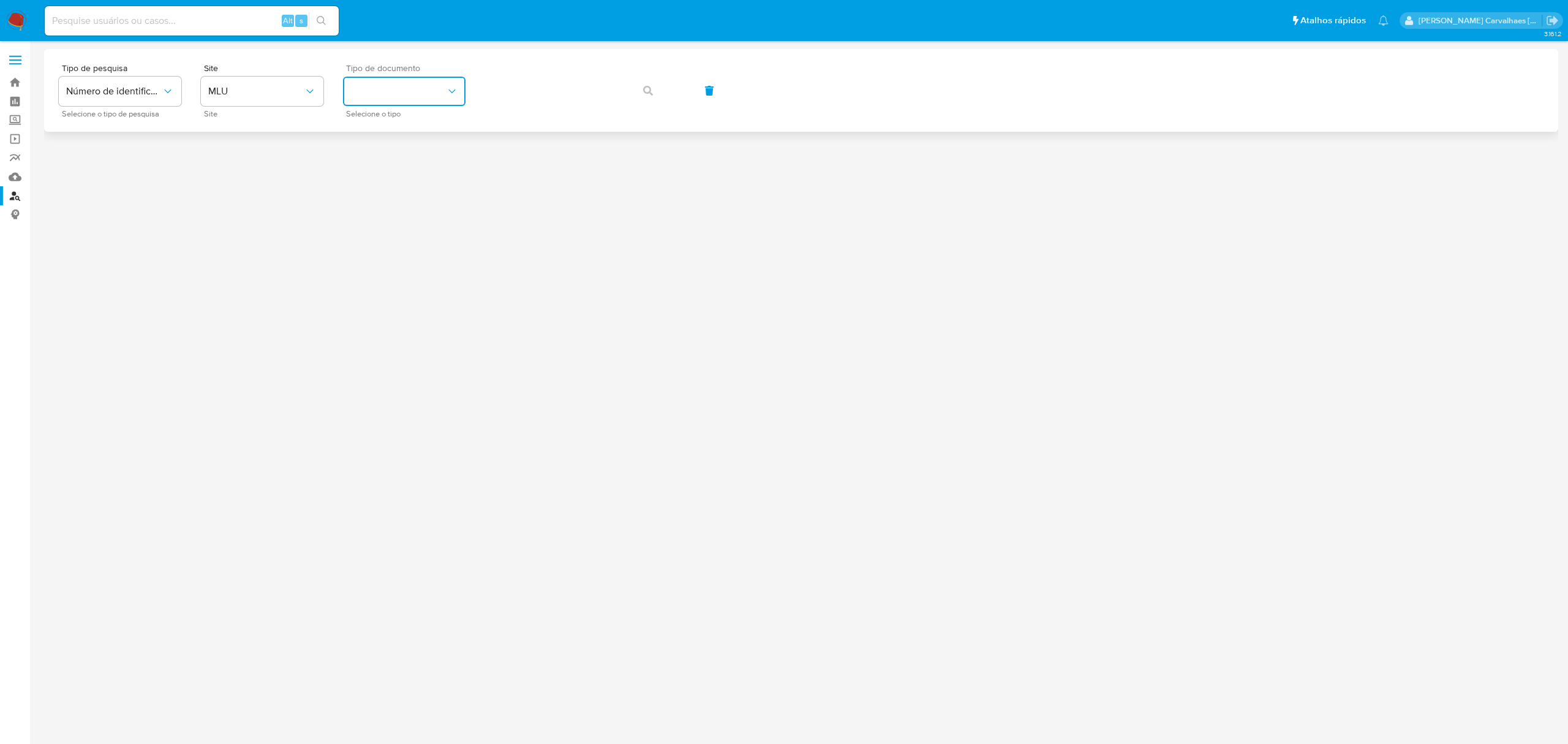
click at [400, 86] on button "identificationType" at bounding box center [404, 91] width 123 height 30
click at [248, 92] on span "MLU" at bounding box center [256, 90] width 96 height 12
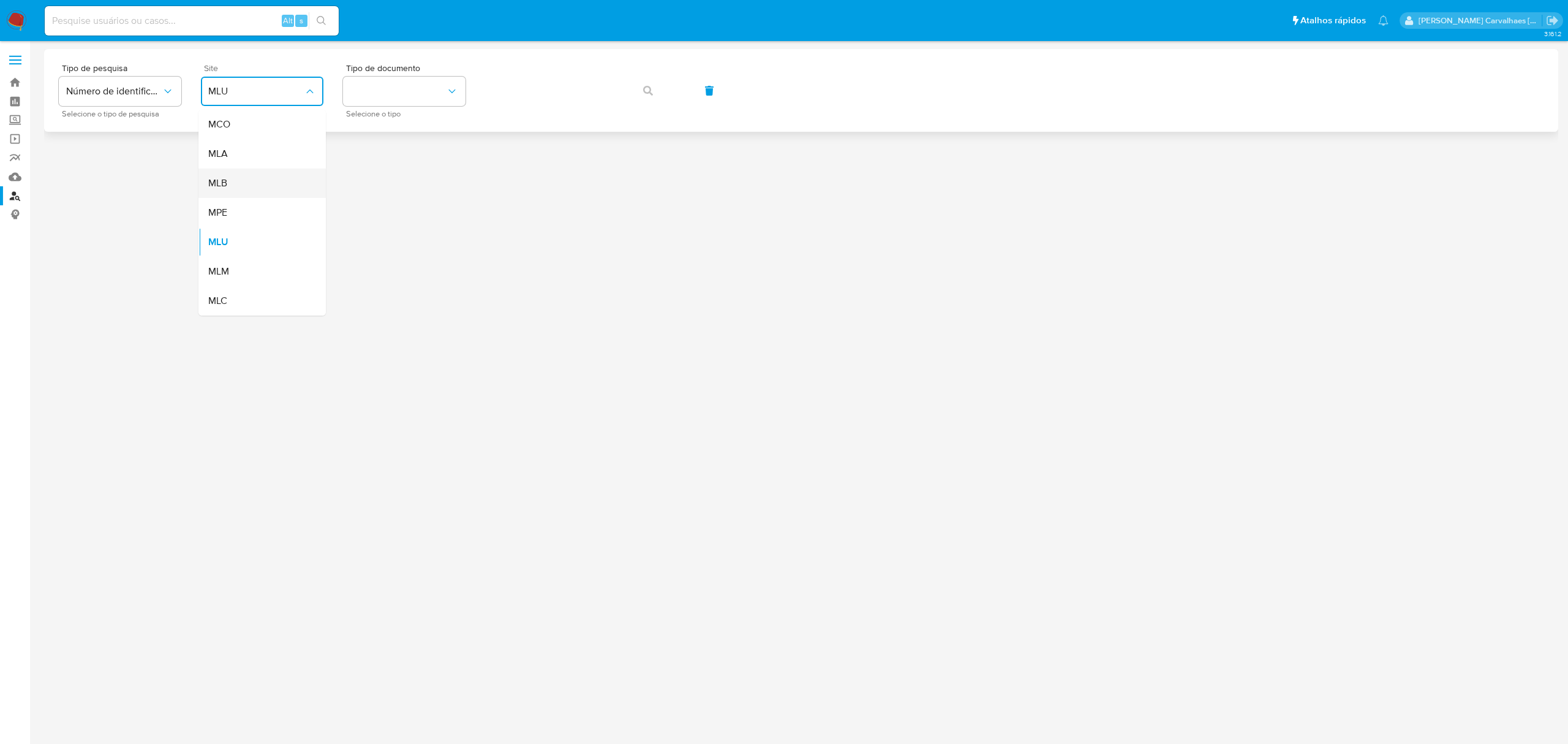
click at [237, 187] on div "MLB" at bounding box center [259, 183] width 101 height 30
click at [426, 74] on div "Tipo de documento Selecione o tipo" at bounding box center [404, 89] width 123 height 53
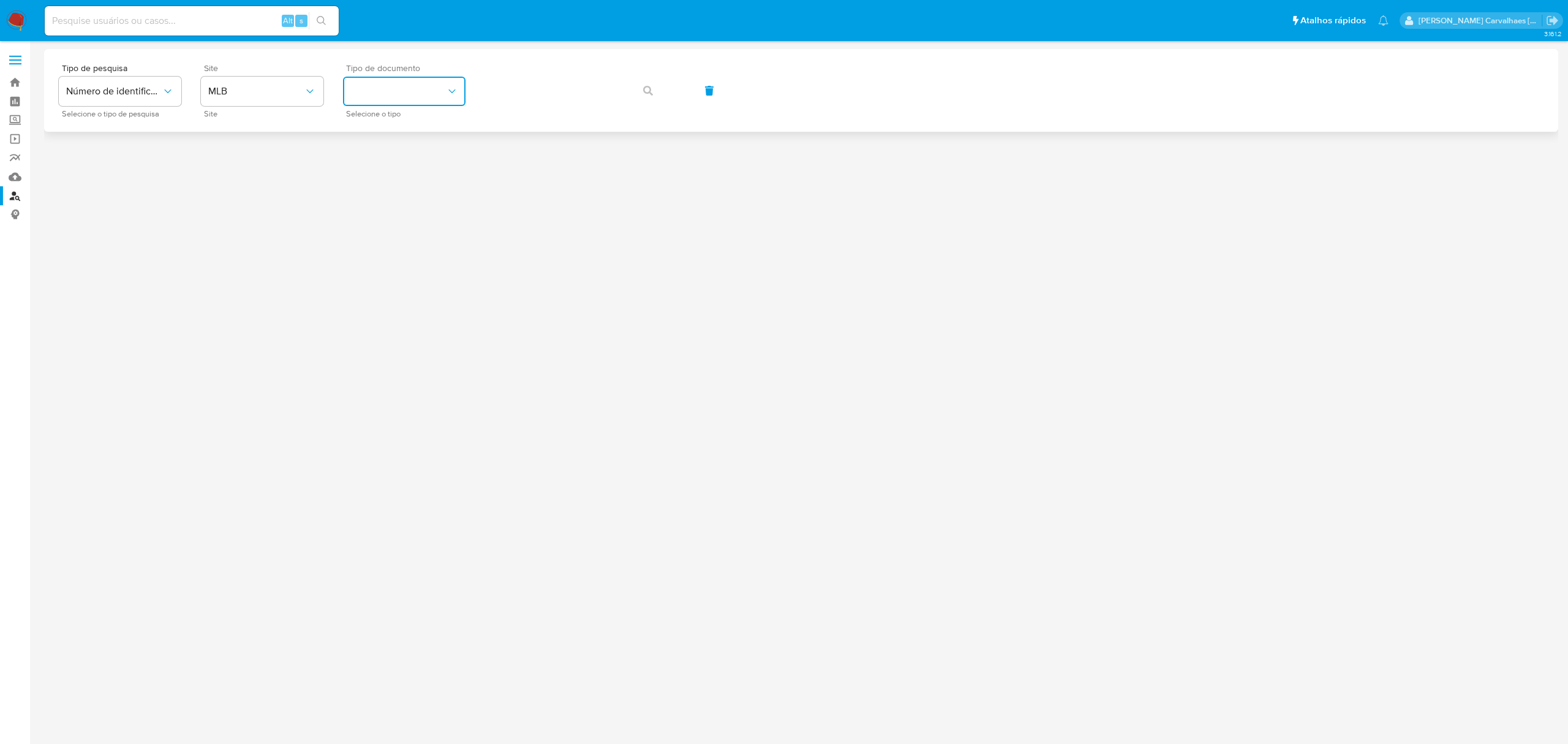
click at [407, 98] on button "identificationType" at bounding box center [404, 91] width 123 height 30
click at [385, 159] on div "CPF CPF" at bounding box center [400, 171] width 101 height 42
click at [640, 91] on button "button" at bounding box center [648, 91] width 42 height 30
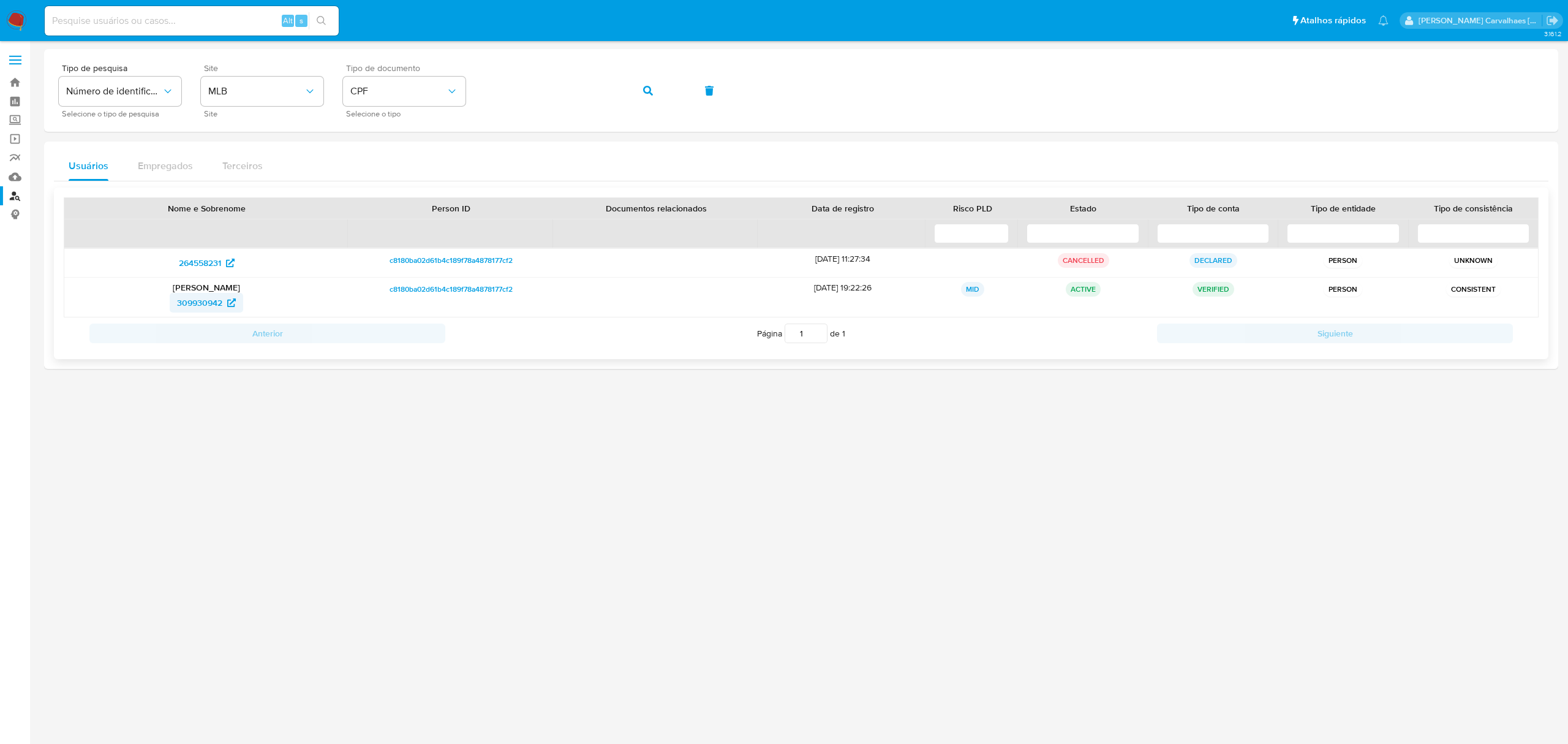
click at [204, 306] on span "309930942" at bounding box center [199, 302] width 46 height 20
click at [479, 83] on div "Tipo de pesquisa Número de identificação Selecione o tipo de pesquisa Site MLB …" at bounding box center [801, 89] width 1485 height 53
click at [648, 87] on icon "button" at bounding box center [648, 90] width 10 height 10
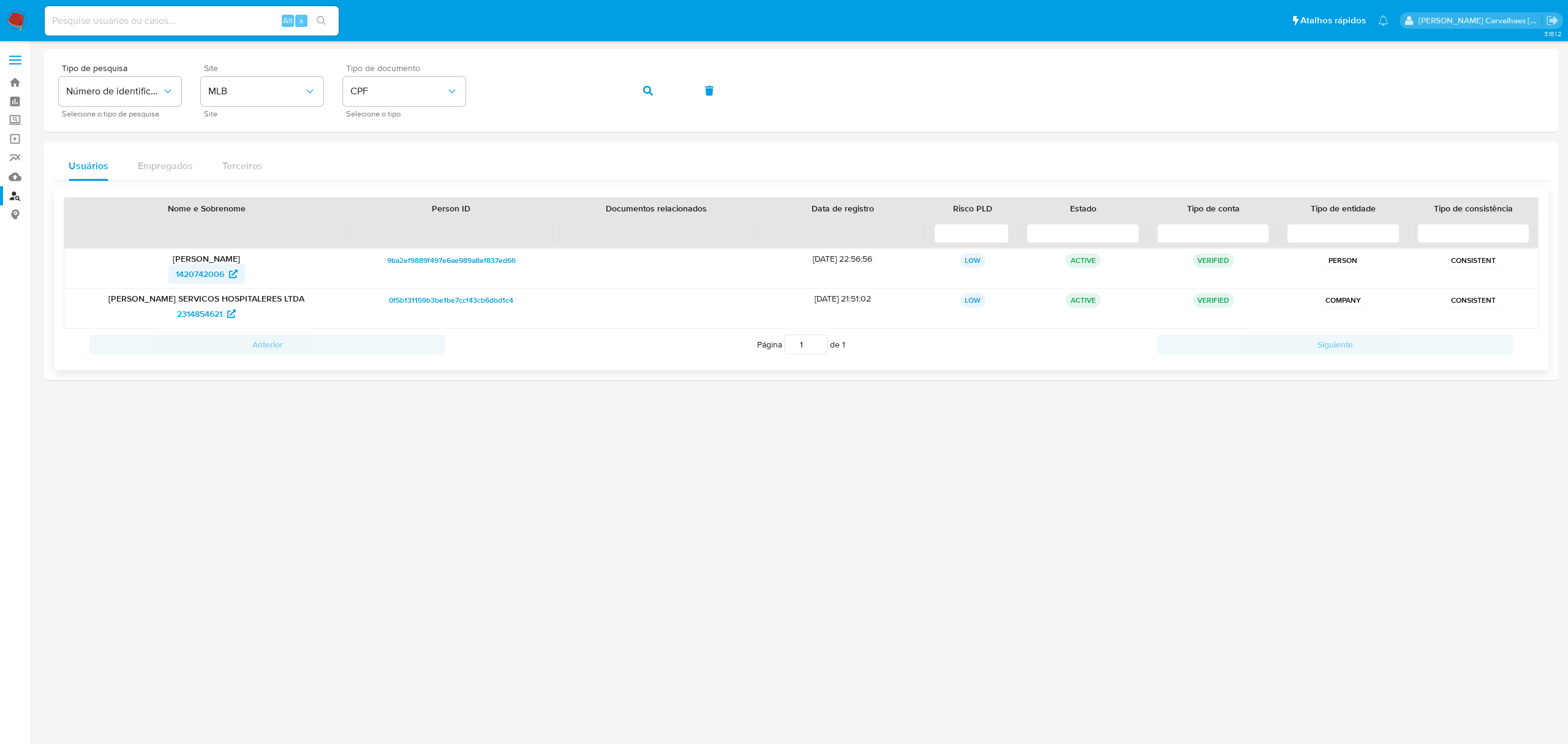
click at [209, 275] on span "1420742006" at bounding box center [200, 274] width 48 height 20
click at [206, 307] on span "2314854621" at bounding box center [199, 313] width 46 height 20
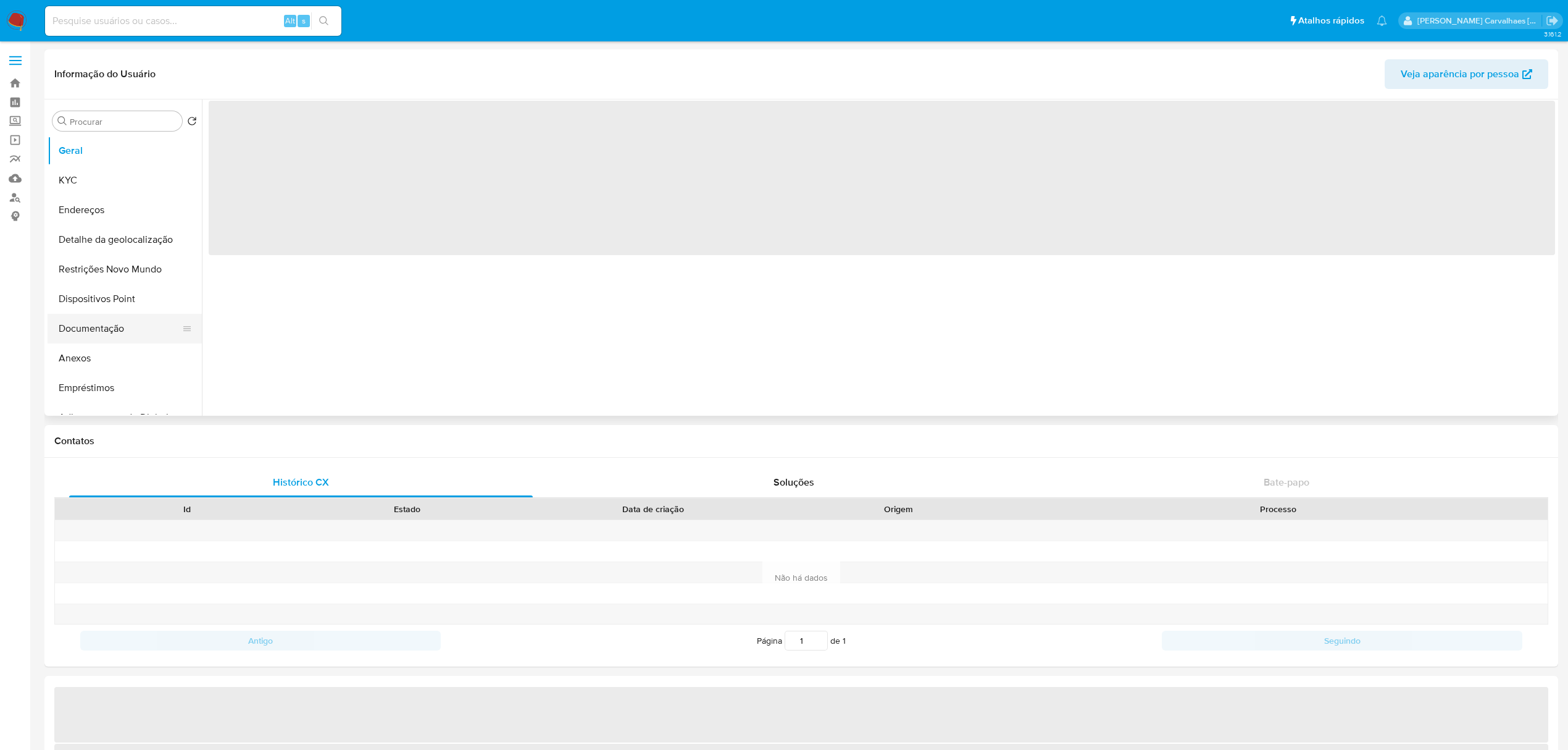
select select "10"
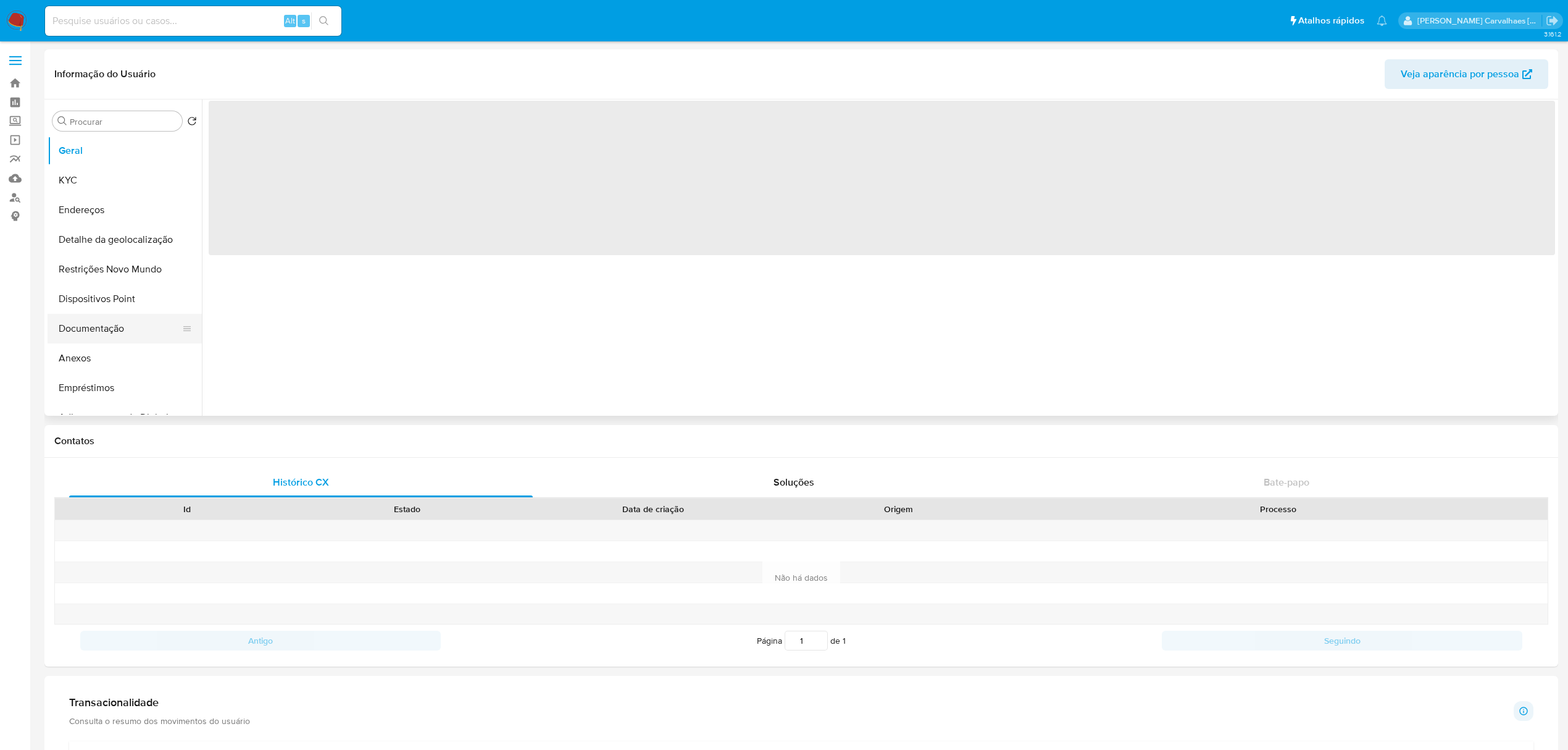
click at [99, 324] on button "Documentação" at bounding box center [120, 329] width 145 height 30
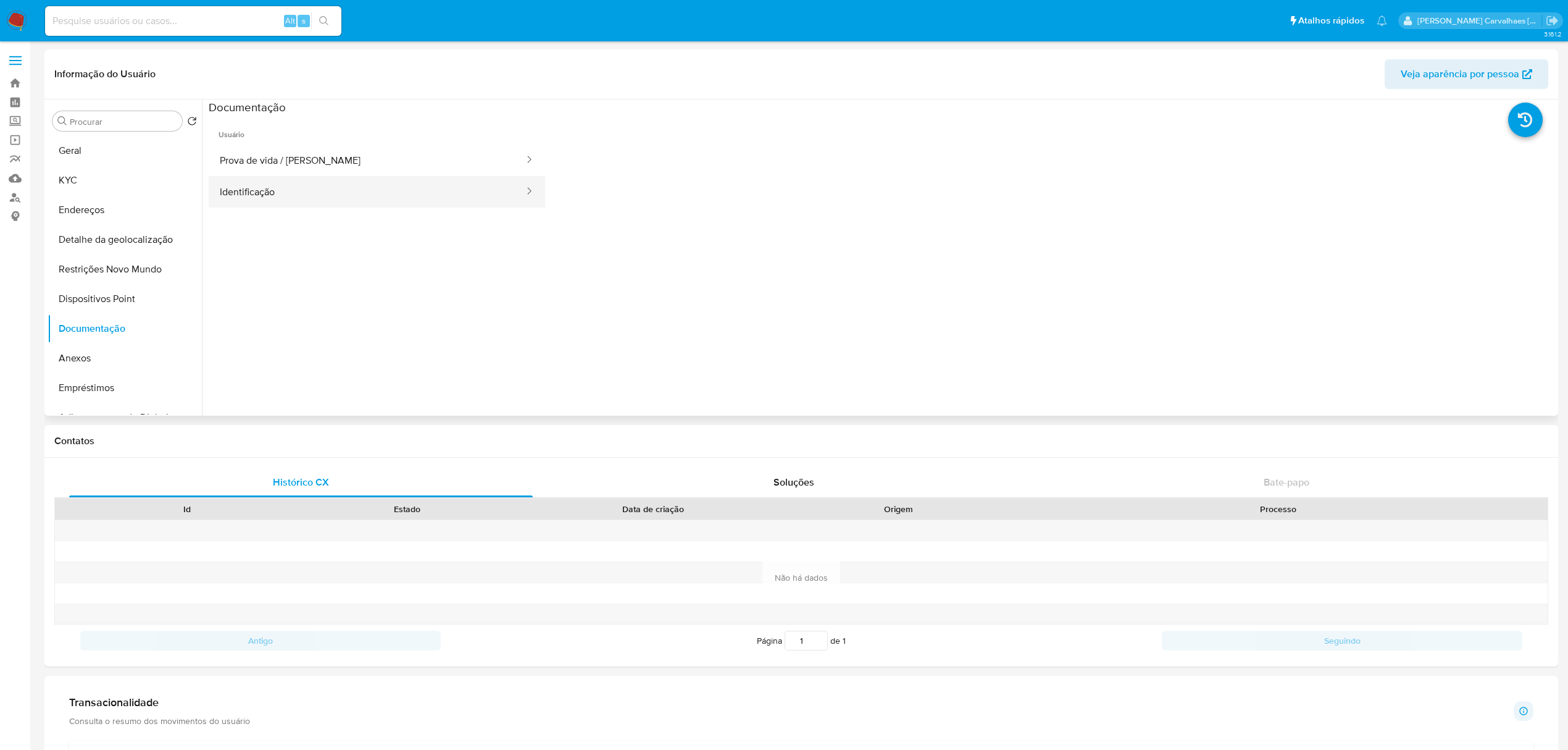
click at [277, 191] on button "Identificação" at bounding box center [366, 191] width 316 height 32
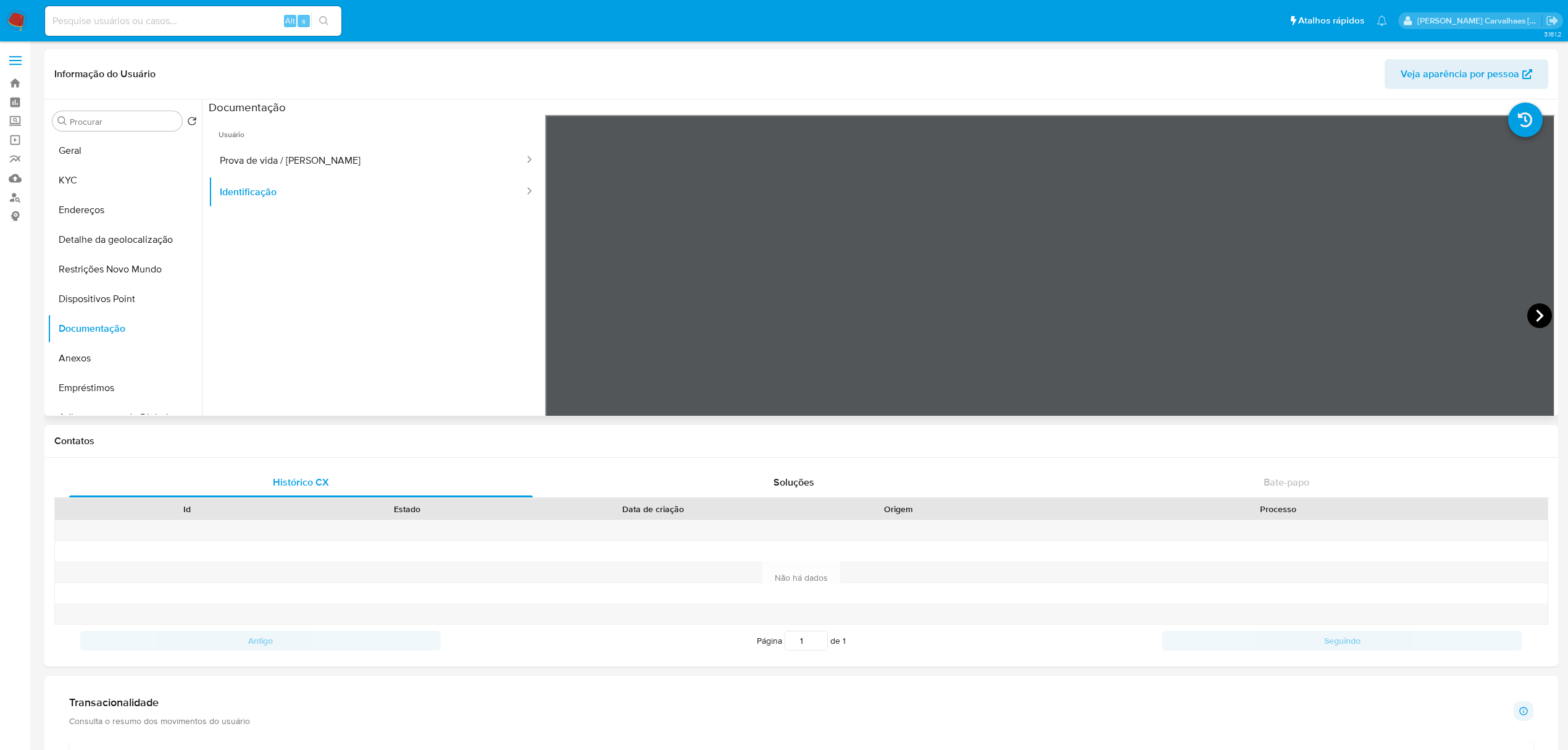
click at [1536, 319] on icon at bounding box center [1539, 315] width 24 height 24
click at [556, 324] on icon at bounding box center [560, 315] width 24 height 24
click at [267, 191] on button "Identificação" at bounding box center [366, 191] width 316 height 32
click at [263, 163] on button "Prova de vida / [PERSON_NAME]" at bounding box center [366, 161] width 316 height 32
click at [73, 154] on button "Geral" at bounding box center [120, 151] width 145 height 30
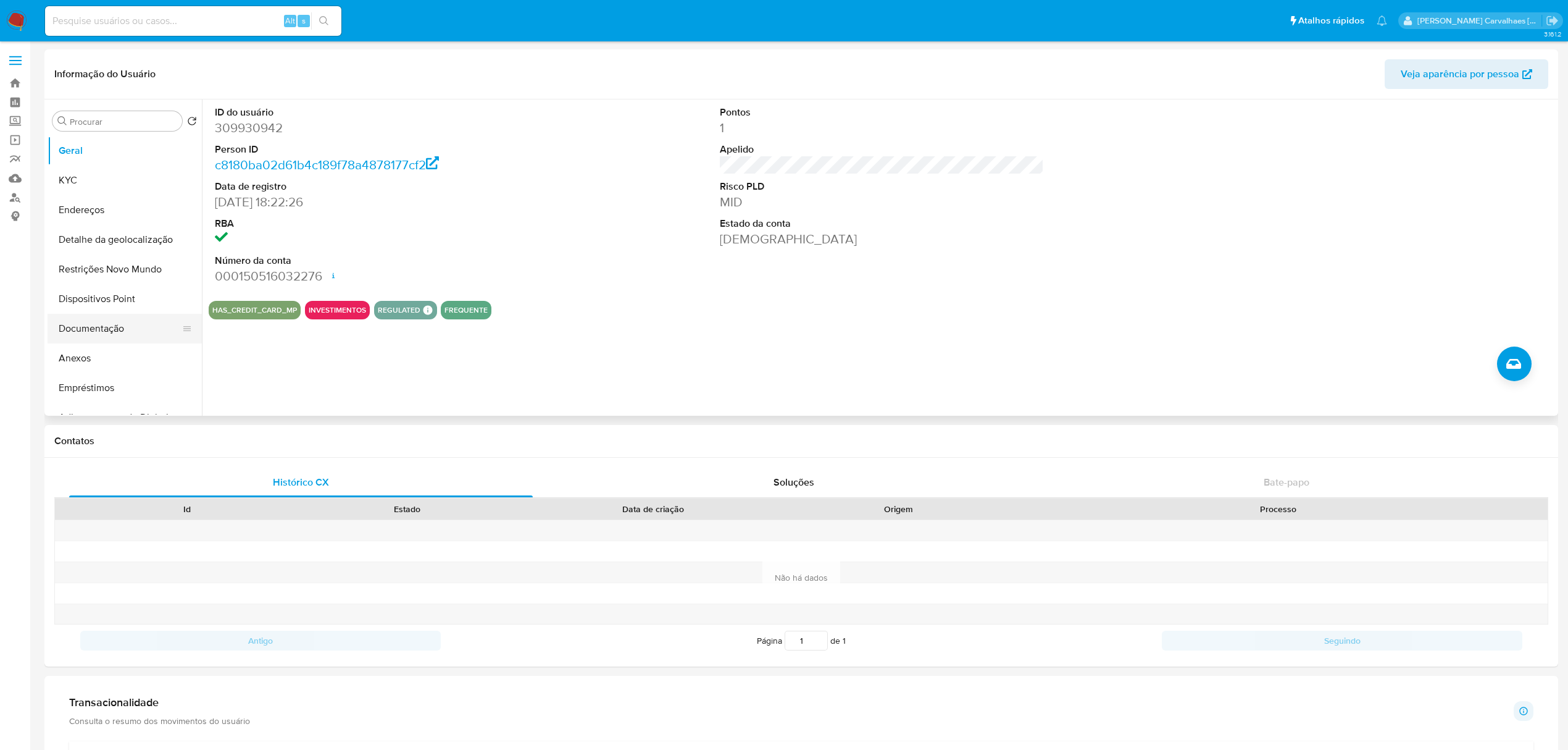
click at [91, 328] on button "Documentação" at bounding box center [120, 329] width 145 height 30
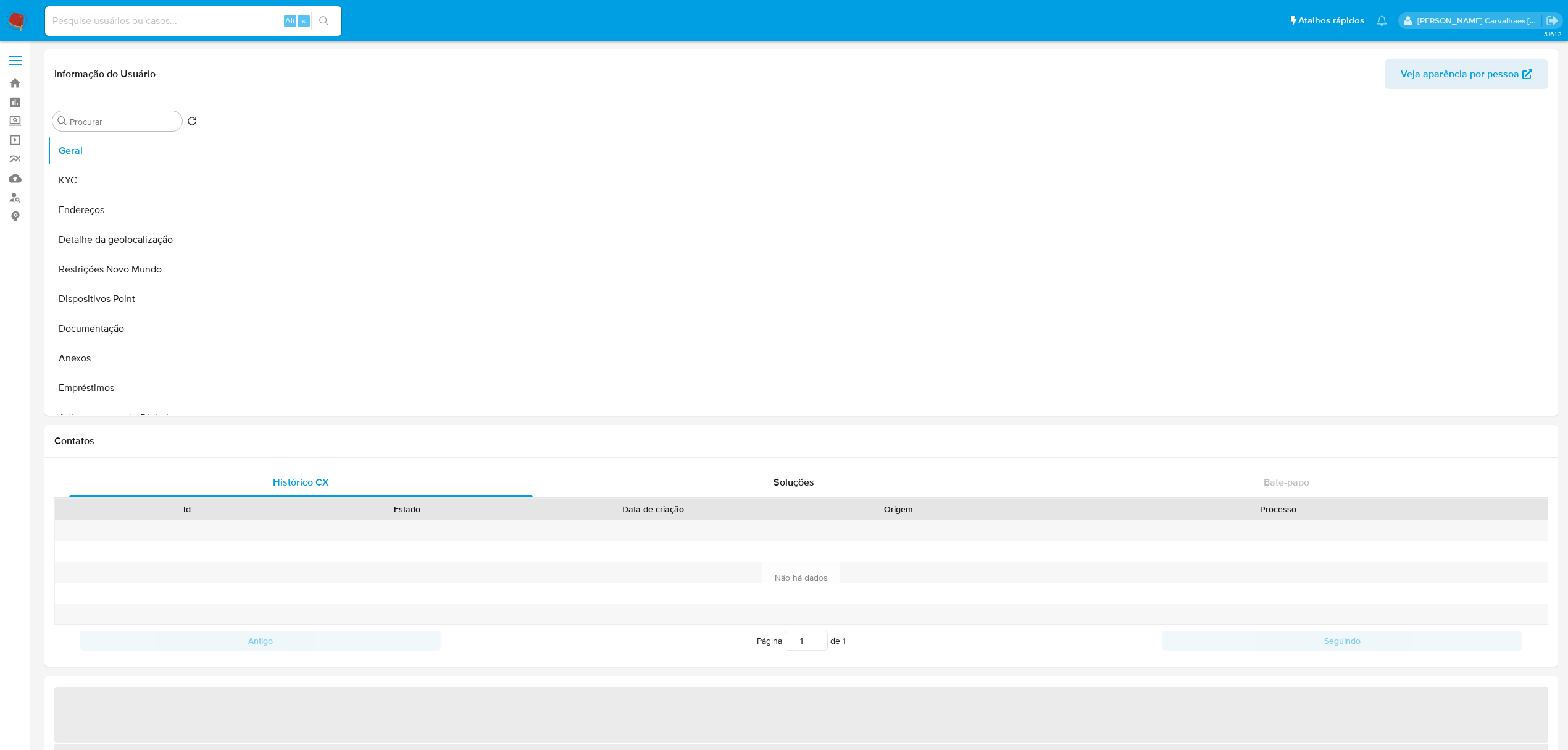
select select "10"
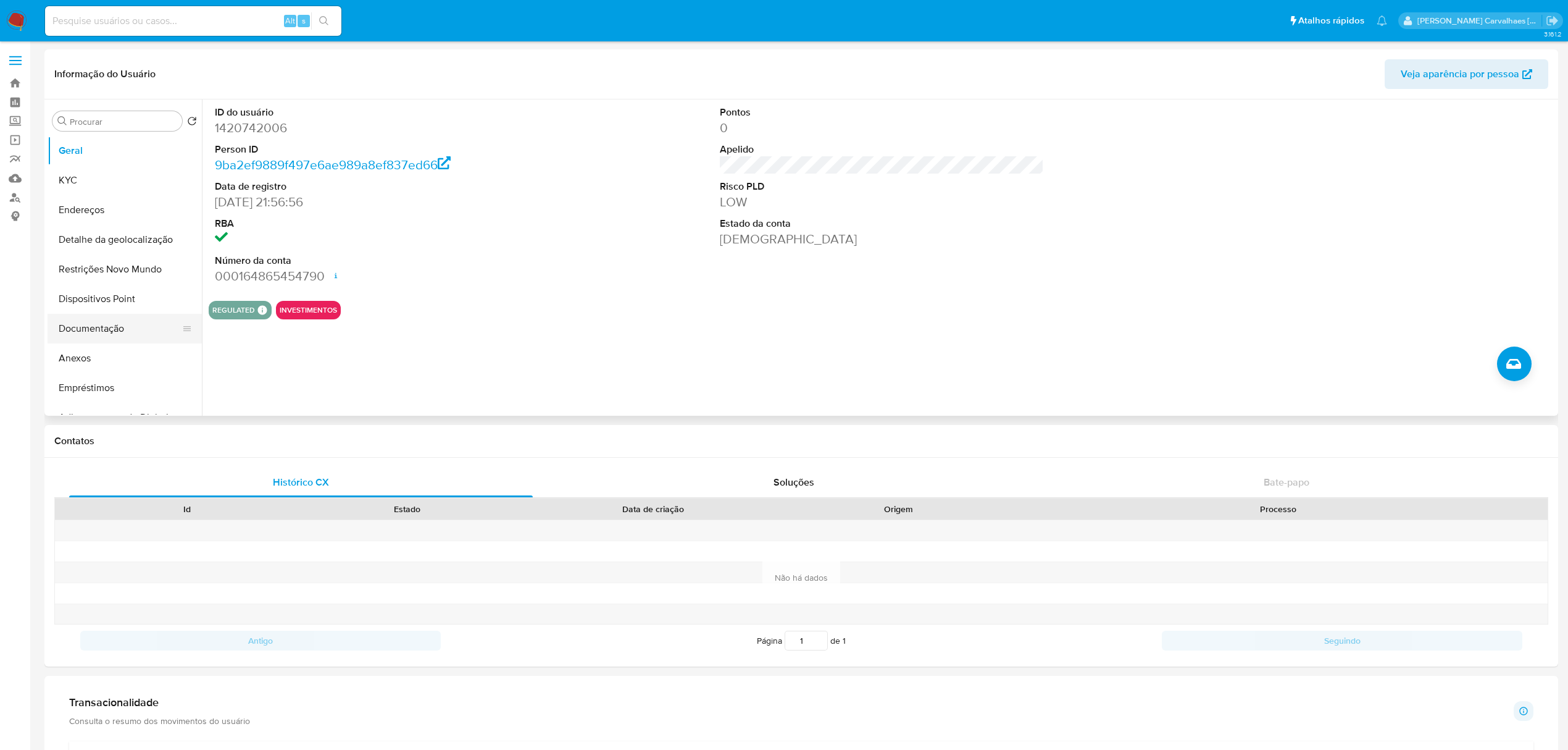
click at [104, 329] on button "Documentação" at bounding box center [120, 329] width 145 height 30
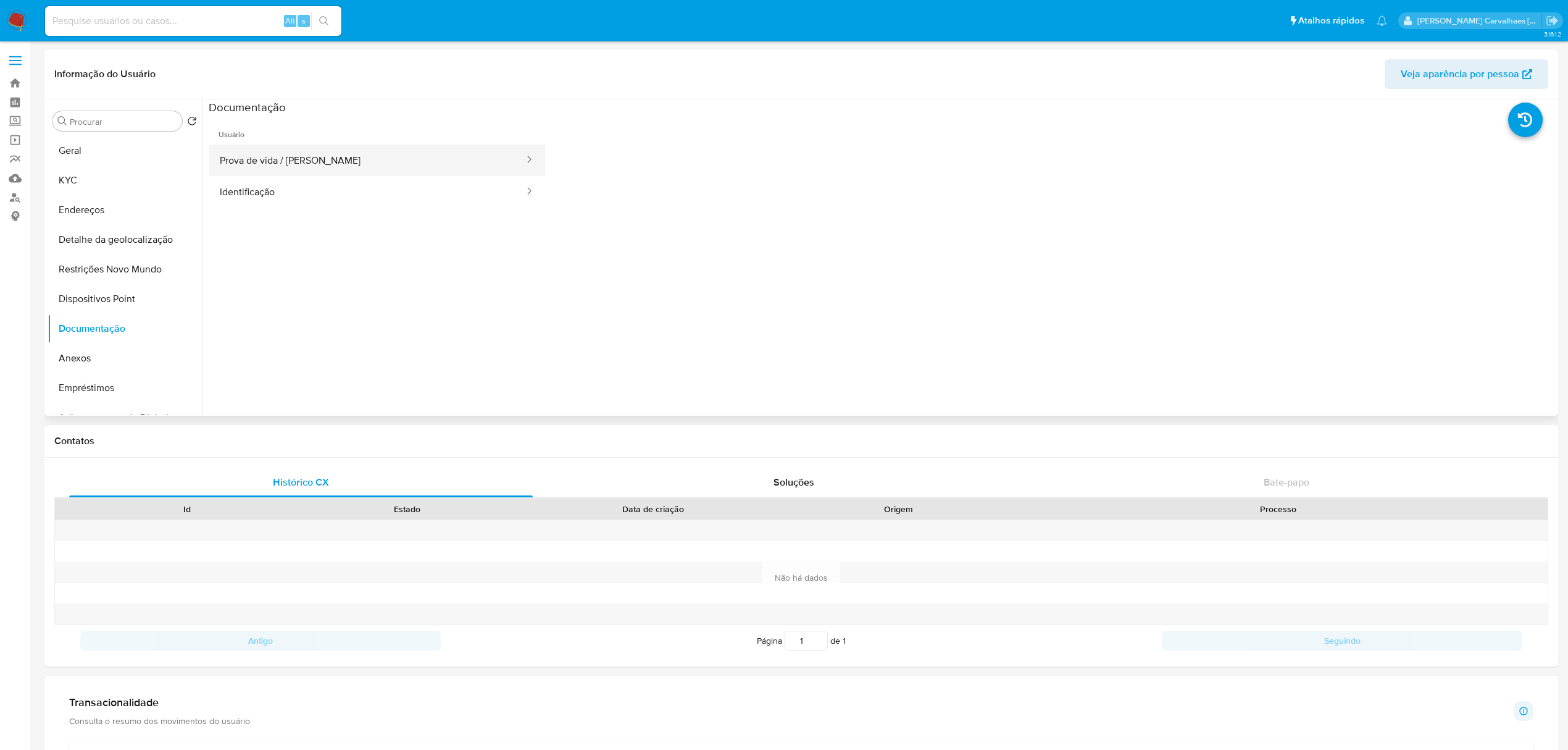
click at [322, 158] on button "Prova de vida / [PERSON_NAME]" at bounding box center [366, 161] width 316 height 32
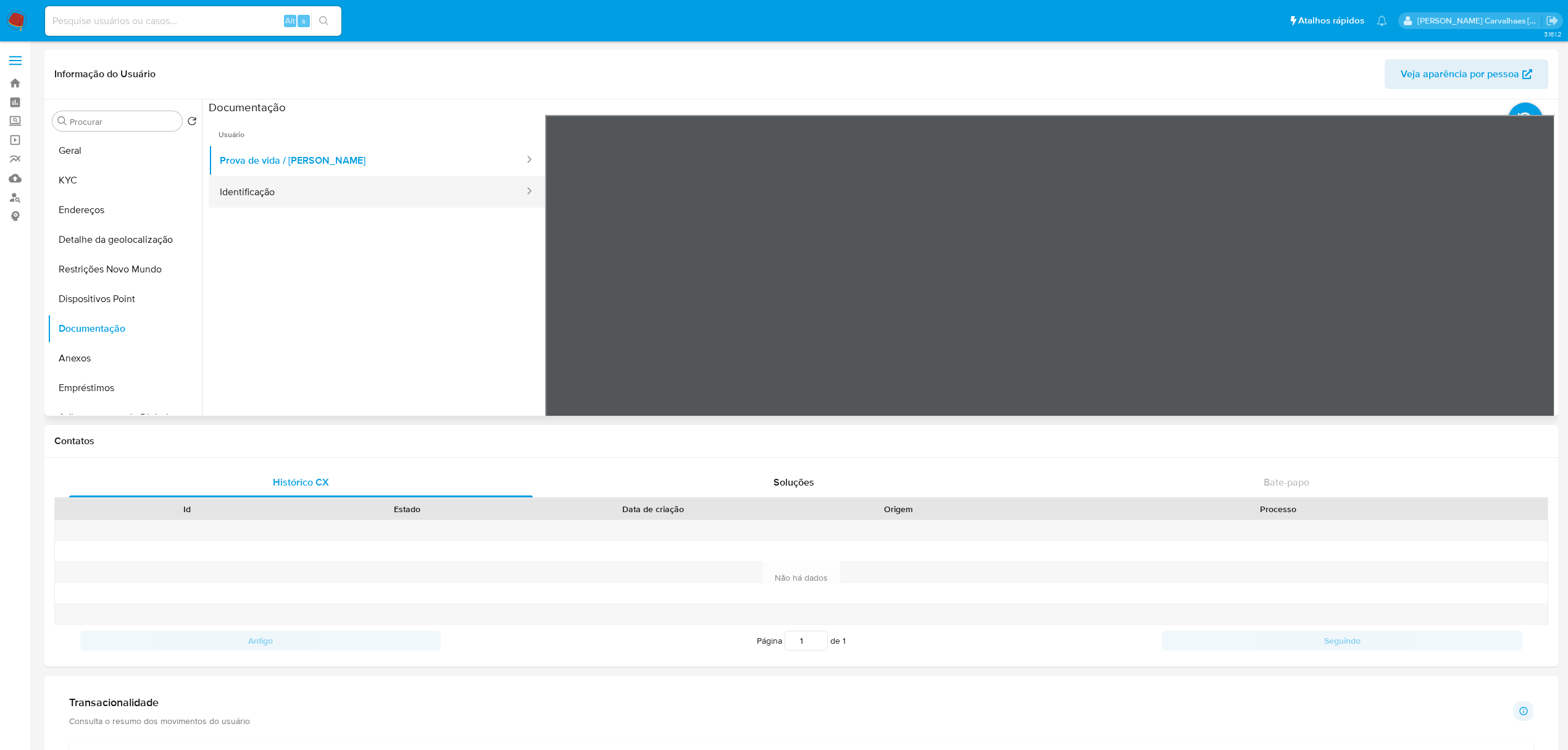
click at [331, 188] on button "Identificação" at bounding box center [366, 191] width 316 height 32
click at [1527, 310] on icon at bounding box center [1539, 315] width 24 height 24
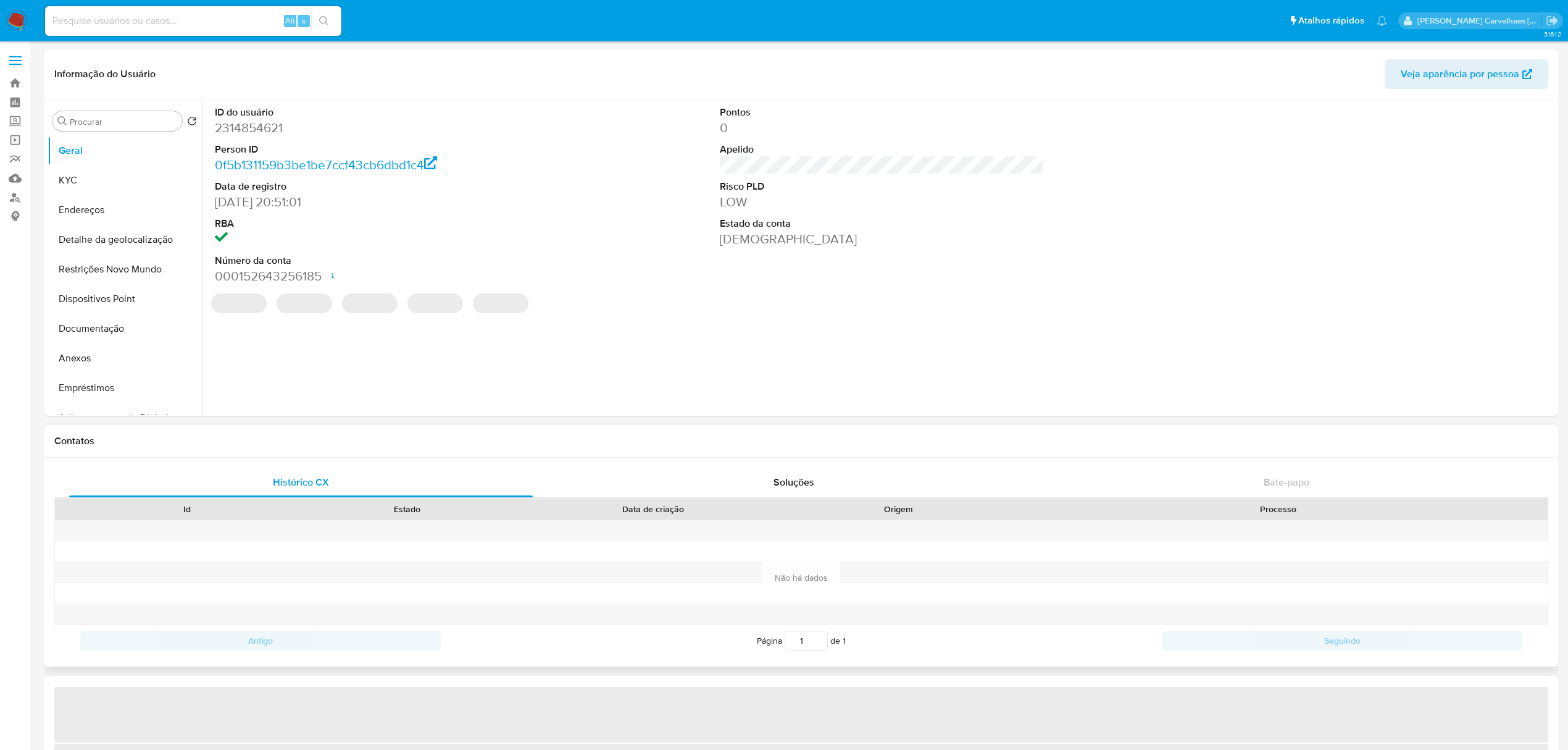
select select "10"
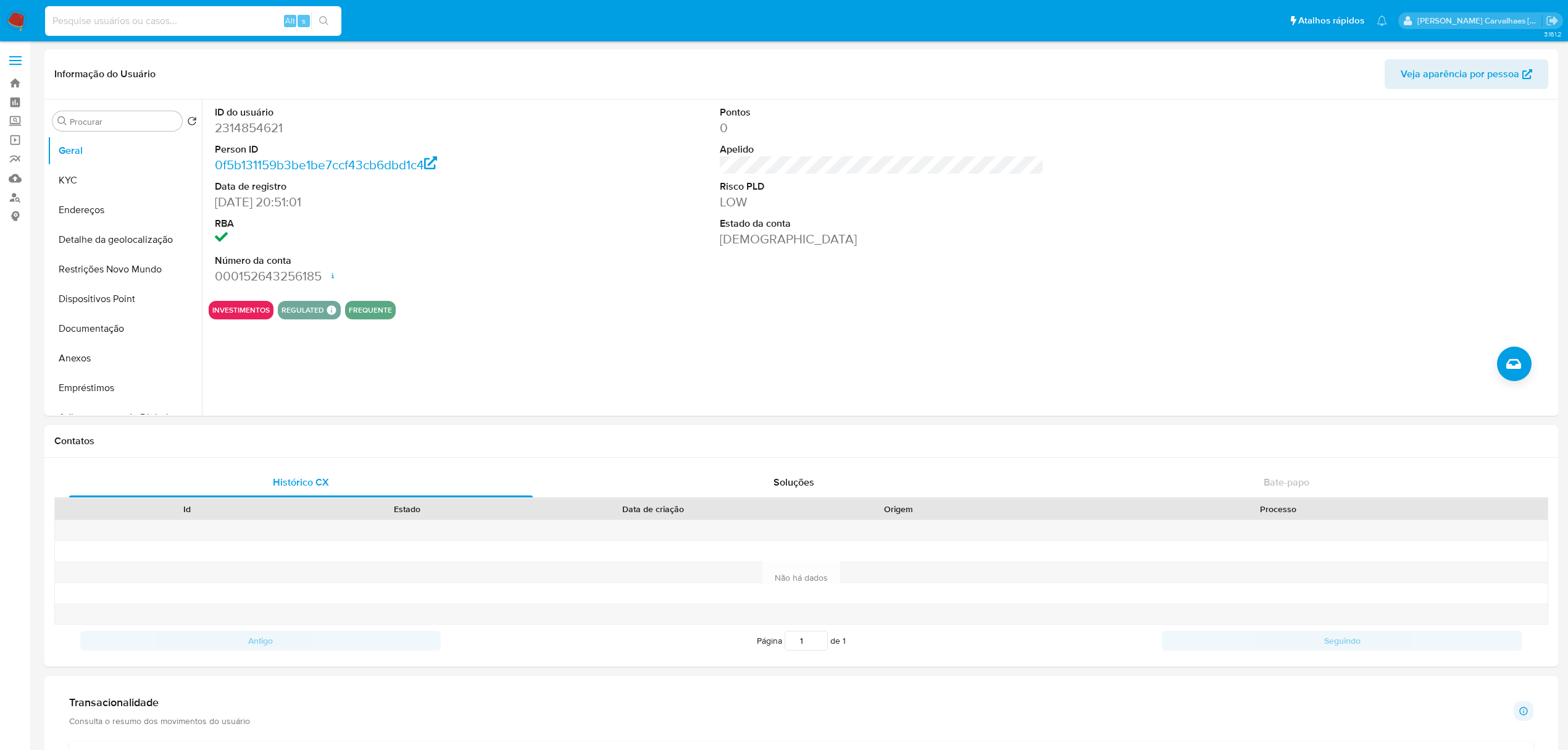
paste input "3kIgRFZRKdsvRPegc1Oqronq"
type input "3kIgRFZRKdsvRPegc1Oqronq"
click at [324, 12] on button "search-icon" at bounding box center [324, 21] width 25 height 17
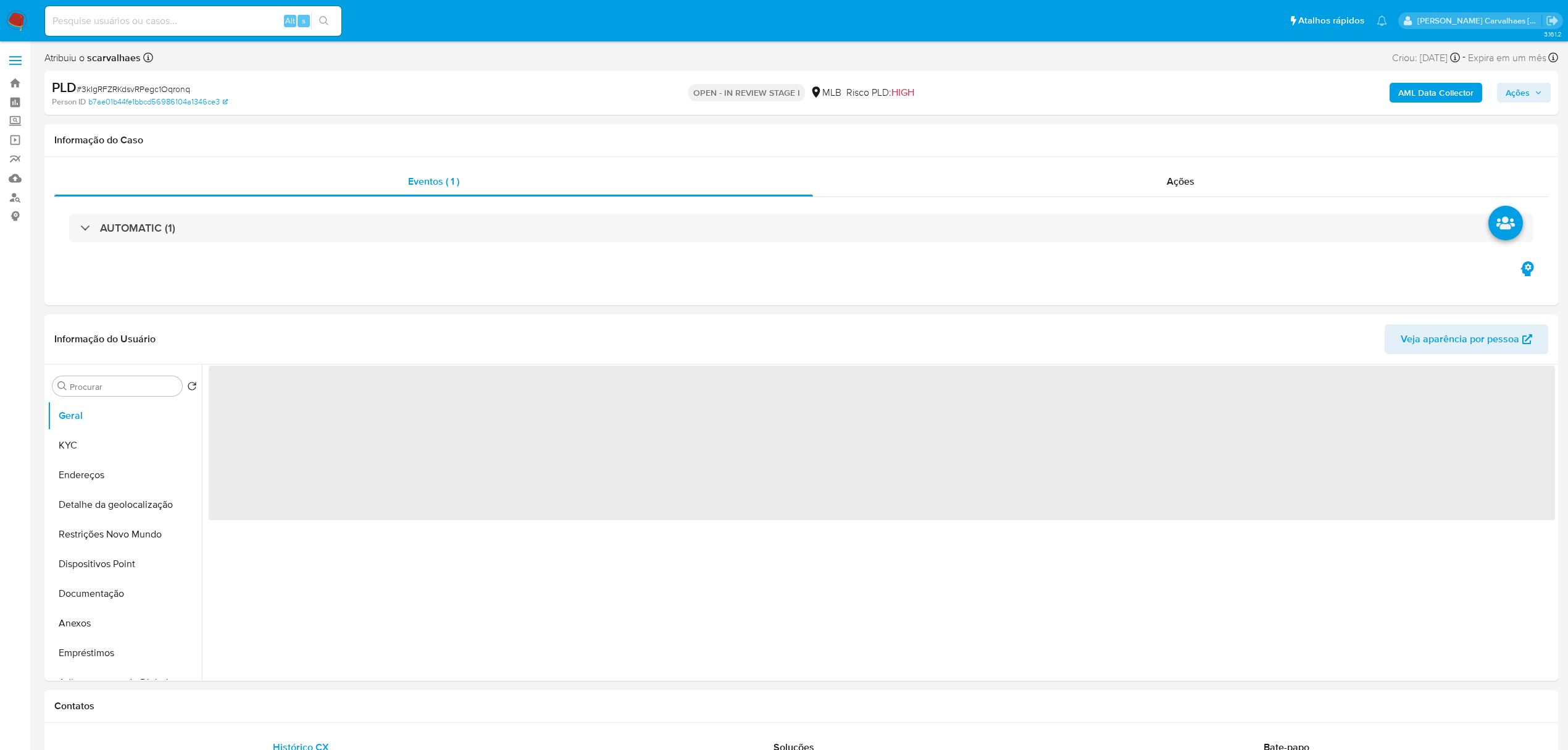
select select "10"
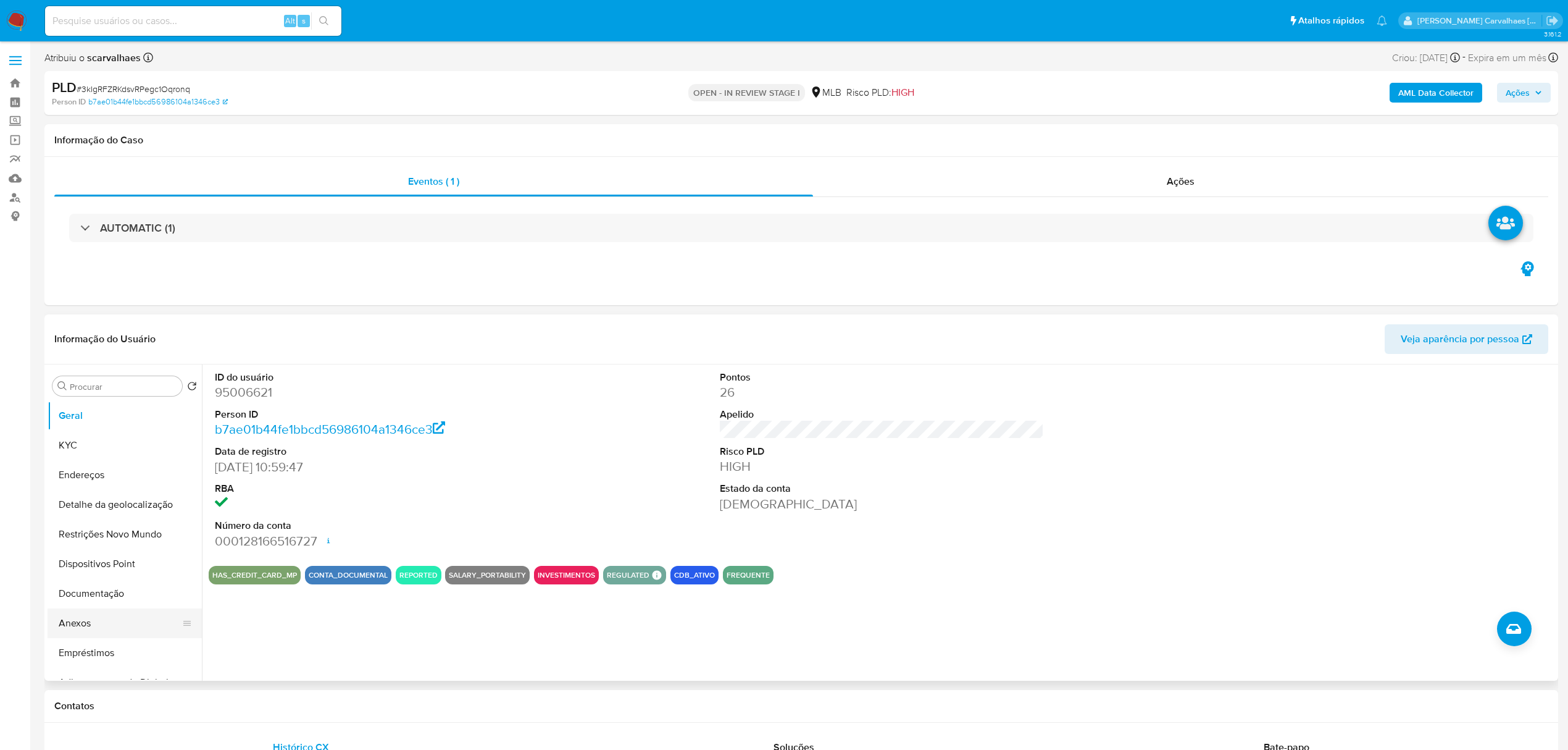
click at [95, 615] on button "Anexos" at bounding box center [120, 623] width 145 height 30
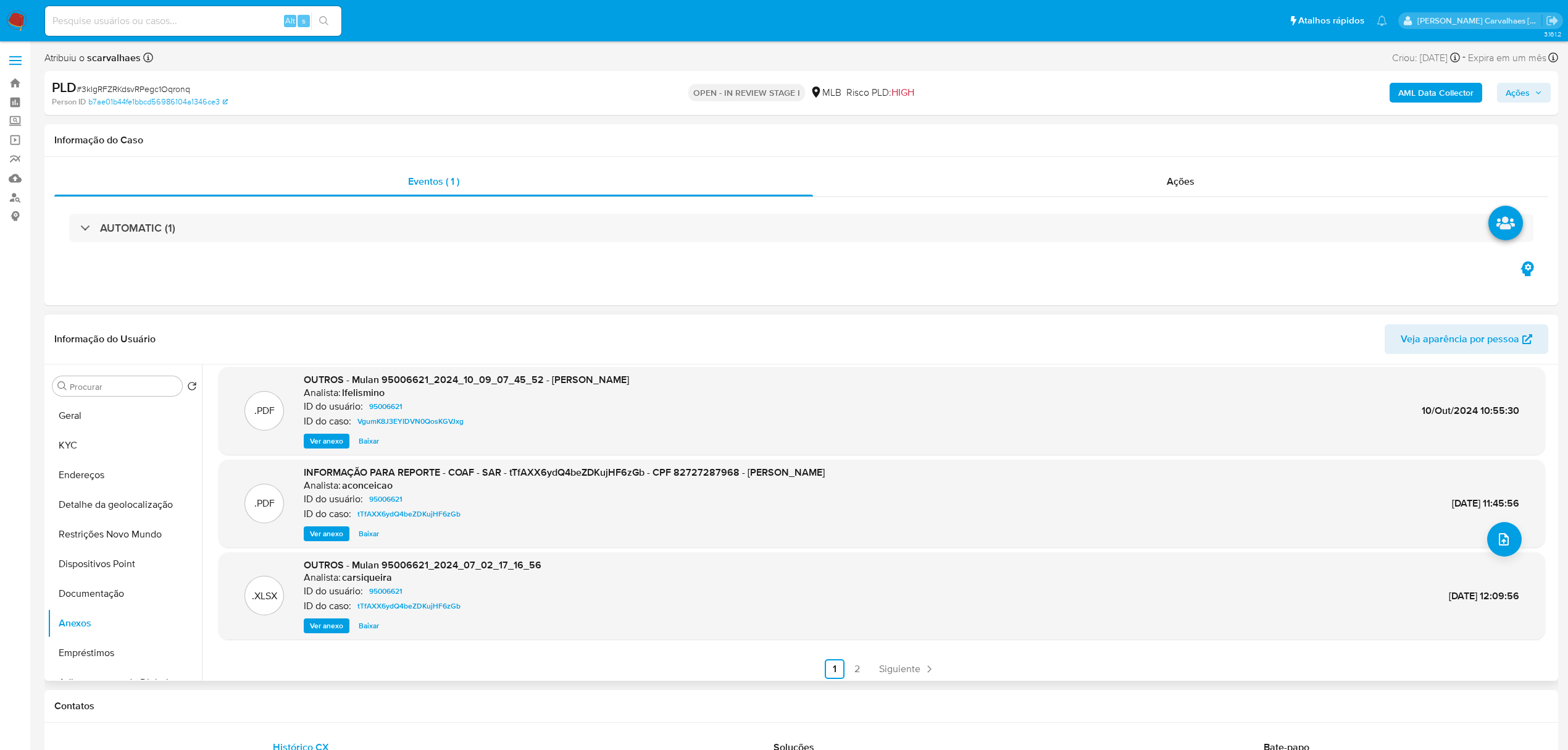
scroll to position [104, 0]
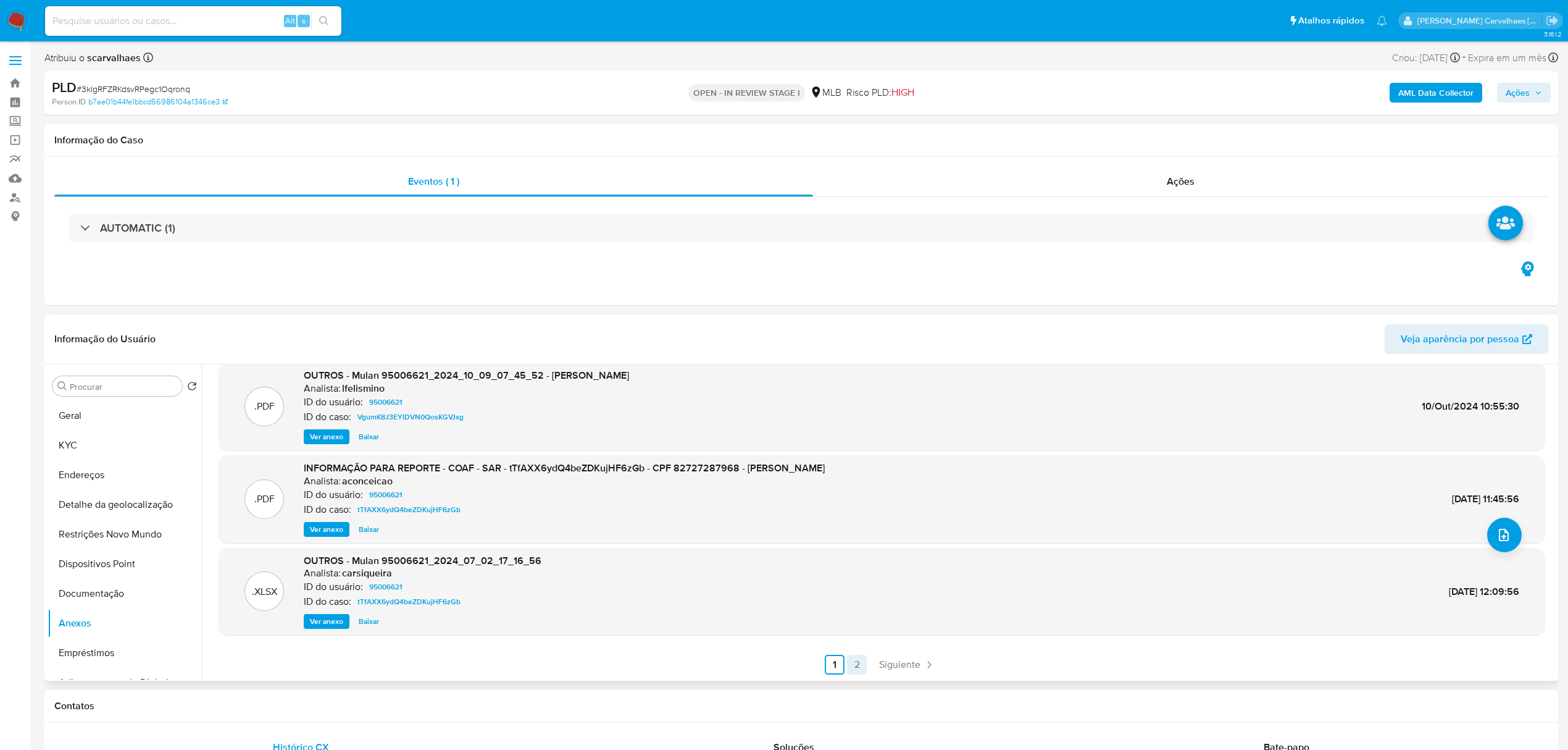
click at [854, 666] on link "2" at bounding box center [857, 664] width 20 height 20
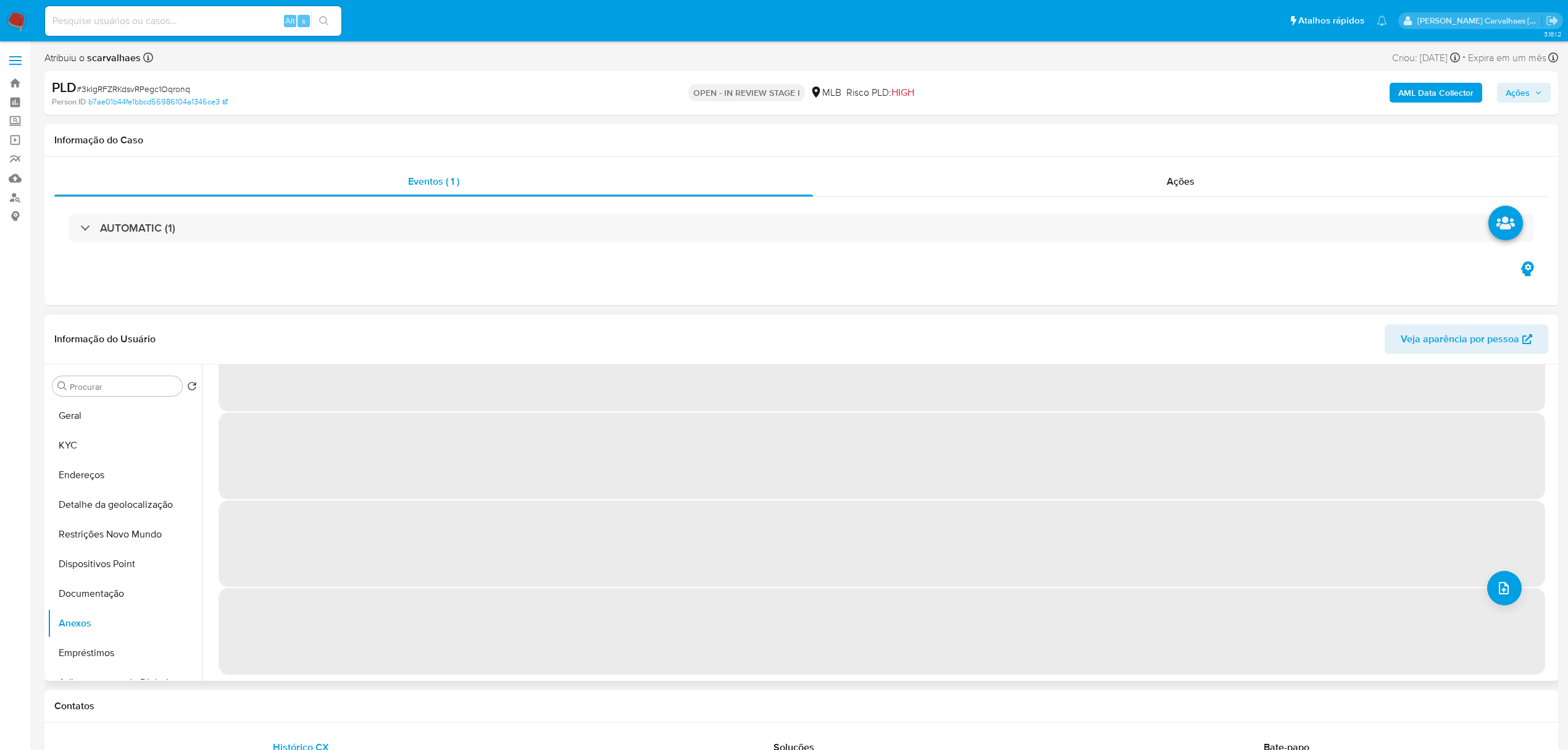
scroll to position [0, 0]
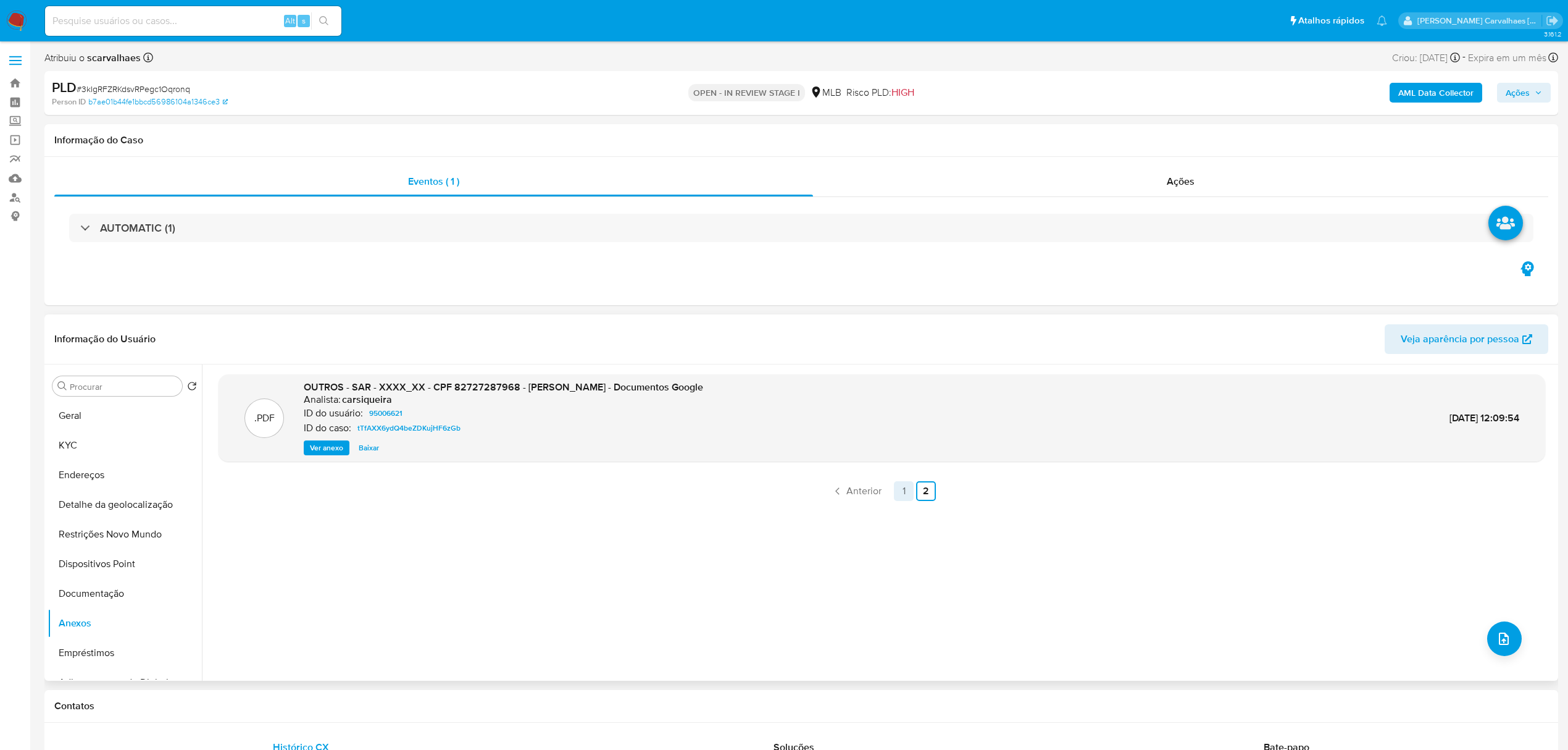
click at [905, 486] on link "1" at bounding box center [904, 490] width 20 height 20
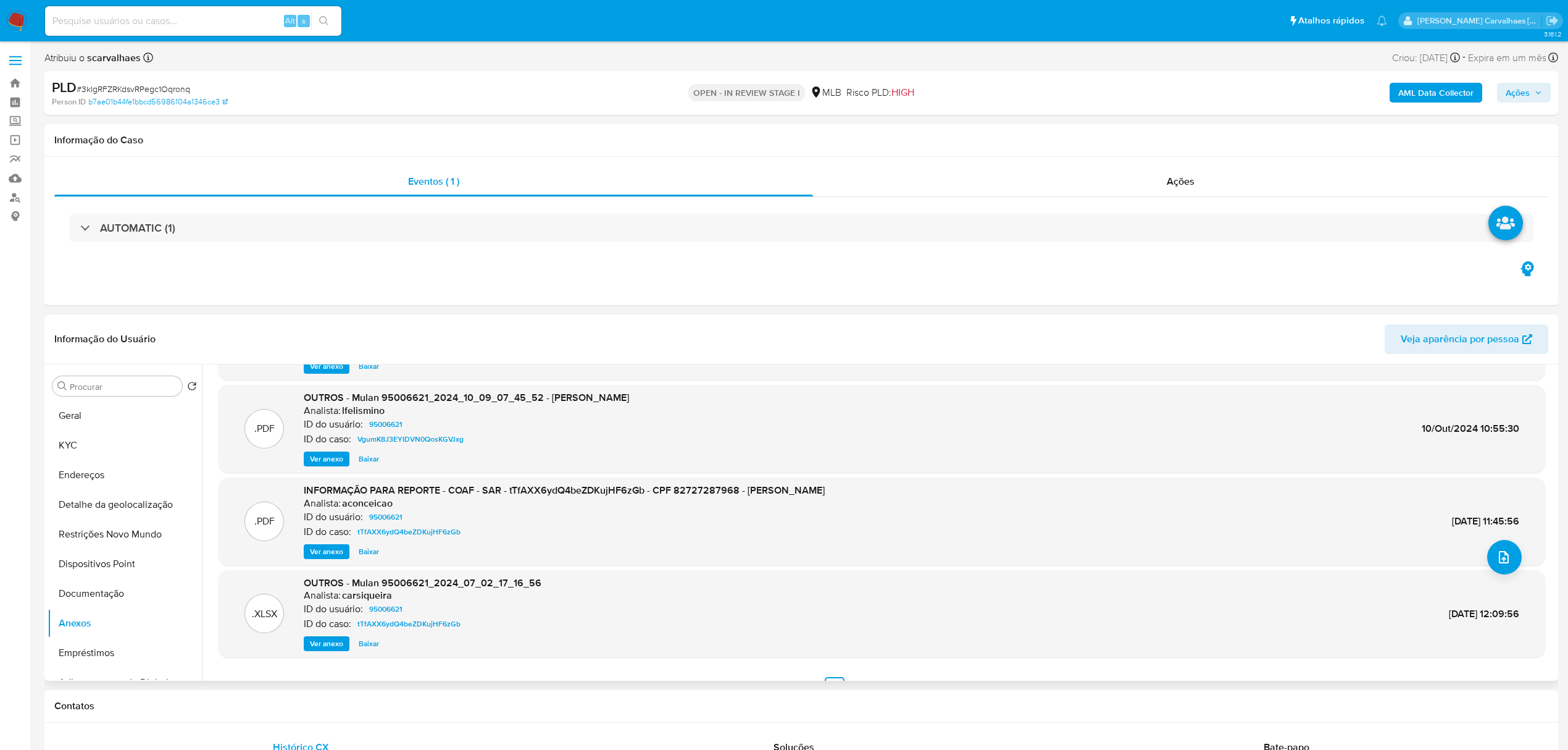
scroll to position [82, 0]
drag, startPoint x: 1413, startPoint y: 523, endPoint x: 1479, endPoint y: 521, distance: 66.0
click at [1479, 521] on div ".PDF INFORMAÇÃO PARA REPORTE - COAF - SAR - tTfAXX6ydQ4beZDKujHF6zGb - CPF 8272…" at bounding box center [881, 520] width 1314 height 75
copy span "04/Jul/2024"
click at [316, 542] on div "INFORMAÇÃO PARA REPORTE - COAF - SAR - tTfAXX6ydQ4beZDKujHF6zGb - CPF 827272879…" at bounding box center [564, 520] width 521 height 75
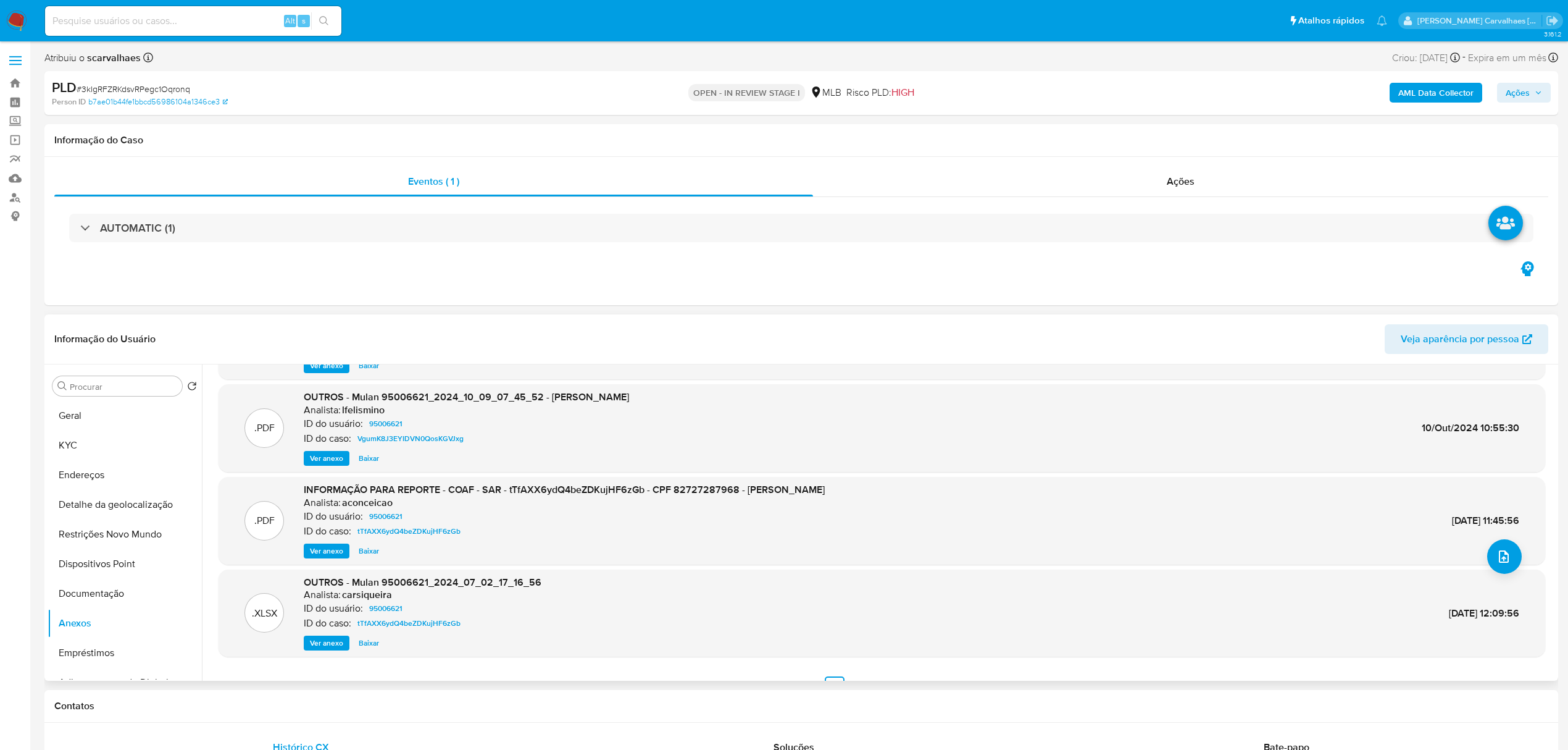
click at [320, 549] on span "Ver anexo" at bounding box center [327, 550] width 34 height 12
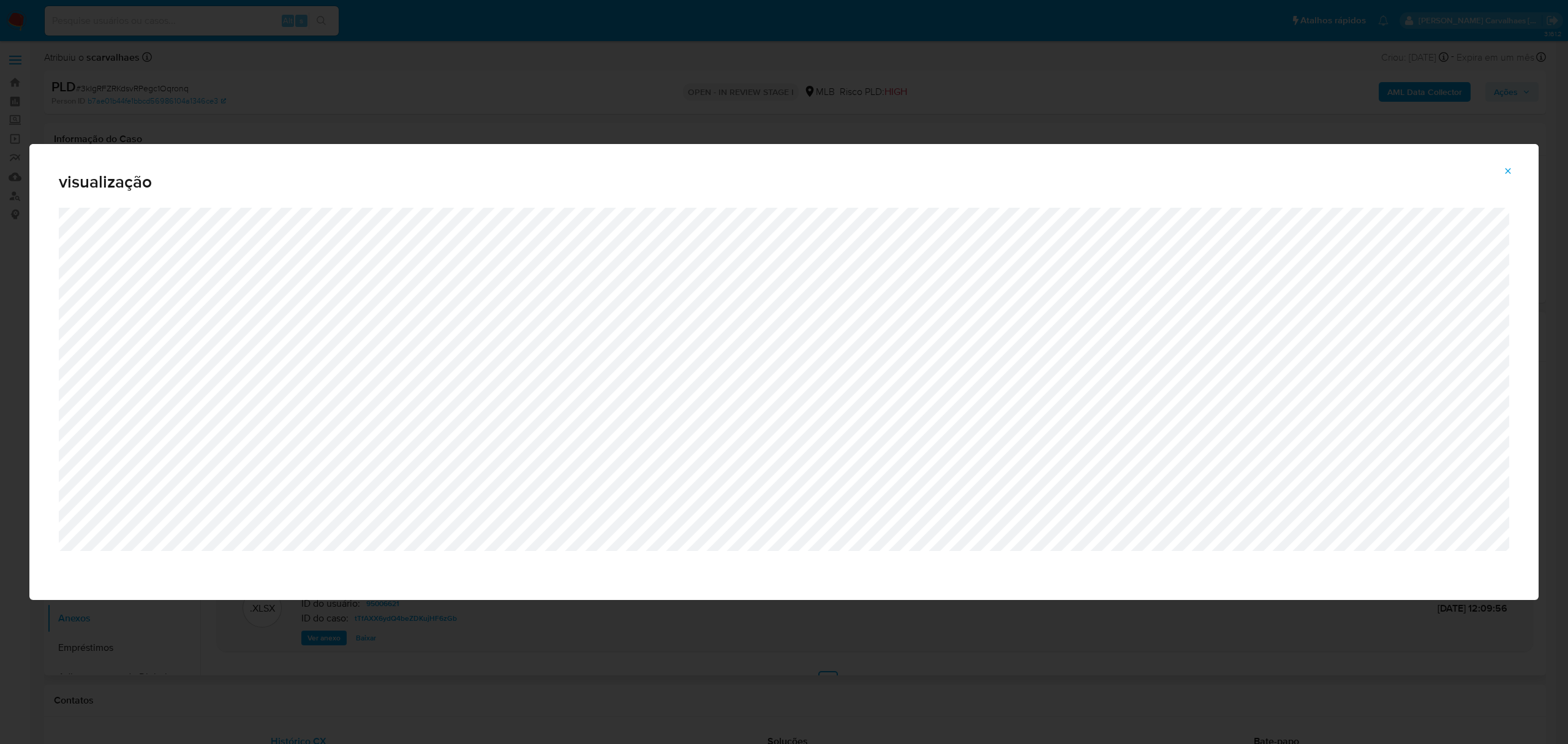
click at [1506, 168] on icon "Attachment preview" at bounding box center [1507, 170] width 10 height 10
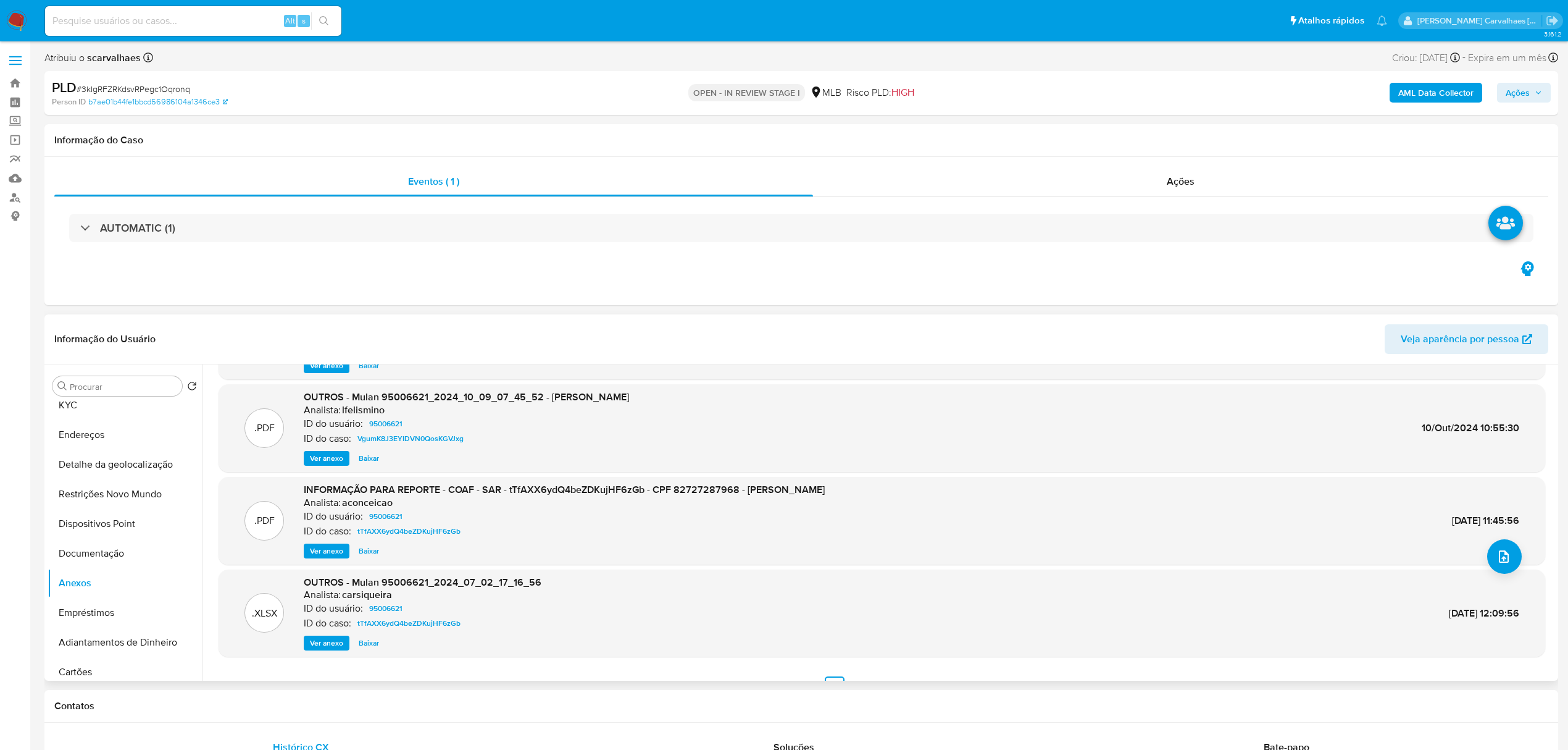
scroll to position [0, 0]
click at [120, 529] on button "Restrições Novo Mundo" at bounding box center [120, 534] width 145 height 30
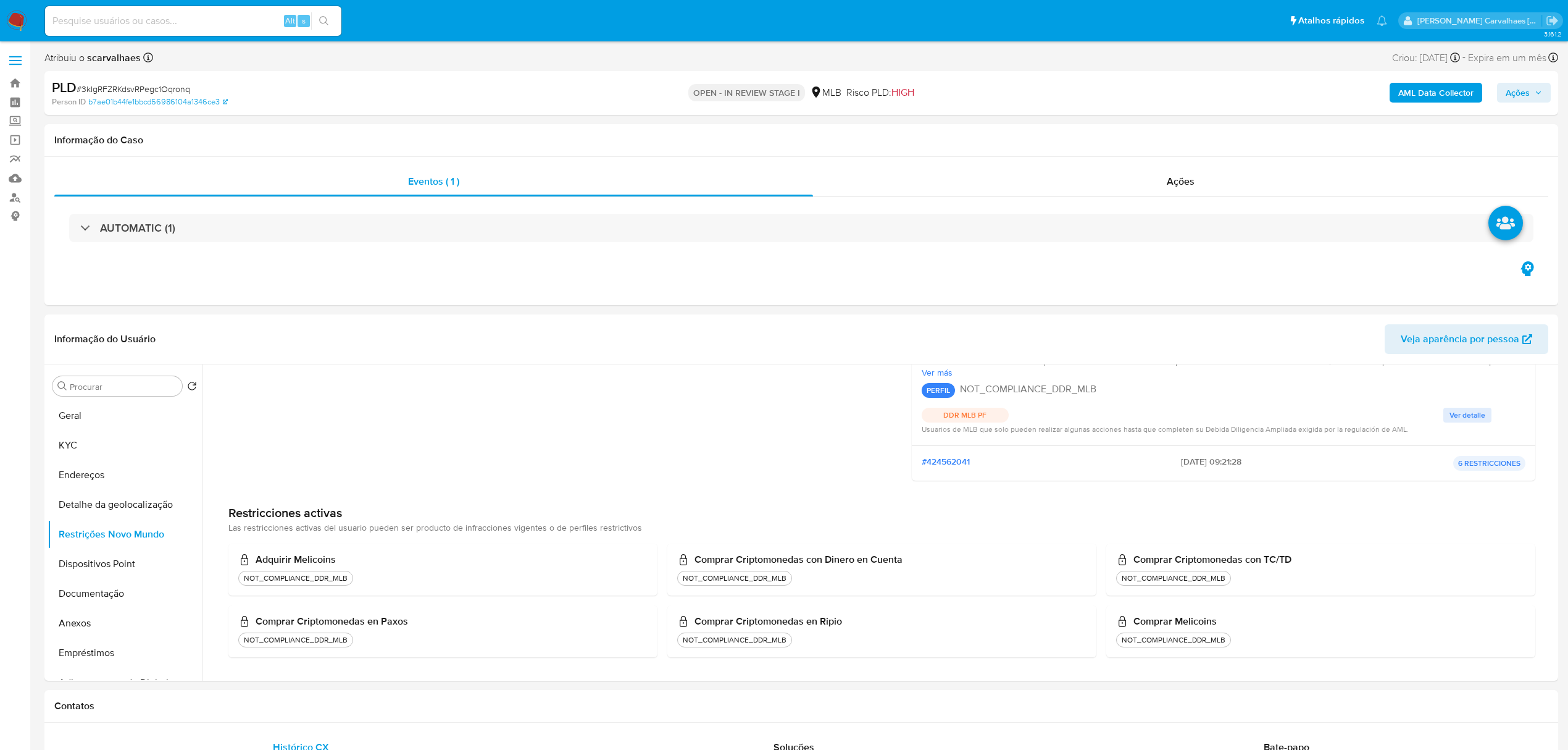
scroll to position [167, 0]
drag, startPoint x: 226, startPoint y: 531, endPoint x: 400, endPoint y: 539, distance: 174.2
click at [400, 539] on div "Infracciones Sem histórico de infrações Perfiles restrictivos El usuario tiene …" at bounding box center [881, 452] width 1347 height 443
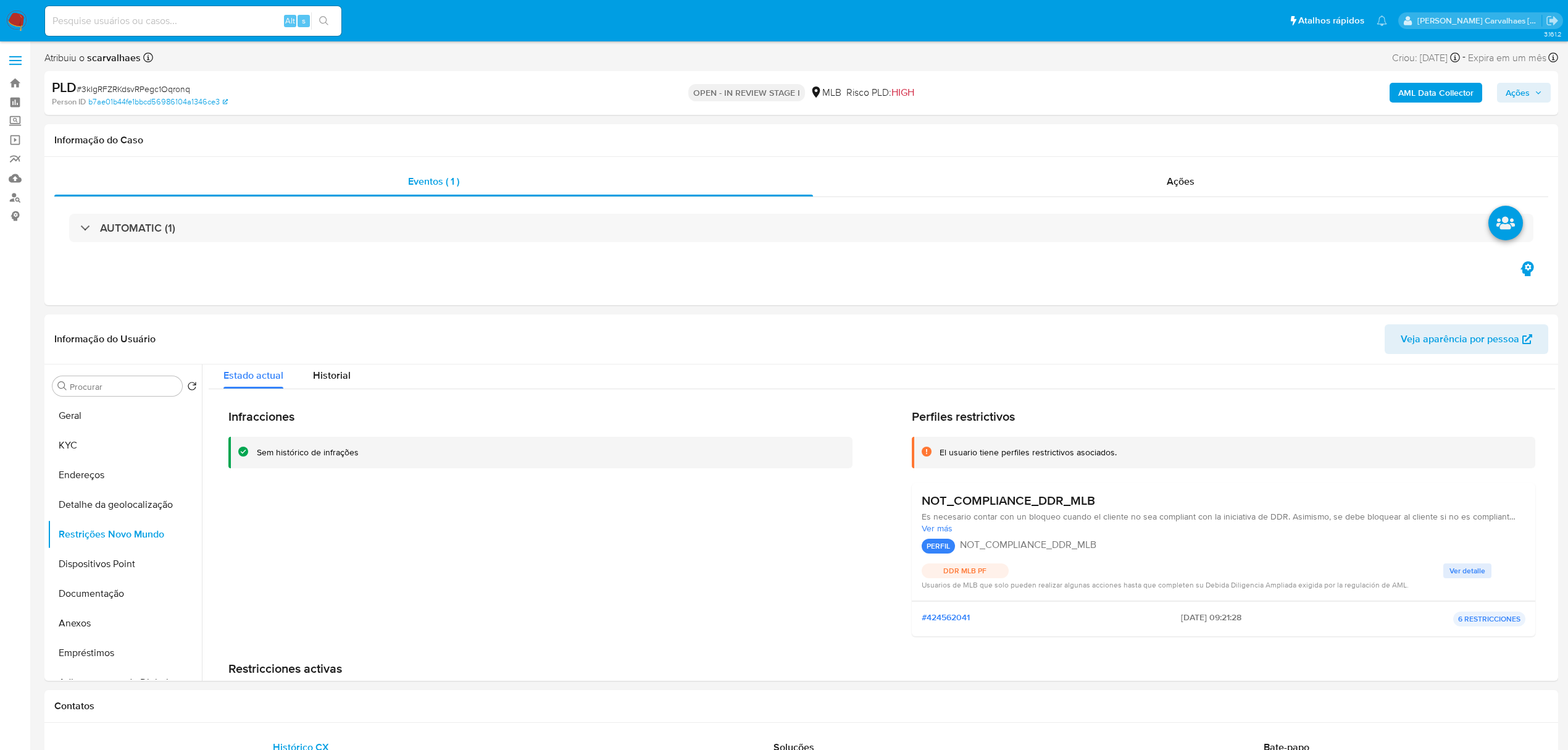
scroll to position [3, 0]
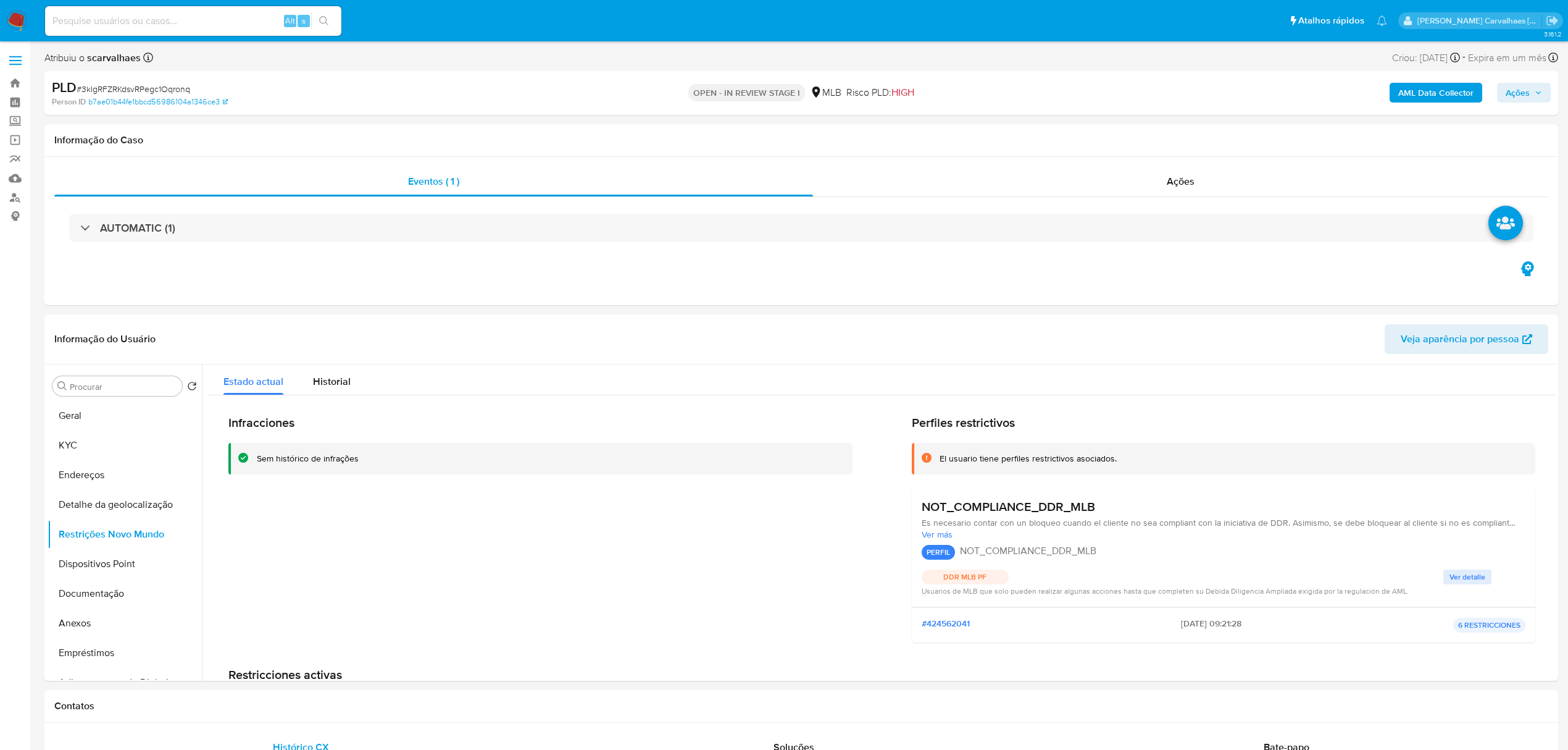
click at [1468, 578] on span "Ver detalle" at bounding box center [1468, 576] width 36 height 12
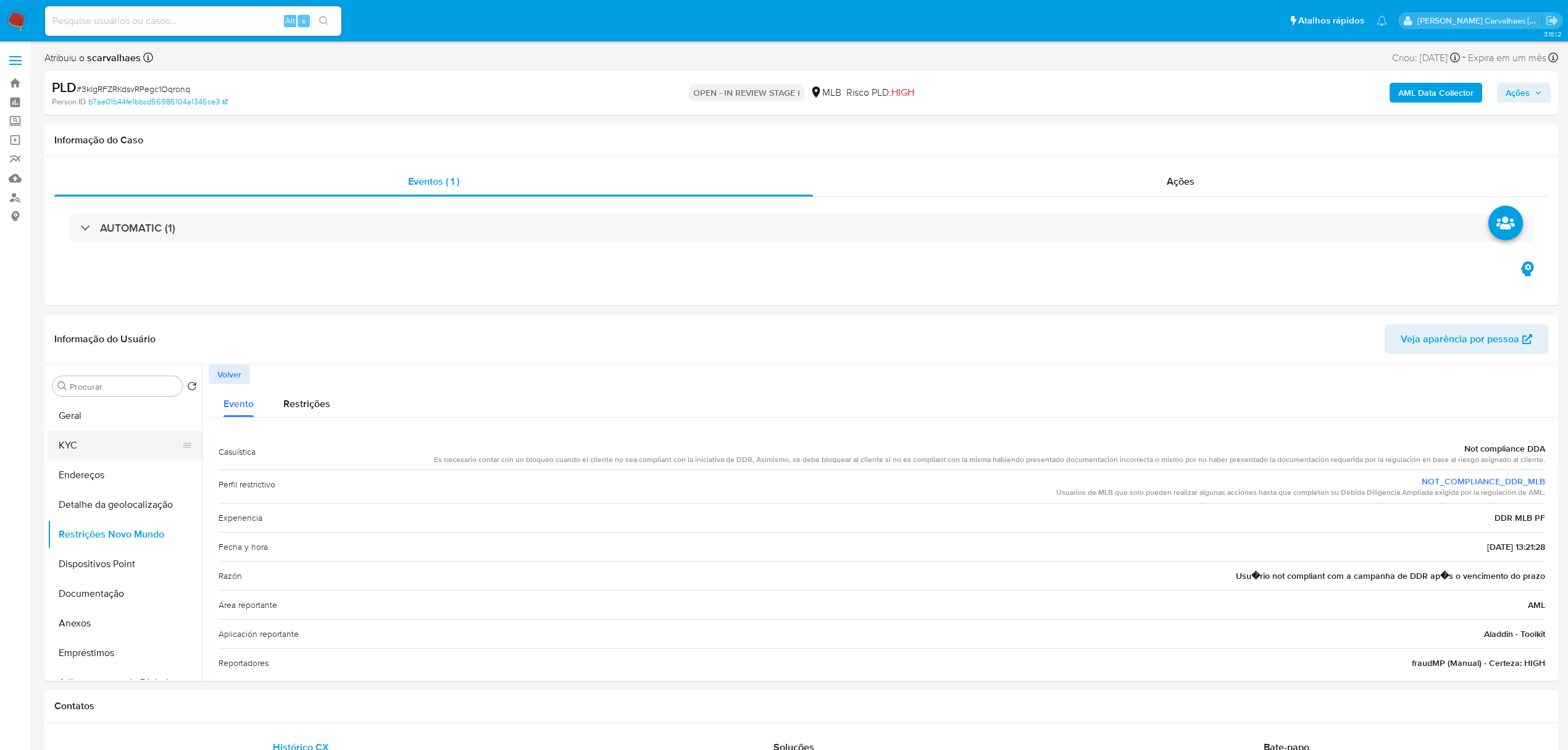
click at [86, 446] on button "KYC" at bounding box center [120, 445] width 145 height 30
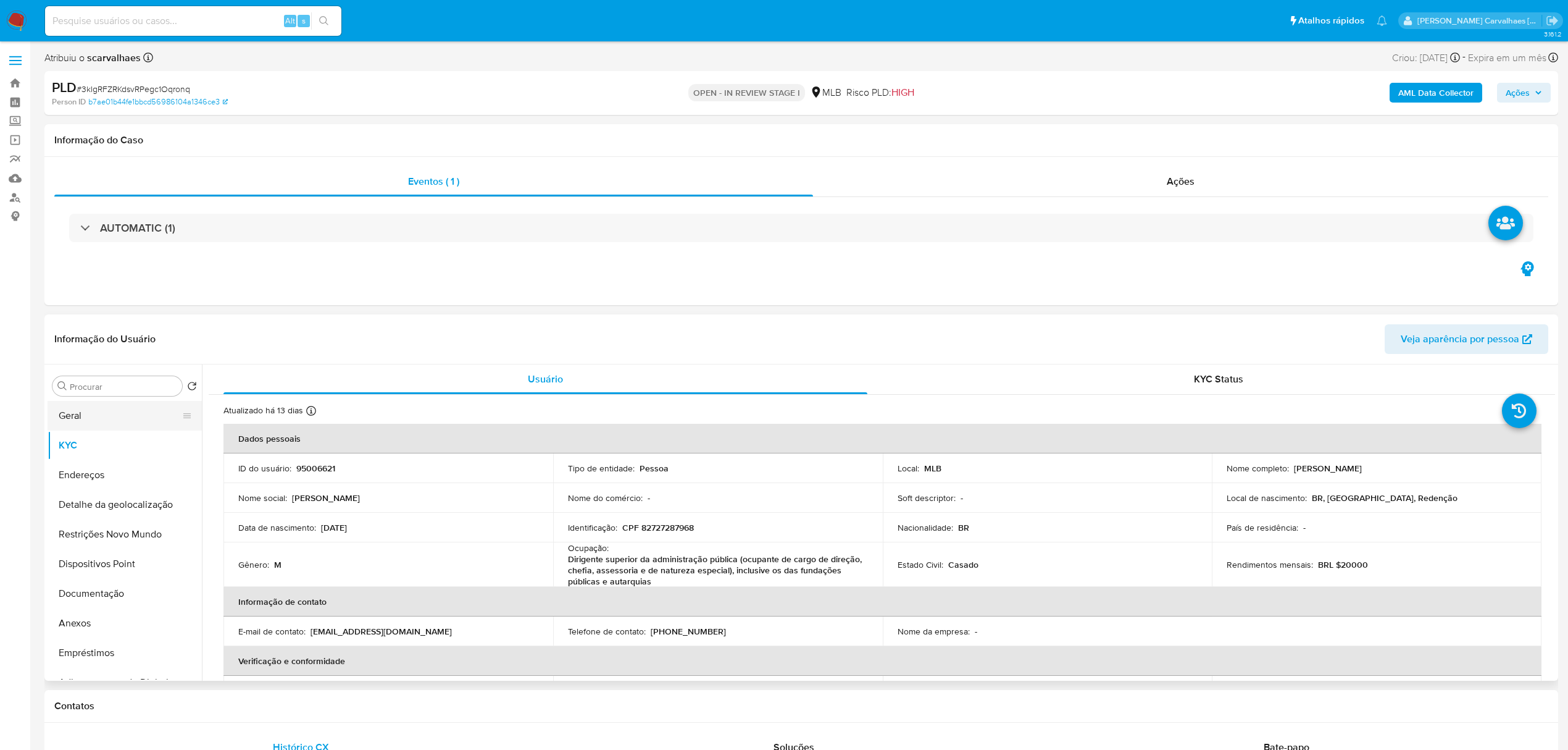
click at [71, 418] on button "Geral" at bounding box center [120, 416] width 145 height 30
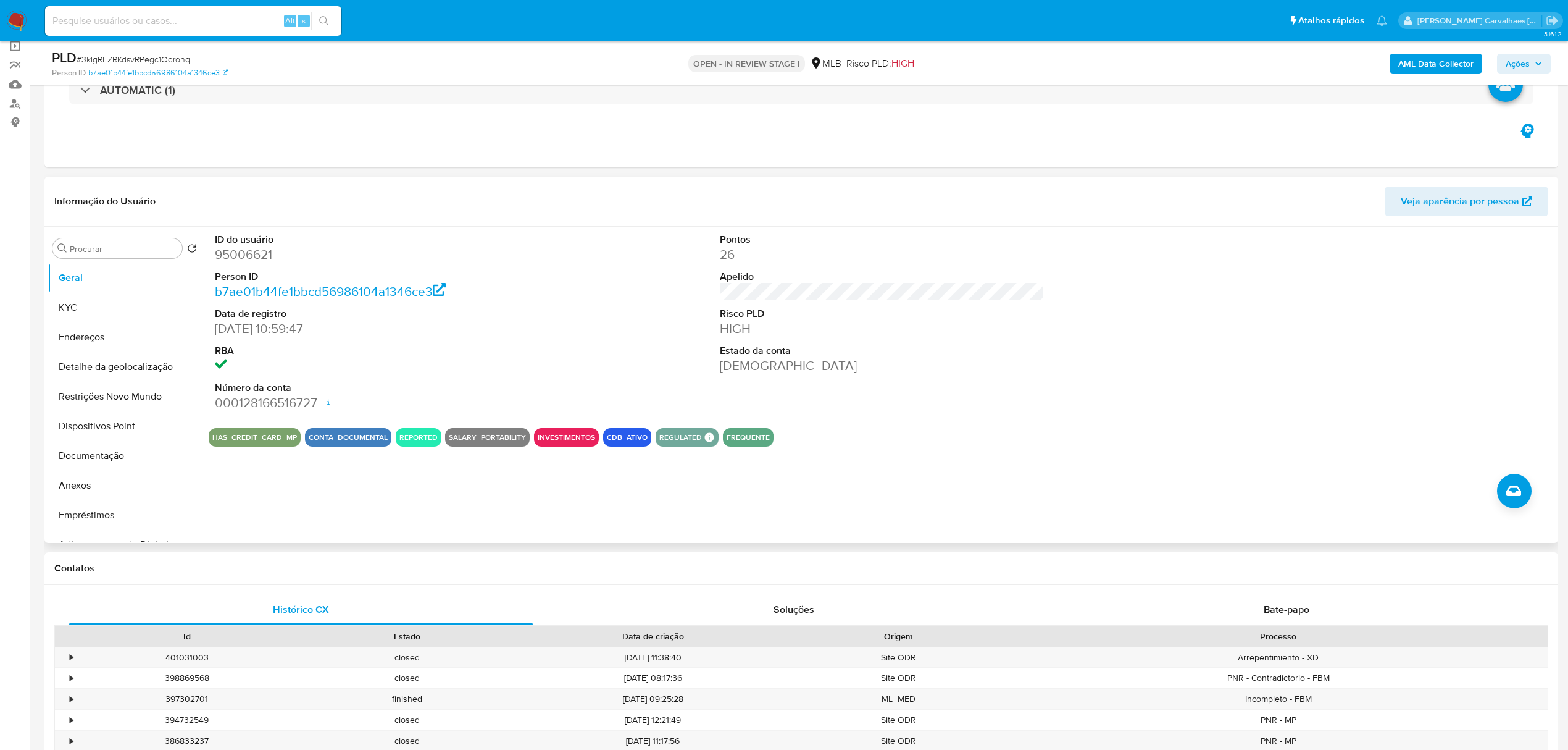
scroll to position [65, 0]
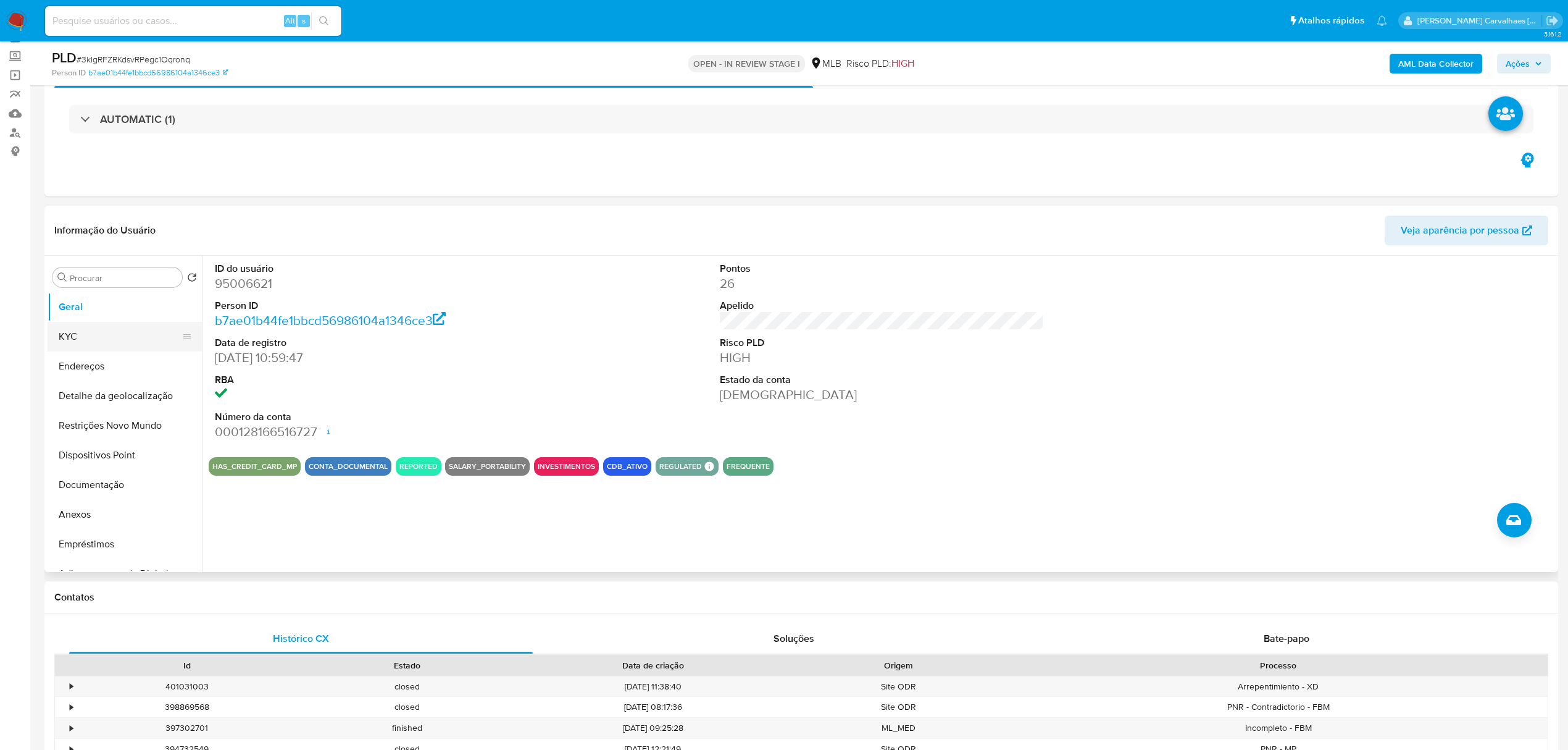
drag, startPoint x: 83, startPoint y: 332, endPoint x: 105, endPoint y: 331, distance: 22.0
click at [83, 332] on button "KYC" at bounding box center [120, 337] width 145 height 30
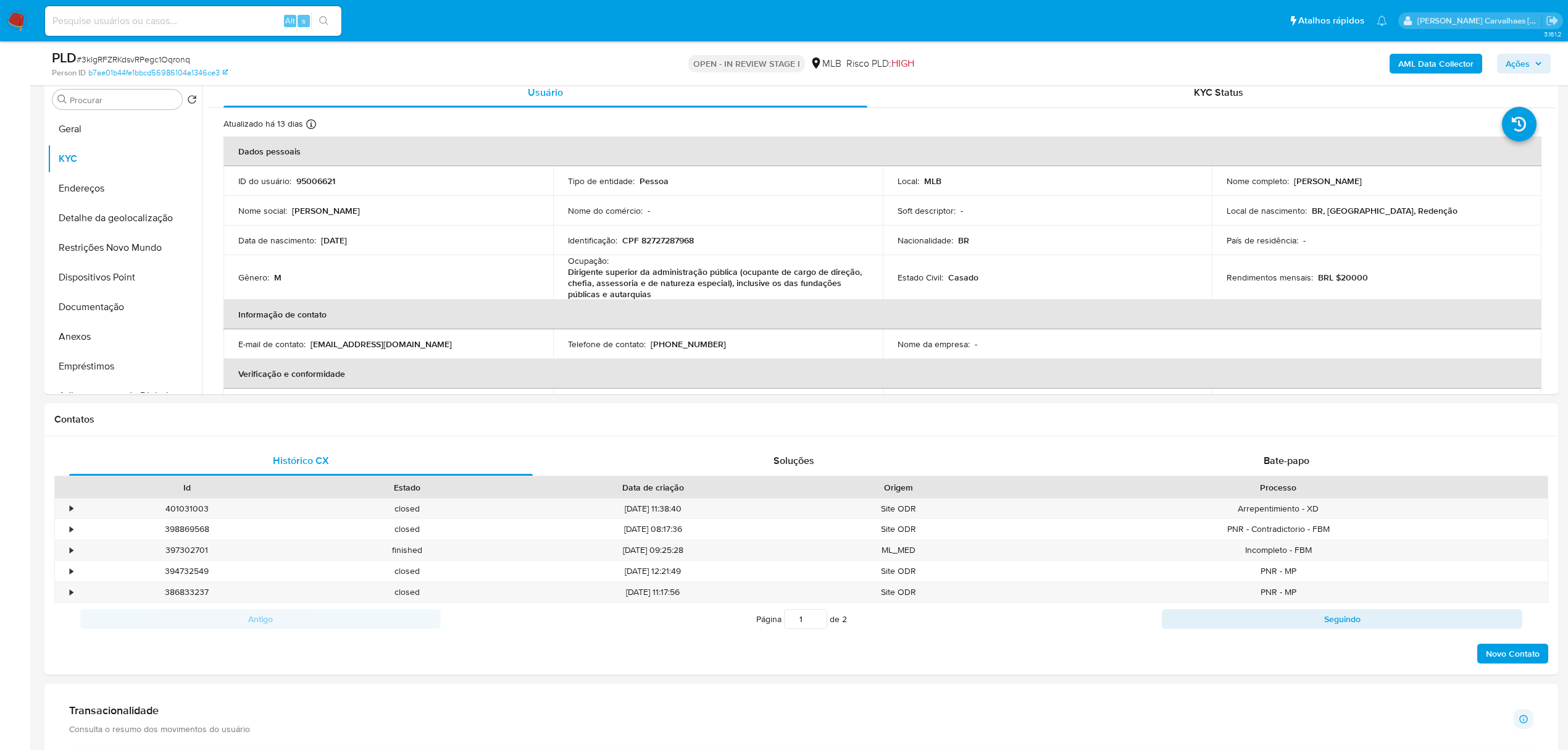
scroll to position [279, 0]
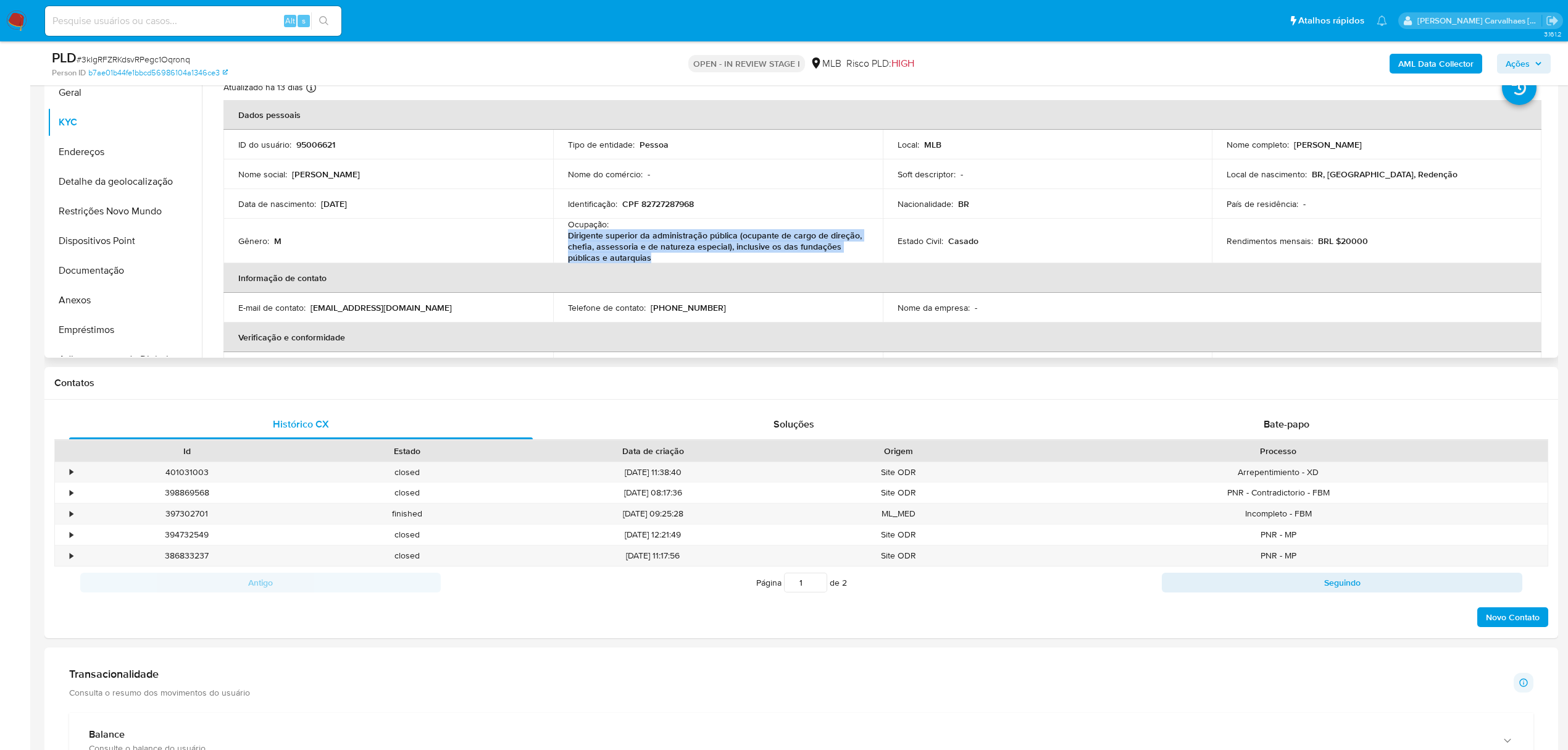
drag, startPoint x: 564, startPoint y: 237, endPoint x: 652, endPoint y: 257, distance: 90.2
click at [652, 257] on td "Ocupação : Dirigente superior da administração pública (ocupante de cargo de di…" at bounding box center [717, 240] width 329 height 44
copy p "Dirigente superior da administração pública (ocupante de cargo de direção, chef…"
click at [110, 149] on button "Endereços" at bounding box center [120, 152] width 145 height 30
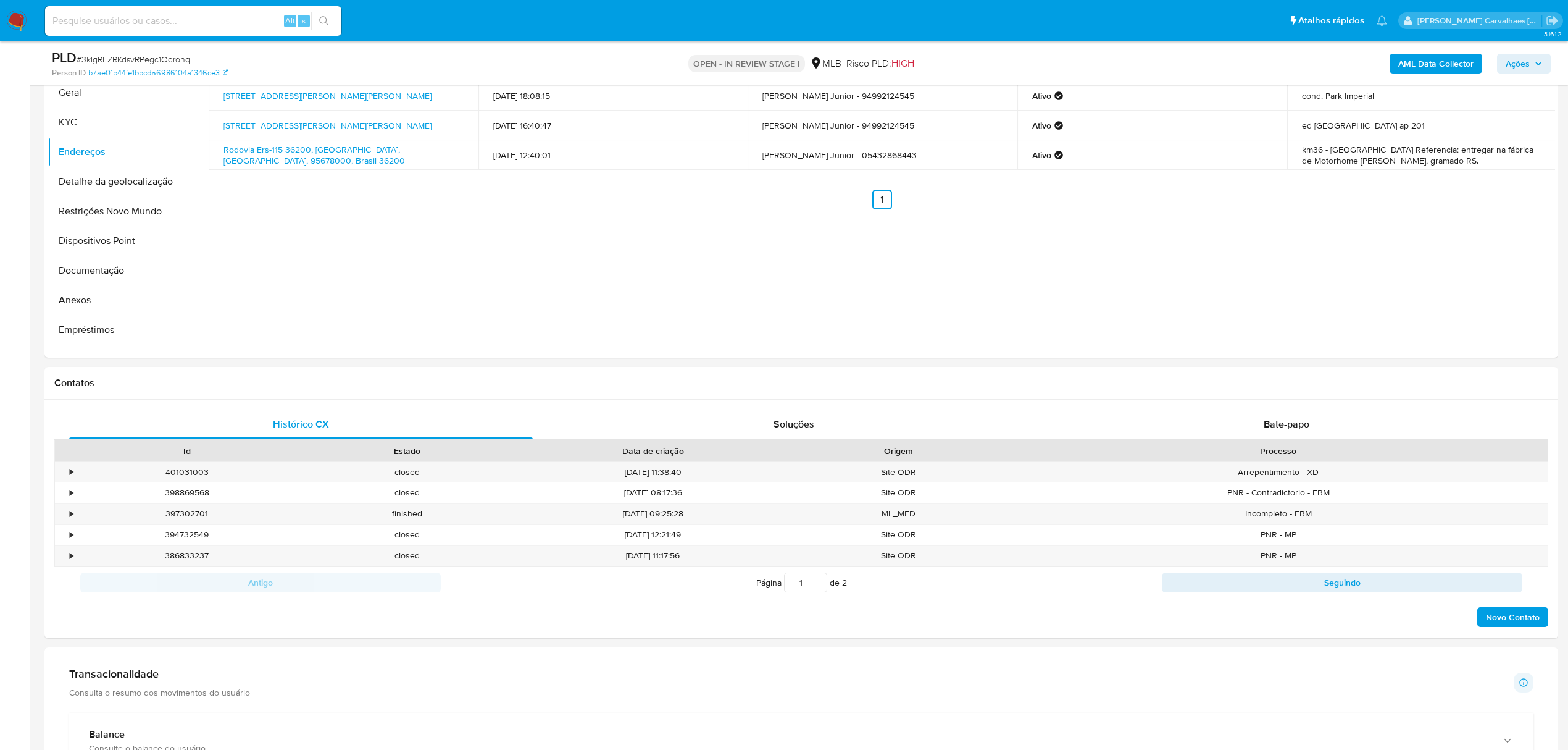
scroll to position [115, 0]
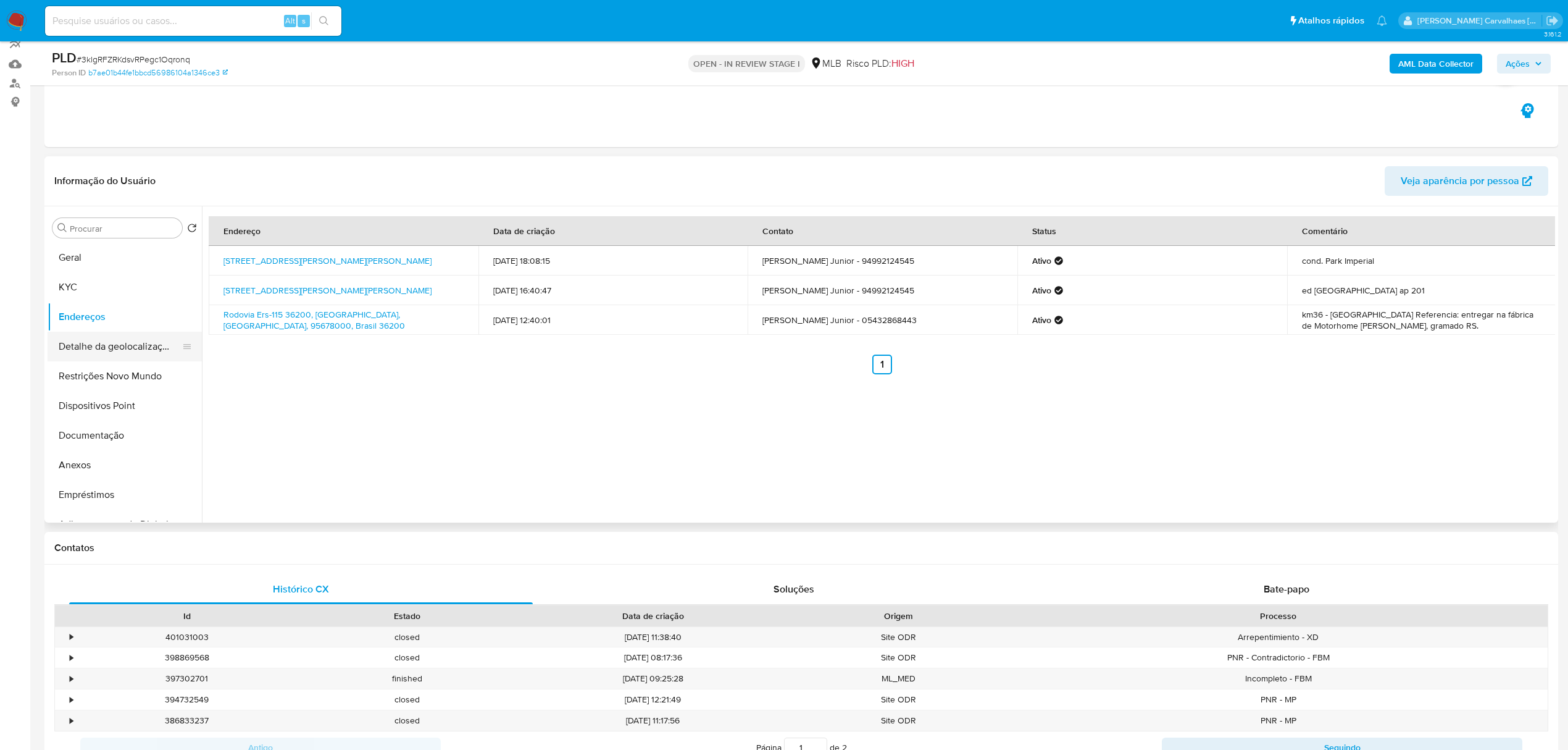
click at [116, 351] on button "Detalhe da geolocalização" at bounding box center [120, 346] width 145 height 30
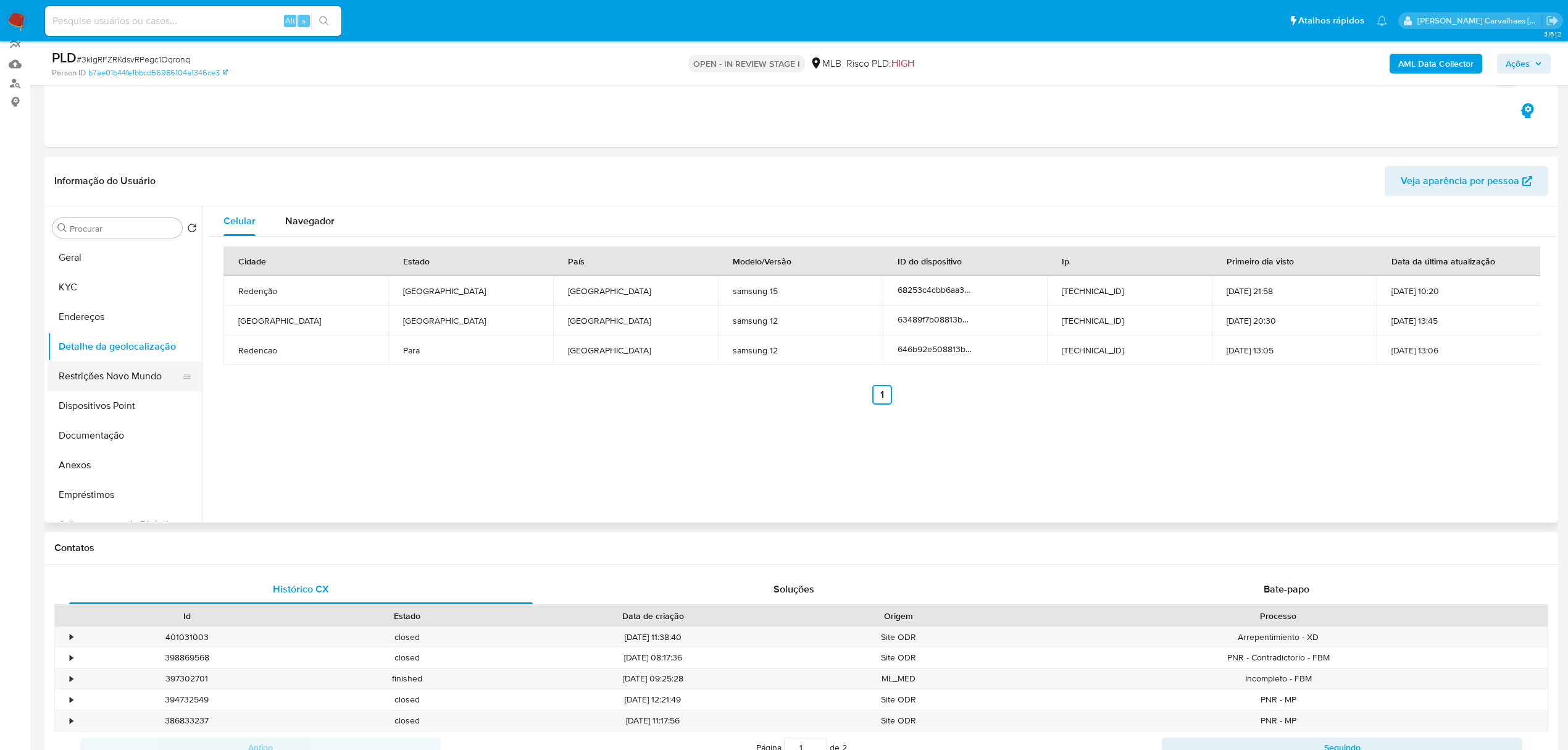
click at [148, 381] on button "Restrições Novo Mundo" at bounding box center [120, 376] width 145 height 30
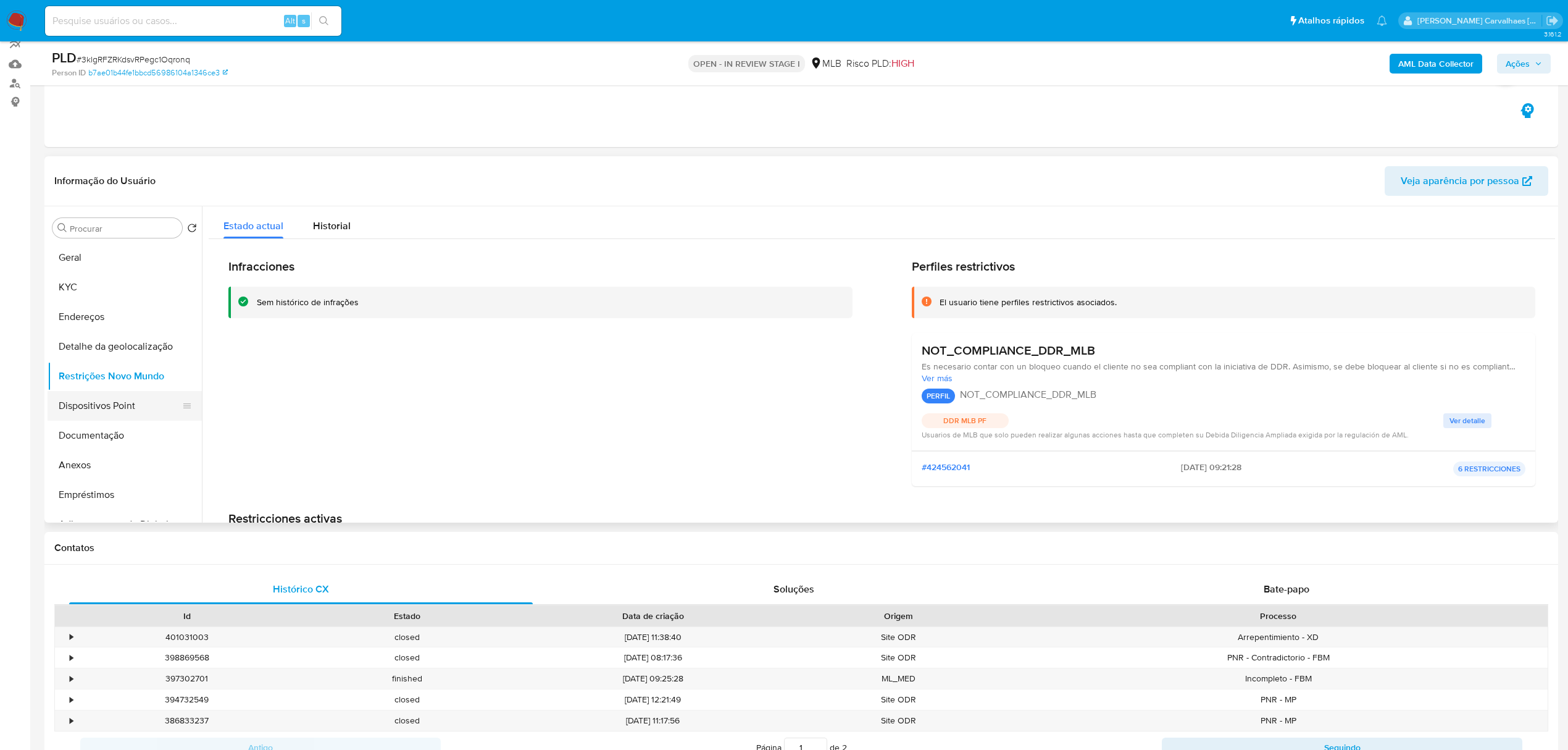
click at [86, 404] on button "Dispositivos Point" at bounding box center [120, 406] width 145 height 30
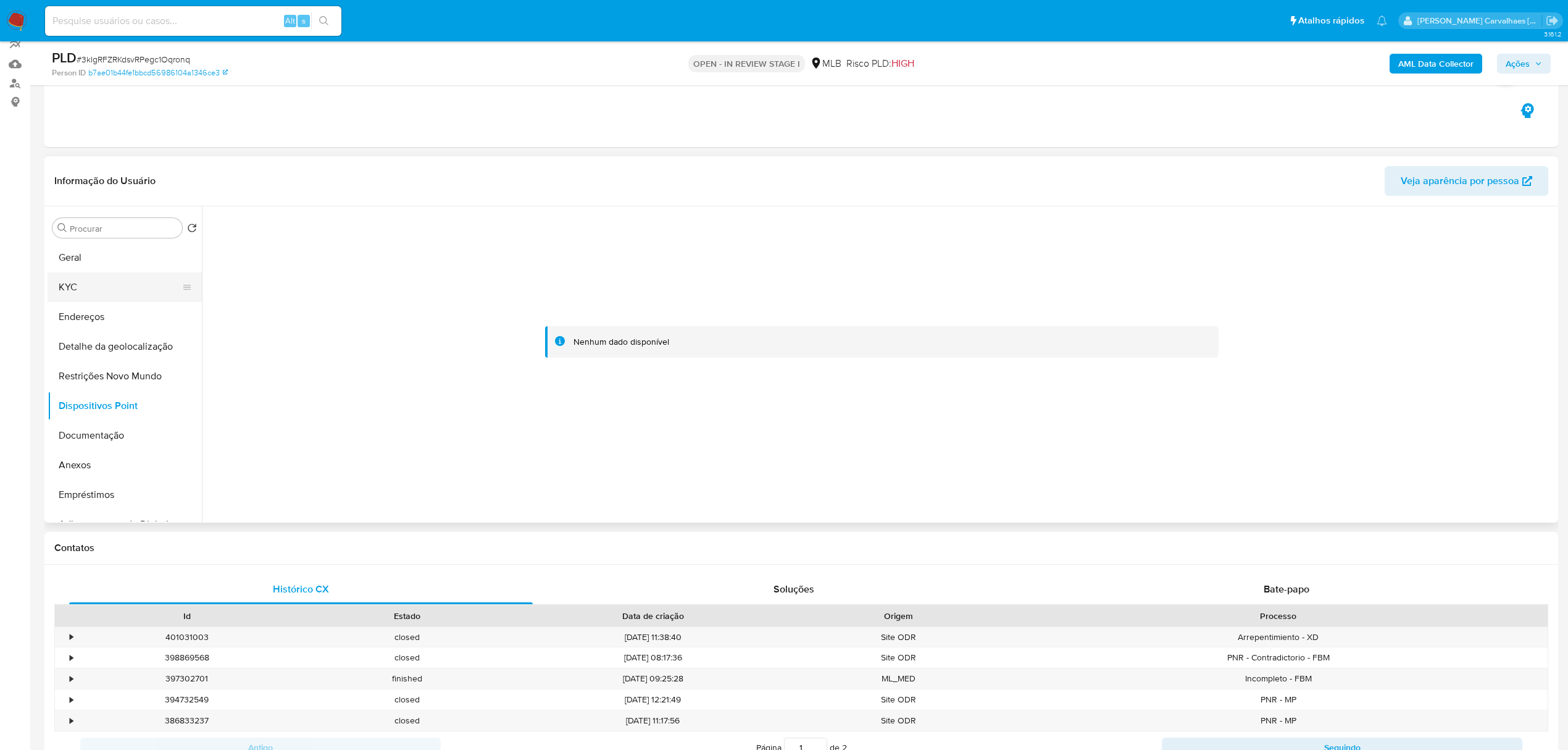
click at [80, 282] on button "KYC" at bounding box center [120, 287] width 145 height 30
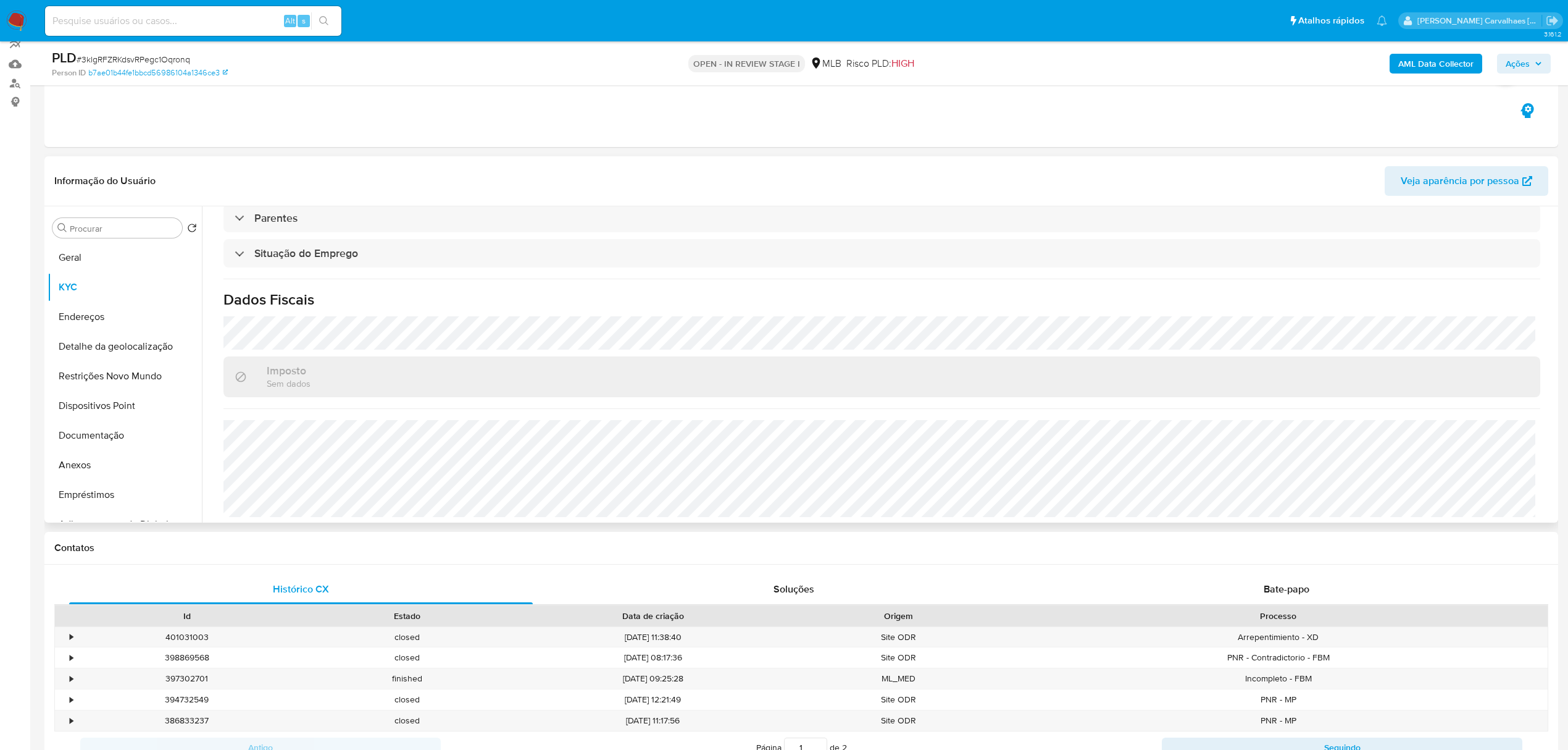
scroll to position [529, 0]
drag, startPoint x: 99, startPoint y: 463, endPoint x: 242, endPoint y: 463, distance: 143.0
click at [101, 463] on button "Anexos" at bounding box center [125, 466] width 154 height 30
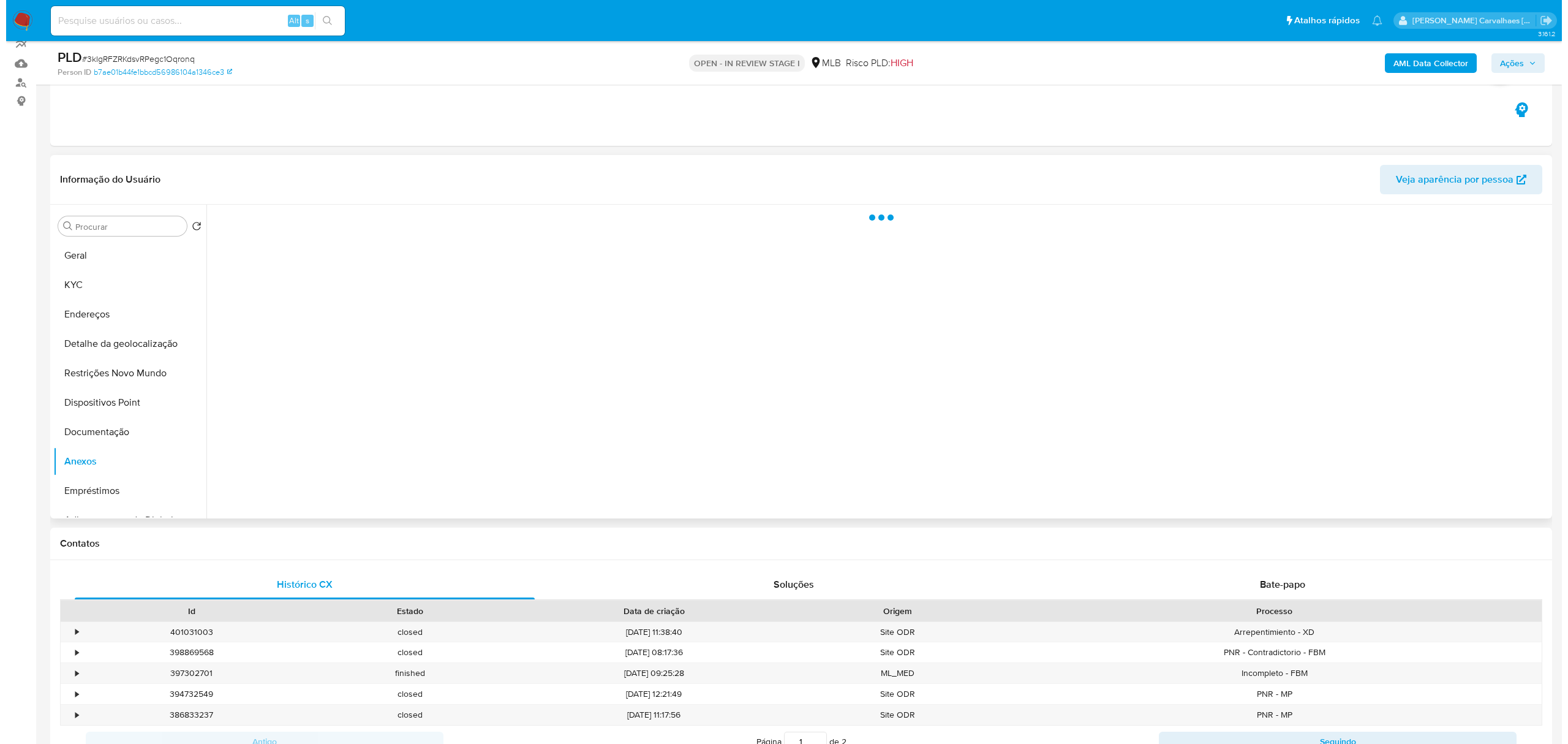
scroll to position [0, 0]
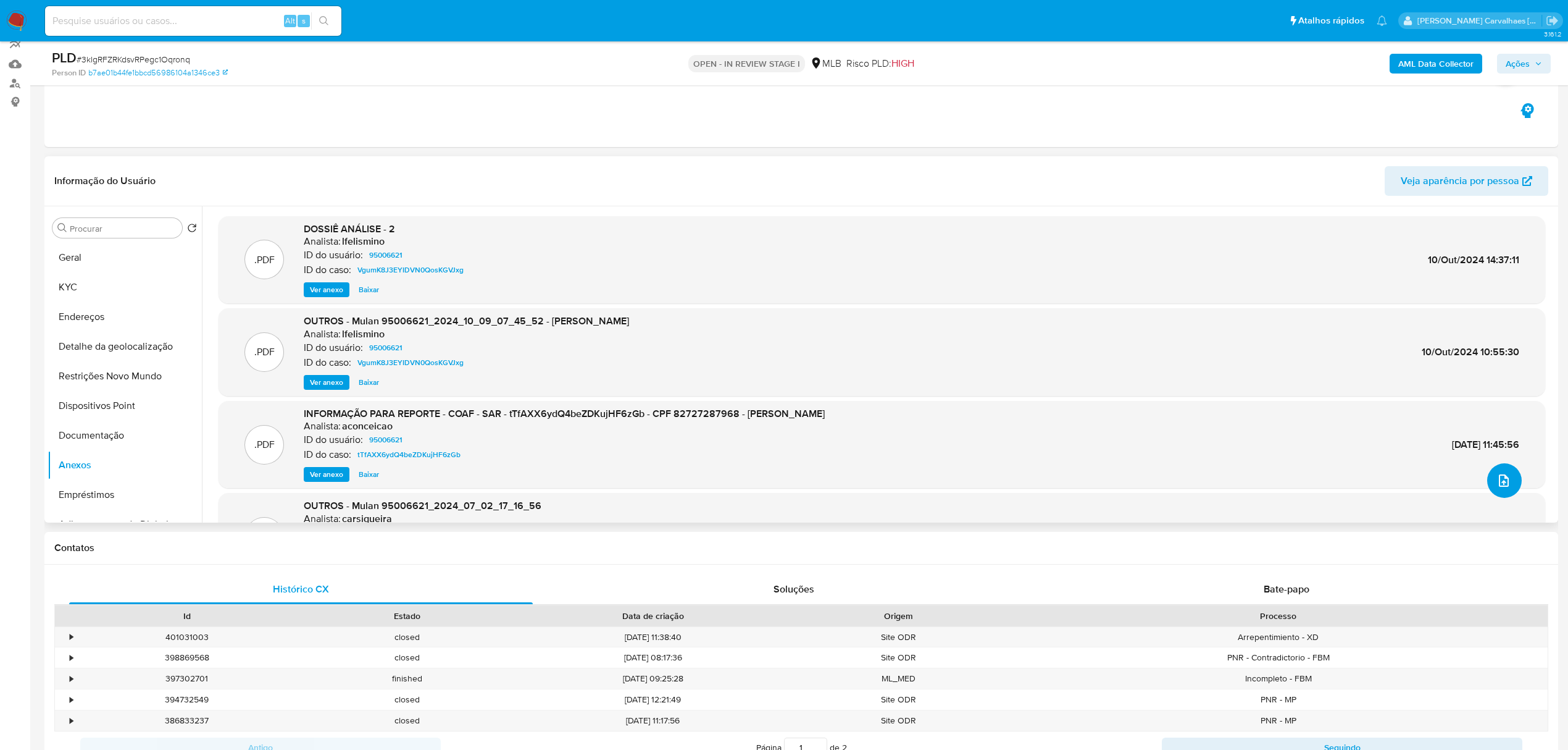
click at [1495, 469] on button "upload-file" at bounding box center [1504, 480] width 35 height 35
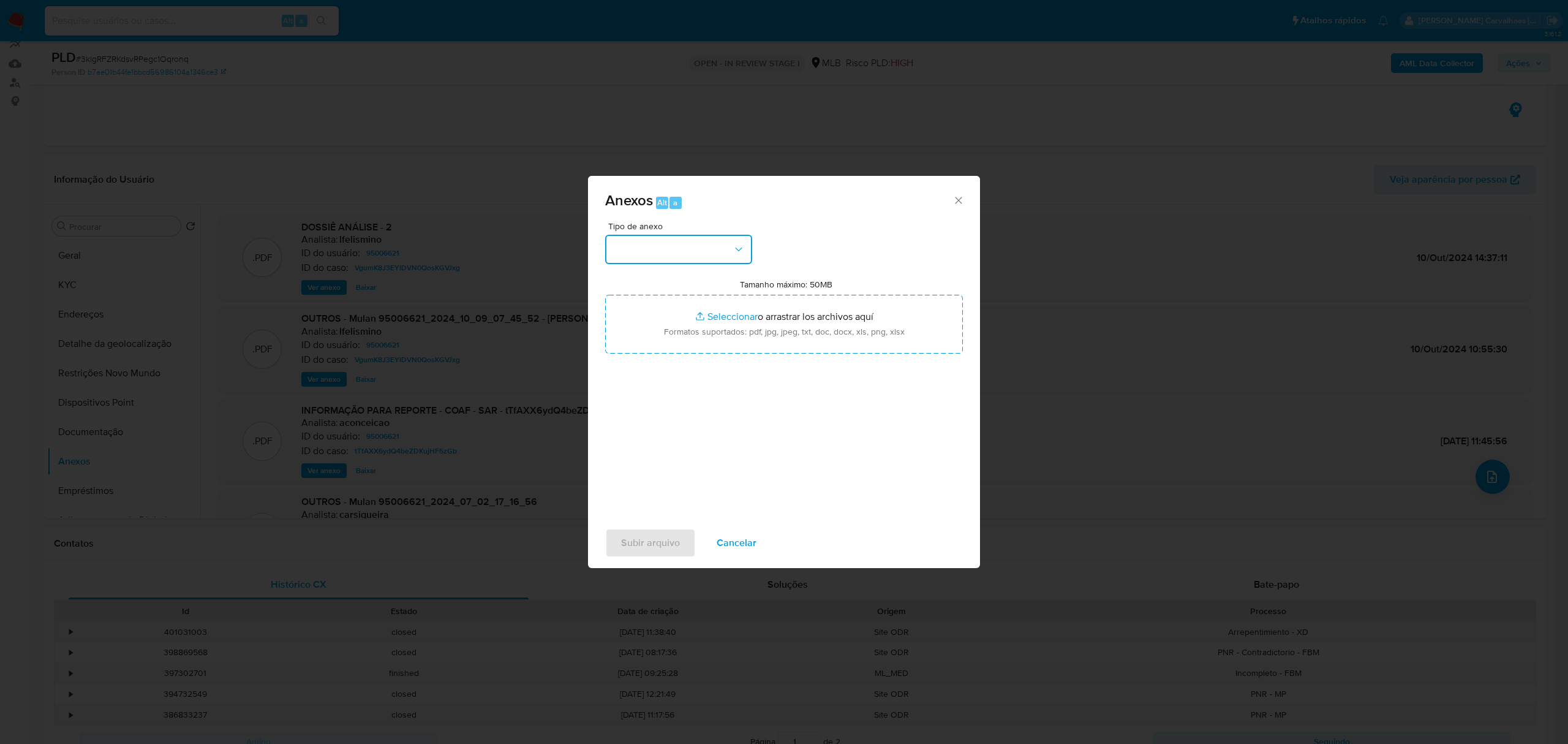
click at [650, 246] on button "button" at bounding box center [679, 250] width 147 height 30
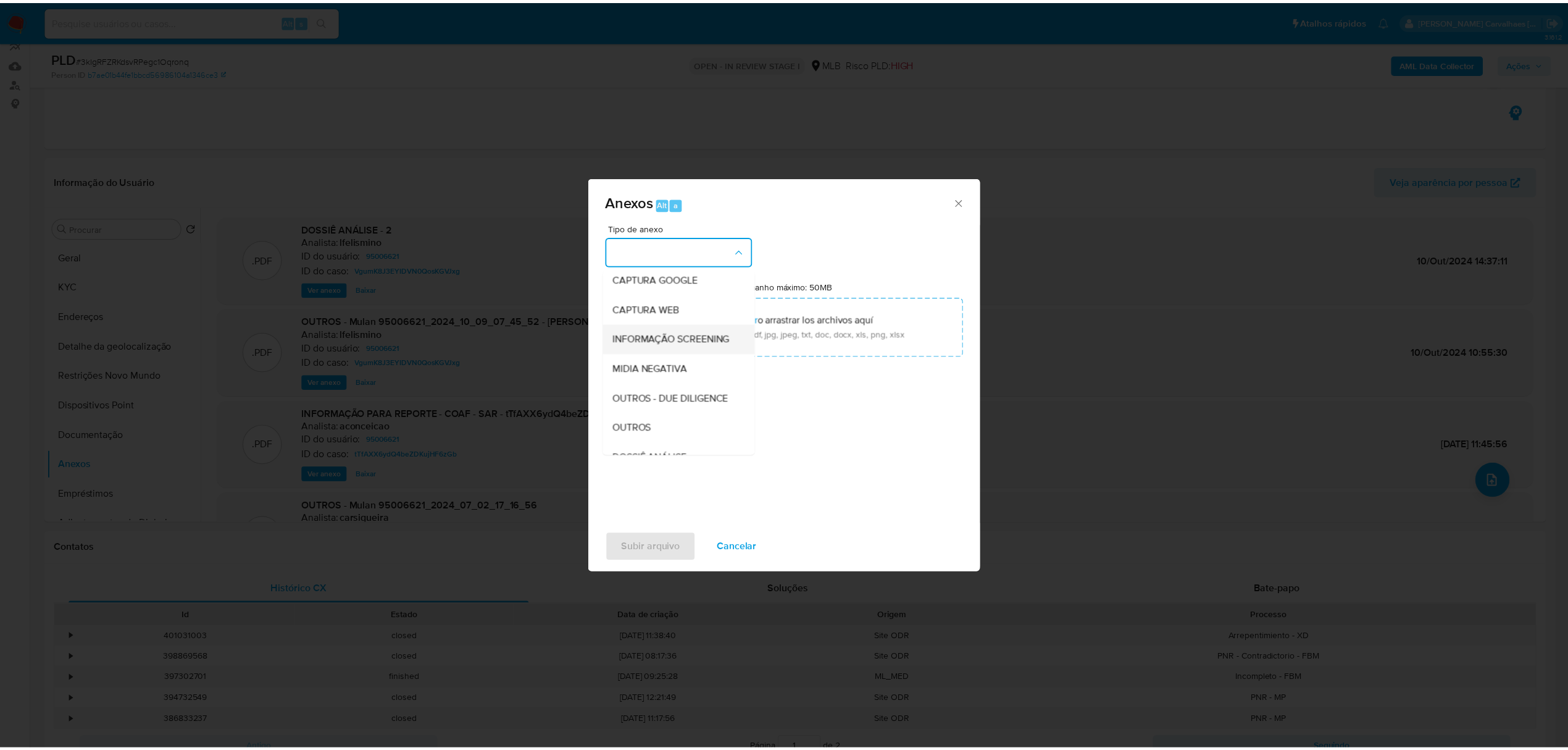
scroll to position [82, 0]
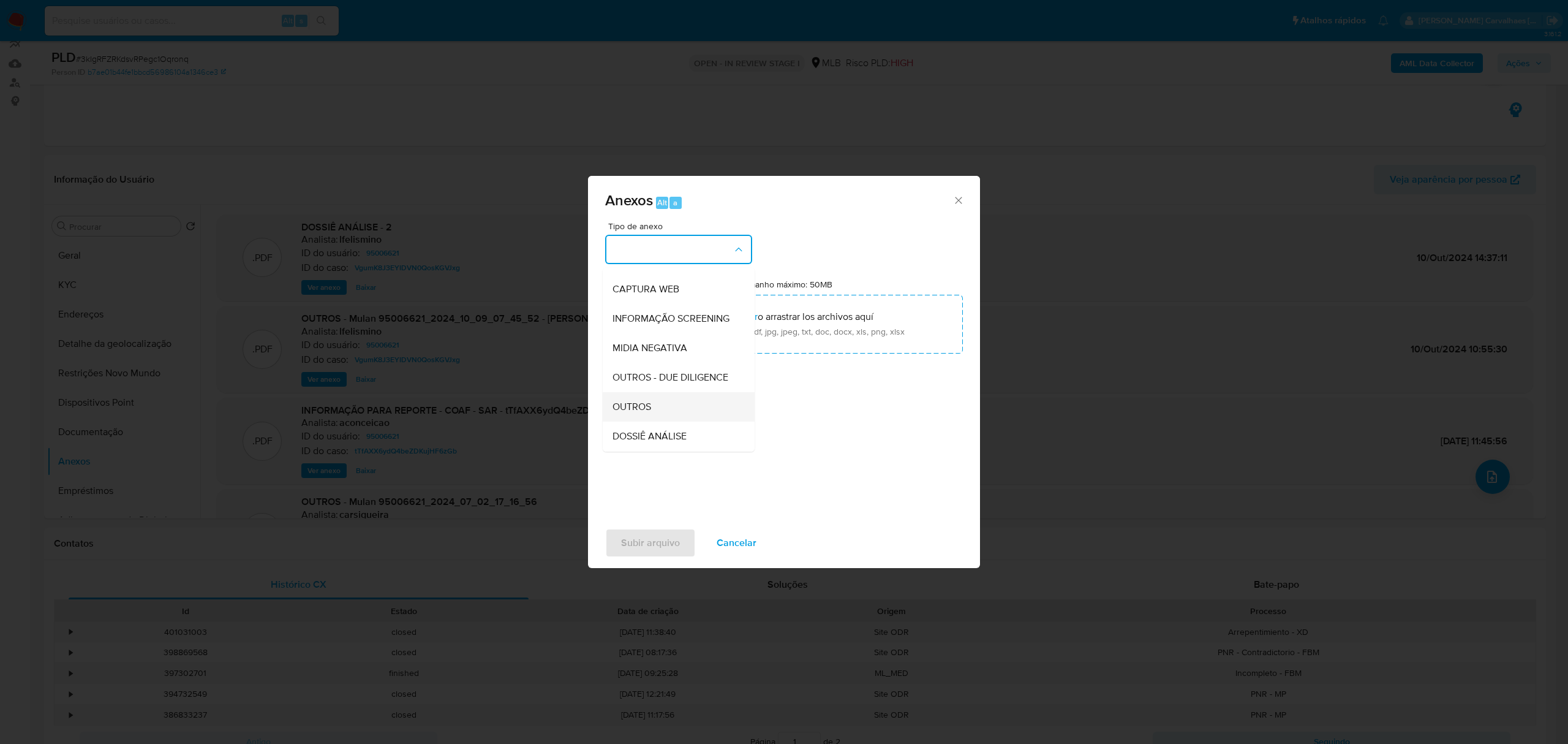
click at [652, 422] on div "OUTROS" at bounding box center [675, 407] width 125 height 30
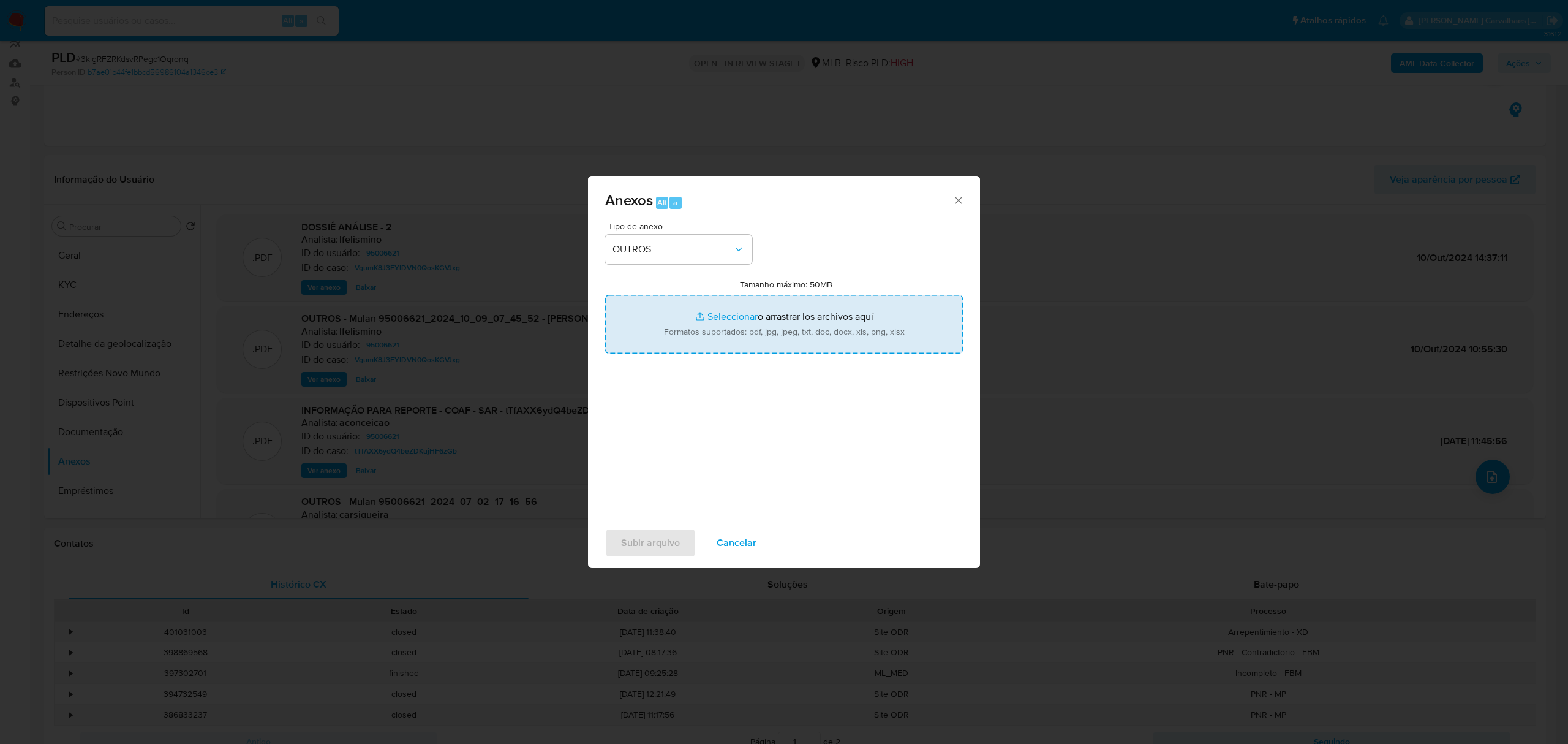
click at [719, 315] on input "Tamanho máximo: 50MB Seleccionar archivos" at bounding box center [784, 323] width 358 height 59
type input "C:\fakepath\2oSAR - xxxx- CPF 82727287968 - ELIAS FARAH JUNIOR.pdf"
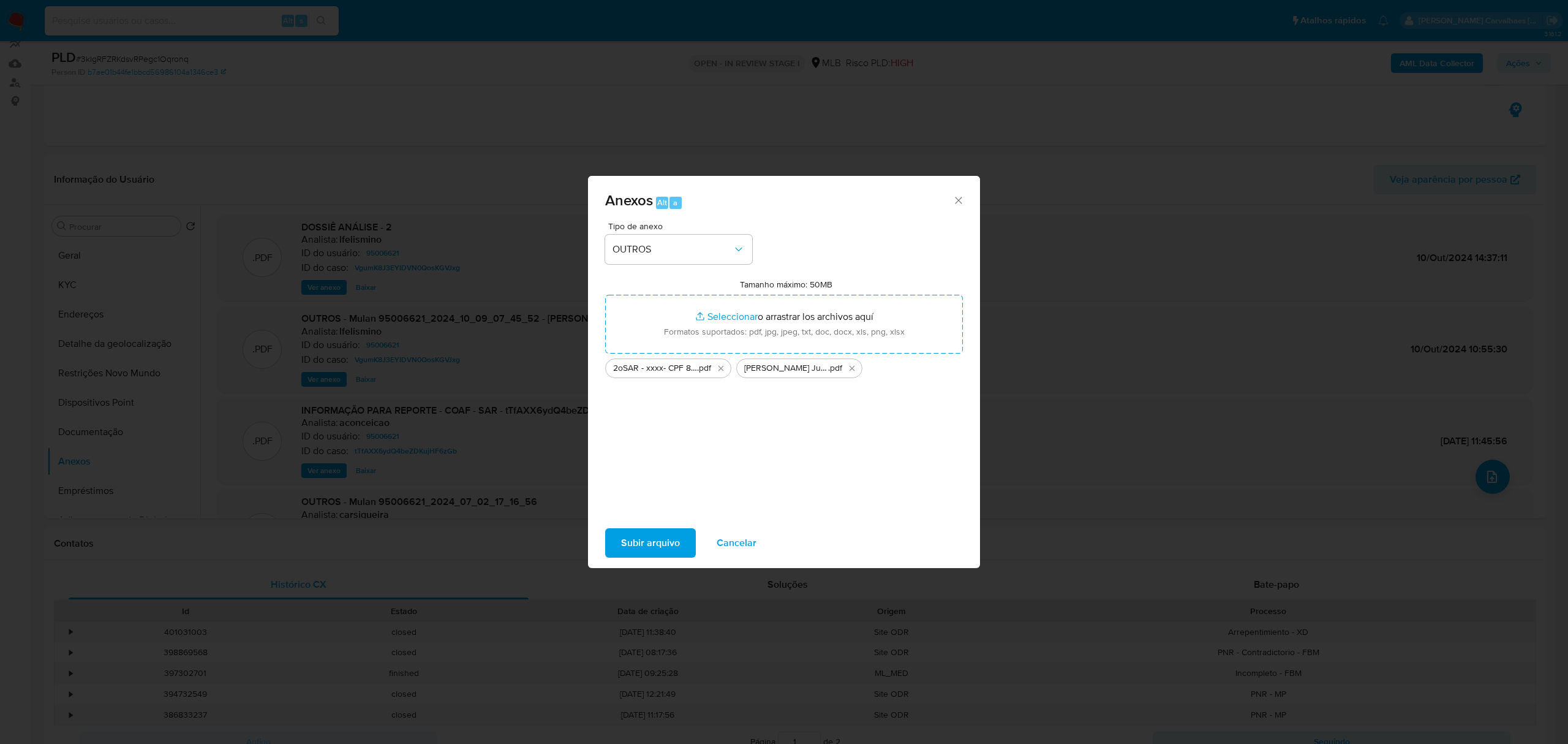
click at [660, 535] on span "Subir arquivo" at bounding box center [650, 542] width 59 height 27
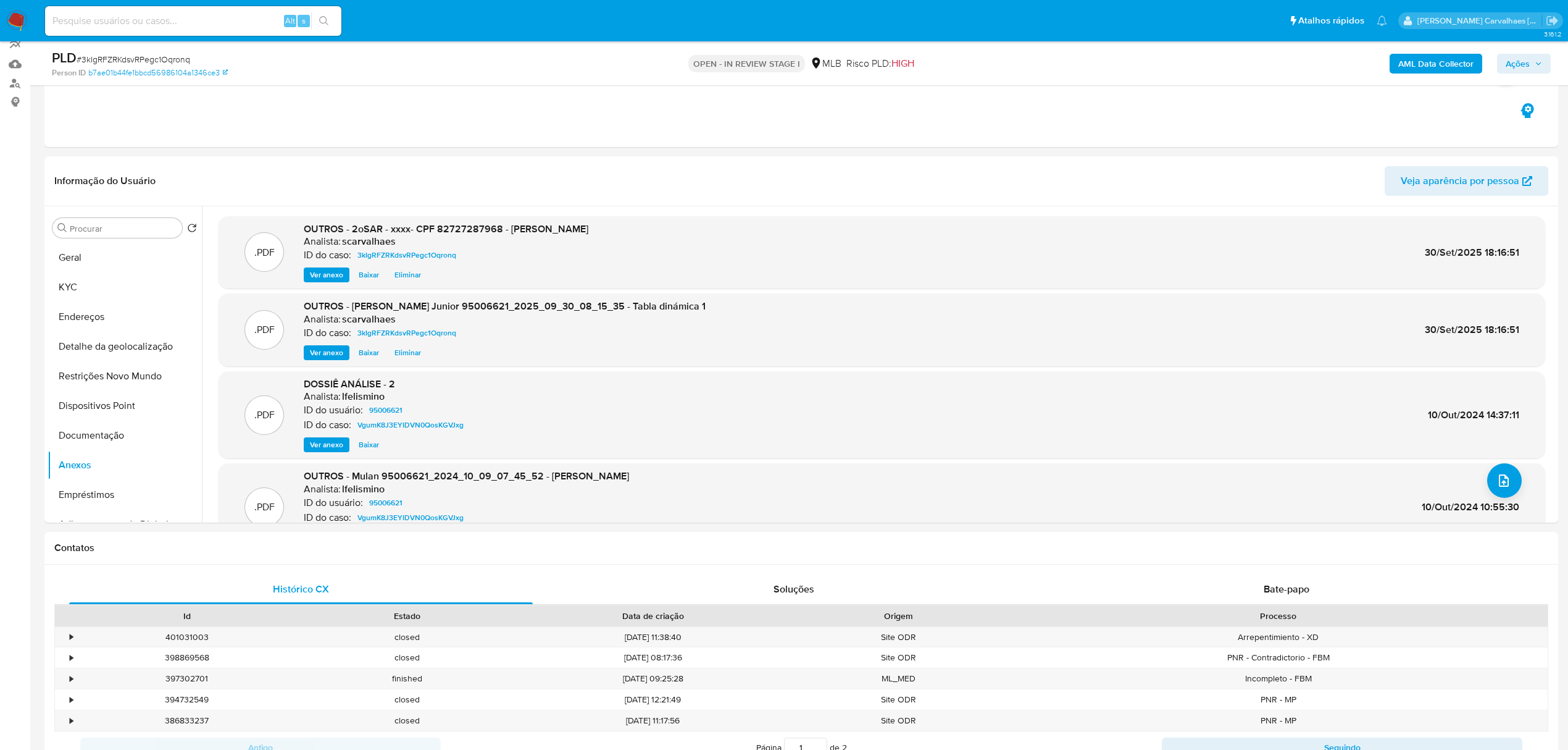
click at [1517, 67] on span "Ações" at bounding box center [1517, 63] width 24 height 20
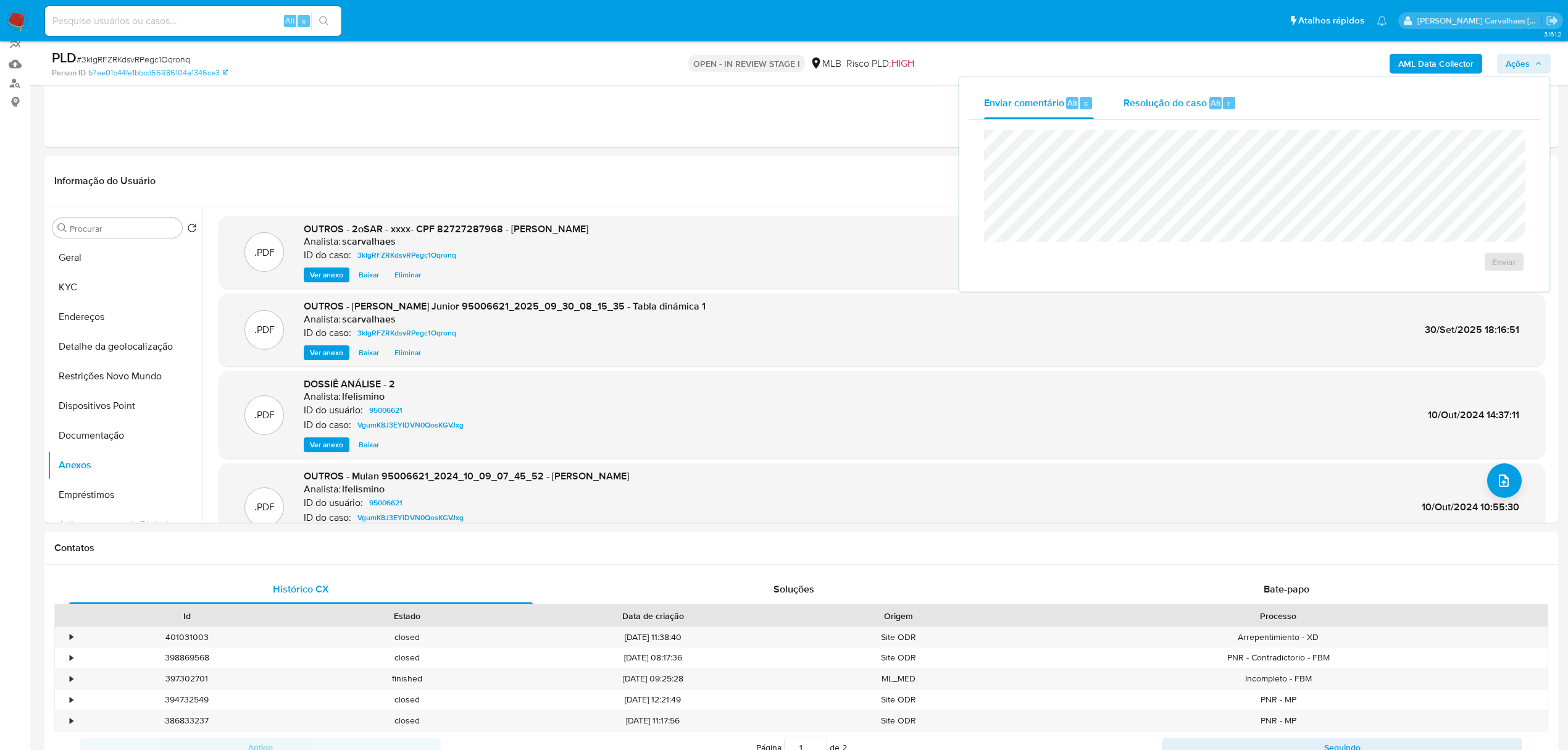
click at [1165, 107] on span "Resolução do caso" at bounding box center [1165, 101] width 84 height 14
click at [1454, 283] on span "ROI Proposal" at bounding box center [1474, 282] width 64 height 17
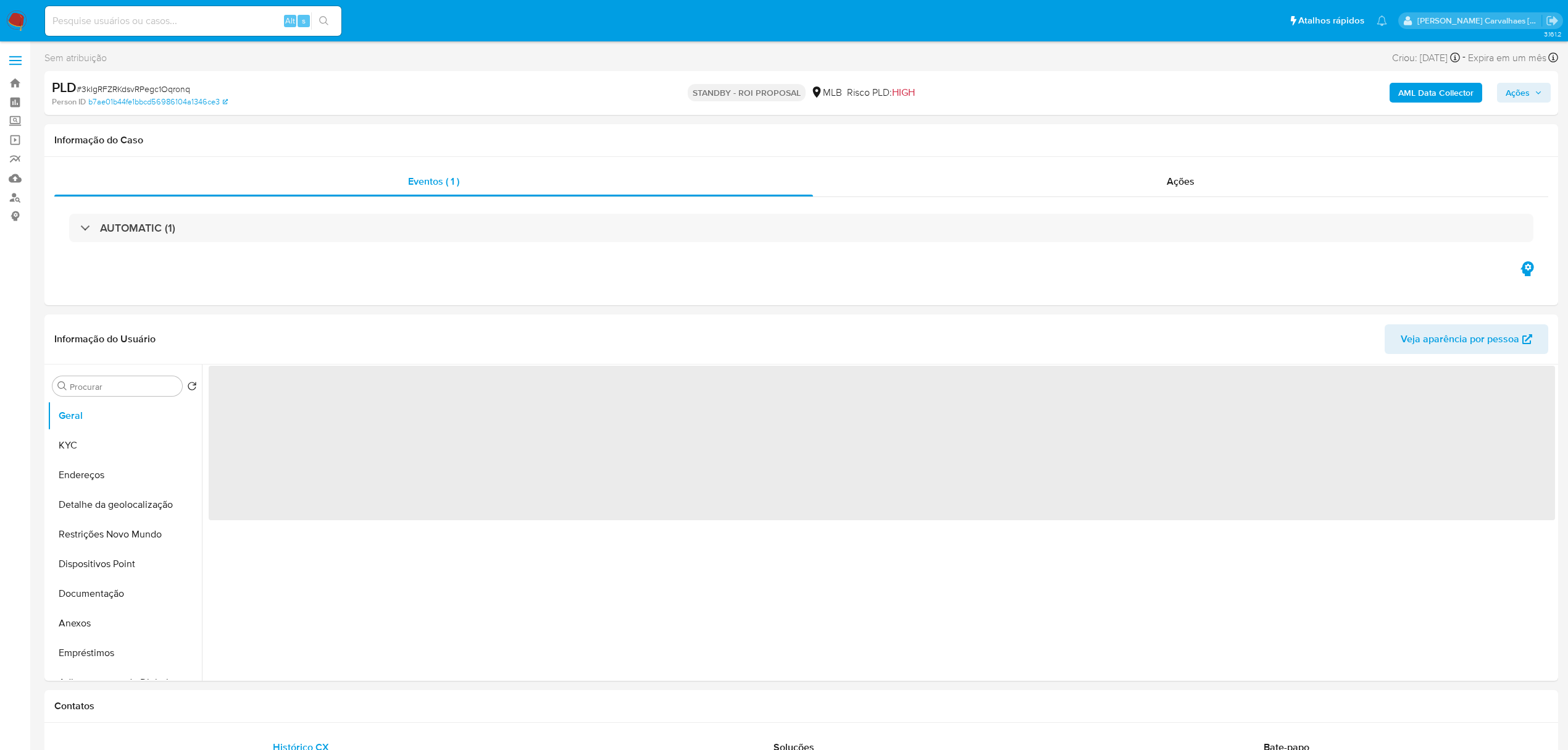
select select "10"
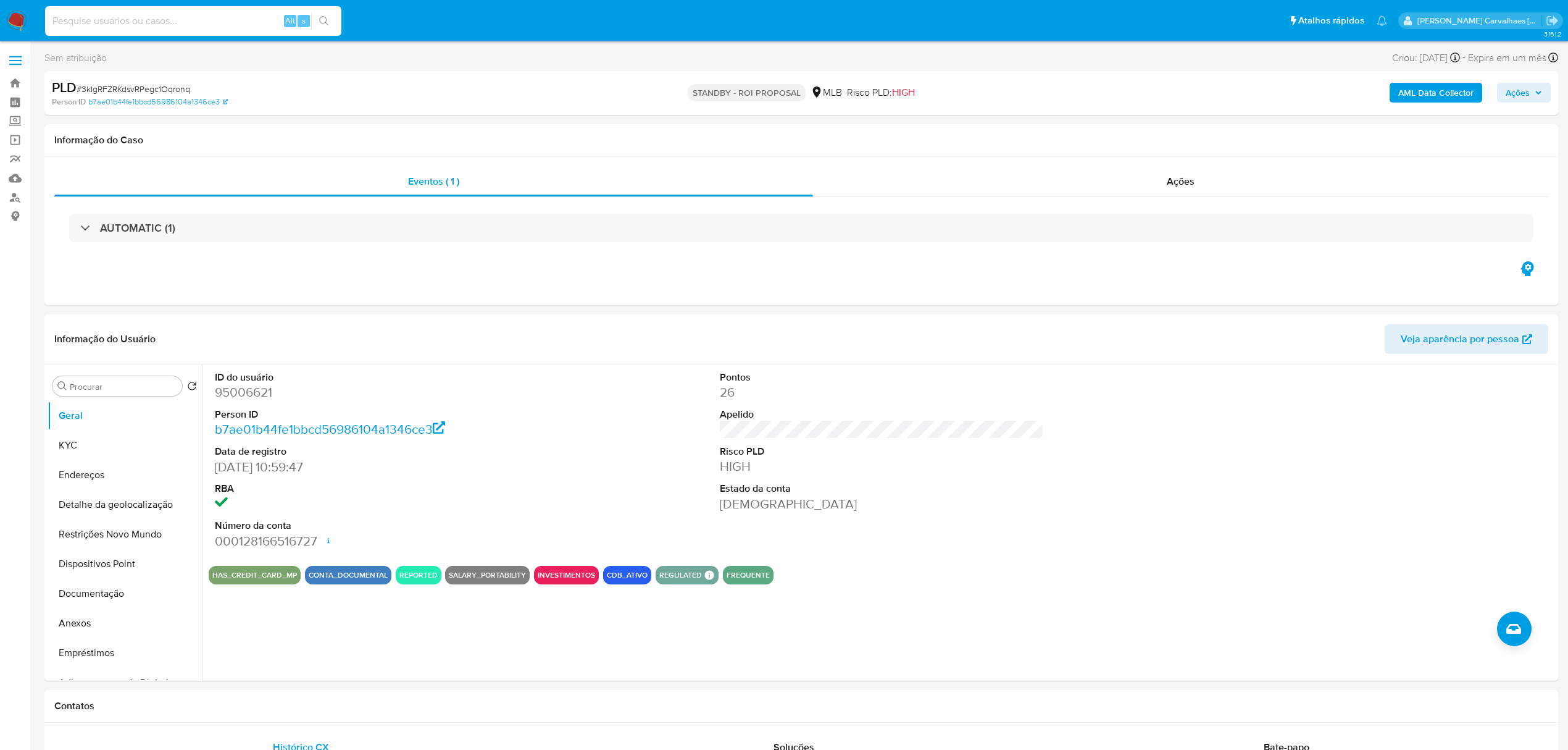
click at [131, 27] on input at bounding box center [193, 21] width 297 height 16
paste input "TtE0AkDD9TpajVcSBwUy57yr"
type input "TtE0AkDD9TpajVcSBwUy57yr"
click at [334, 19] on button "search-icon" at bounding box center [324, 21] width 25 height 17
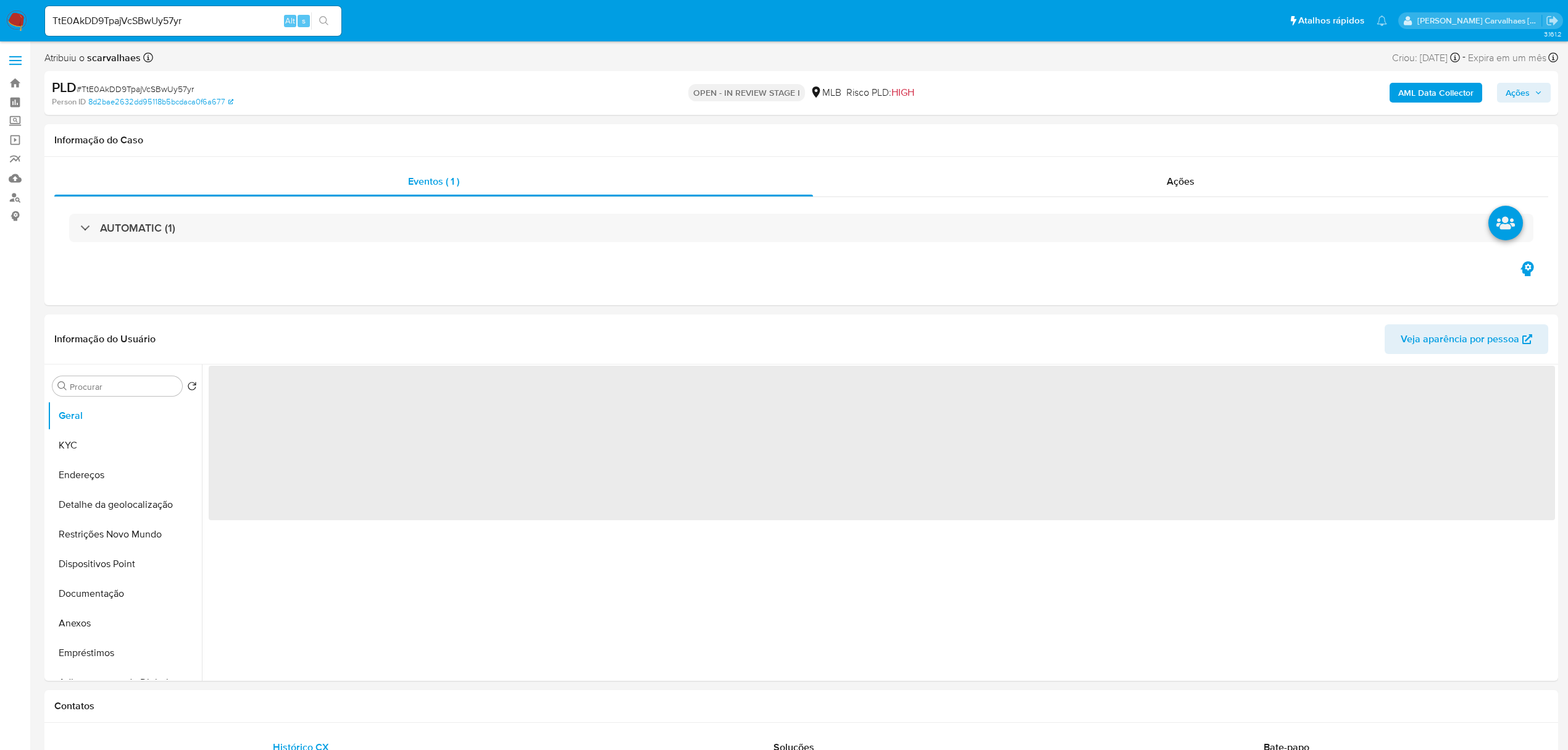
select select "10"
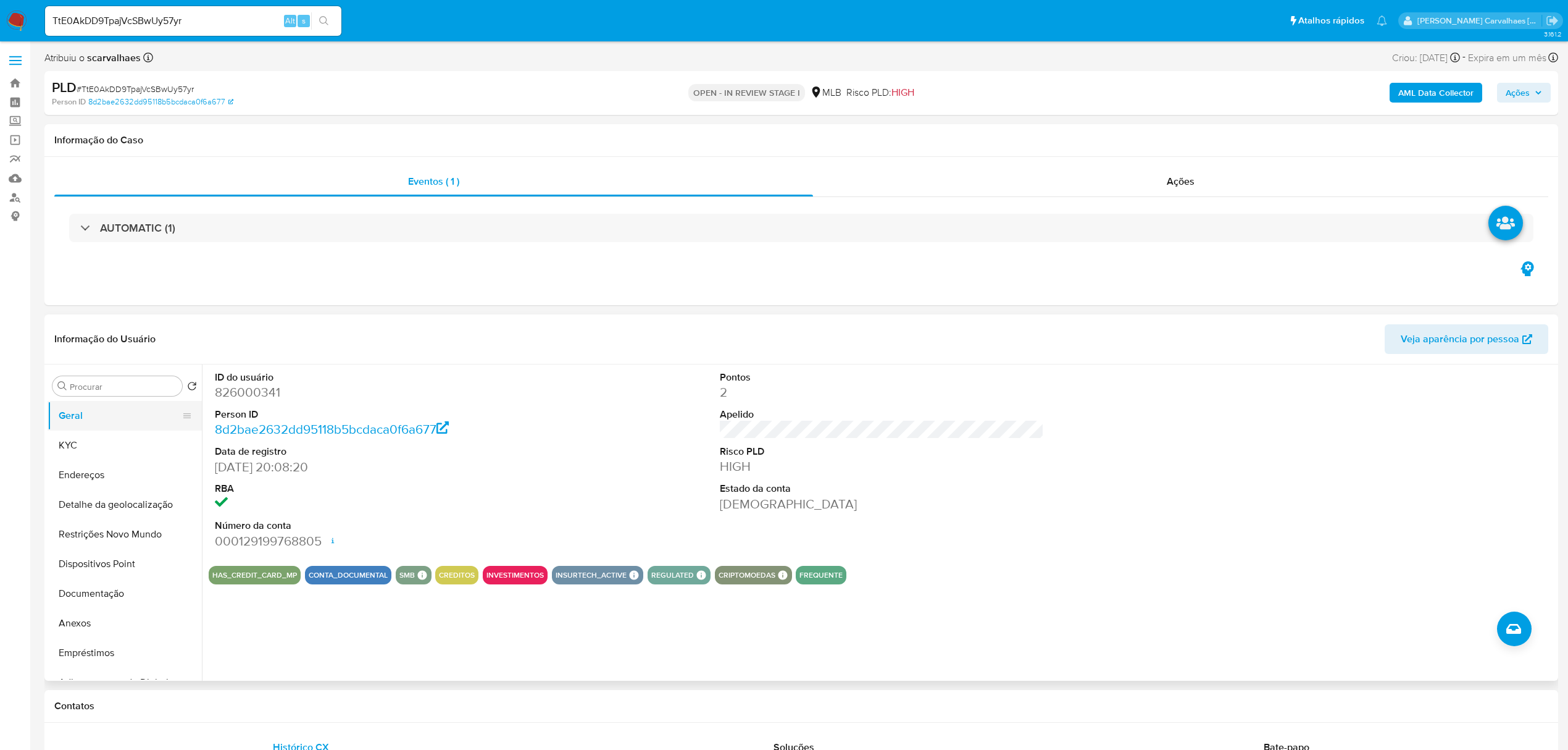
click at [105, 411] on button "Geral" at bounding box center [120, 416] width 145 height 30
click at [120, 431] on button "KYC" at bounding box center [120, 445] width 145 height 30
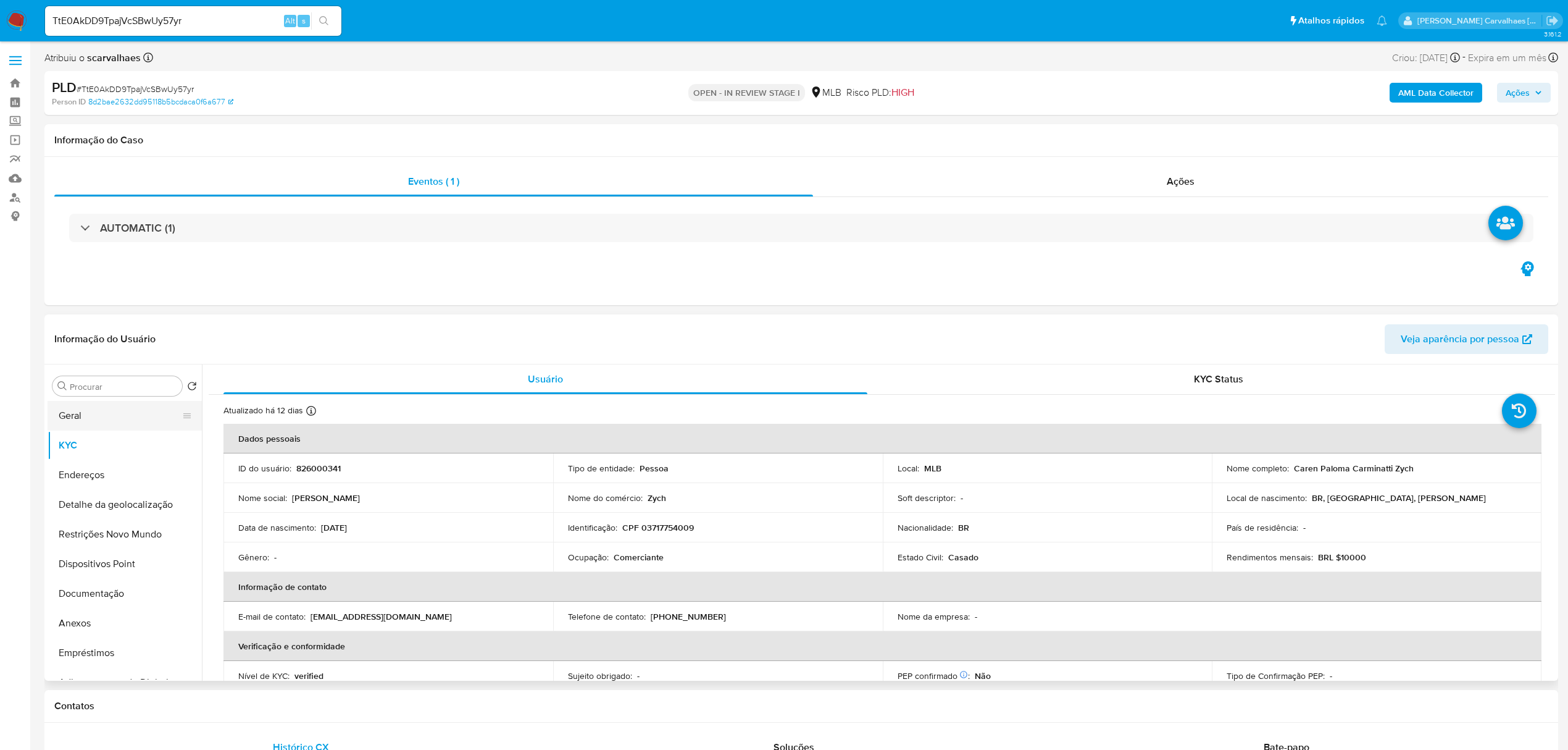
click at [102, 414] on button "Geral" at bounding box center [120, 416] width 145 height 30
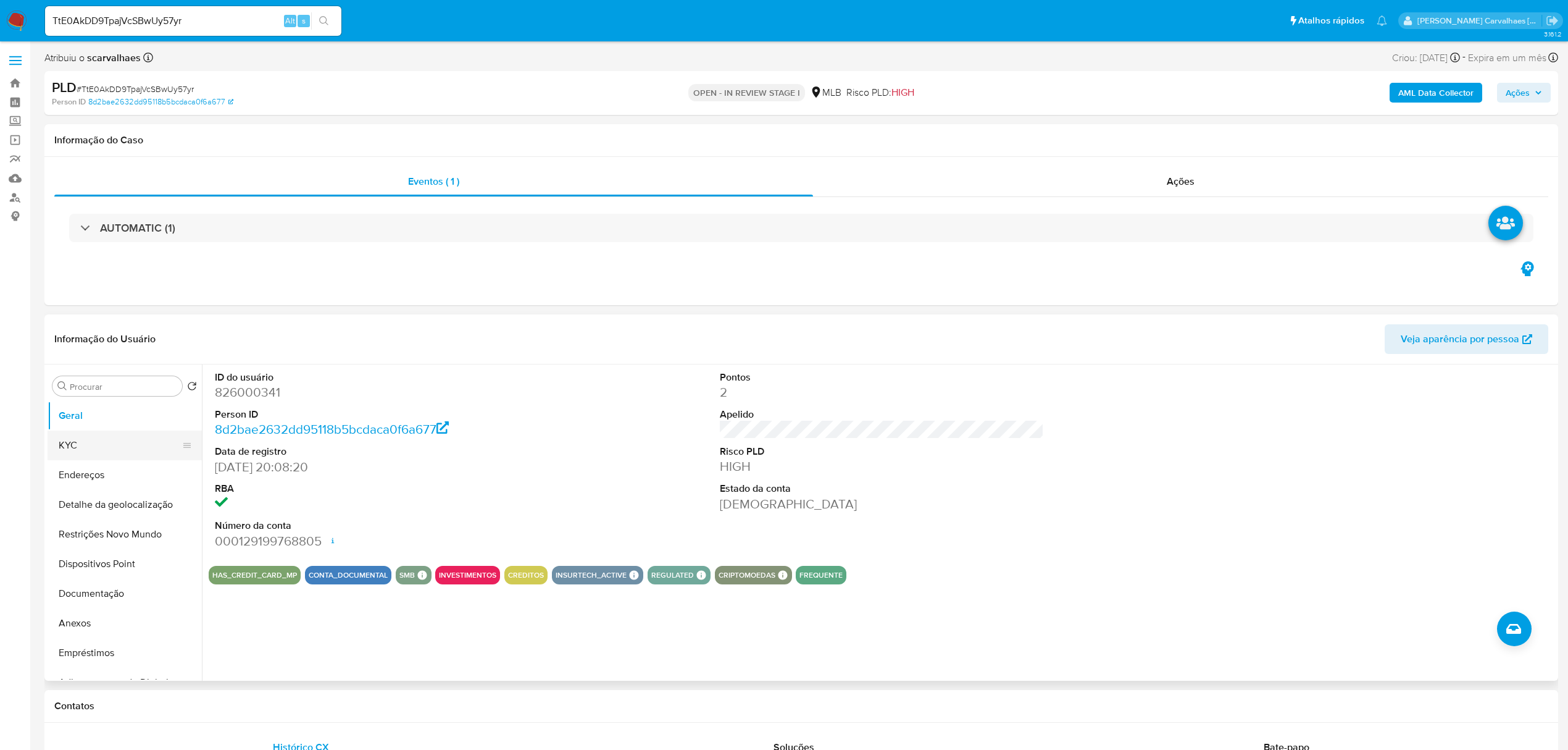
click at [99, 445] on button "KYC" at bounding box center [120, 445] width 145 height 30
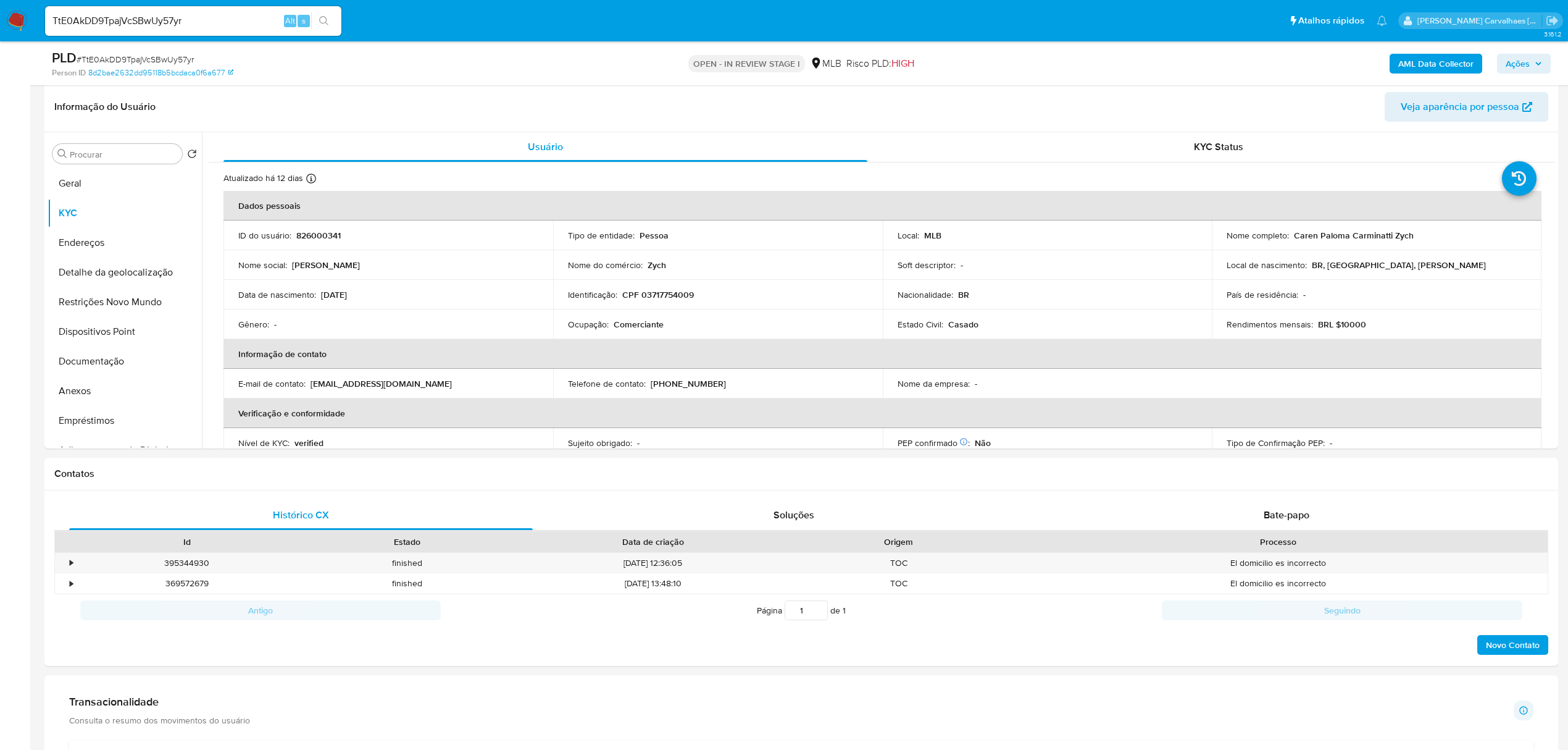
scroll to position [206, 0]
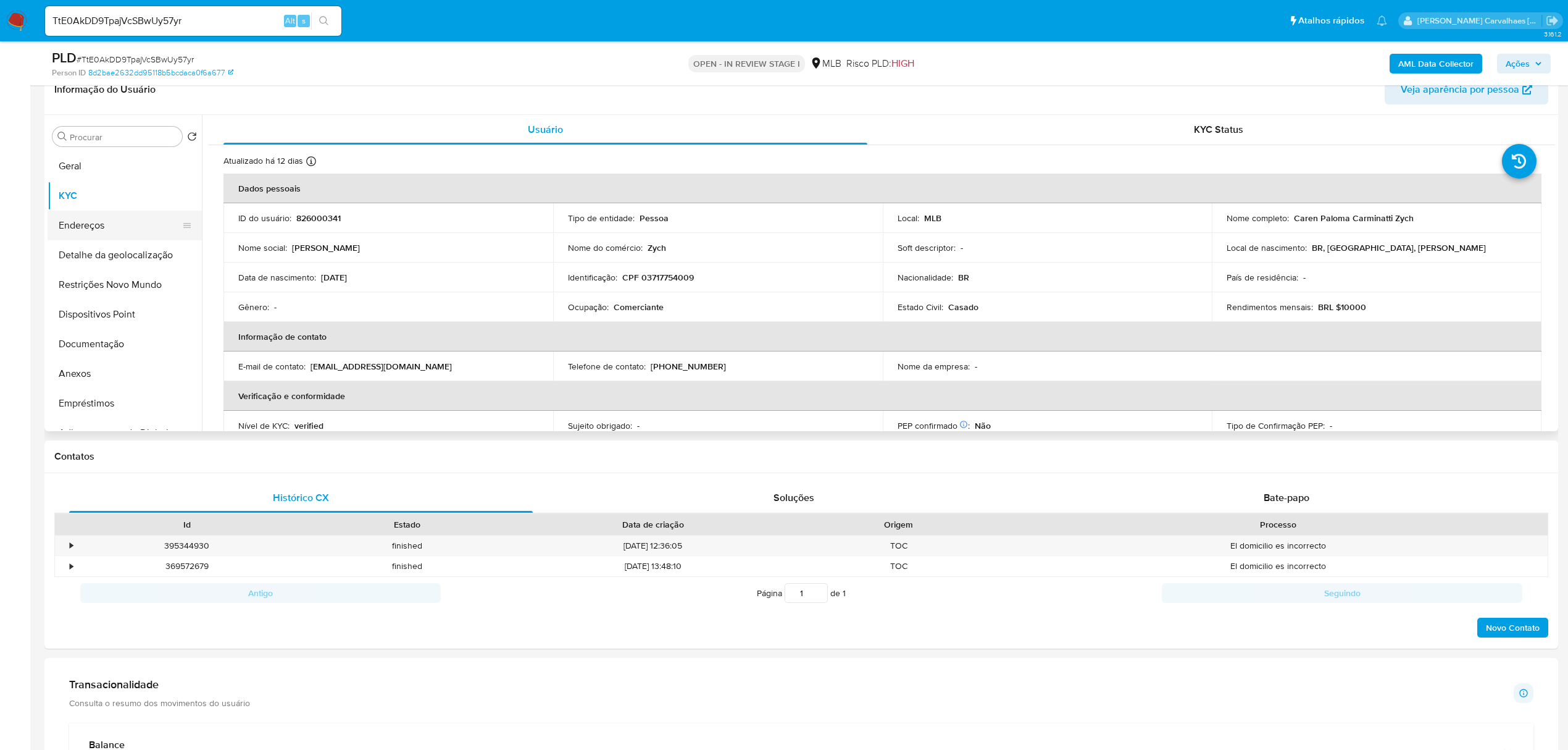
click at [79, 228] on button "Endereços" at bounding box center [120, 225] width 145 height 30
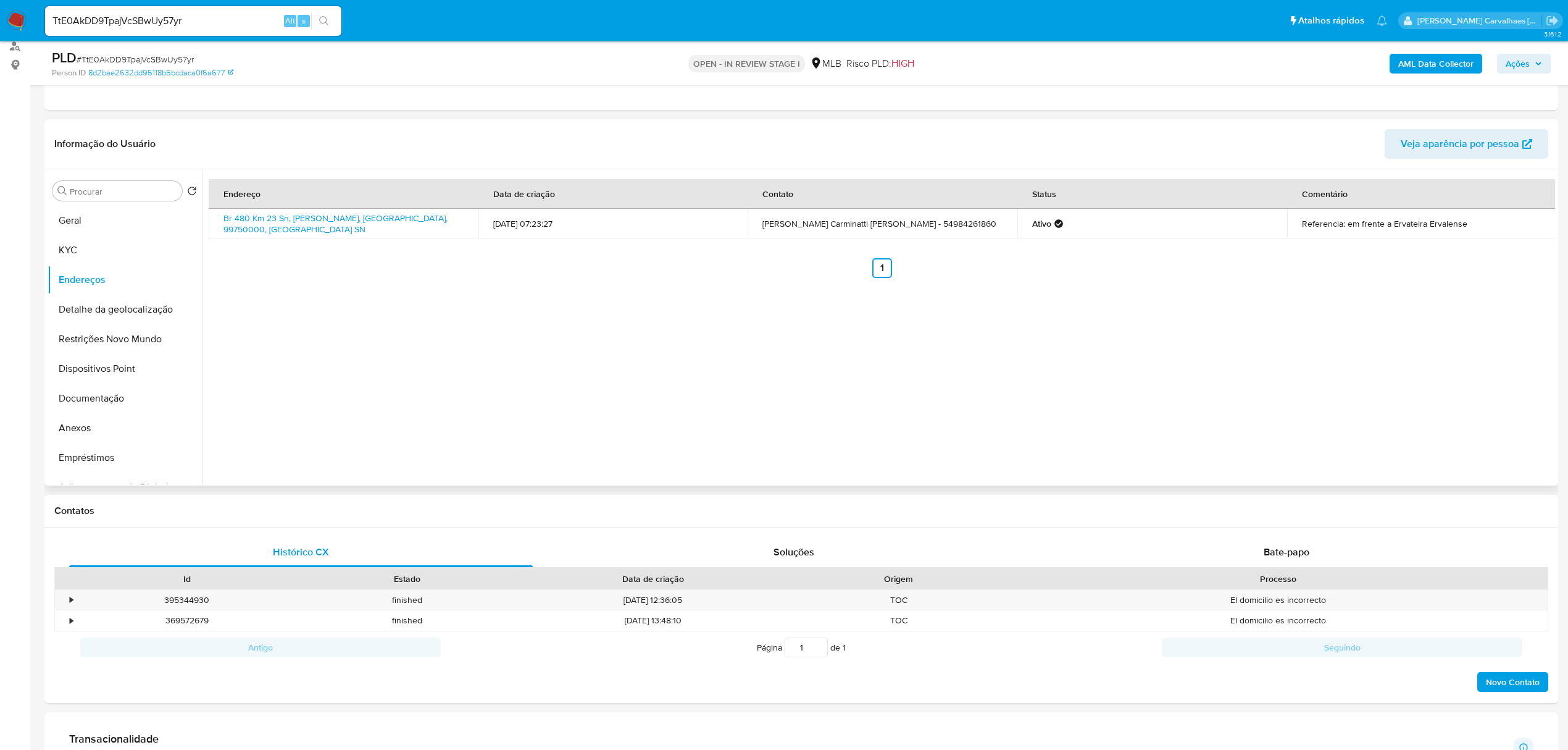
scroll to position [124, 0]
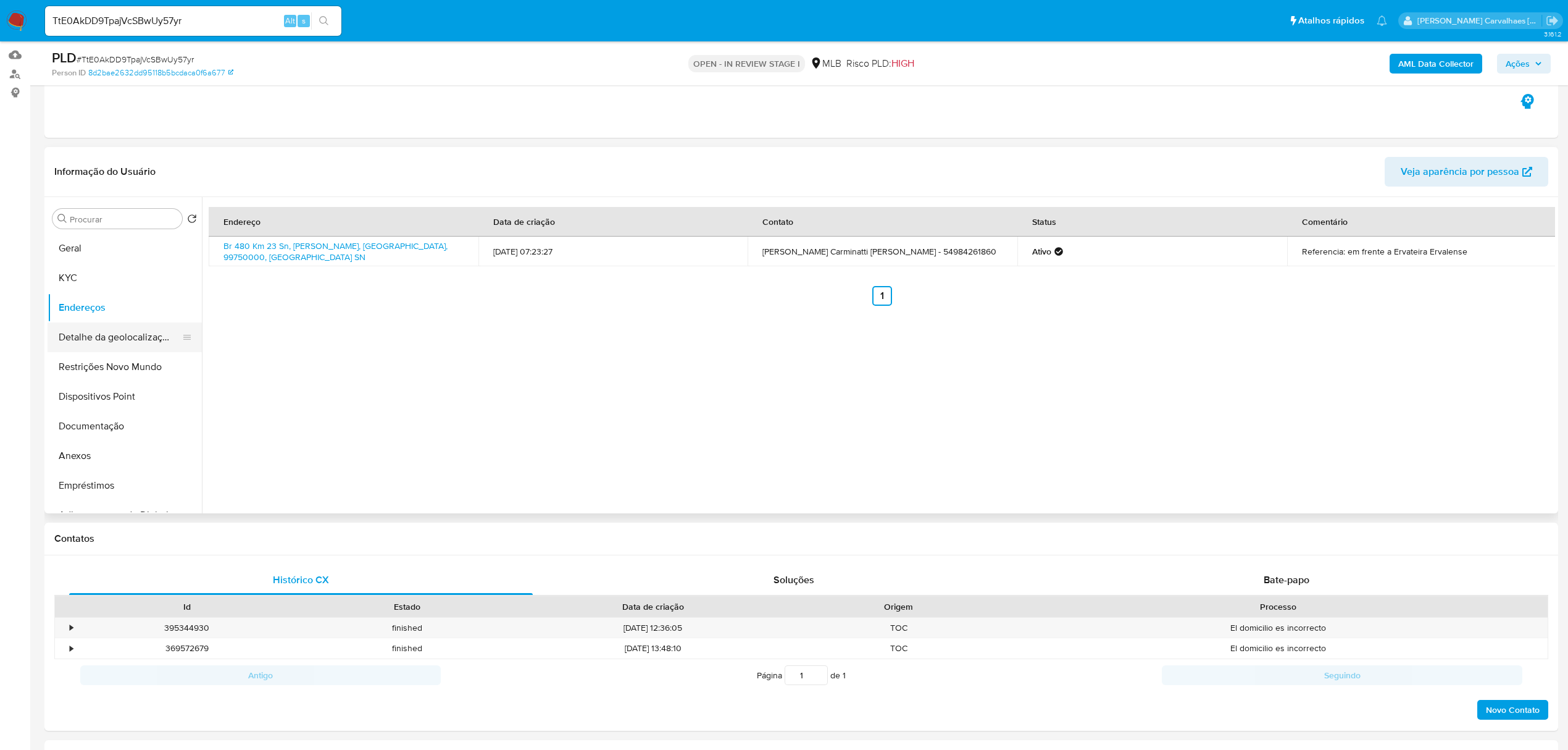
click at [137, 342] on button "Detalhe da geolocalização" at bounding box center [120, 337] width 145 height 30
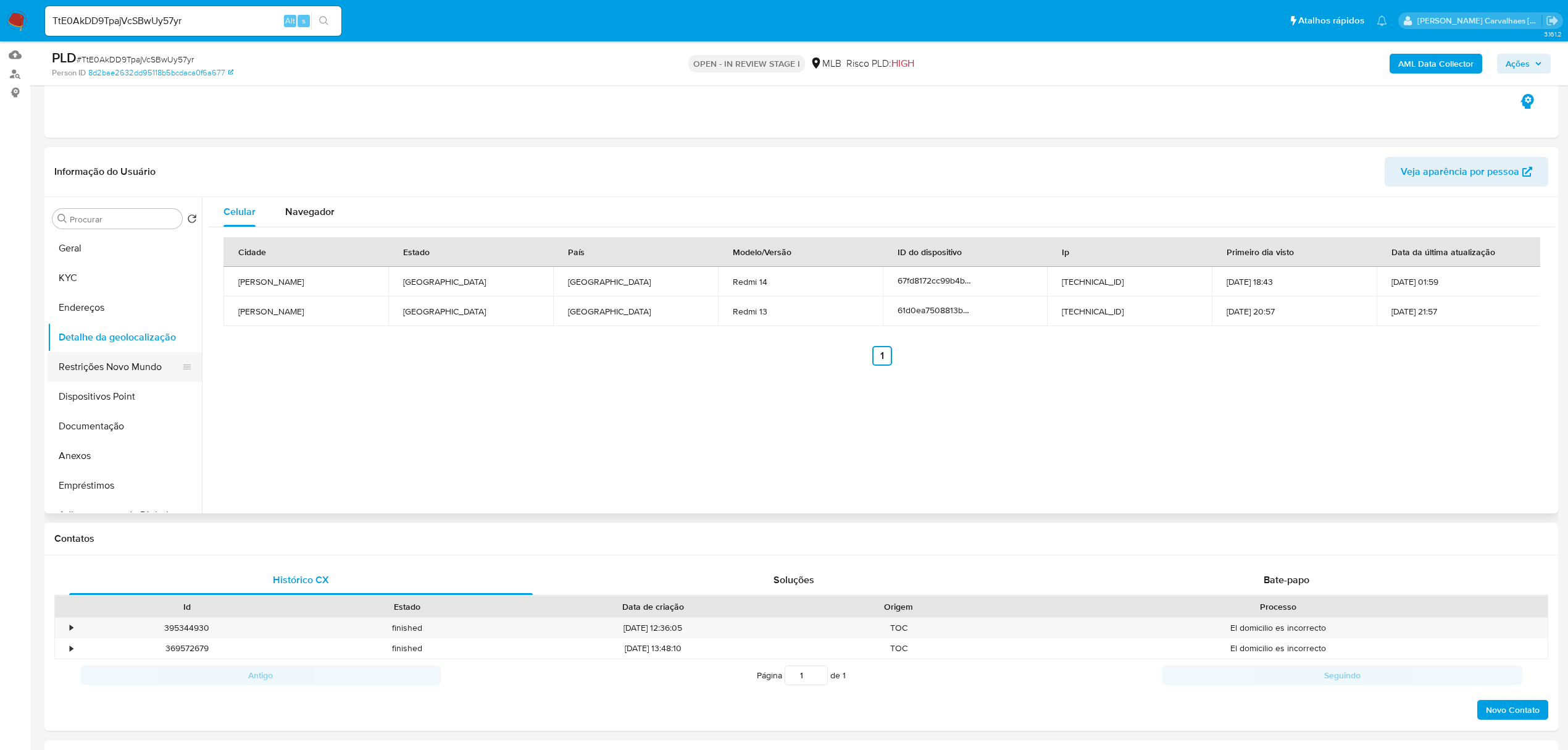
drag, startPoint x: 110, startPoint y: 372, endPoint x: 169, endPoint y: 378, distance: 59.3
click at [111, 372] on button "Restrições Novo Mundo" at bounding box center [120, 367] width 145 height 30
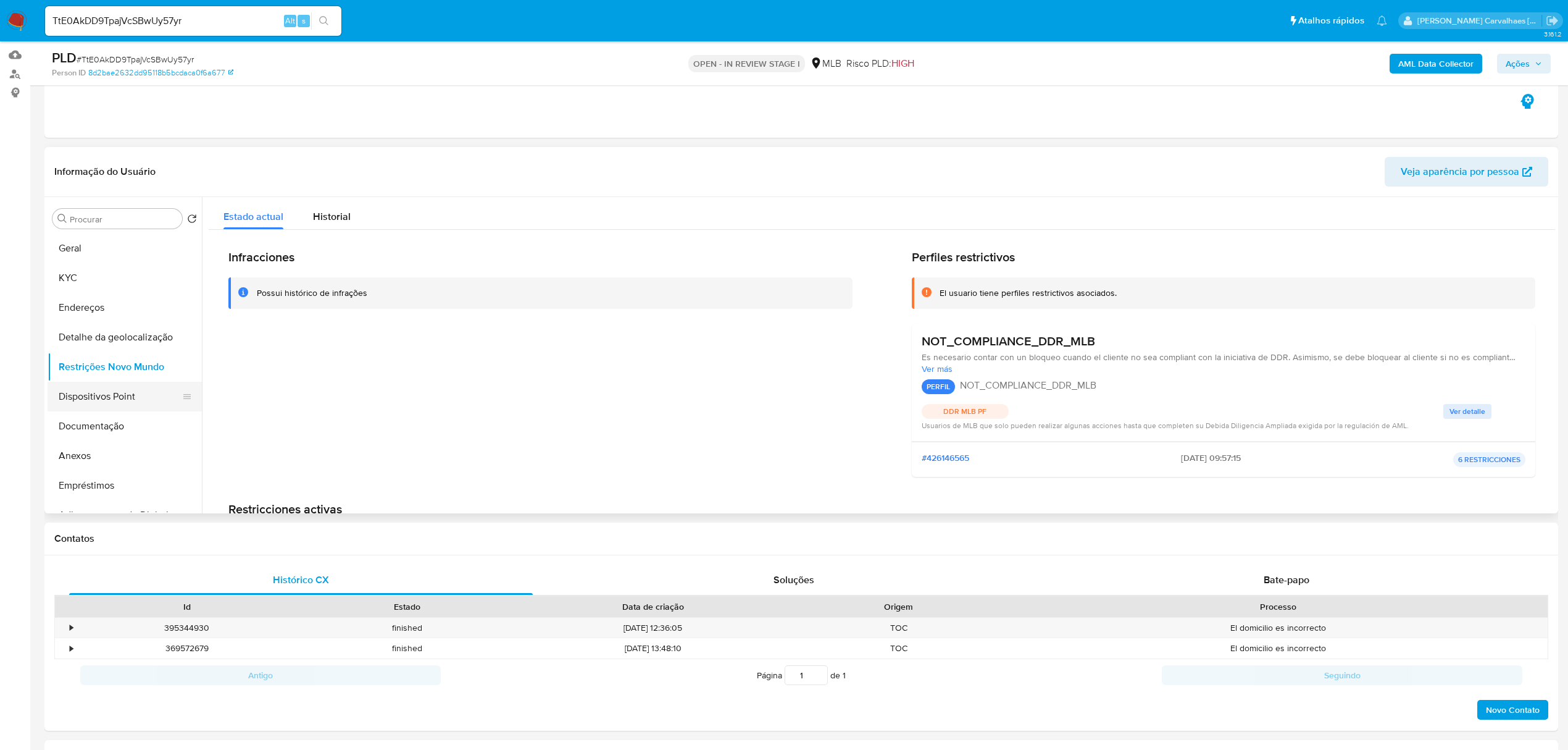
click at [114, 391] on button "Dispositivos Point" at bounding box center [120, 397] width 145 height 30
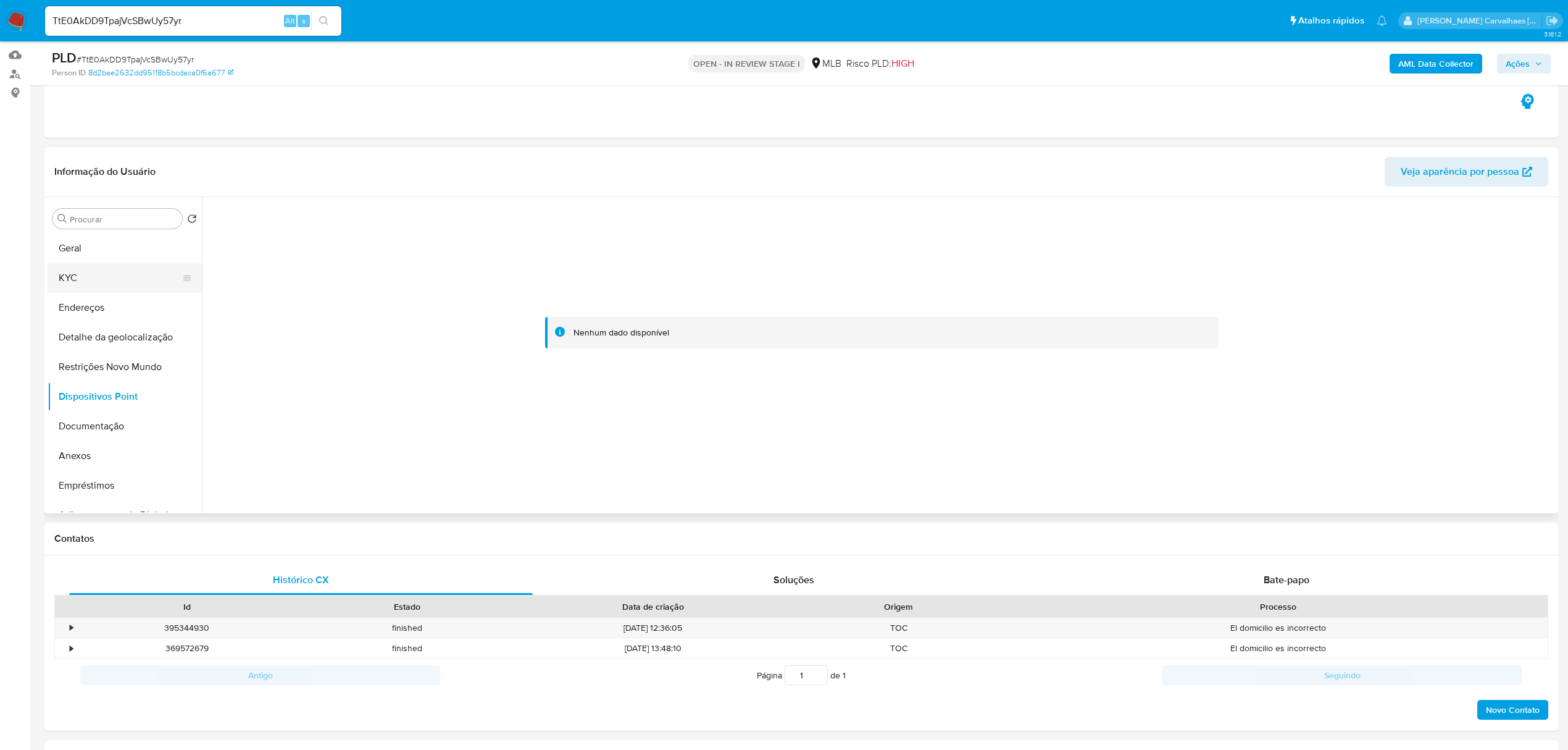
click at [62, 281] on button "KYC" at bounding box center [120, 278] width 145 height 30
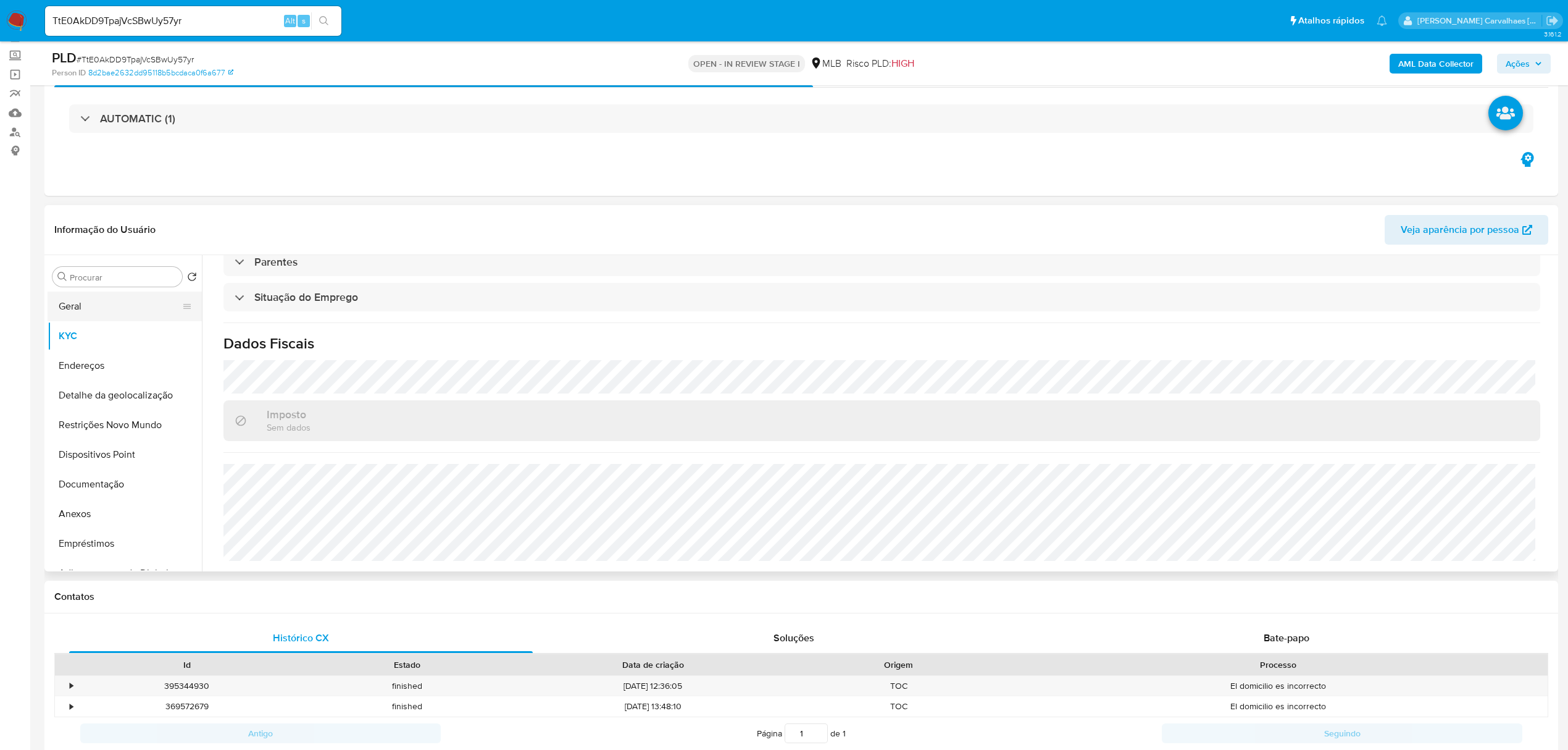
scroll to position [0, 0]
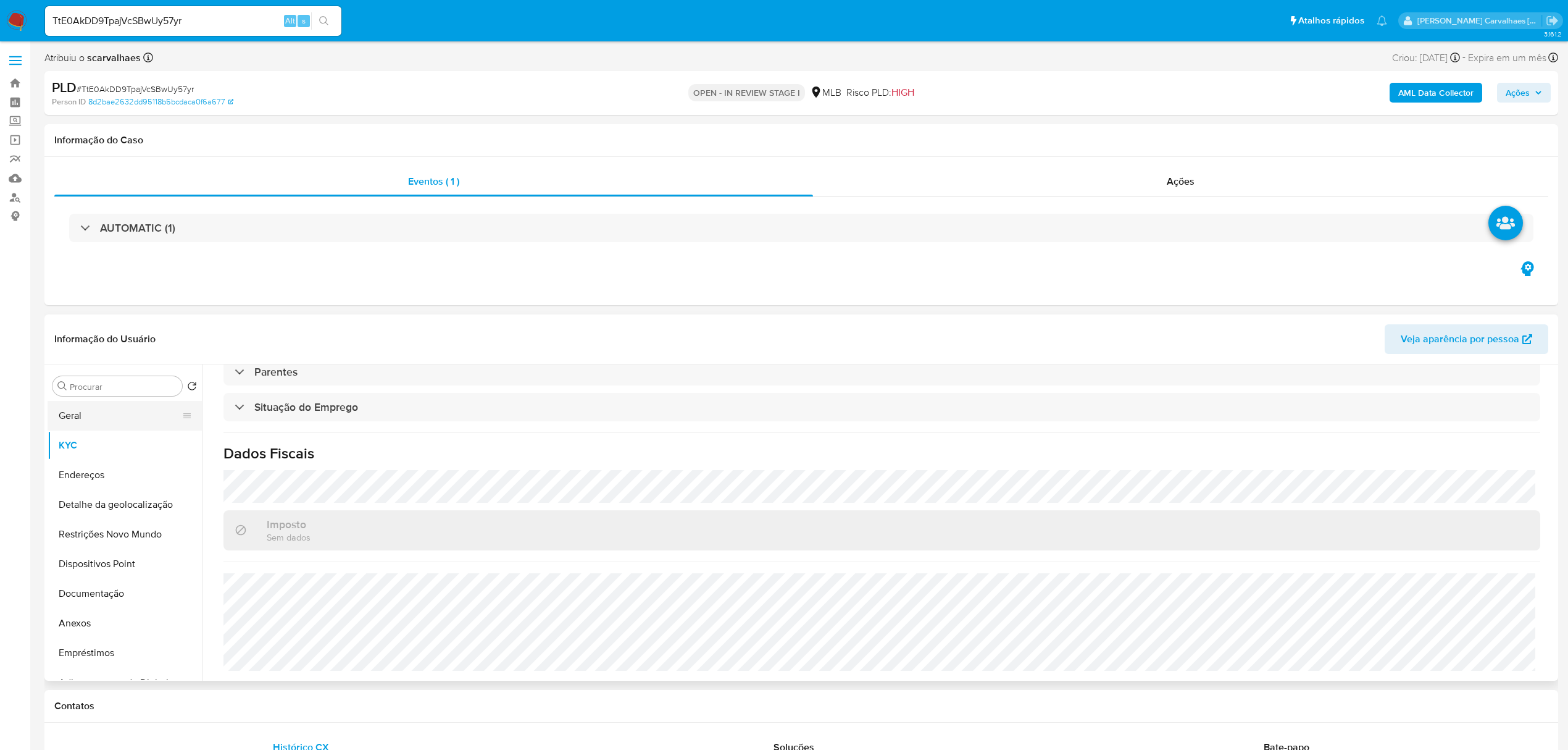
click at [78, 414] on button "Geral" at bounding box center [120, 416] width 145 height 30
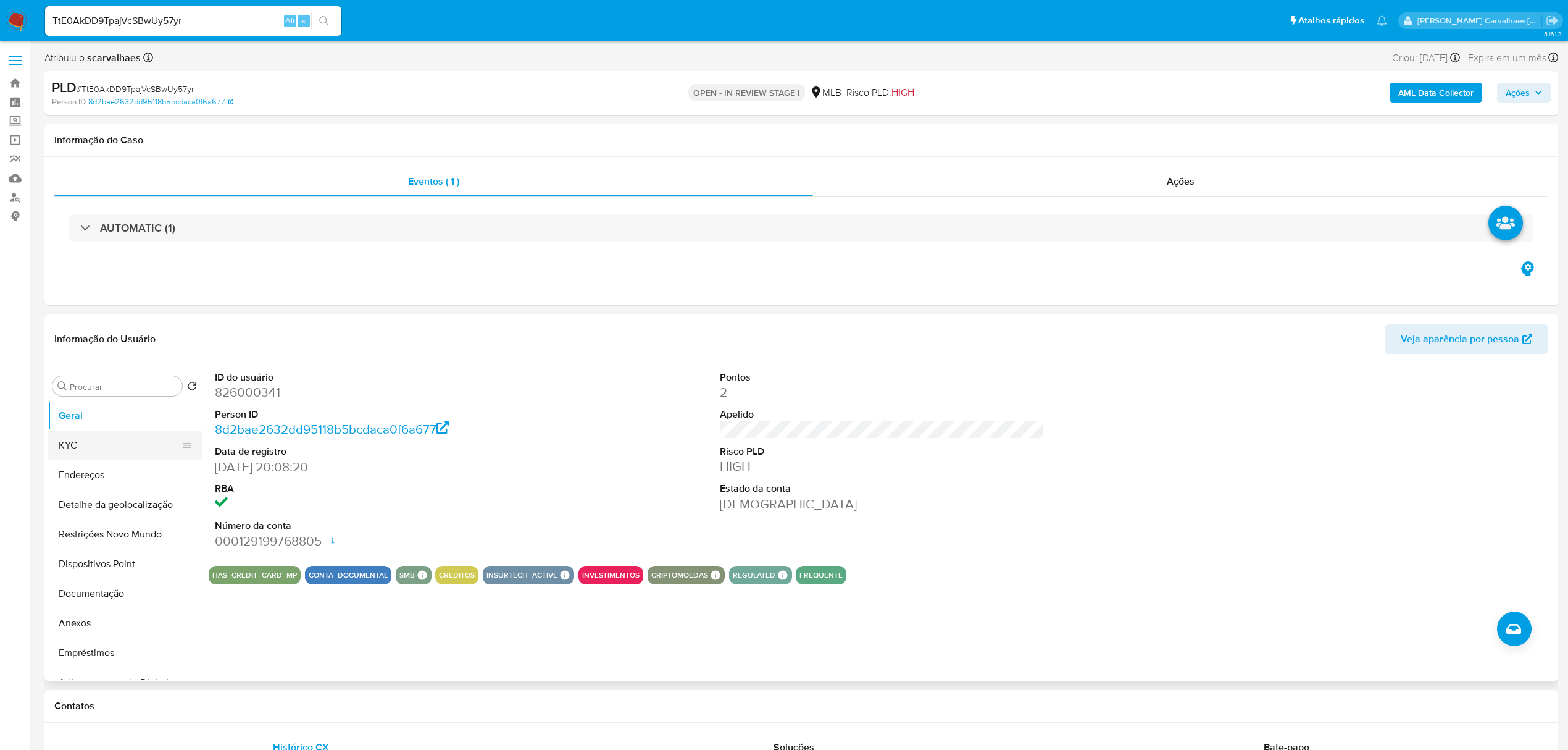
drag, startPoint x: 75, startPoint y: 440, endPoint x: 82, endPoint y: 440, distance: 7.0
click at [81, 440] on button "KYC" at bounding box center [120, 445] width 145 height 30
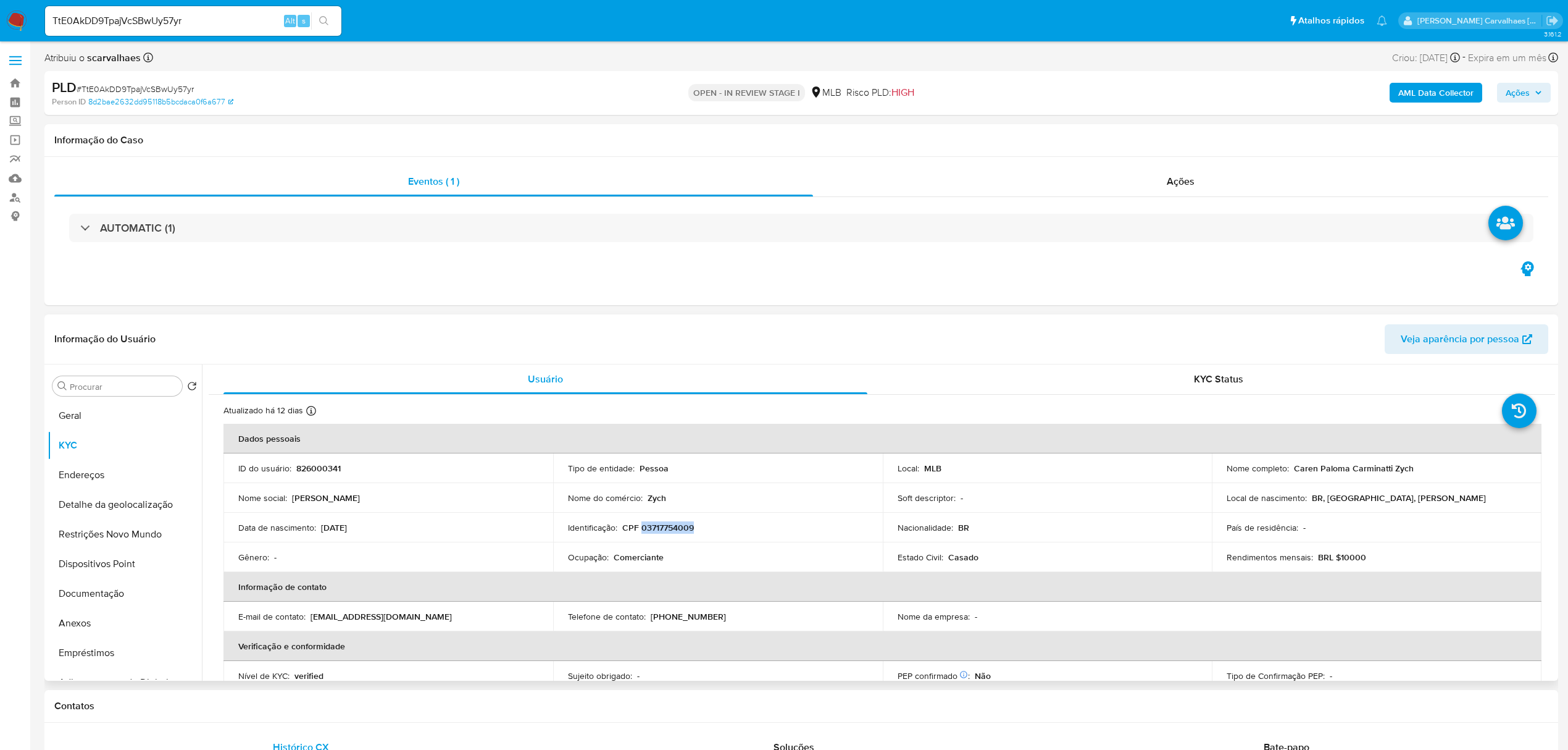
drag, startPoint x: 640, startPoint y: 526, endPoint x: 701, endPoint y: 526, distance: 61.0
click at [701, 526] on div "Identificação : CPF 03717754009" at bounding box center [718, 528] width 300 height 11
copy p "03717754009"
click at [102, 412] on button "Geral" at bounding box center [120, 416] width 145 height 30
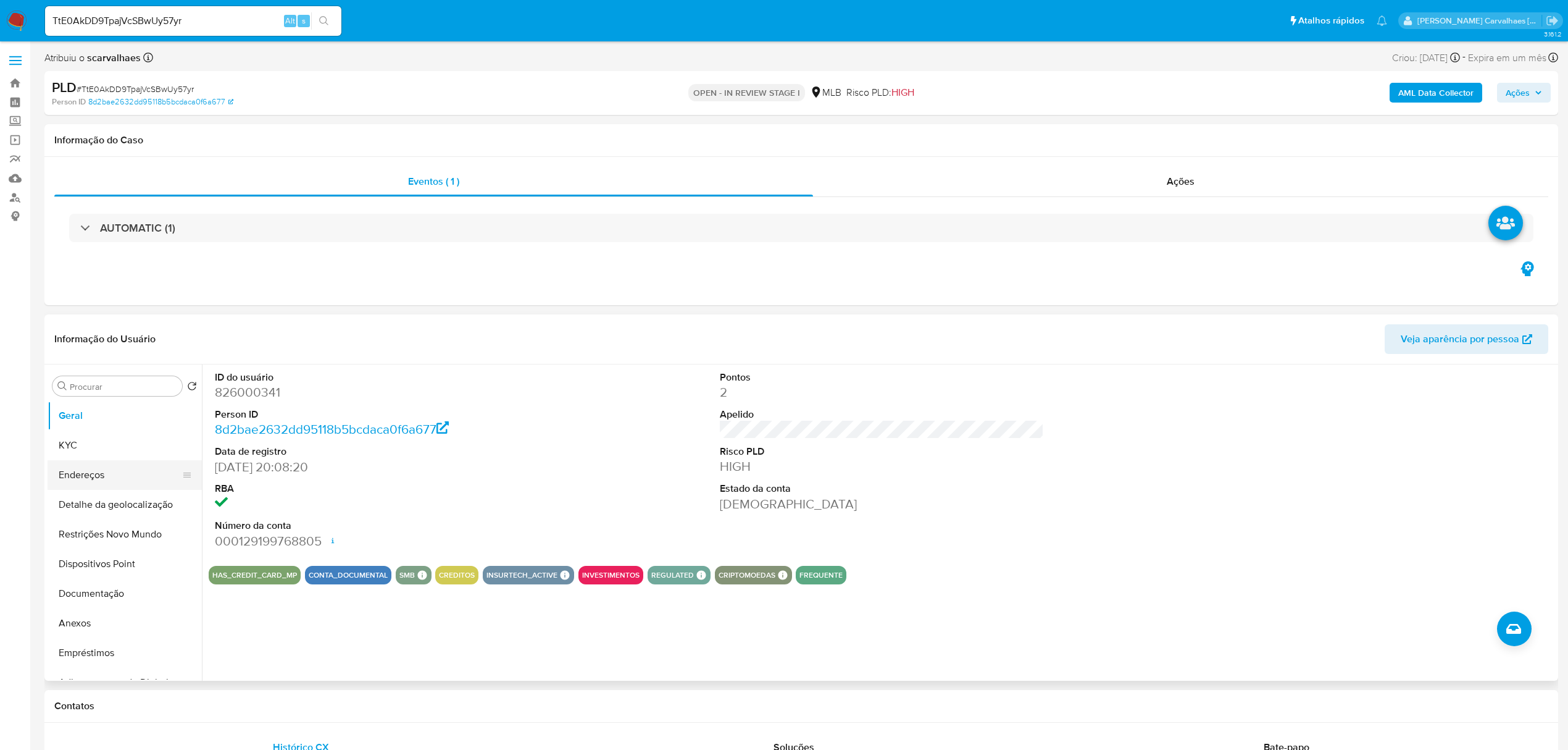
click at [93, 473] on button "Endereços" at bounding box center [120, 475] width 145 height 30
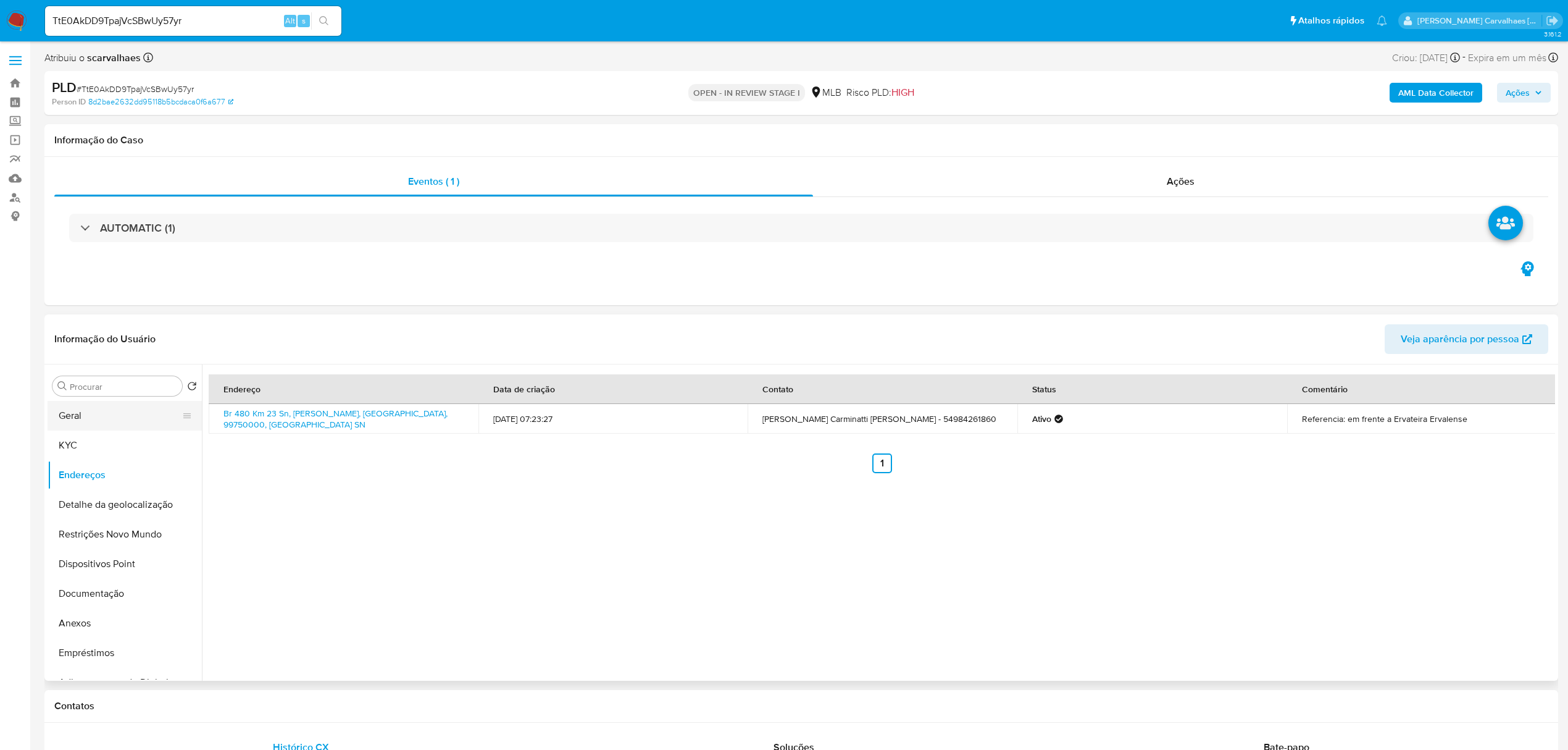
click at [87, 411] on button "Geral" at bounding box center [120, 416] width 145 height 30
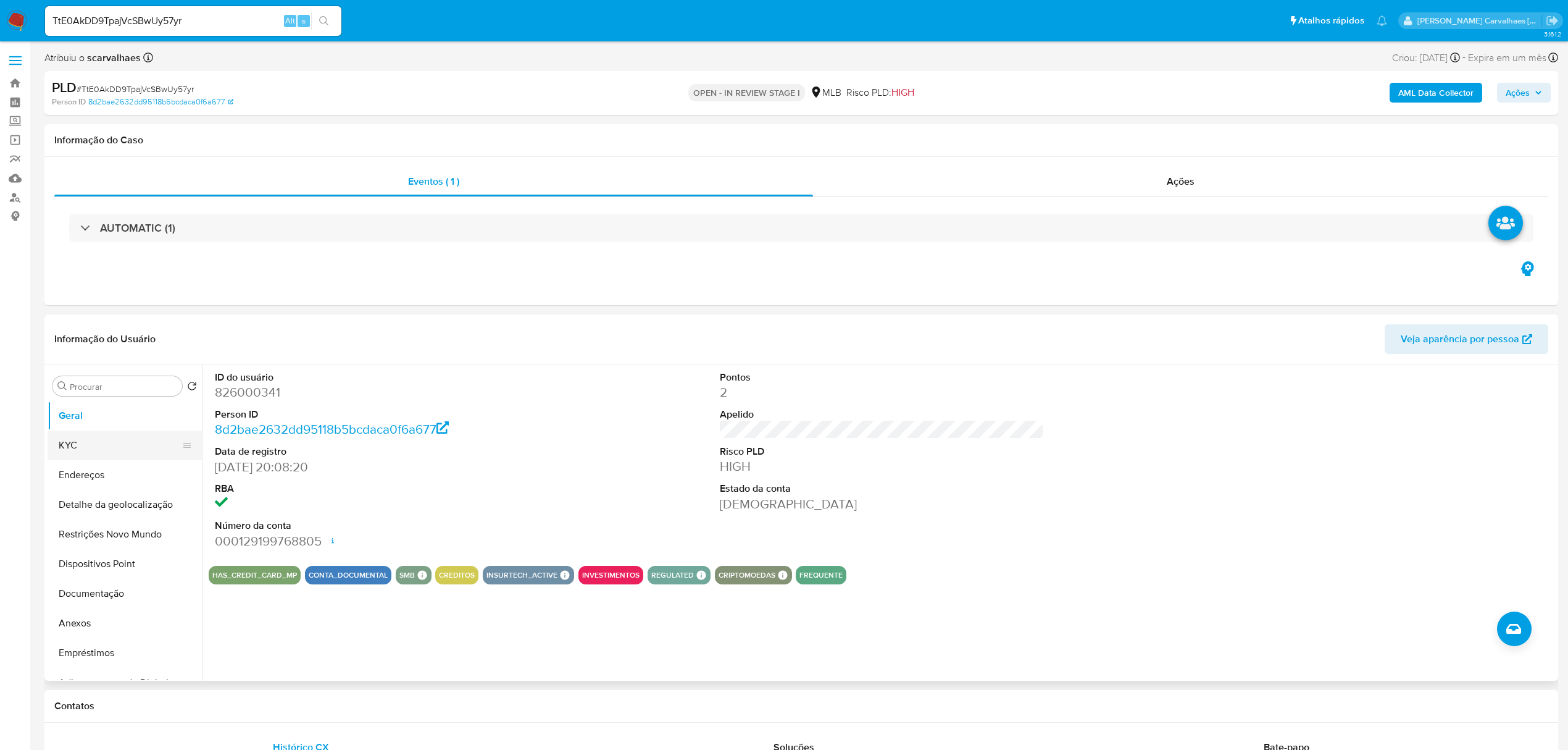
click at [109, 445] on button "KYC" at bounding box center [120, 445] width 145 height 30
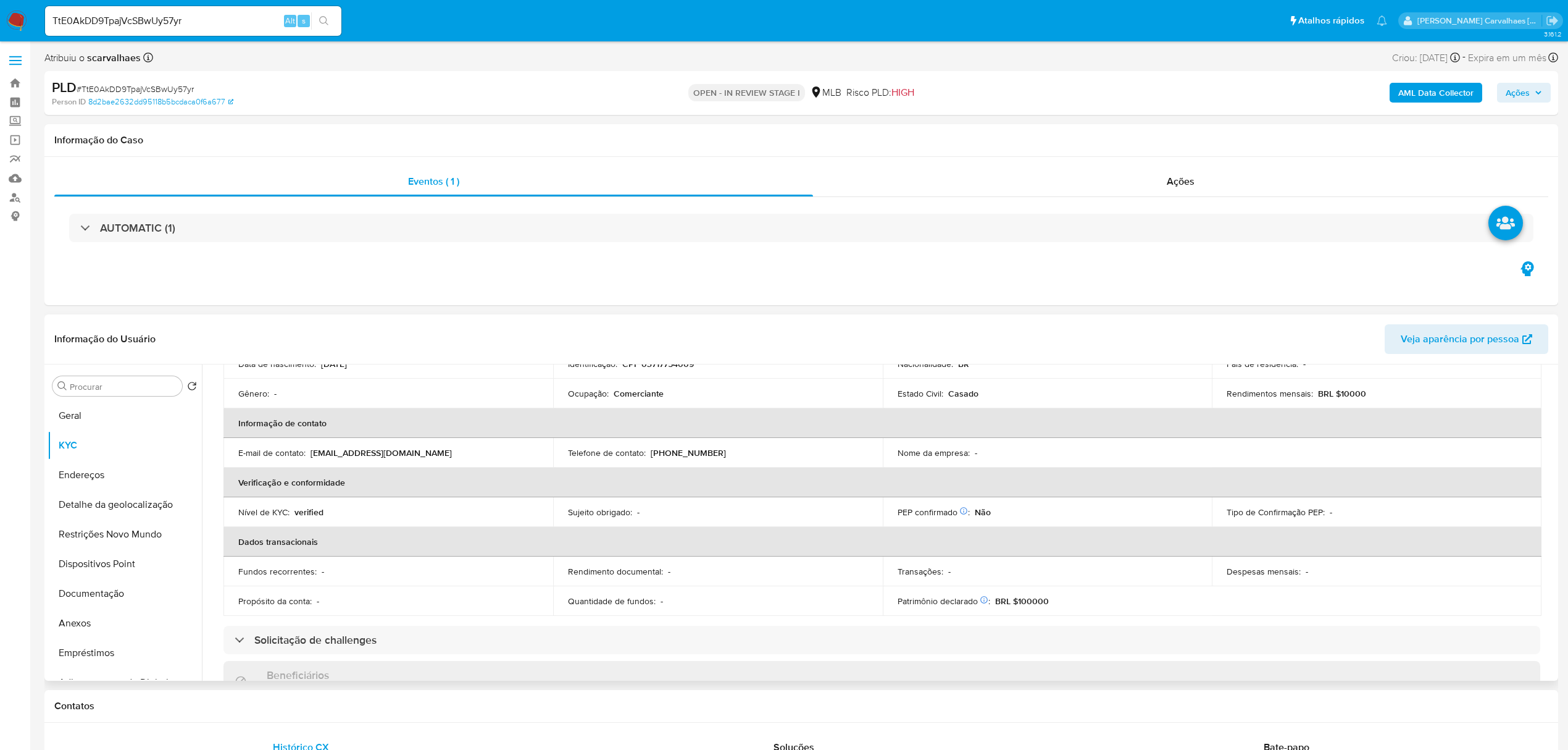
scroll to position [164, 0]
click at [75, 418] on button "Geral" at bounding box center [120, 416] width 145 height 30
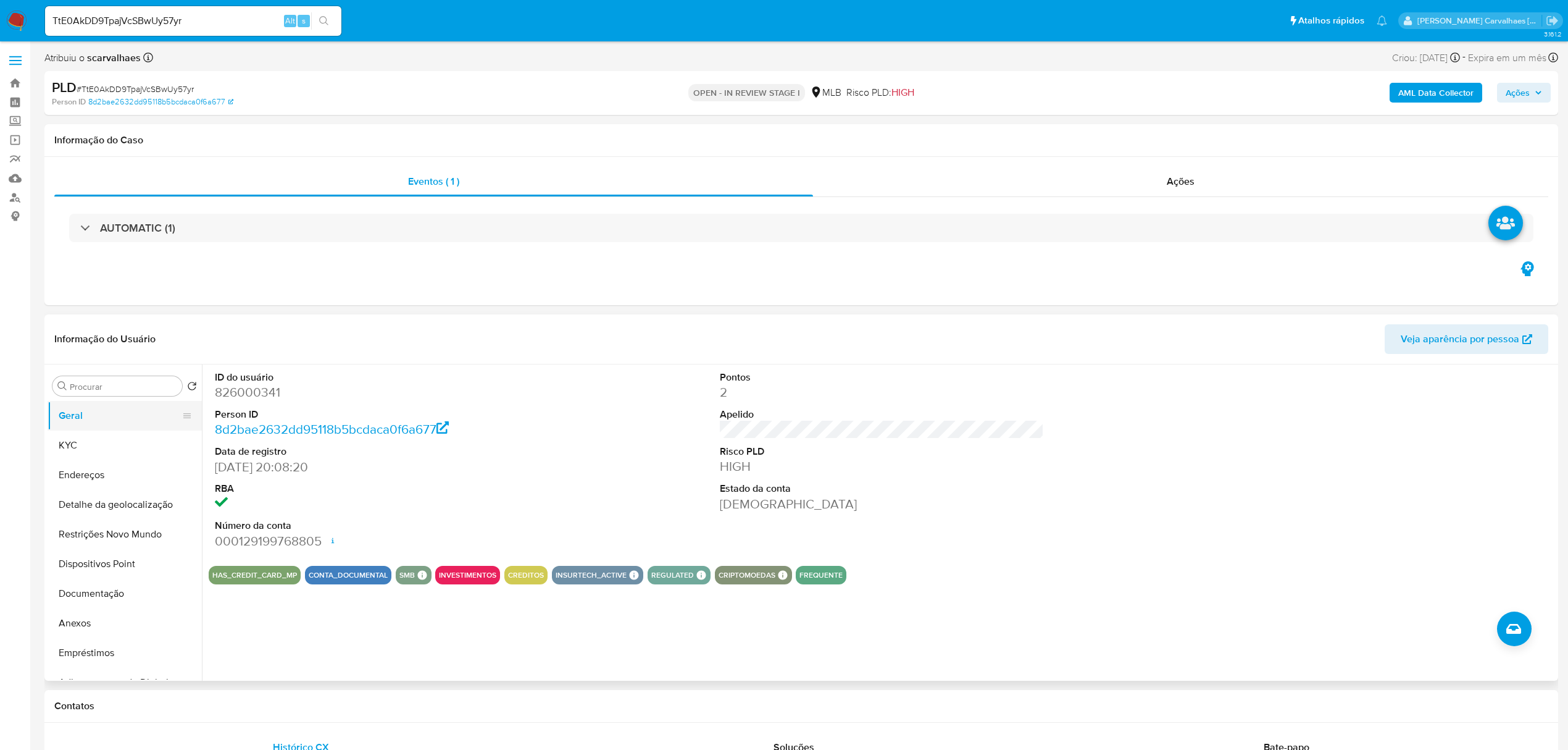
click at [87, 421] on button "Geral" at bounding box center [120, 416] width 145 height 30
click at [85, 443] on button "KYC" at bounding box center [120, 445] width 145 height 30
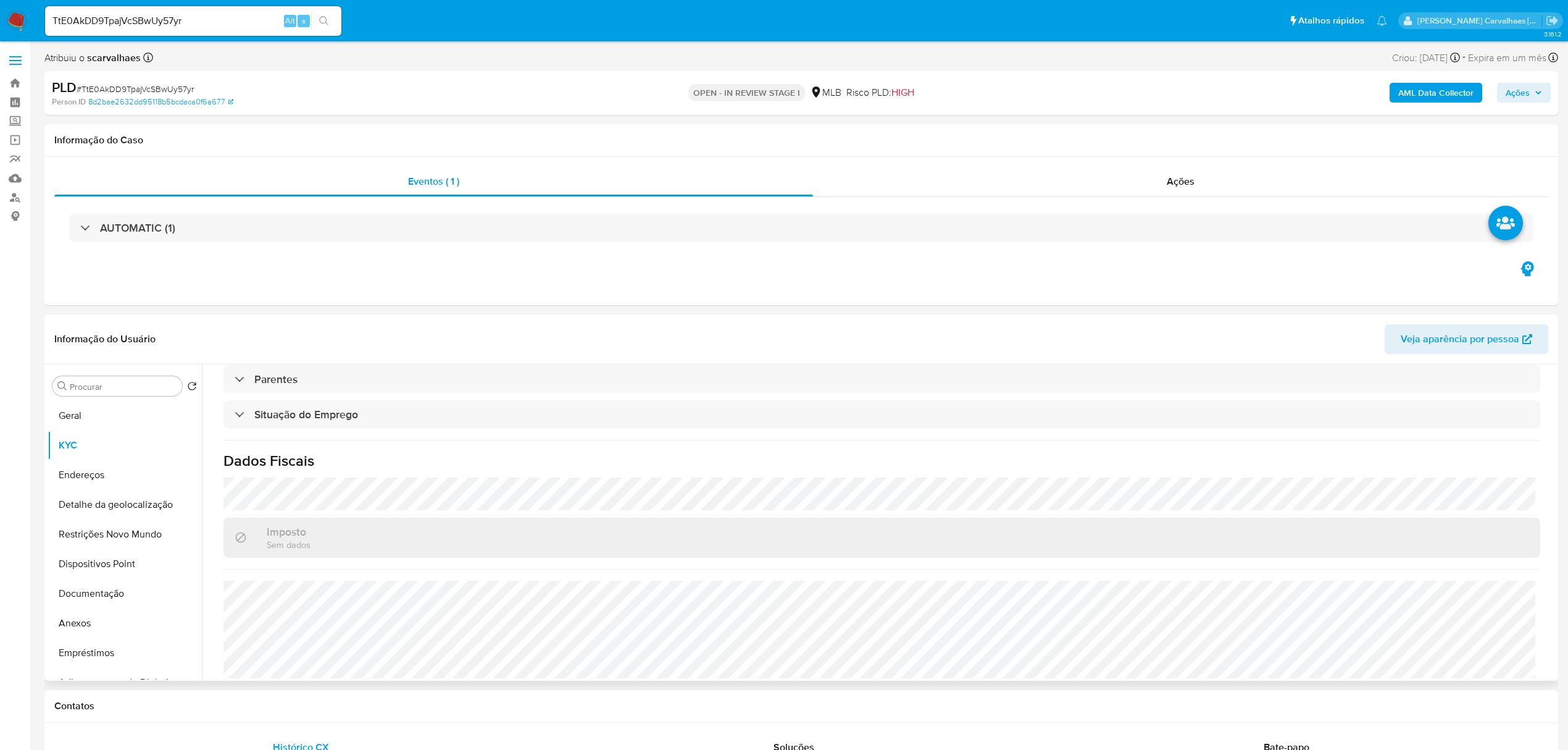
scroll to position [514, 0]
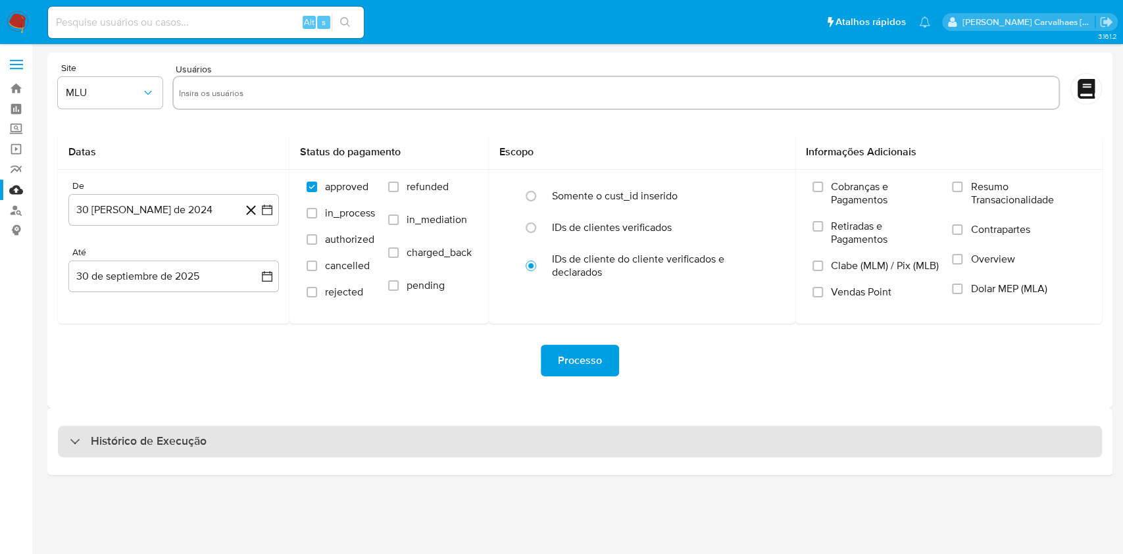
click at [168, 434] on h3 "Histórico de Execução" at bounding box center [149, 441] width 116 height 16
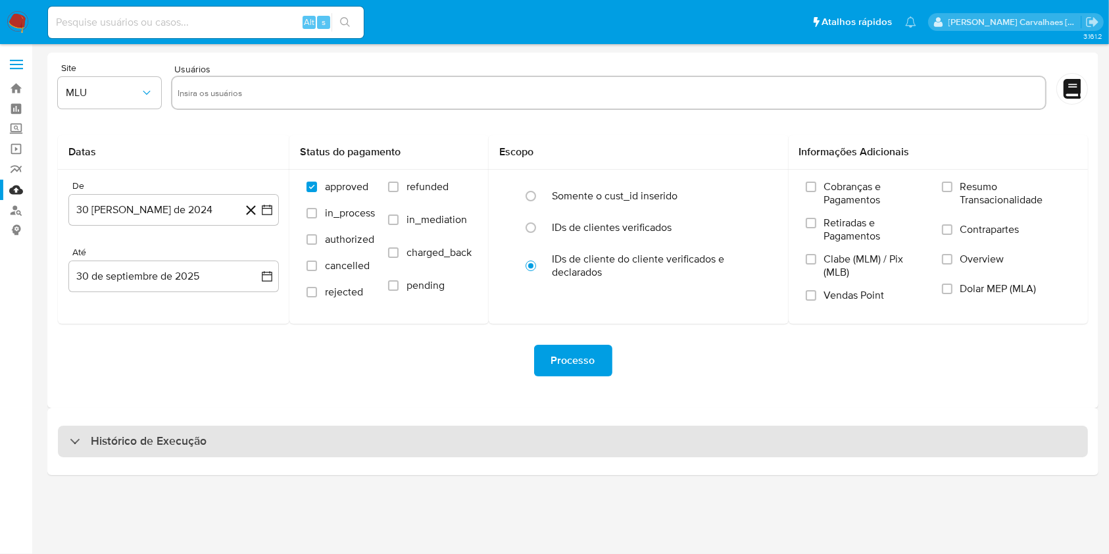
select select "10"
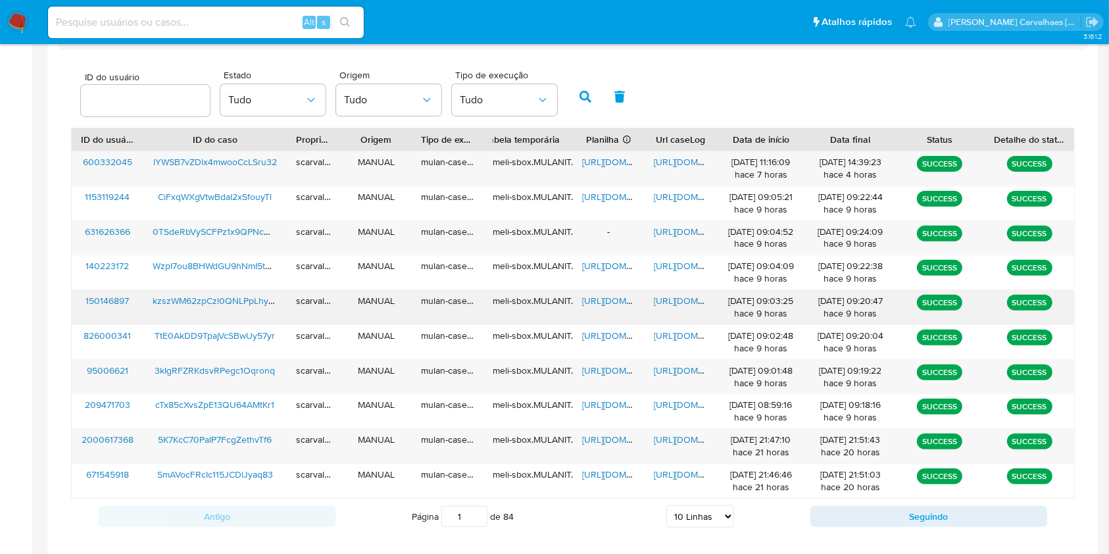
scroll to position [438, 0]
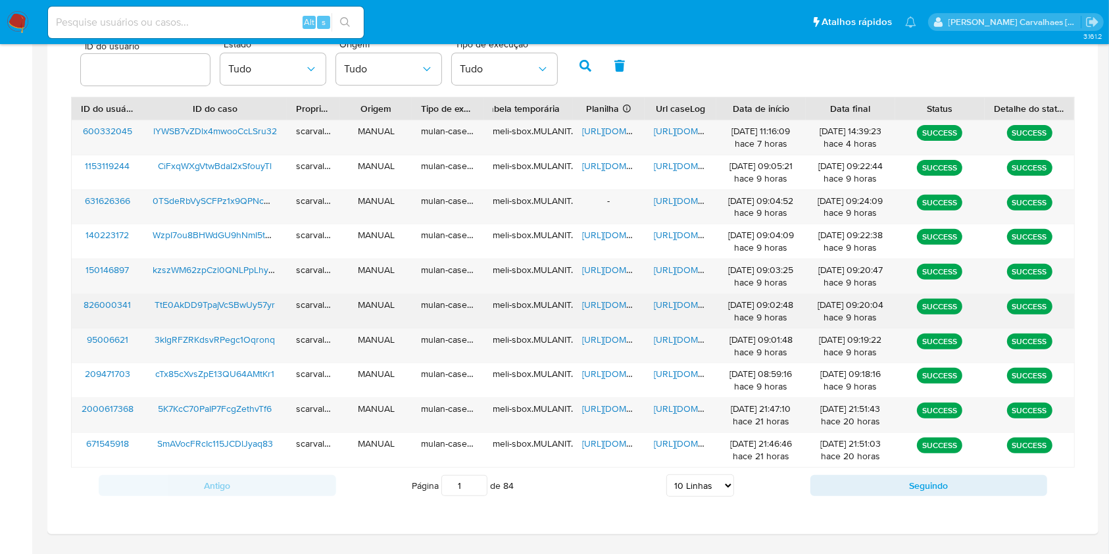
click at [680, 306] on span "[URL][DOMAIN_NAME]" at bounding box center [699, 304] width 91 height 13
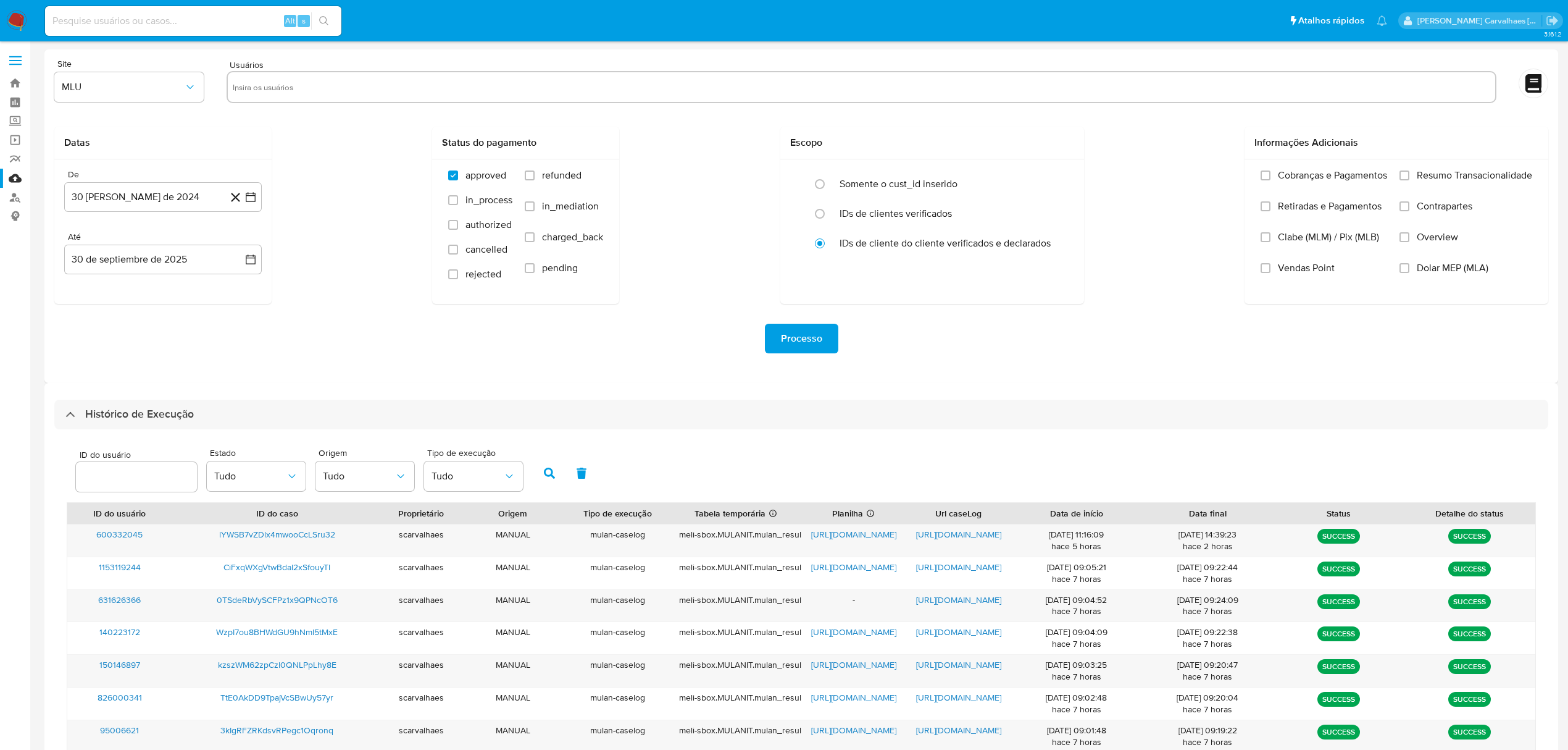
select select "10"
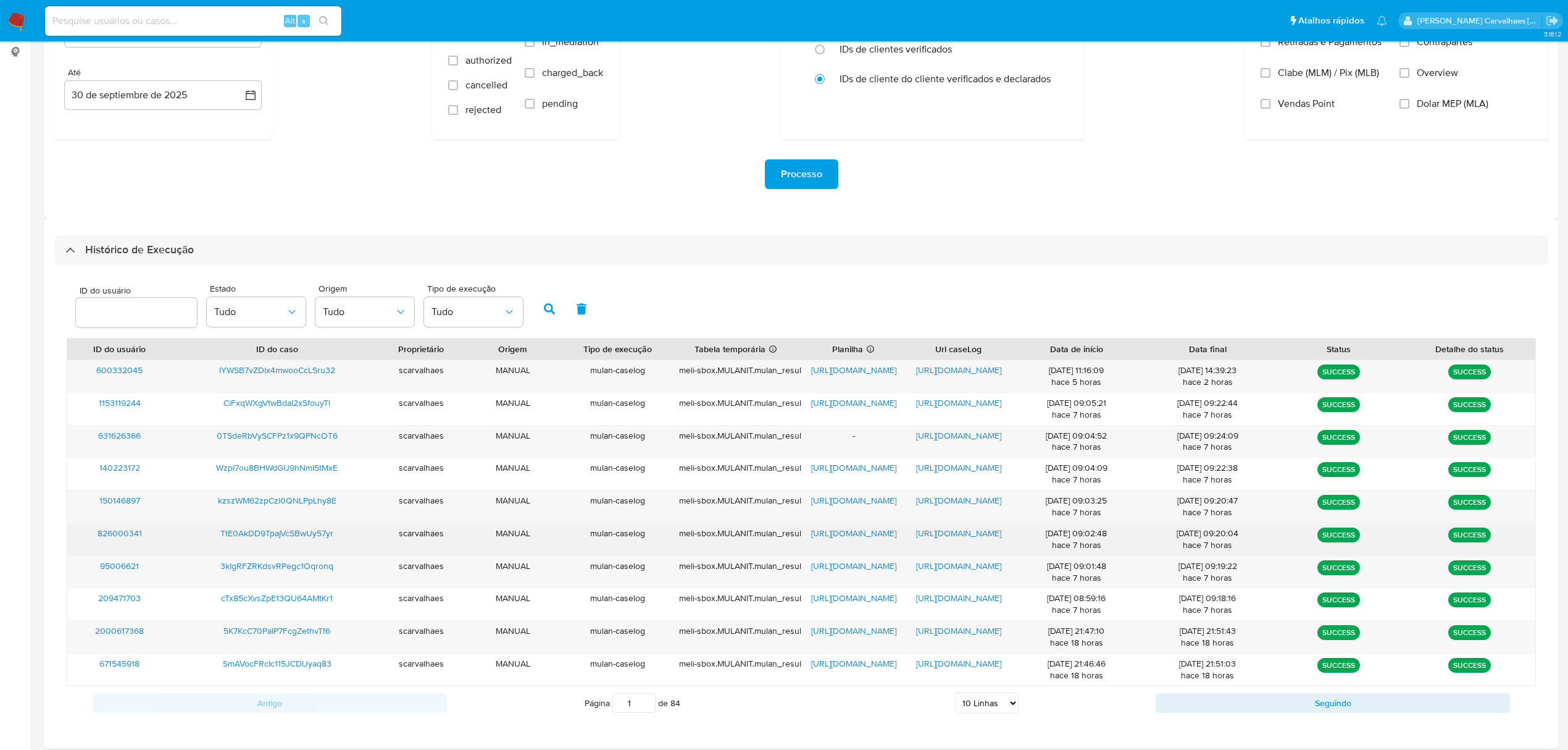
click at [855, 537] on span "[URL][DOMAIN_NAME]" at bounding box center [853, 532] width 85 height 12
